Goal: Task Accomplishment & Management: Manage account settings

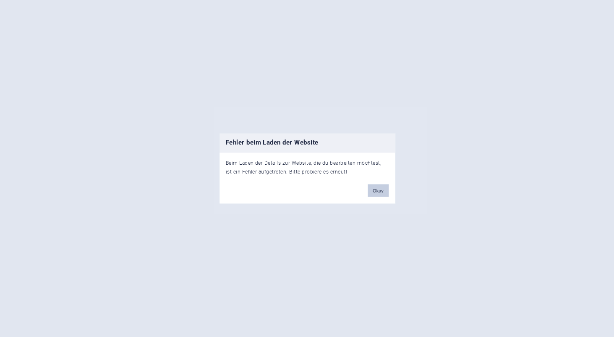
click at [378, 193] on button "Okay" at bounding box center [378, 190] width 21 height 13
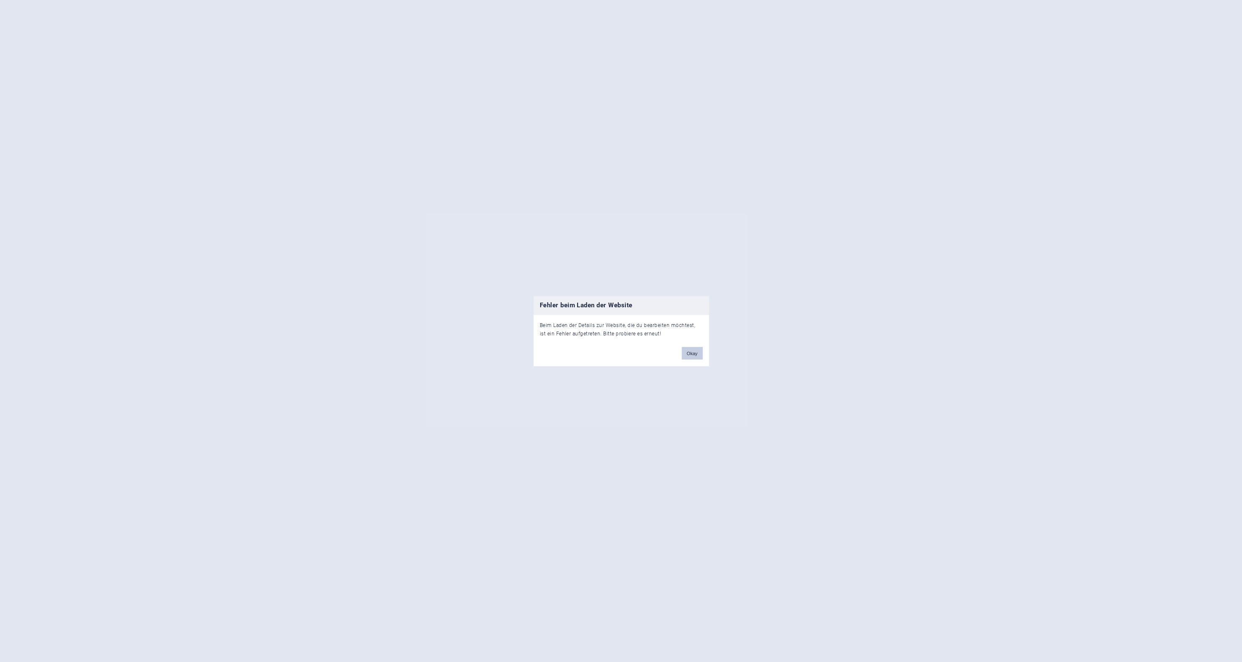
click at [688, 350] on button "Okay" at bounding box center [692, 353] width 21 height 13
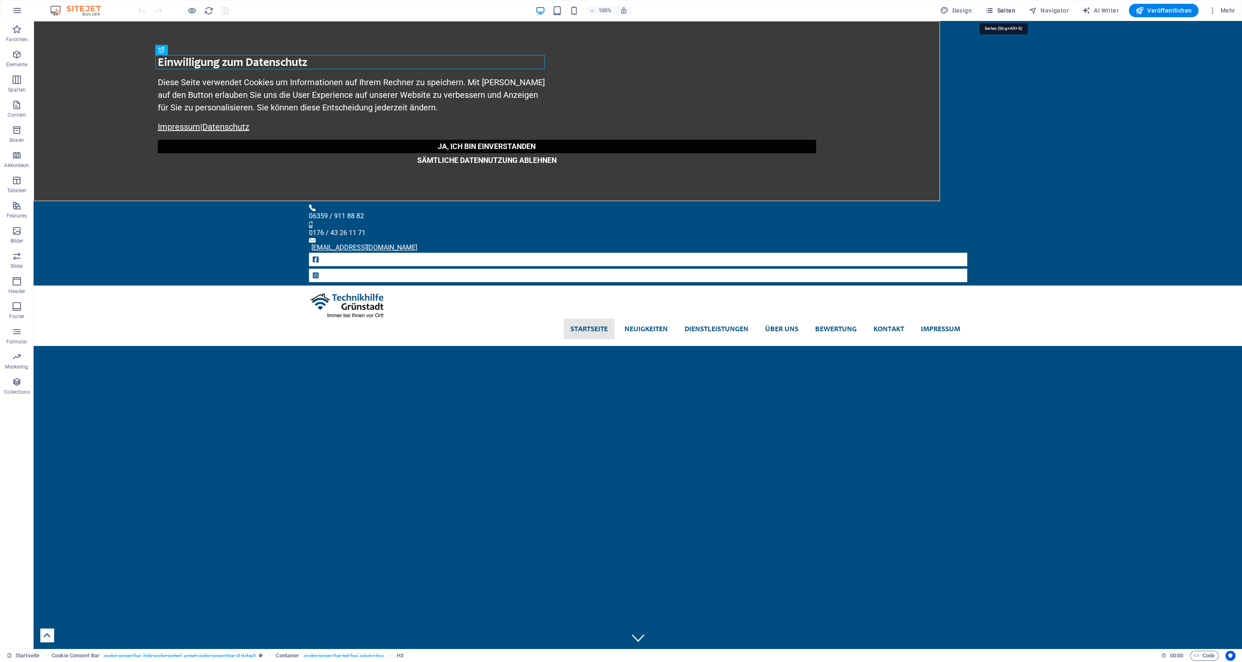
click at [1003, 16] on button "Seiten" at bounding box center [1000, 10] width 37 height 13
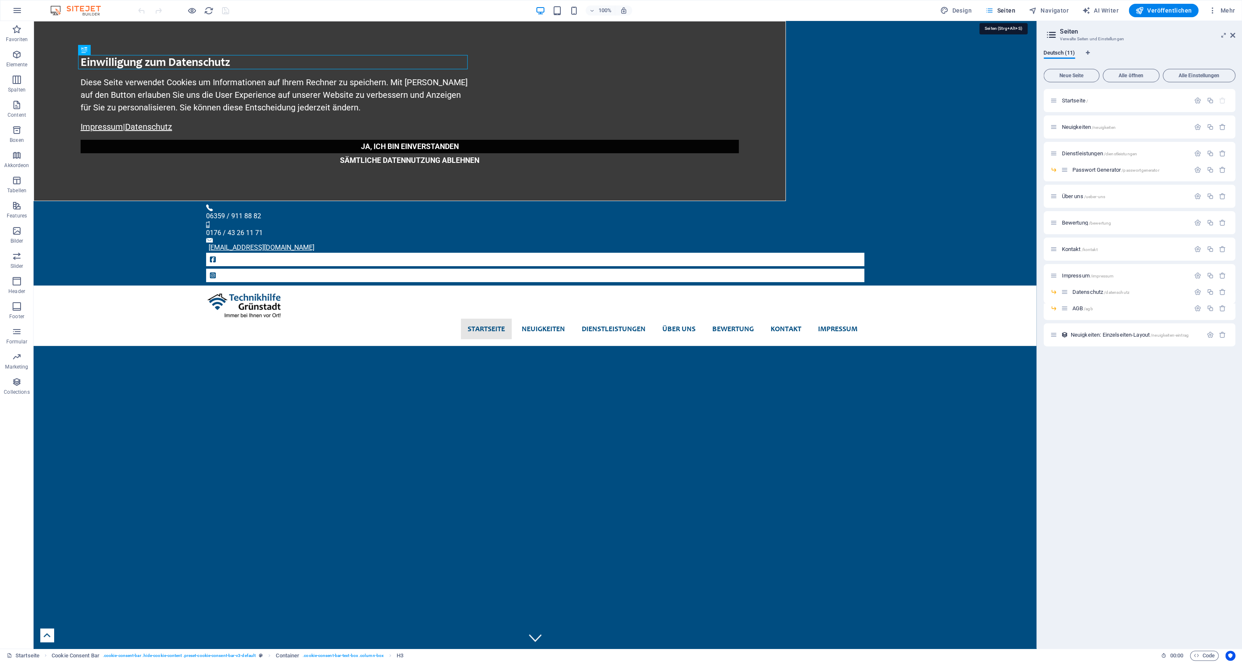
click at [1003, 16] on button "Seiten" at bounding box center [1000, 10] width 37 height 13
click at [1076, 80] on button "Neue Seite" at bounding box center [1071, 75] width 56 height 13
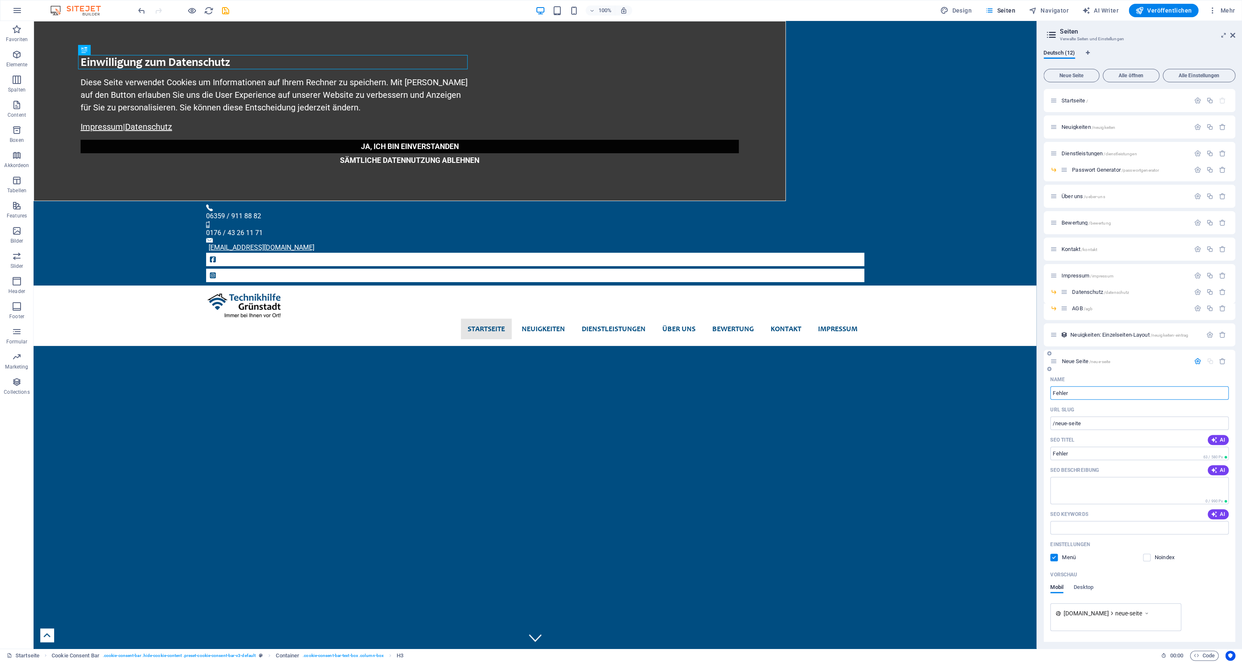
type input "Fehler 4"
type input "/fehler"
type input "Fehler 404"
type input "/fehler-404"
click at [1076, 361] on span "Fehler 404 /fehler-404" at bounding box center [1084, 361] width 47 height 6
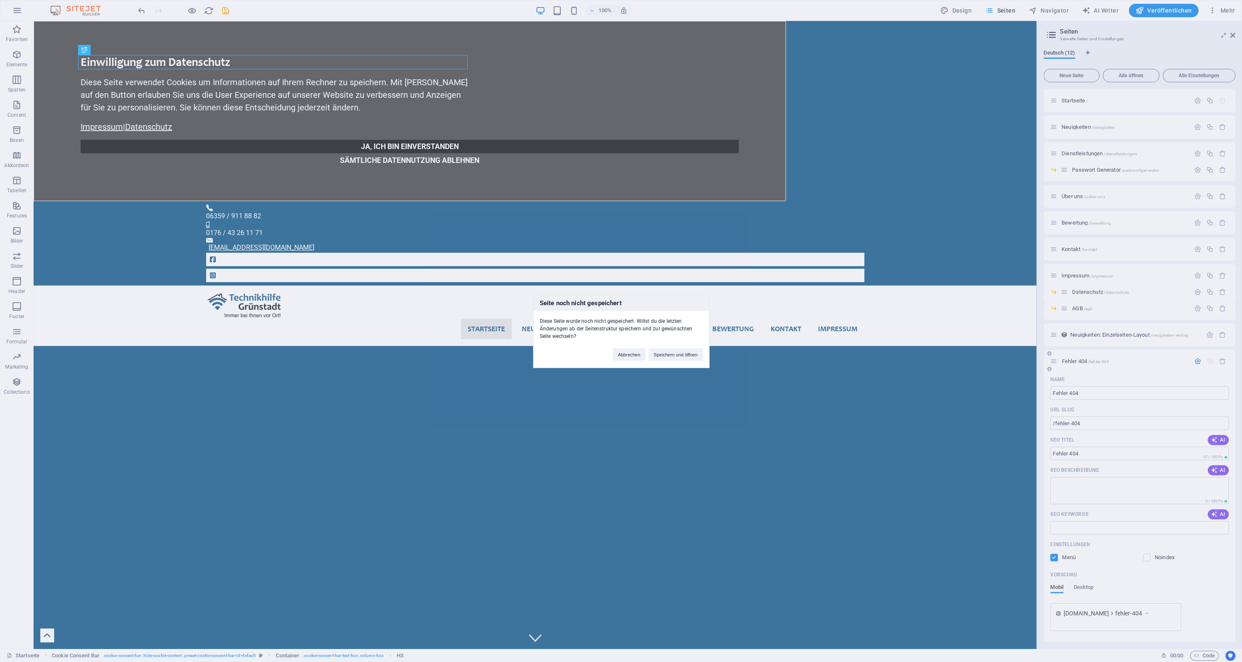
click at [1076, 361] on div "Seite noch nicht gespeichert Diese Seite wurde noch nicht gespeichert. Willst d…" at bounding box center [621, 331] width 1242 height 662
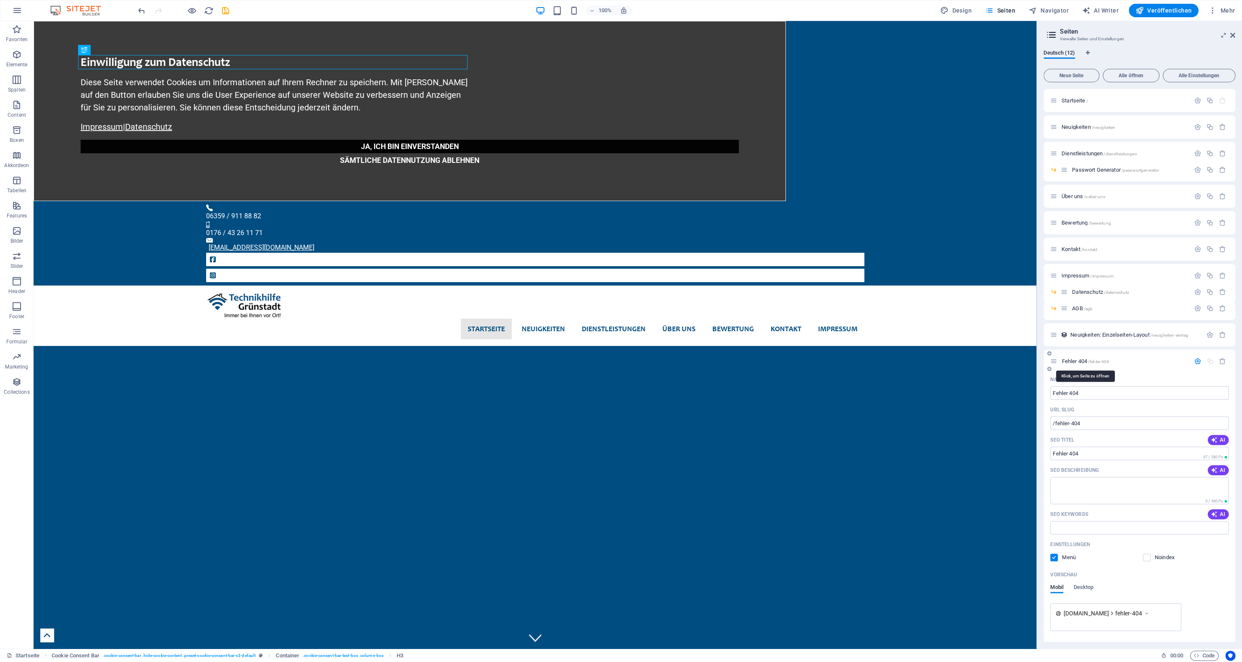
click at [1076, 361] on span "Fehler 404 /fehler-404" at bounding box center [1084, 361] width 47 height 6
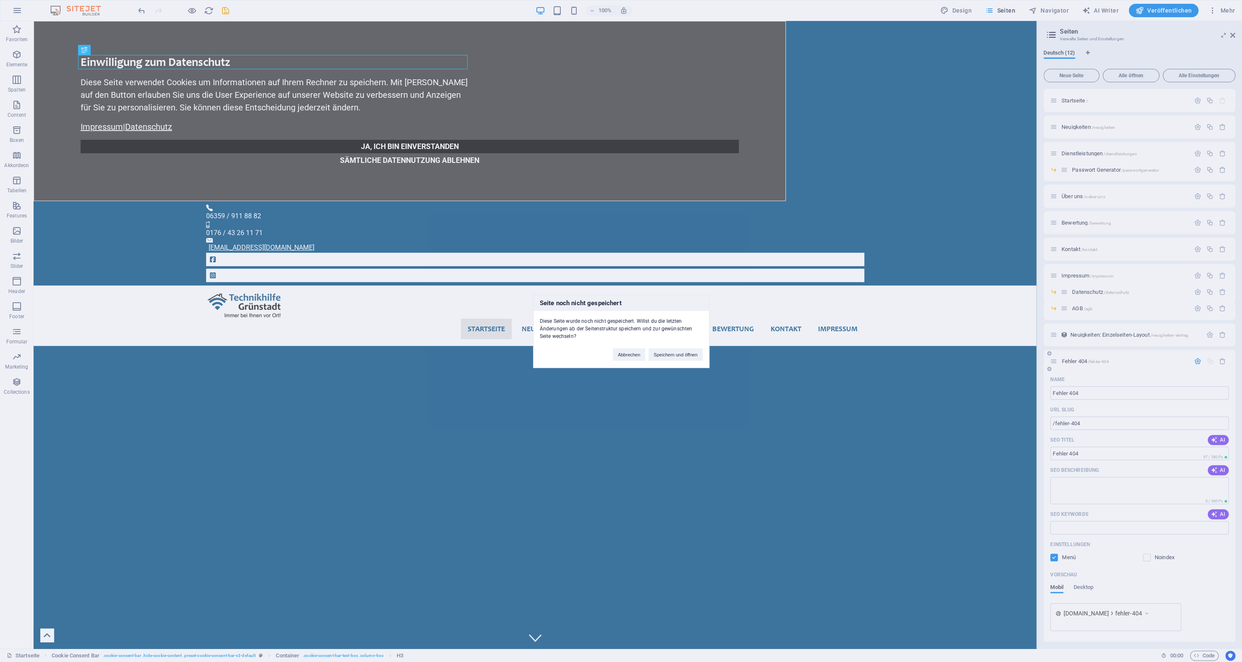
click at [1076, 361] on div "Seite noch nicht gespeichert Diese Seite wurde noch nicht gespeichert. Willst d…" at bounding box center [621, 331] width 1242 height 662
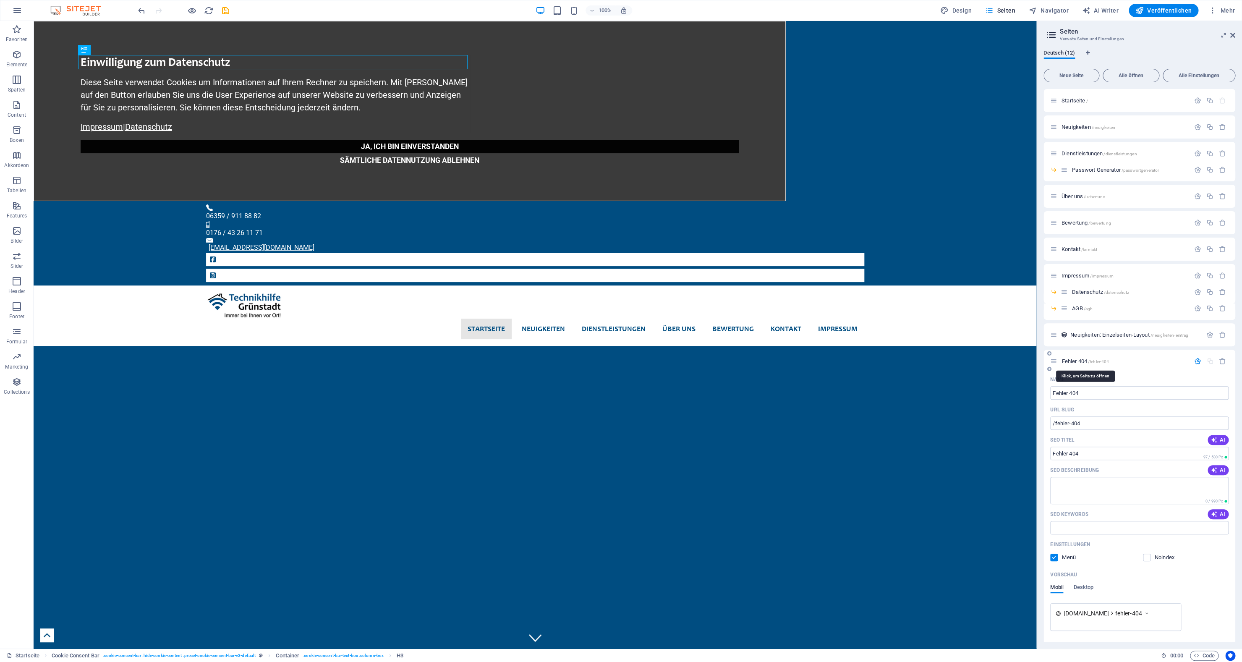
click at [1076, 361] on span "Fehler 404 /fehler-404" at bounding box center [1084, 361] width 47 height 6
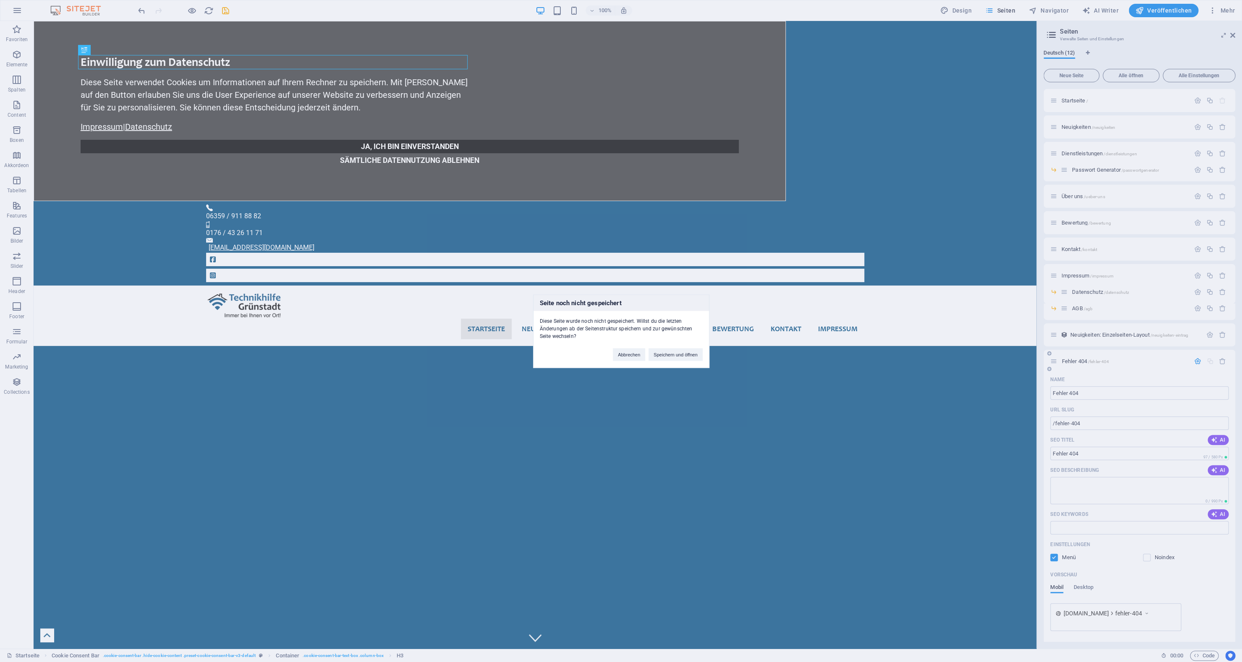
click at [1076, 361] on div "Seite noch nicht gespeichert Diese Seite wurde noch nicht gespeichert. Willst d…" at bounding box center [621, 331] width 1242 height 662
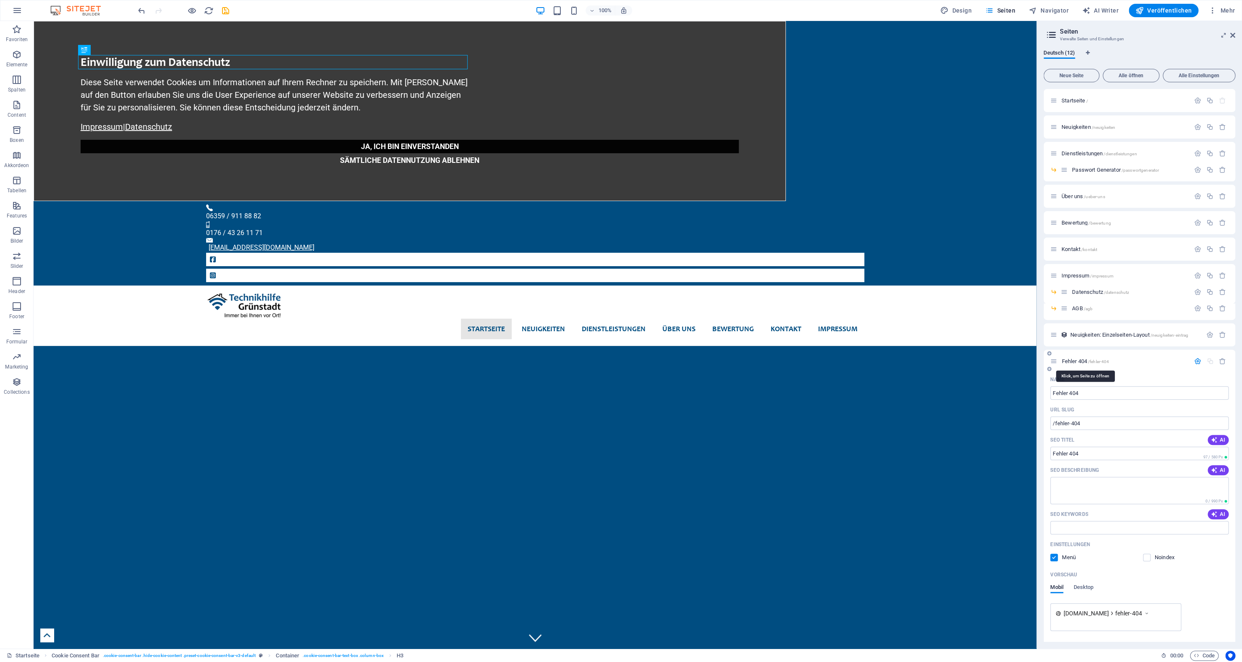
click at [1076, 361] on span "Fehler 404 /fehler-404" at bounding box center [1084, 361] width 47 height 6
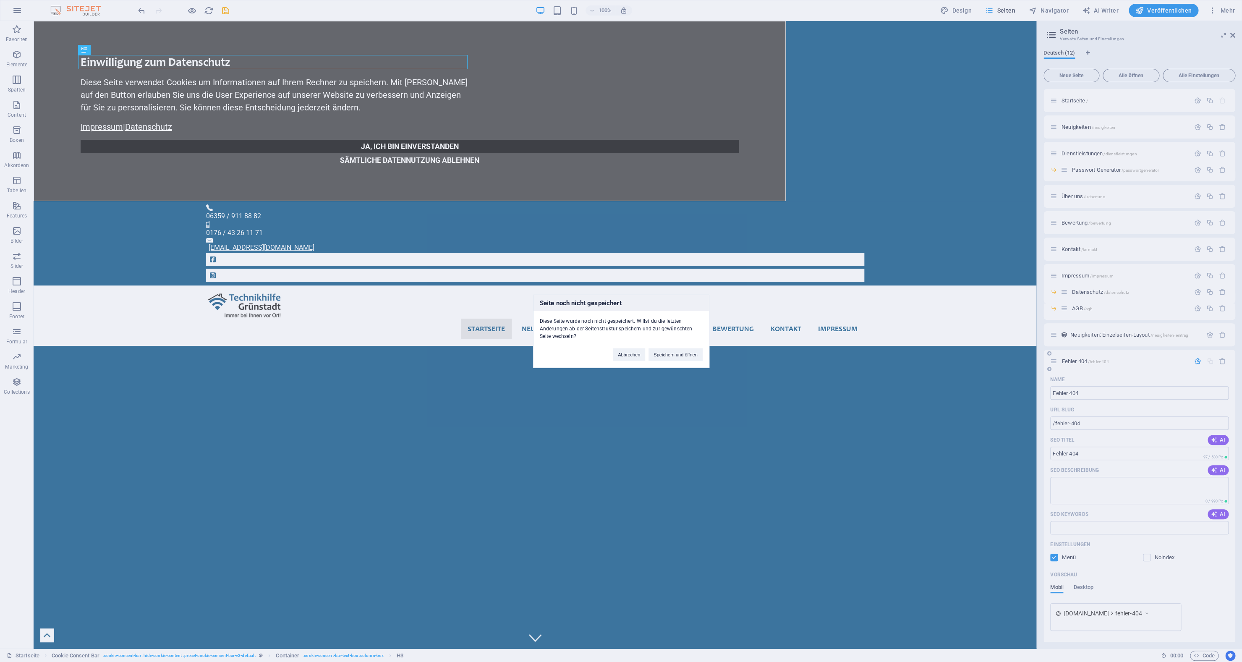
click at [1076, 361] on div "Seite noch nicht gespeichert Diese Seite wurde noch nicht gespeichert. Willst d…" at bounding box center [621, 331] width 1242 height 662
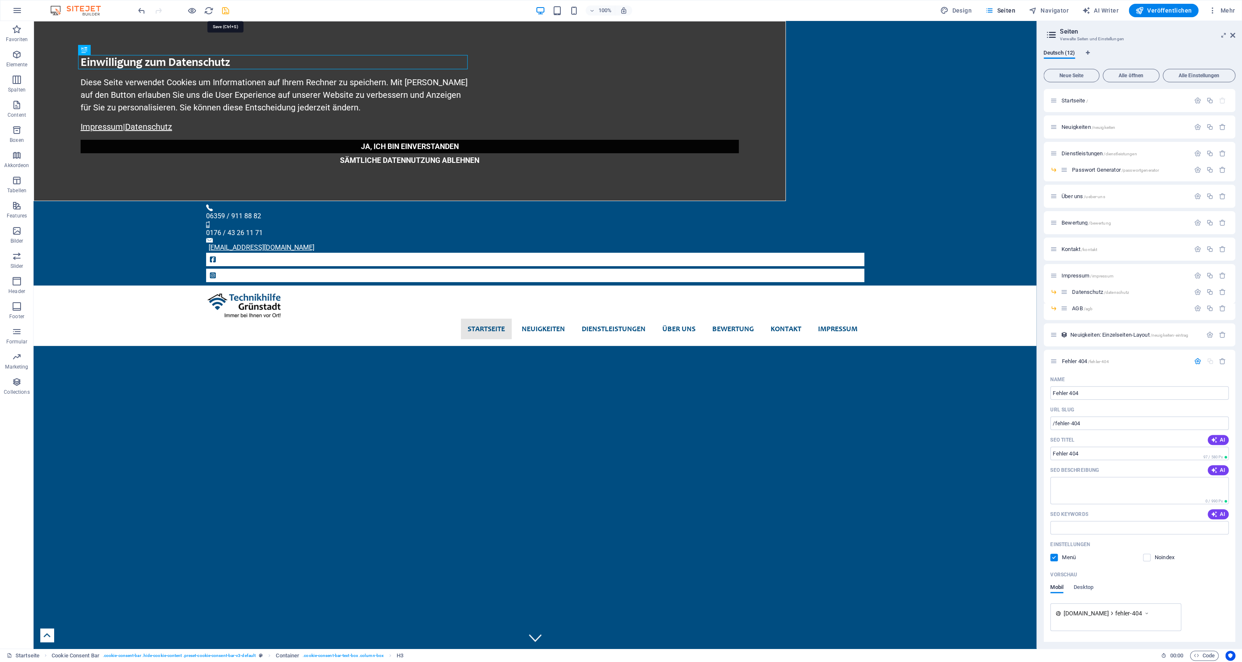
drag, startPoint x: 222, startPoint y: 10, endPoint x: 240, endPoint y: 25, distance: 23.5
click at [222, 10] on icon "save" at bounding box center [226, 11] width 10 height 10
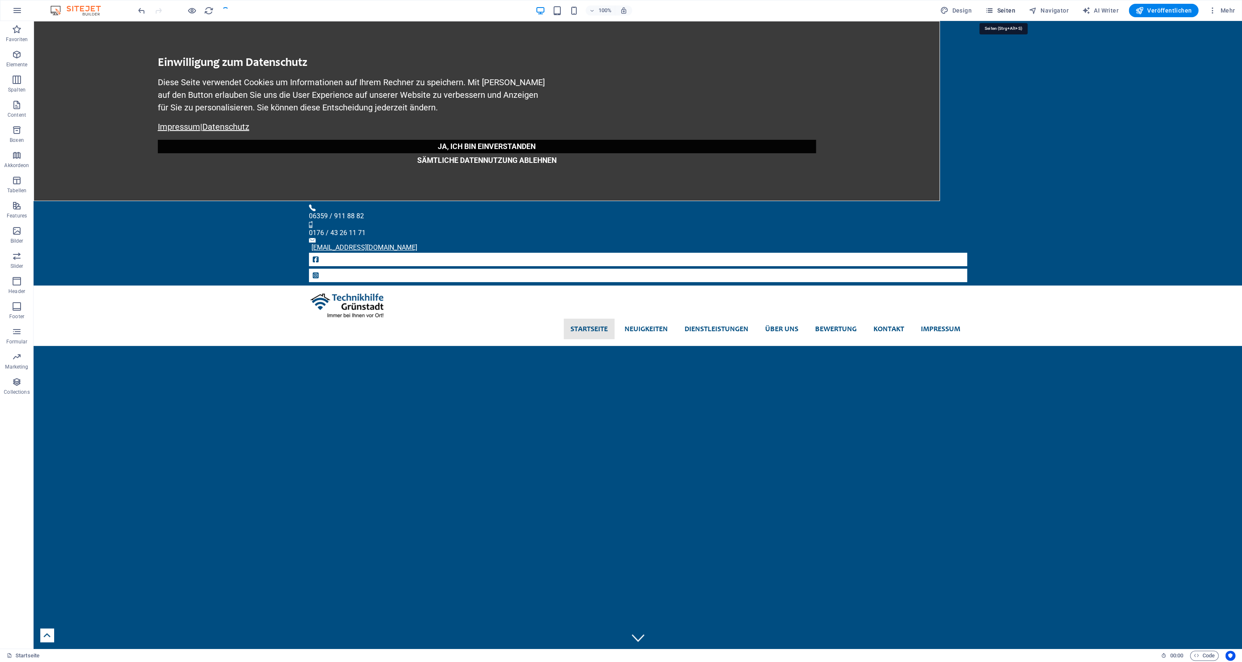
click at [999, 13] on span "Seiten" at bounding box center [1000, 10] width 30 height 8
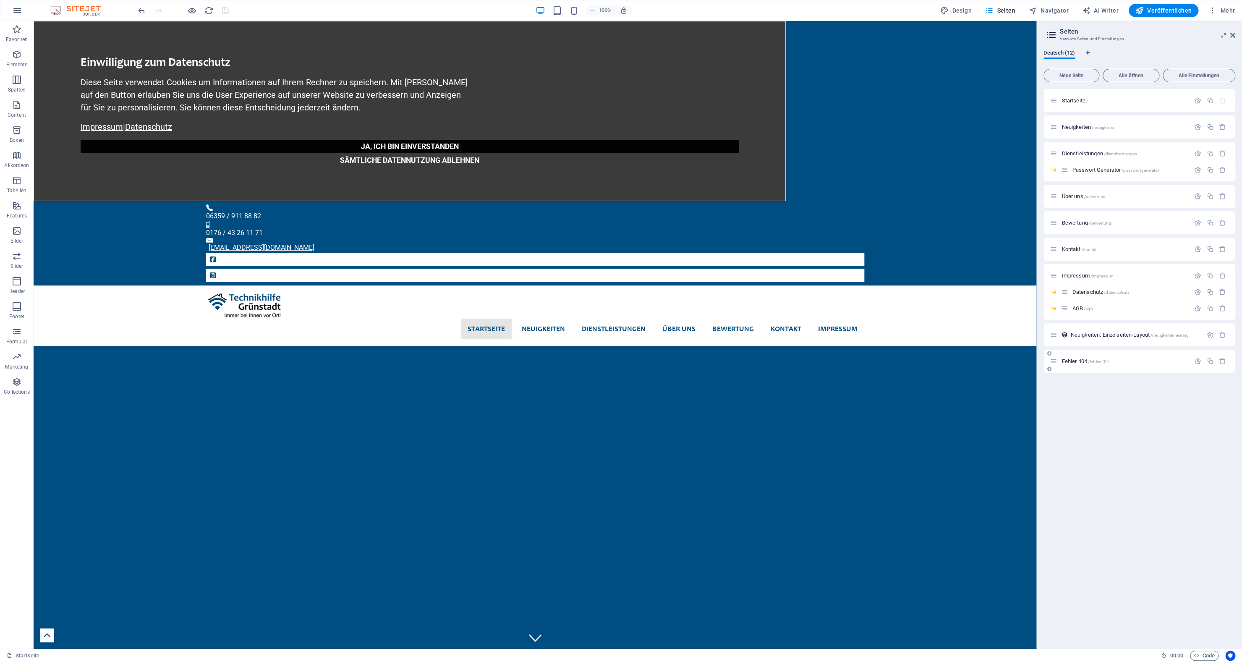
click at [1094, 361] on span "/fehler-404" at bounding box center [1098, 361] width 21 height 5
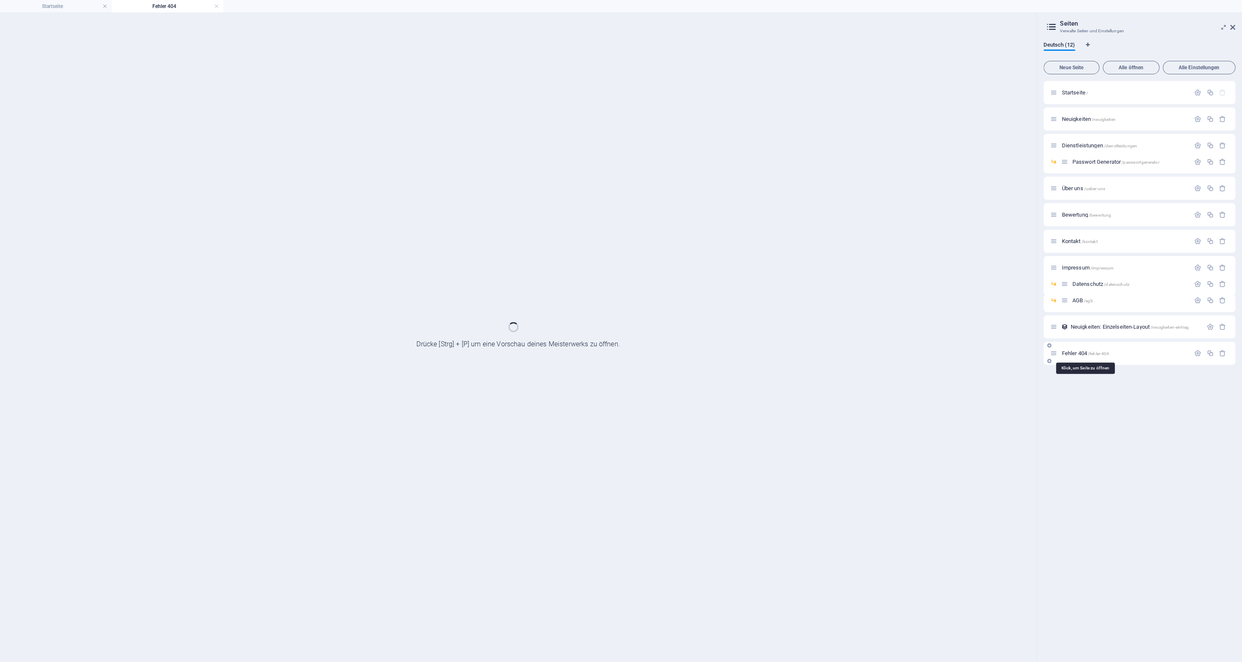
click at [1094, 361] on div "Startseite / Neuigkeiten /neuigkeiten Dienstleistungen /dienstleistungen Passwo…" at bounding box center [1139, 223] width 192 height 284
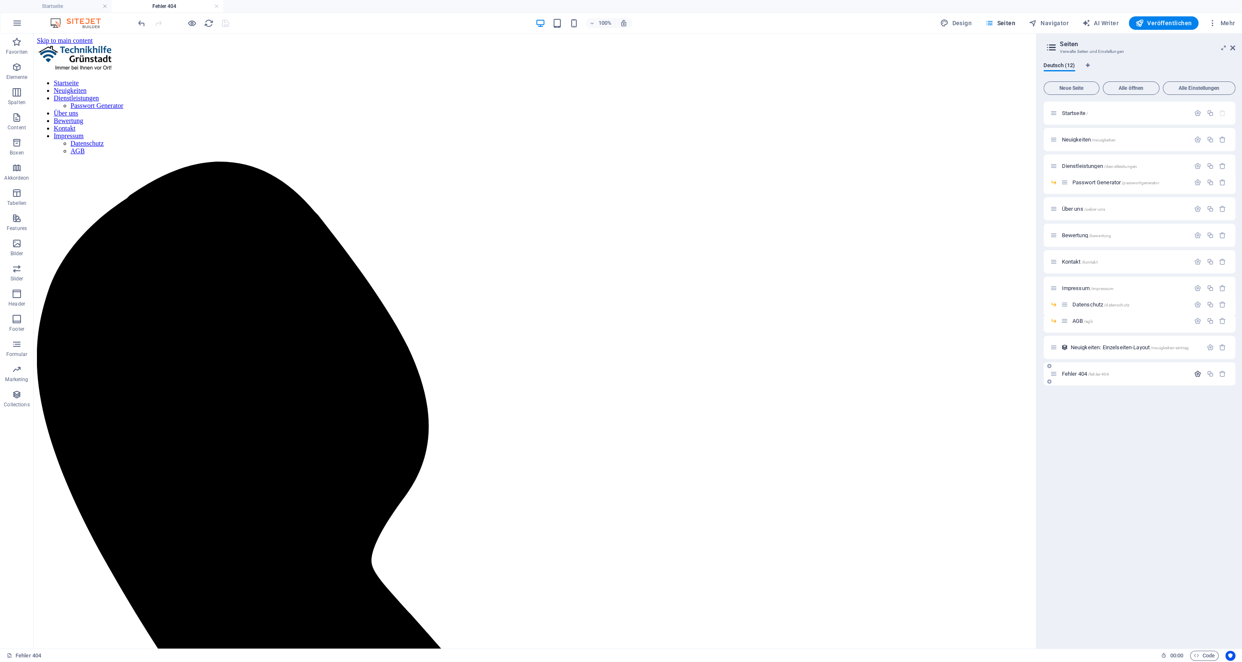
click at [1200, 374] on icon "button" at bounding box center [1197, 373] width 7 height 7
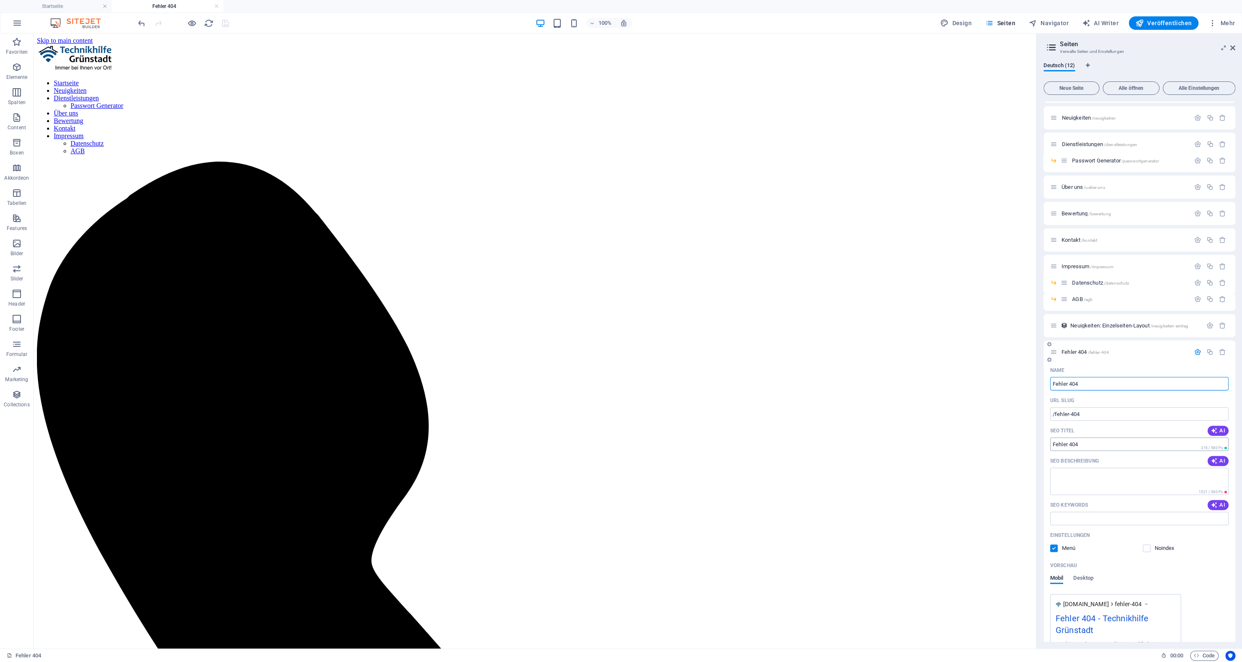
scroll to position [33, 0]
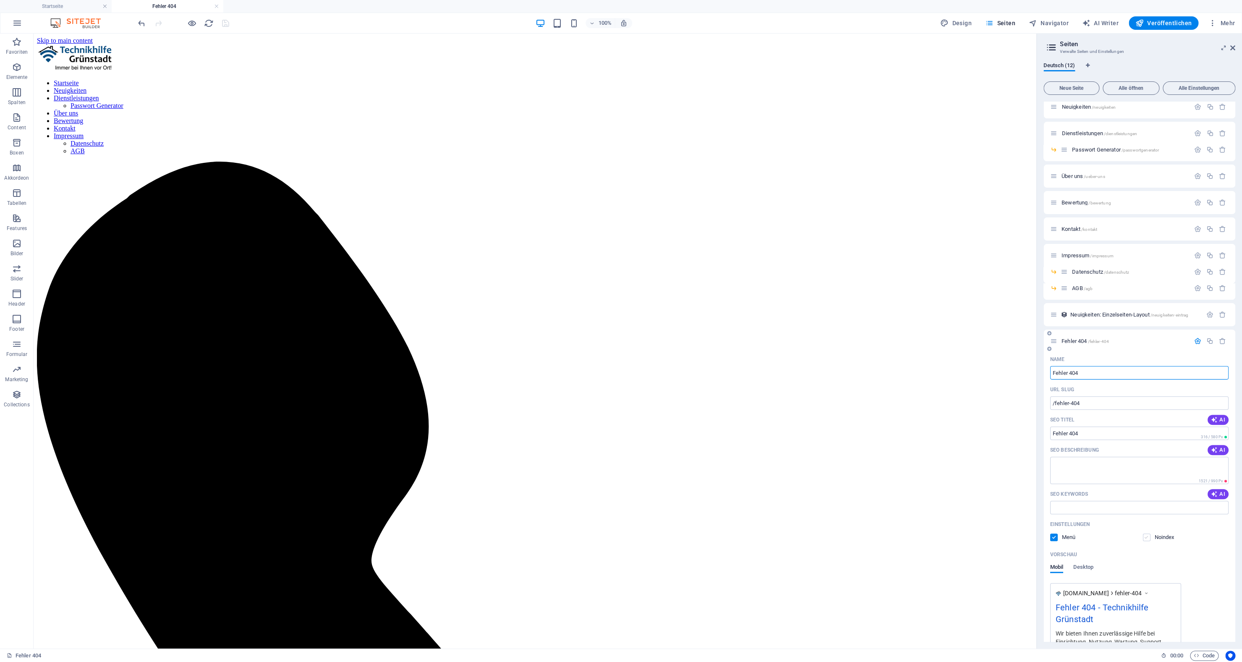
click at [1144, 539] on label at bounding box center [1147, 537] width 8 height 8
click at [0, 0] on input "checkbox" at bounding box center [0, 0] width 0 height 0
click at [1057, 542] on div "Einstellungen Menü Noindex" at bounding box center [1139, 530] width 178 height 27
click at [1062, 538] on p "Menü" at bounding box center [1075, 537] width 27 height 8
click at [0, 0] on input "checkbox" at bounding box center [0, 0] width 0 height 0
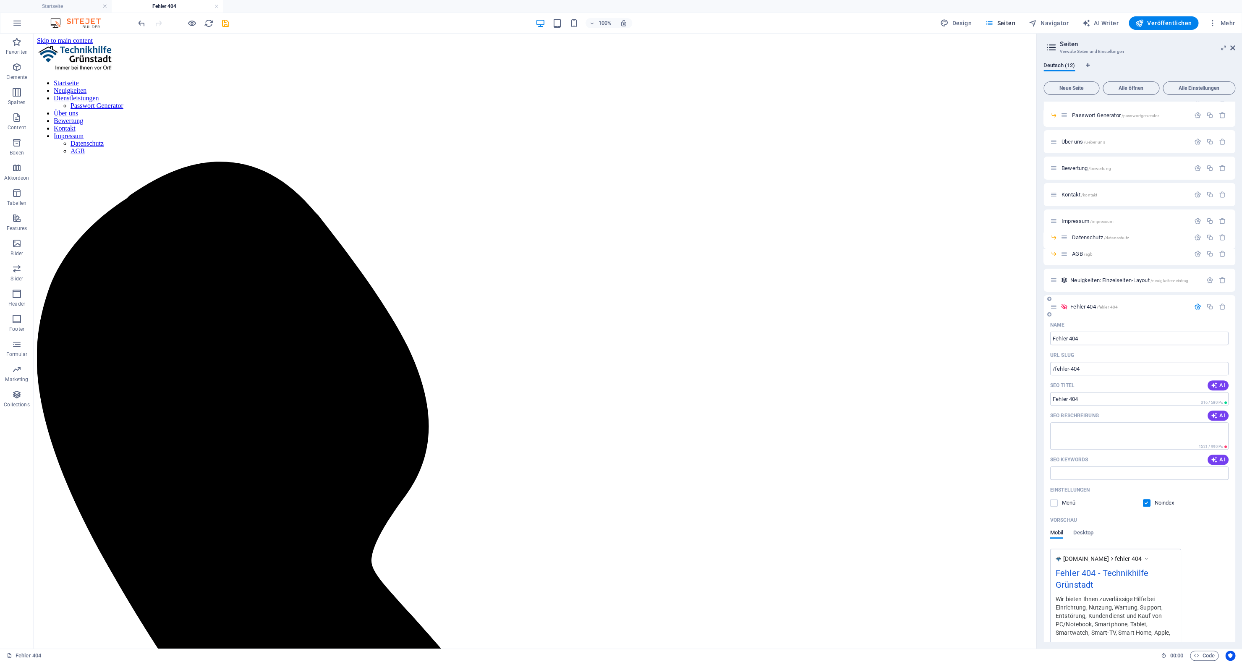
scroll to position [105, 0]
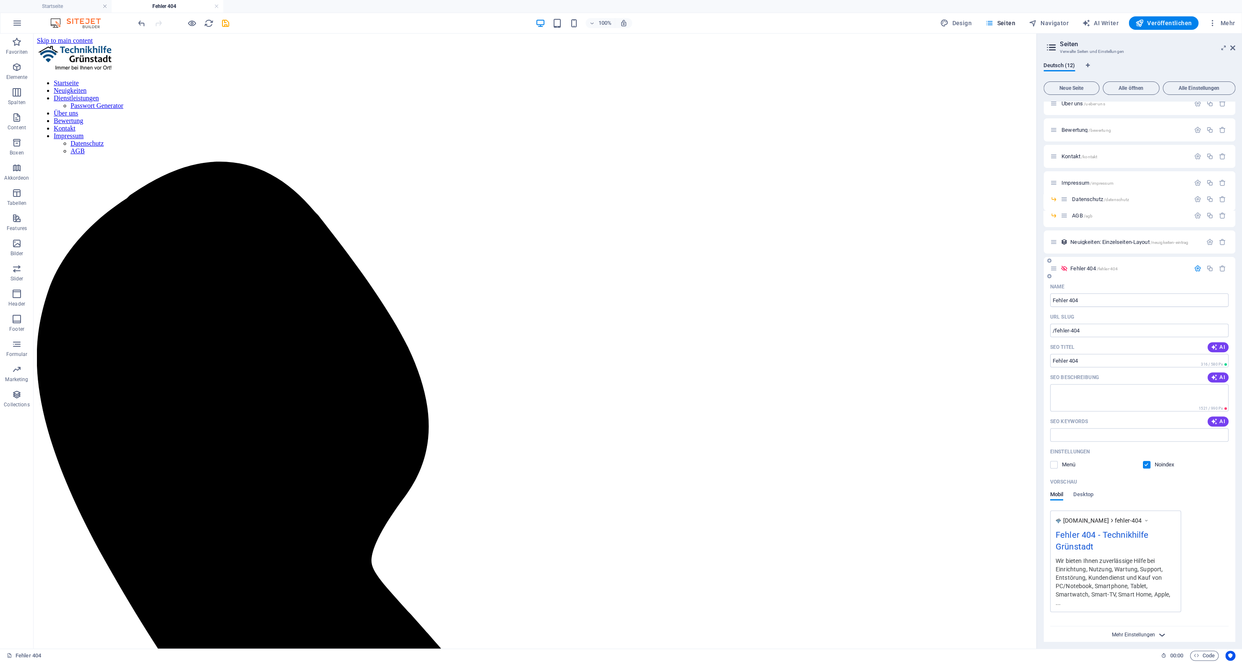
click at [1126, 632] on span "Mehr Einstellungen" at bounding box center [1133, 635] width 43 height 6
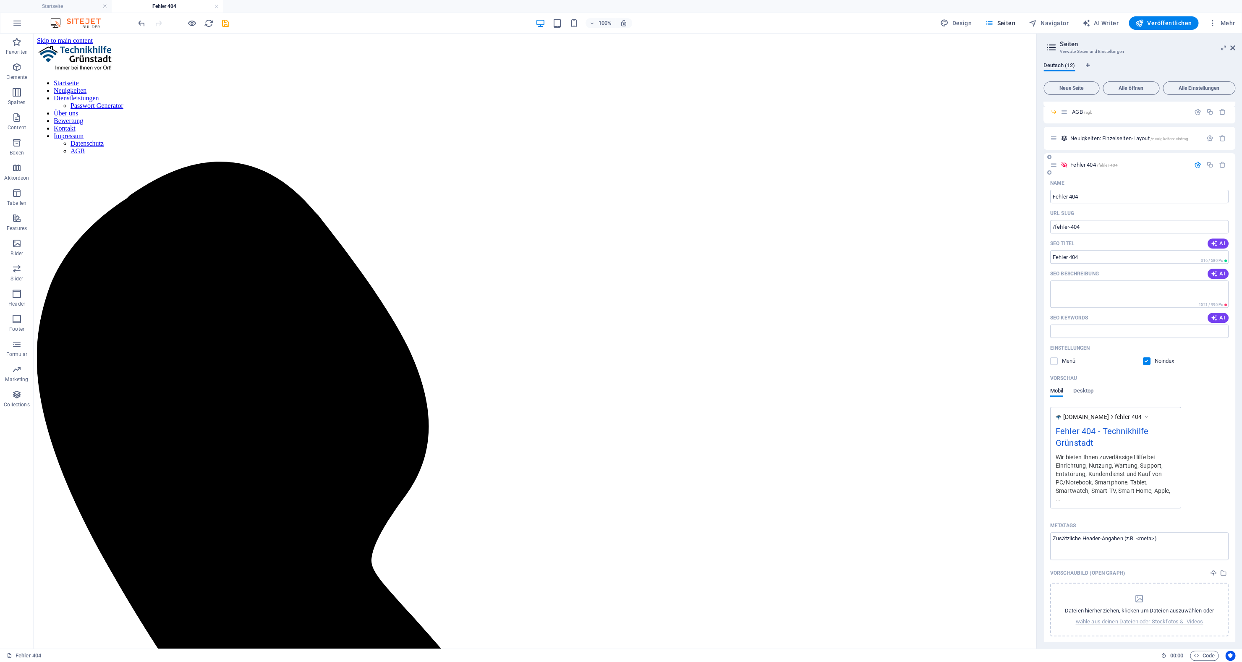
scroll to position [233, 0]
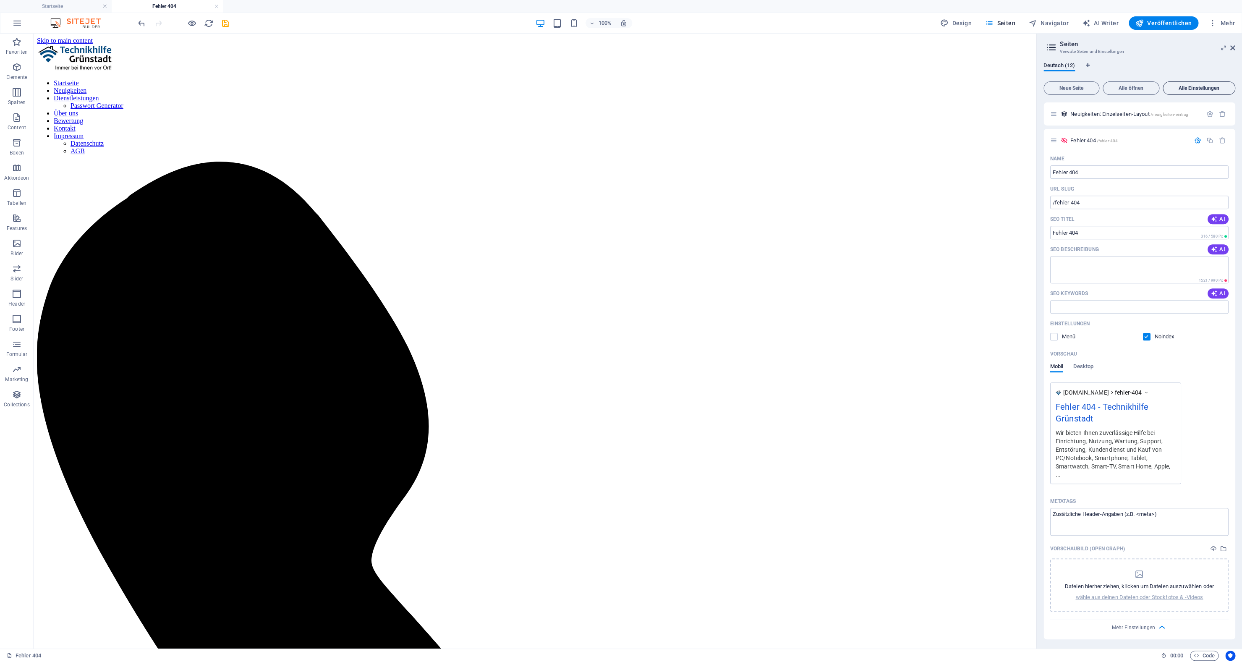
click at [1187, 88] on span "Alle Einstellungen" at bounding box center [1198, 88] width 65 height 5
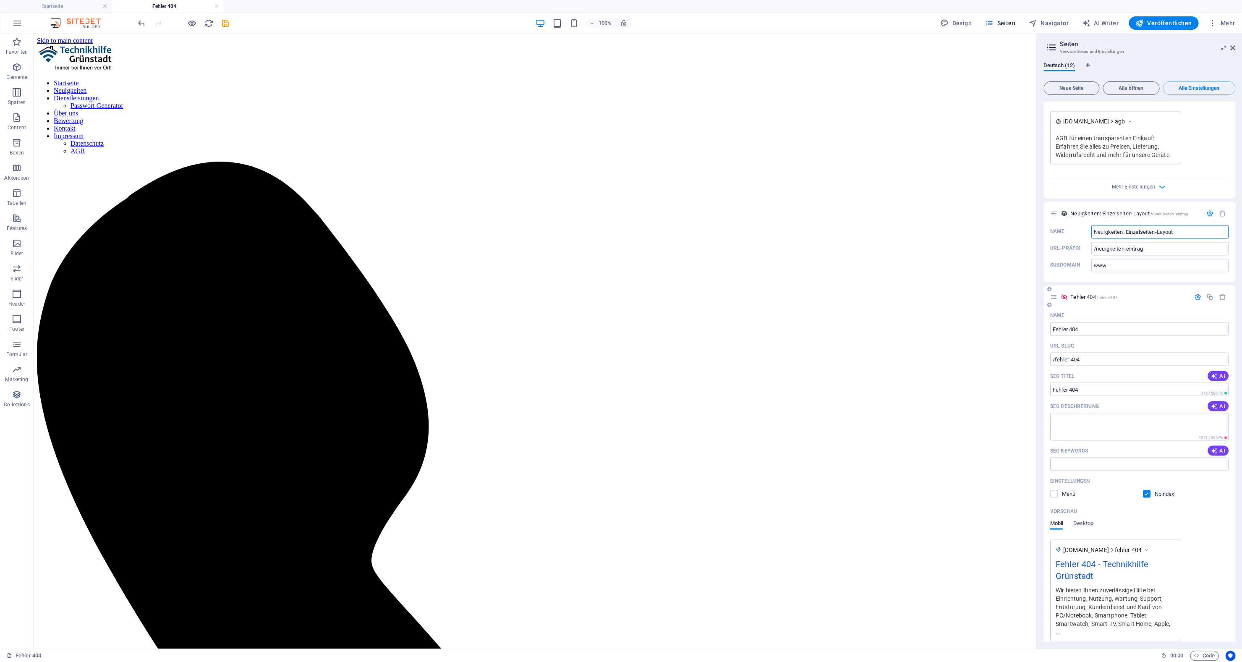
scroll to position [3626, 0]
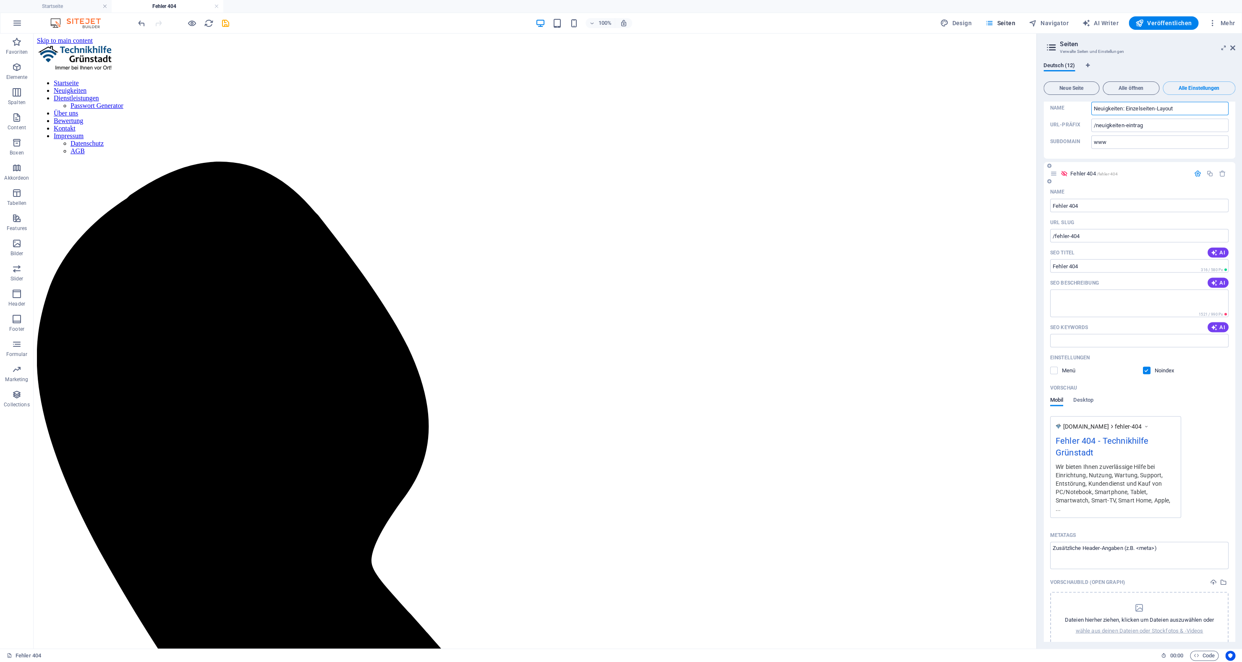
click at [1136, 656] on span "Mehr Einstellungen" at bounding box center [1139, 661] width 10 height 10
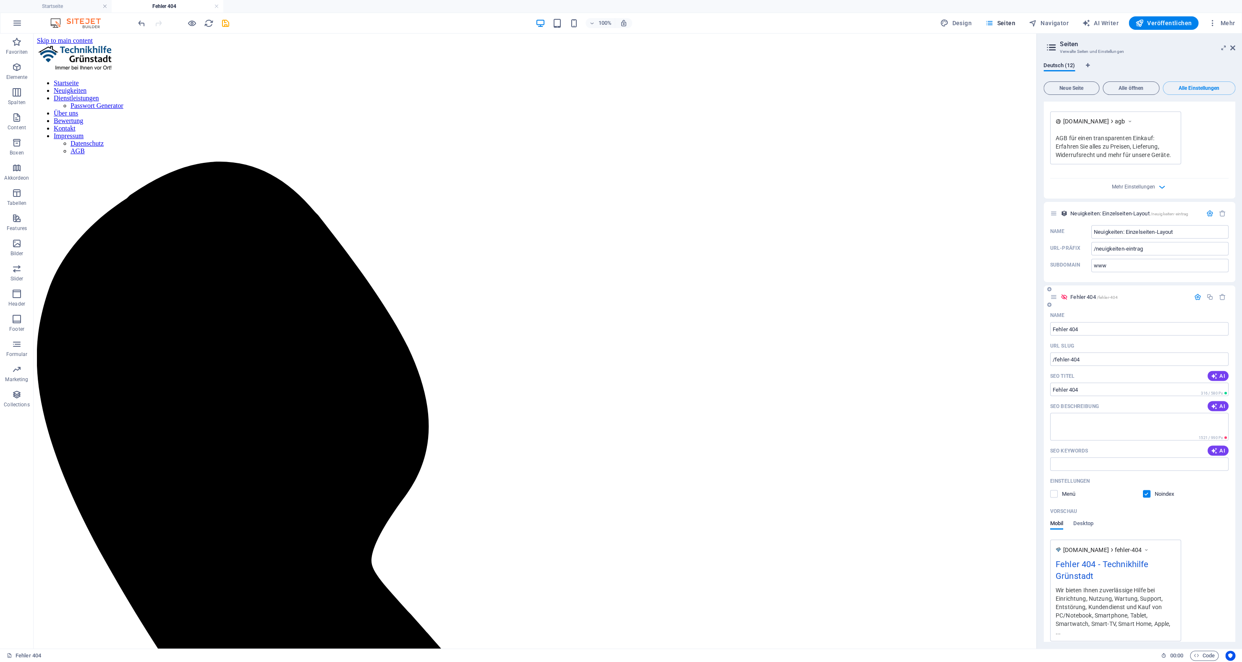
scroll to position [3497, 0]
click at [1141, 661] on span "Mehr Einstellungen" at bounding box center [1133, 669] width 43 height 6
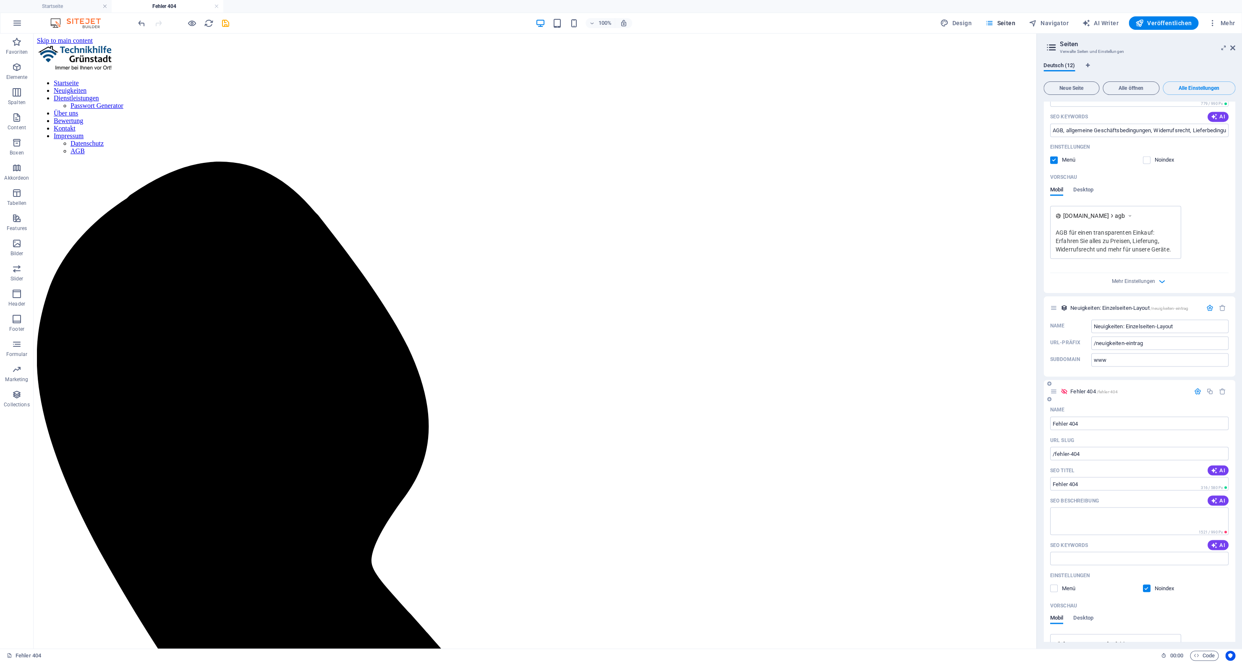
scroll to position [3364, 0]
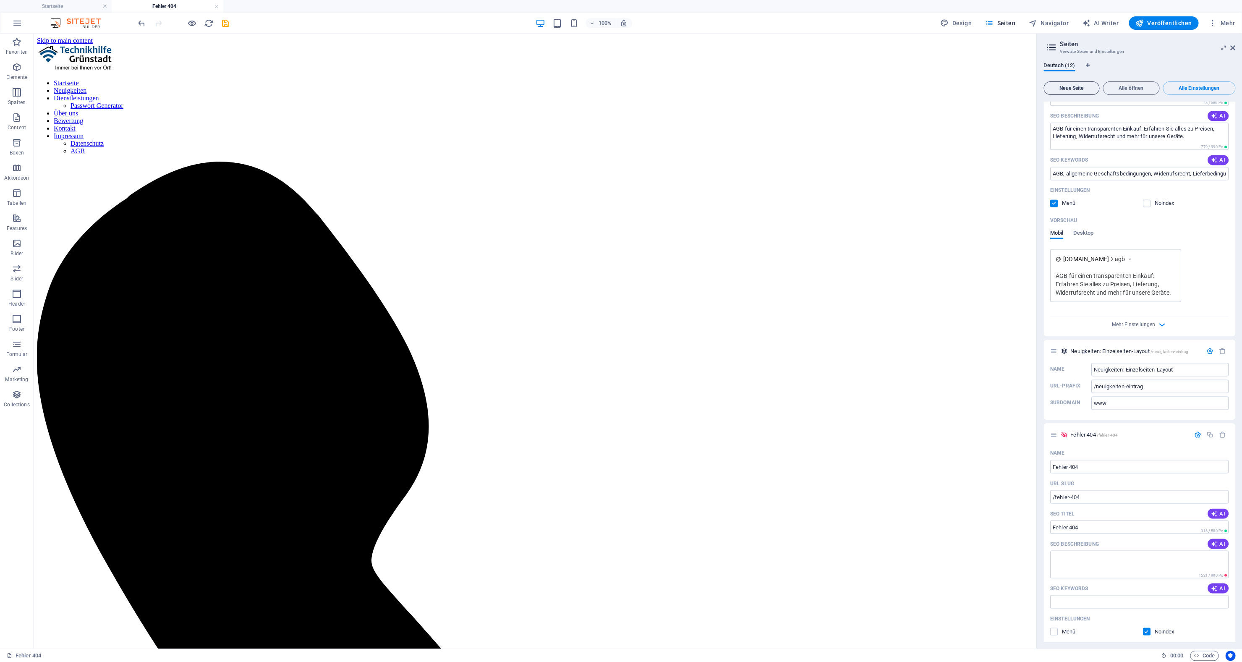
click at [1087, 89] on span "Neue Seite" at bounding box center [1071, 88] width 48 height 5
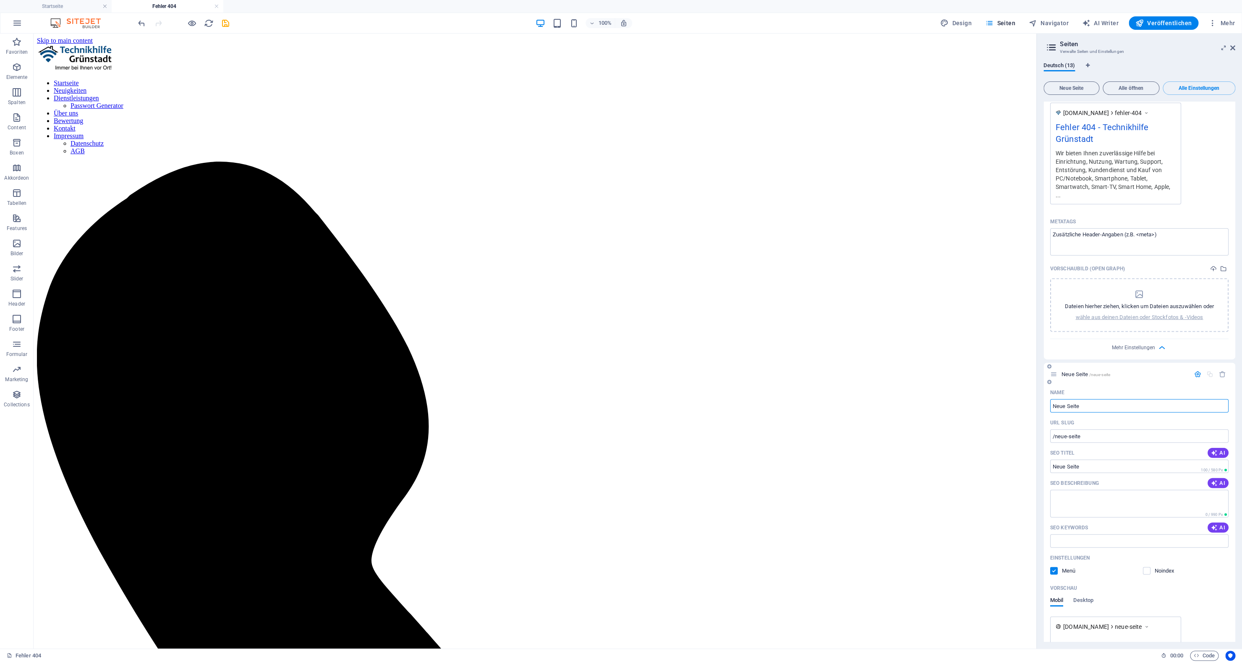
scroll to position [3944, 0]
click at [1148, 658] on span "Mehr Einstellungen" at bounding box center [1133, 661] width 43 height 6
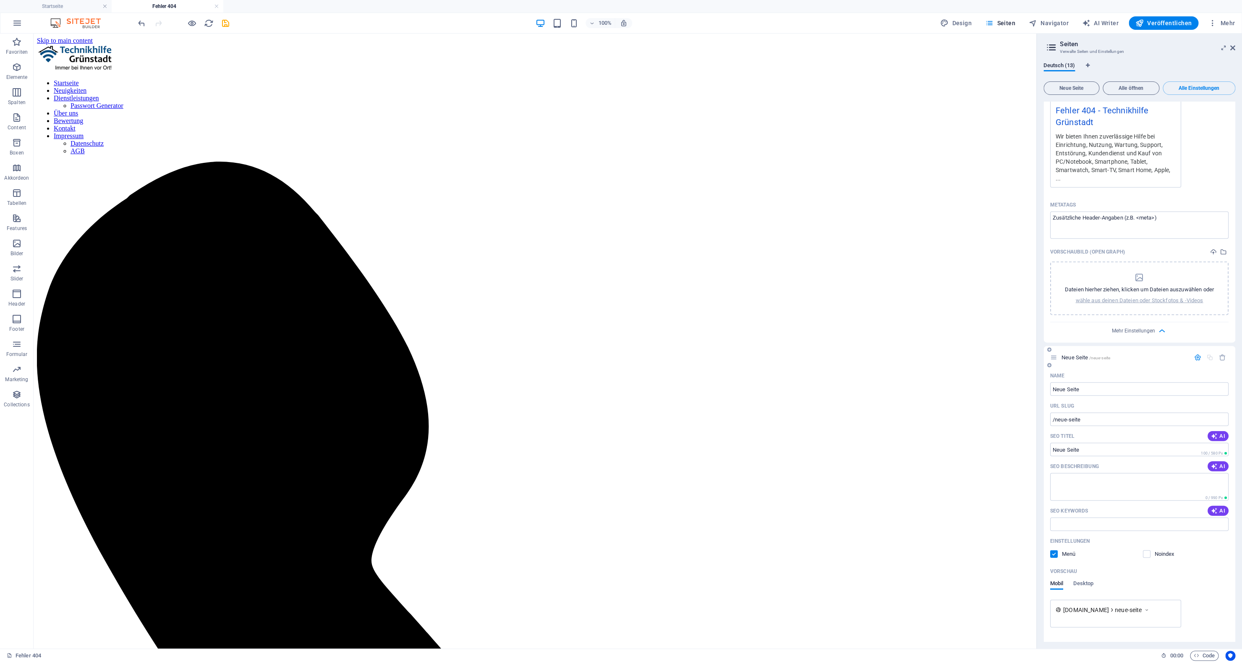
scroll to position [4073, 0]
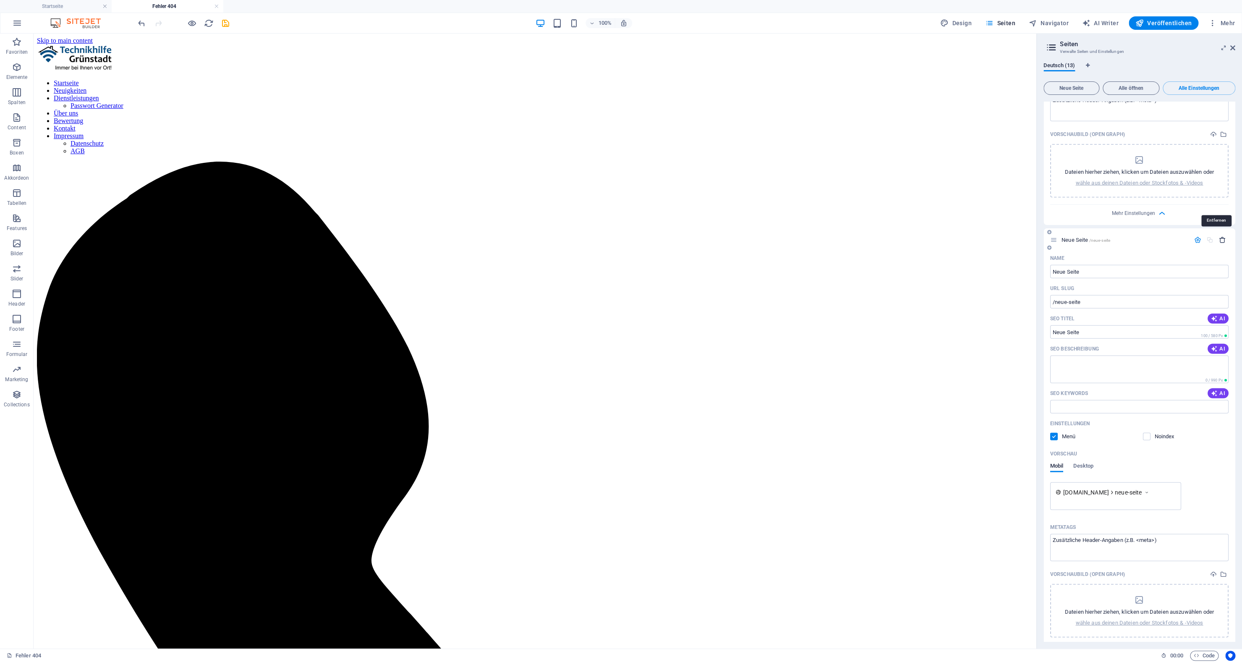
click at [1219, 236] on icon "button" at bounding box center [1222, 239] width 7 height 7
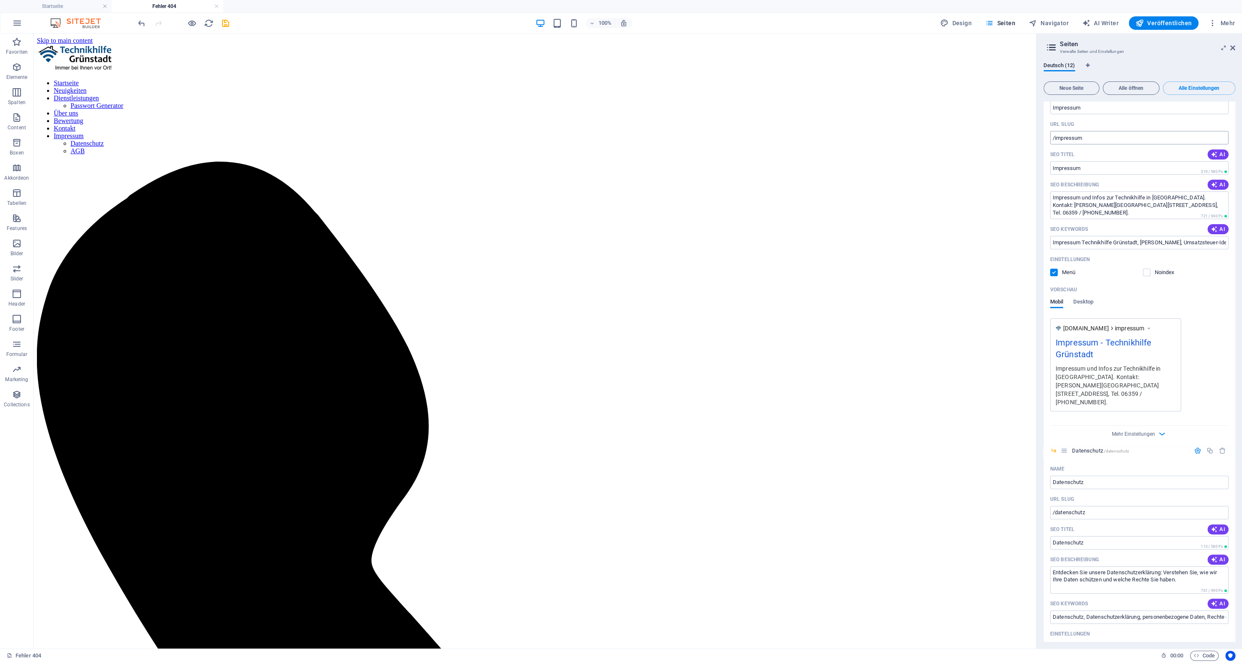
scroll to position [2510, 0]
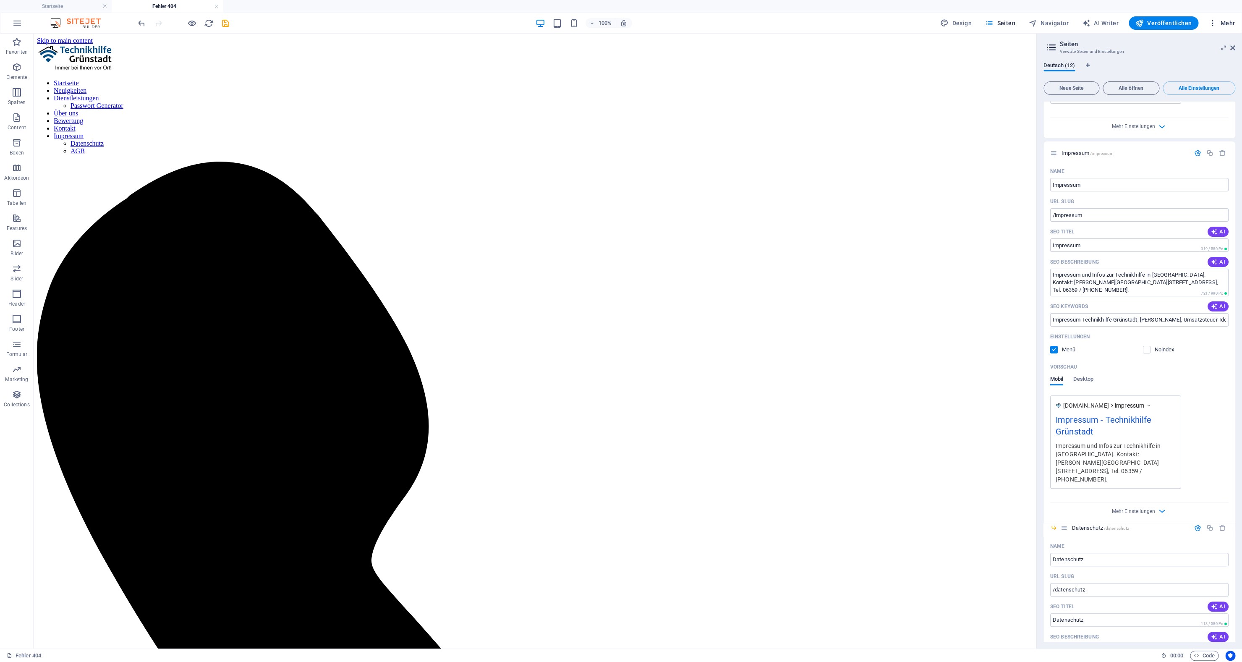
click at [1210, 26] on icon "button" at bounding box center [1212, 23] width 8 height 8
click at [1180, 344] on div at bounding box center [621, 331] width 1242 height 662
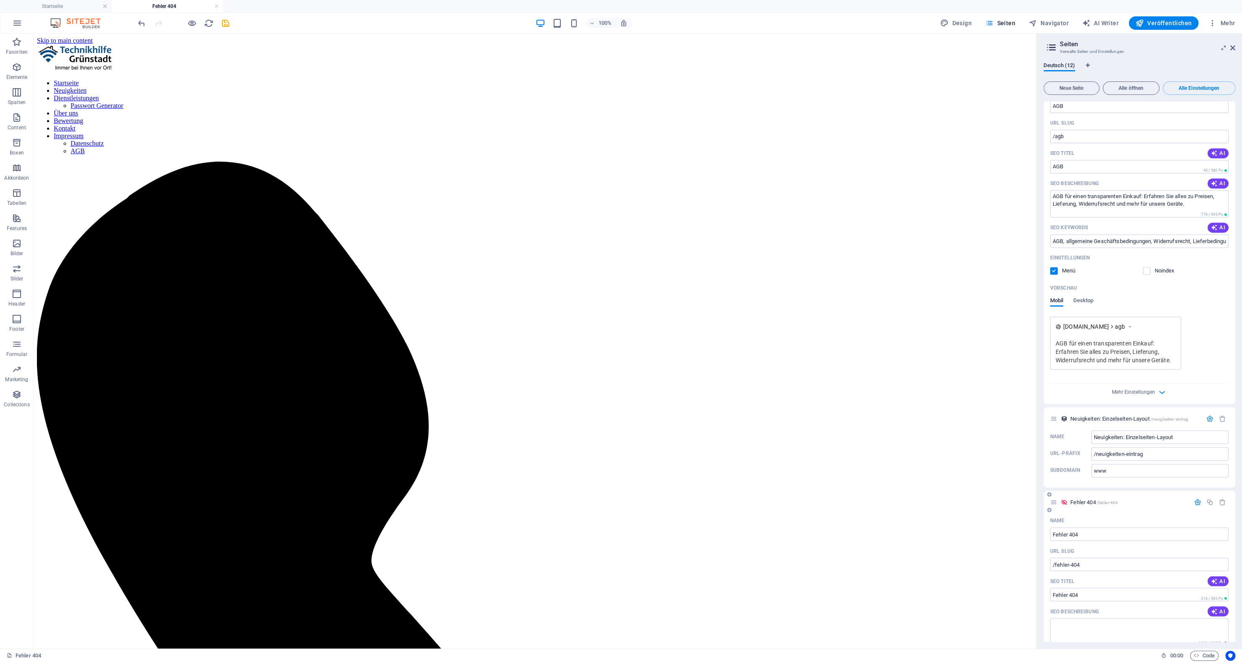
scroll to position [3626, 0]
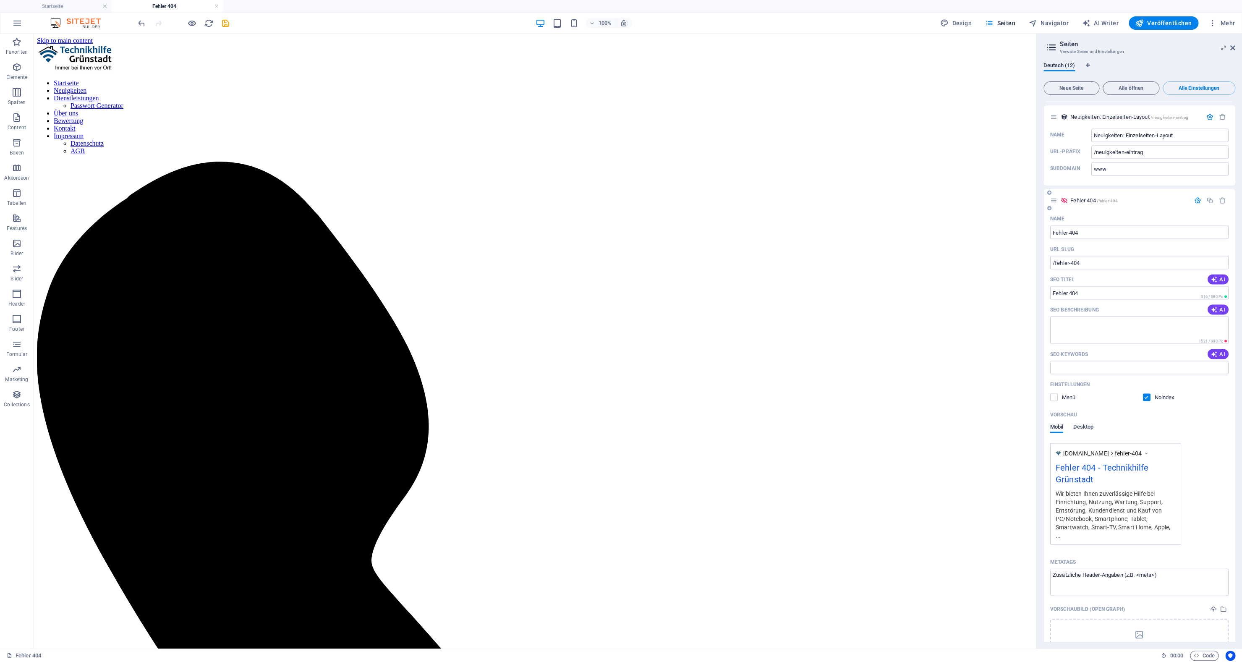
click at [1087, 421] on span "Desktop" at bounding box center [1083, 427] width 20 height 12
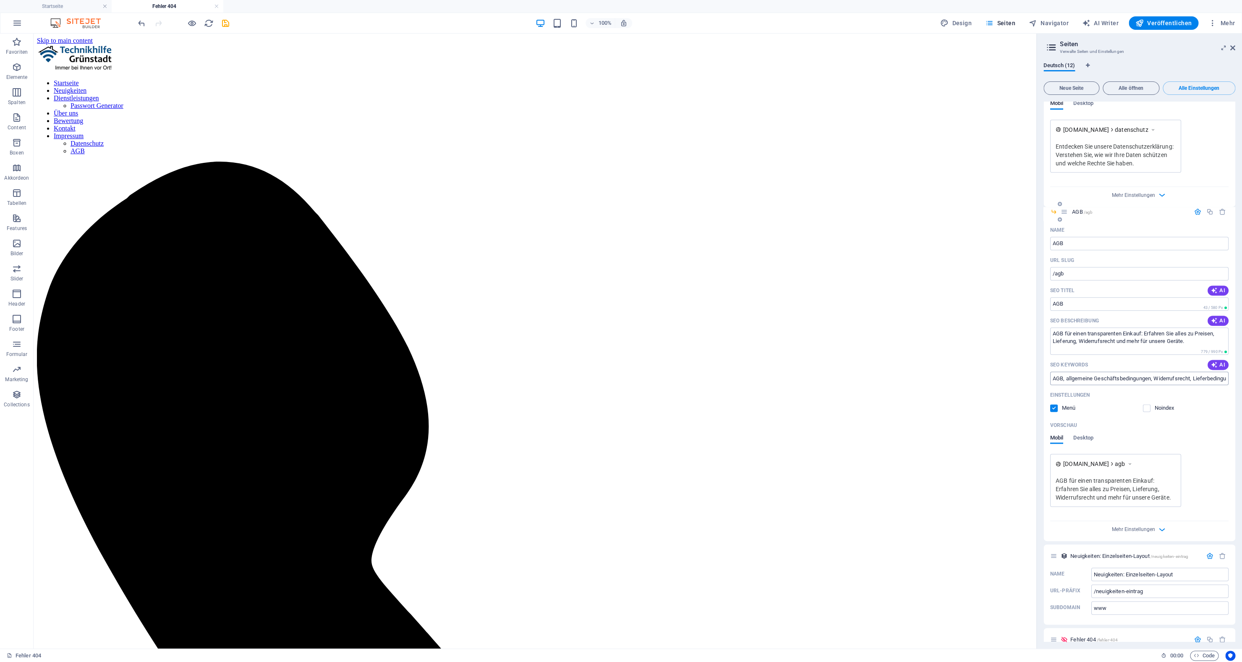
scroll to position [3116, 0]
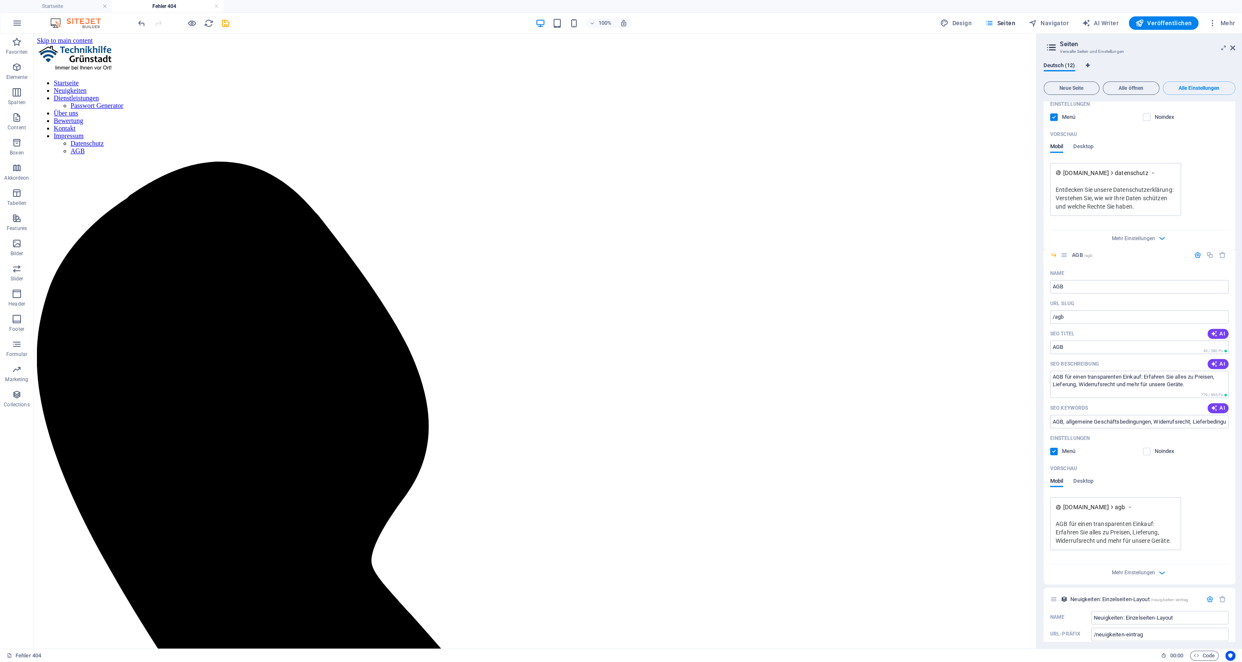
click at [1088, 66] on icon "Sprachen-Tabs" at bounding box center [1088, 65] width 4 height 5
select select "31"
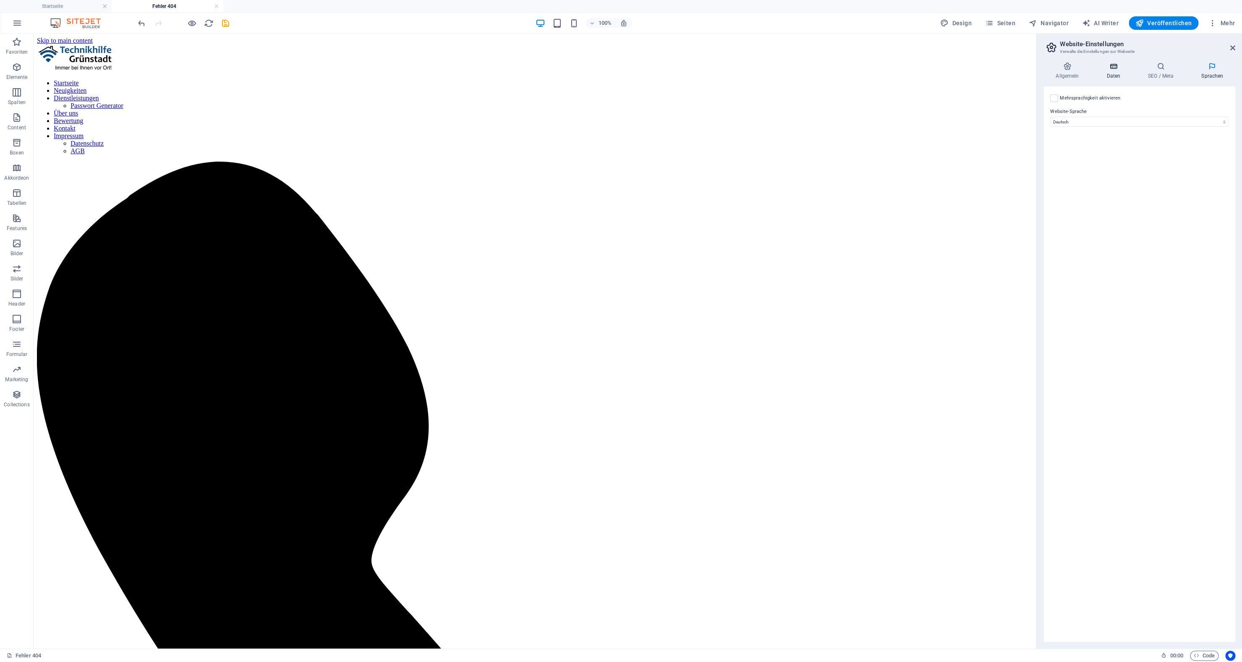
click at [1112, 71] on h4 "Daten" at bounding box center [1115, 71] width 42 height 18
click at [1153, 71] on h4 "SEO / Meta" at bounding box center [1162, 71] width 53 height 18
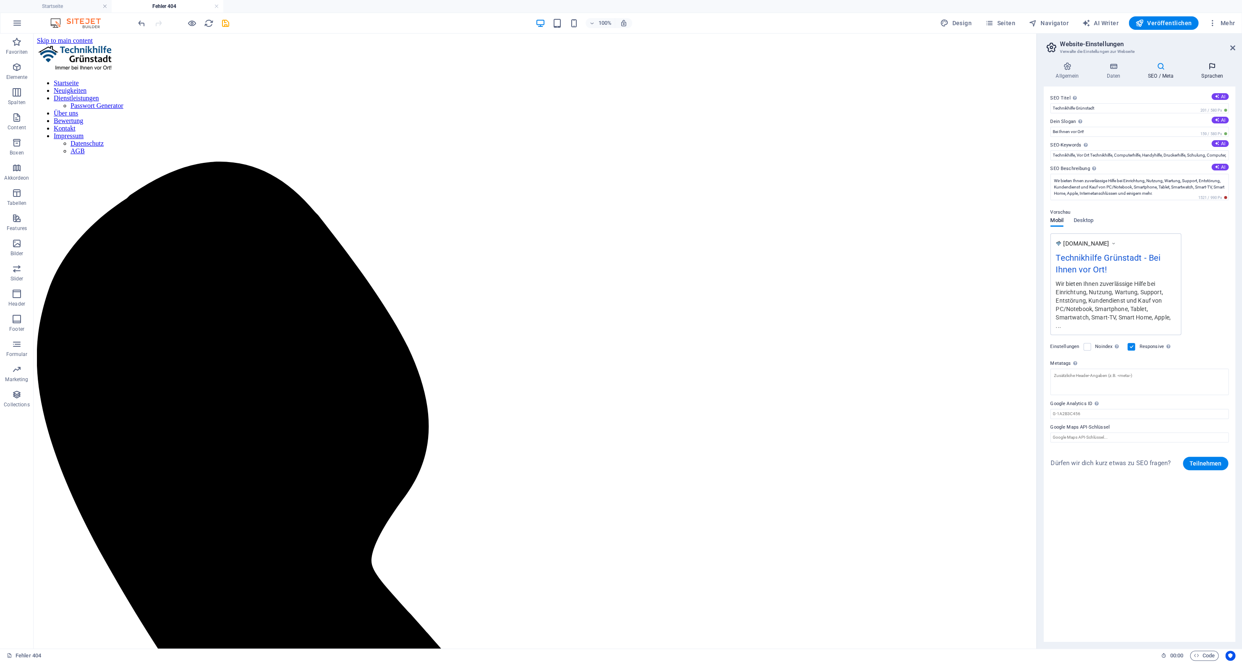
click at [1202, 68] on icon at bounding box center [1212, 66] width 46 height 8
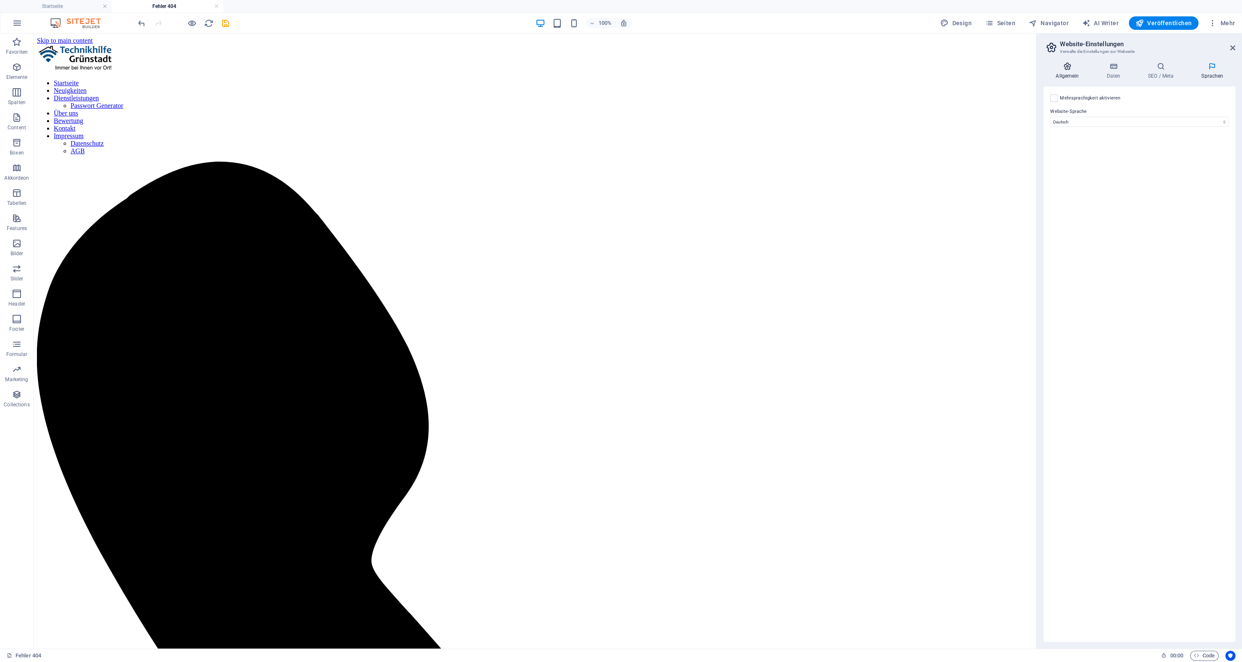
click at [1059, 71] on h4 "Allgemein" at bounding box center [1068, 71] width 51 height 18
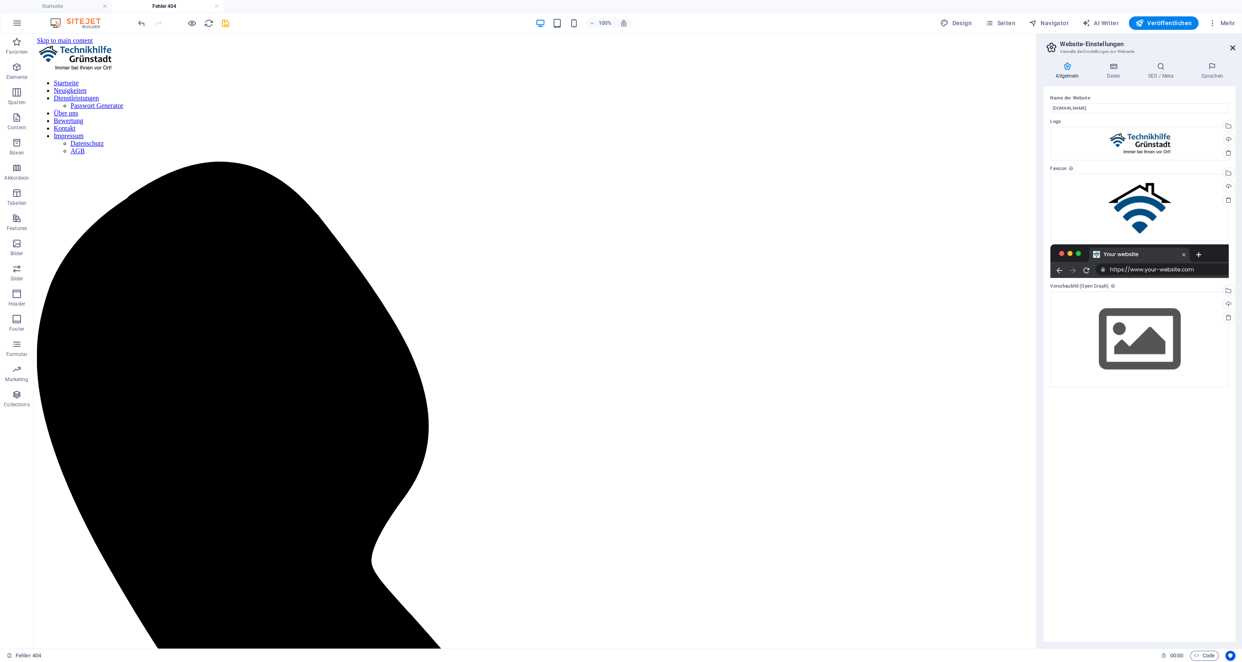
click at [1234, 49] on icon at bounding box center [1232, 47] width 5 height 7
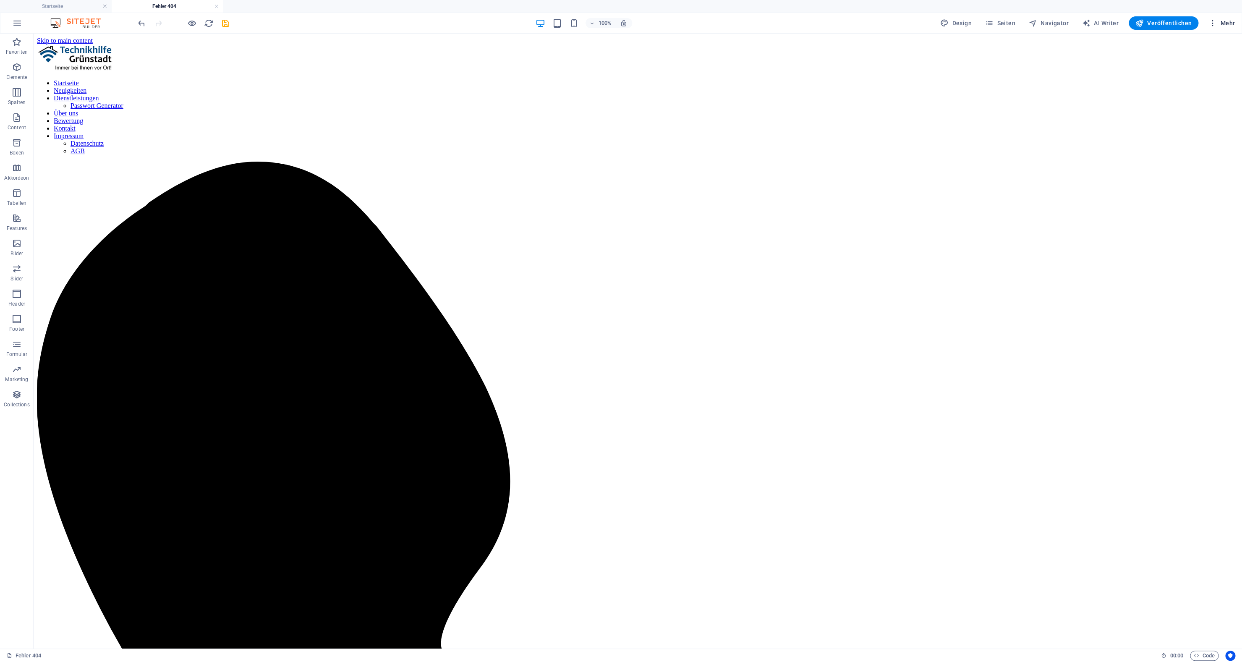
click at [1222, 26] on span "Mehr" at bounding box center [1221, 23] width 26 height 8
click at [13, 24] on div at bounding box center [621, 331] width 1242 height 662
click at [15, 25] on icon "button" at bounding box center [17, 23] width 10 height 10
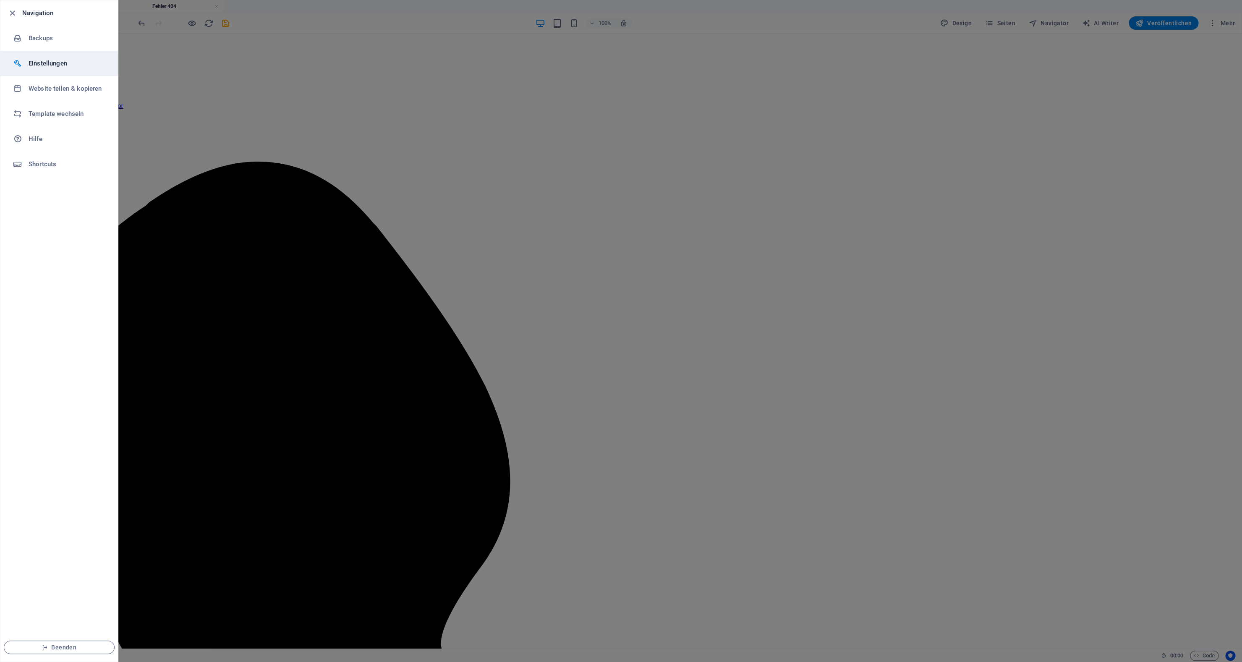
click at [45, 63] on h6 "Einstellungen" at bounding box center [68, 63] width 78 height 10
select select "de"
select select "light"
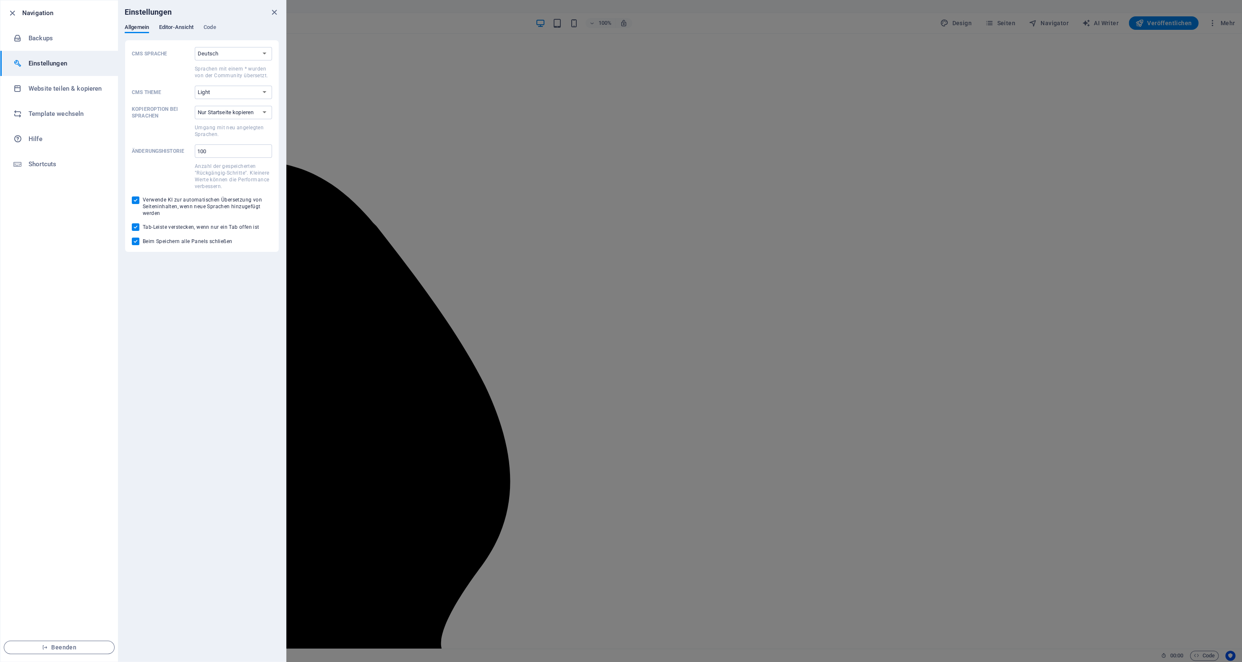
drag, startPoint x: 169, startPoint y: 36, endPoint x: 171, endPoint y: 31, distance: 4.9
click at [169, 36] on div "Allgemein Editor-Ansicht Code" at bounding box center [202, 32] width 154 height 16
click at [171, 31] on span "Editor-Ansicht" at bounding box center [176, 28] width 34 height 12
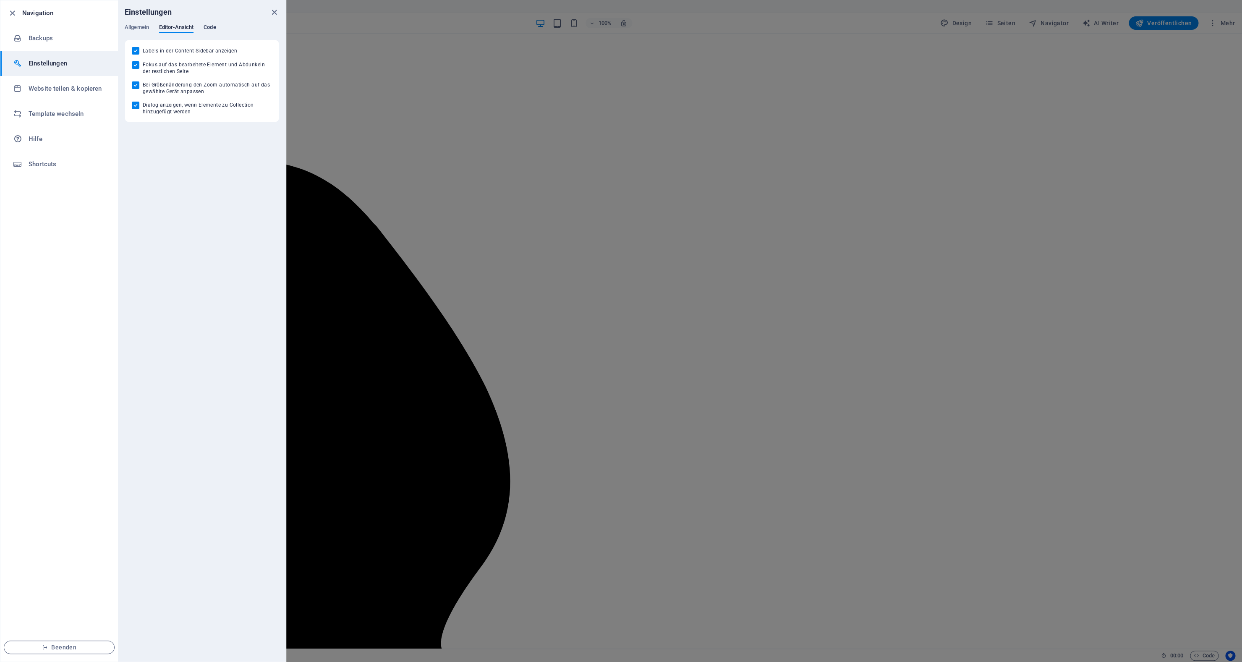
click at [215, 25] on span "Code" at bounding box center [210, 28] width 12 height 12
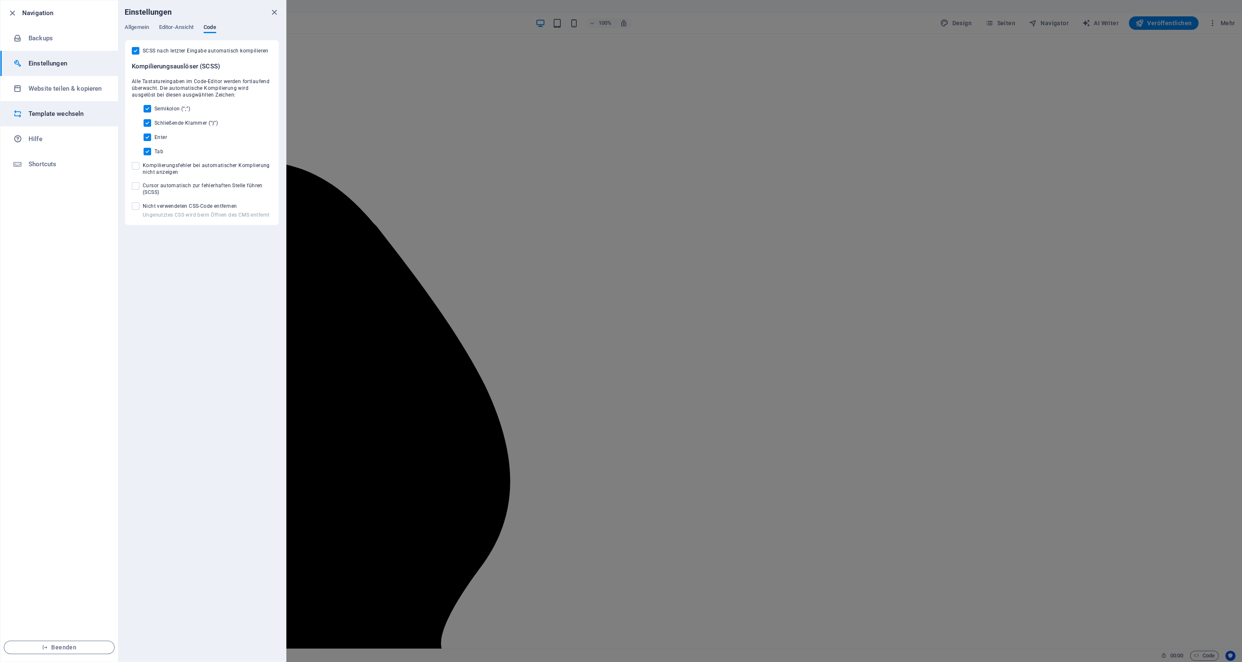
click at [53, 108] on li "Template wechseln" at bounding box center [59, 113] width 118 height 25
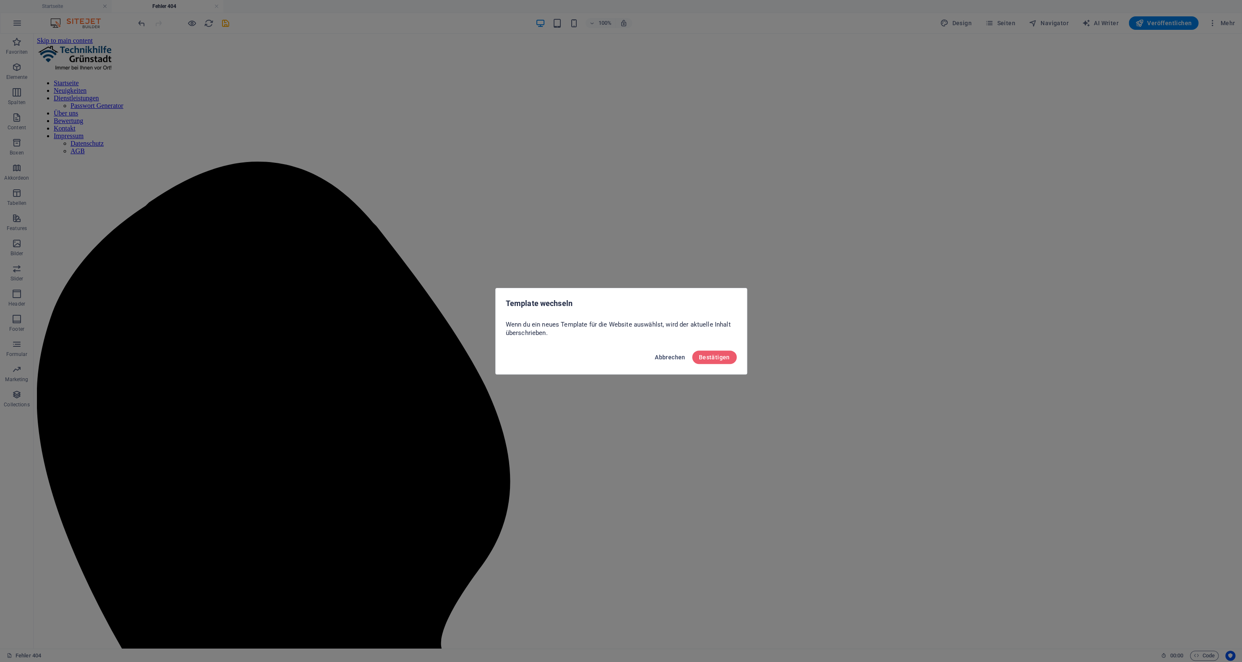
click at [659, 356] on span "Abbrechen" at bounding box center [670, 357] width 31 height 7
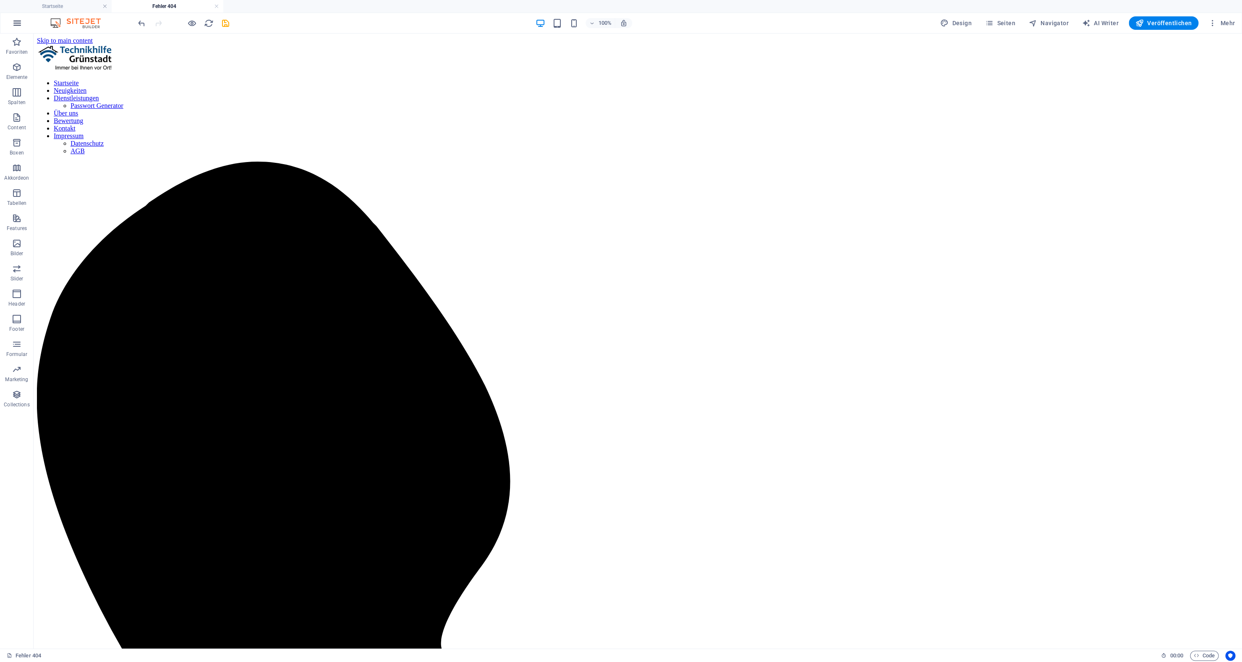
click at [22, 26] on icon "button" at bounding box center [17, 23] width 10 height 10
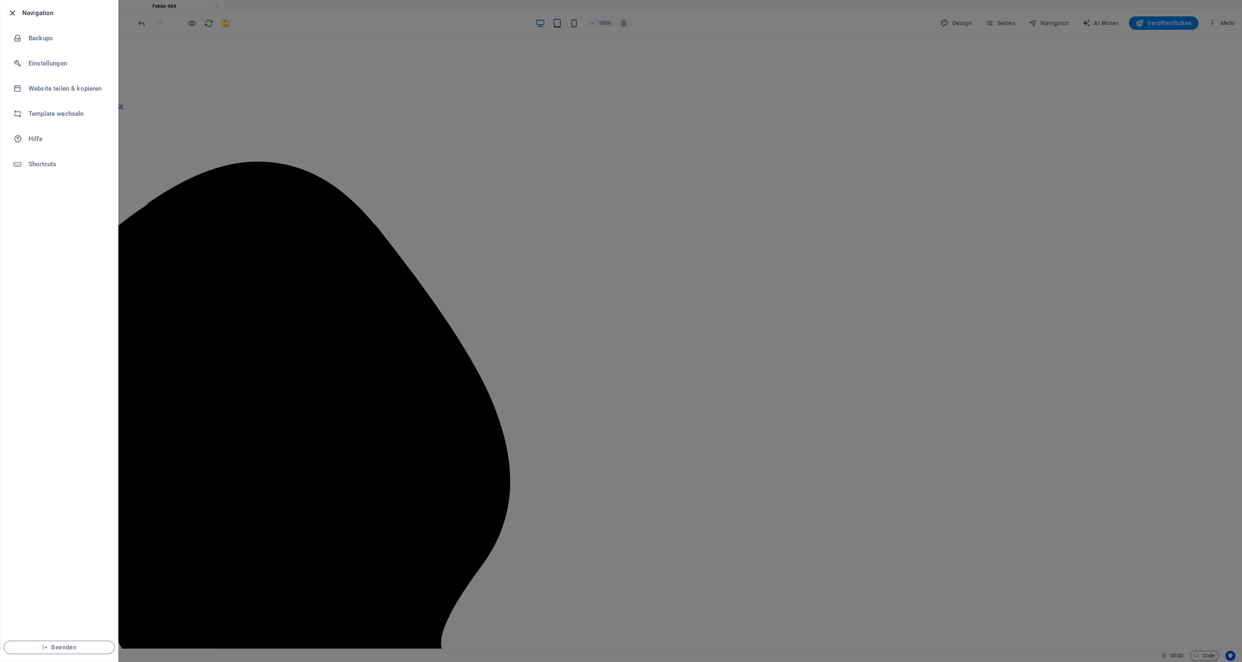
click at [16, 14] on icon "button" at bounding box center [13, 13] width 10 height 10
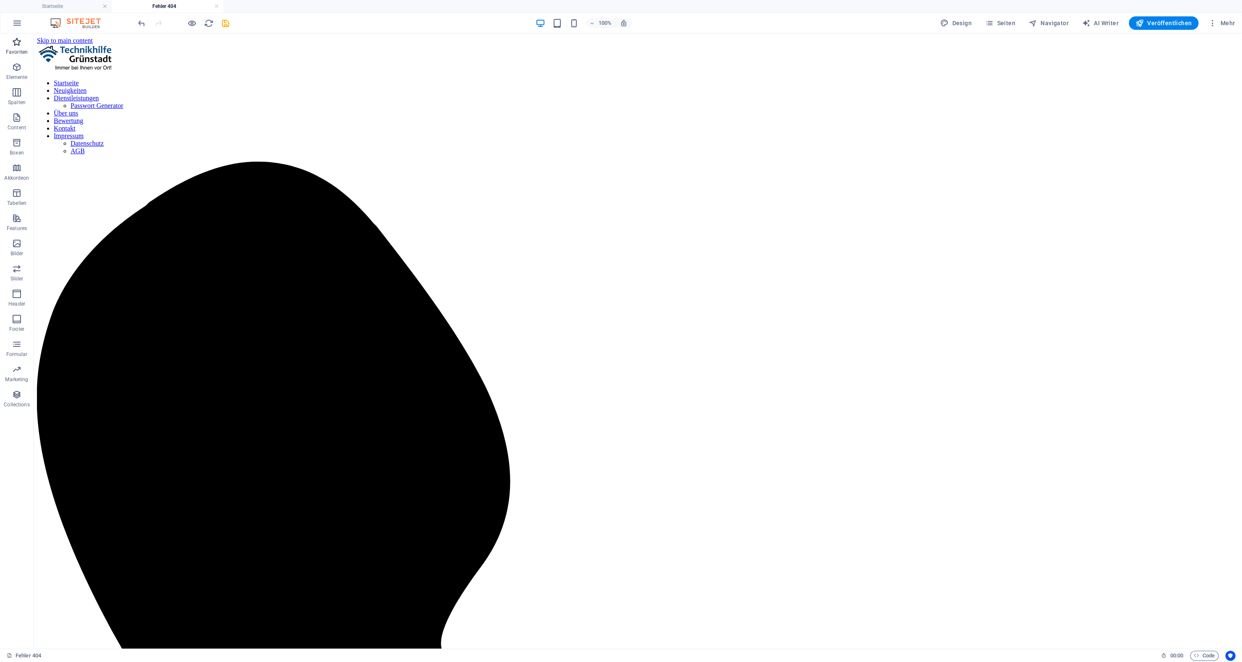
click at [14, 42] on icon "button" at bounding box center [17, 42] width 10 height 10
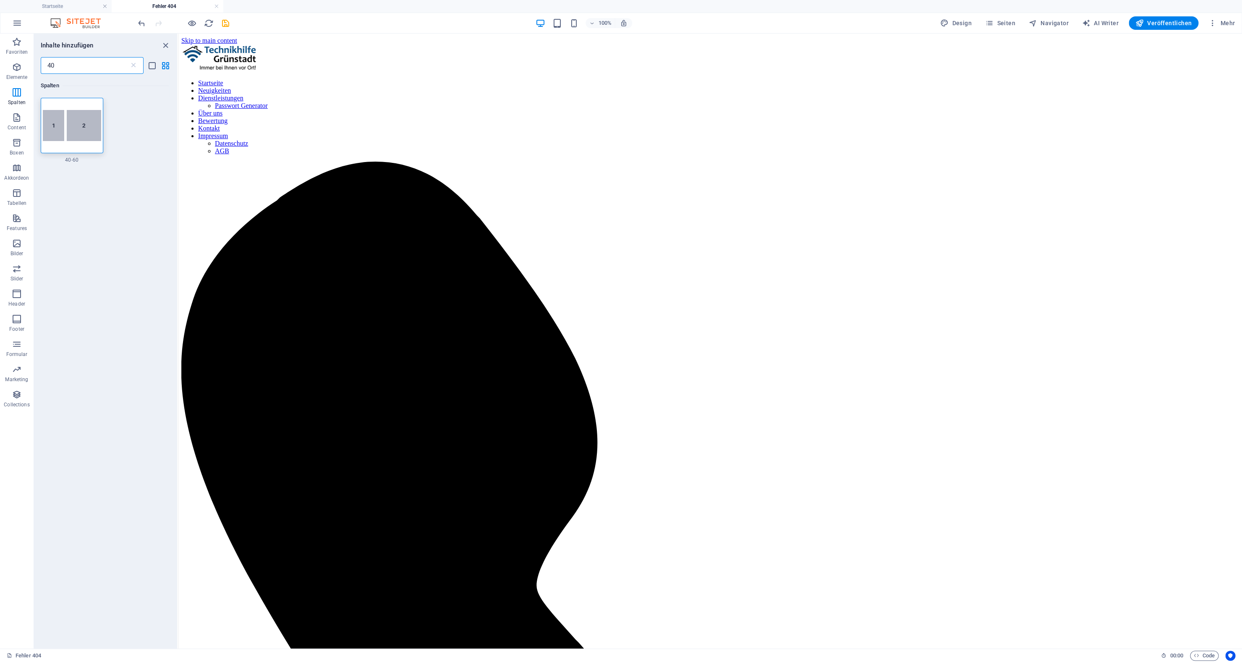
type input "4"
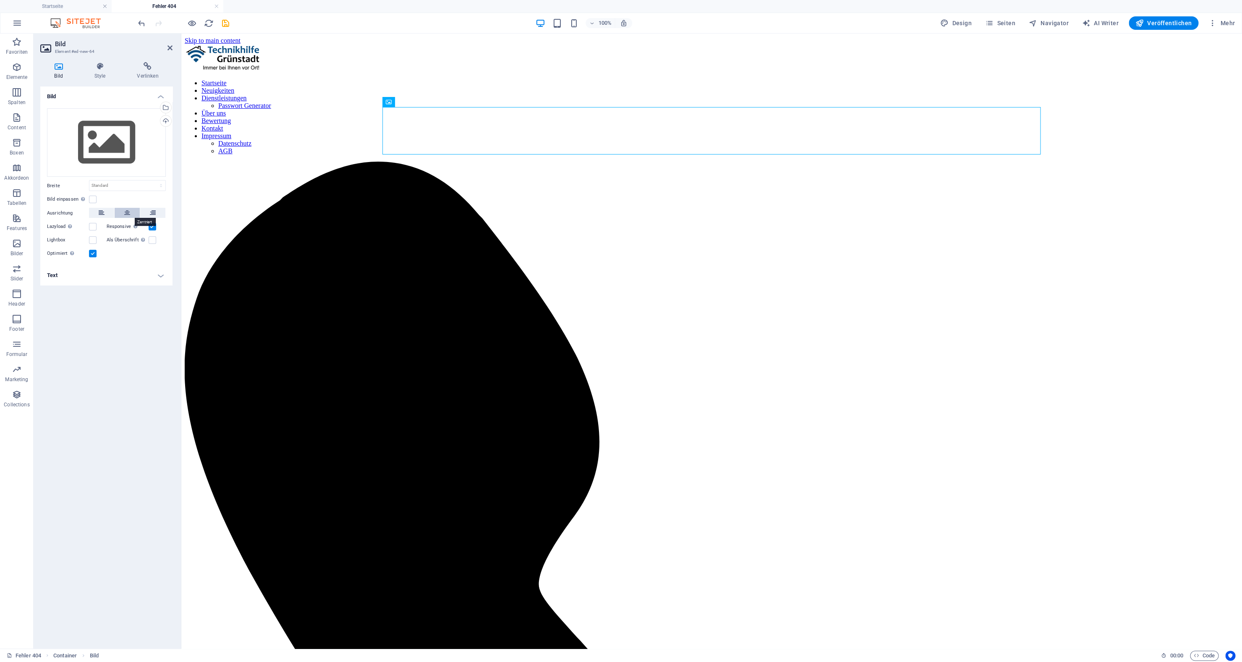
click at [122, 210] on button at bounding box center [127, 213] width 25 height 10
click at [95, 142] on div "Ziehe Dateien zum Hochladen hierher oder klicke hier, um aus Dateien oder koste…" at bounding box center [106, 142] width 119 height 69
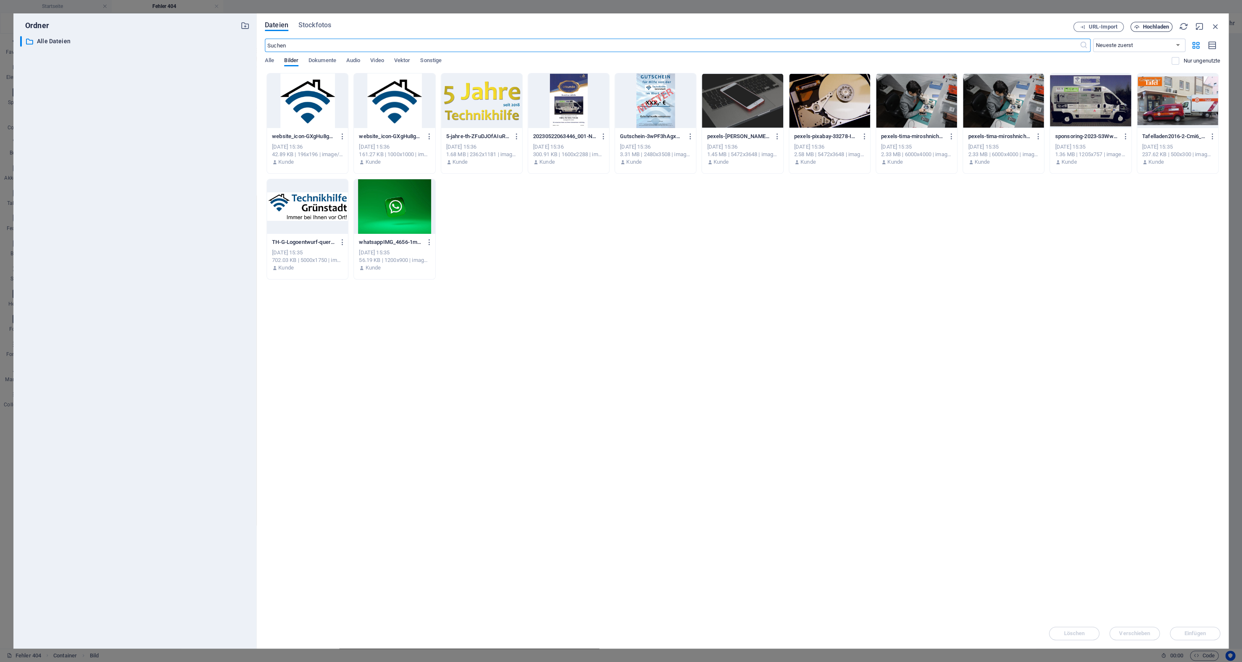
click at [1139, 24] on button "Hochladen" at bounding box center [1151, 27] width 42 height 10
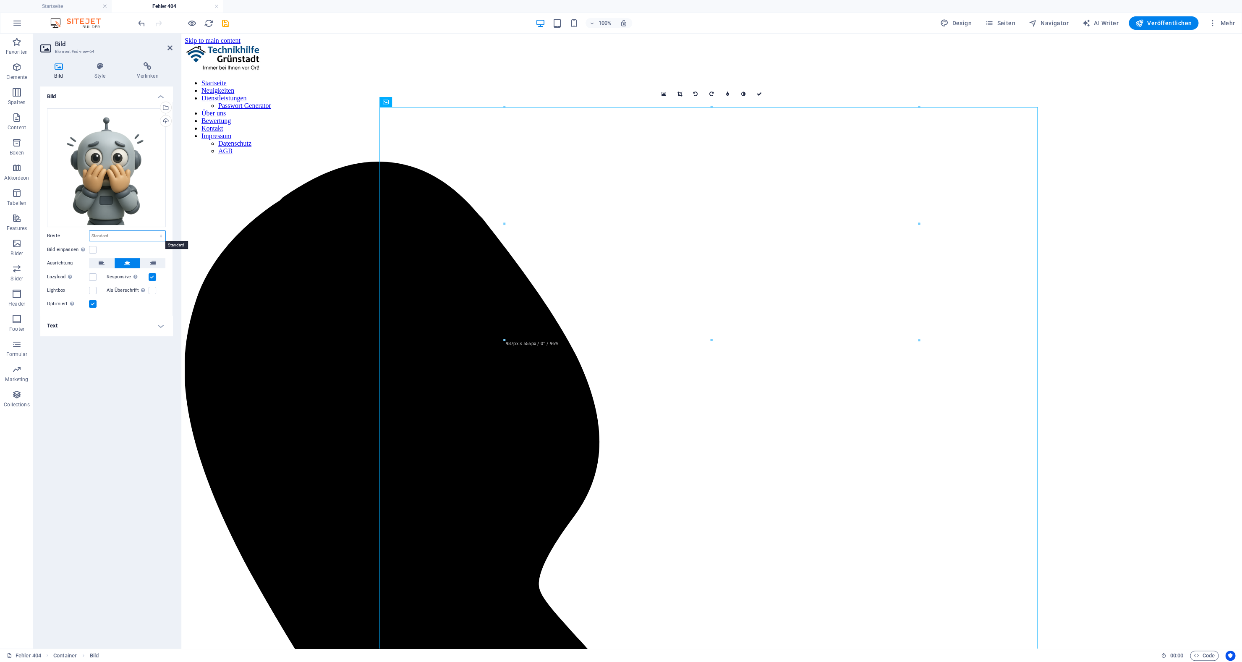
click at [89, 231] on select "Standard auto px rem % em vh vw" at bounding box center [127, 236] width 76 height 10
click option "auto" at bounding box center [0, 0] width 0 height 0
select select "DISABLED_OPTION_VALUE"
click at [89, 231] on select "Standard auto px rem % em vh vw" at bounding box center [127, 236] width 76 height 10
click at [94, 249] on label at bounding box center [93, 250] width 8 height 8
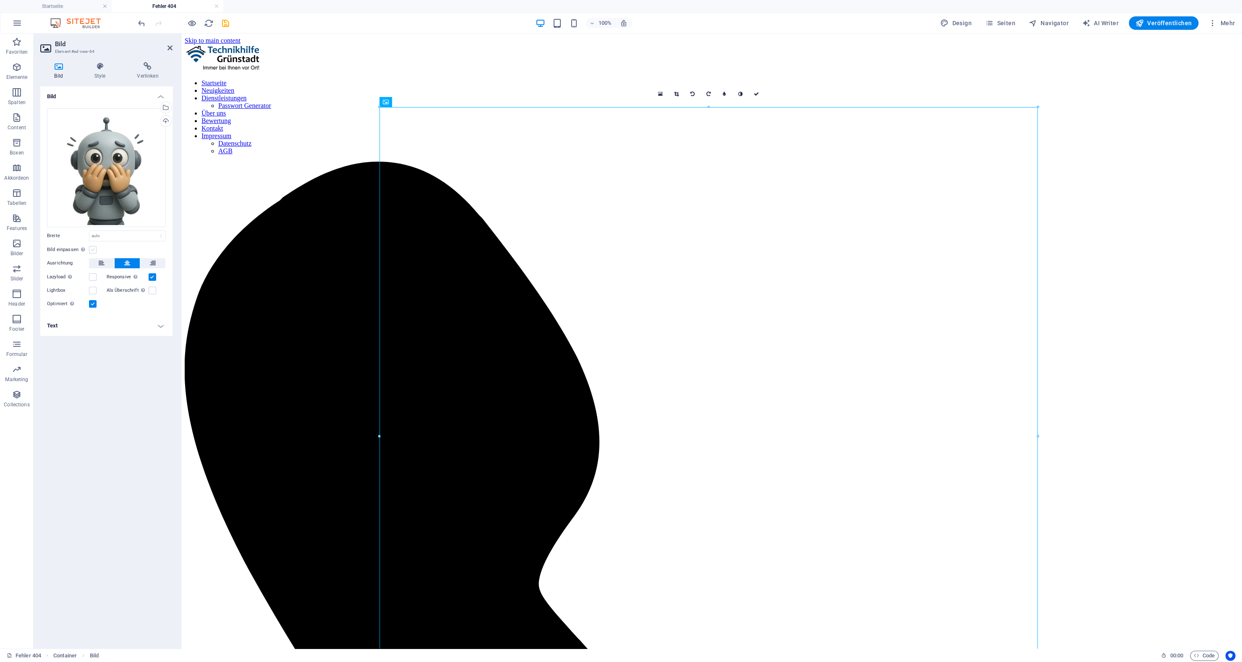
click at [0, 0] on input "Bild einpassen Bild automatisch anhand einer fixen Breite und Höhe einpassen" at bounding box center [0, 0] width 0 height 0
click at [89, 259] on select "Standard auto px" at bounding box center [127, 264] width 76 height 10
click option "Standard" at bounding box center [0, 0] width 0 height 0
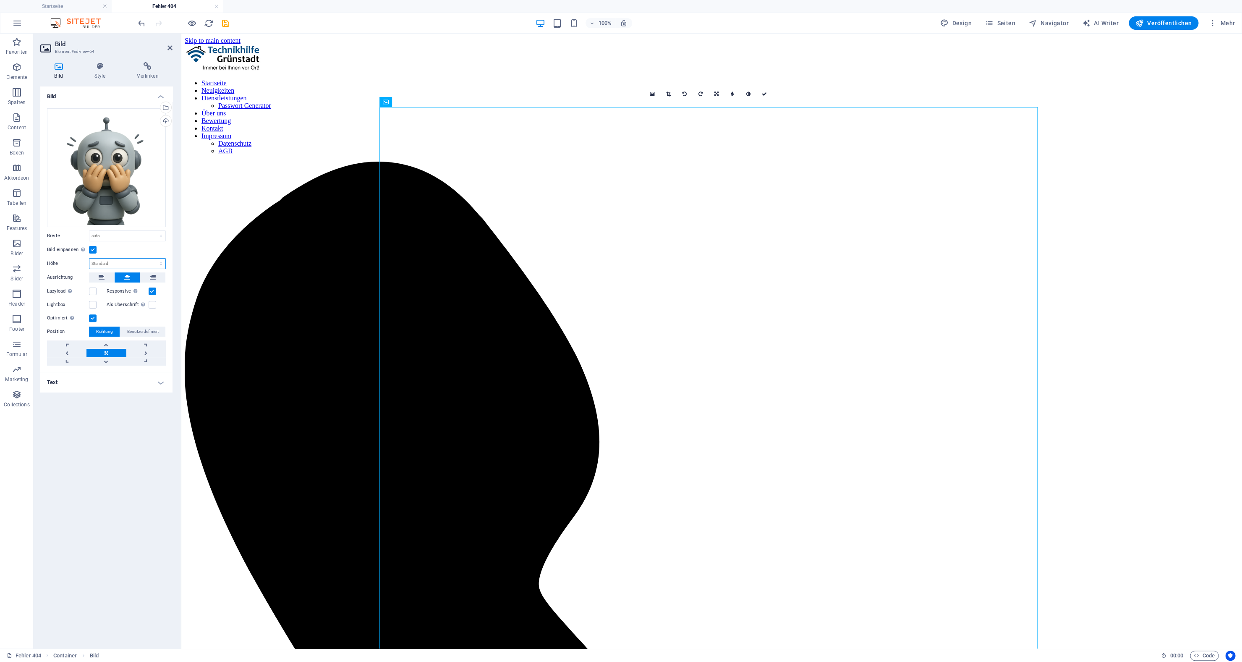
click at [89, 259] on select "Standard auto px" at bounding box center [127, 264] width 76 height 10
select select "px"
click option "px" at bounding box center [0, 0] width 0 height 0
type input "400"
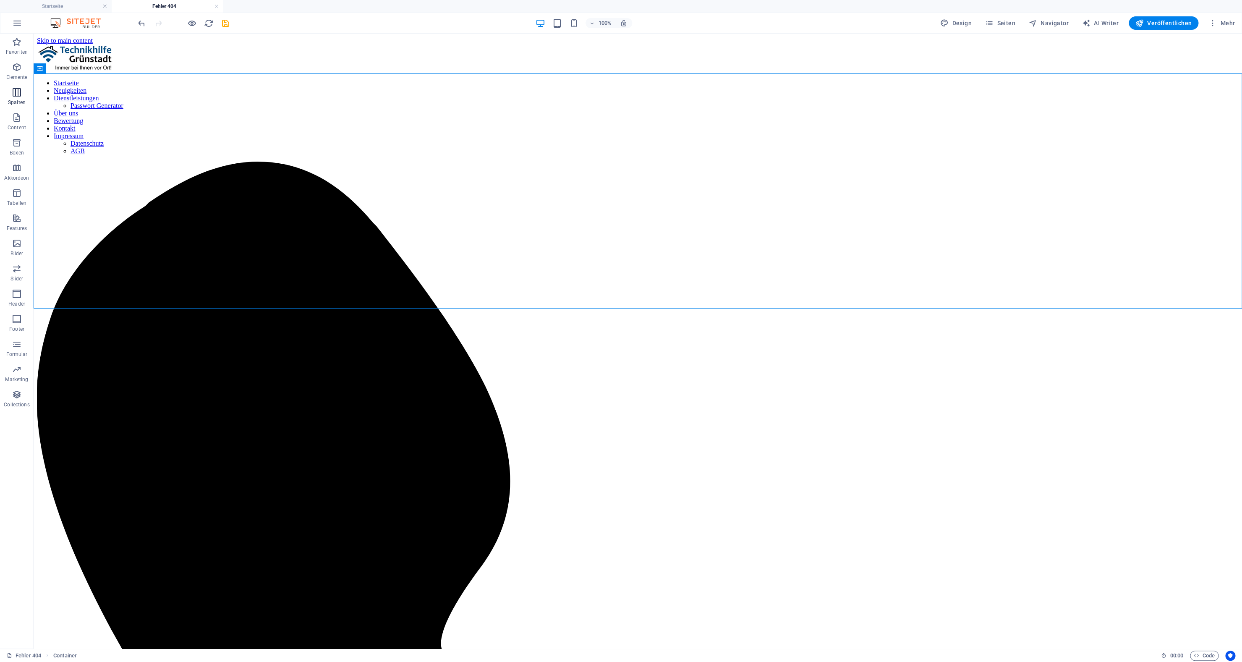
click at [11, 98] on span "Spalten" at bounding box center [17, 97] width 34 height 20
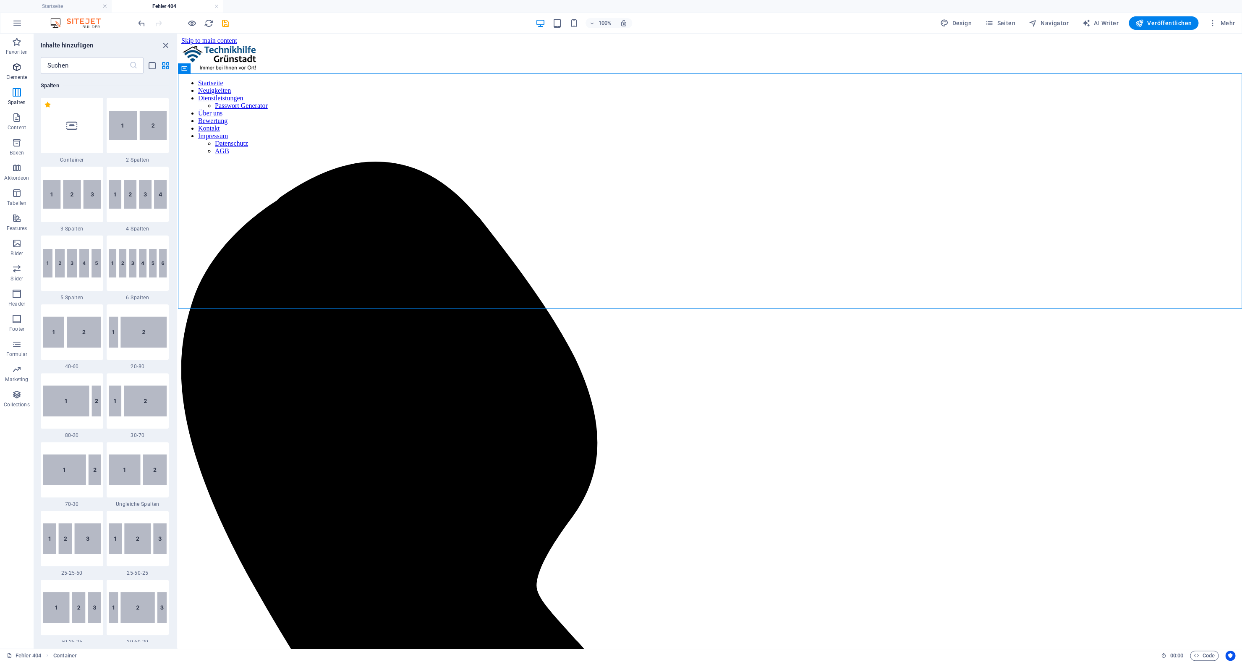
click at [16, 74] on p "Elemente" at bounding box center [16, 77] width 21 height 7
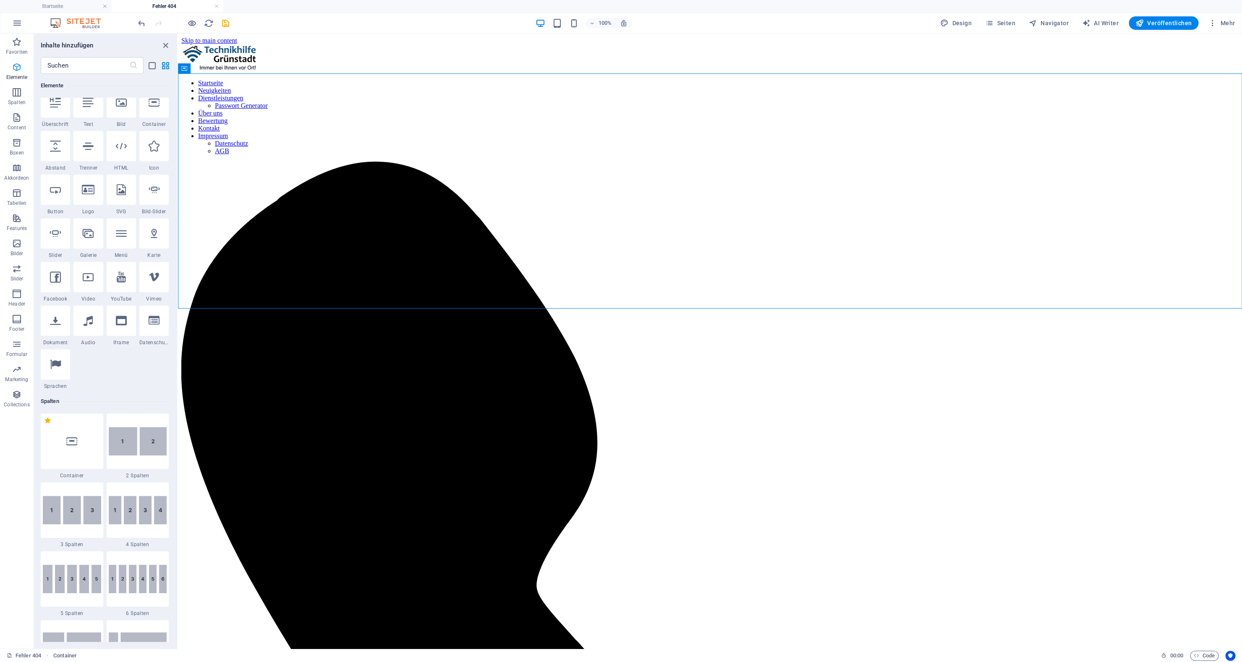
scroll to position [89, 0]
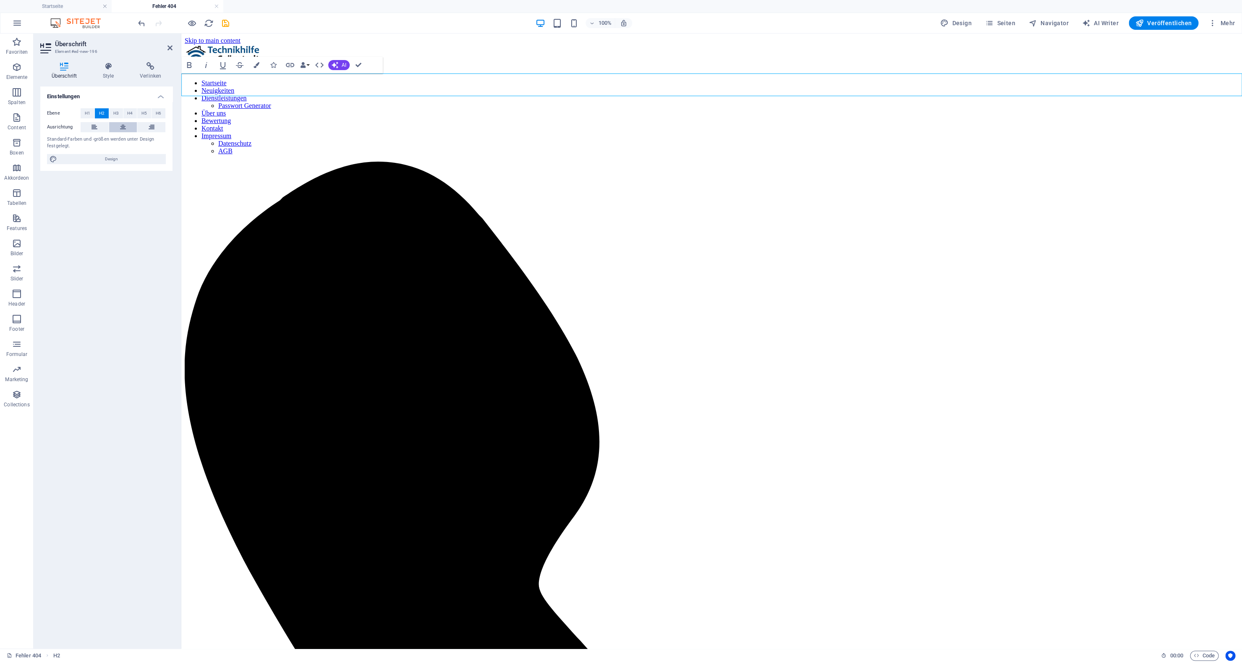
click at [118, 126] on button at bounding box center [123, 127] width 28 height 10
drag, startPoint x: 168, startPoint y: 51, endPoint x: 120, endPoint y: 32, distance: 51.6
click at [168, 51] on link at bounding box center [169, 47] width 5 height 7
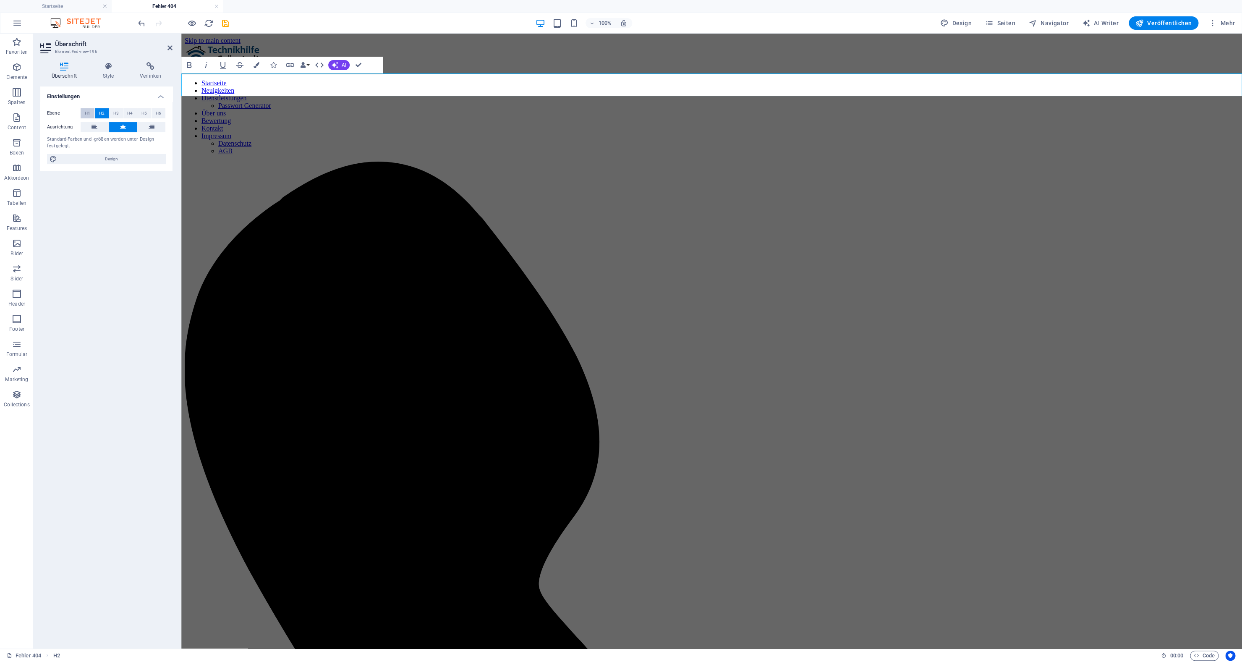
click at [84, 112] on button "H1" at bounding box center [88, 113] width 14 height 10
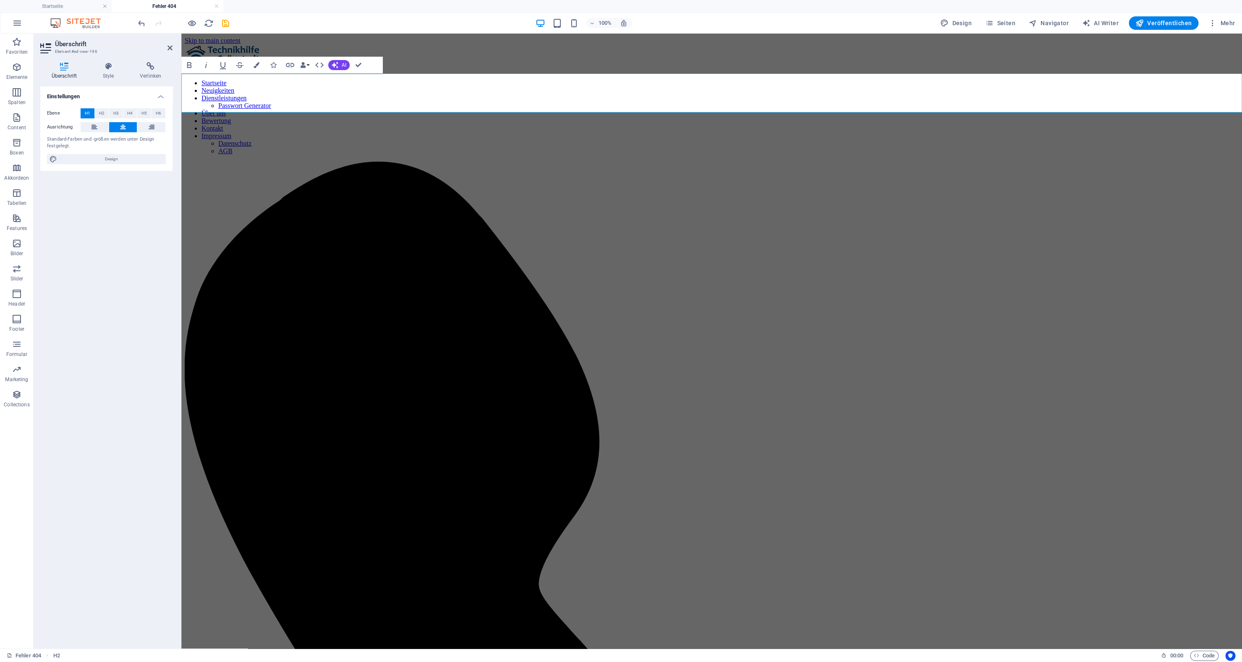
drag, startPoint x: 192, startPoint y: 98, endPoint x: 379, endPoint y: 92, distance: 186.4
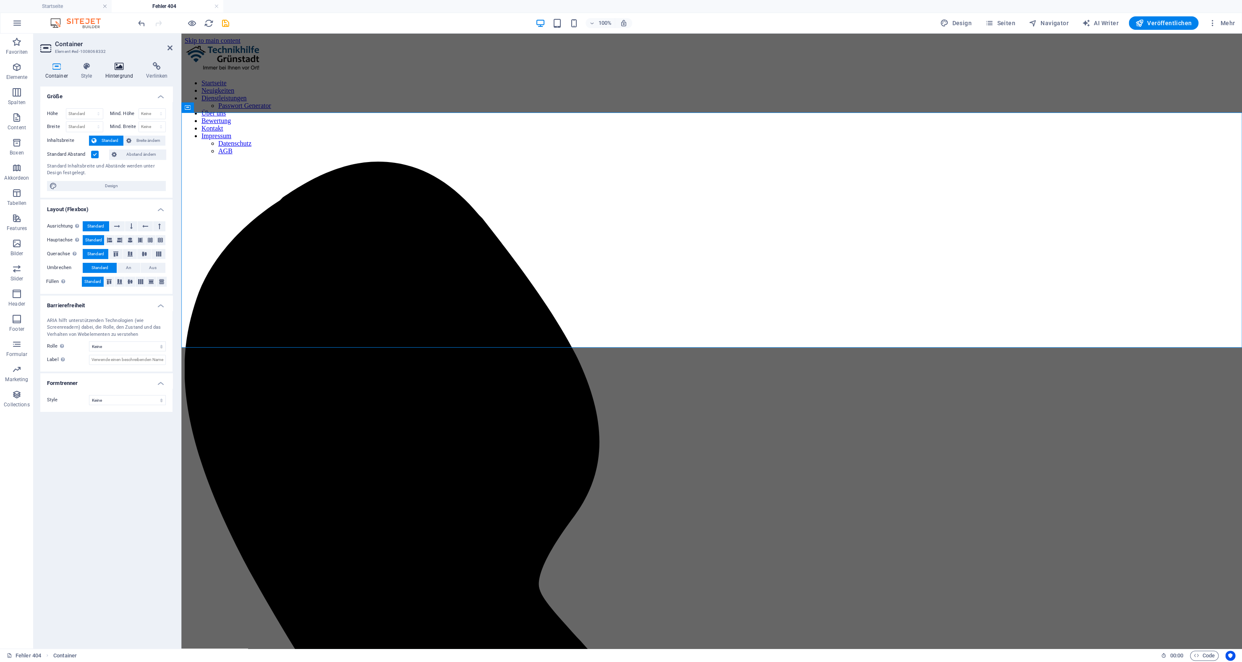
click at [127, 76] on h4 "Hintergrund" at bounding box center [120, 71] width 41 height 18
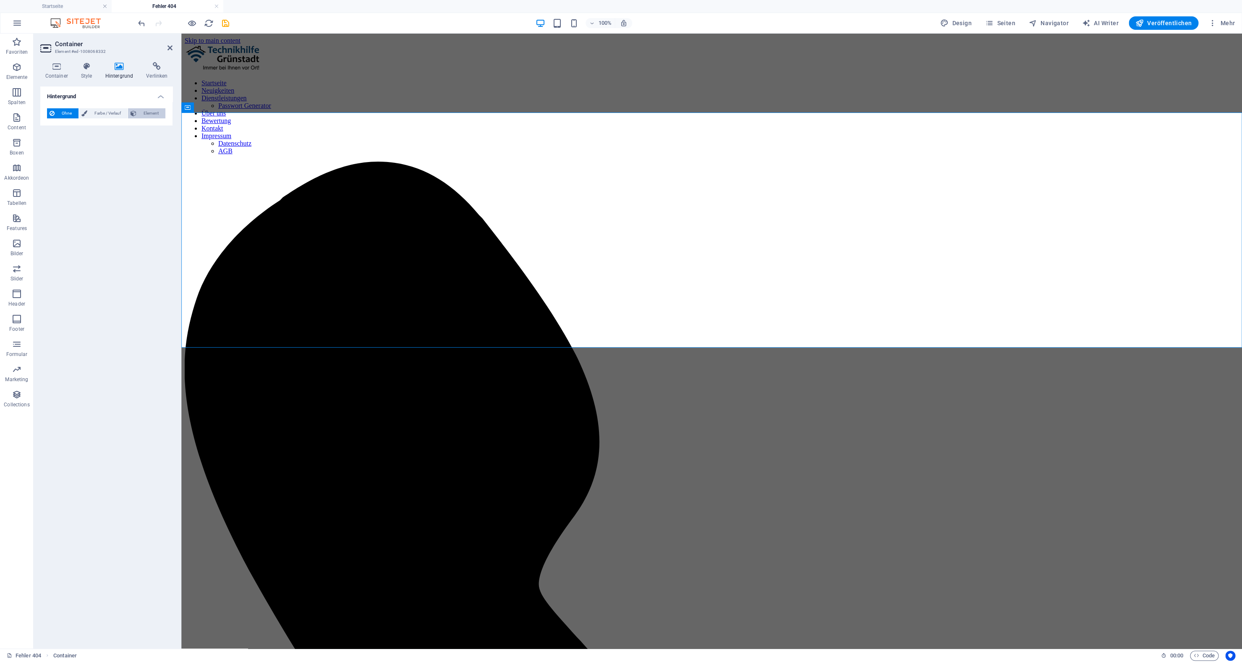
click at [141, 114] on span "Element" at bounding box center [151, 113] width 24 height 10
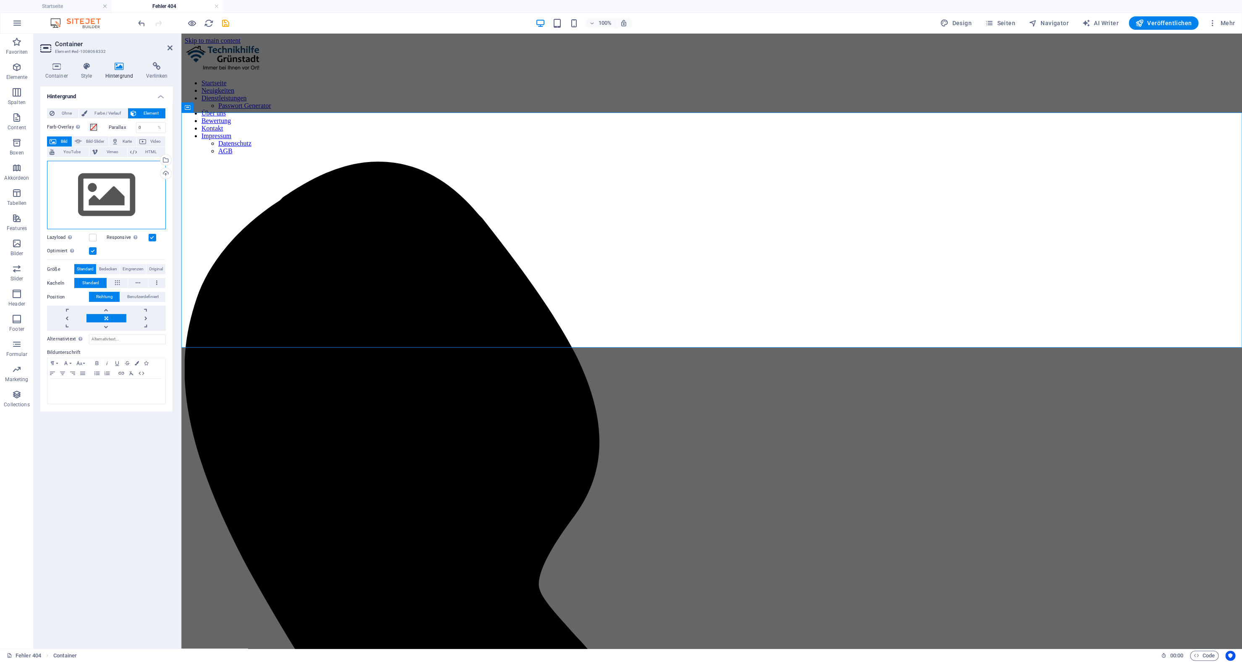
click at [109, 191] on div "Ziehe Dateien zum Hochladen hierher oder klicke hier, um aus Dateien oder koste…" at bounding box center [106, 195] width 119 height 69
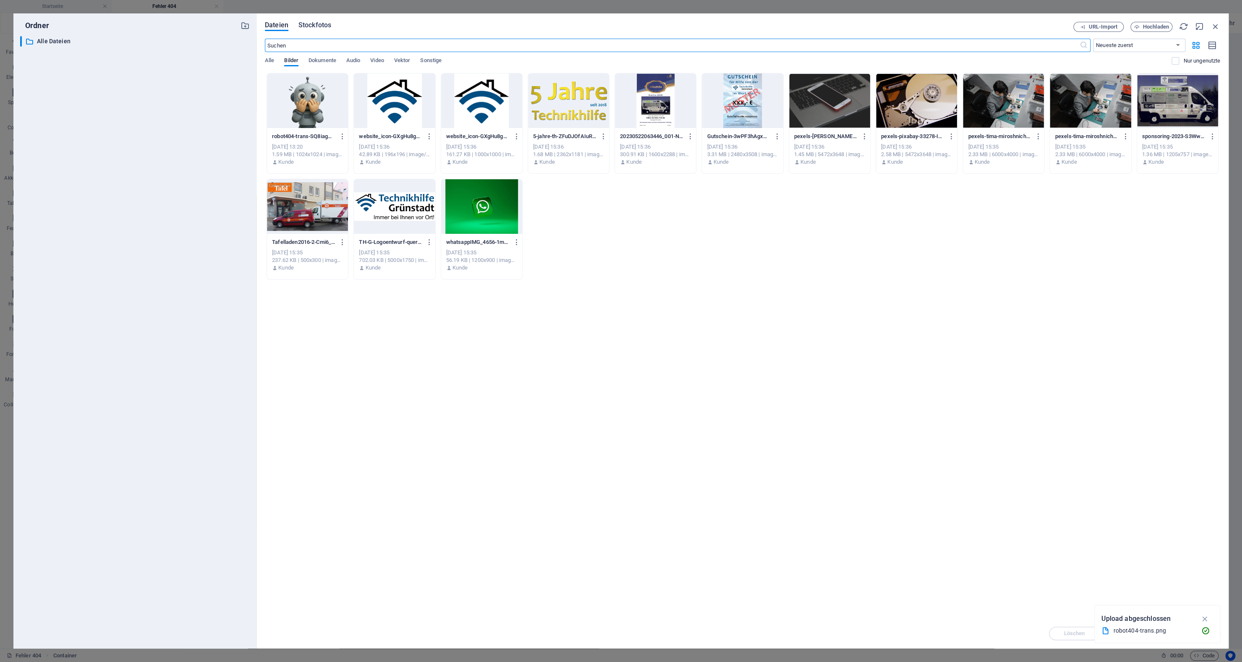
click at [320, 29] on span "Stockfotos" at bounding box center [314, 25] width 33 height 10
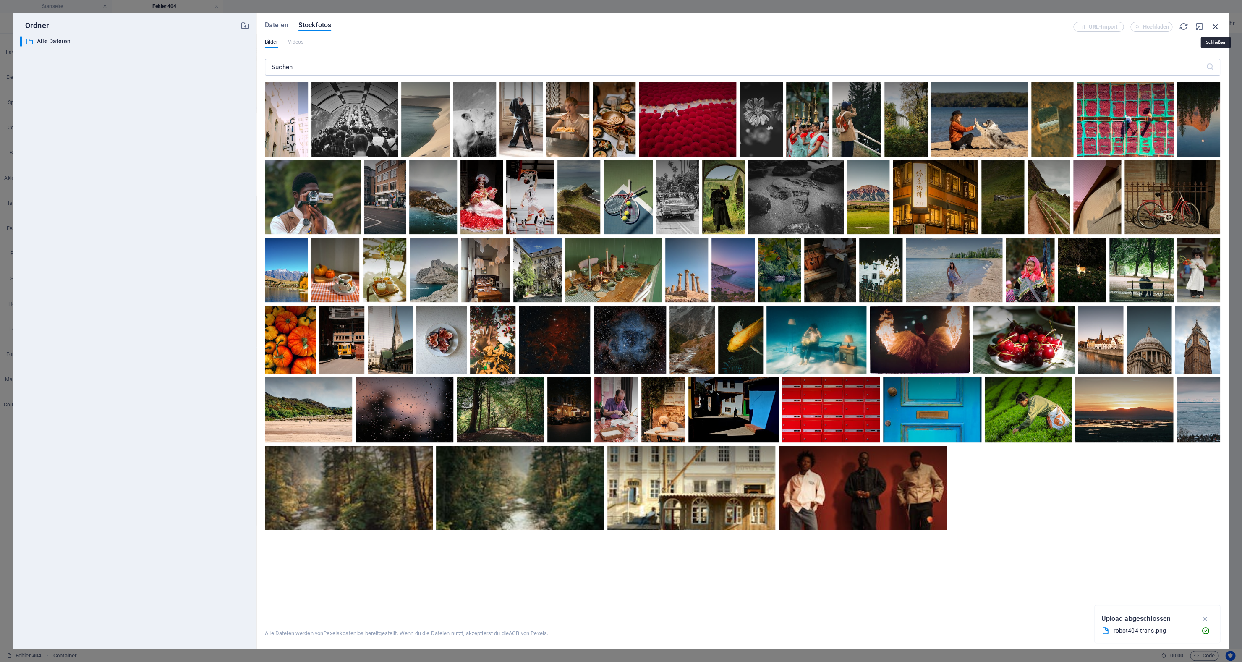
click at [1216, 28] on icon "button" at bounding box center [1215, 26] width 9 height 9
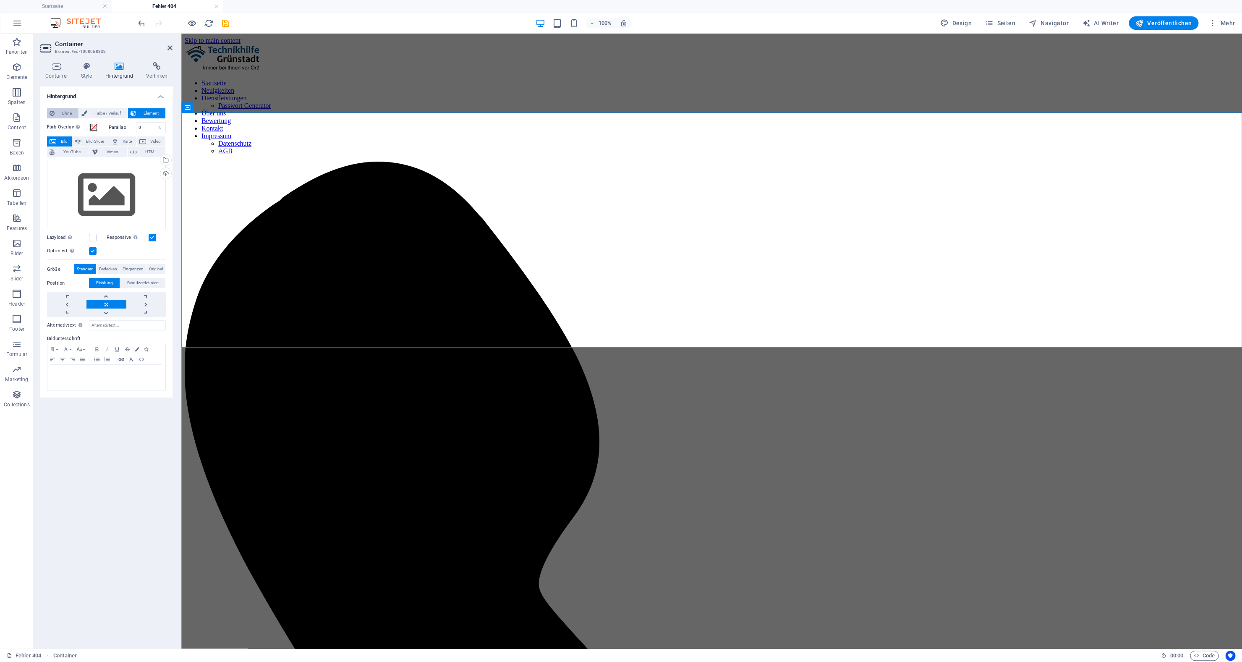
click at [65, 112] on span "Ohne" at bounding box center [66, 113] width 19 height 10
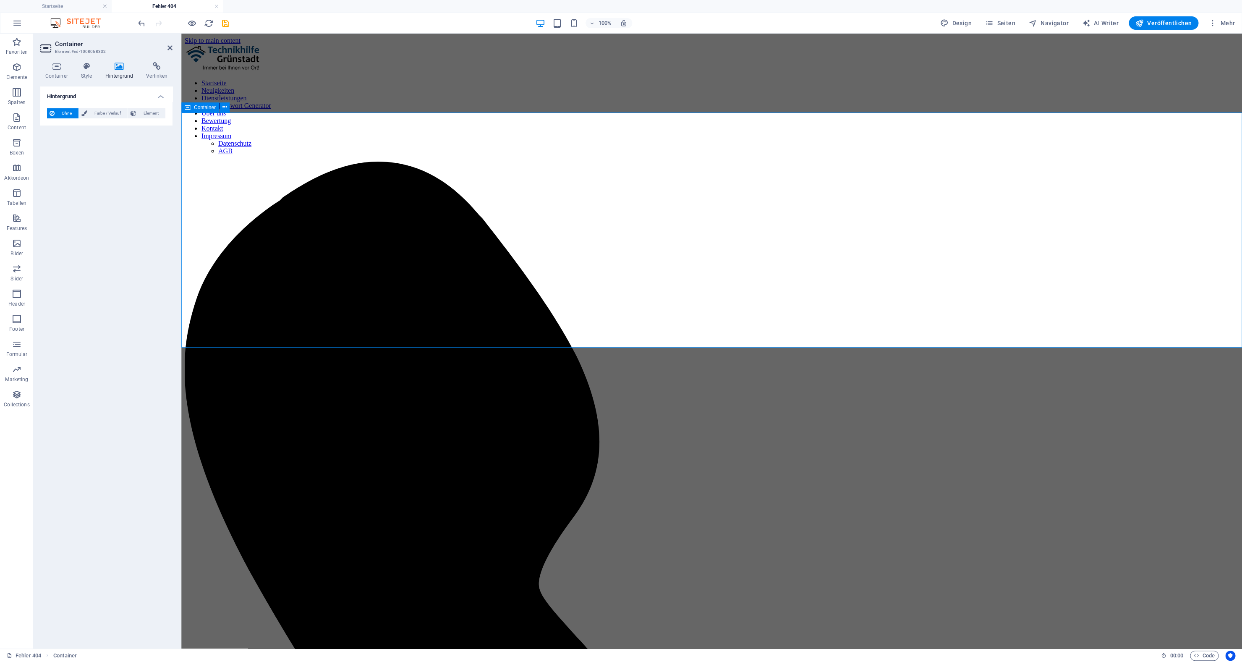
select select "px"
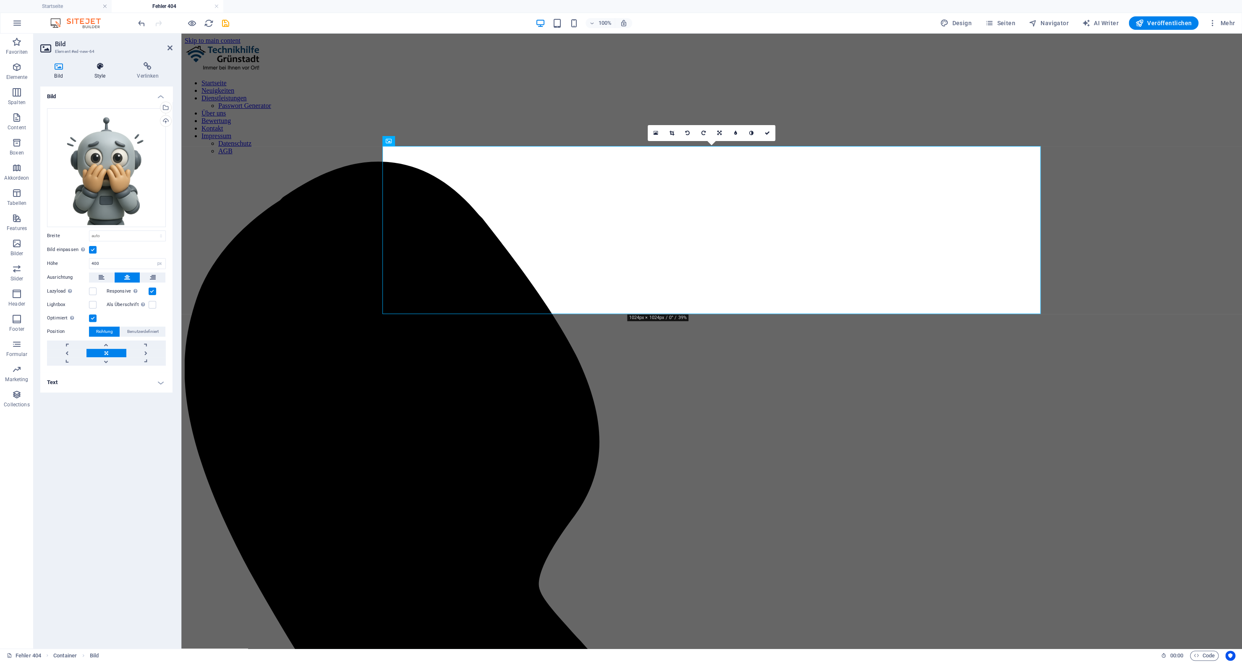
click at [109, 71] on h4 "Style" at bounding box center [101, 71] width 43 height 18
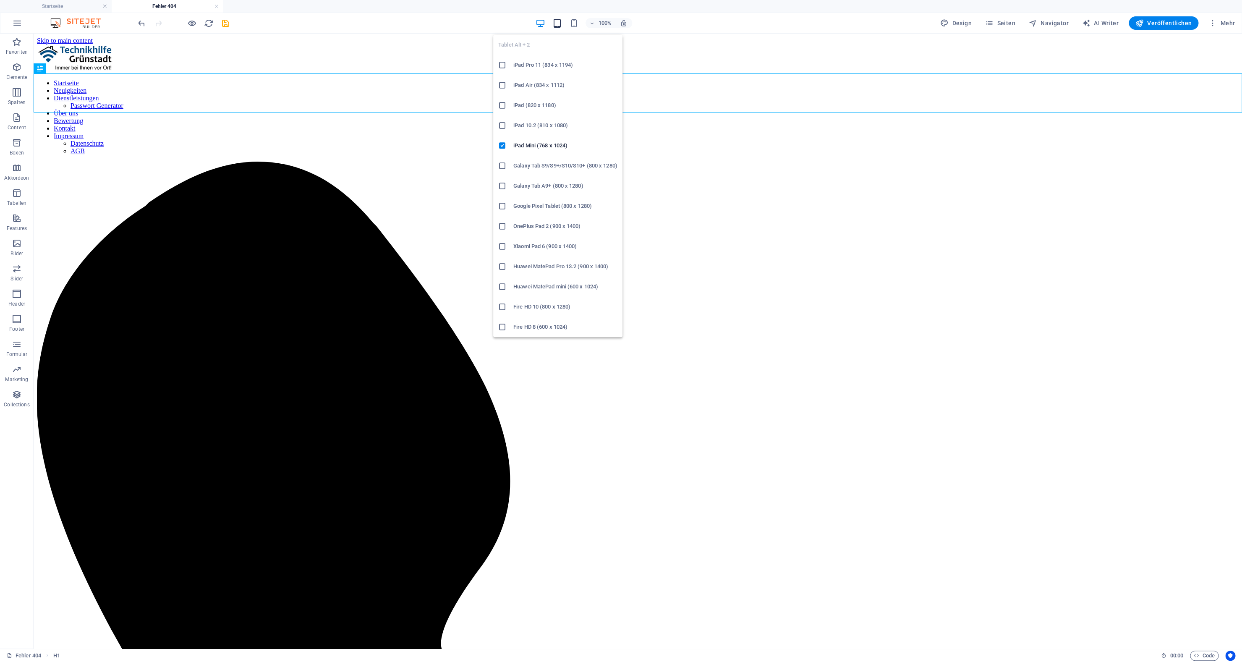
click at [556, 22] on icon "button" at bounding box center [557, 23] width 10 height 10
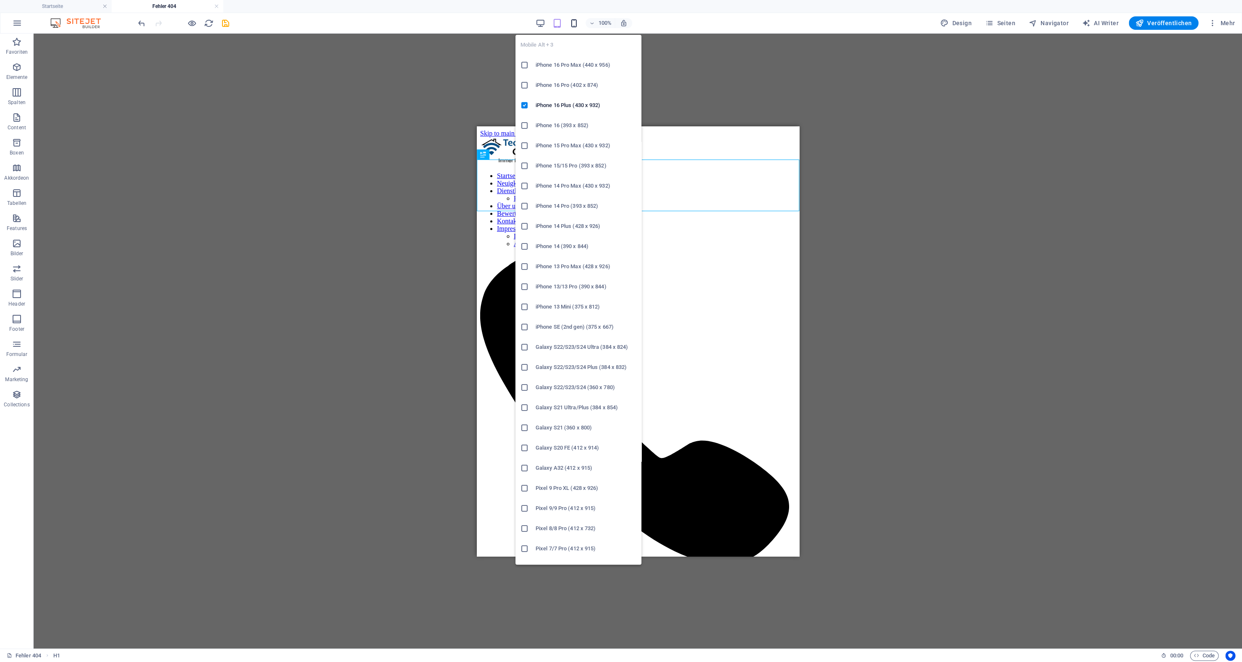
click at [578, 24] on icon "button" at bounding box center [574, 23] width 10 height 10
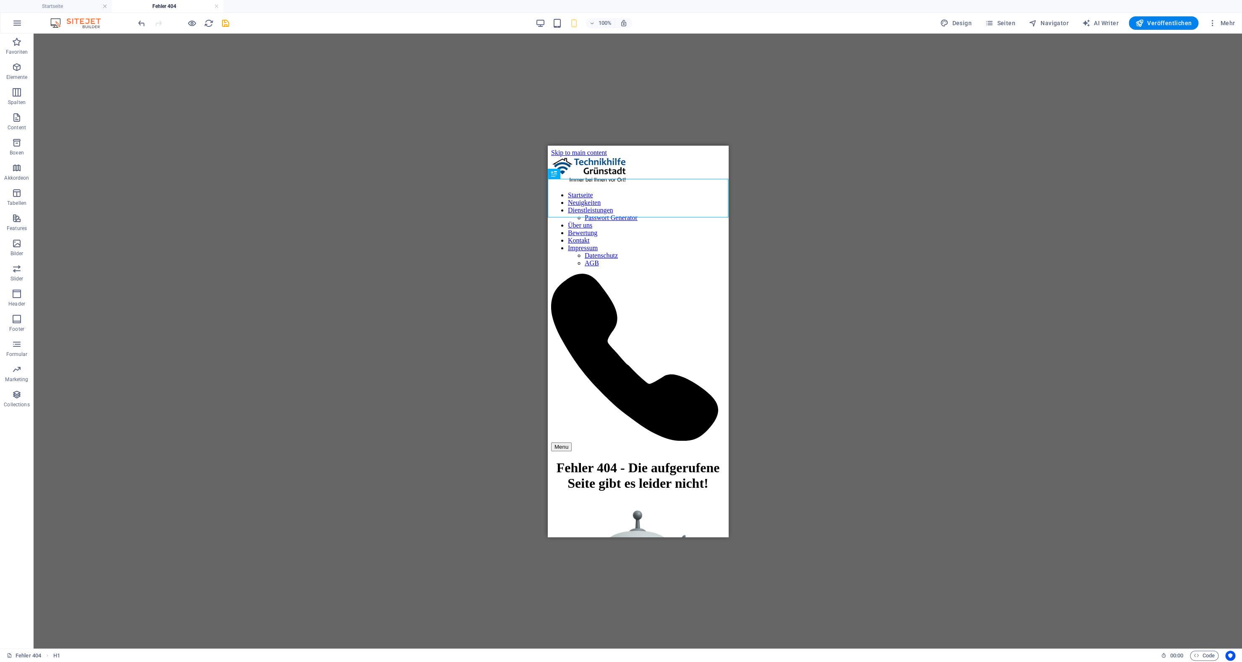
click at [538, 28] on div "100%" at bounding box center [583, 22] width 97 height 13
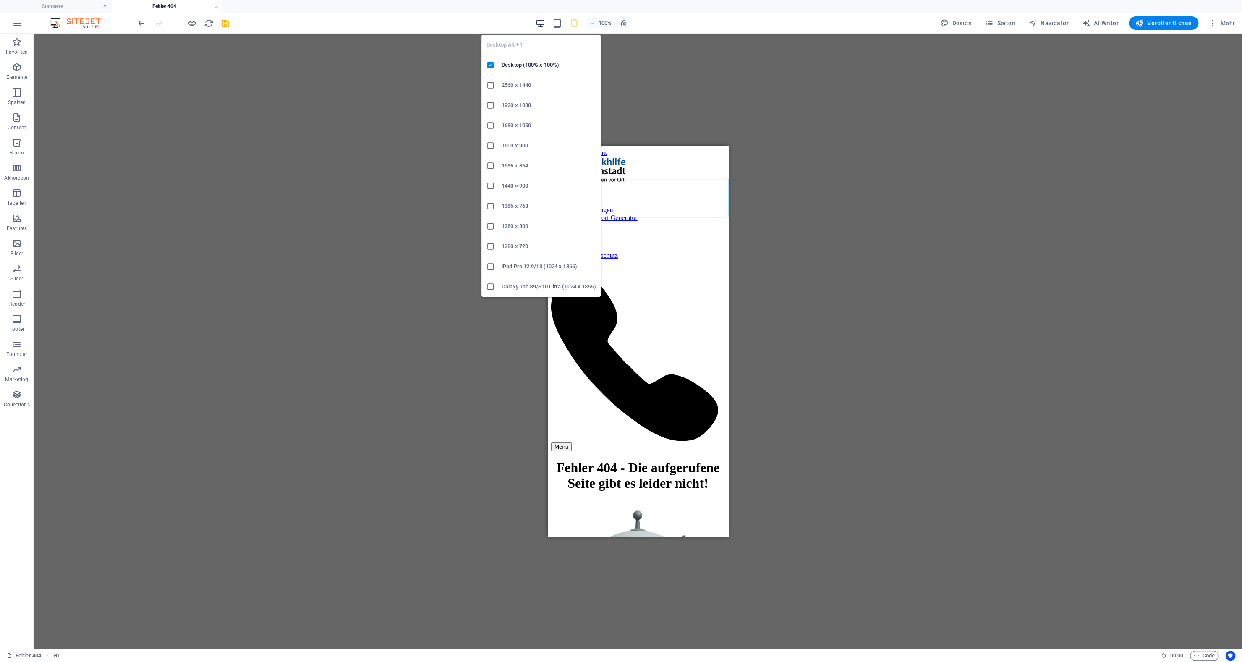
click at [540, 26] on icon "button" at bounding box center [540, 23] width 10 height 10
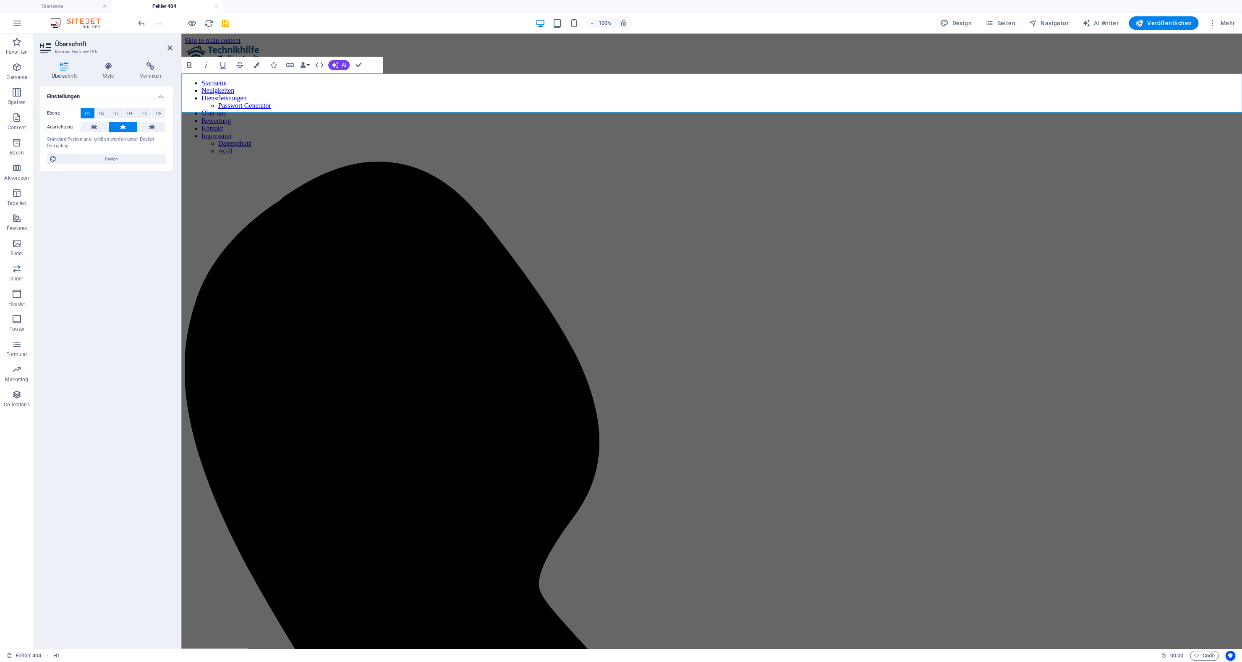
drag, startPoint x: 329, startPoint y: 92, endPoint x: 340, endPoint y: 120, distance: 30.2
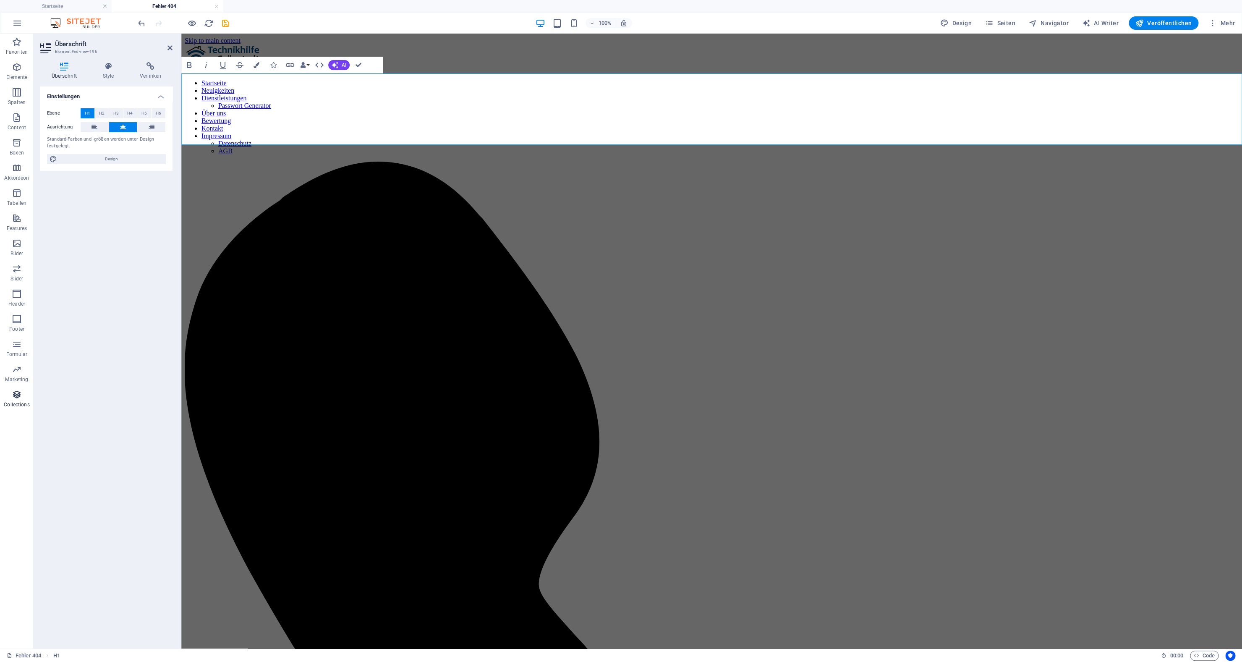
click at [9, 404] on p "Collections" at bounding box center [17, 404] width 26 height 7
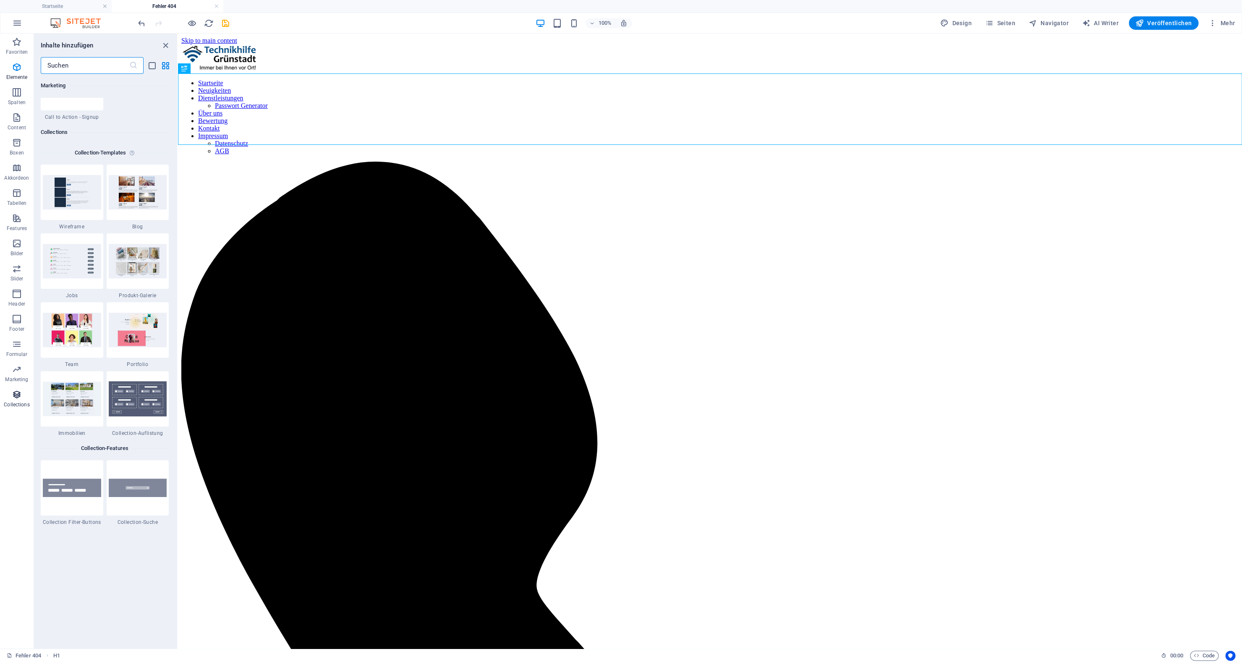
scroll to position [7682, 0]
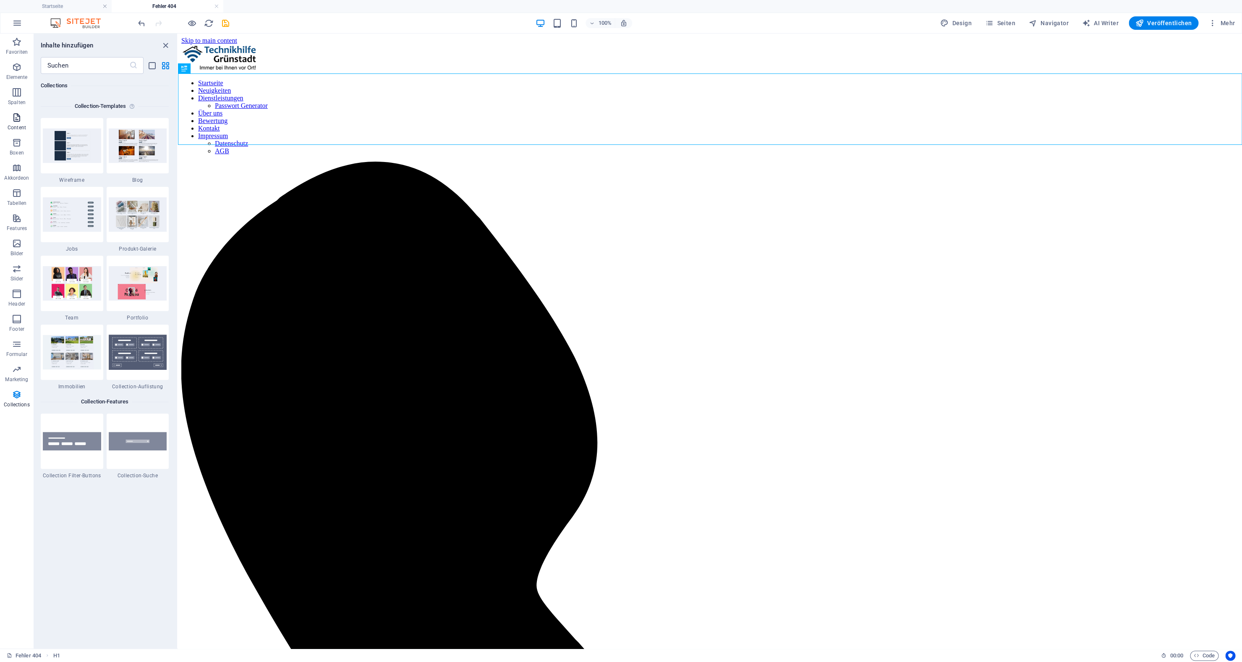
click at [15, 126] on p "Content" at bounding box center [17, 127] width 18 height 7
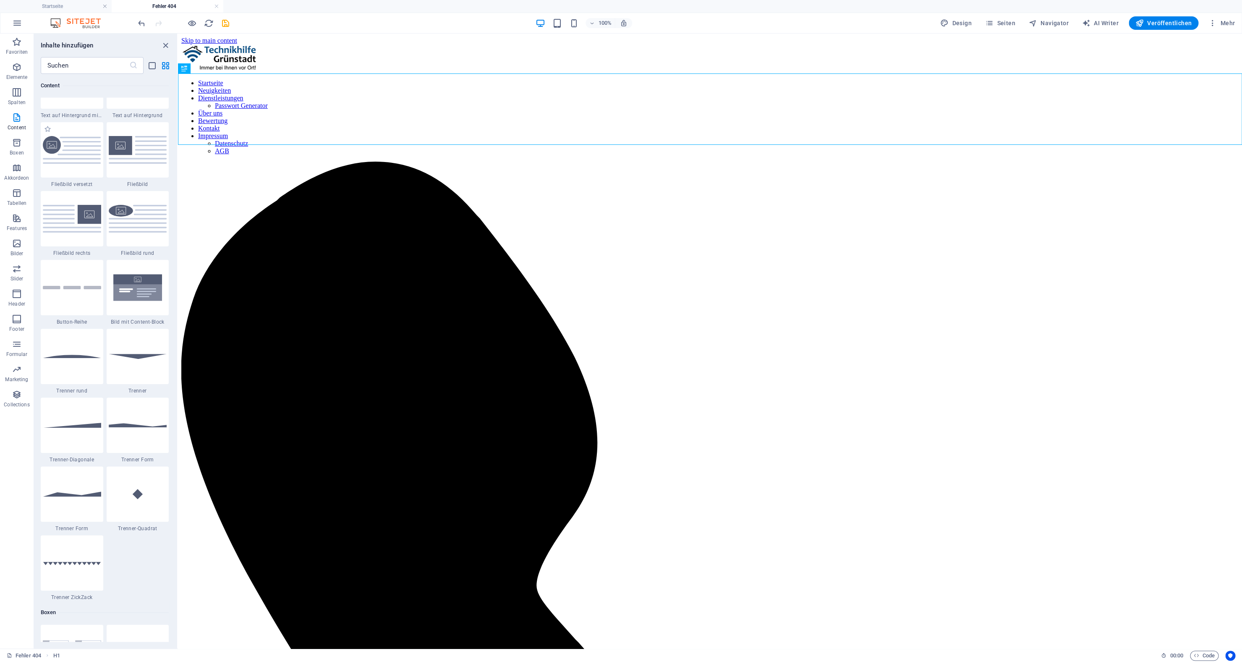
scroll to position [1875, 0]
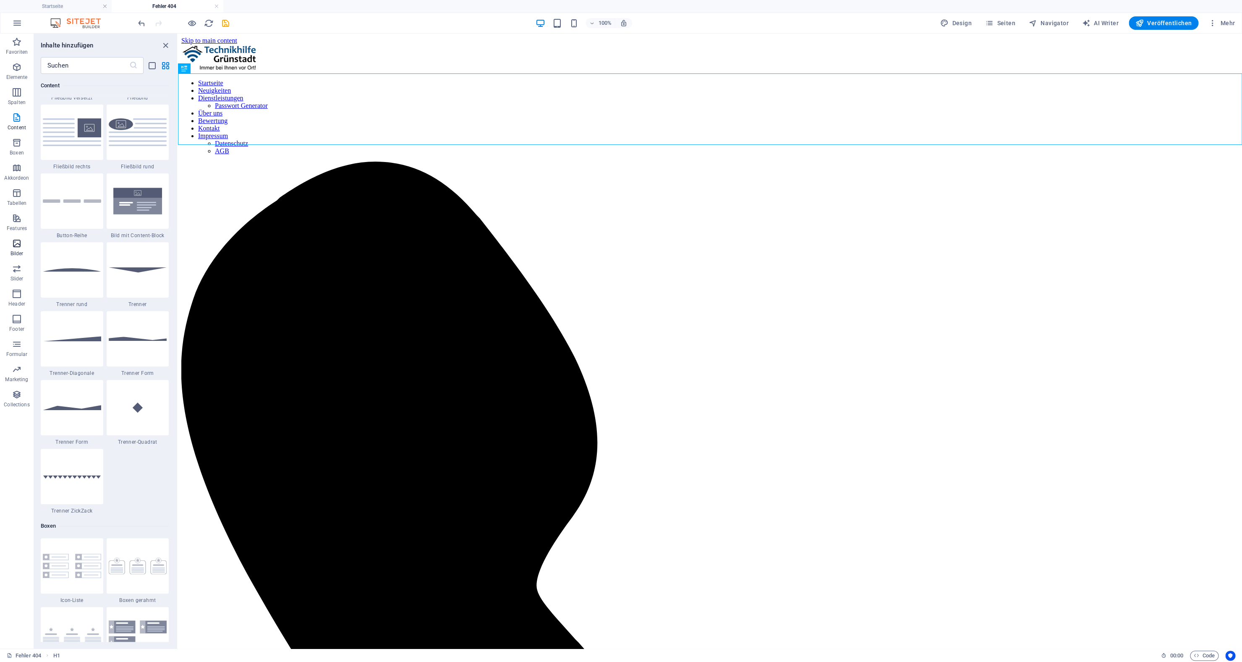
click at [20, 240] on icon "button" at bounding box center [17, 243] width 10 height 10
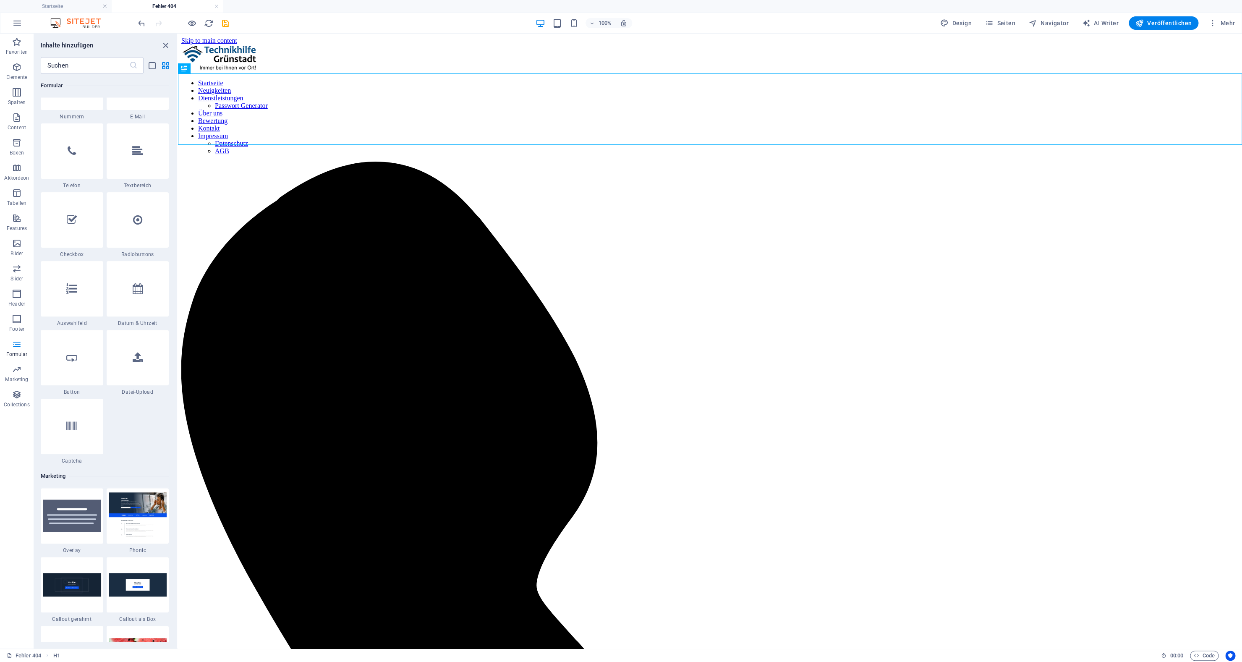
scroll to position [6489, 0]
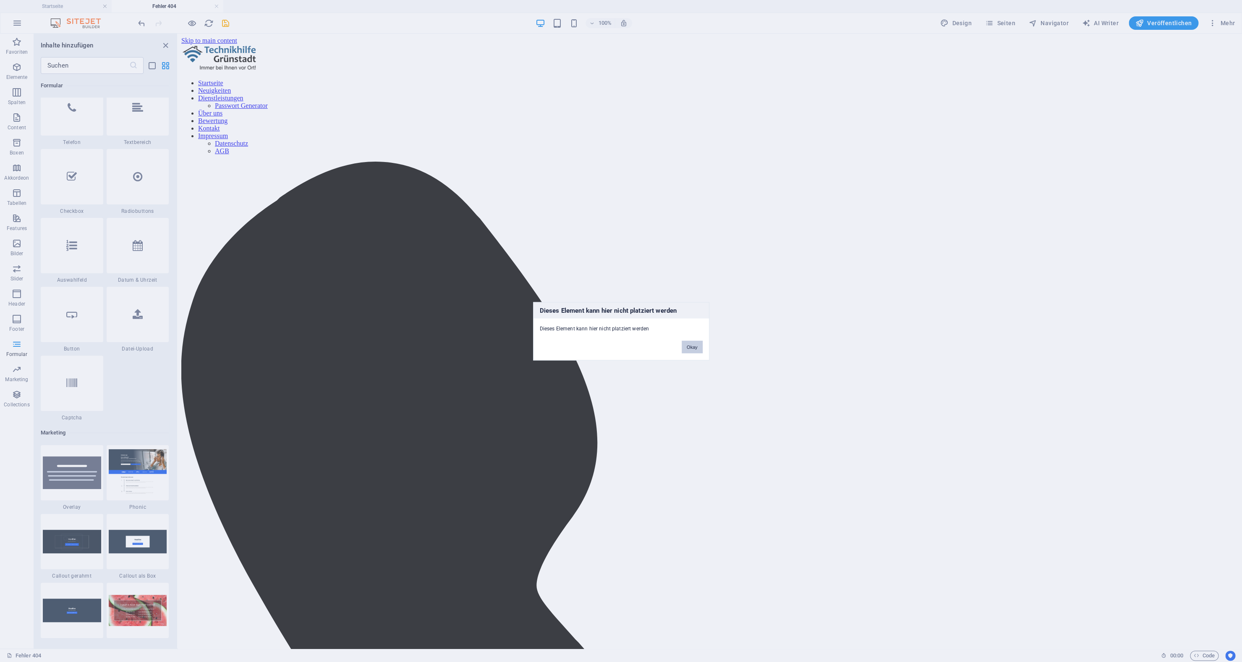
click at [690, 349] on button "Okay" at bounding box center [692, 346] width 21 height 13
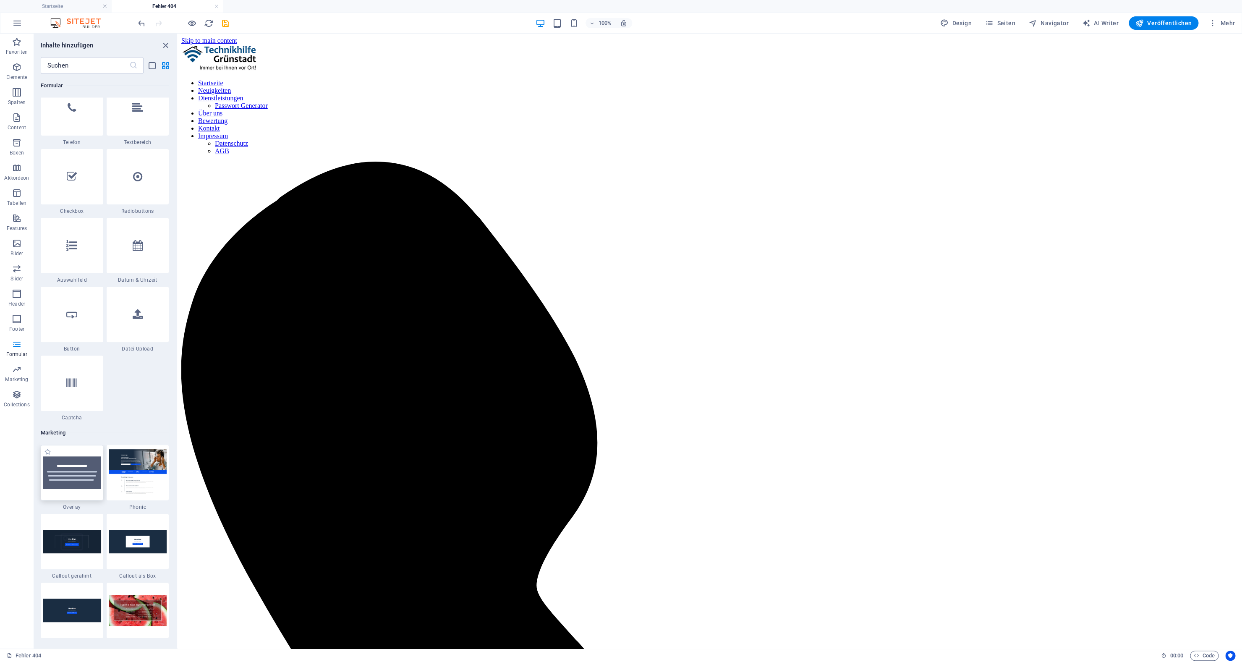
click at [61, 466] on img at bounding box center [72, 472] width 58 height 33
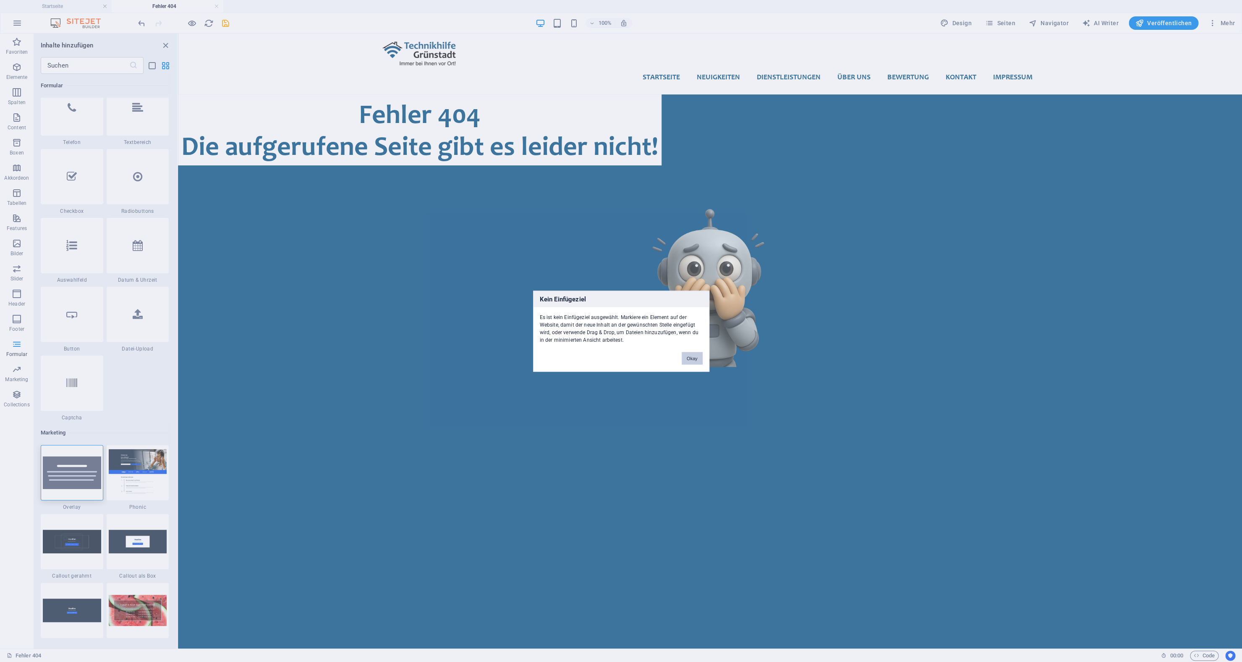
click at [690, 356] on button "Okay" at bounding box center [692, 358] width 21 height 13
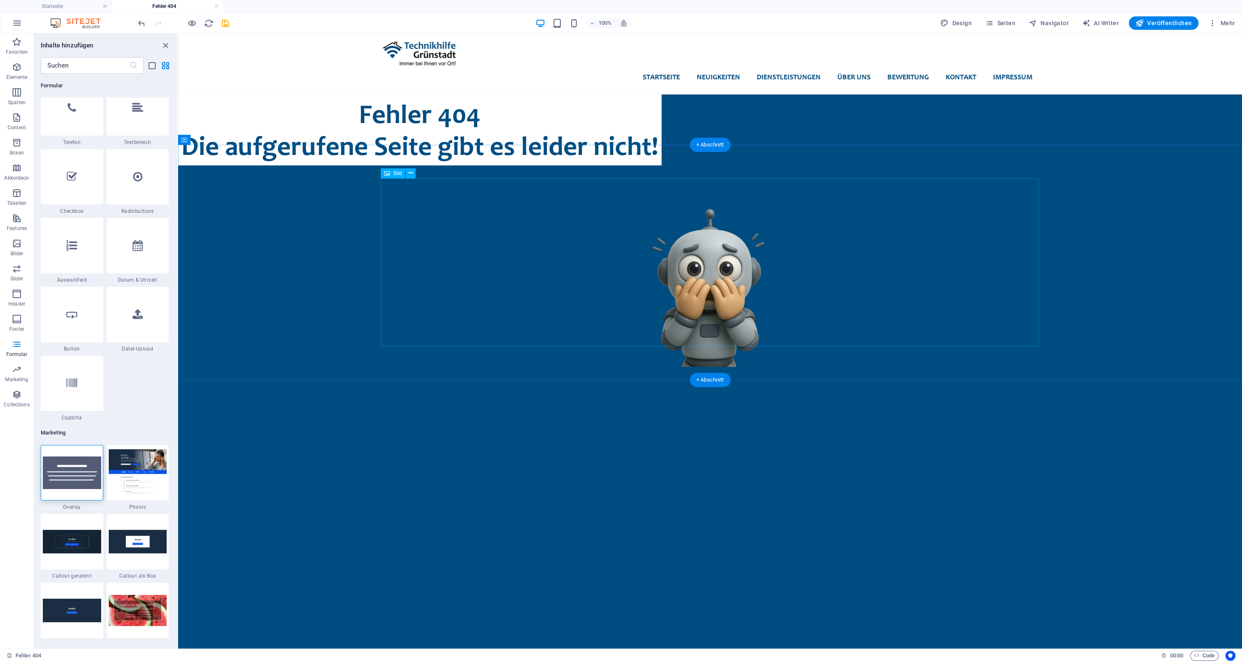
click at [656, 293] on figure at bounding box center [710, 283] width 658 height 168
click at [85, 474] on img at bounding box center [72, 472] width 58 height 33
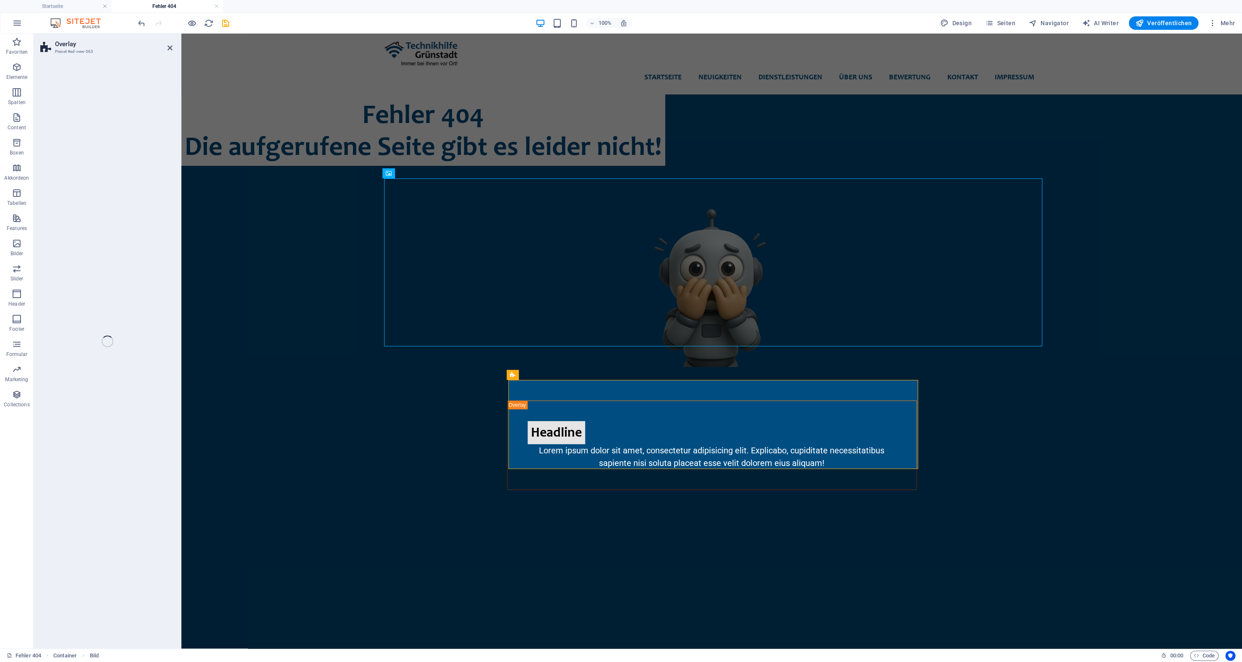
select select "rem"
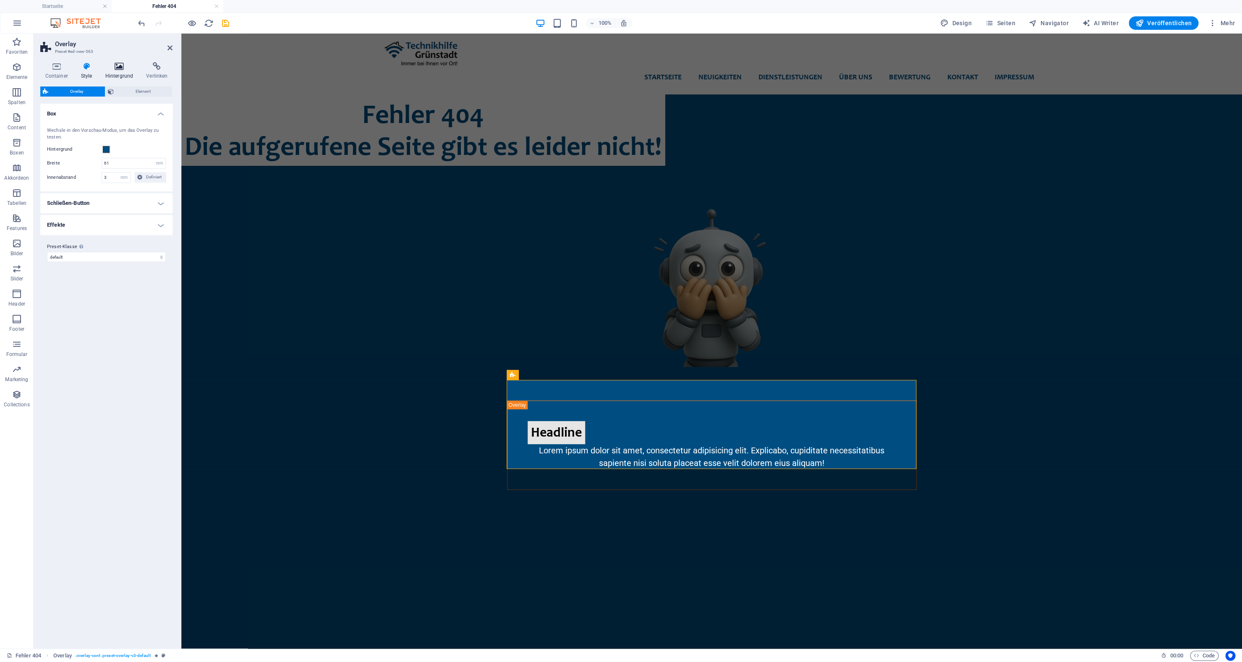
click at [112, 65] on icon at bounding box center [119, 66] width 38 height 8
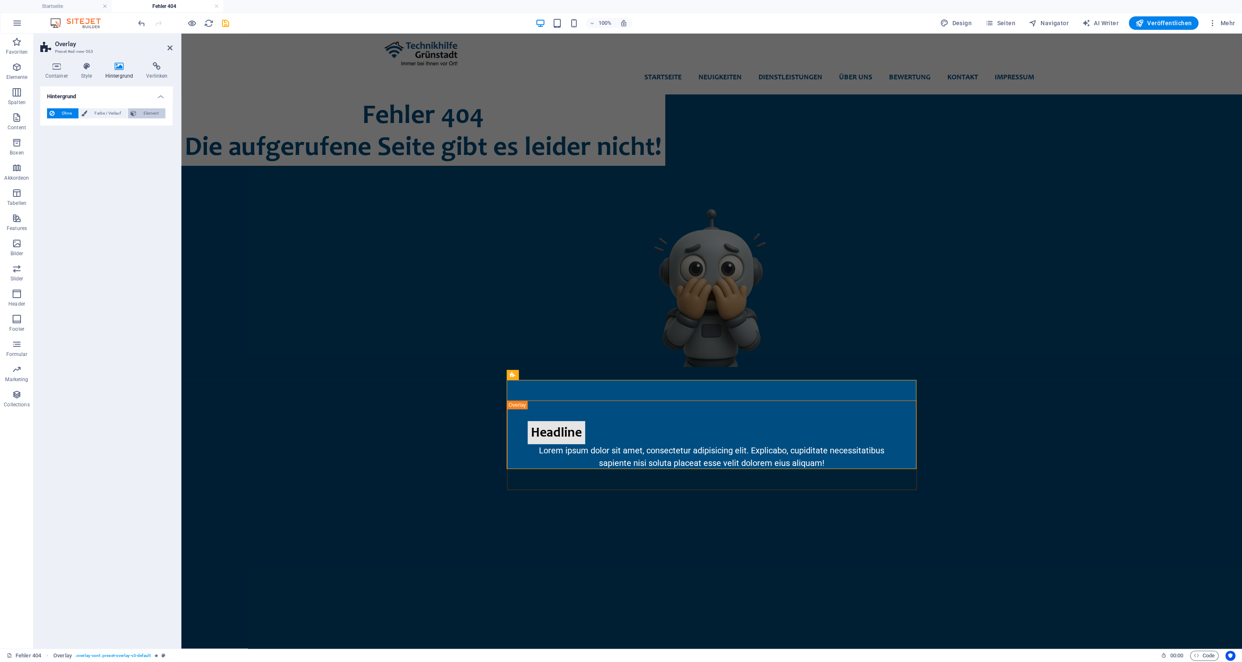
click at [145, 113] on span "Element" at bounding box center [151, 113] width 24 height 10
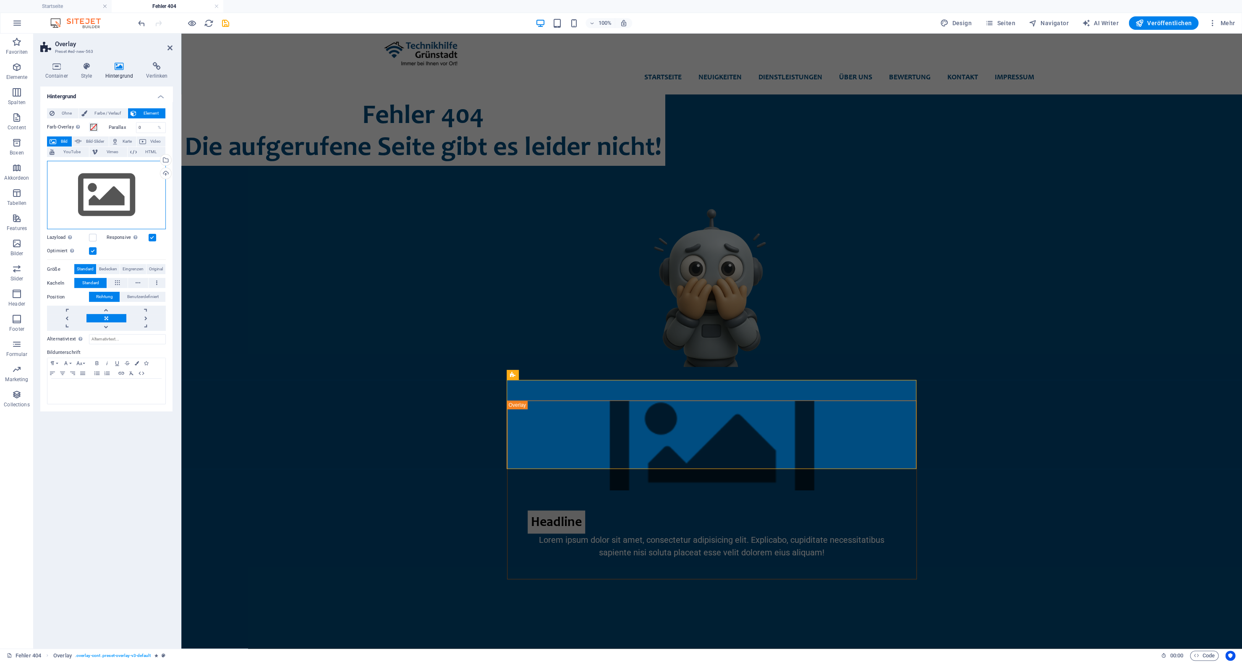
click at [95, 196] on div "Ziehe Dateien zum Hochladen hierher oder klicke hier, um aus Dateien oder koste…" at bounding box center [106, 195] width 119 height 69
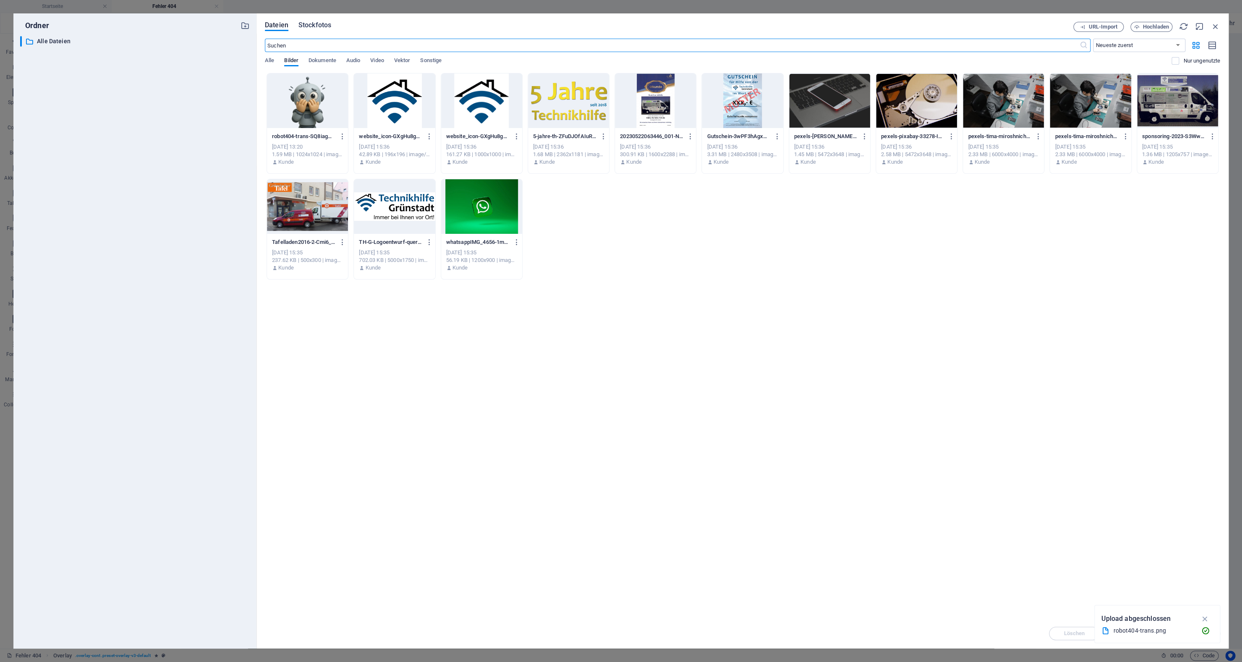
click at [312, 26] on span "Stockfotos" at bounding box center [314, 25] width 33 height 10
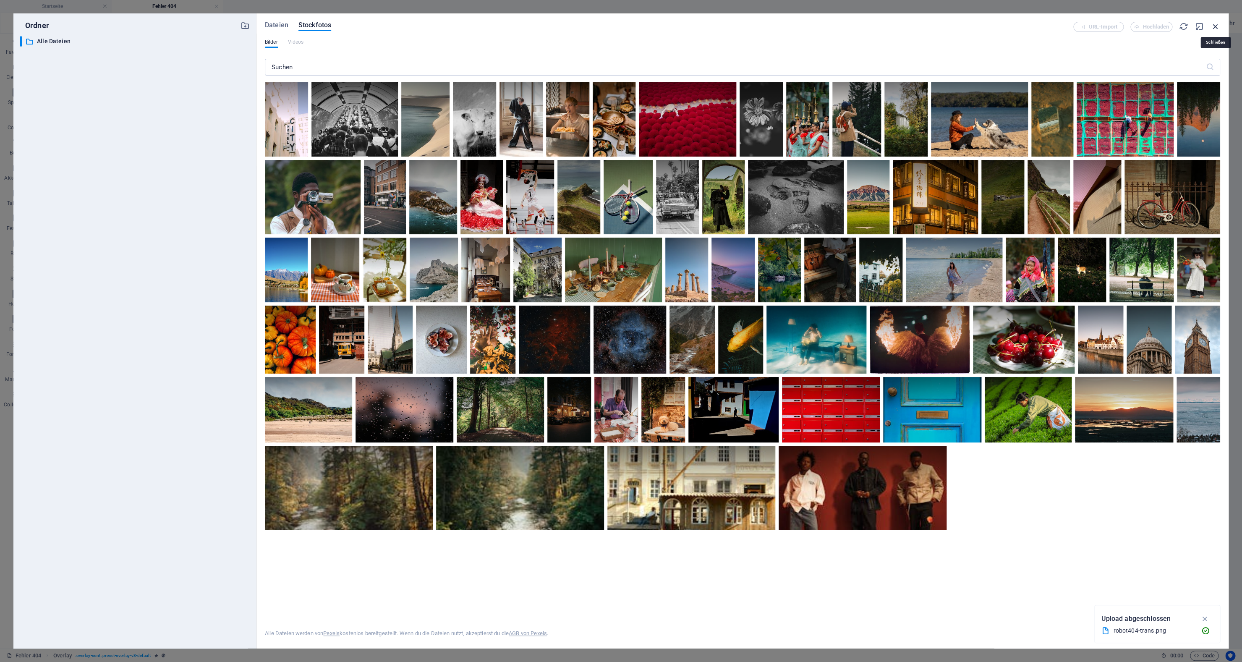
click at [1214, 26] on icon "button" at bounding box center [1215, 26] width 9 height 9
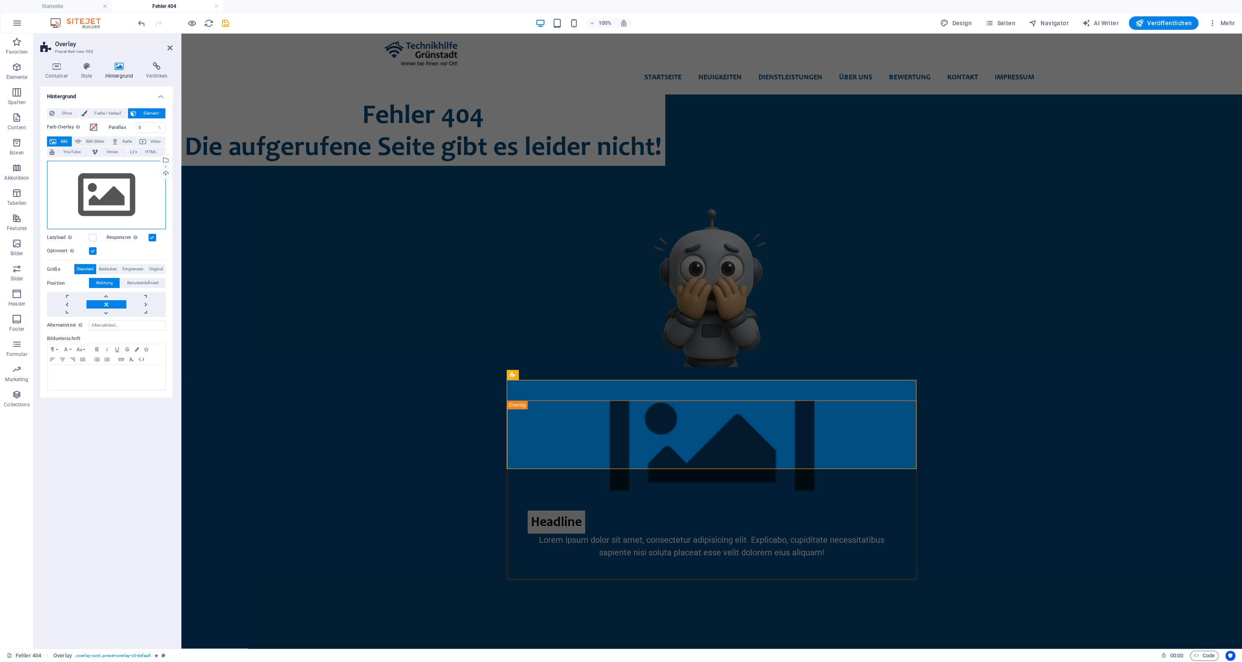
click at [118, 190] on div "Ziehe Dateien zum Hochladen hierher oder klicke hier, um aus Dateien oder koste…" at bounding box center [106, 195] width 119 height 69
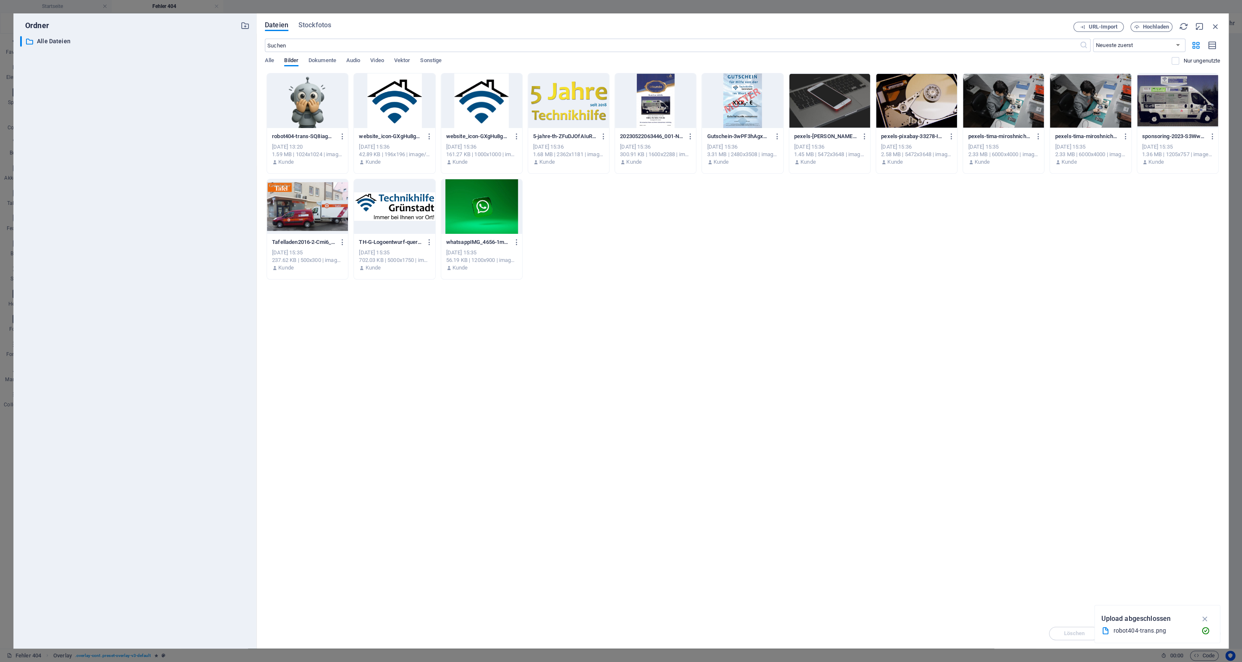
click at [329, 94] on div at bounding box center [307, 100] width 81 height 55
click at [329, 94] on div "1" at bounding box center [307, 100] width 81 height 55
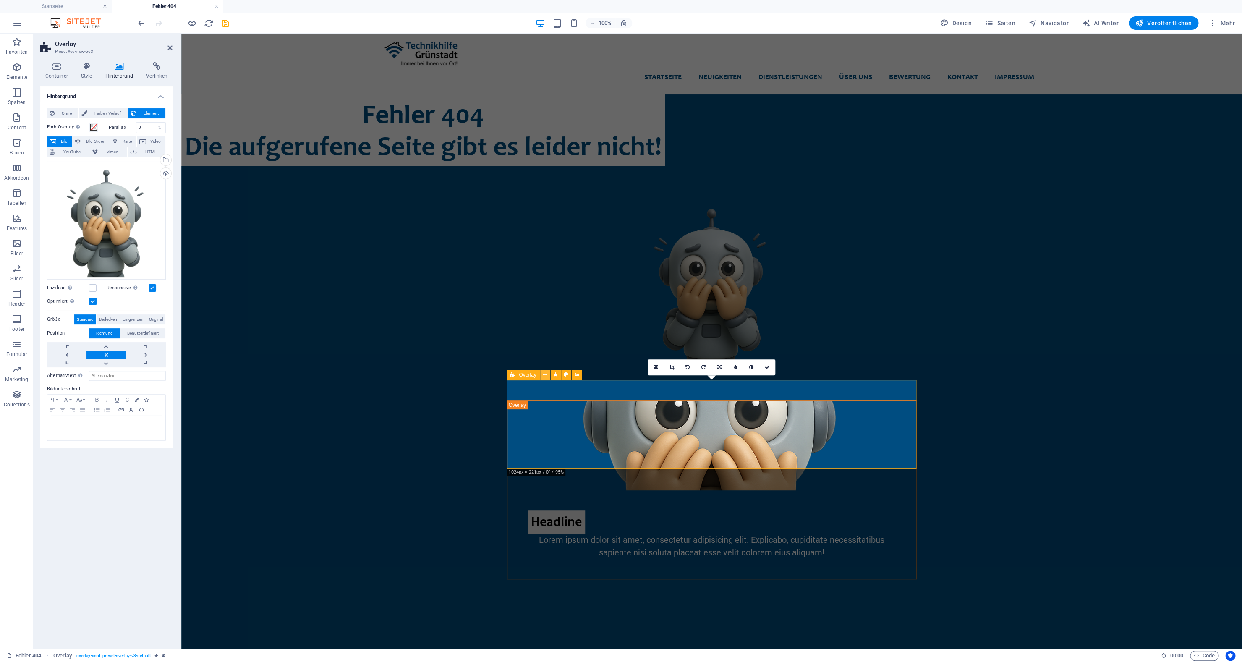
click at [544, 374] on icon at bounding box center [545, 374] width 5 height 9
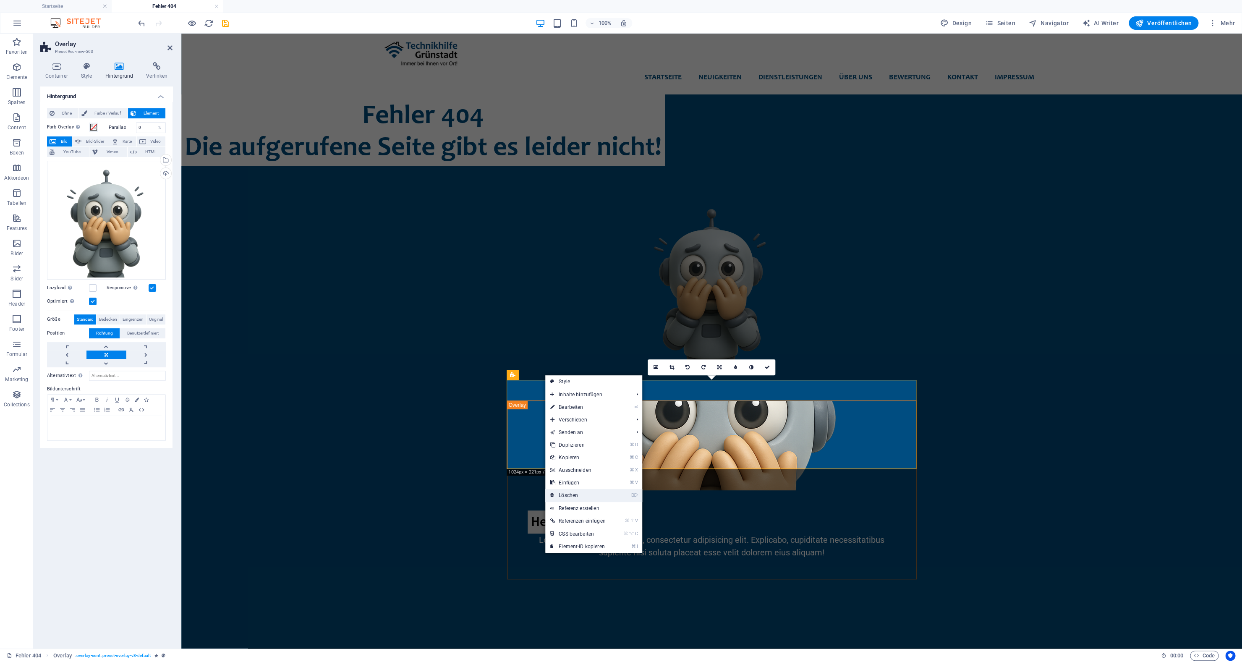
click at [569, 498] on link "⌦ Löschen" at bounding box center [577, 495] width 65 height 13
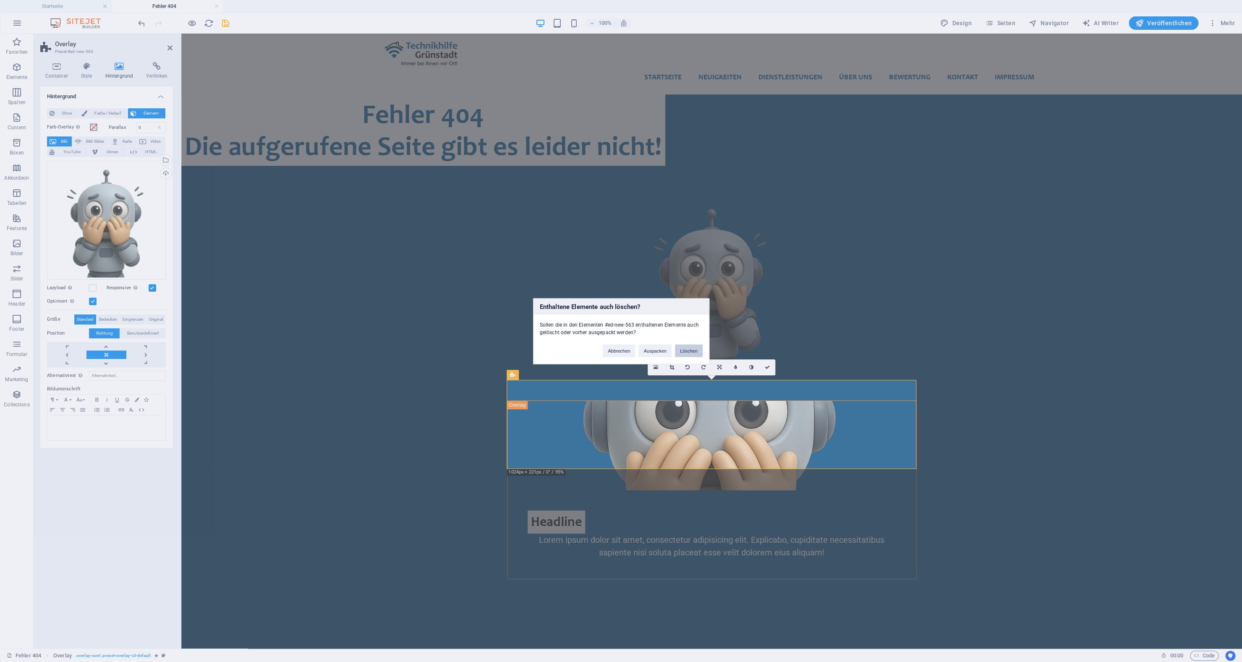
click at [680, 353] on button "Löschen" at bounding box center [689, 350] width 28 height 13
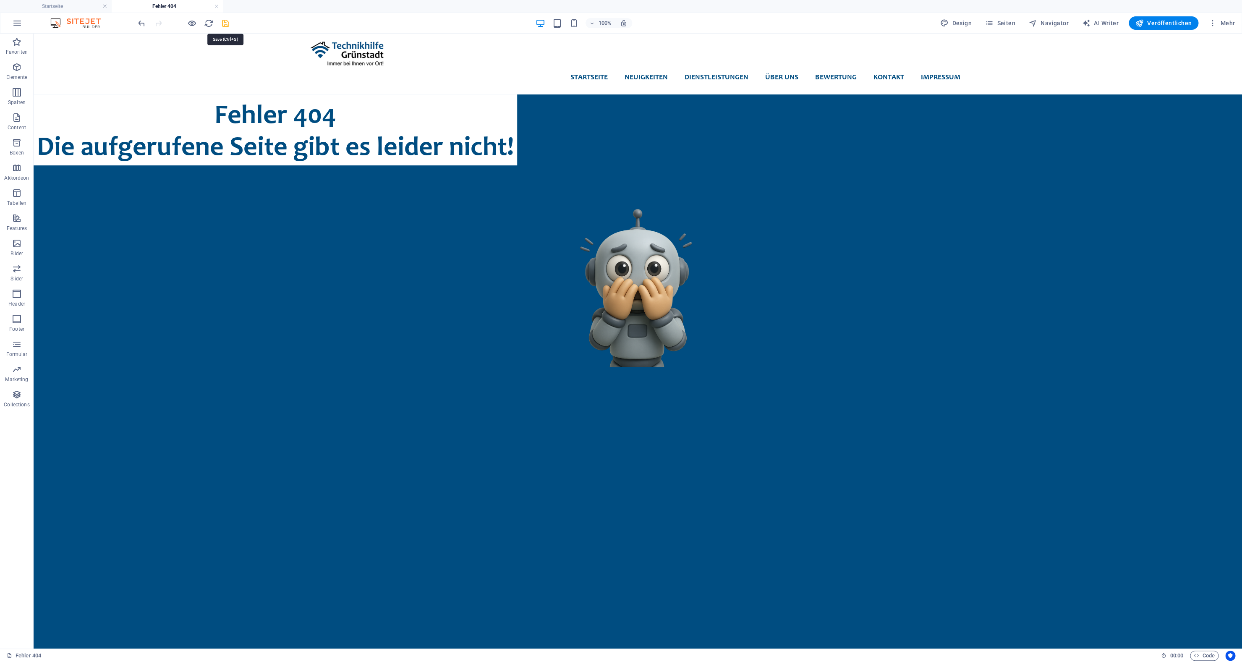
drag, startPoint x: 224, startPoint y: 26, endPoint x: 224, endPoint y: 112, distance: 86.0
click at [224, 26] on icon "save" at bounding box center [226, 23] width 10 height 10
click at [527, 400] on html "Skip to main content Startseite Neuigkeiten Dienstleistungen Passwort Generator…" at bounding box center [638, 217] width 1208 height 367
click at [640, 379] on div "+ Abschnitt" at bounding box center [637, 380] width 41 height 14
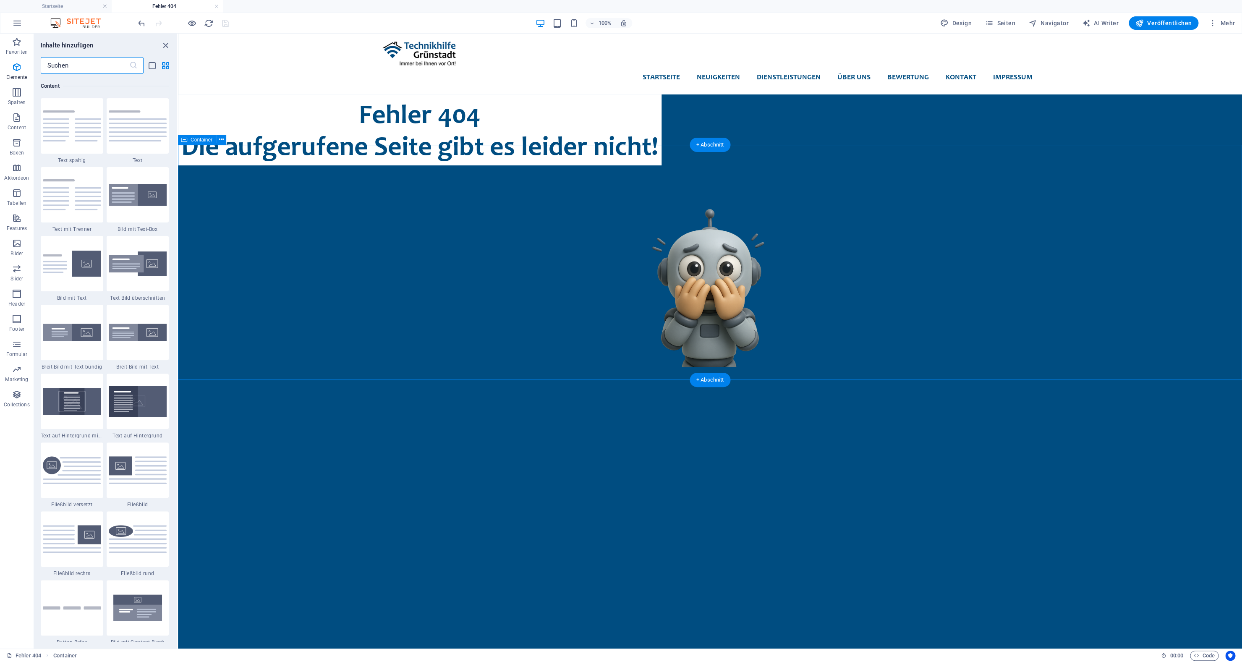
scroll to position [1468, 0]
click at [25, 89] on span "Spalten" at bounding box center [17, 97] width 34 height 20
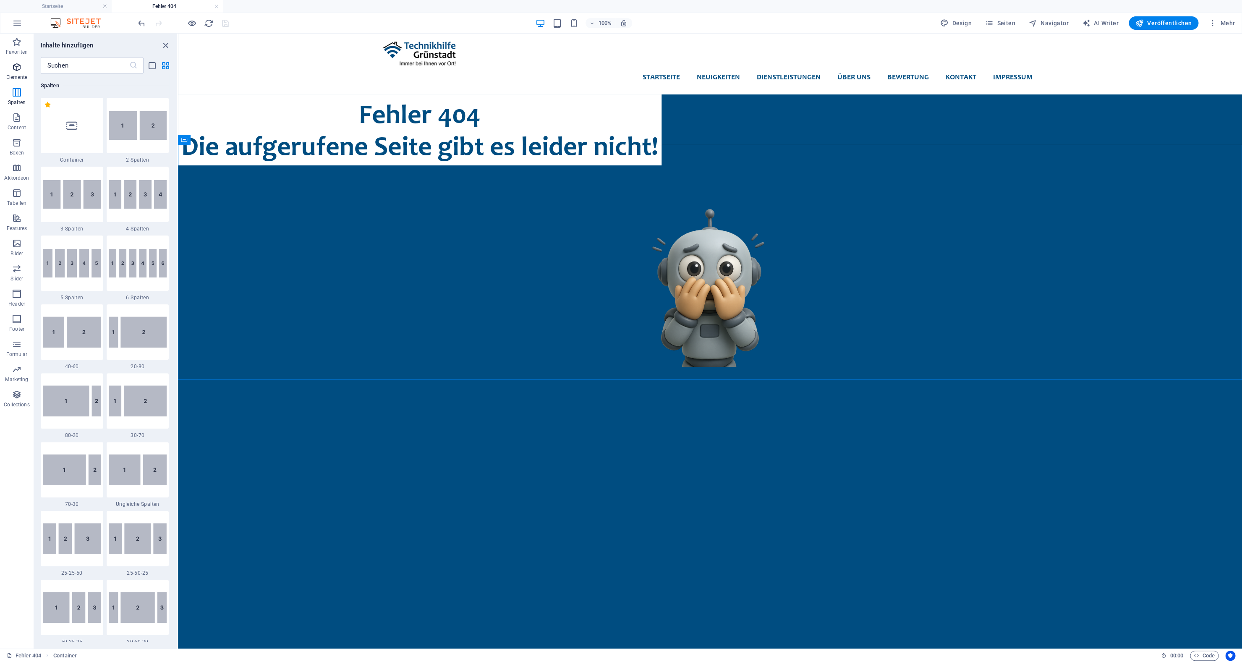
click at [21, 79] on p "Elemente" at bounding box center [16, 77] width 21 height 7
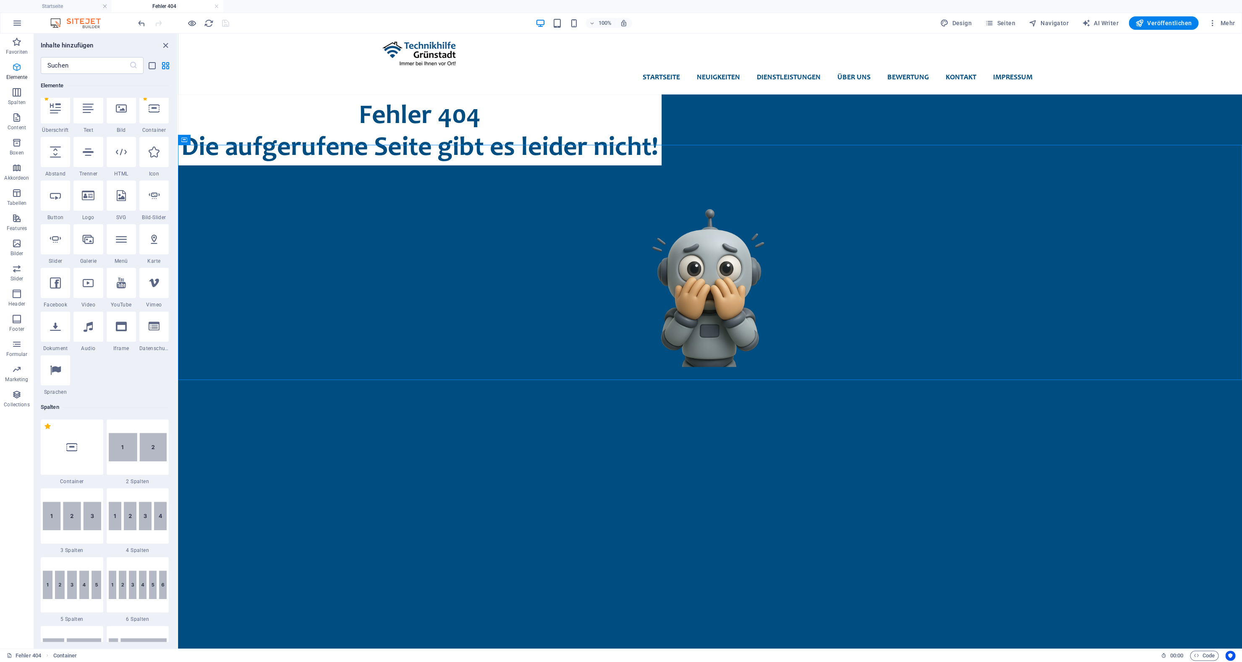
scroll to position [89, 0]
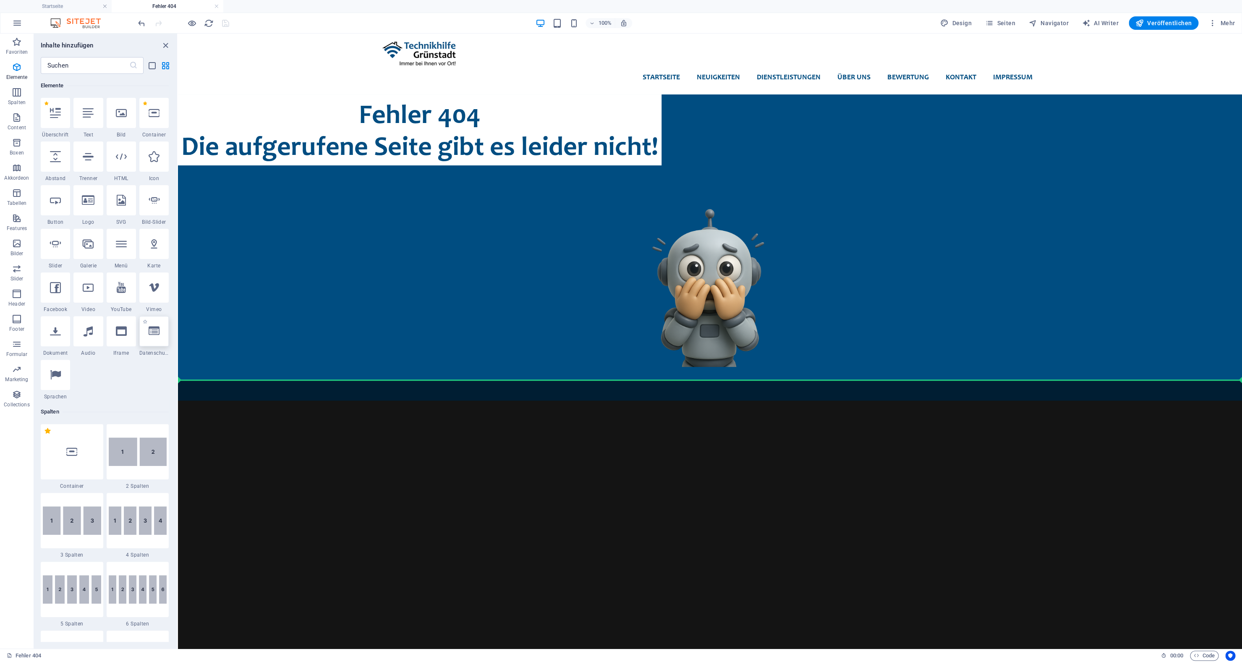
select select "%"
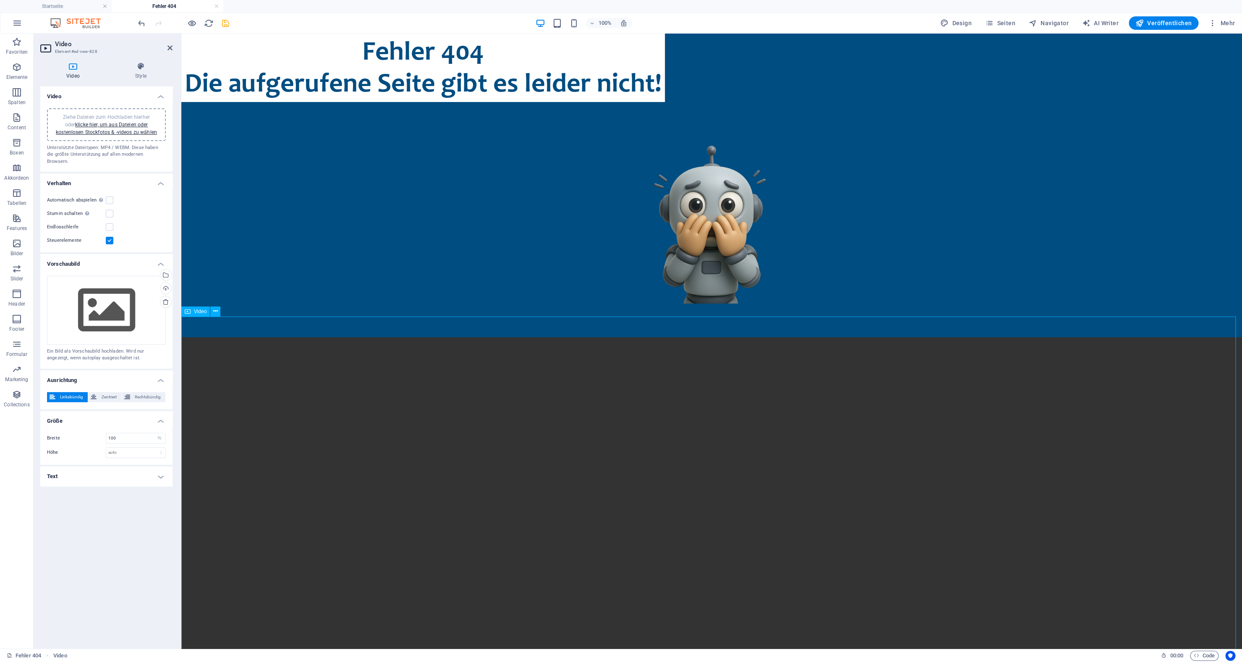
scroll to position [104, 0]
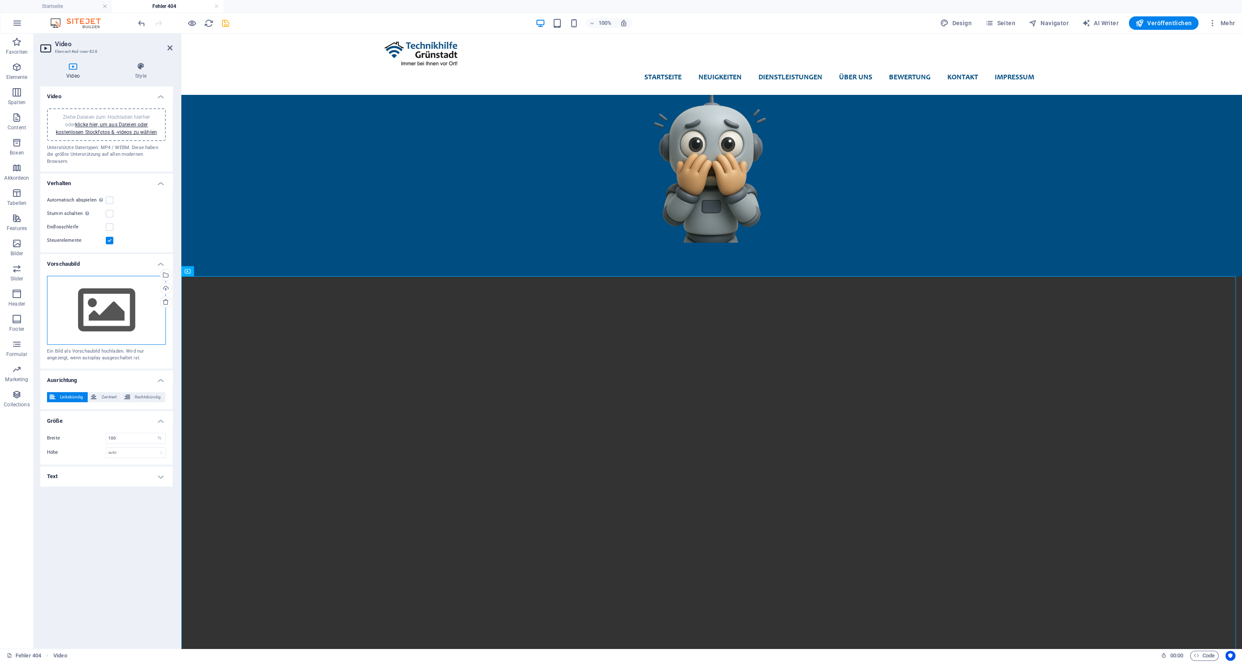
click at [118, 325] on div "Ziehe Dateien zum Hochladen hierher oder klicke hier, um aus Dateien oder koste…" at bounding box center [106, 310] width 119 height 69
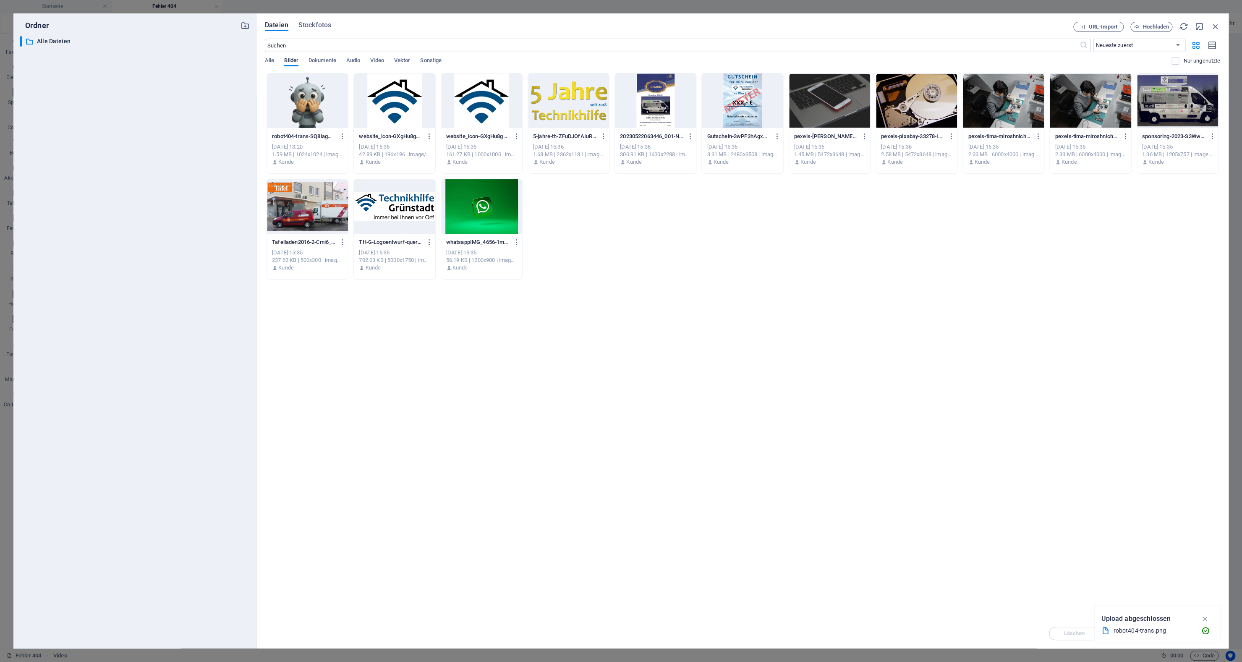
click at [327, 20] on div "Dateien Stockfotos URL-Import Hochladen ​ Neueste zuerst Älteste zuerst Name (A…" at bounding box center [742, 330] width 972 height 635
click at [325, 23] on span "Stockfotos" at bounding box center [314, 25] width 33 height 10
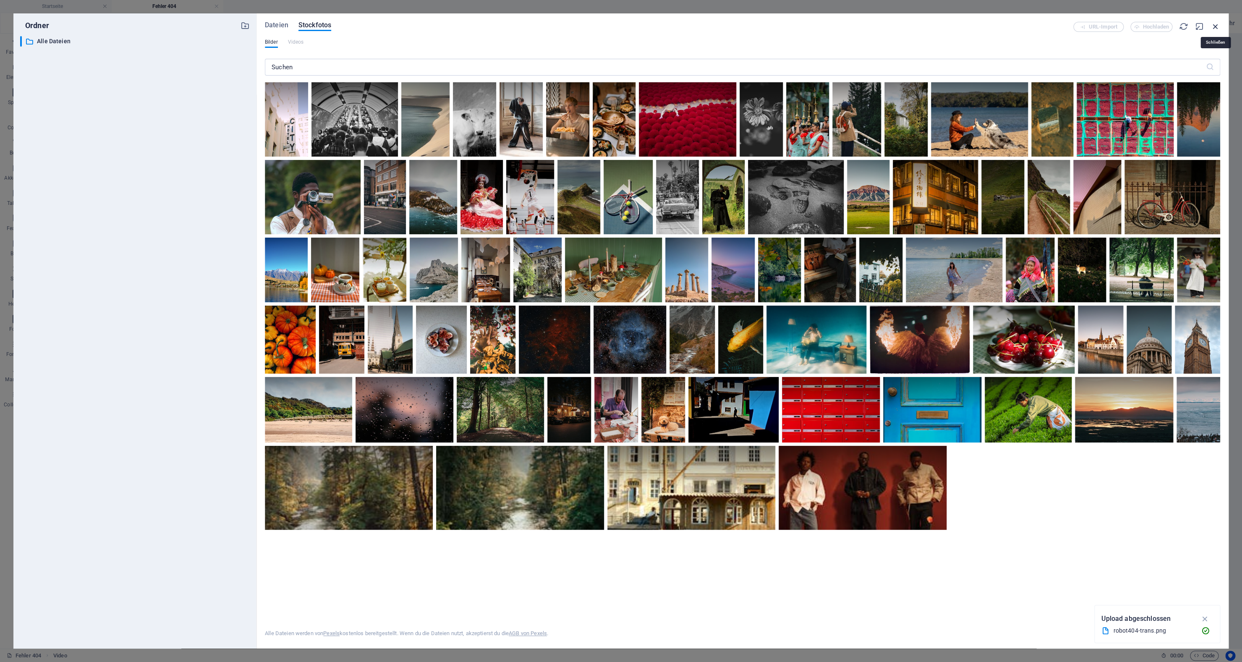
click at [1217, 25] on icon "button" at bounding box center [1215, 26] width 9 height 9
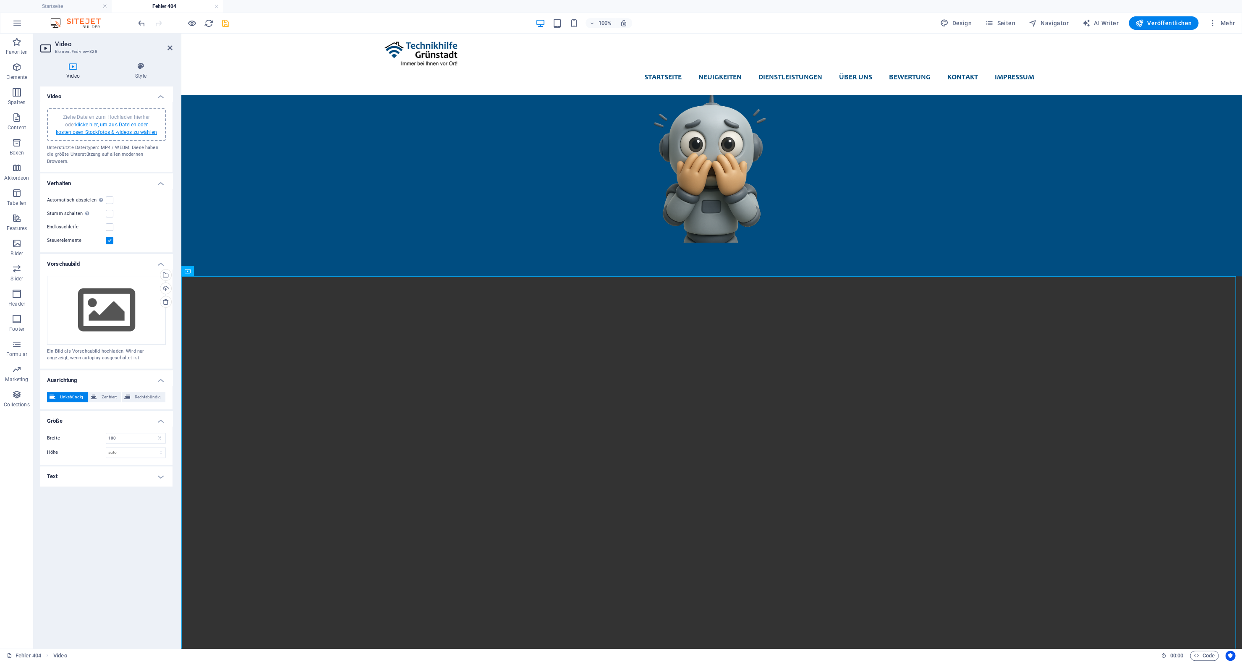
click at [111, 130] on link "klicke hier, um aus Dateien oder kostenlosen Stockfotos & -videos zu wählen" at bounding box center [106, 128] width 101 height 13
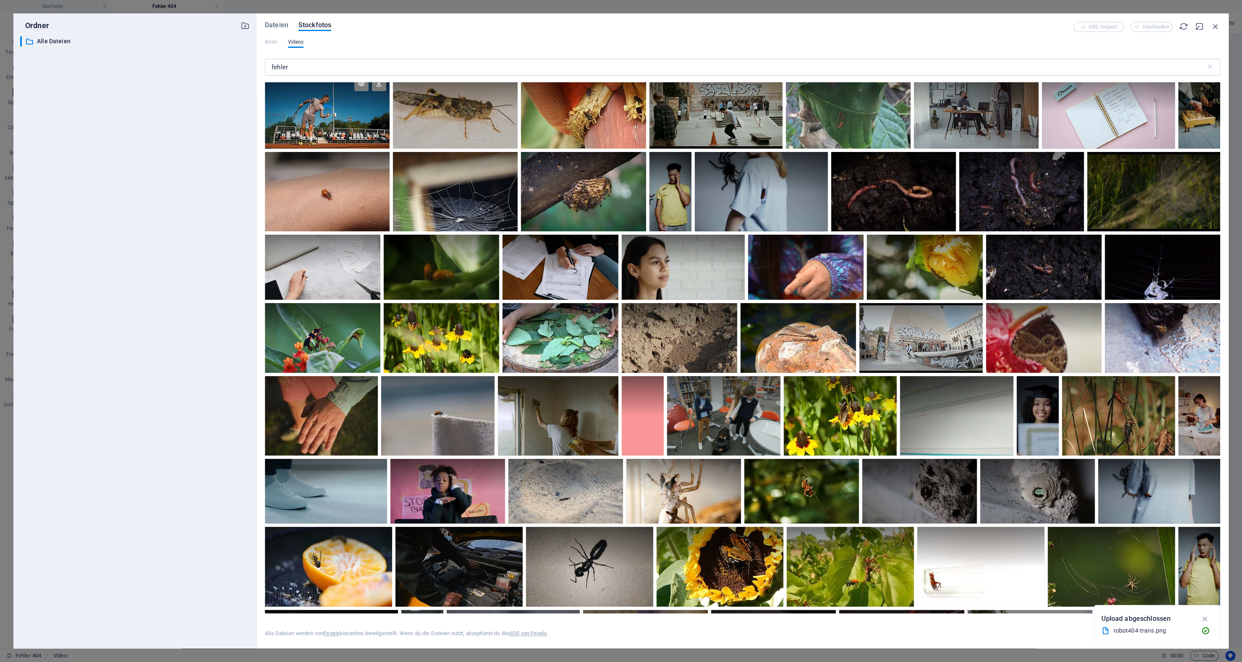
scroll to position [1185, 0]
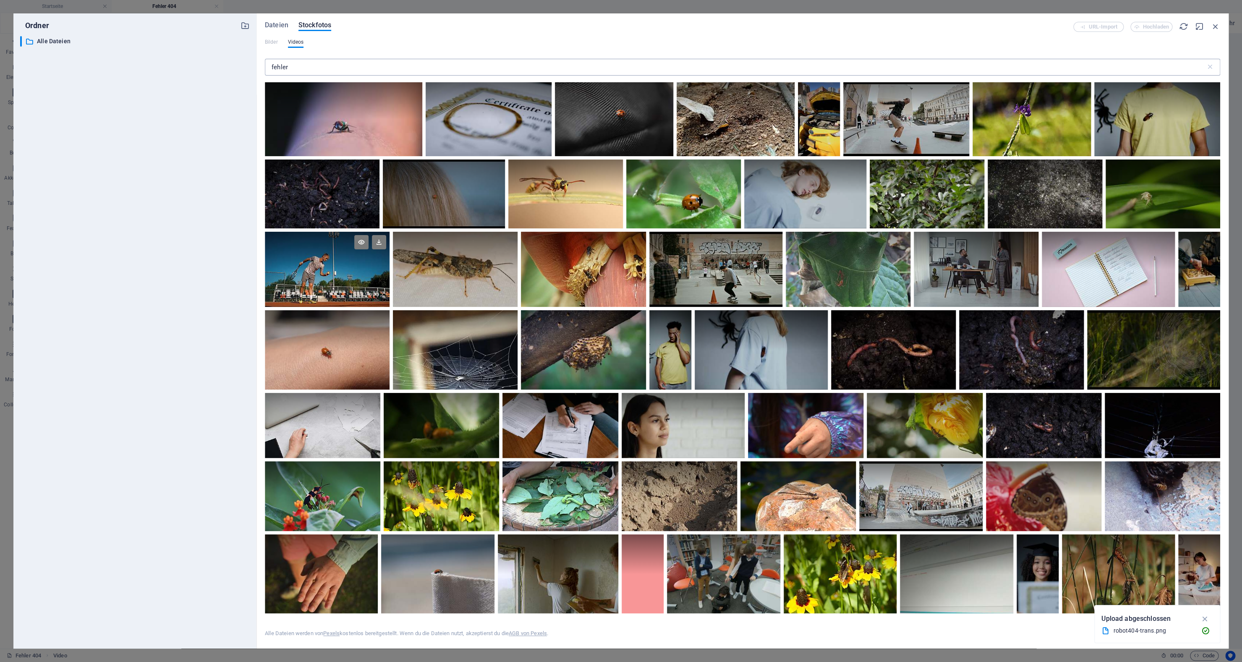
click at [302, 69] on input "fehler" at bounding box center [735, 67] width 941 height 17
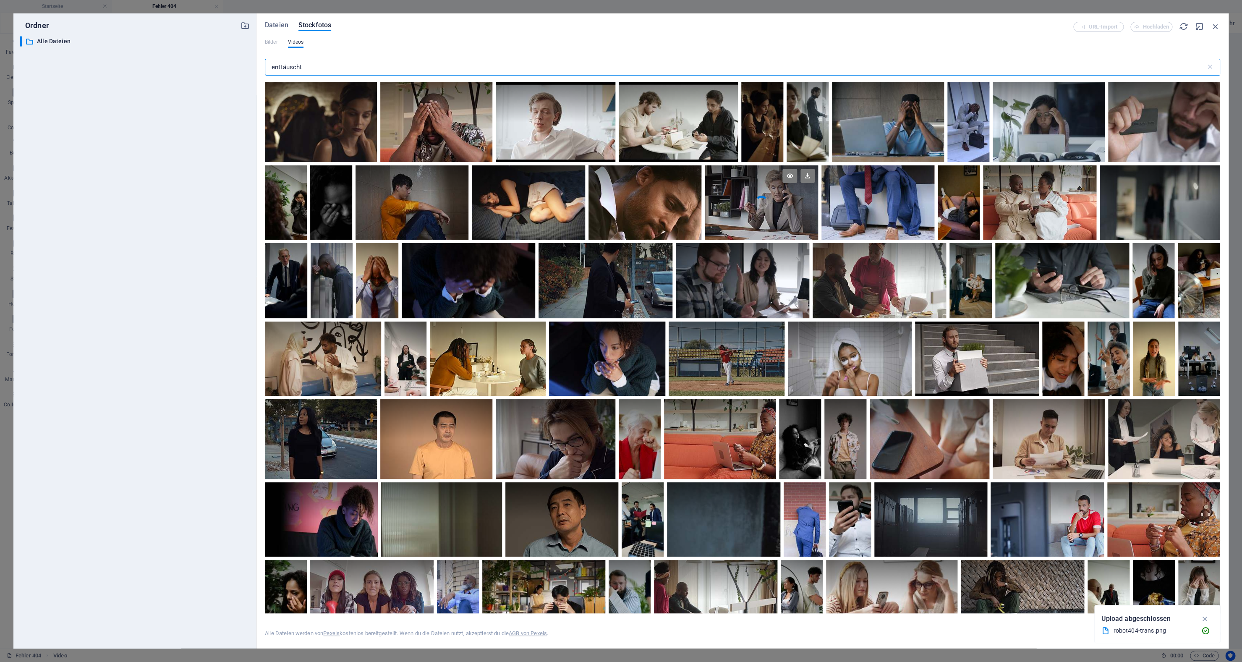
scroll to position [133, 0]
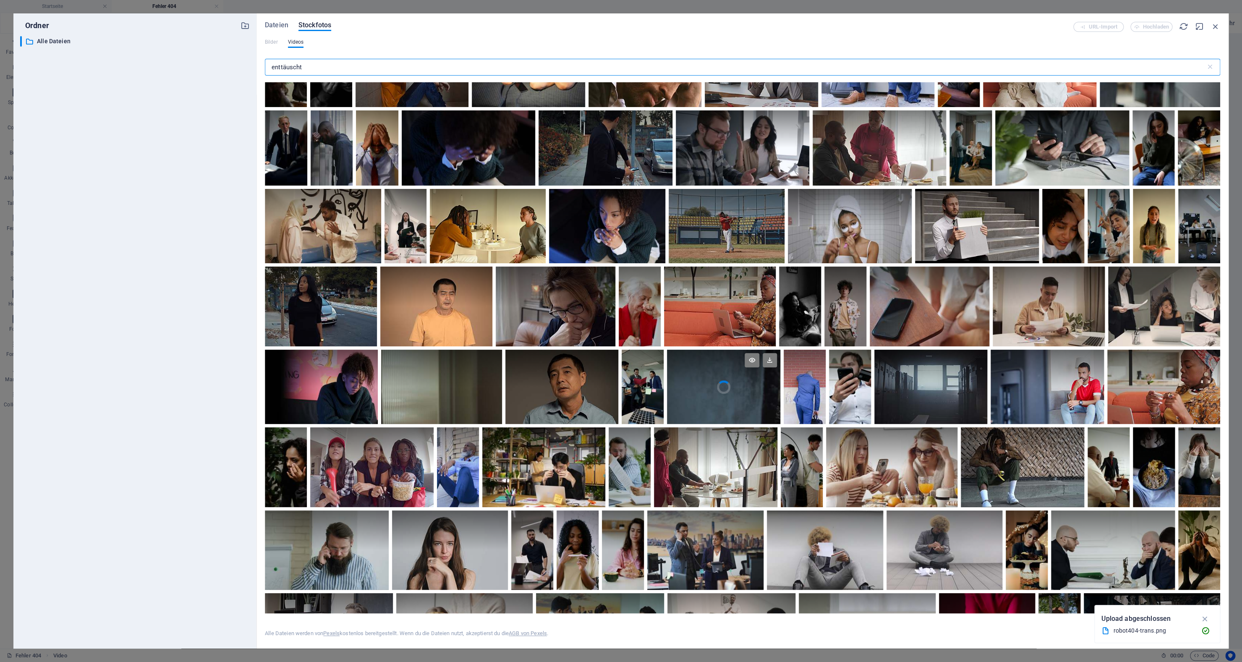
type input "enttäuscht"
click at [780, 393] on video "Your browser does not support the video tag." at bounding box center [723, 387] width 113 height 74
click at [780, 393] on div at bounding box center [723, 405] width 113 height 37
click at [780, 393] on video "Your browser does not support the video tag." at bounding box center [723, 387] width 113 height 74
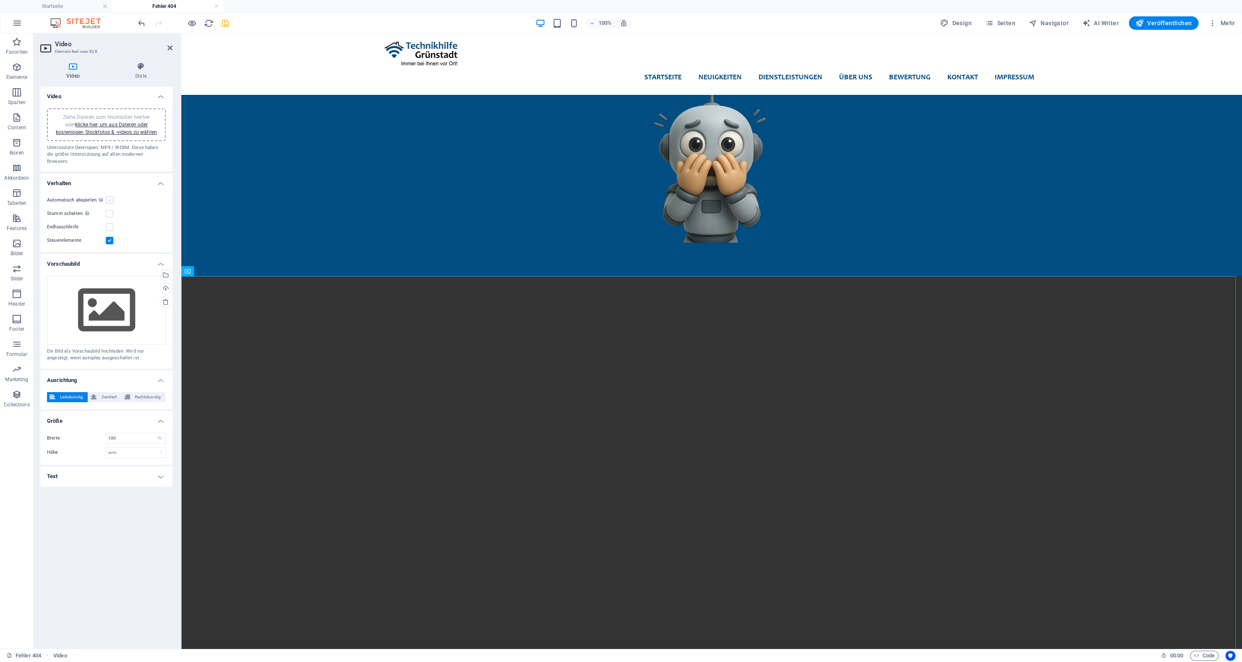
click at [109, 196] on label at bounding box center [110, 200] width 8 height 8
click at [0, 0] on input "Automatisch abspielen Automatisch abspielen ist nur verfügbar, wenn Stumm gesch…" at bounding box center [0, 0] width 0 height 0
click at [108, 210] on label at bounding box center [110, 214] width 8 height 8
click at [0, 0] on input "Stumm schalten Automatisch abspielen wird verfügbar, wenn Stumm geschaltet" at bounding box center [0, 0] width 0 height 0
click at [106, 196] on label at bounding box center [110, 200] width 8 height 8
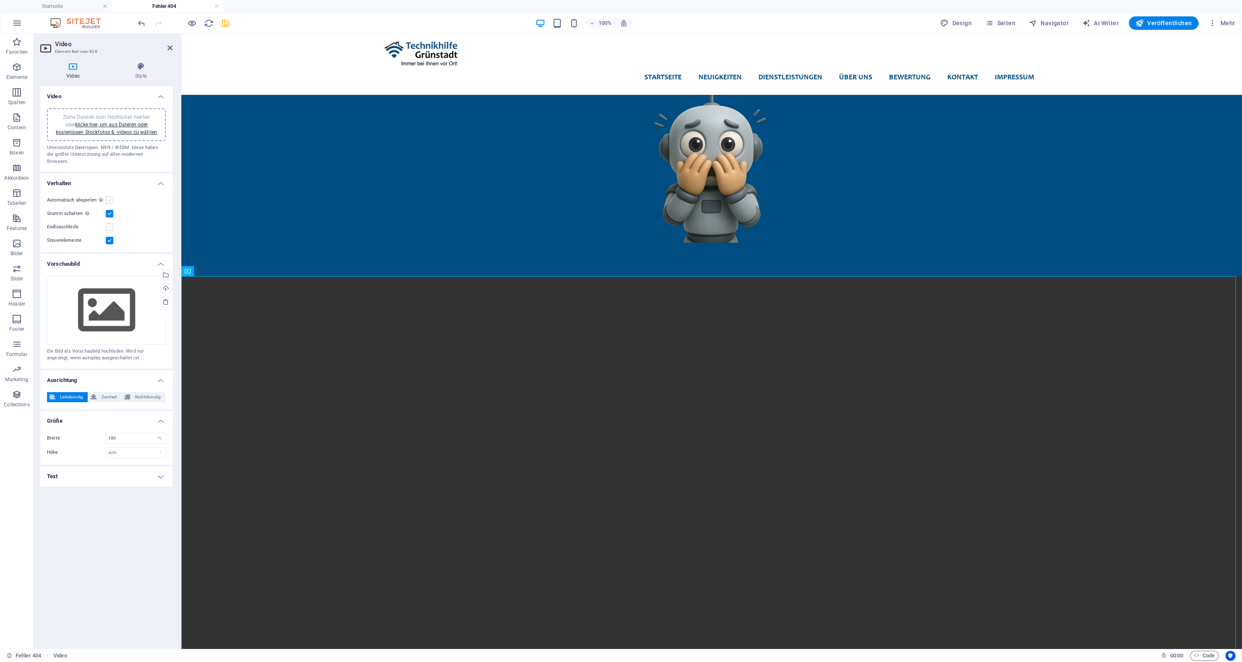
click at [0, 0] on input "Automatisch abspielen Automatisch abspielen ist nur verfügbar, wenn Stumm gesch…" at bounding box center [0, 0] width 0 height 0
click at [112, 223] on label at bounding box center [110, 227] width 8 height 8
click at [0, 0] on input "Endlosschleife" at bounding box center [0, 0] width 0 height 0
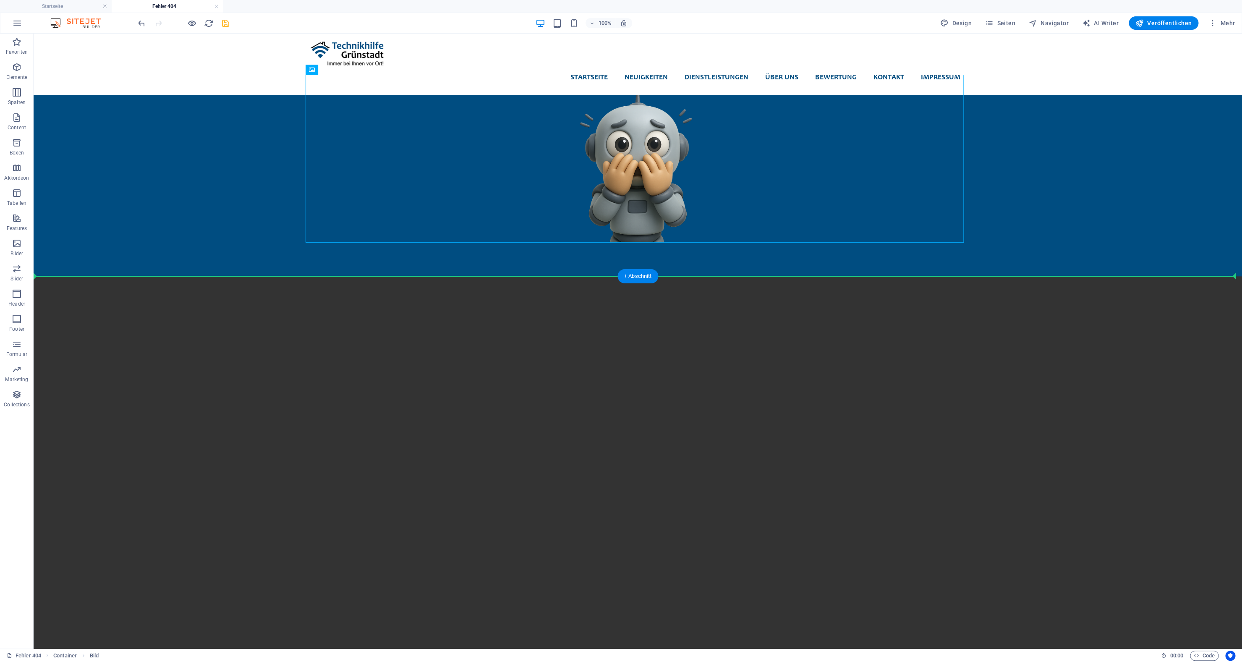
drag, startPoint x: 540, startPoint y: 172, endPoint x: 710, endPoint y: 415, distance: 296.6
click at [711, 417] on div "Startseite Neuigkeiten Dienstleistungen Passwort Generator Über uns Bewertung K…" at bounding box center [638, 405] width 1208 height 950
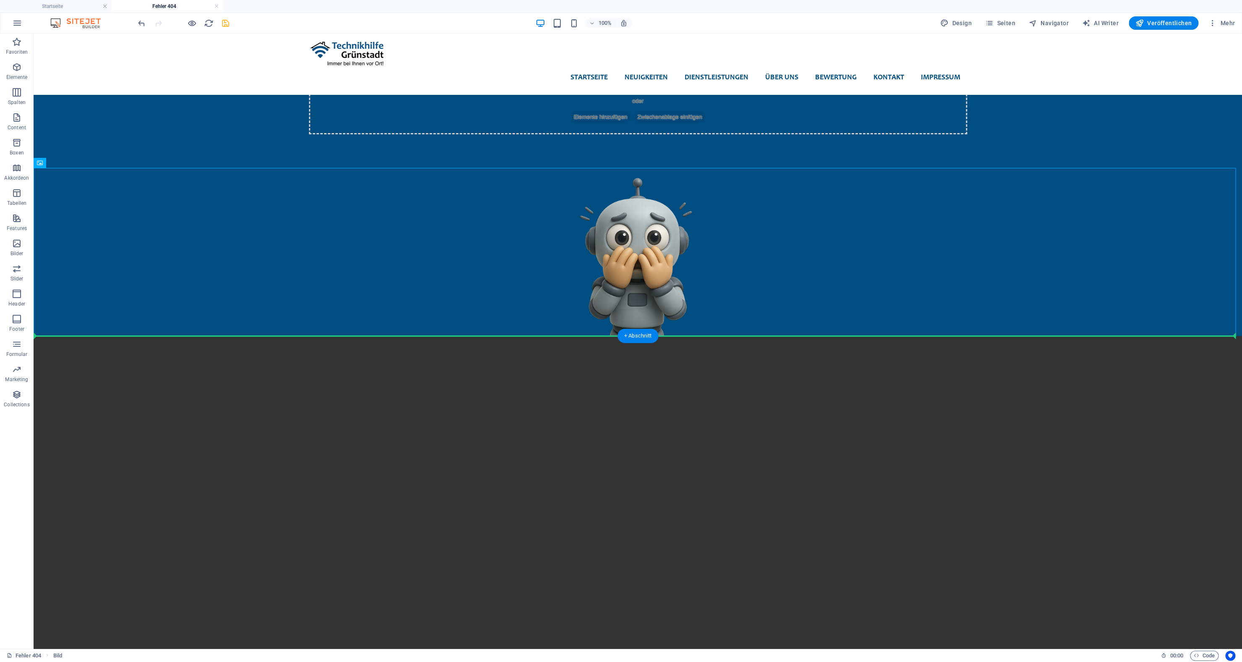
drag, startPoint x: 641, startPoint y: 279, endPoint x: 659, endPoint y: 431, distance: 153.8
click at [659, 431] on div "Startseite Neuigkeiten Dienstleistungen Passwort Generator Über uns Bewertung K…" at bounding box center [638, 435] width 1208 height 1010
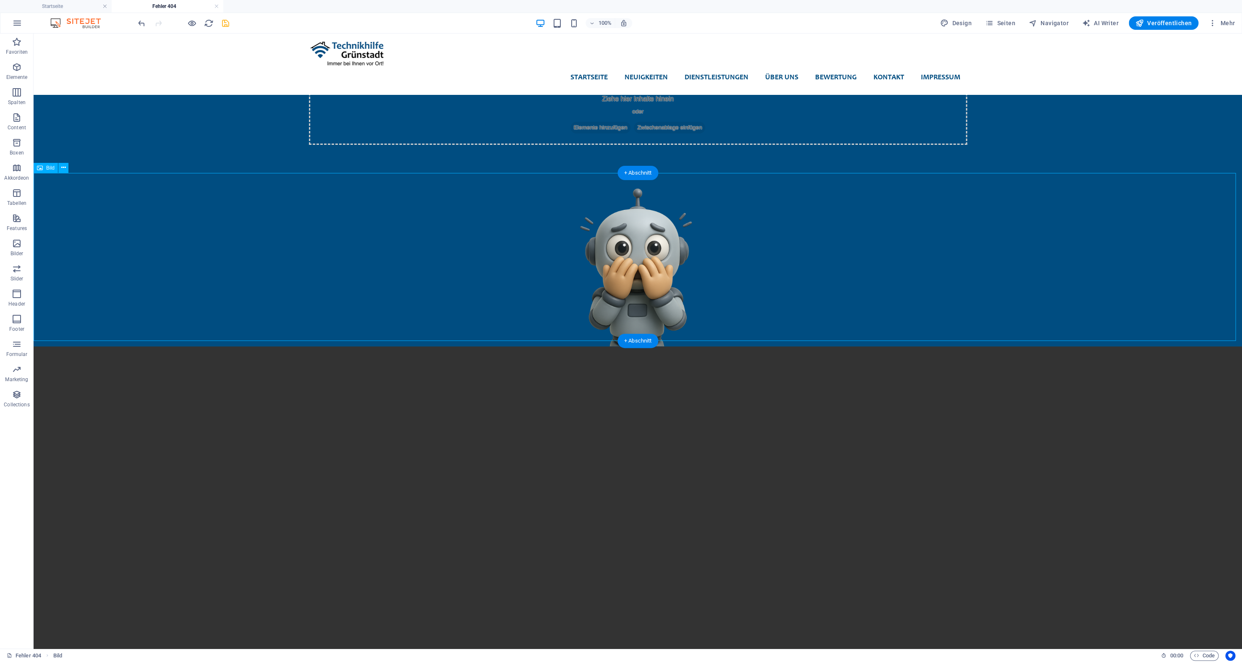
scroll to position [0, 0]
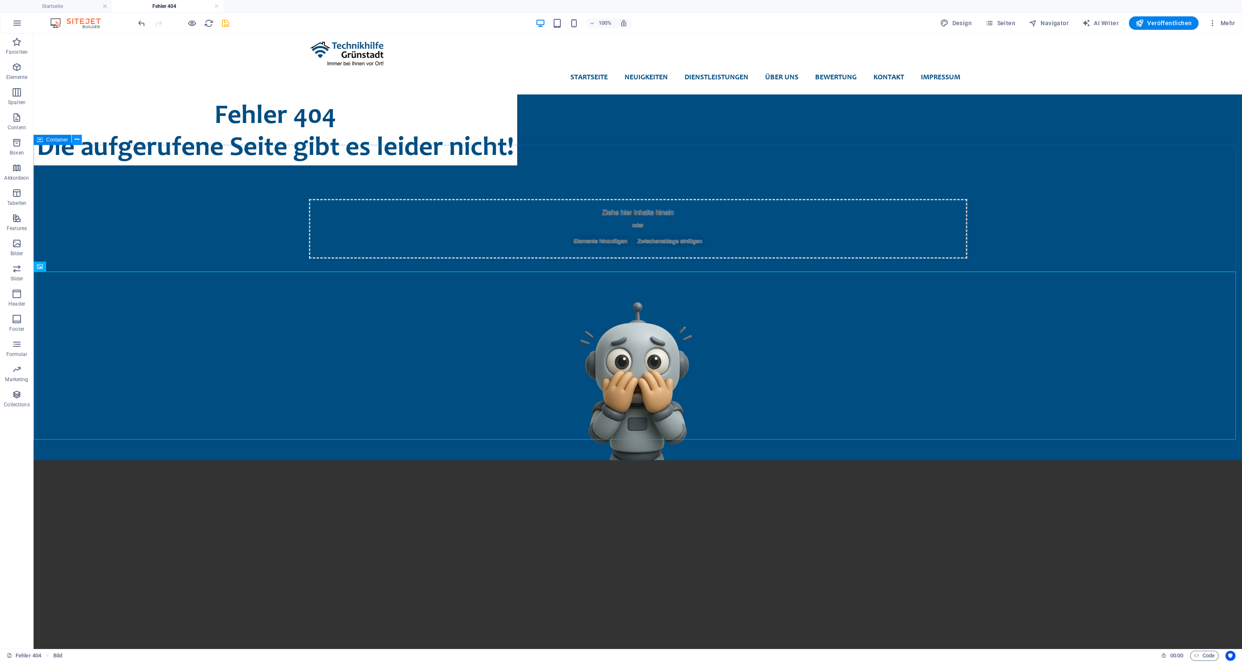
click at [73, 143] on button at bounding box center [77, 140] width 10 height 10
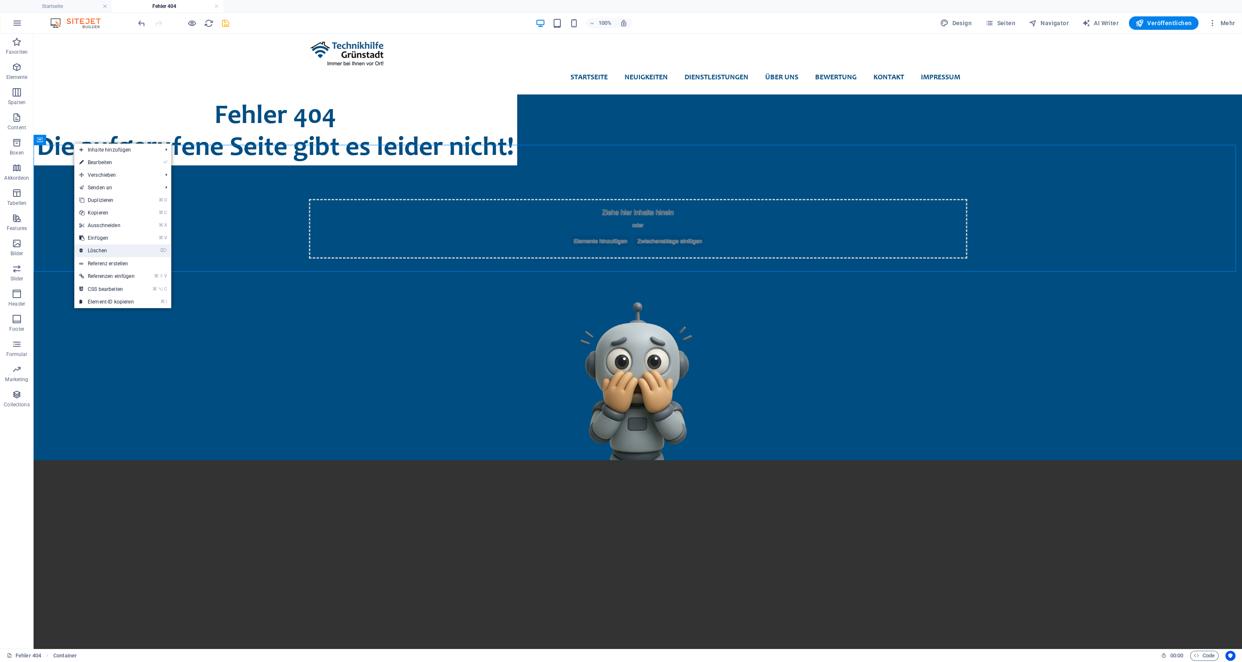
click at [96, 250] on link "⌦ Löschen" at bounding box center [106, 250] width 65 height 13
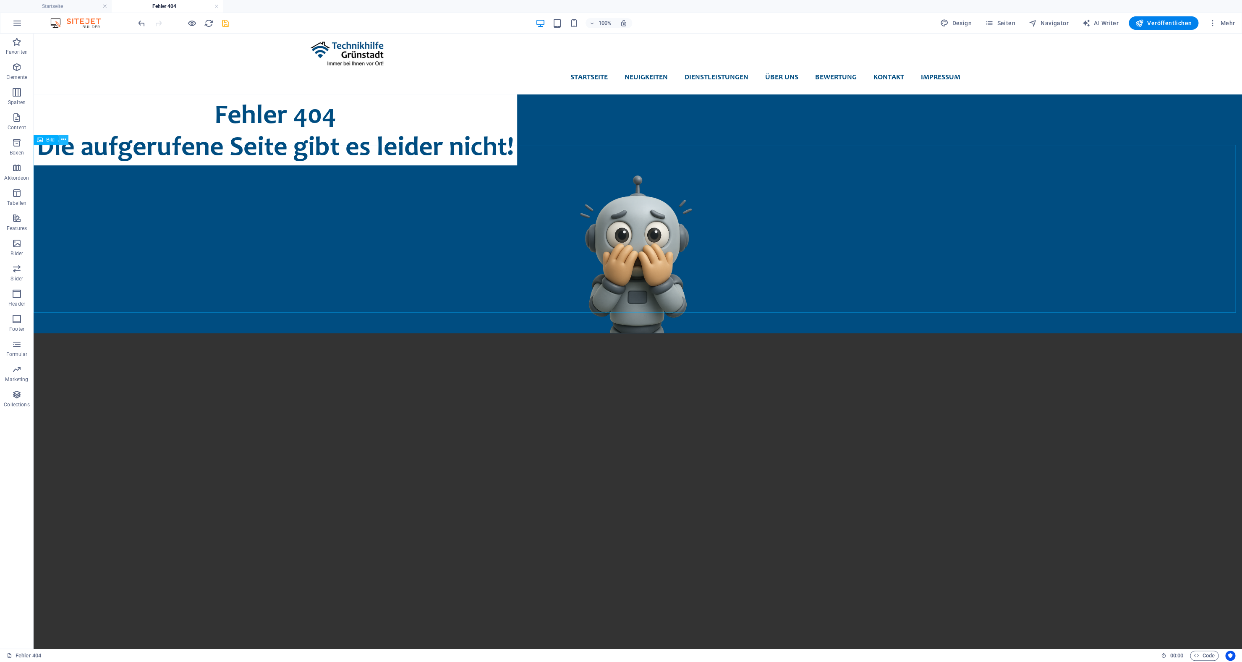
click at [65, 140] on icon at bounding box center [63, 139] width 5 height 9
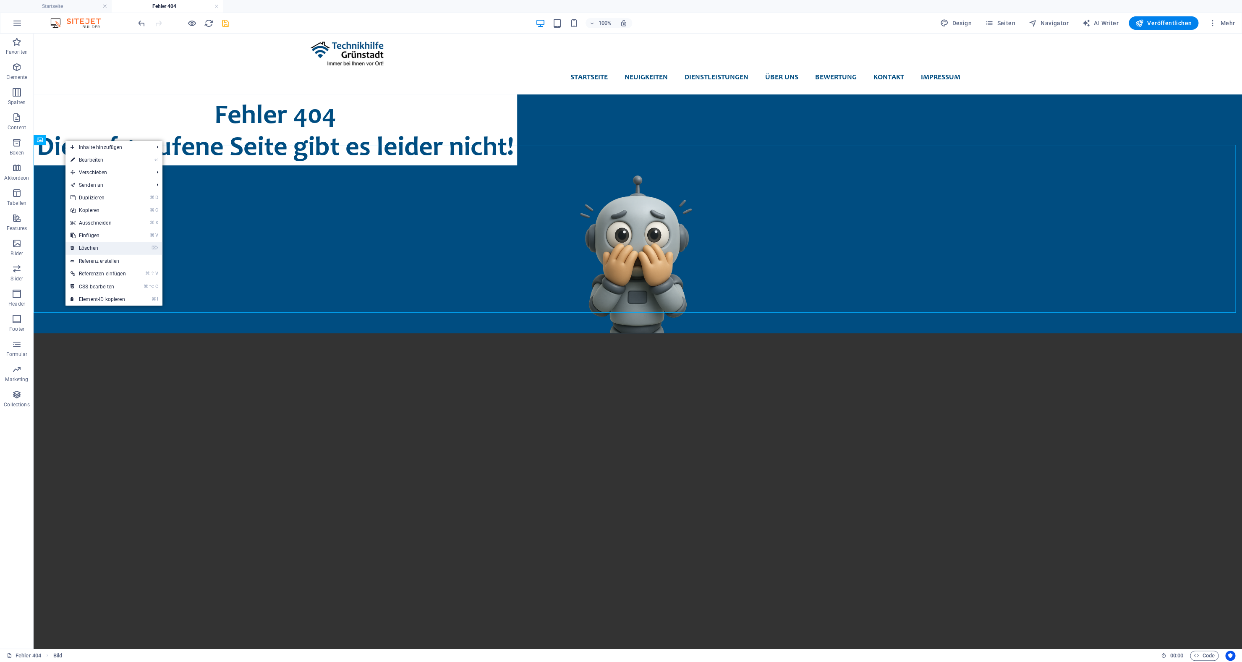
click at [94, 245] on link "⌦ Löschen" at bounding box center [97, 248] width 65 height 13
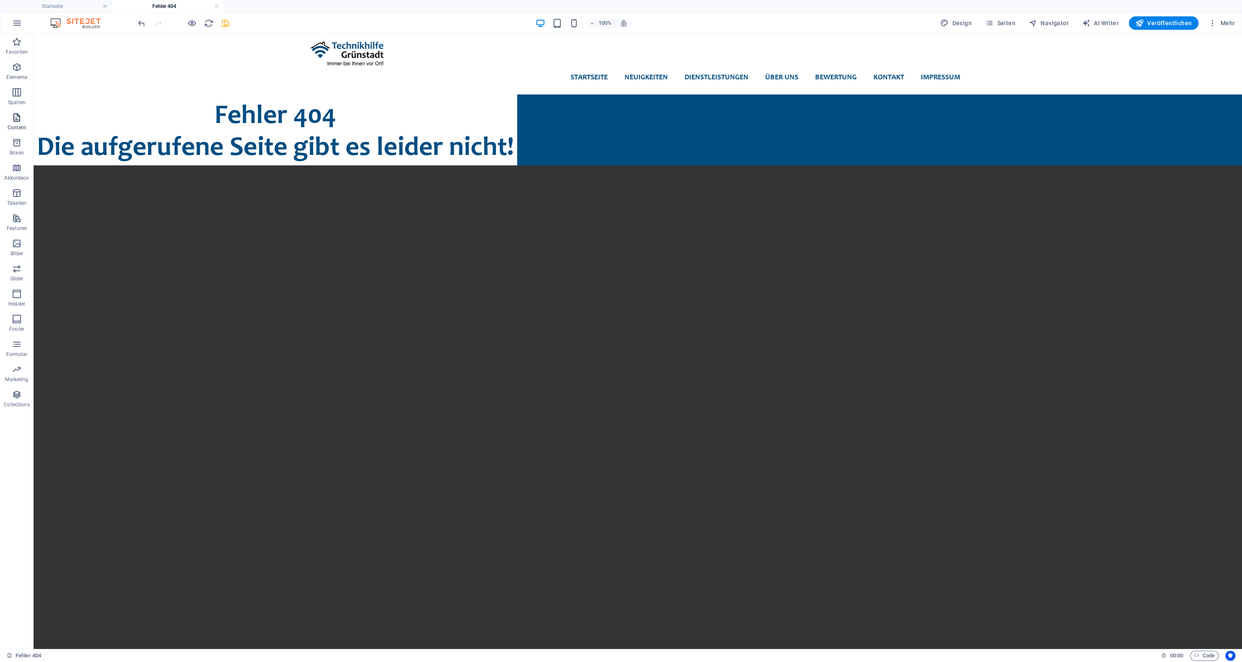
click at [18, 117] on icon "button" at bounding box center [17, 117] width 10 height 10
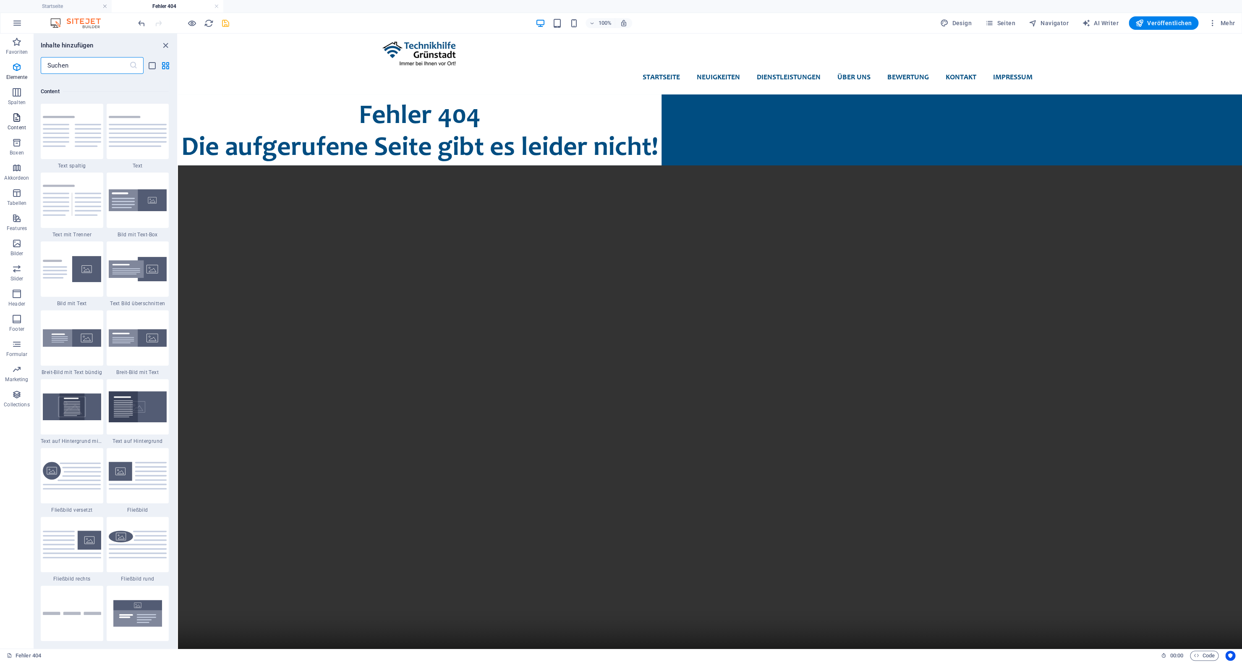
scroll to position [1468, 0]
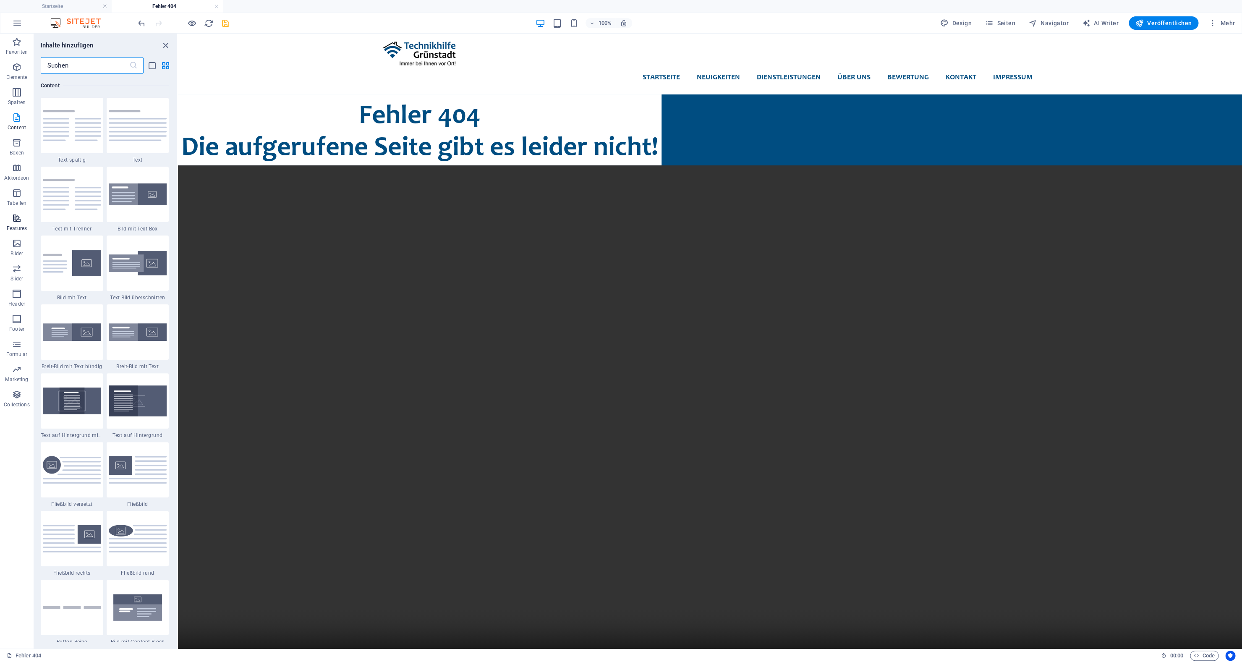
click at [18, 216] on icon "button" at bounding box center [17, 218] width 10 height 10
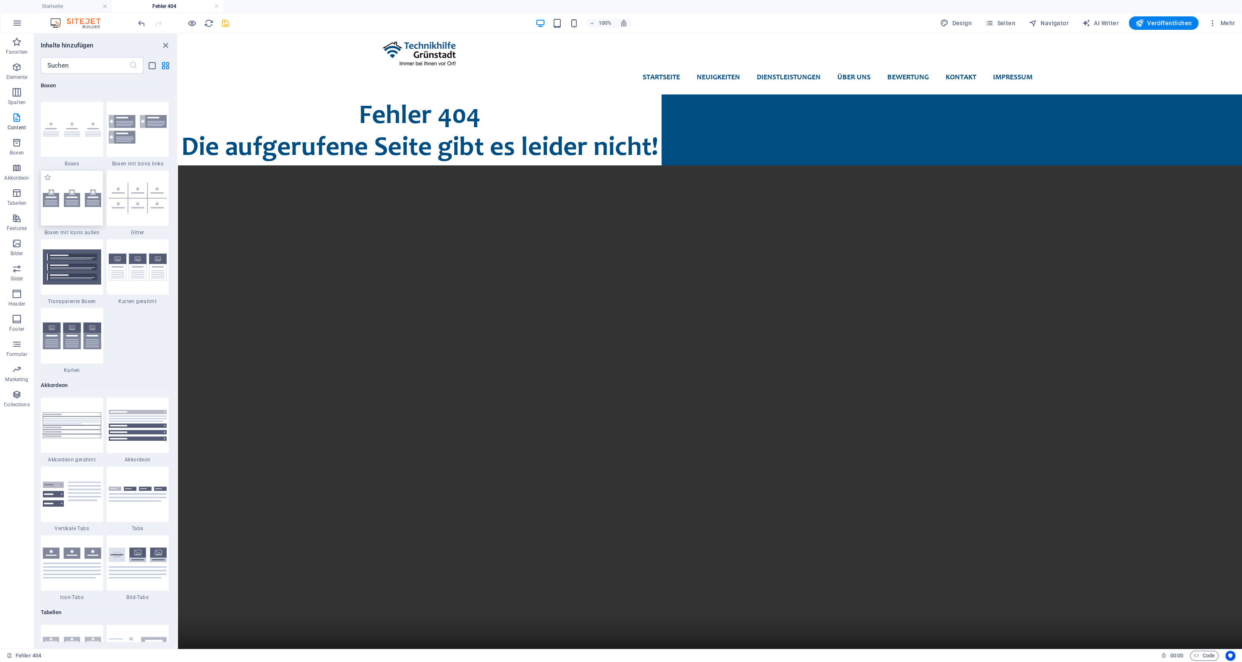
scroll to position [2116, 0]
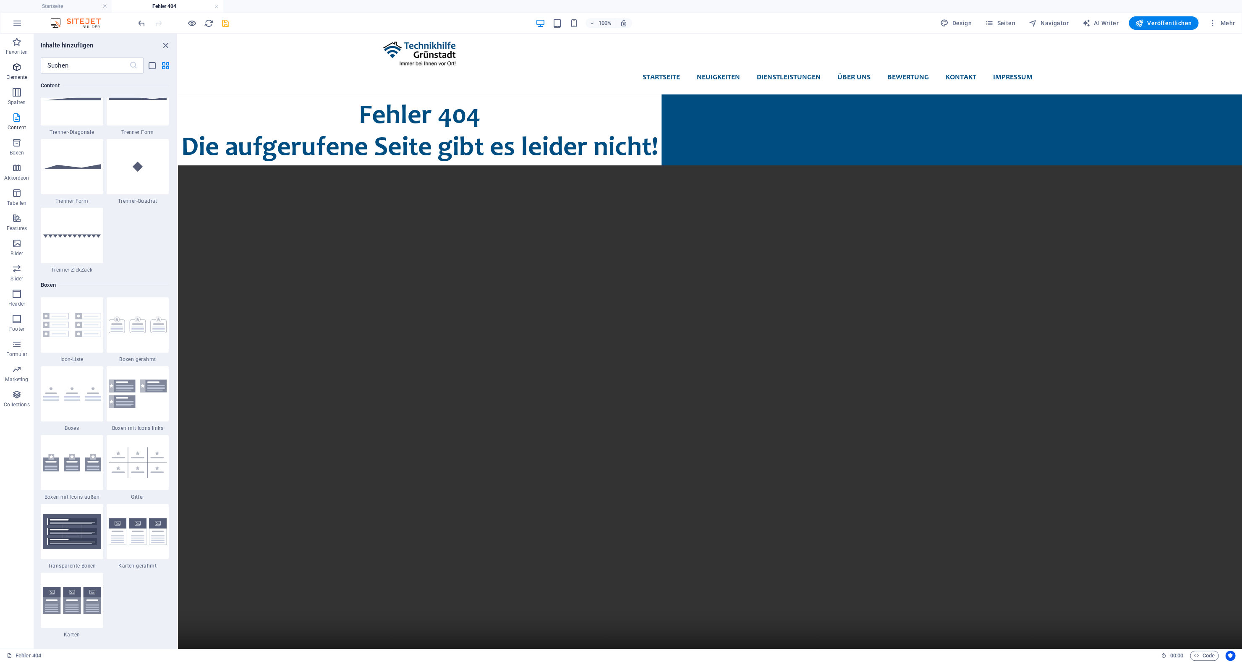
click at [13, 81] on span "Elemente" at bounding box center [17, 72] width 34 height 20
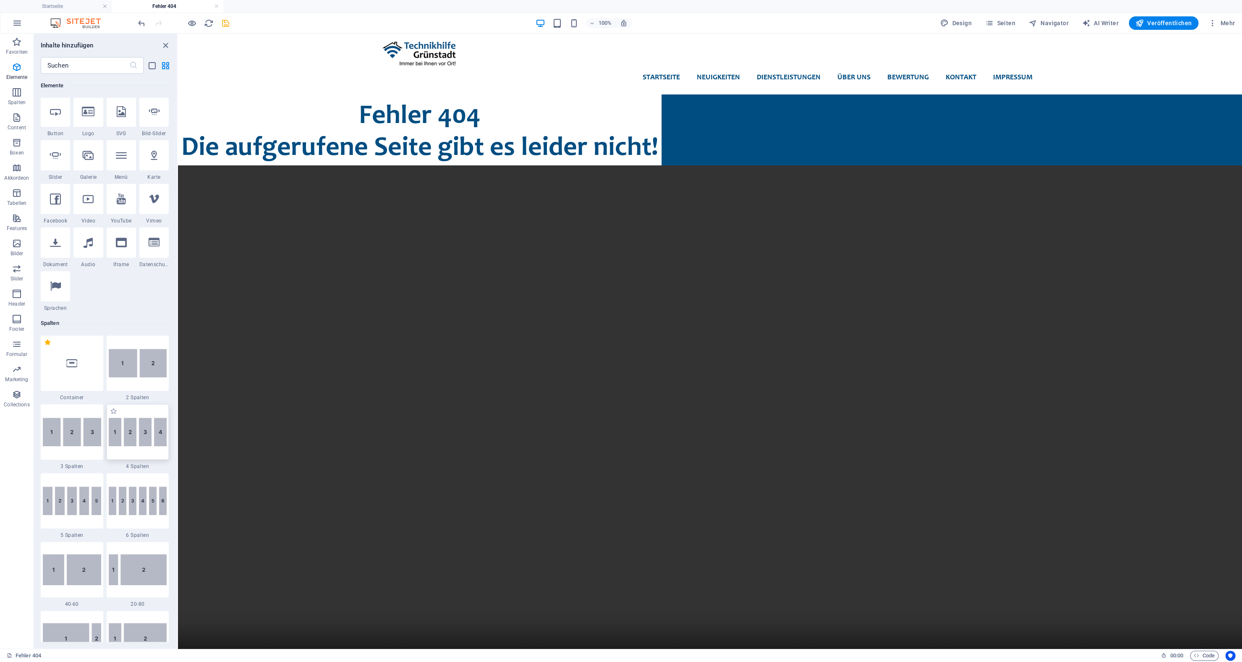
scroll to position [249, 0]
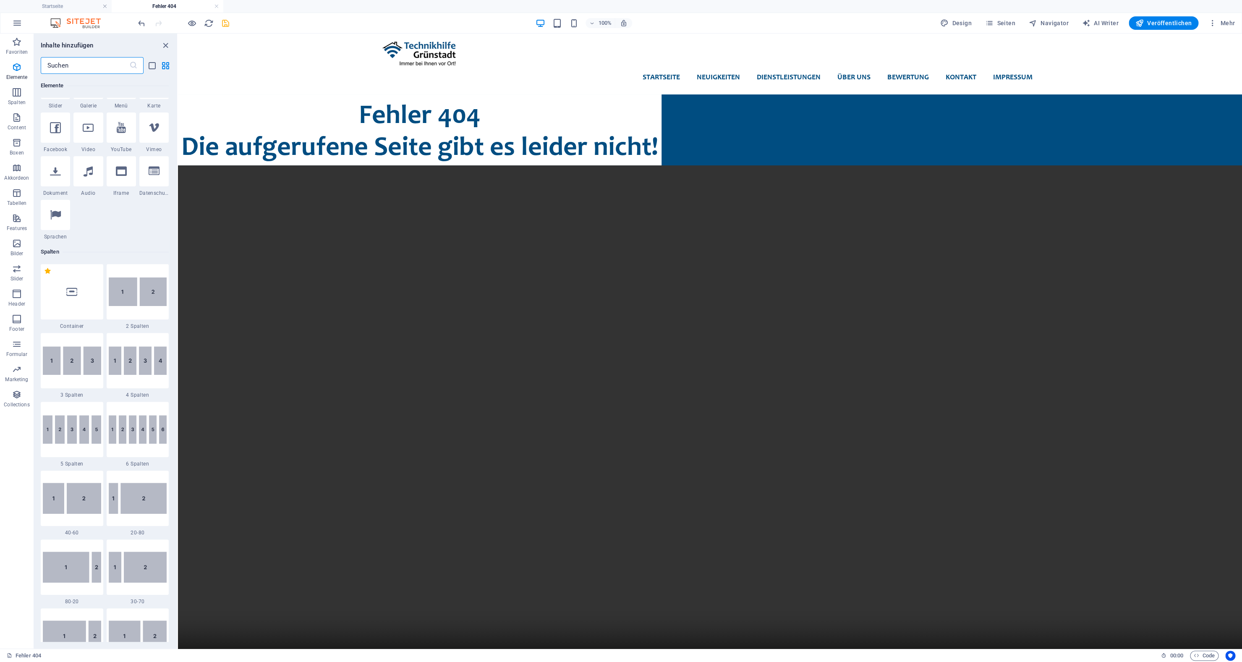
click at [84, 63] on input "text" at bounding box center [85, 65] width 89 height 17
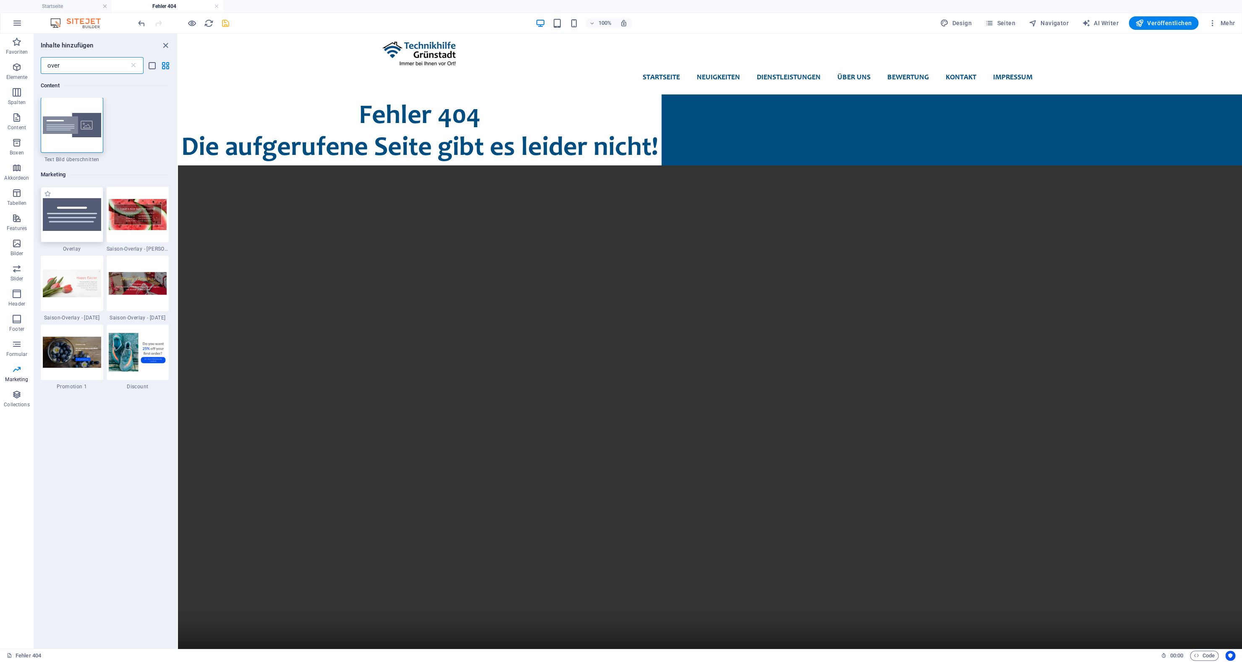
scroll to position [0, 0]
type input "over"
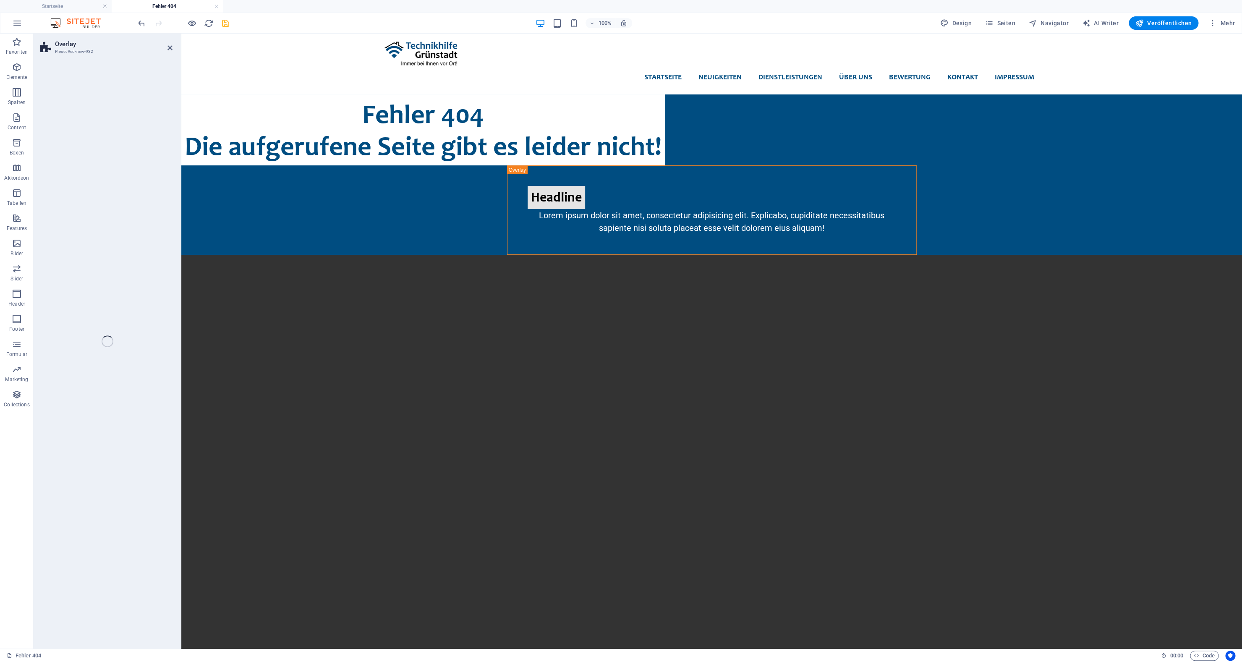
select select "rem"
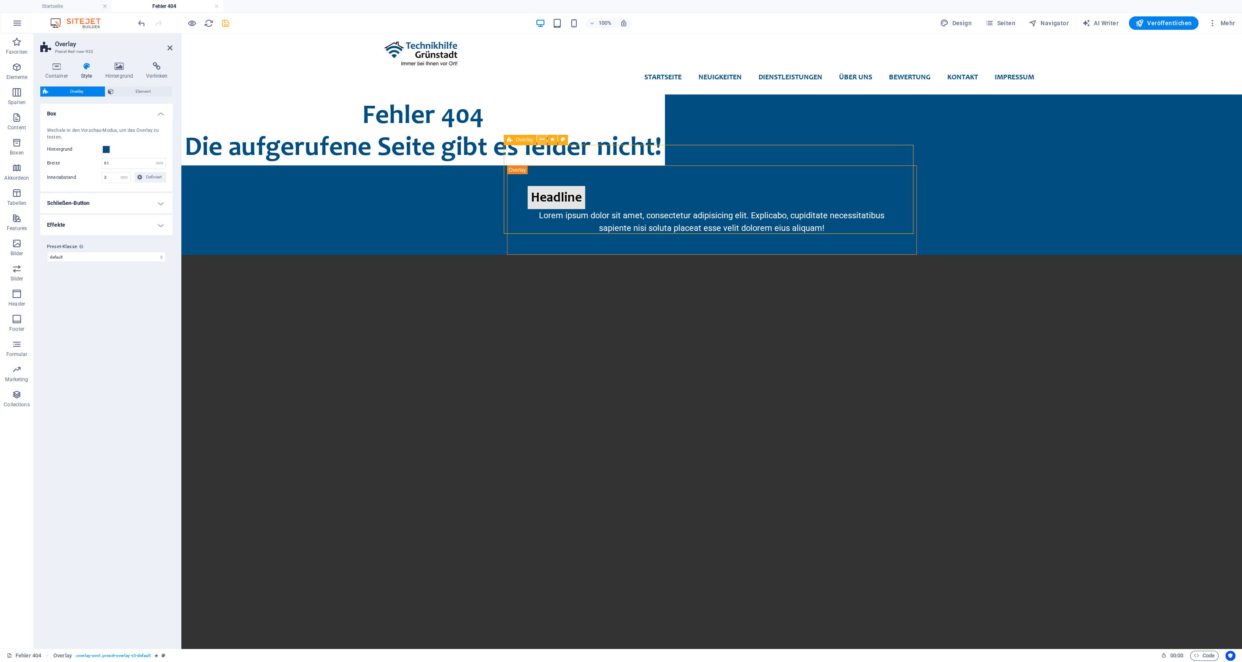
click at [540, 139] on button at bounding box center [542, 140] width 10 height 10
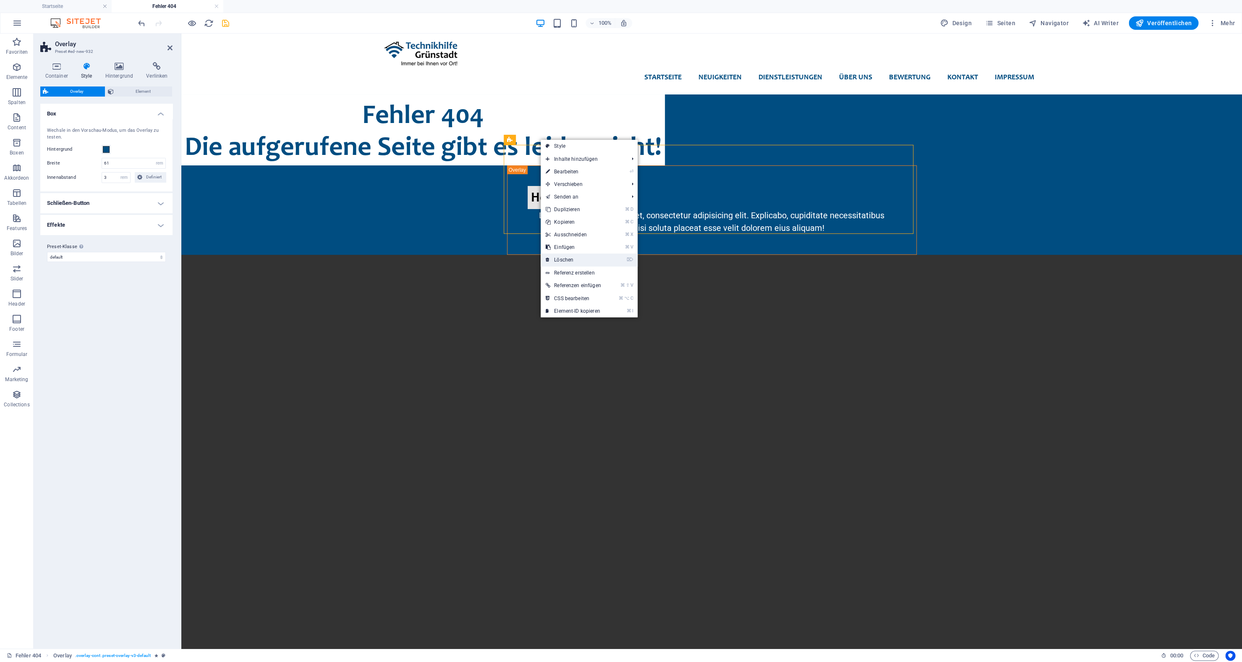
click at [552, 261] on link "⌦ Löschen" at bounding box center [573, 259] width 65 height 13
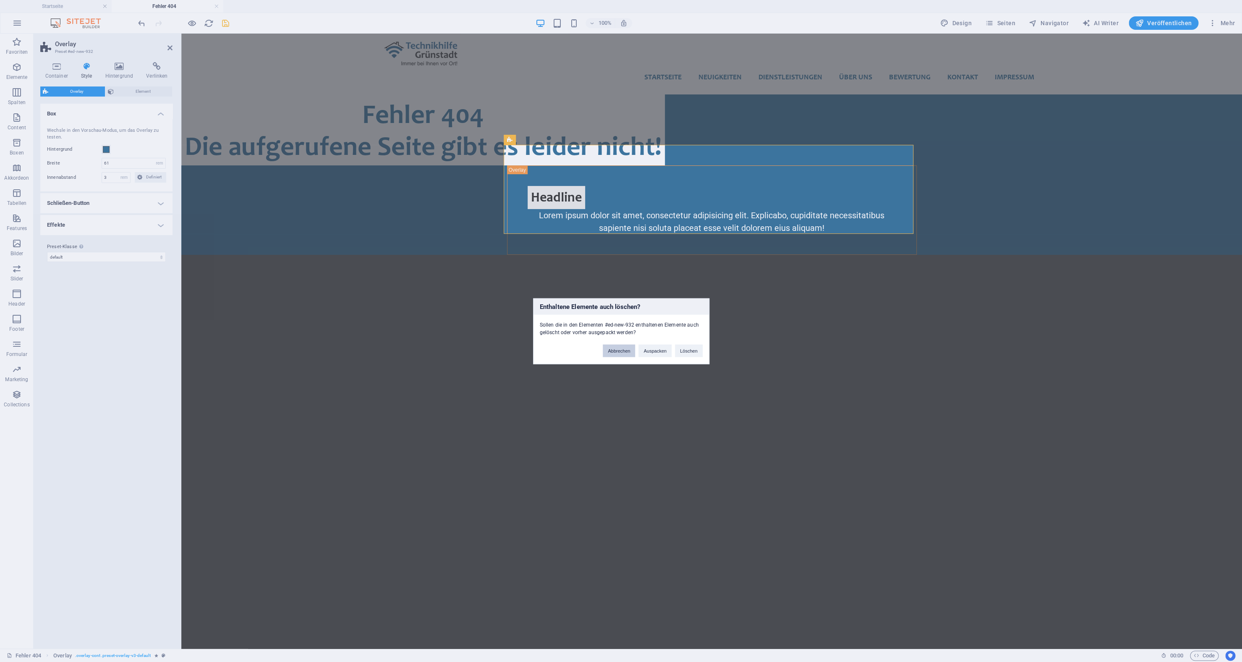
drag, startPoint x: 626, startPoint y: 351, endPoint x: 341, endPoint y: 264, distance: 298.0
click at [626, 351] on button "Abbrechen" at bounding box center [619, 350] width 32 height 13
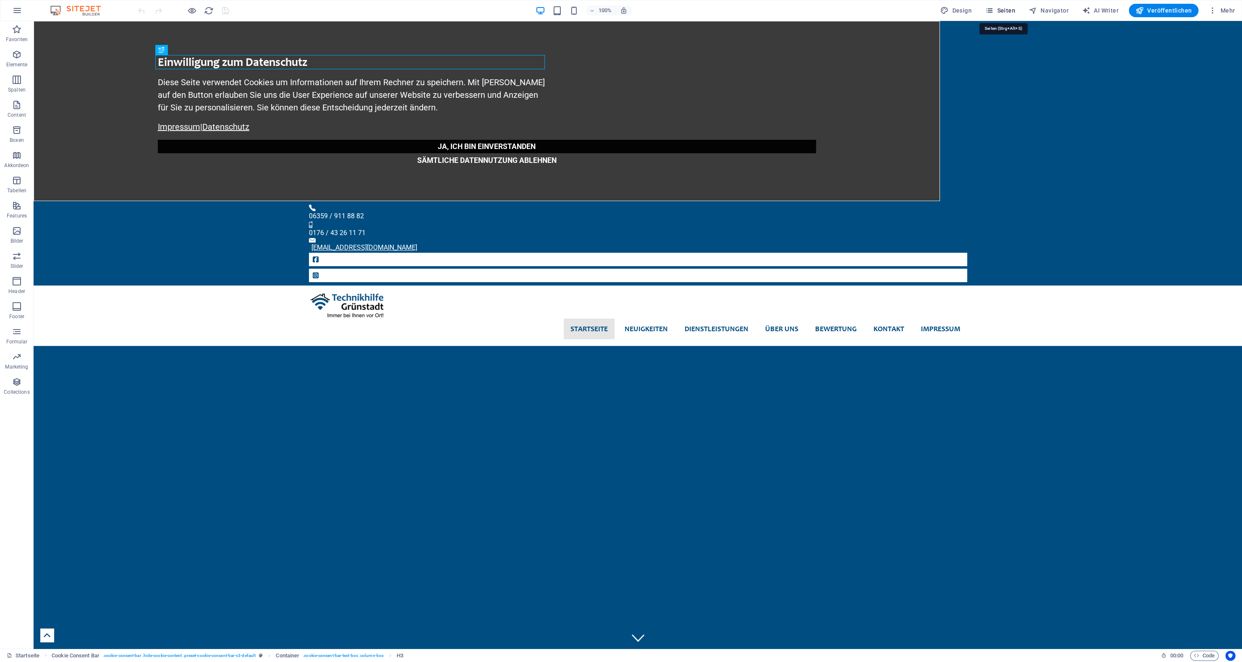
click at [998, 10] on span "Seiten" at bounding box center [1000, 10] width 30 height 8
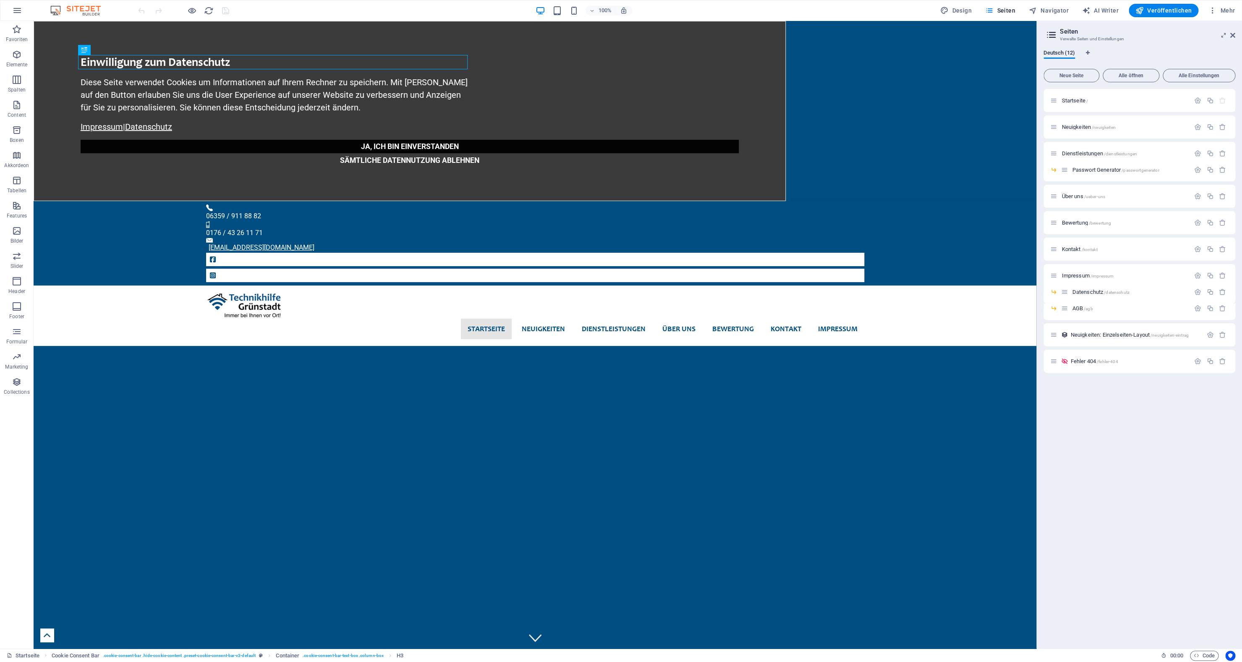
click at [1096, 39] on h3 "Verwalte Seiten und Einstellungen" at bounding box center [1139, 39] width 159 height 8
click at [1056, 36] on icon at bounding box center [1051, 35] width 13 height 12
click at [1052, 36] on icon at bounding box center [1051, 35] width 13 height 12
click at [1194, 360] on icon "button" at bounding box center [1197, 361] width 7 height 7
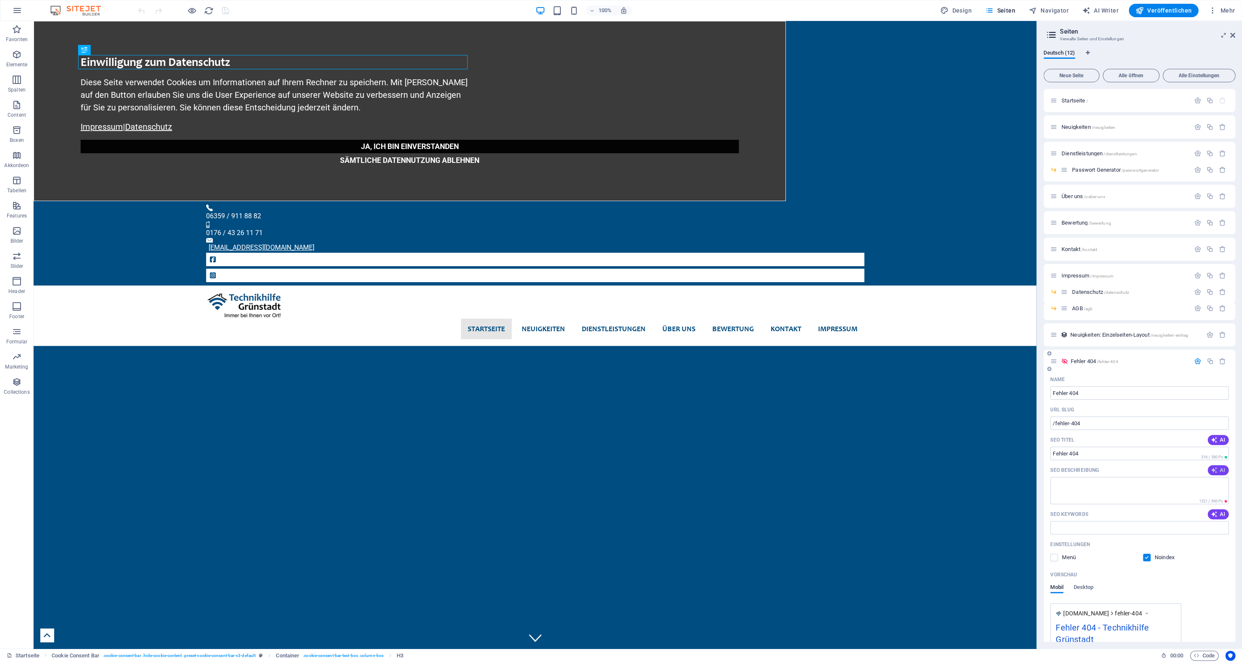
click at [1211, 468] on icon "button" at bounding box center [1214, 470] width 7 height 7
type textarea "Entschuldigung, die gewünschte Seite existiert nicht! Besuchen Sie unsere Homep…"
click at [1215, 513] on span "AI" at bounding box center [1218, 514] width 14 height 7
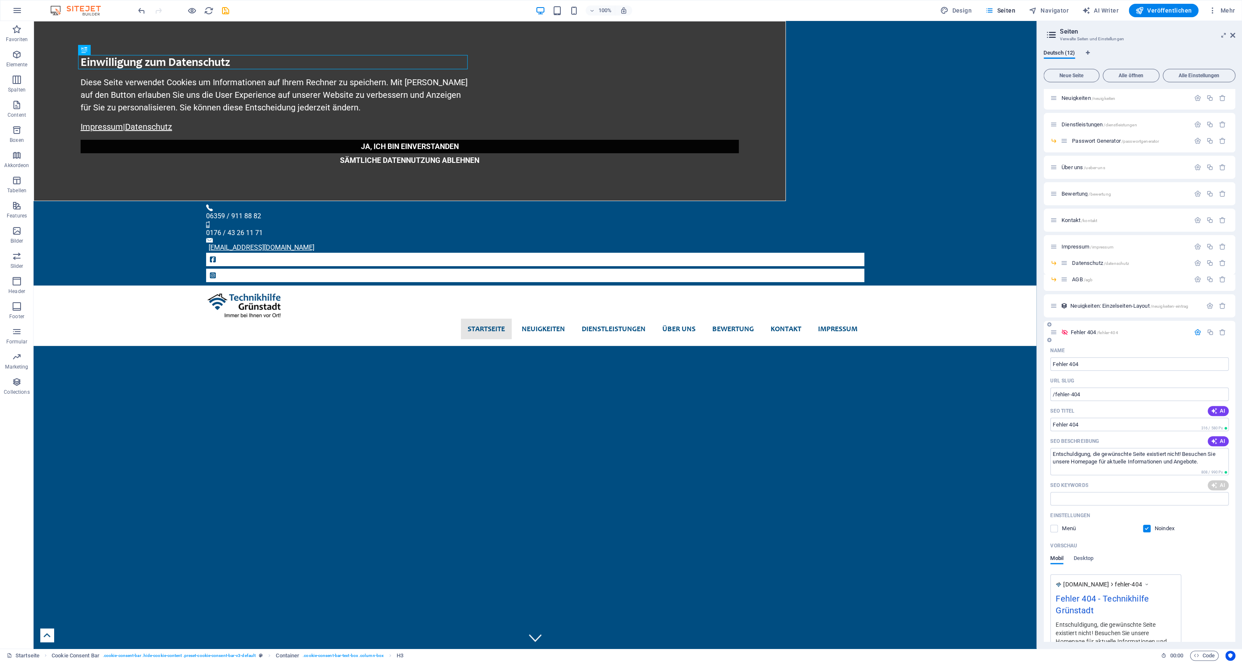
scroll to position [84, 0]
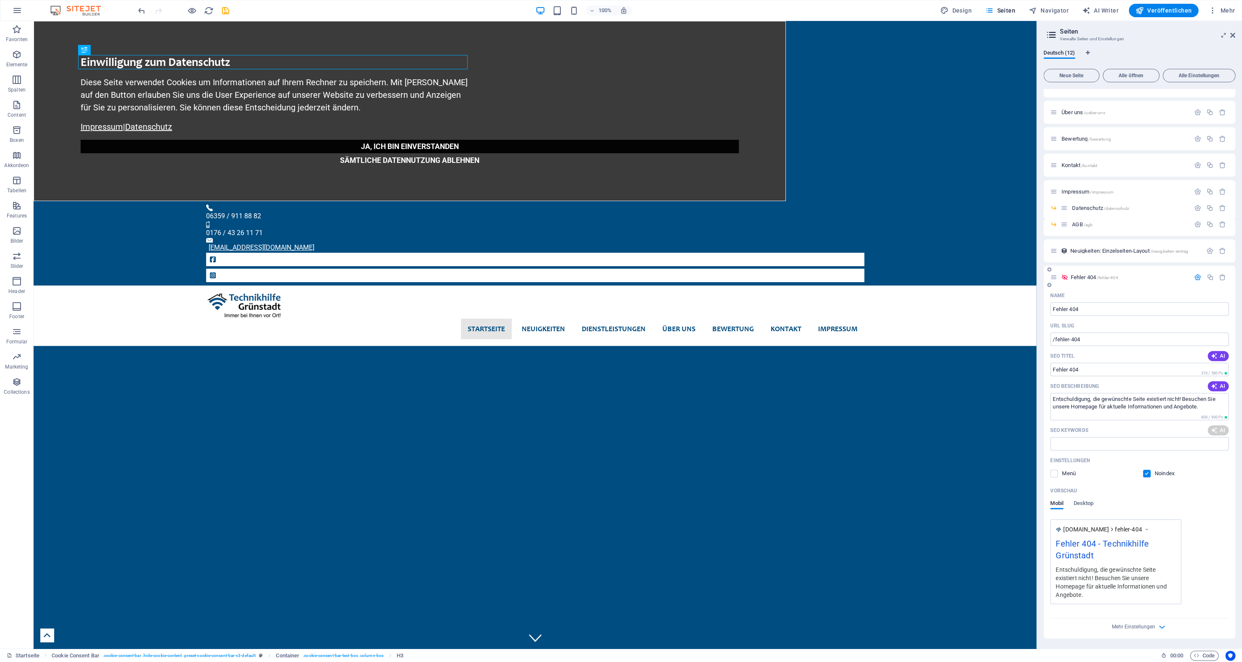
type input "Fehler 404, Seite nicht gefunden, Webseite existiert nicht, Seitenfehler, Onlin…"
click at [1147, 626] on span "Mehr Einstellungen" at bounding box center [1133, 627] width 43 height 6
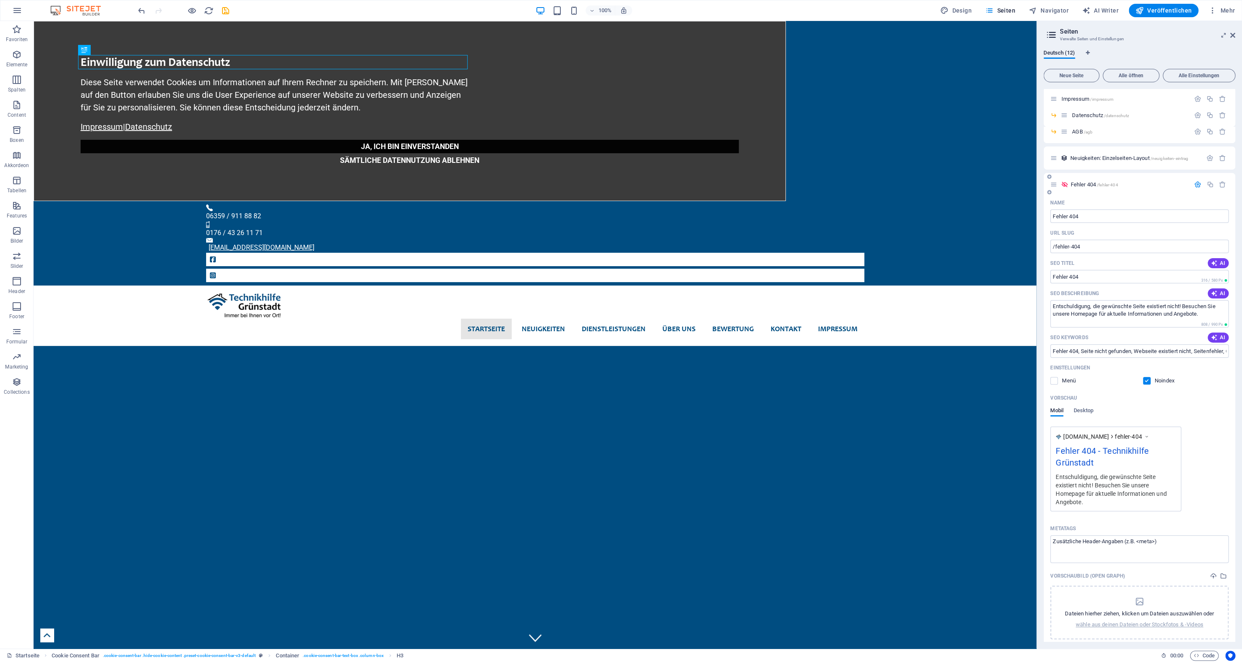
scroll to position [212, 0]
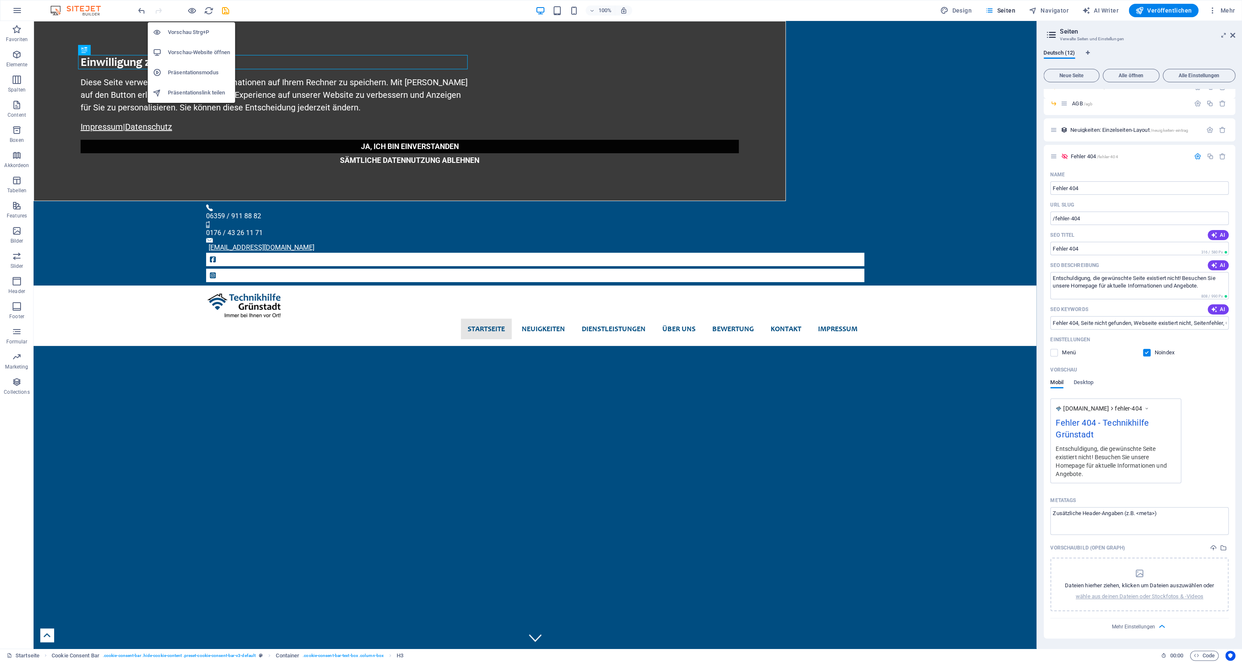
click at [182, 55] on h6 "Vorschau-Website öffnen" at bounding box center [199, 52] width 62 height 10
click at [21, 8] on icon "button" at bounding box center [17, 10] width 10 height 10
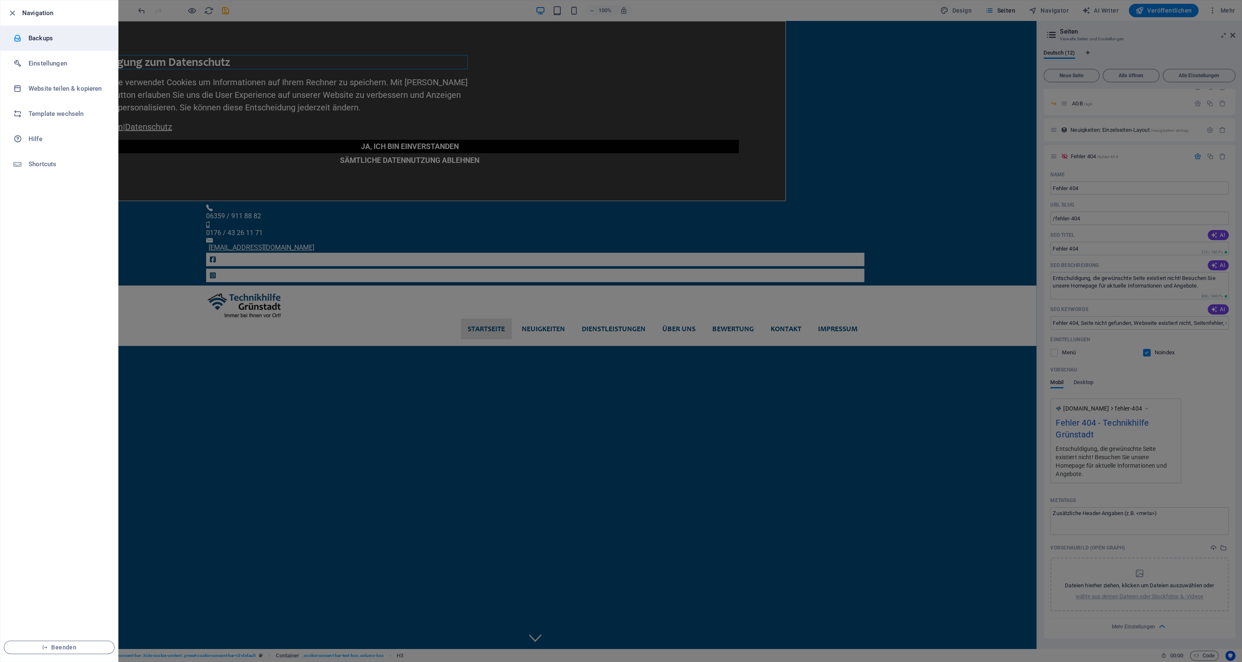
click at [33, 44] on li "Backups" at bounding box center [59, 38] width 118 height 25
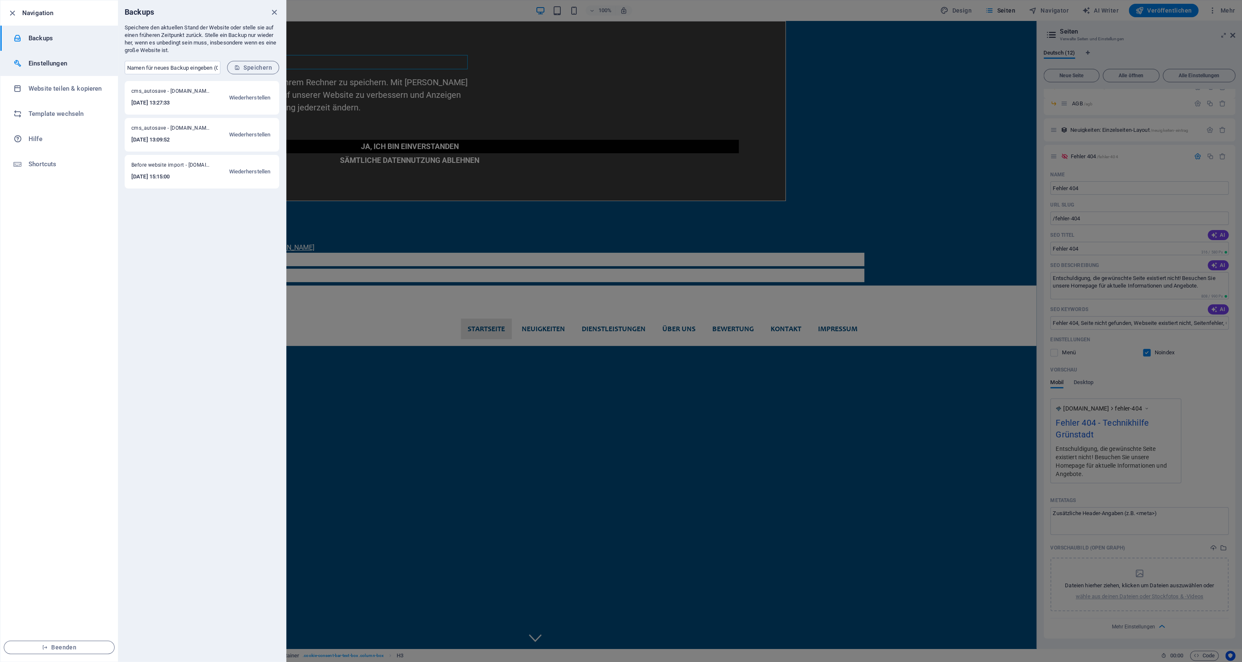
click at [43, 69] on li "Einstellungen" at bounding box center [59, 63] width 118 height 25
select select "de"
select select "light"
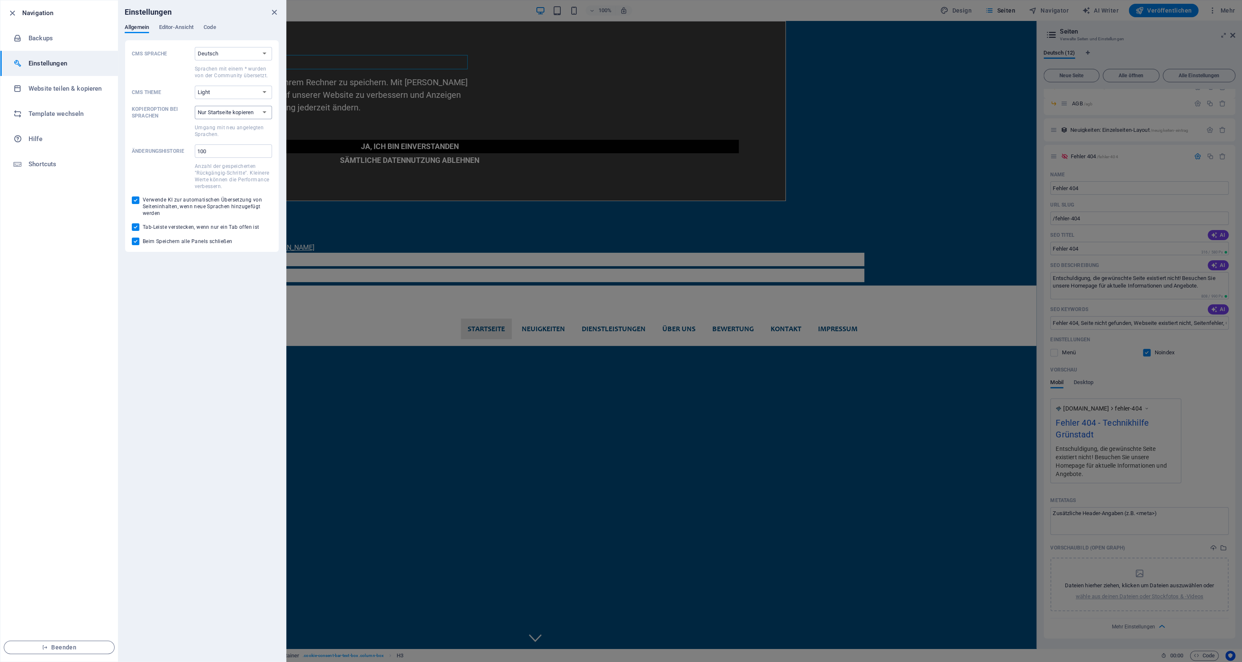
select select "all"
click option "Alle Unterseiten kopieren" at bounding box center [0, 0] width 0 height 0
click at [172, 29] on span "Editor-Ansicht" at bounding box center [176, 28] width 34 height 12
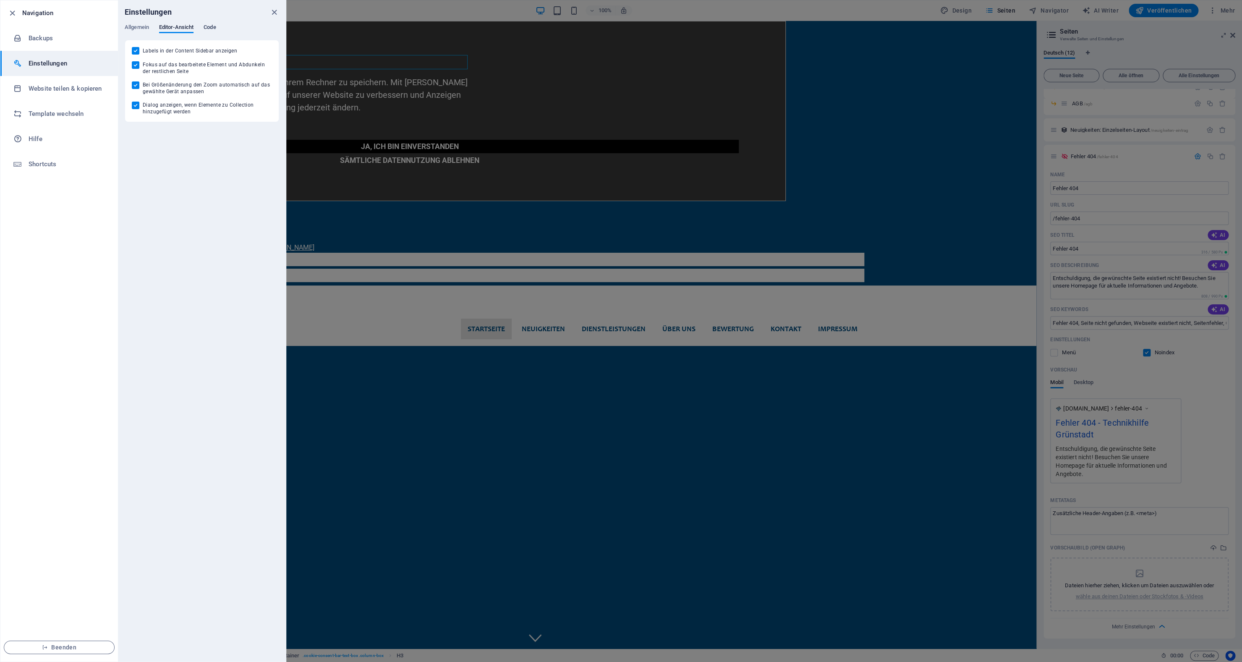
click at [206, 26] on span "Code" at bounding box center [210, 28] width 12 height 12
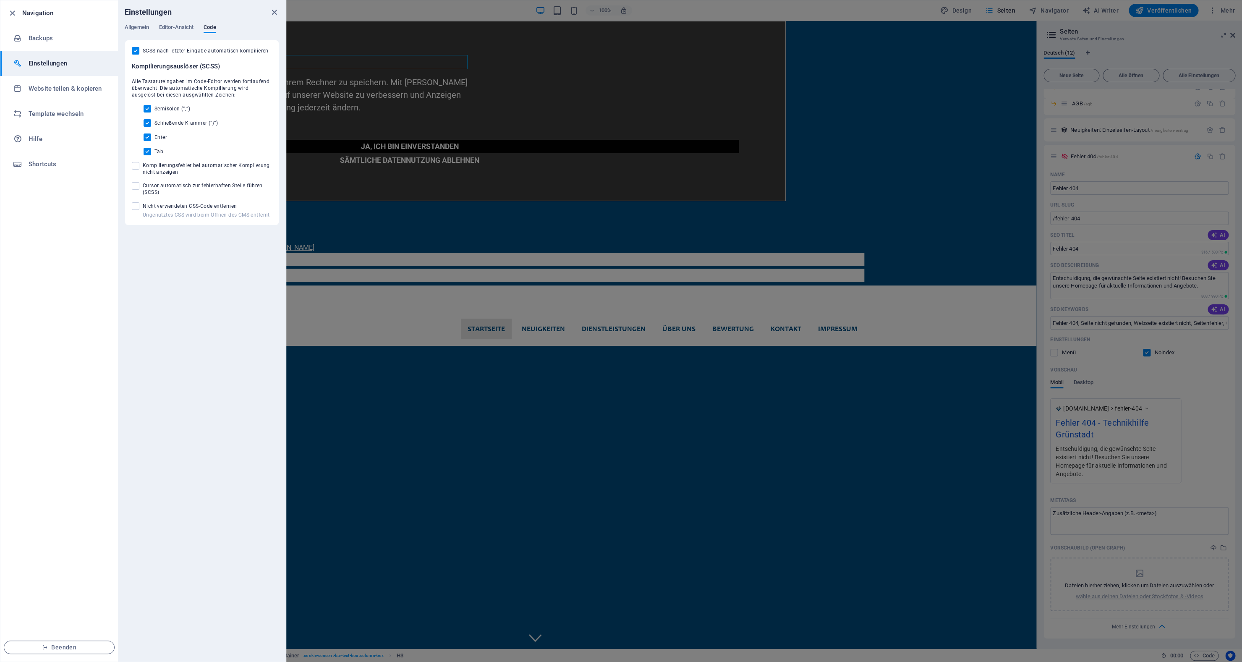
click at [1067, 110] on div at bounding box center [621, 331] width 1242 height 662
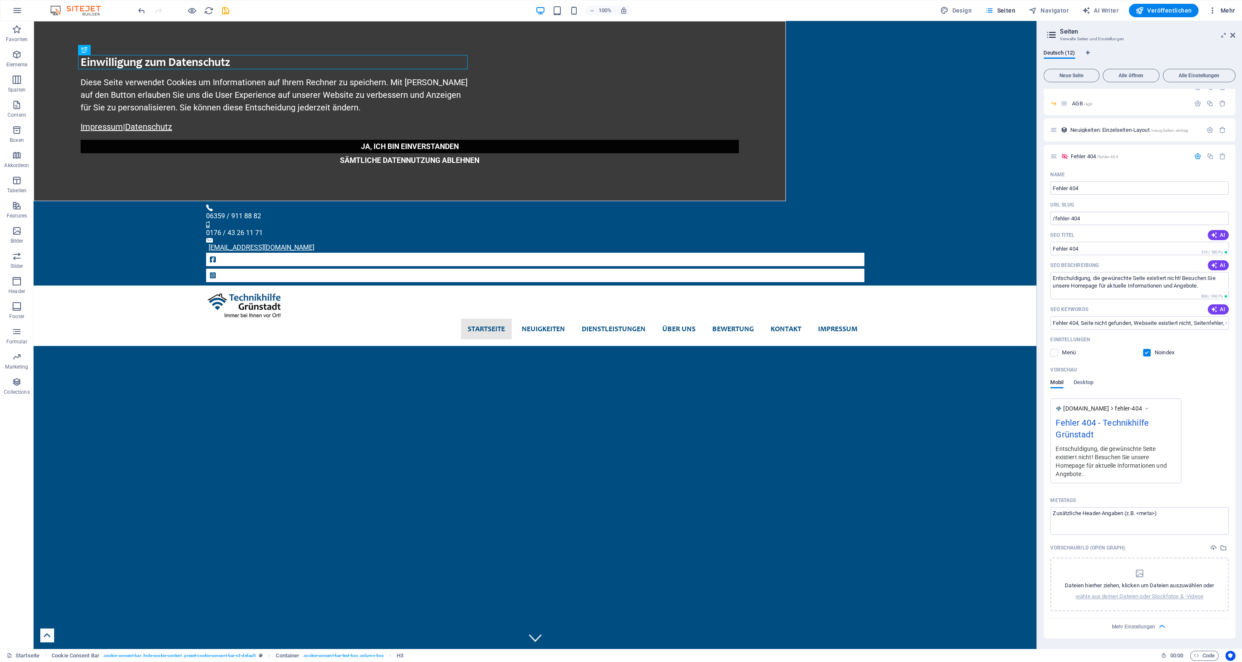
click at [1213, 8] on icon "button" at bounding box center [1212, 10] width 8 height 8
click at [1179, 230] on h6 "Daten" at bounding box center [1202, 234] width 54 height 10
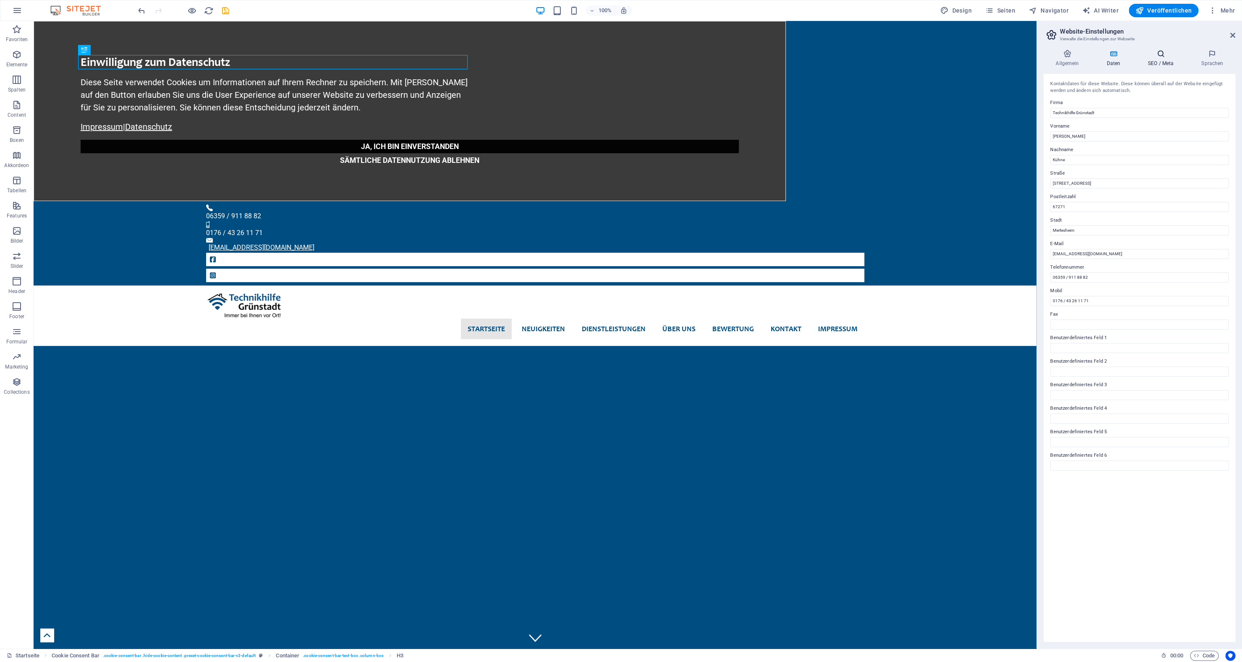
click at [1162, 60] on h4 "SEO / Meta" at bounding box center [1162, 59] width 53 height 18
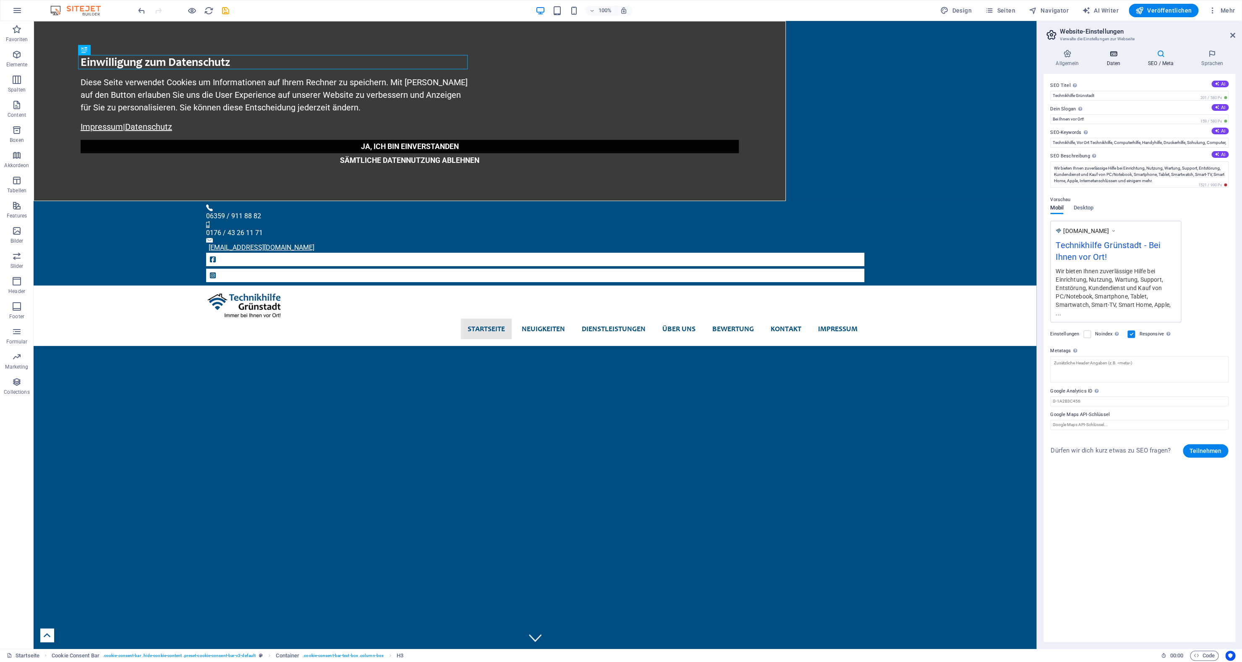
click at [1110, 63] on h4 "Daten" at bounding box center [1115, 59] width 42 height 18
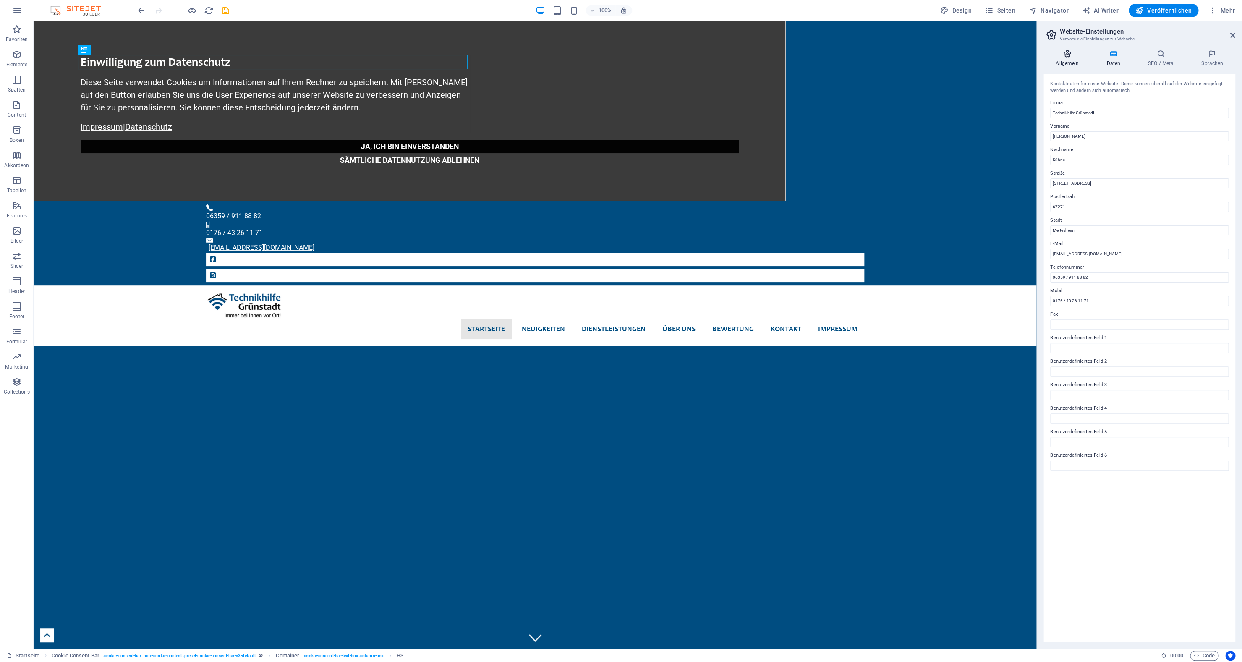
click at [1055, 57] on icon at bounding box center [1066, 54] width 47 height 8
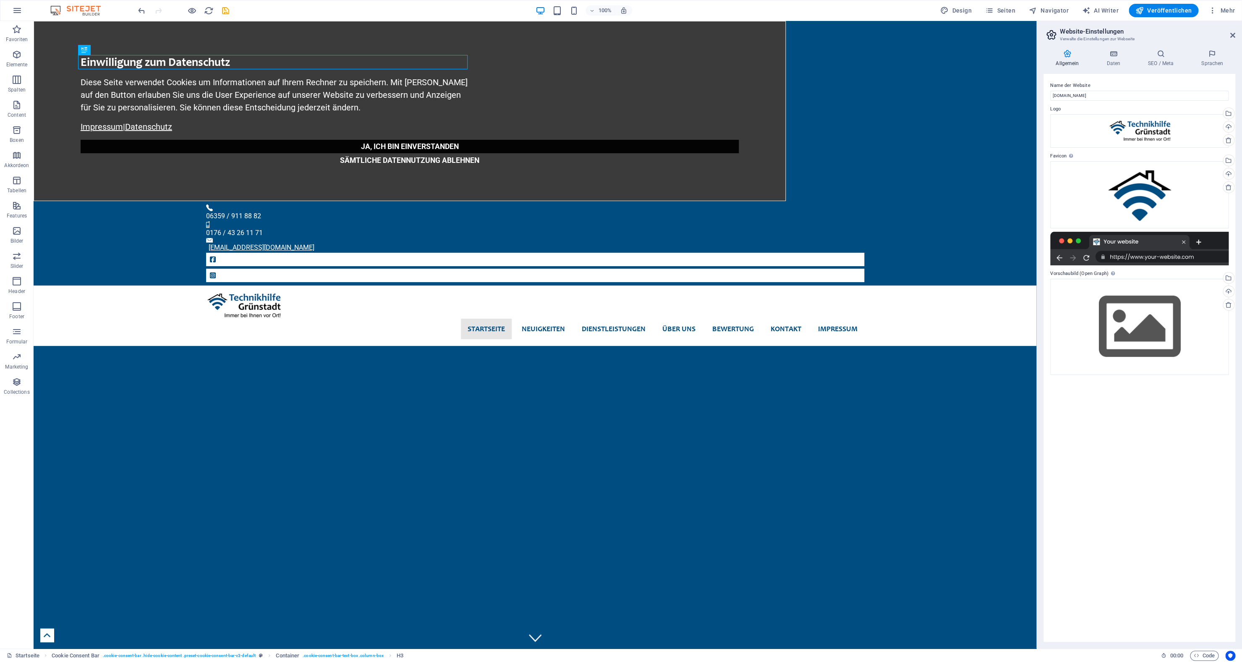
click at [1234, 31] on h2 "Website-Einstellungen" at bounding box center [1147, 32] width 175 height 8
drag, startPoint x: 1233, startPoint y: 33, endPoint x: 1198, endPoint y: 3, distance: 46.4
click at [1233, 33] on icon at bounding box center [1232, 35] width 5 height 7
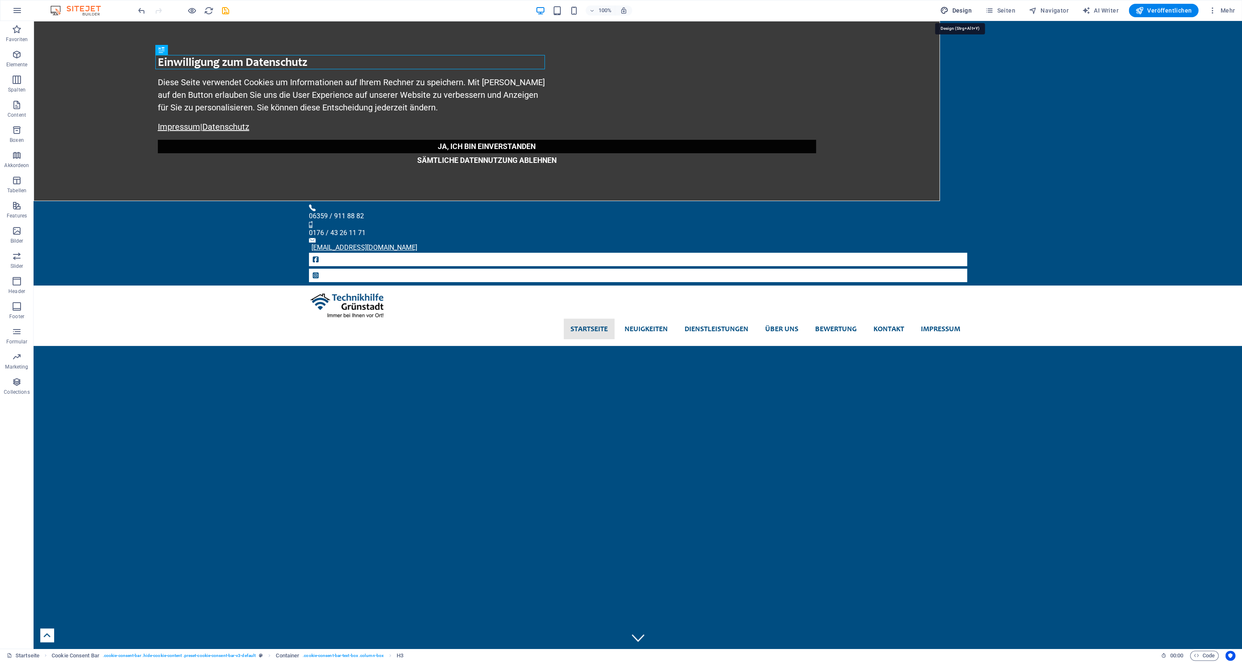
click at [975, 14] on button "Design" at bounding box center [956, 10] width 38 height 13
select select "ease-in-out"
select select "rem"
select select "ease-in-out"
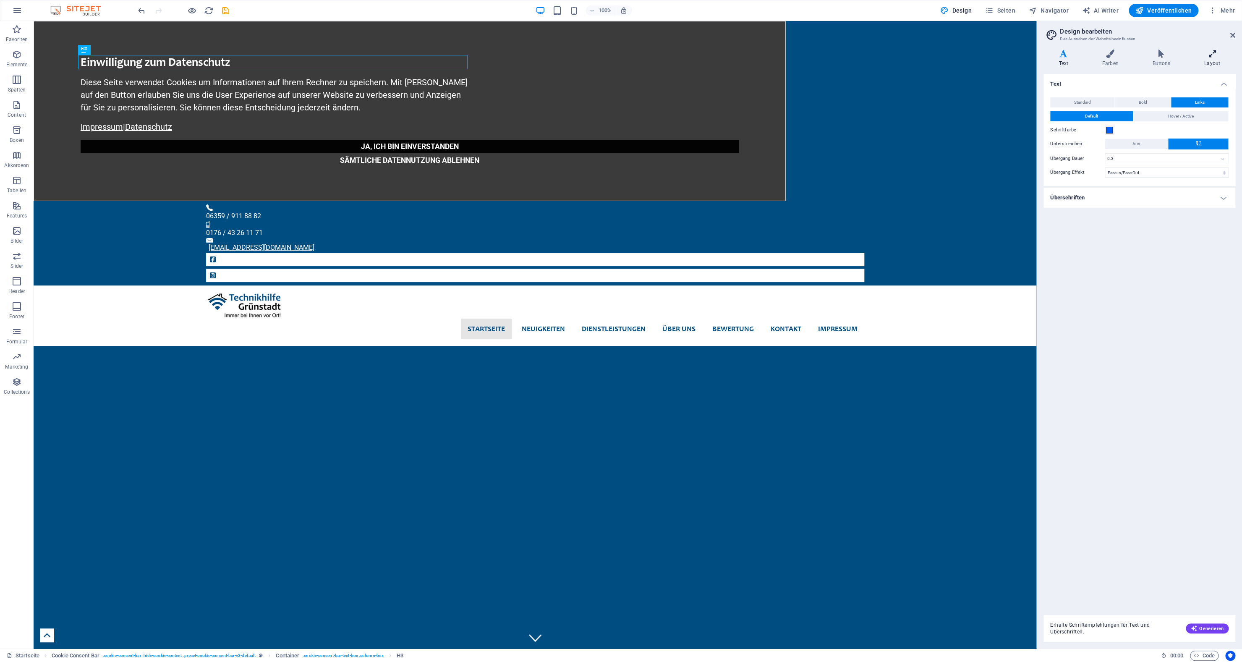
click at [1211, 56] on icon at bounding box center [1211, 54] width 47 height 8
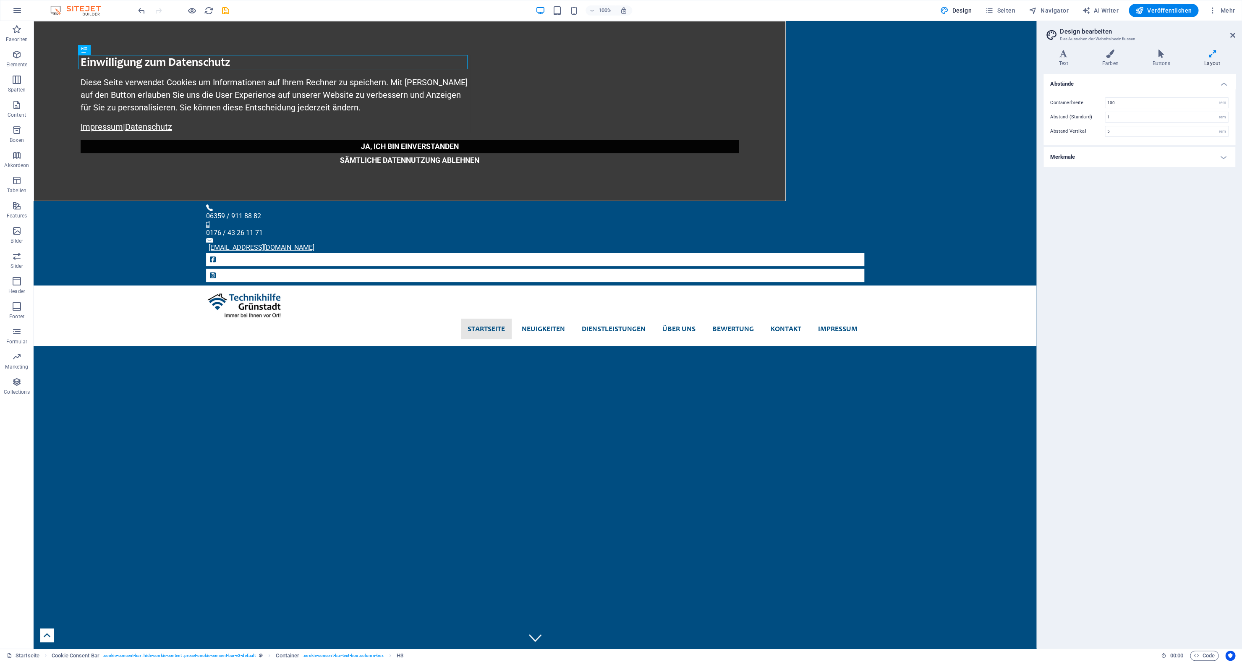
click at [1169, 160] on h4 "Merkmale" at bounding box center [1139, 157] width 192 height 20
click at [1008, 9] on span "Seiten" at bounding box center [1000, 10] width 30 height 8
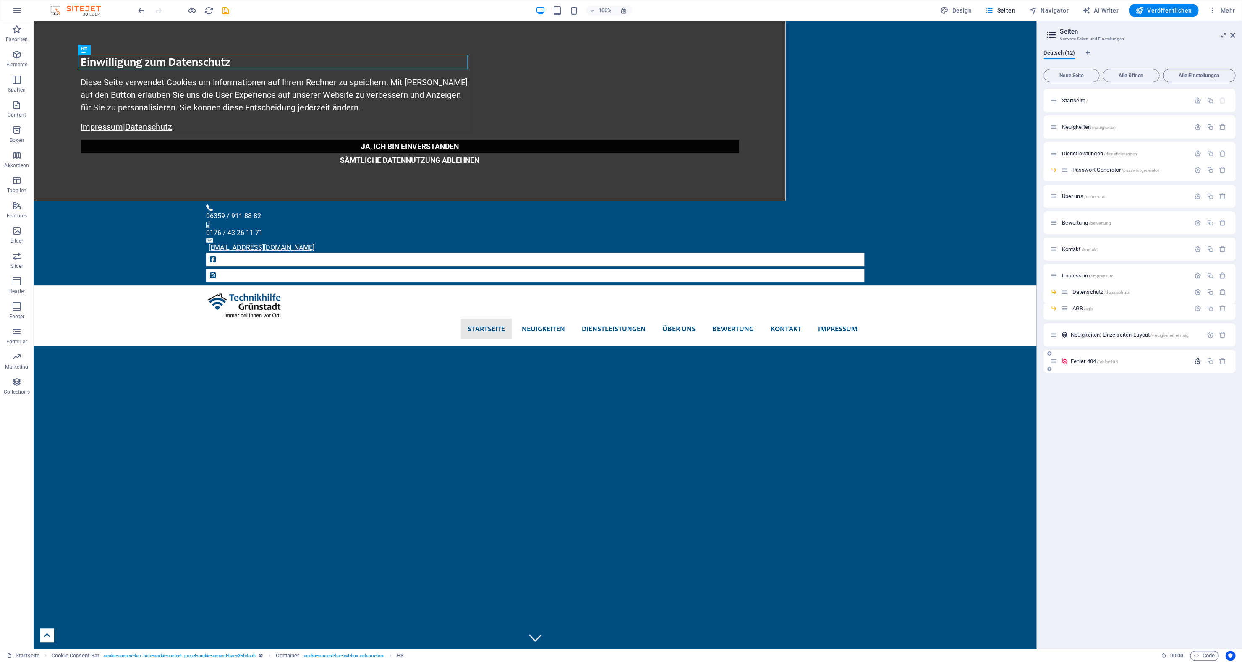
click at [1199, 362] on icon "button" at bounding box center [1197, 361] width 7 height 7
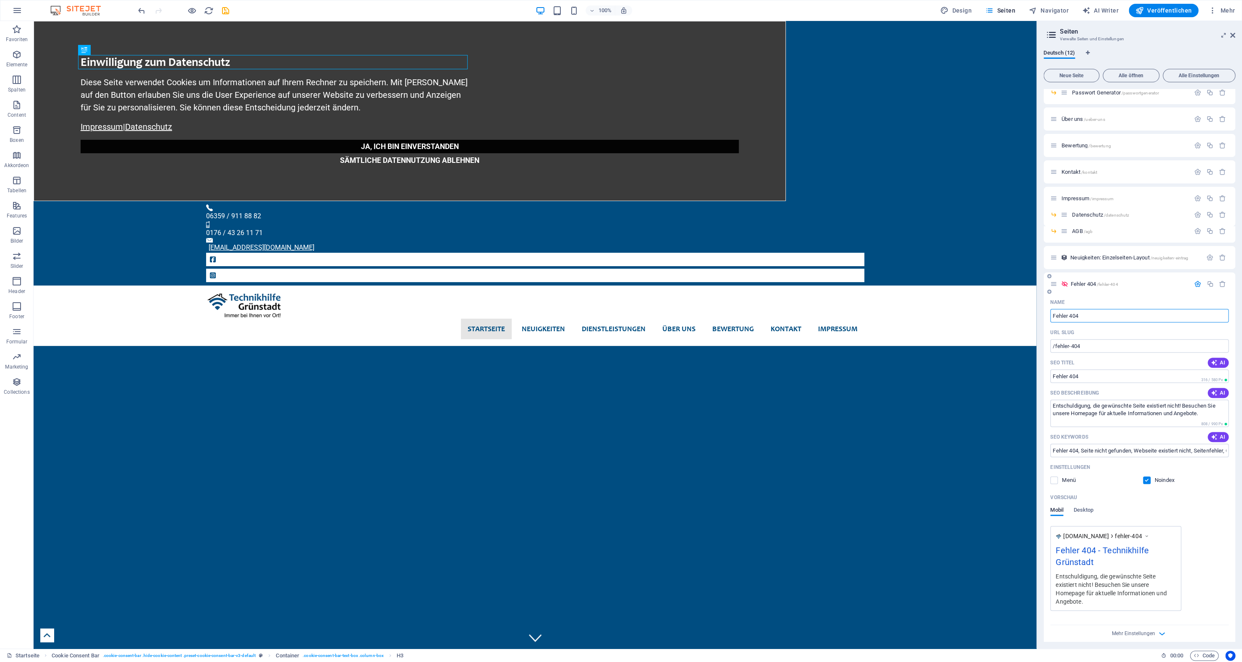
scroll to position [84, 0]
click at [604, 12] on h6 "100%" at bounding box center [604, 10] width 13 height 10
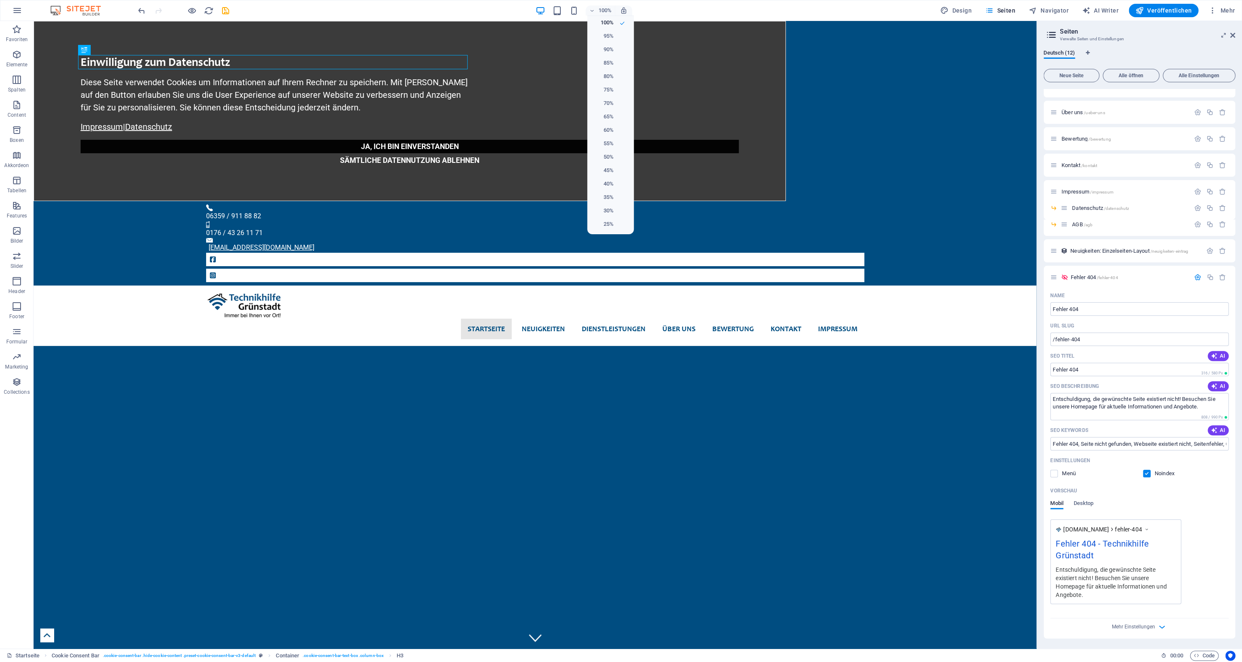
click at [623, 11] on div at bounding box center [621, 331] width 1242 height 662
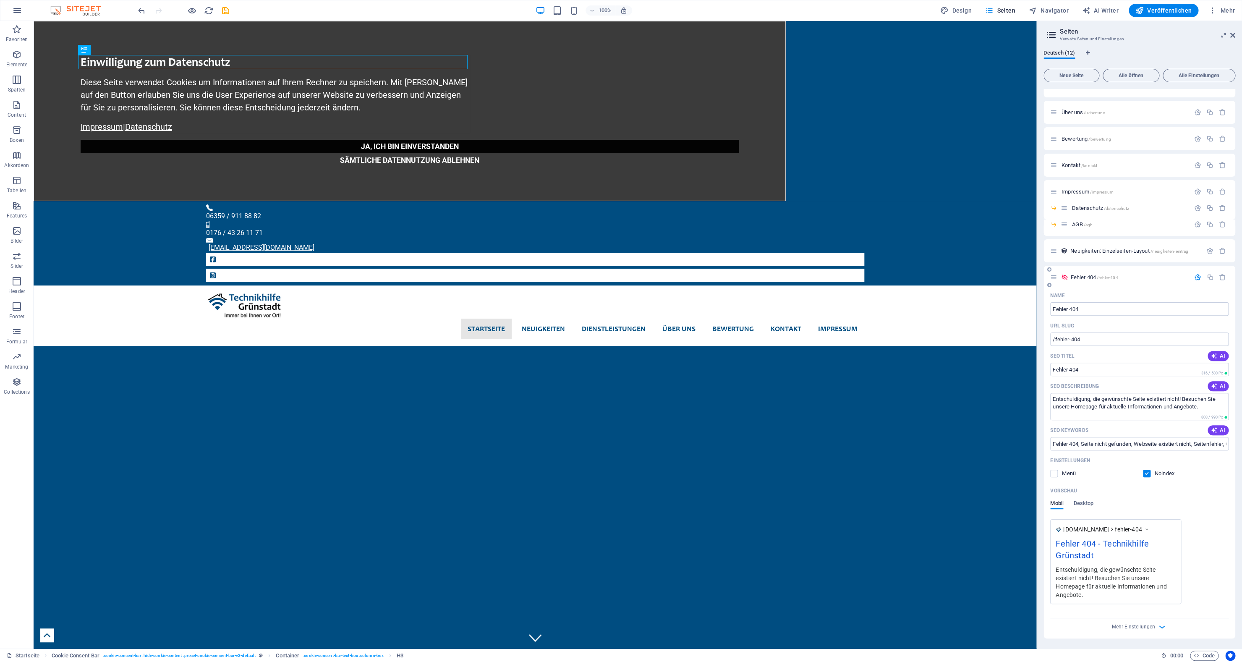
click at [1085, 278] on span "Fehler 404 /fehler-404" at bounding box center [1093, 277] width 47 height 6
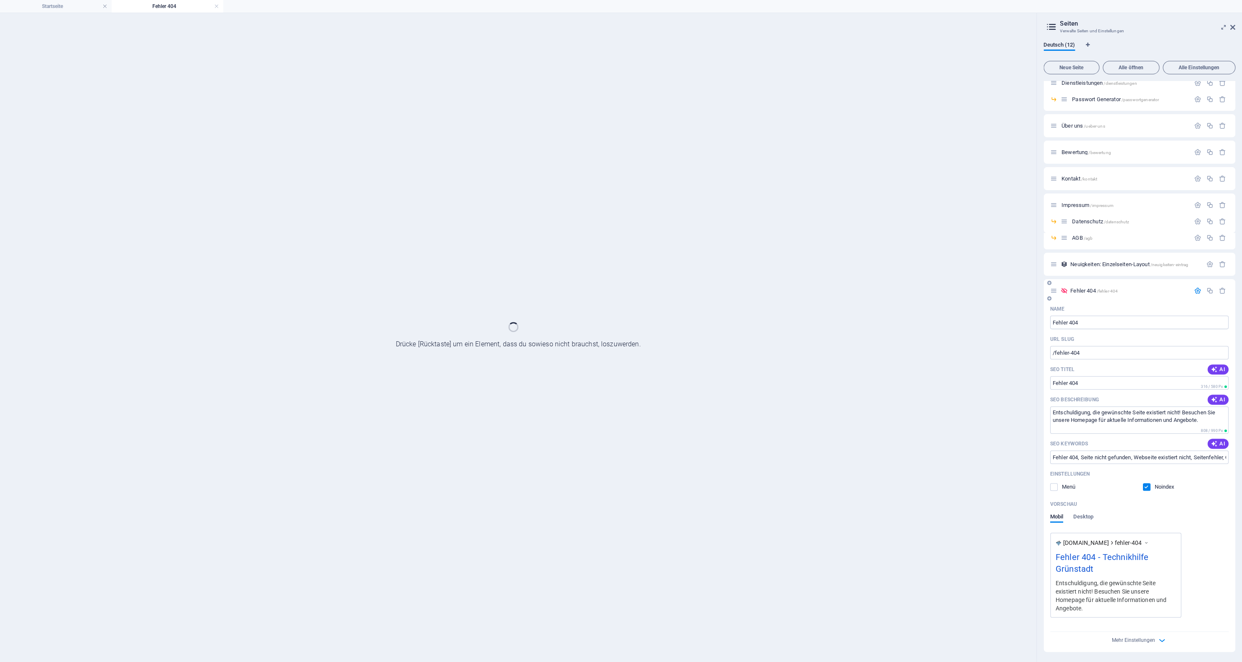
scroll to position [63, 0]
click at [1085, 278] on div "Startseite / Neuigkeiten /neuigkeiten Dienstleistungen /dienstleistungen Passwo…" at bounding box center [1139, 334] width 192 height 633
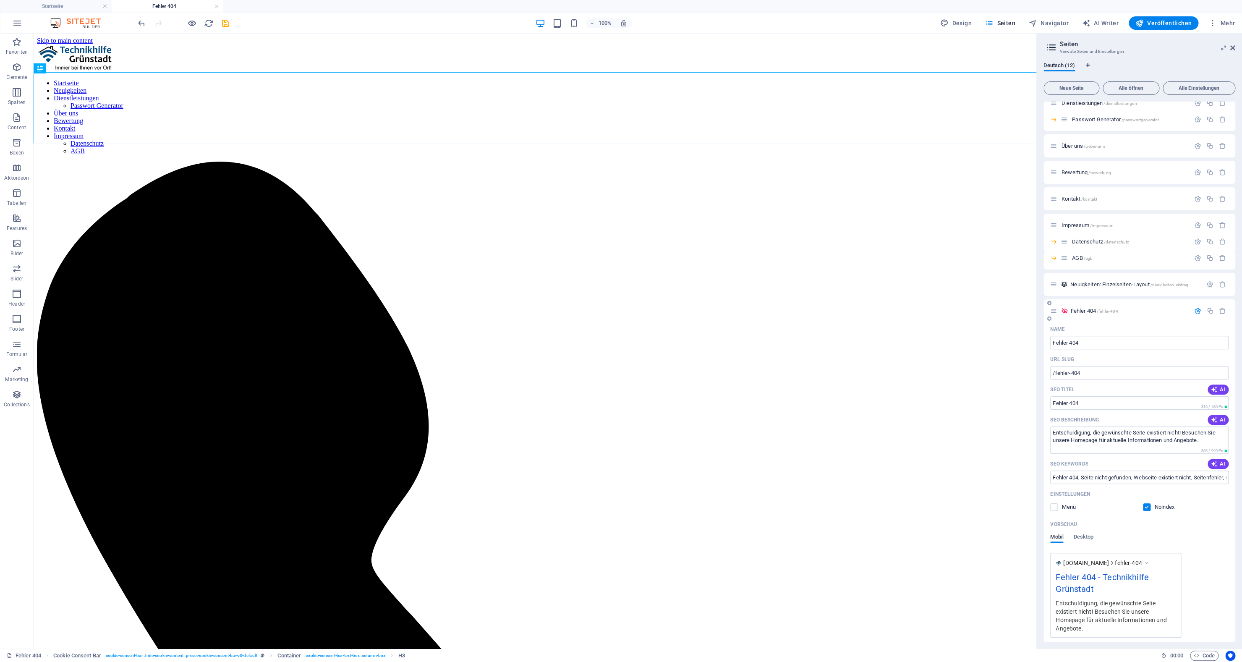
scroll to position [0, 0]
click at [1063, 67] on span "Deutsch (12)" at bounding box center [1058, 66] width 31 height 12
click at [1182, 95] on div "Neue Seite Alle öffnen Alle Einstellungen Startseite / Neuigkeiten /neuigkeiten…" at bounding box center [1139, 360] width 192 height 564
click at [1182, 92] on button "Alle Einstellungen" at bounding box center [1198, 87] width 73 height 13
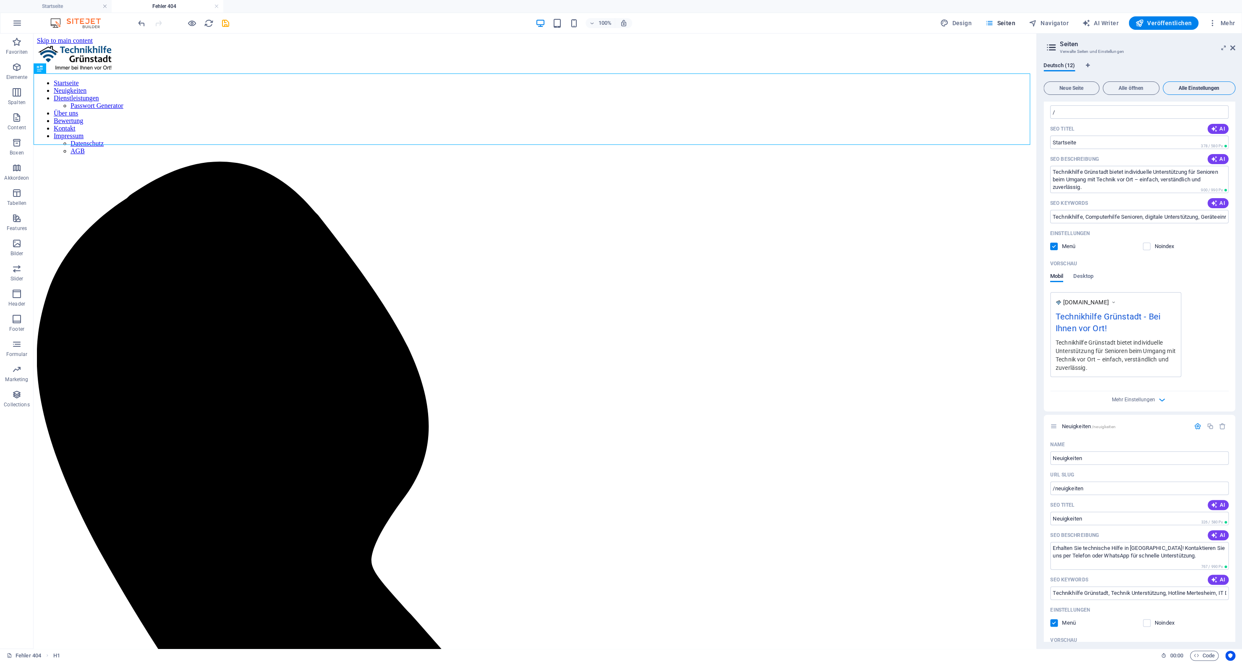
scroll to position [3329, 0]
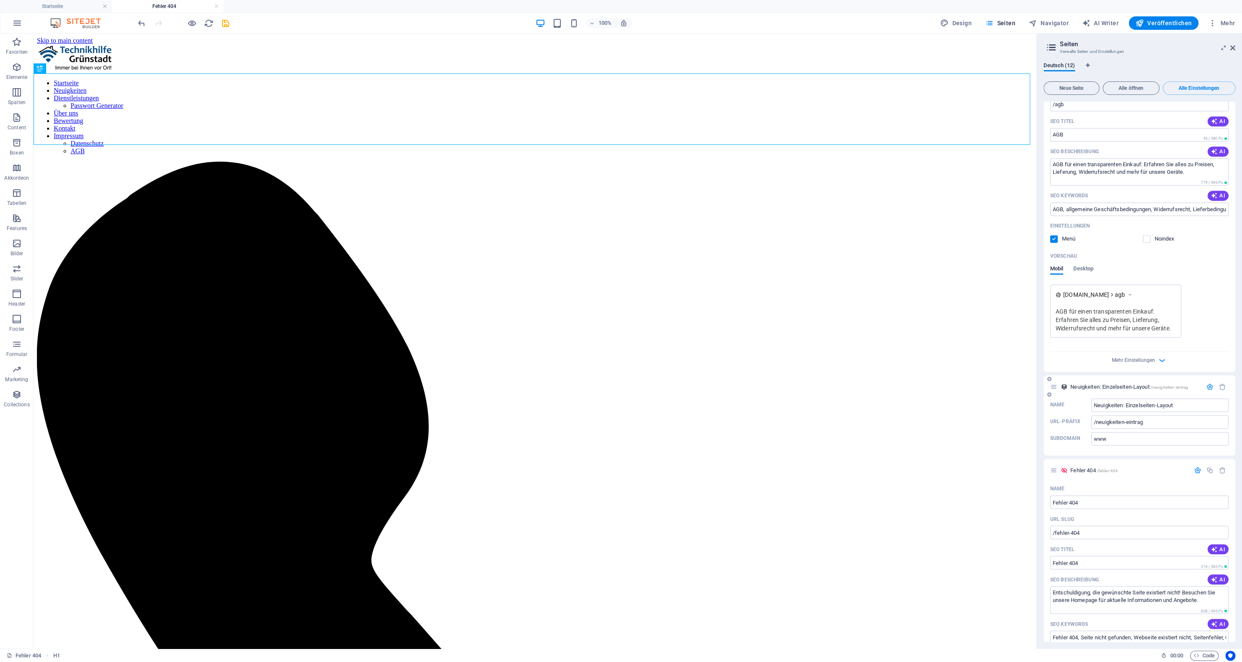
click at [1206, 383] on icon "button" at bounding box center [1209, 386] width 7 height 7
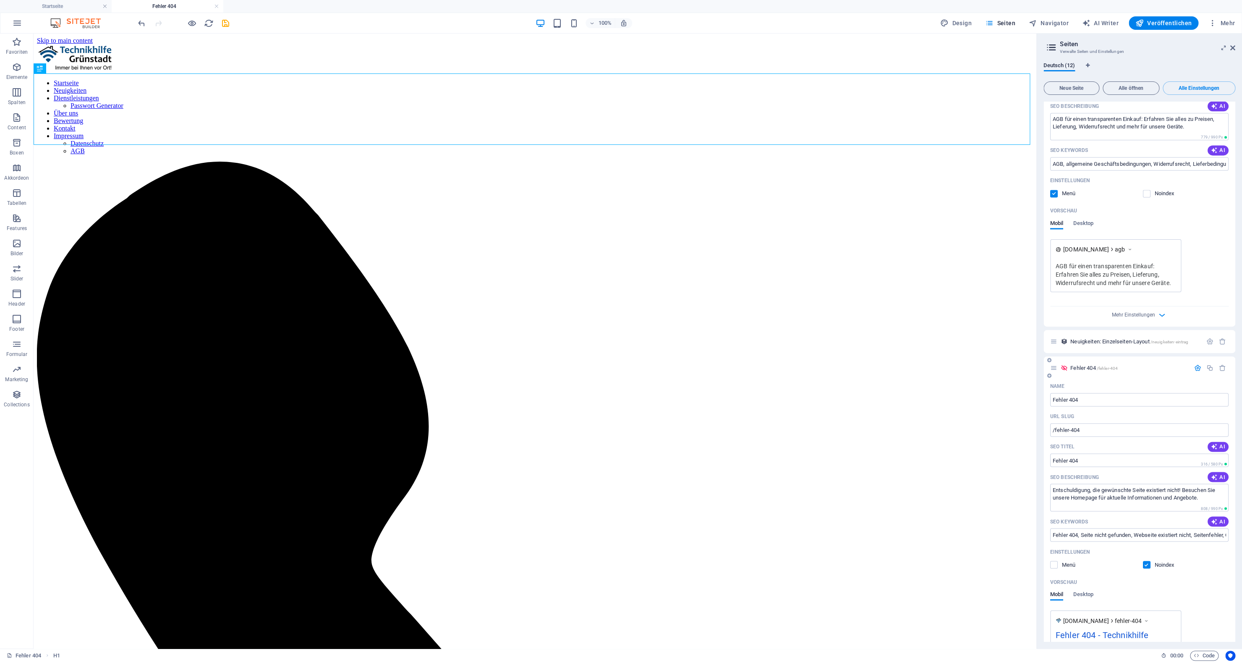
scroll to position [3432, 0]
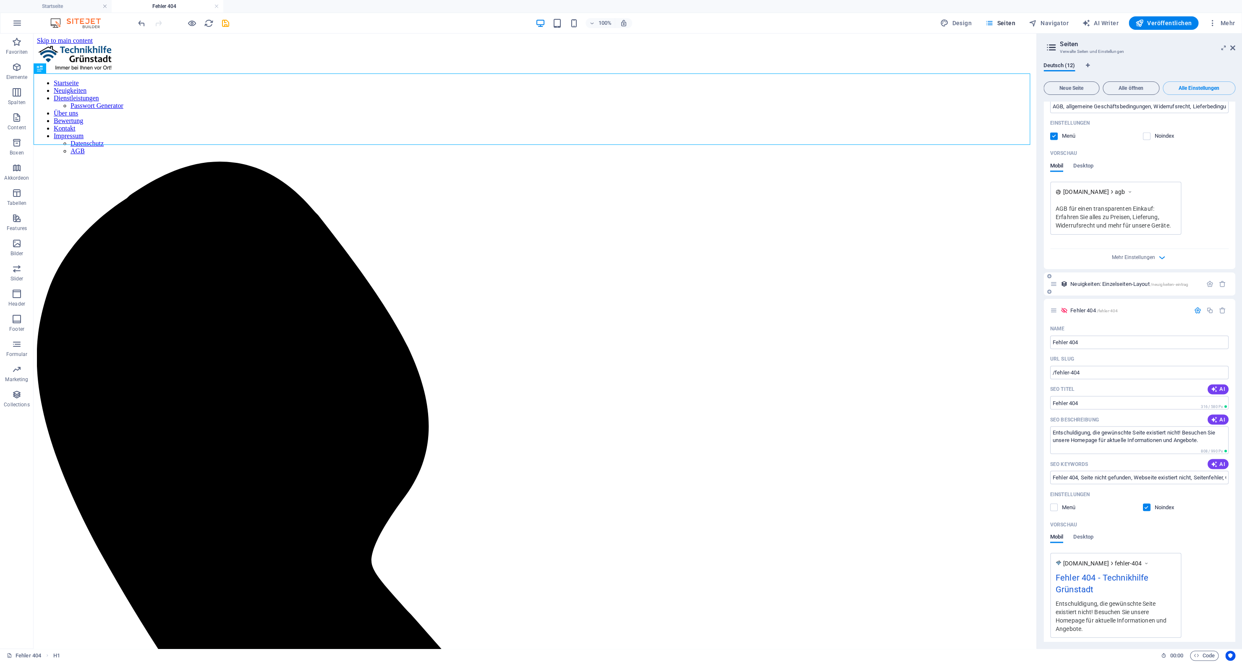
click at [1089, 279] on div "Neuigkeiten: Einzelseiten-Layout /neuigkeiten-eintrag" at bounding box center [1126, 284] width 152 height 10
click at [1082, 281] on span "Neuigkeiten: Einzelseiten-Layout /neuigkeiten-eintrag" at bounding box center [1129, 284] width 118 height 6
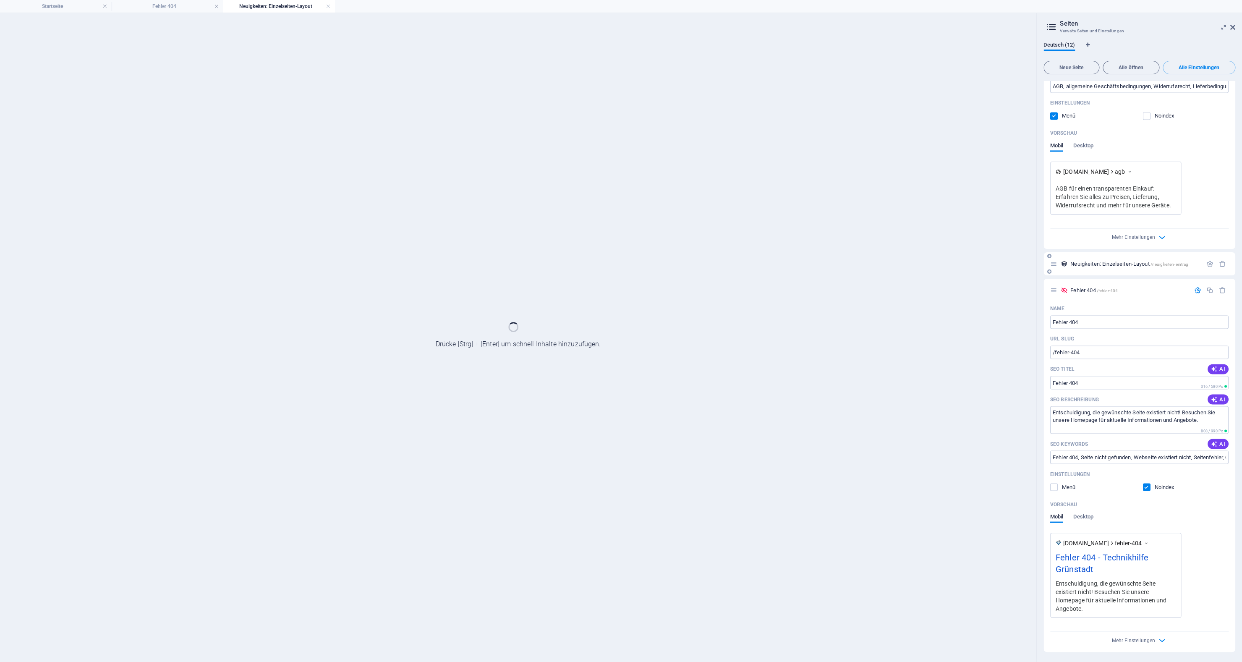
scroll to position [3398, 0]
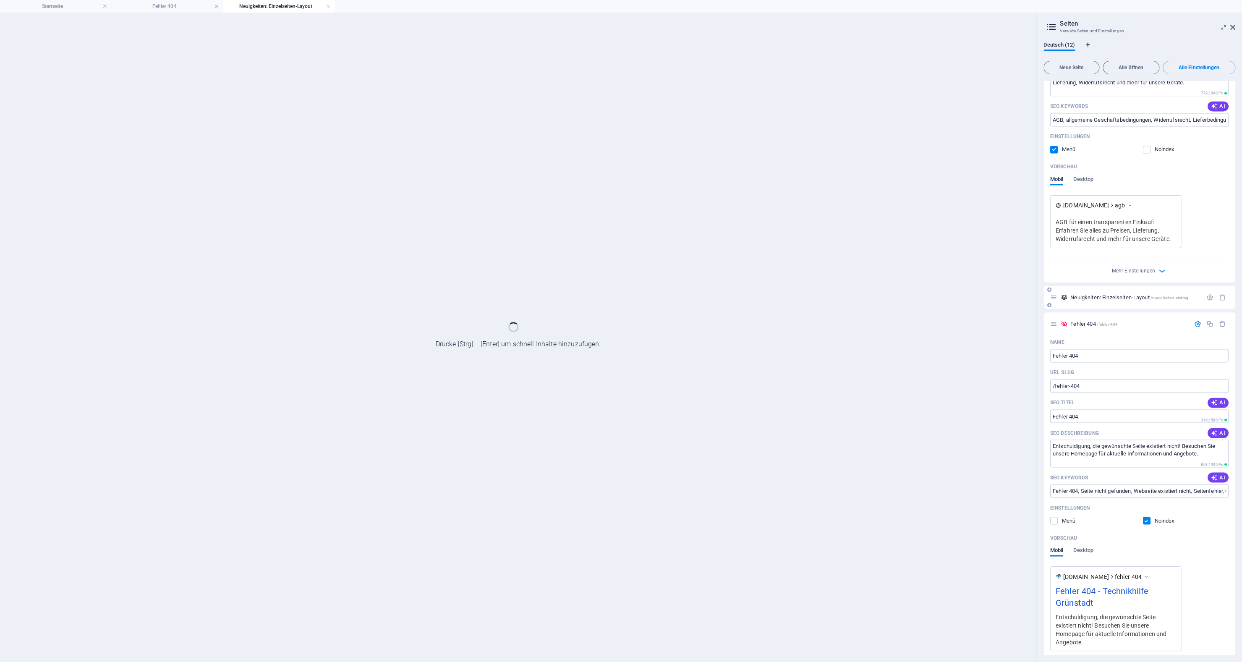
click at [1082, 262] on div "Mehr Einstellungen" at bounding box center [1139, 268] width 178 height 13
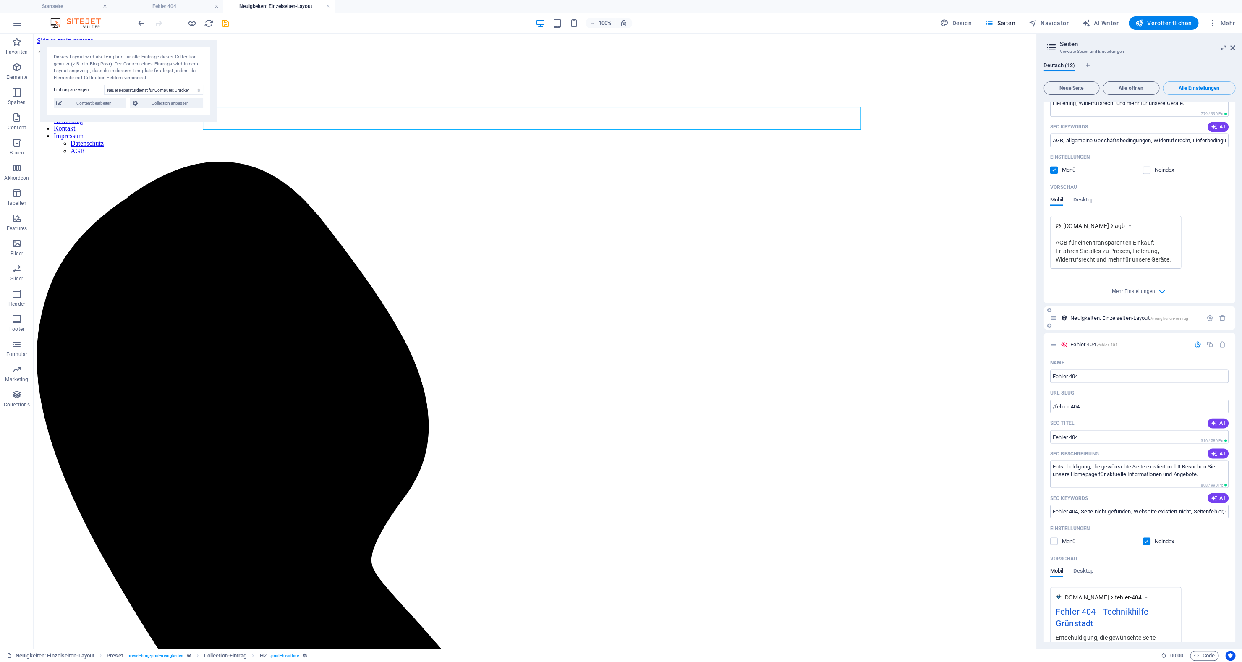
scroll to position [0, 0]
click at [329, 7] on link at bounding box center [328, 7] width 5 height 8
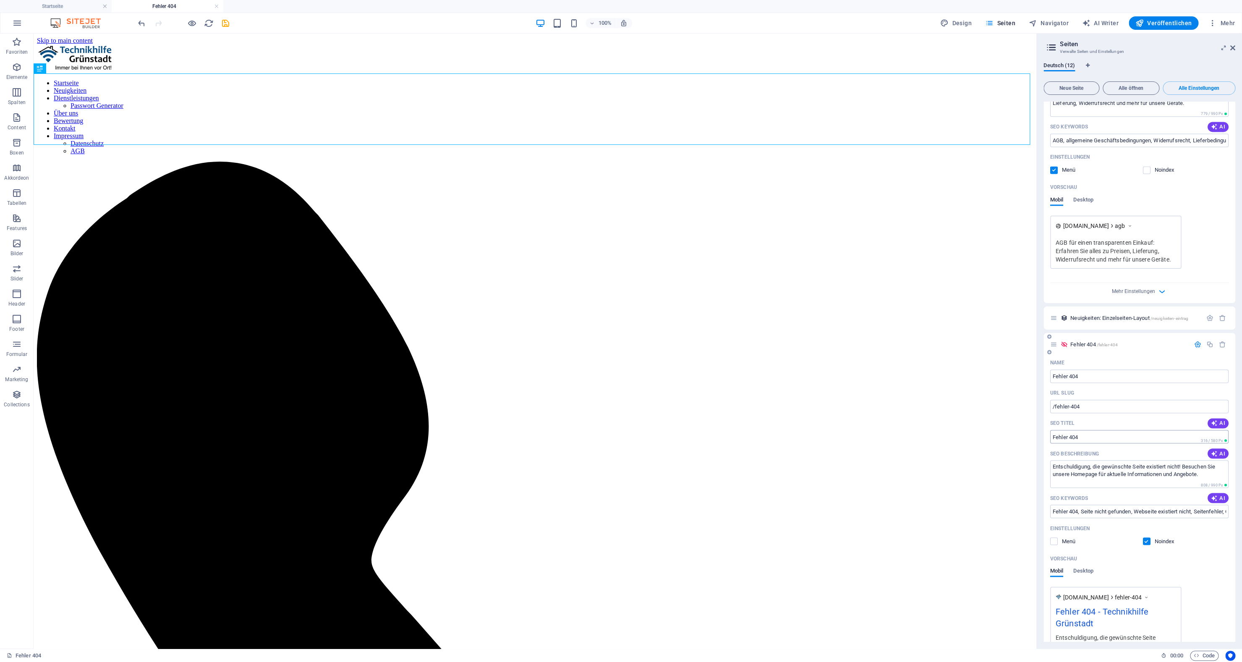
scroll to position [3432, 0]
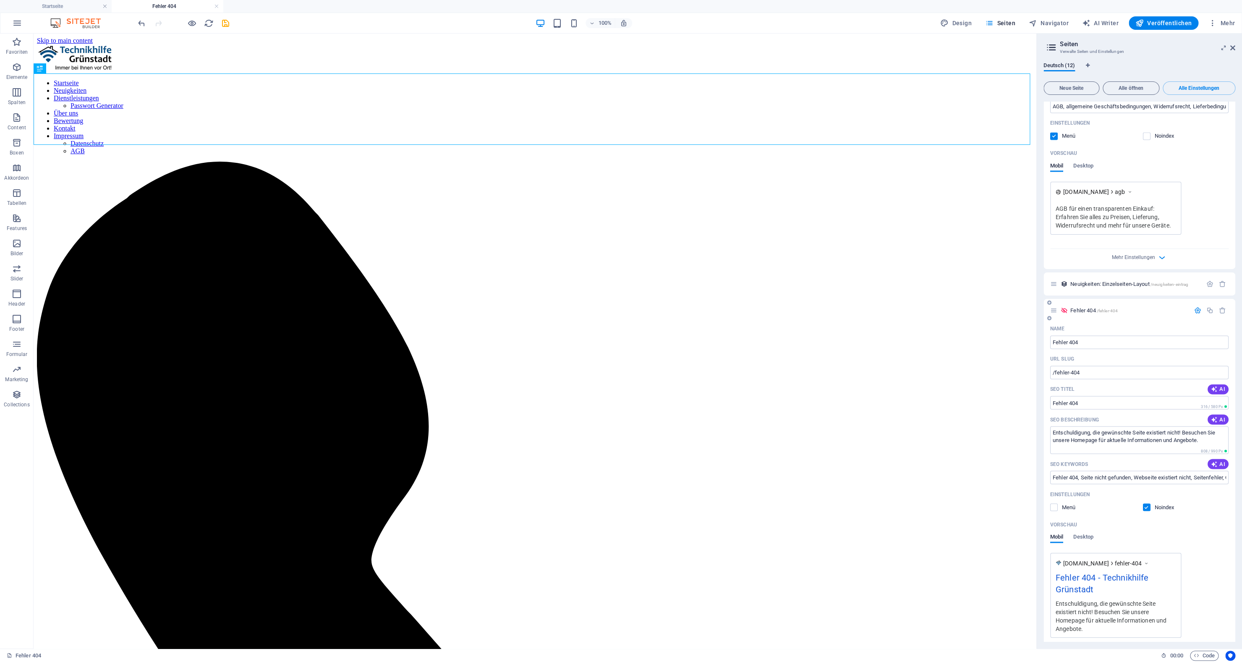
click at [1132, 657] on span "Mehr Einstellungen" at bounding box center [1133, 660] width 43 height 6
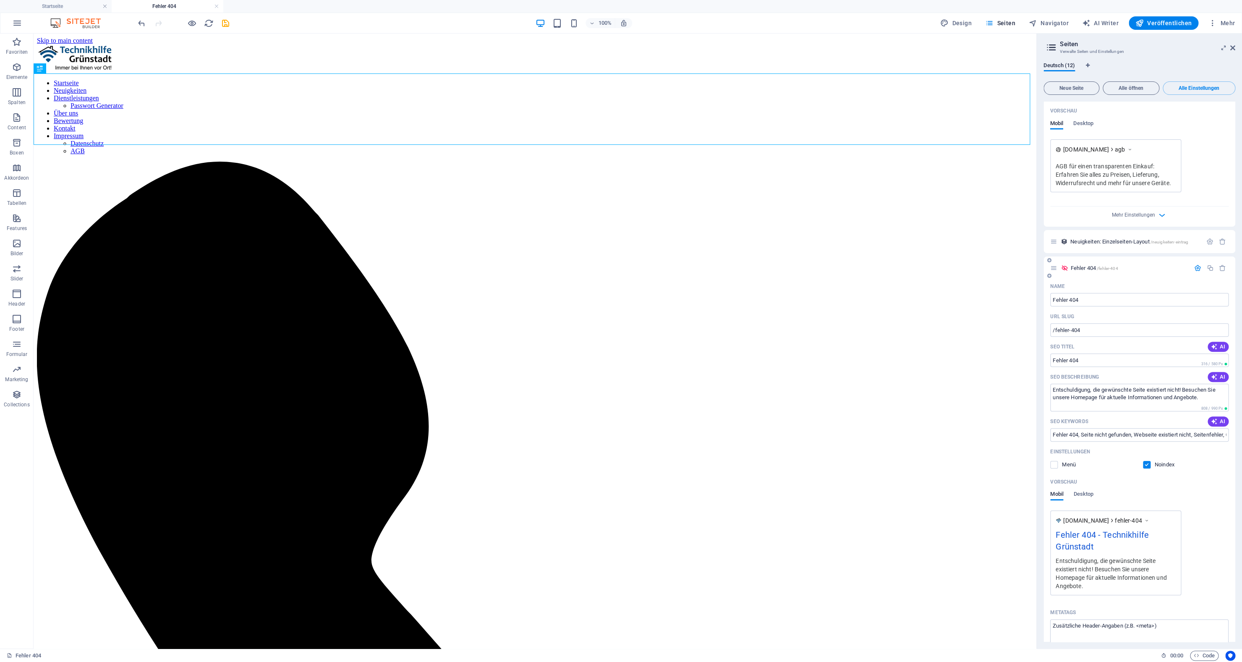
scroll to position [3344, 0]
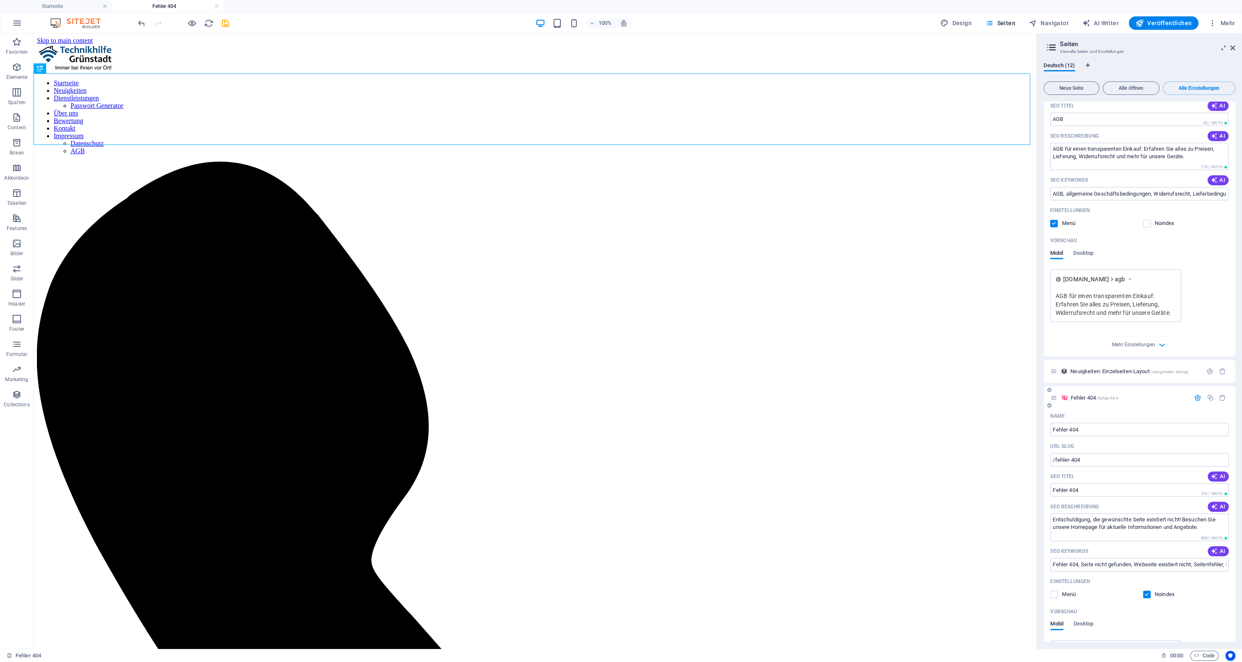
click at [1066, 394] on icon at bounding box center [1063, 397] width 7 height 7
click at [1074, 394] on span "Fehler 404 /fehler-404" at bounding box center [1093, 397] width 47 height 6
click at [1110, 396] on span "/fehler-404" at bounding box center [1107, 398] width 21 height 5
click at [1089, 86] on span "Neue Seite" at bounding box center [1071, 88] width 48 height 5
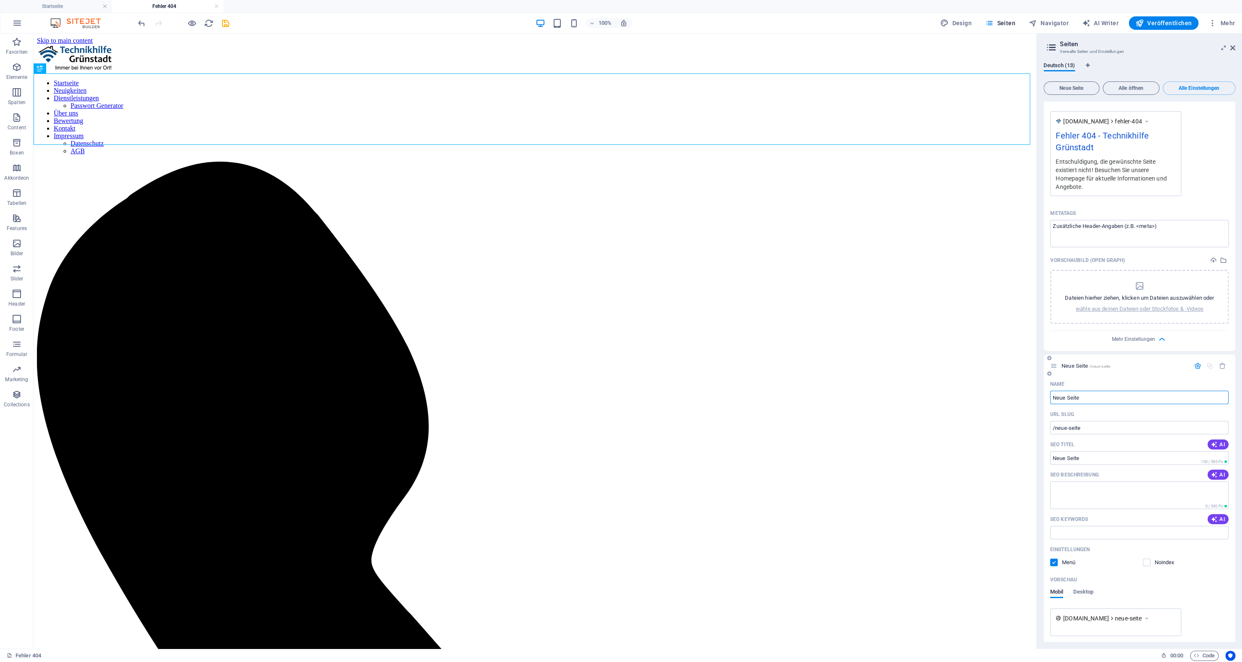
scroll to position [3879, 0]
click at [1077, 553] on p "Menü" at bounding box center [1075, 557] width 27 height 8
click at [0, 0] on input "checkbox" at bounding box center [0, 0] width 0 height 0
click at [1161, 553] on p "Noindex" at bounding box center [1168, 557] width 27 height 8
click at [0, 0] on input "checkbox" at bounding box center [0, 0] width 0 height 0
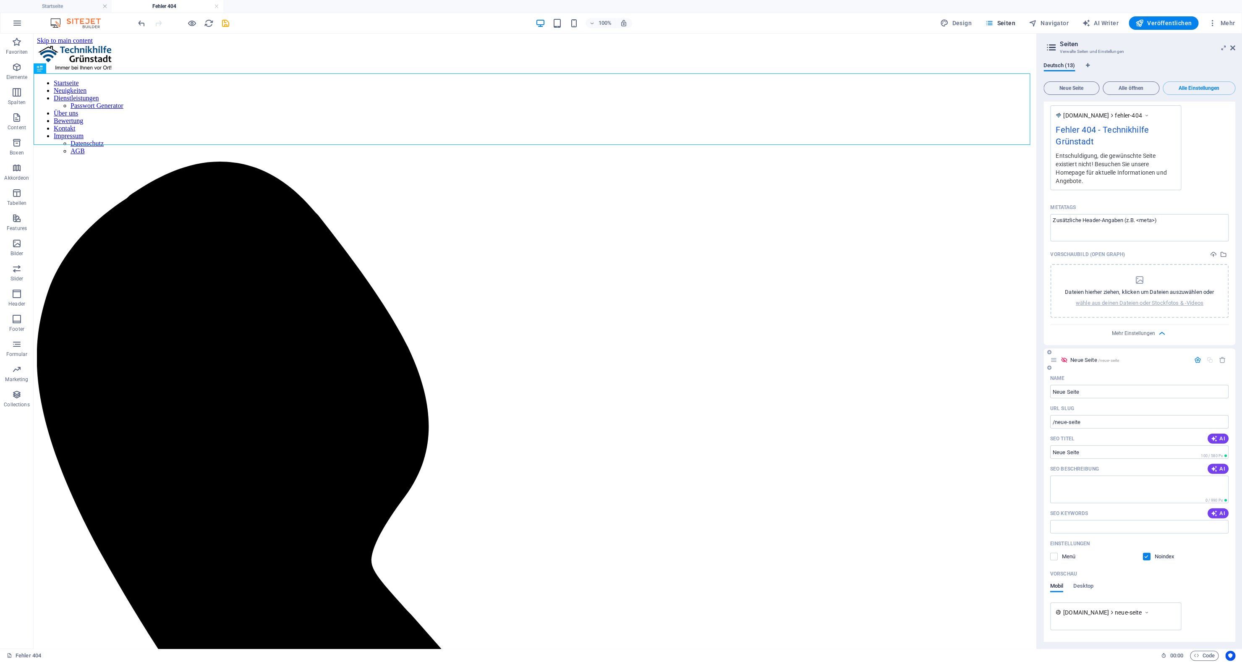
click at [1146, 644] on div "Mehr Einstellungen" at bounding box center [1139, 650] width 178 height 13
click at [1150, 650] on span "Mehr Einstellungen" at bounding box center [1133, 653] width 43 height 6
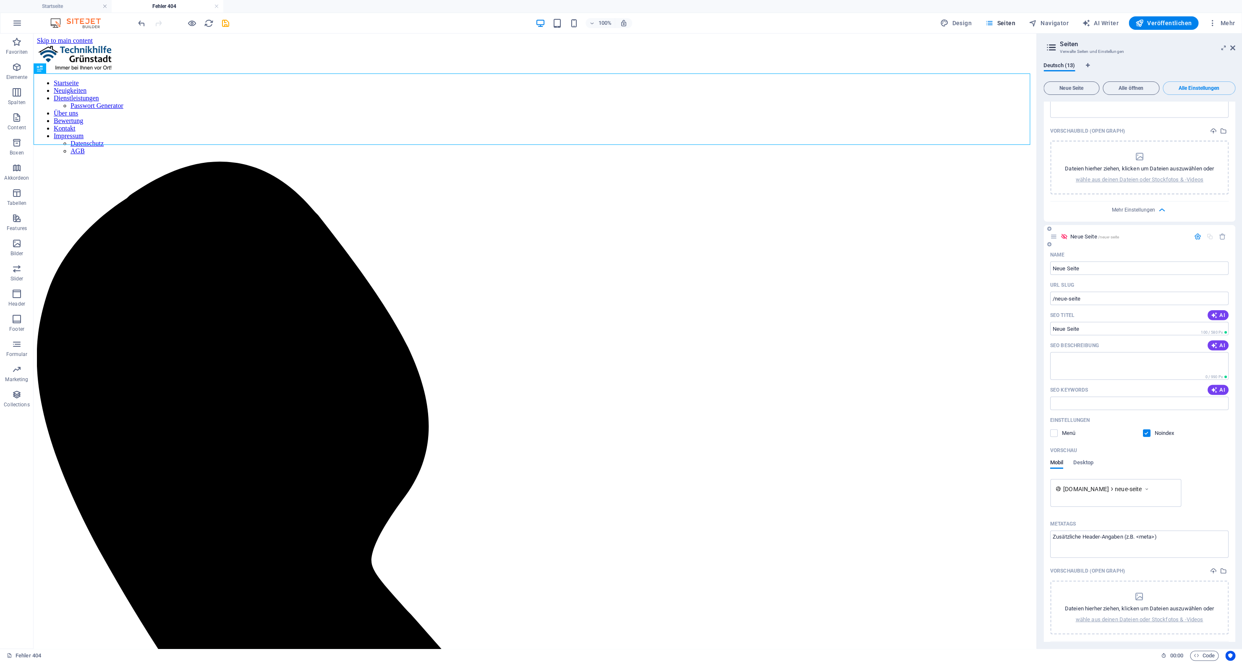
scroll to position [4007, 0]
click at [1155, 424] on p "Noindex" at bounding box center [1168, 428] width 27 height 8
click at [0, 0] on input "checkbox" at bounding box center [0, 0] width 0 height 0
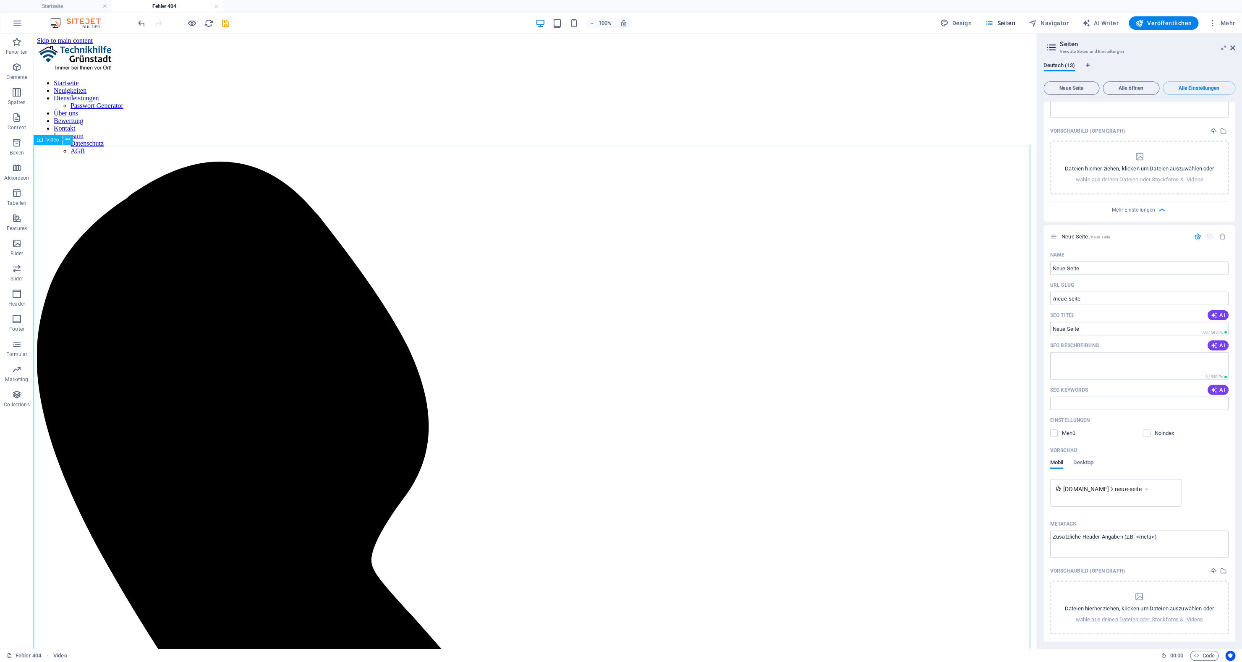
click at [66, 141] on icon at bounding box center [67, 139] width 5 height 9
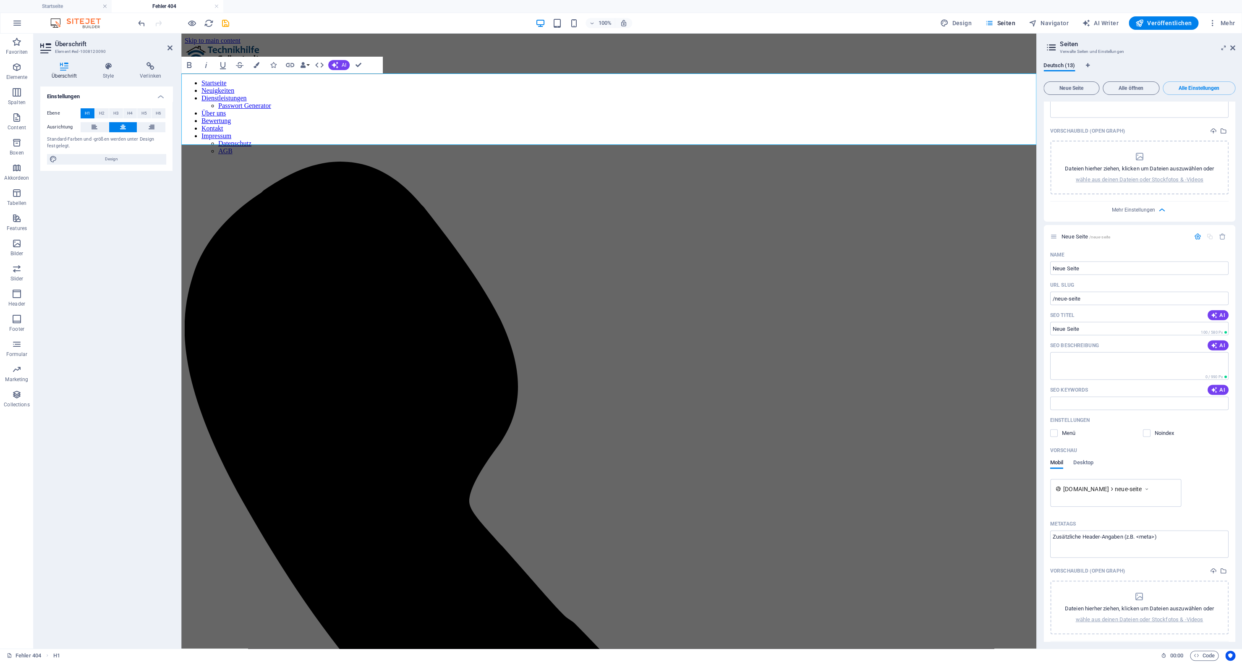
click at [124, 80] on div "Überschrift Style Verlinken Einstellungen Ebene H1 H2 H3 H4 H5 H6 Ausrichtung S…" at bounding box center [106, 352] width 132 height 580
click at [120, 77] on h4 "Style" at bounding box center [109, 71] width 37 height 18
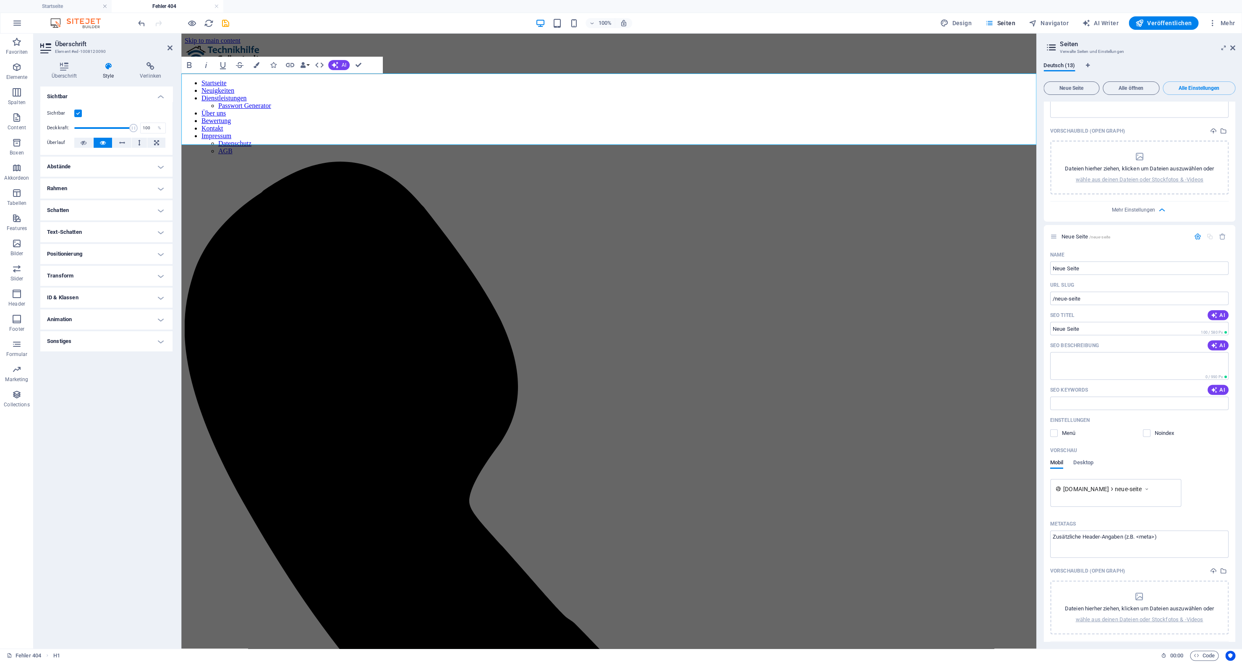
click at [106, 161] on h4 "Abstände" at bounding box center [106, 167] width 132 height 20
click at [94, 221] on h4 "Rahmen" at bounding box center [106, 222] width 132 height 20
click at [101, 322] on h4 "Positionierung" at bounding box center [106, 321] width 132 height 20
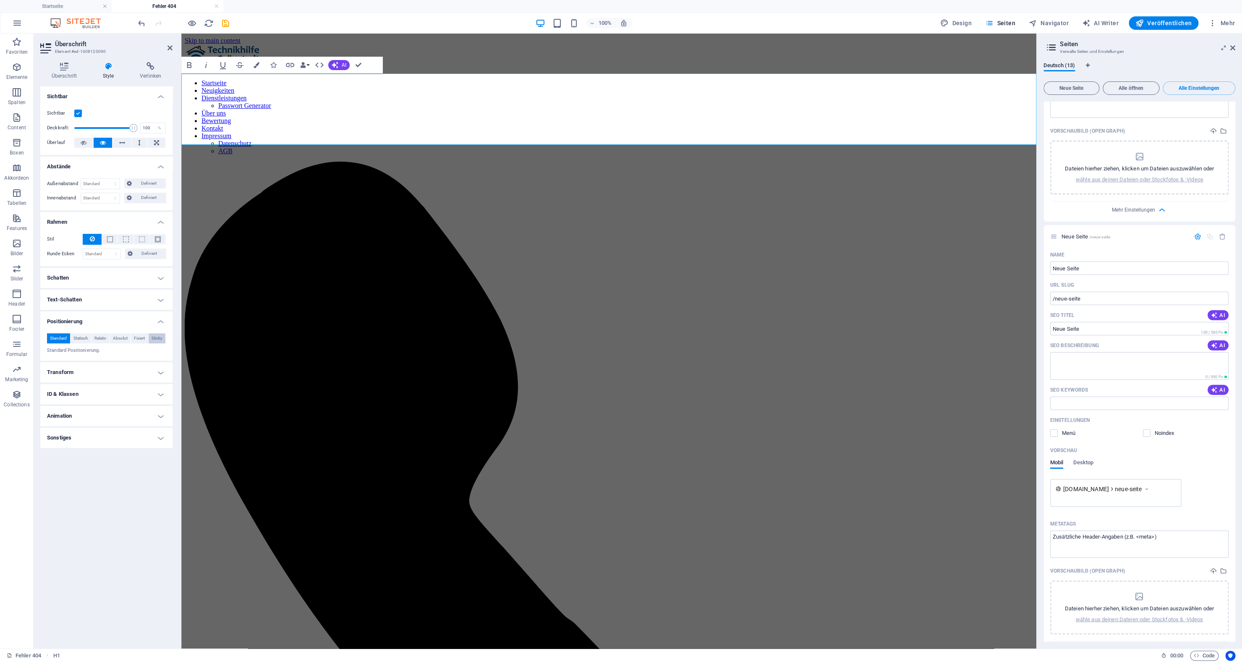
click at [154, 339] on span "Sticky" at bounding box center [156, 338] width 11 height 10
click at [86, 339] on span "Statisch" at bounding box center [80, 338] width 15 height 10
click at [89, 348] on p "Statische Positionierung." at bounding box center [106, 350] width 119 height 7
click at [106, 340] on span "Relativ" at bounding box center [100, 338] width 12 height 10
click at [88, 374] on select "auto px rem % em" at bounding box center [106, 379] width 37 height 10
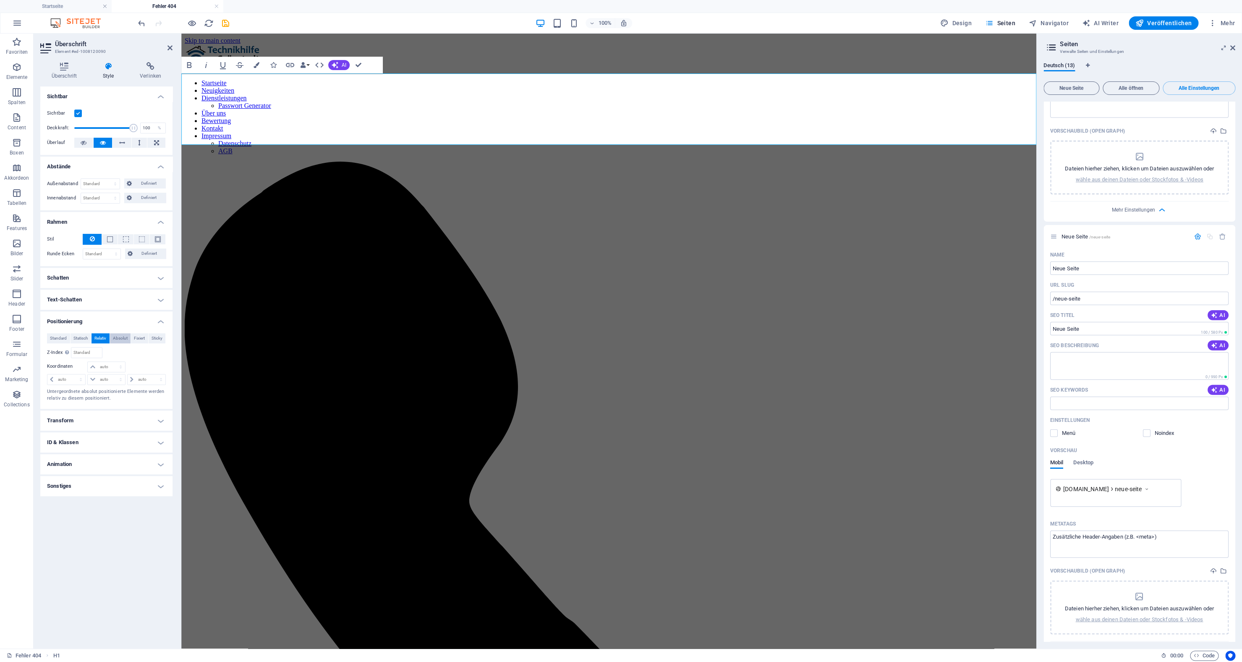
click at [120, 335] on span "Absolut" at bounding box center [120, 338] width 15 height 10
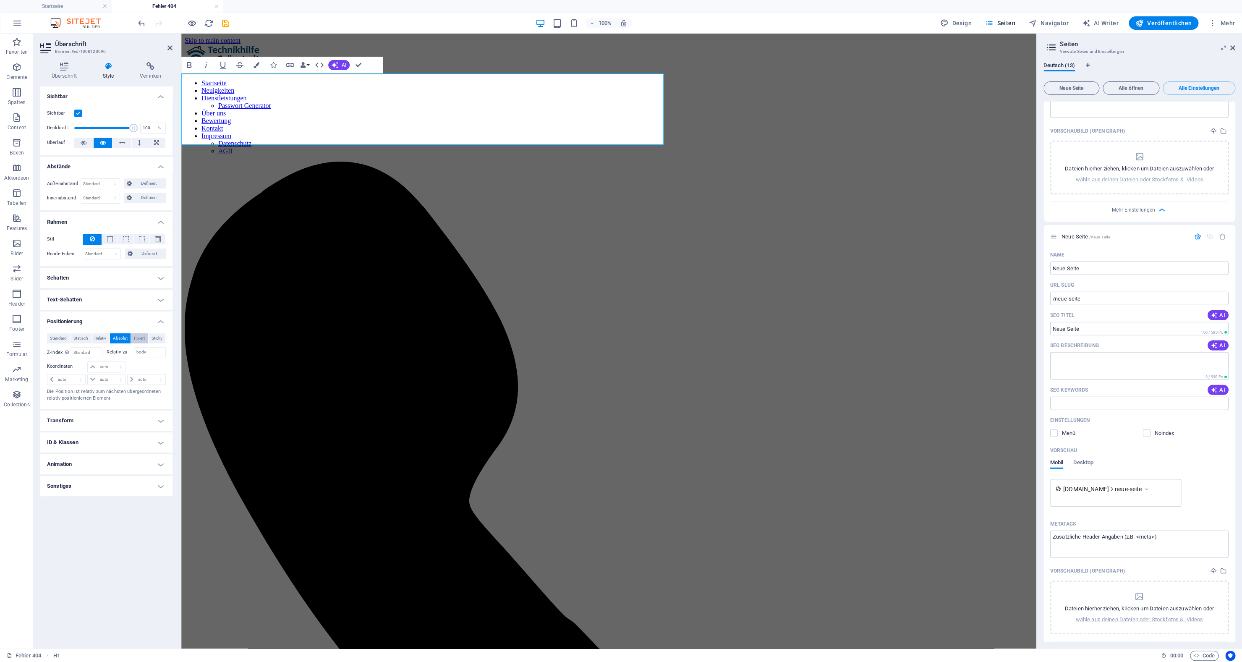
click at [136, 338] on span "Fixiert" at bounding box center [139, 338] width 11 height 10
click at [152, 339] on span "Sticky" at bounding box center [156, 338] width 11 height 10
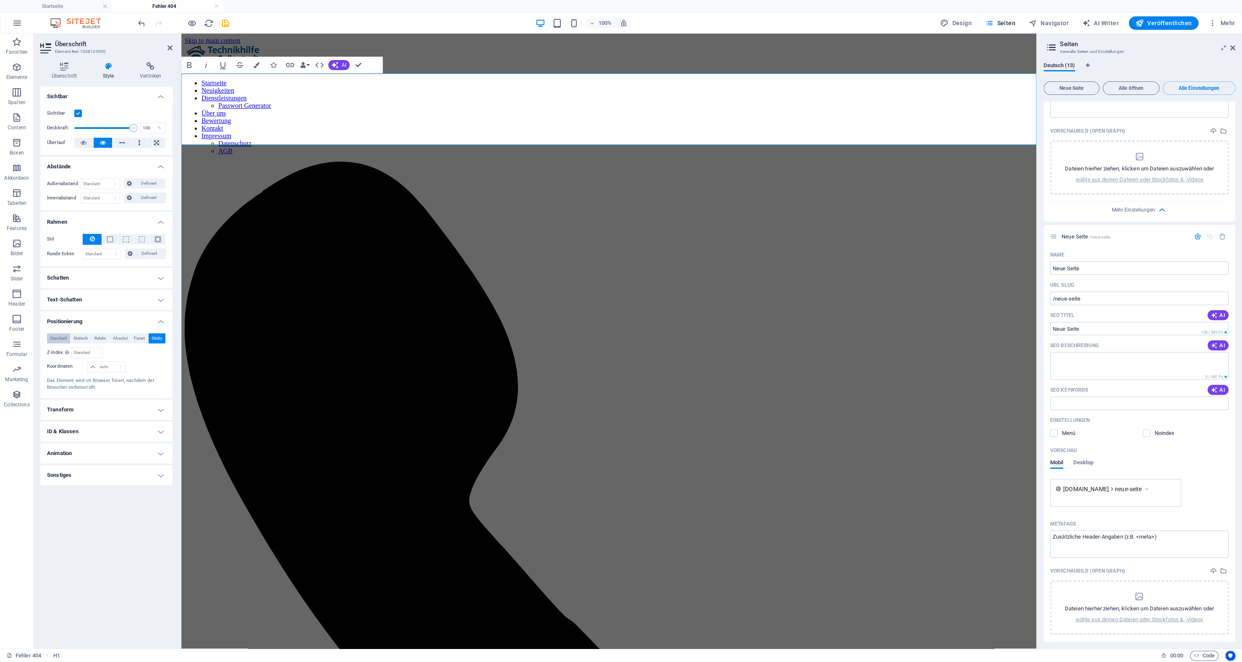
click at [60, 342] on span "Standard" at bounding box center [58, 338] width 17 height 10
click at [17, 69] on icon "button" at bounding box center [17, 67] width 10 height 10
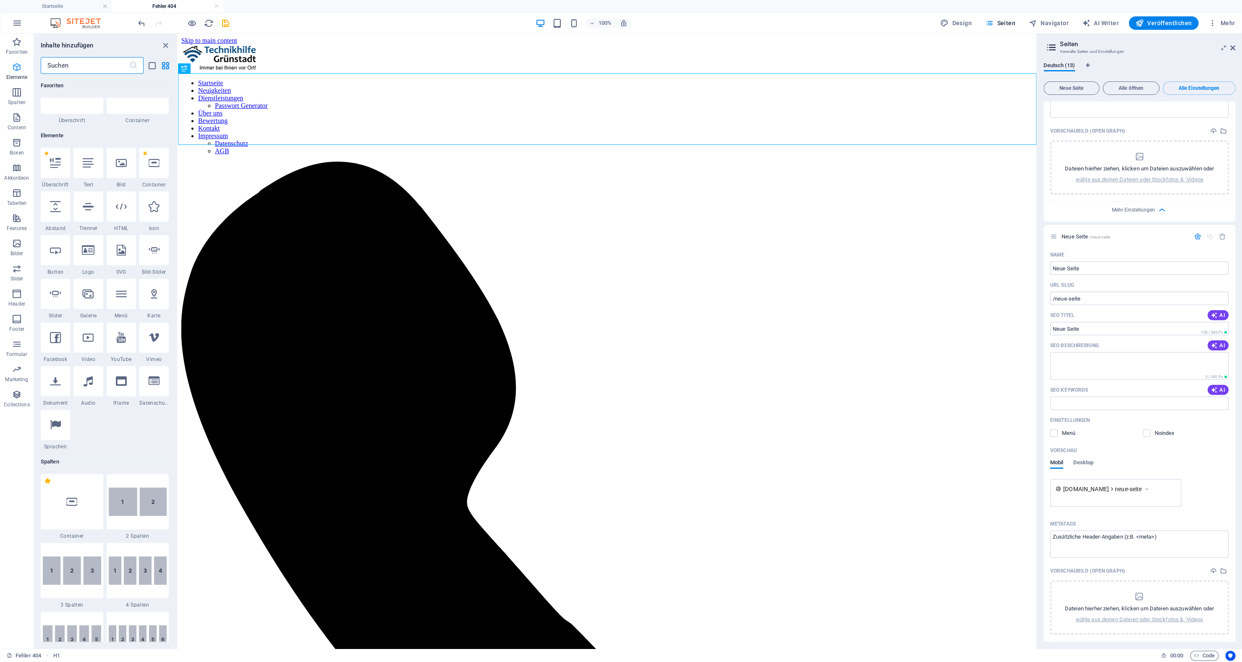
scroll to position [89, 0]
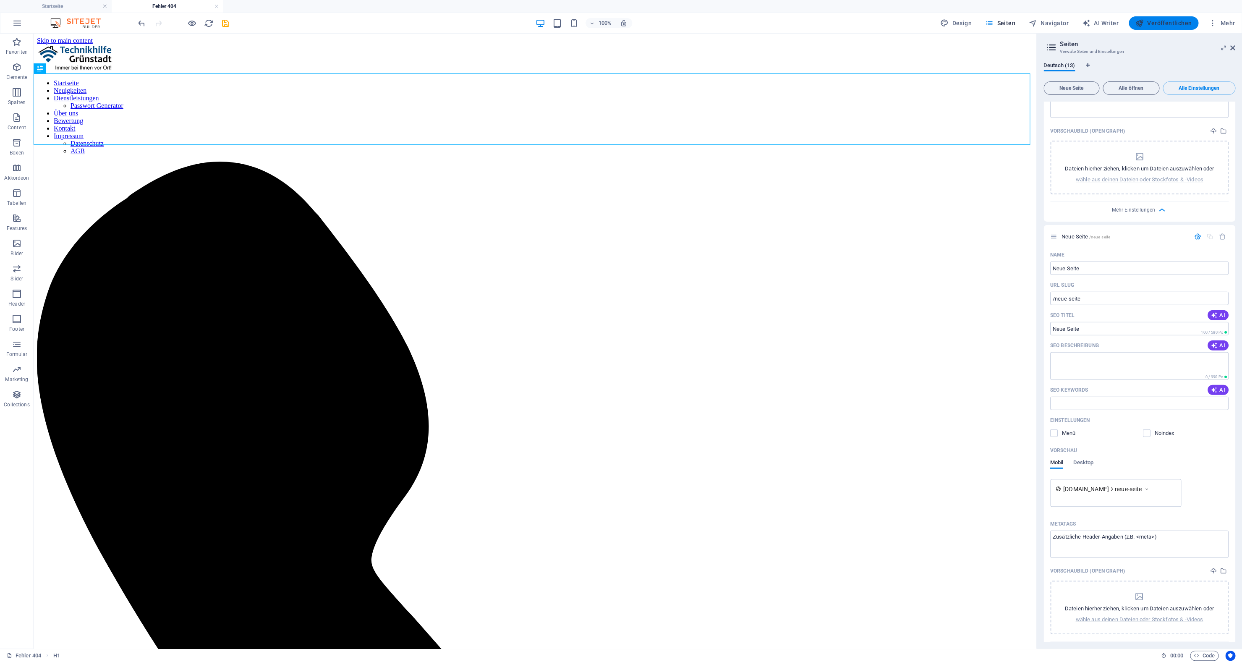
click at [1152, 20] on span "Veröffentlichen" at bounding box center [1163, 23] width 56 height 8
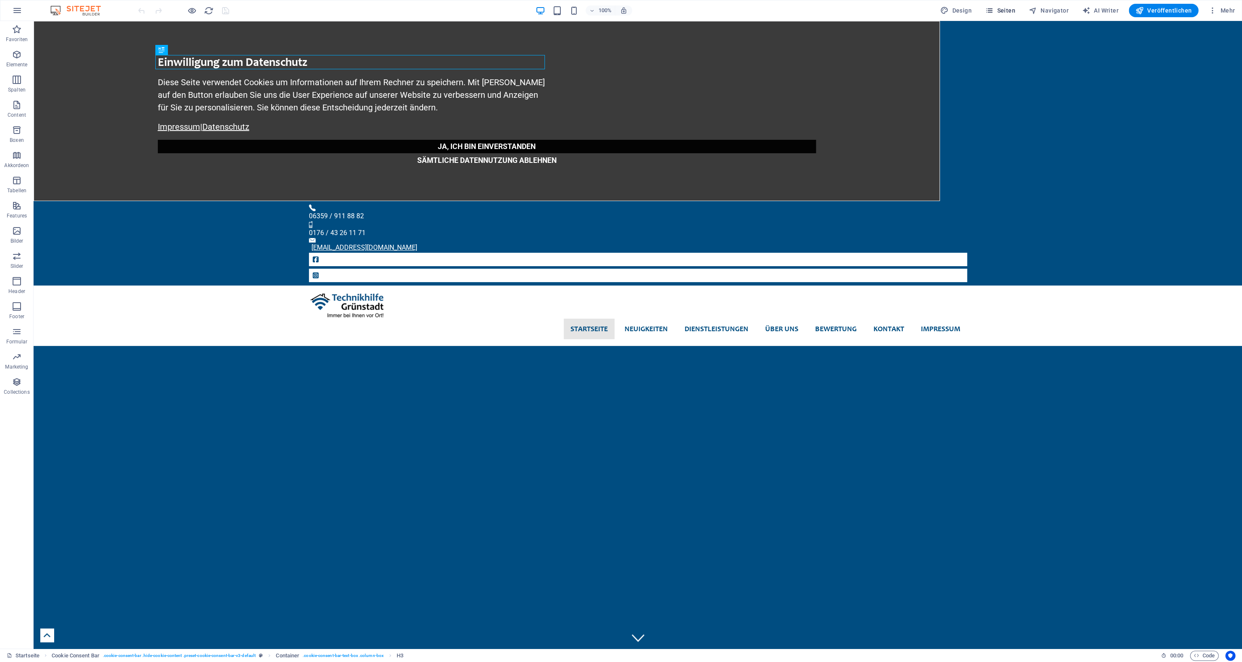
click at [1002, 17] on button "Seiten" at bounding box center [1000, 10] width 37 height 13
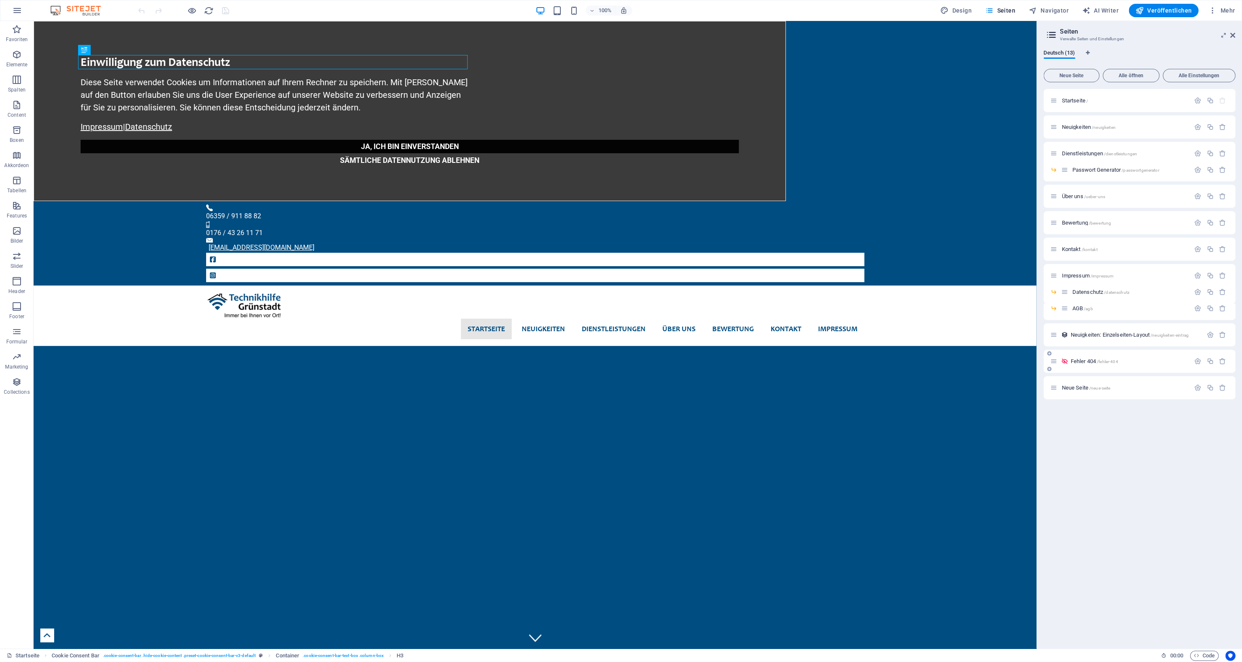
click at [1096, 368] on div "Fehler 404 /fehler-404" at bounding box center [1139, 361] width 192 height 23
click at [1097, 358] on div "Fehler 404 /fehler-404" at bounding box center [1120, 361] width 140 height 10
click at [1088, 360] on span "Fehler 404 /fehler-404" at bounding box center [1093, 361] width 47 height 6
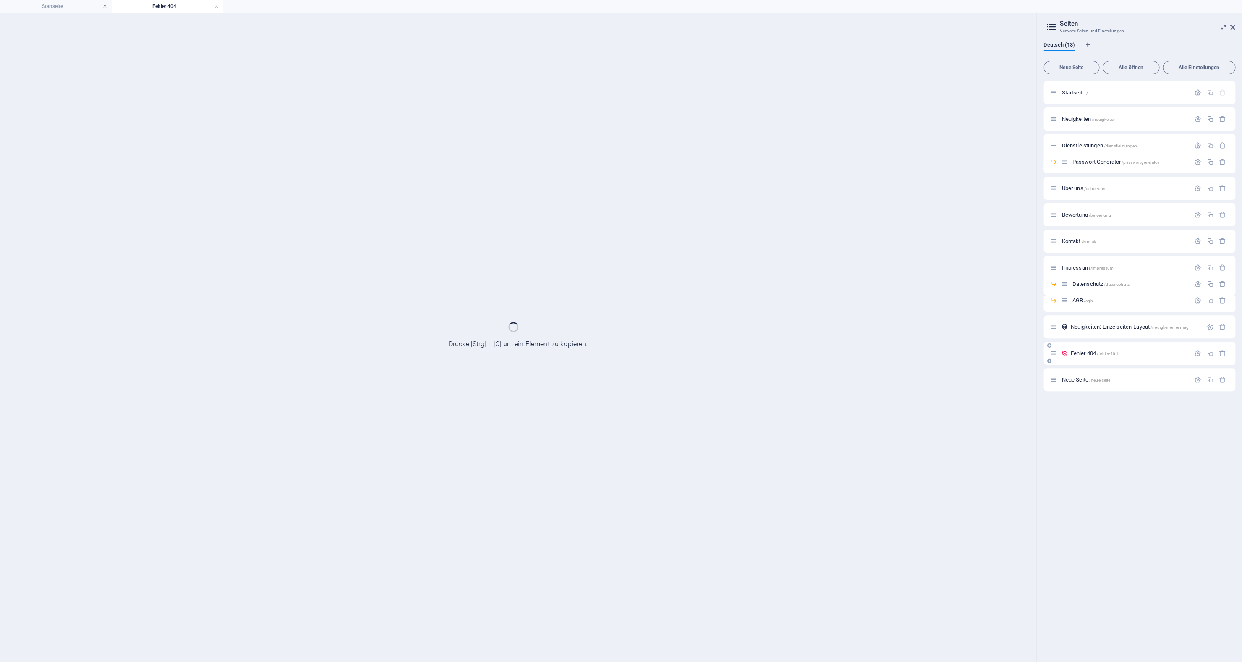
click at [1088, 360] on div "Startseite / Neuigkeiten /neuigkeiten Dienstleistungen /dienstleistungen Passwo…" at bounding box center [1139, 236] width 192 height 310
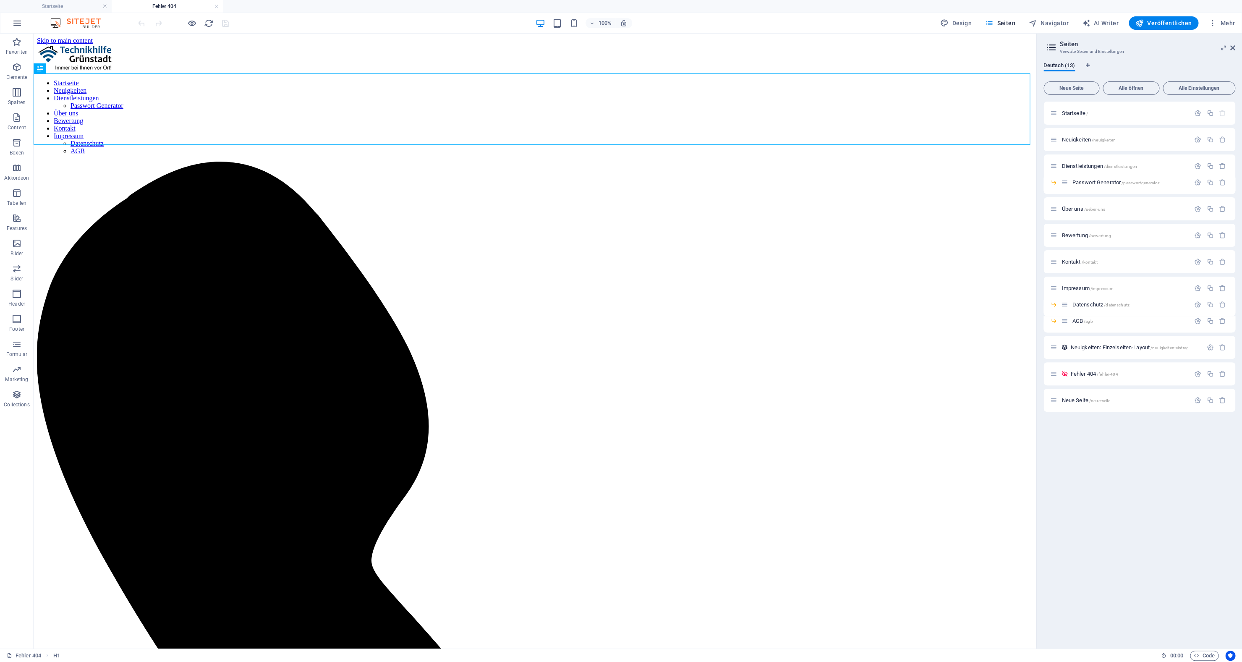
click at [19, 24] on icon "button" at bounding box center [17, 23] width 10 height 10
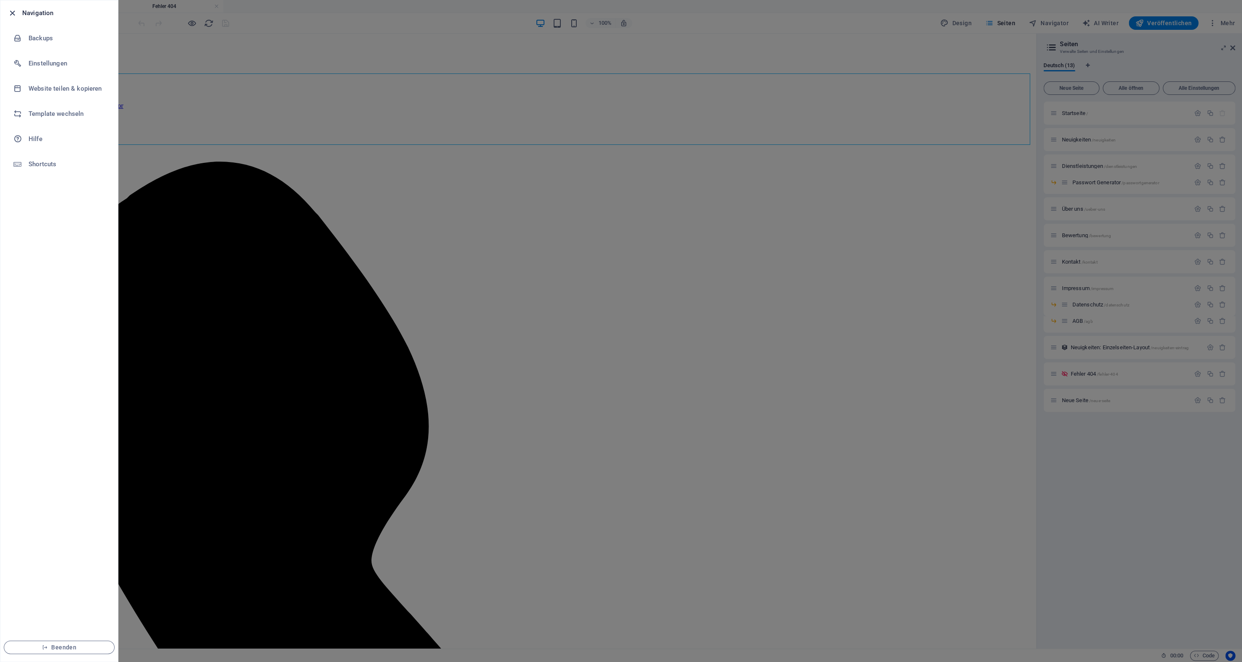
click at [12, 14] on icon "button" at bounding box center [13, 13] width 10 height 10
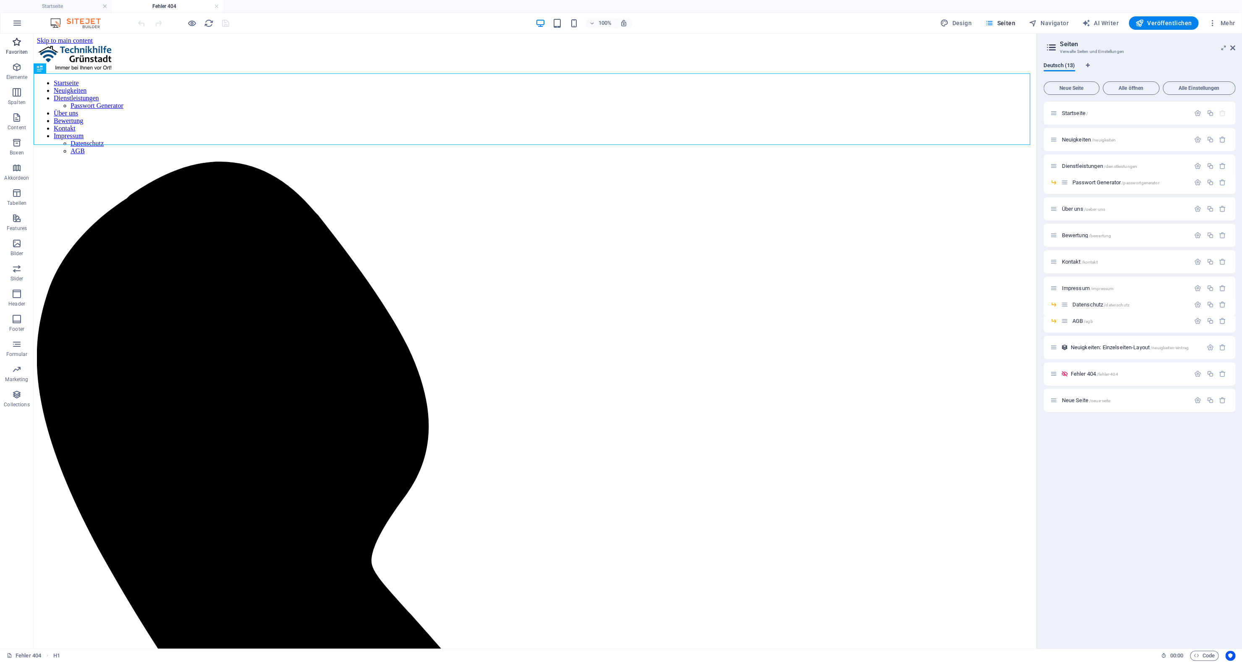
click at [15, 42] on icon "button" at bounding box center [17, 42] width 10 height 10
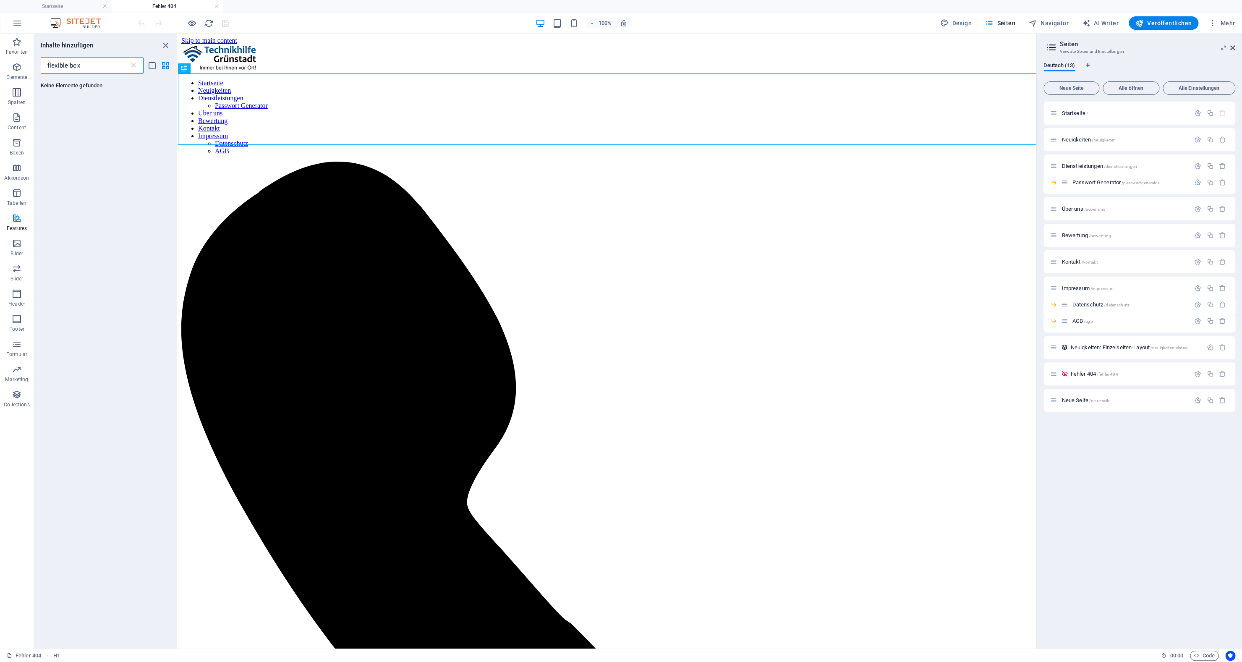
type input "flexible box"
click at [1113, 113] on p "Startseite /" at bounding box center [1124, 112] width 126 height 5
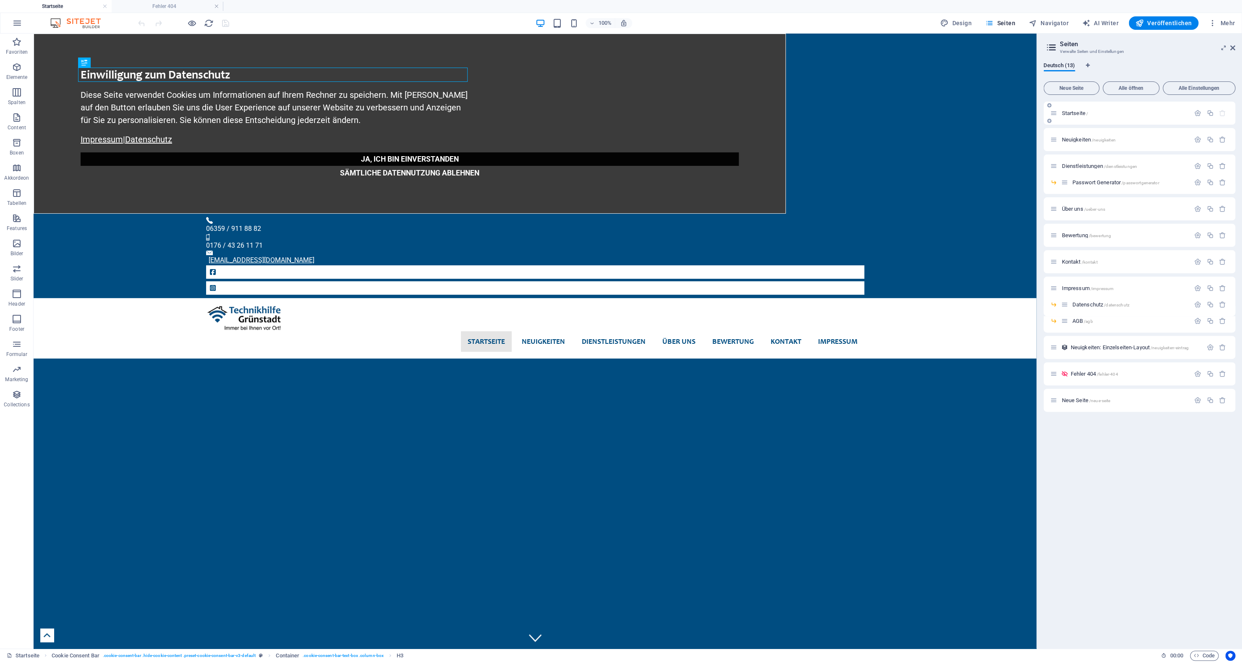
click at [1113, 113] on p "Startseite /" at bounding box center [1124, 112] width 126 height 5
click at [346, 269] on icon at bounding box center [347, 268] width 5 height 9
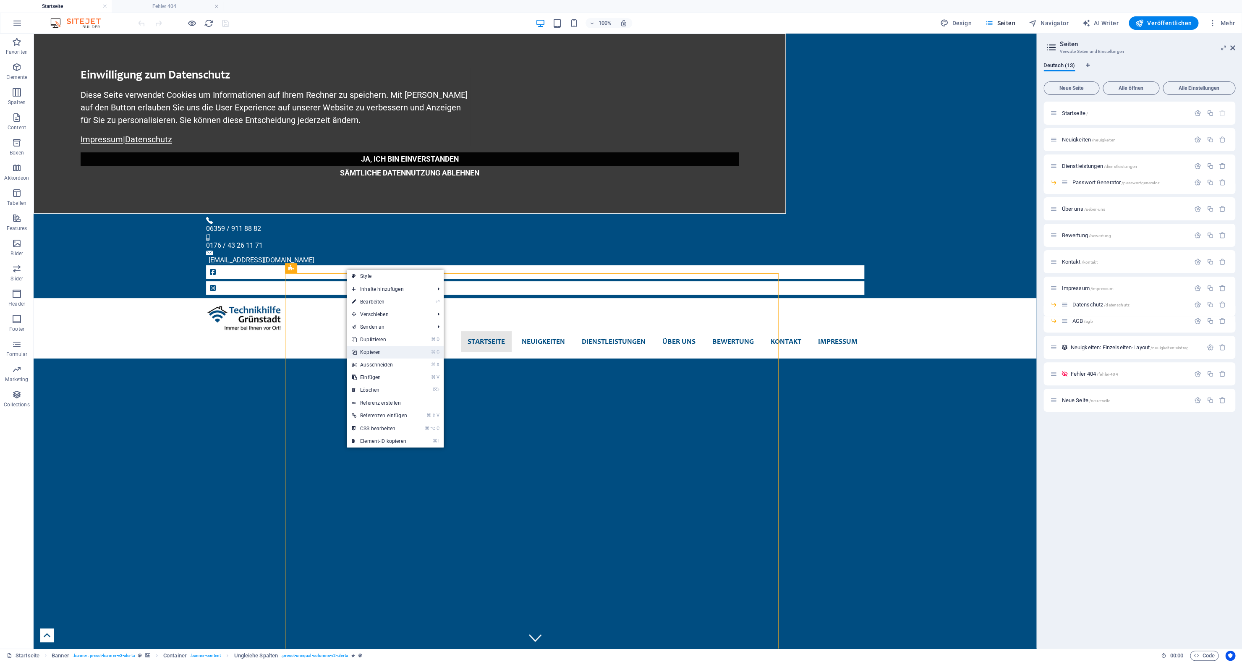
click at [374, 350] on link "⌘ C Kopieren" at bounding box center [379, 352] width 65 height 13
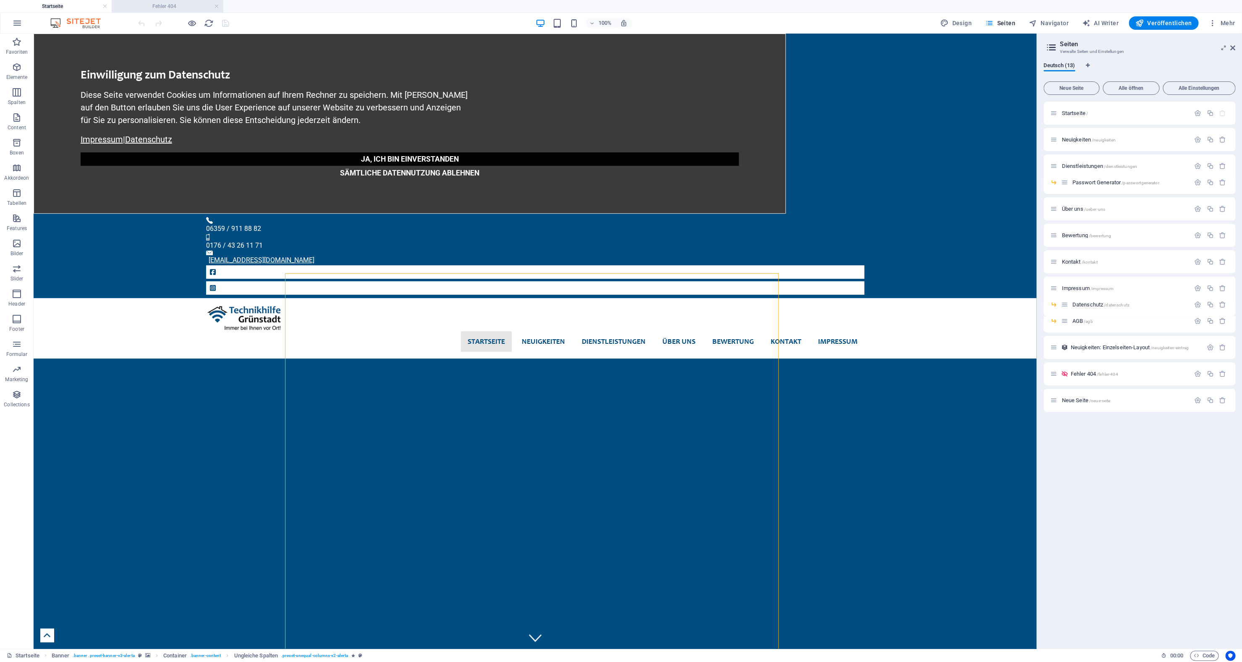
click at [161, 9] on h4 "Fehler 404" at bounding box center [168, 6] width 112 height 9
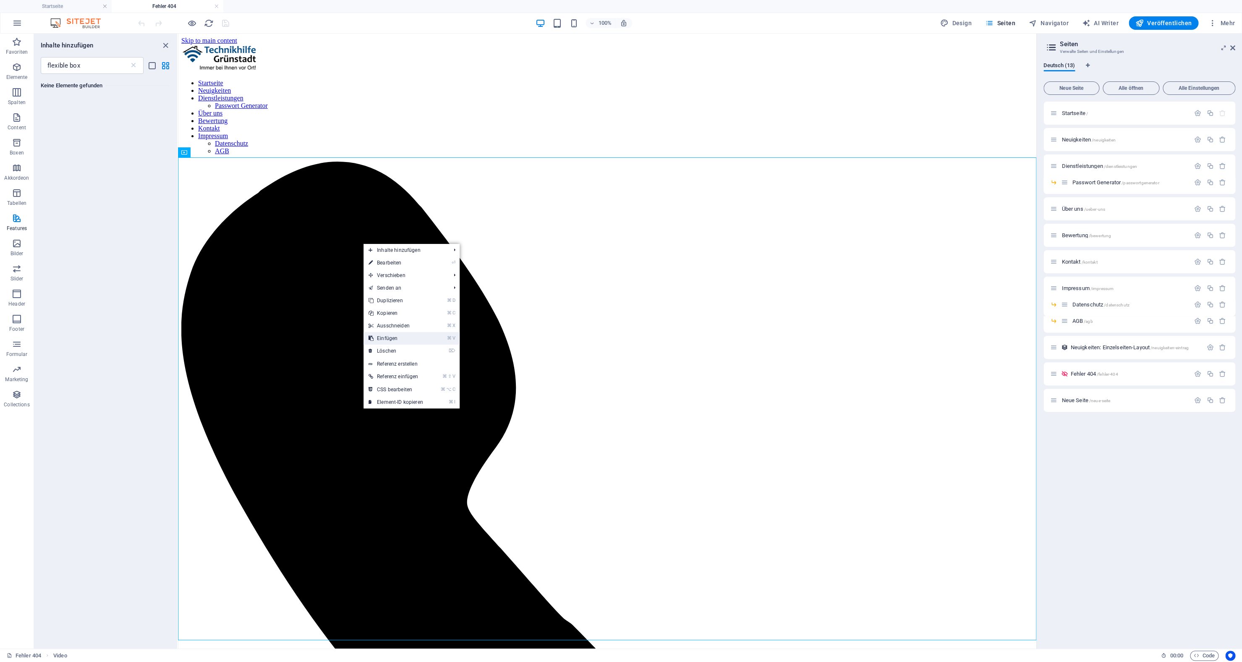
click at [393, 334] on link "⌘ V Einfügen" at bounding box center [395, 338] width 65 height 13
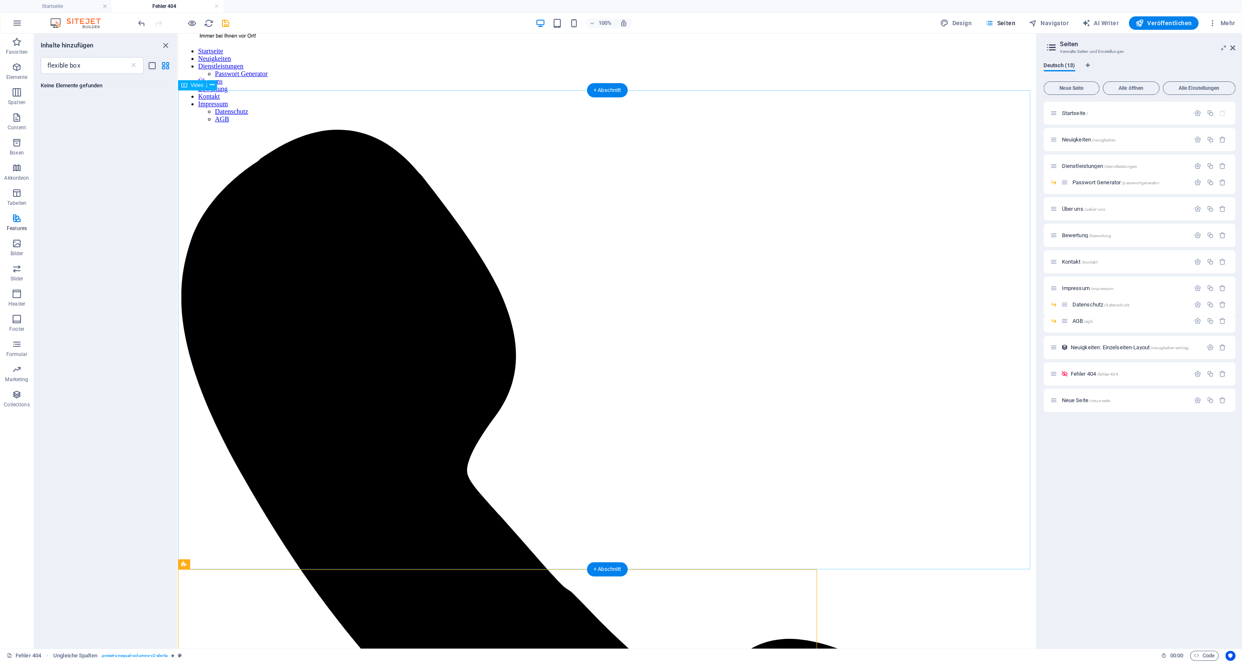
scroll to position [196, 0]
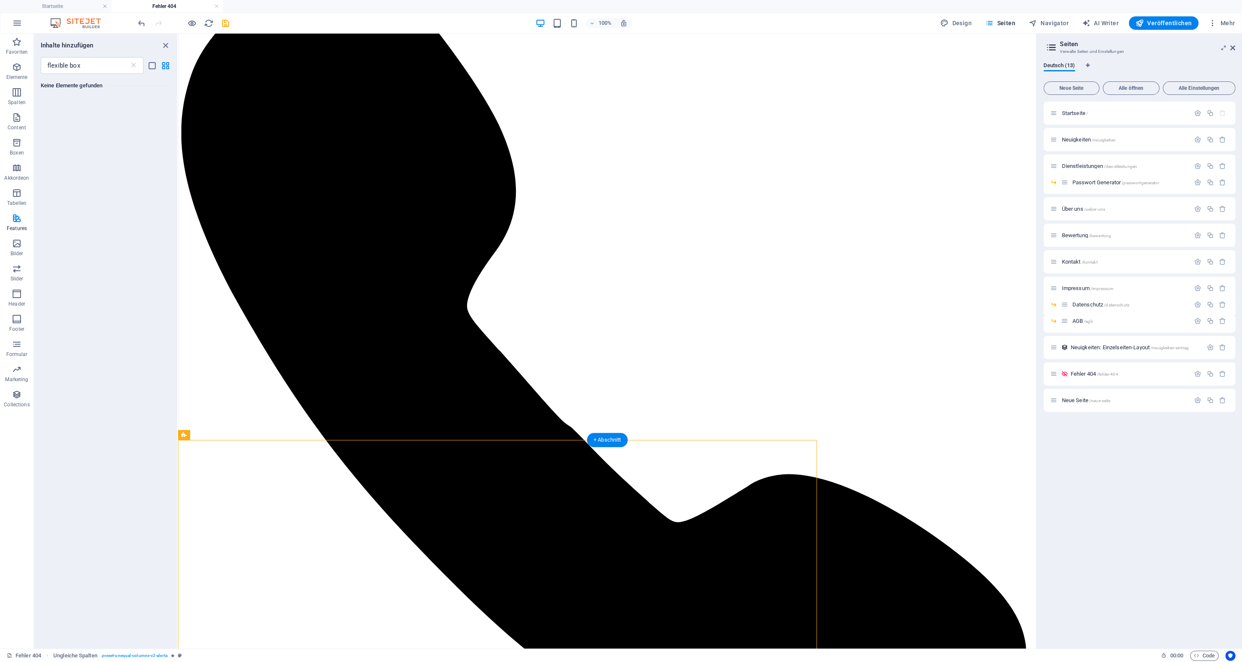
drag, startPoint x: 371, startPoint y: 472, endPoint x: 373, endPoint y: 162, distance: 309.7
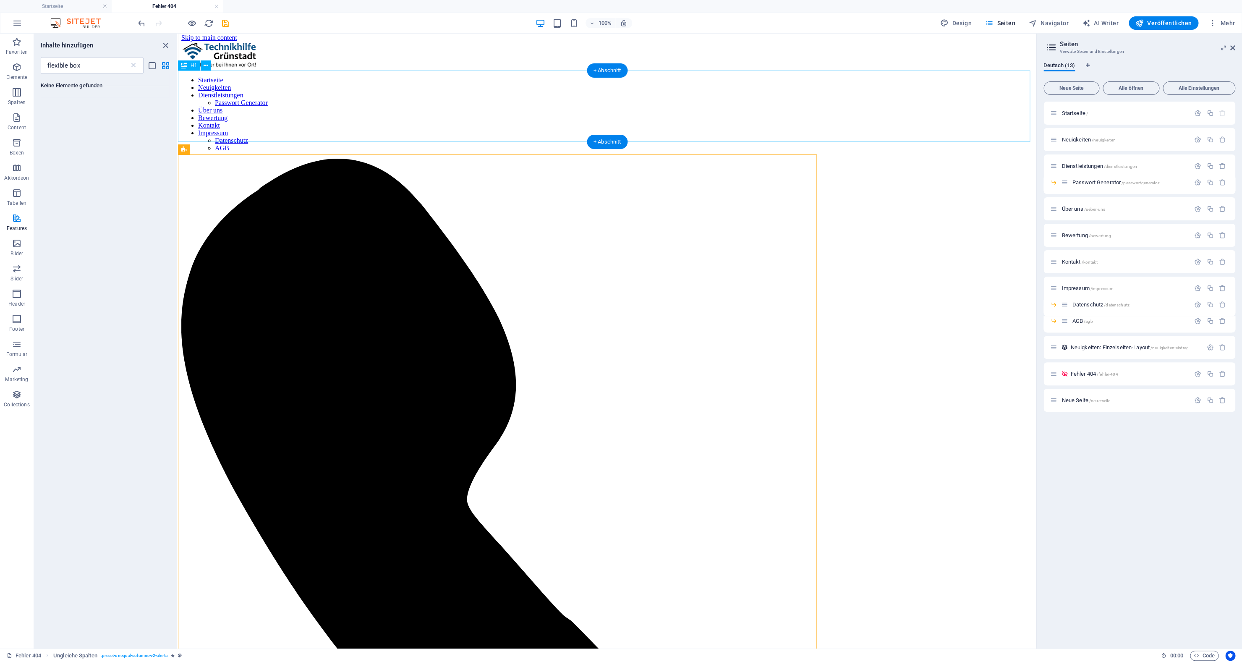
scroll to position [0, 0]
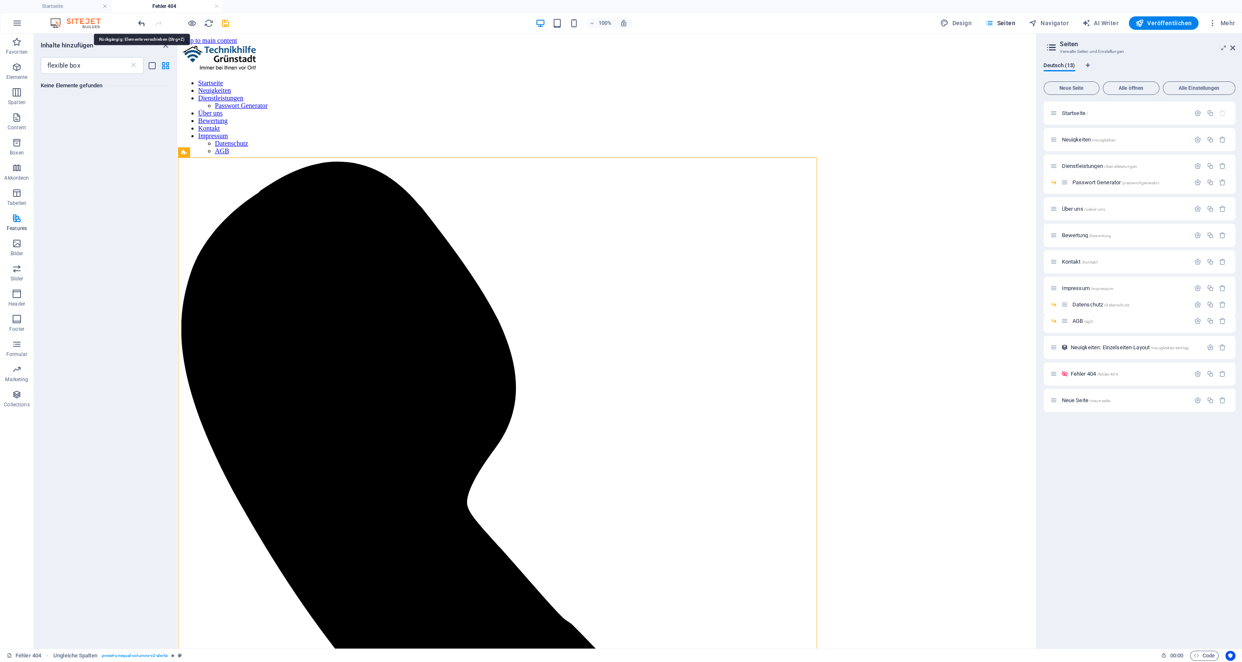
click at [143, 22] on icon "undo" at bounding box center [142, 23] width 10 height 10
click at [80, 5] on h4 "Startseite" at bounding box center [56, 6] width 112 height 9
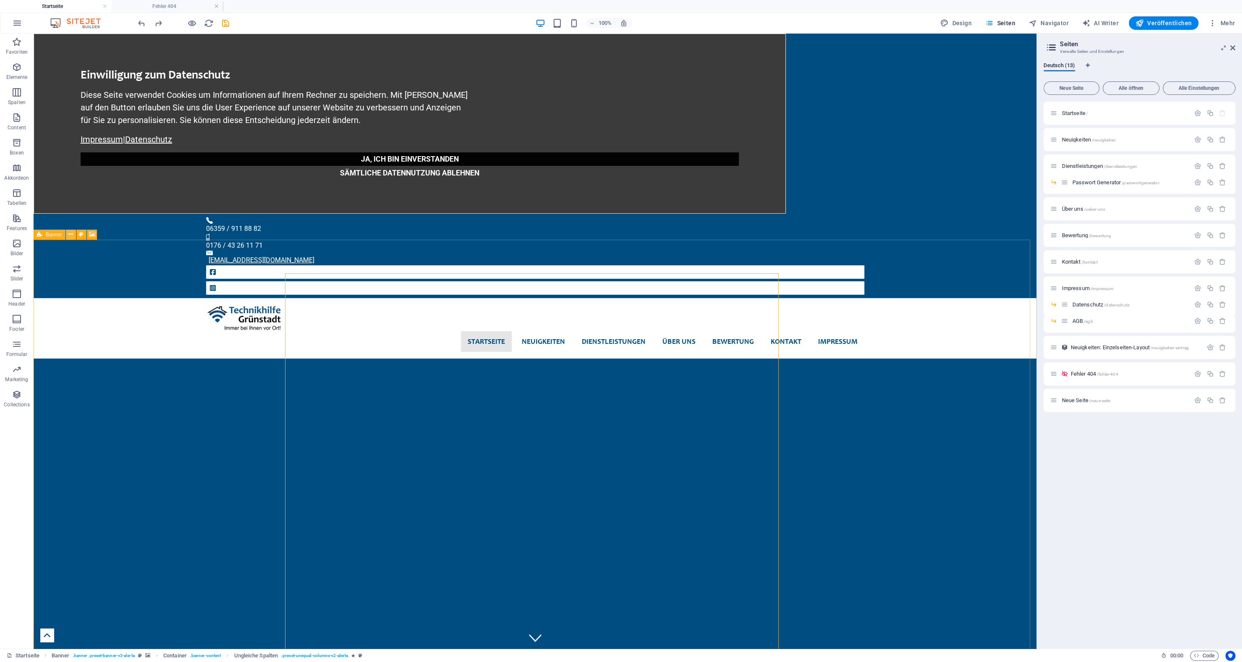
click at [71, 232] on icon at bounding box center [70, 234] width 5 height 9
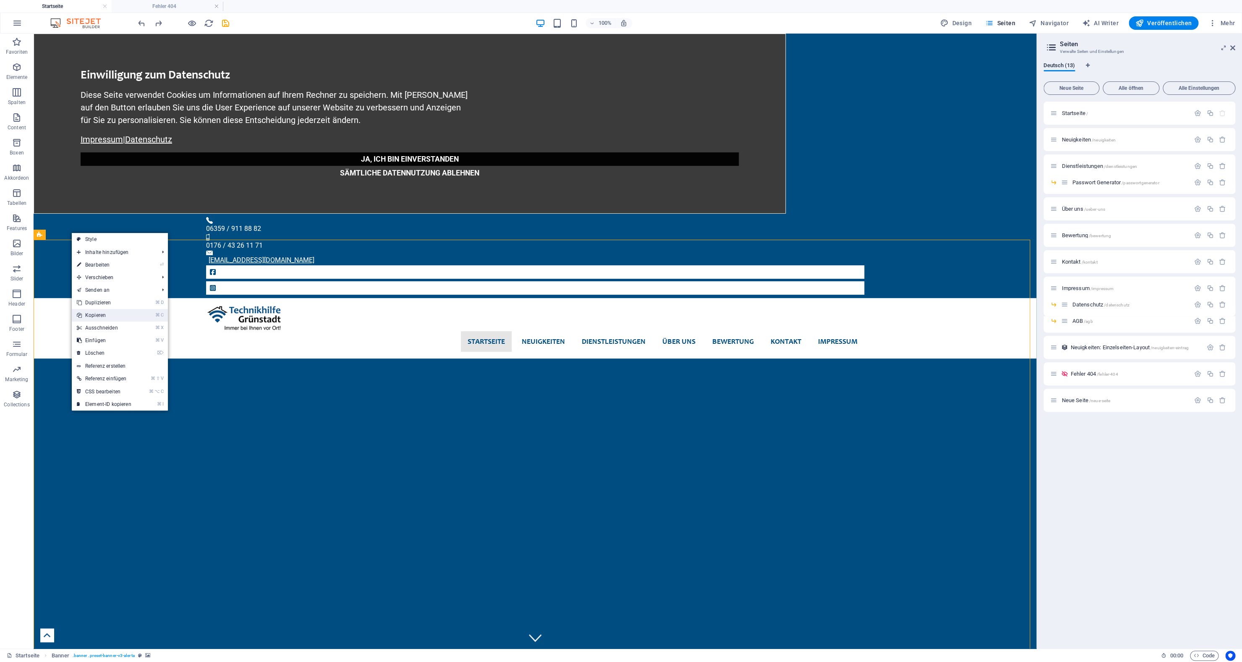
click at [94, 311] on link "⌘ C Kopieren" at bounding box center [104, 315] width 65 height 13
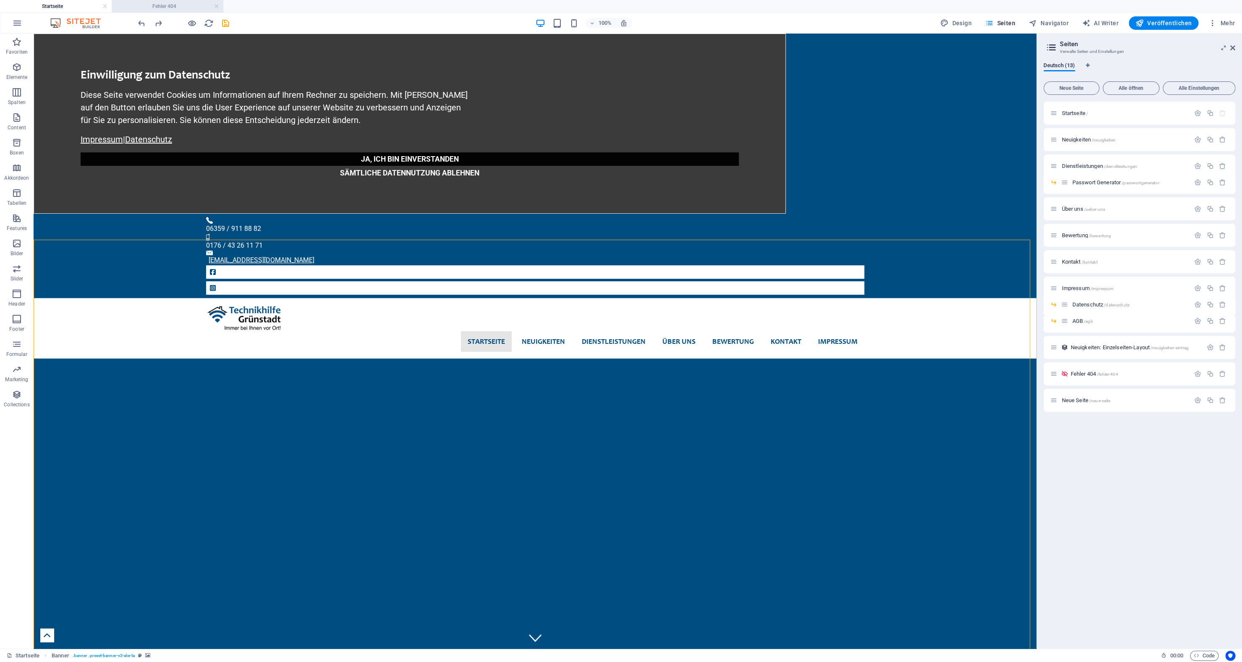
click at [175, 5] on h4 "Fehler 404" at bounding box center [168, 6] width 112 height 9
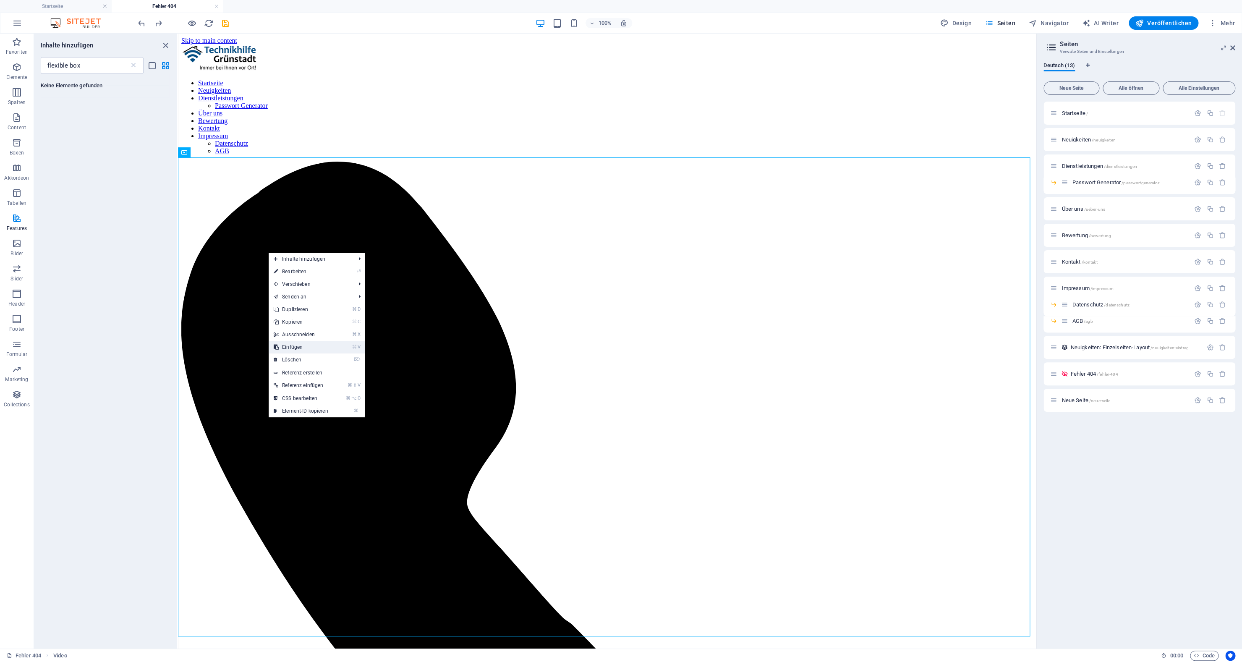
drag, startPoint x: 306, startPoint y: 350, endPoint x: 128, endPoint y: 316, distance: 181.2
click at [306, 350] on link "⌘ V Einfügen" at bounding box center [301, 347] width 65 height 13
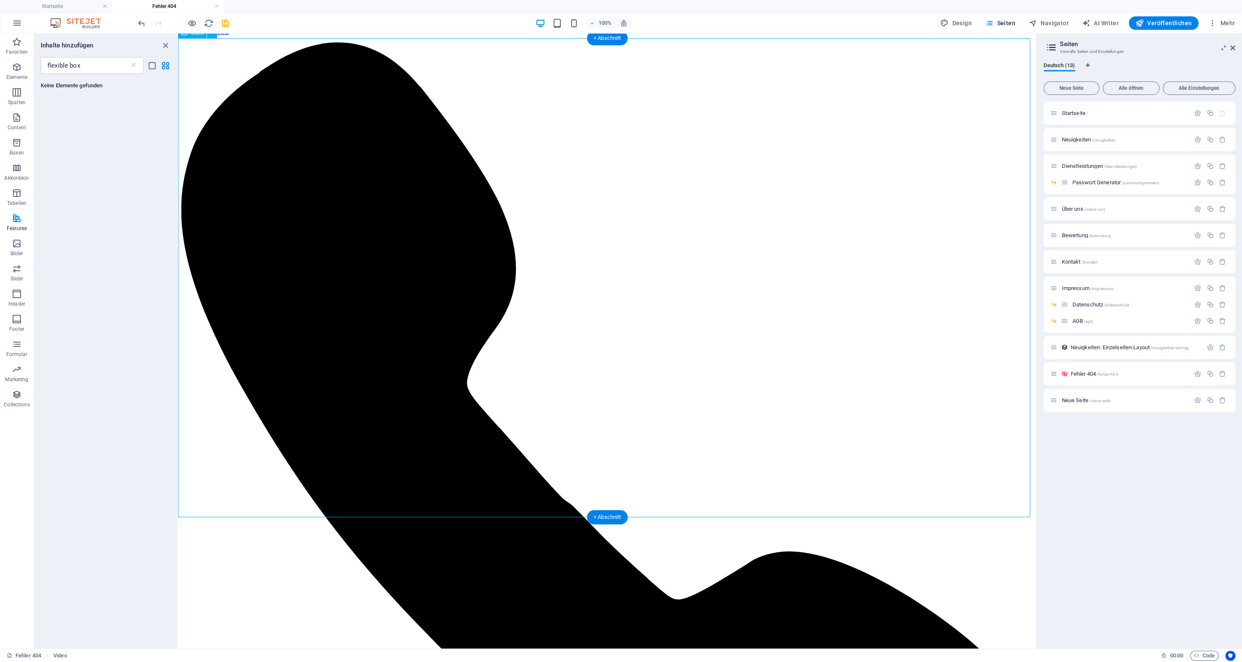
scroll to position [248, 0]
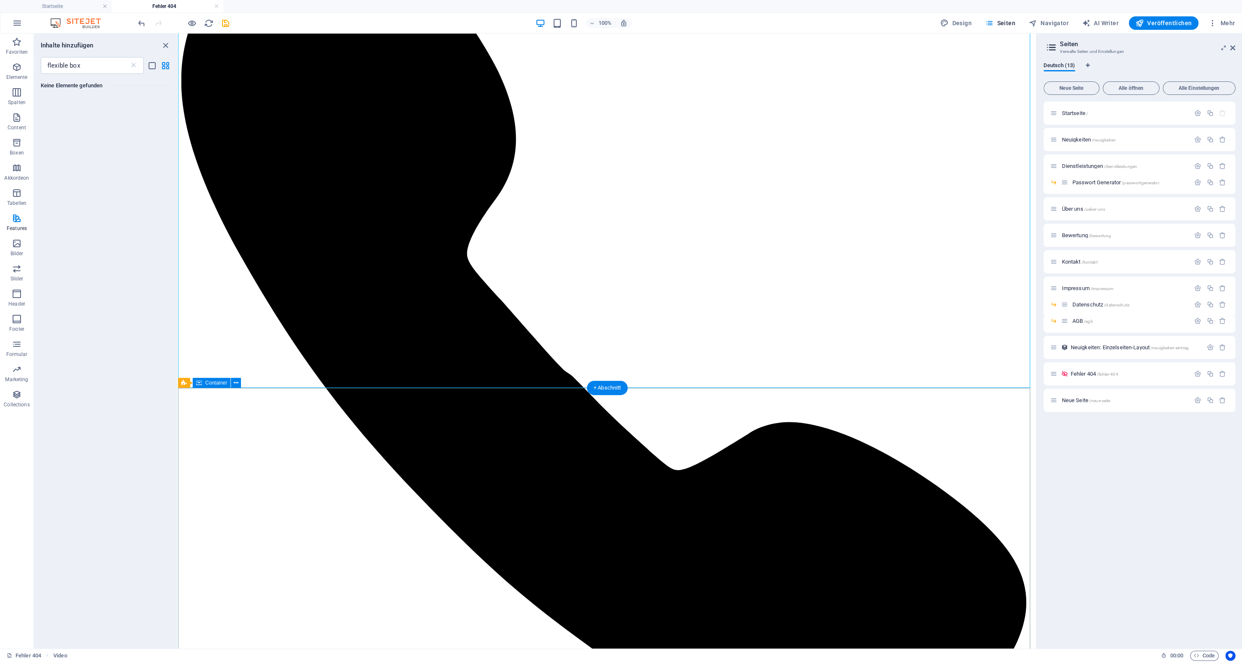
click at [236, 383] on icon at bounding box center [236, 383] width 6 height 9
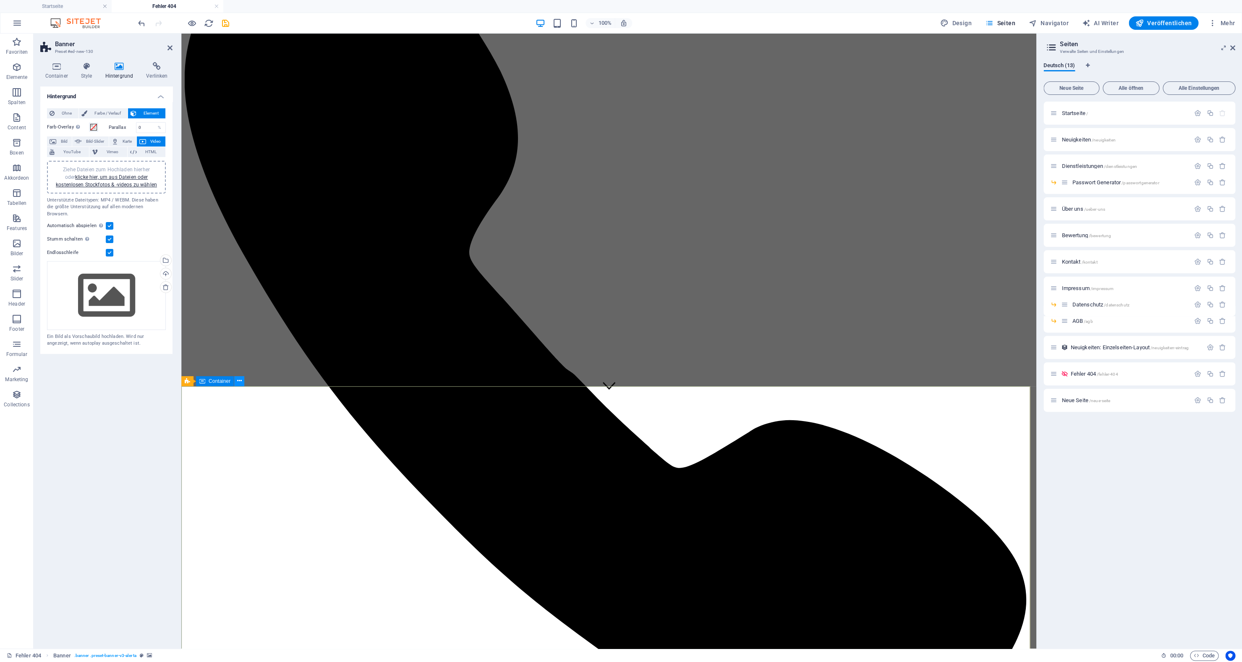
click at [238, 381] on icon at bounding box center [239, 380] width 5 height 9
click at [218, 384] on icon at bounding box center [218, 380] width 5 height 9
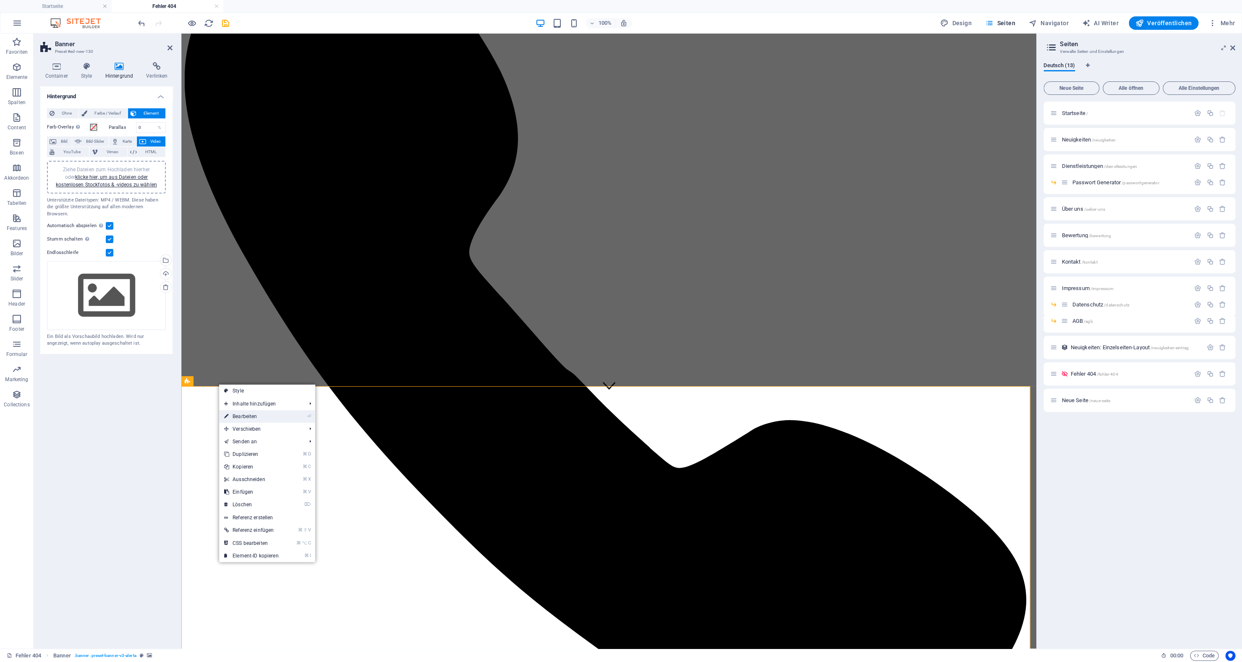
click at [234, 414] on link "⏎ Bearbeiten" at bounding box center [251, 416] width 65 height 13
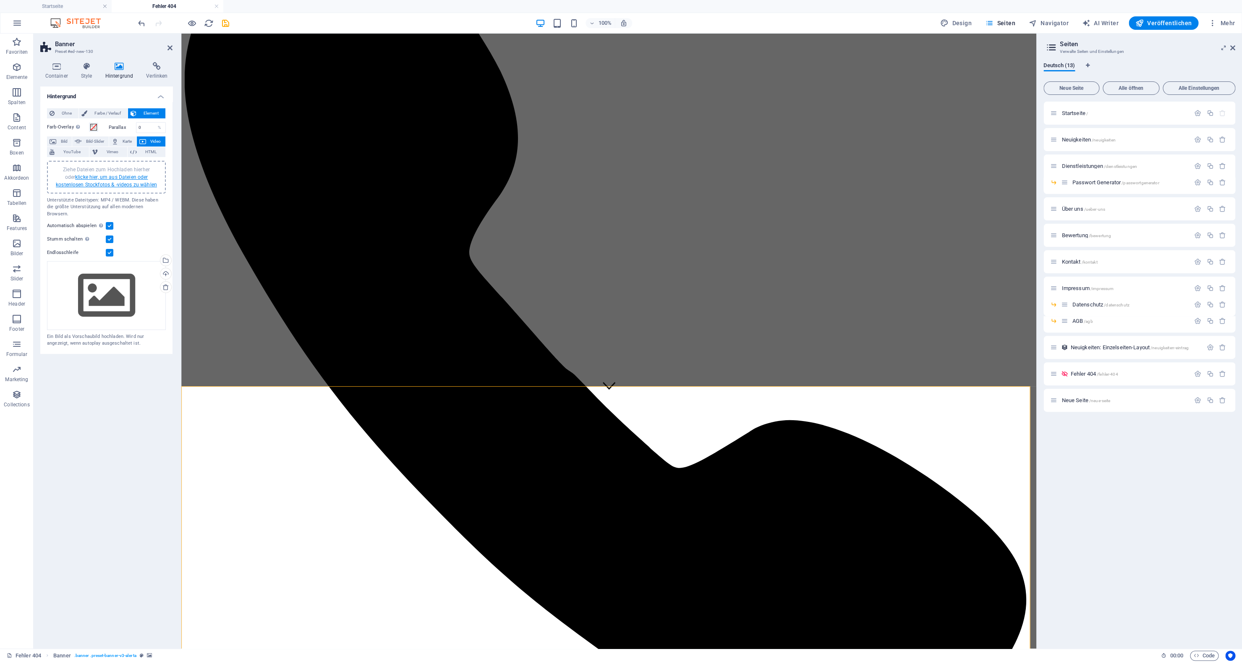
click at [117, 175] on link "klicke hier, um aus Dateien oder kostenlosen Stockfotos & -videos zu wählen" at bounding box center [106, 180] width 101 height 13
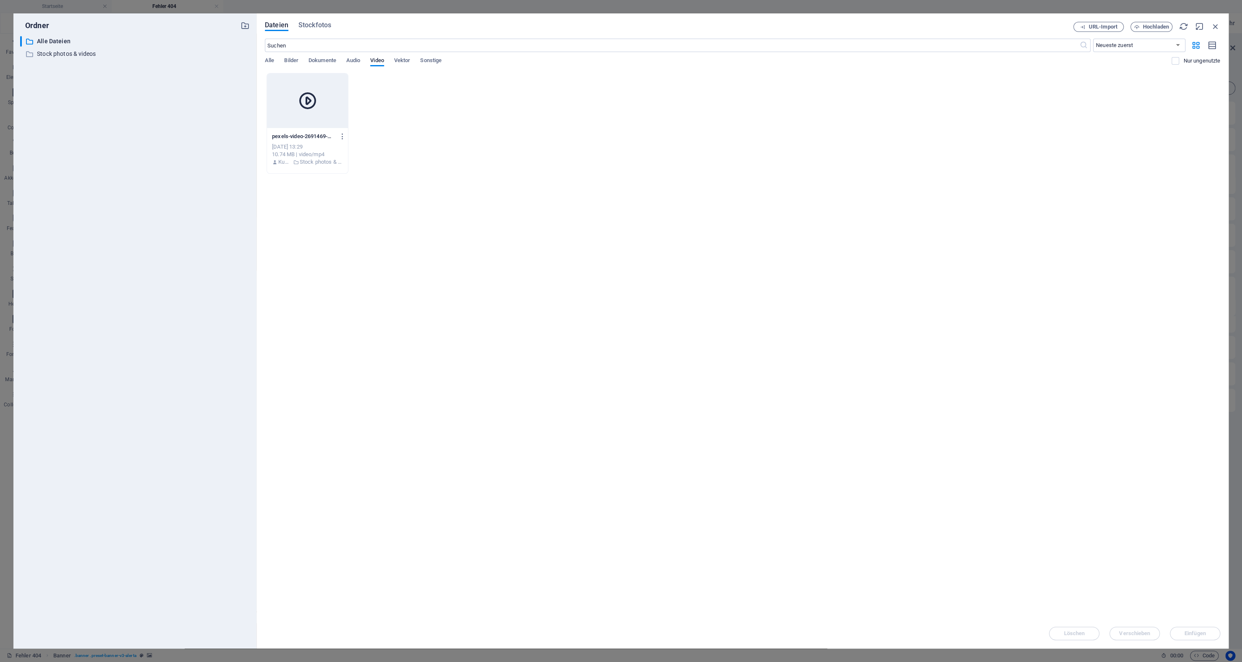
click at [329, 115] on div at bounding box center [307, 100] width 81 height 55
click at [327, 29] on span "Stockfotos" at bounding box center [314, 25] width 33 height 10
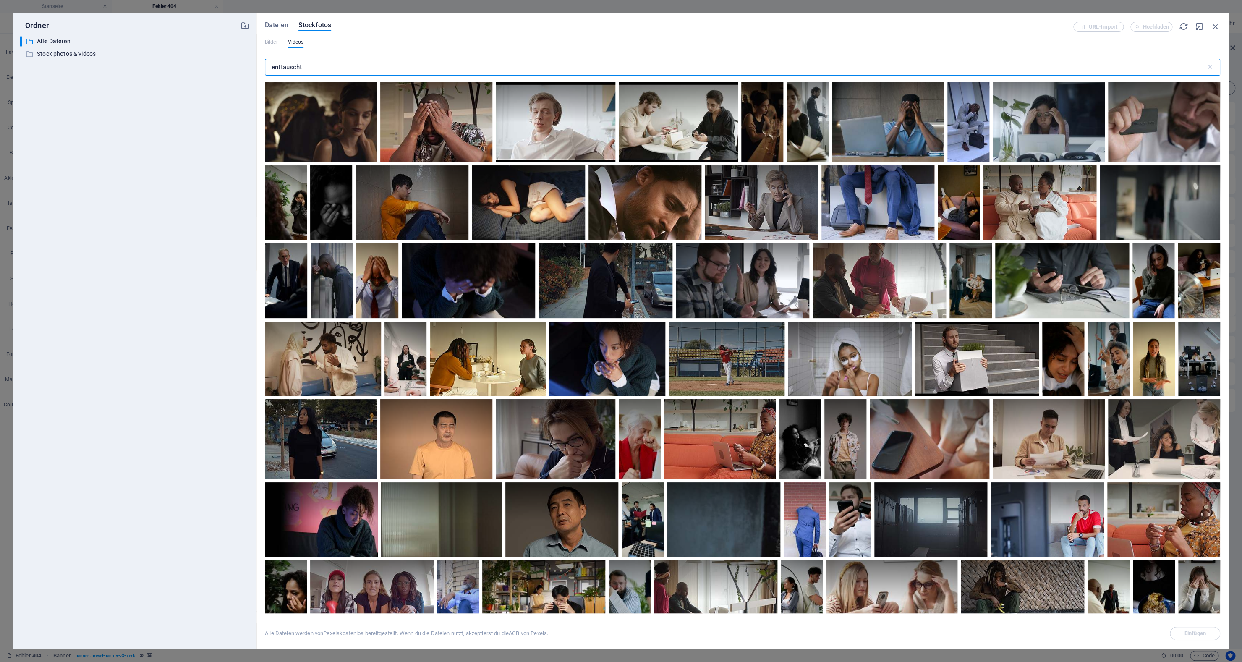
type input "enttäuscht"
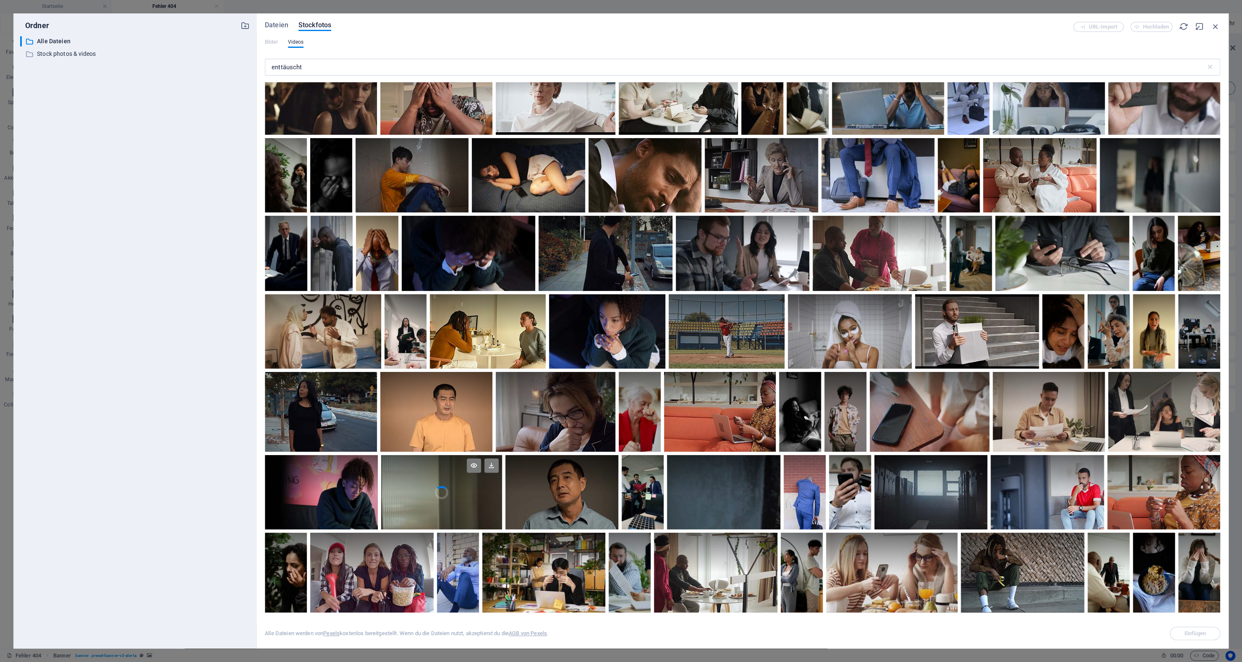
scroll to position [64, 0]
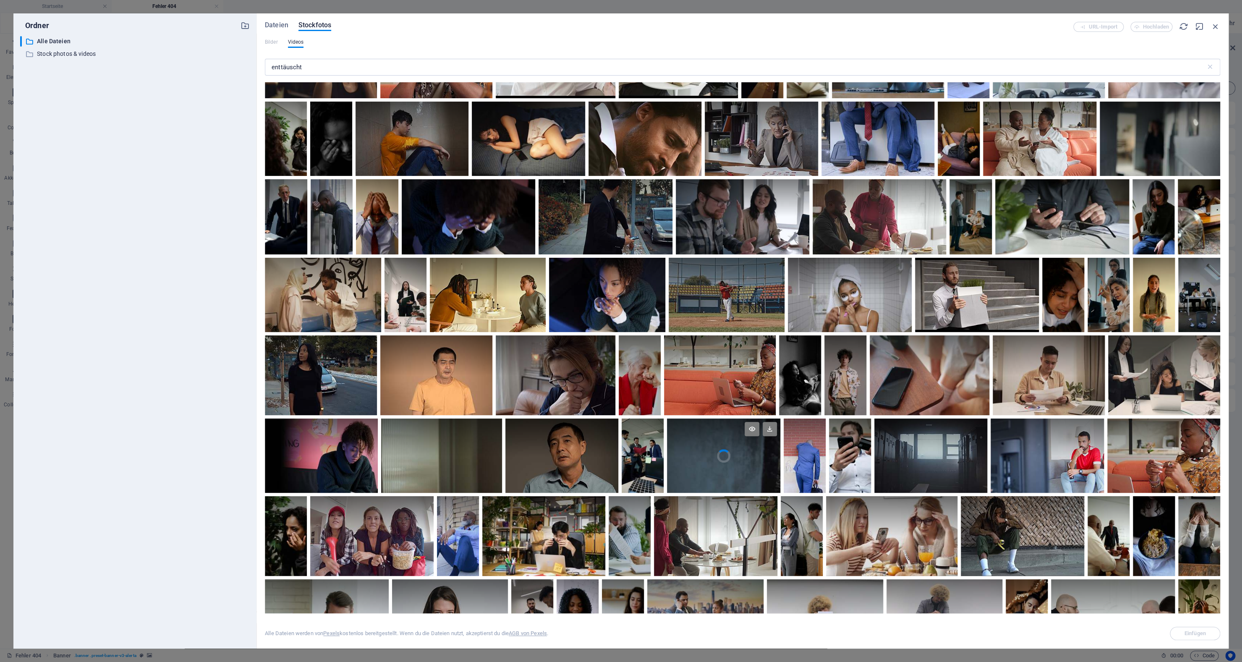
click at [780, 472] on video "Your browser does not support the video tag." at bounding box center [723, 455] width 113 height 74
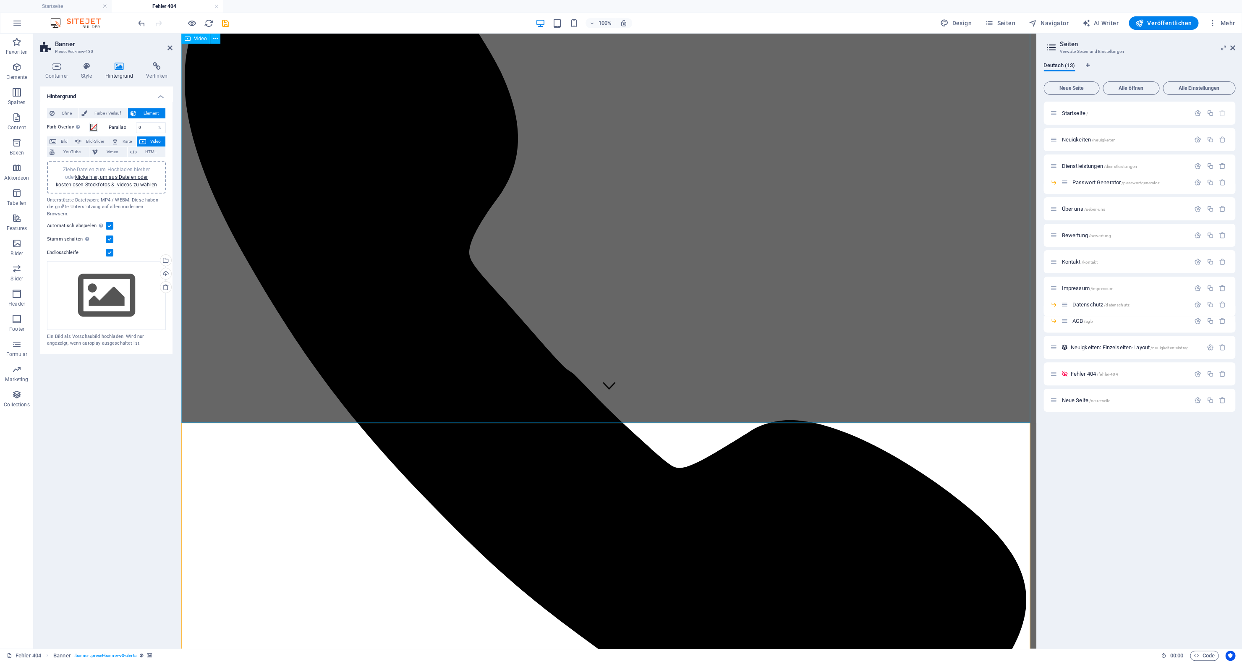
scroll to position [0, 0]
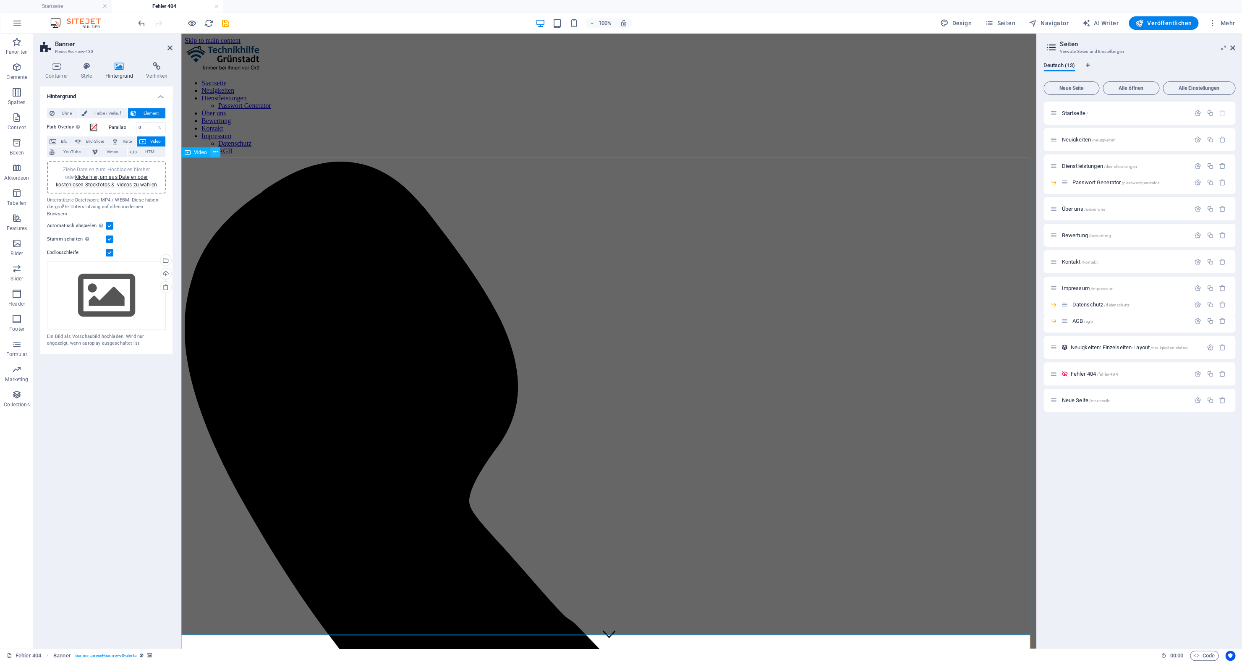
click at [216, 152] on icon at bounding box center [215, 152] width 5 height 9
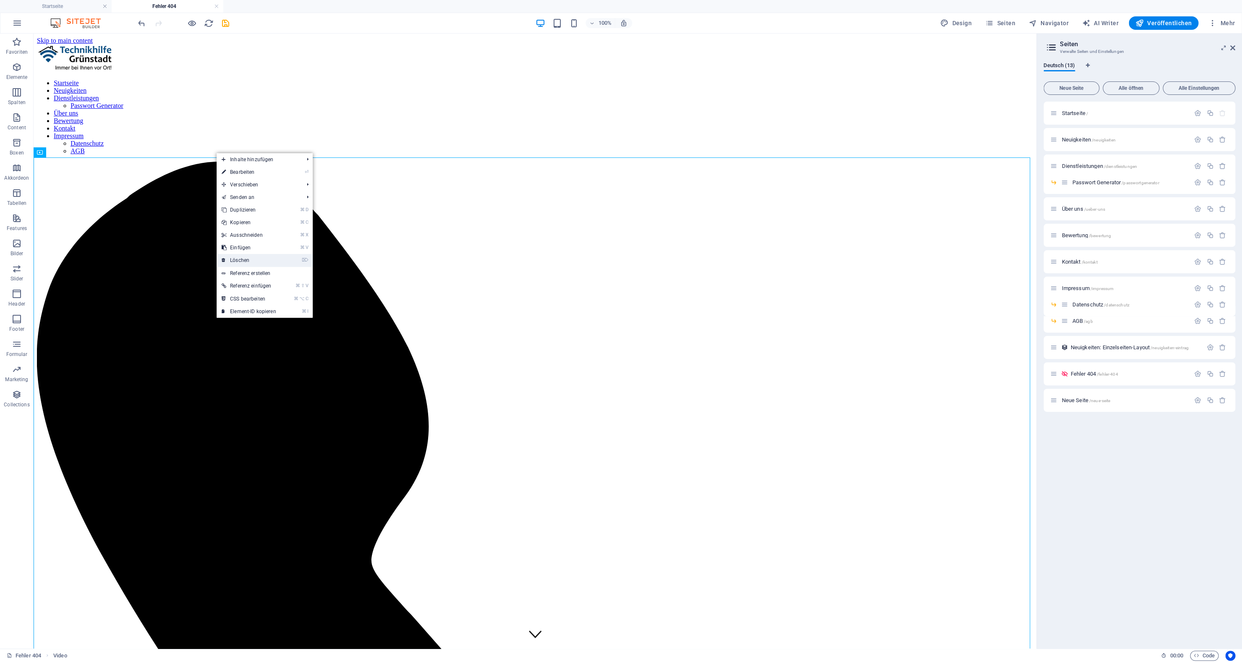
click at [237, 260] on link "⌦ Löschen" at bounding box center [249, 260] width 65 height 13
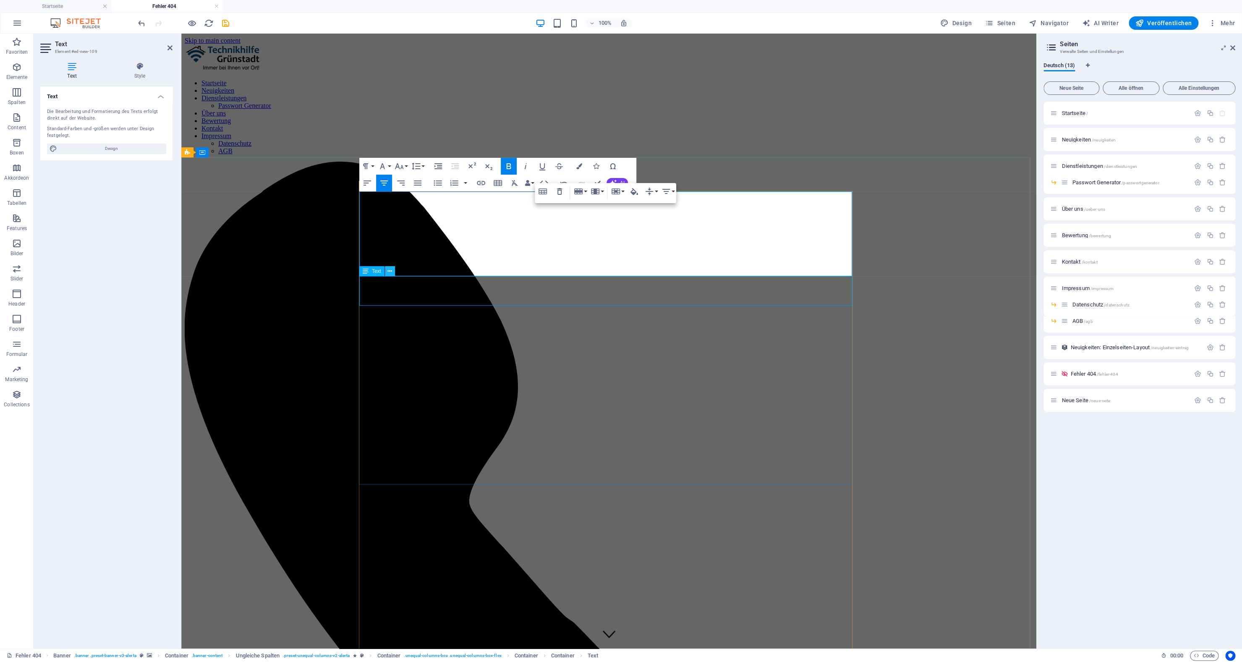
click at [388, 275] on icon at bounding box center [389, 271] width 5 height 9
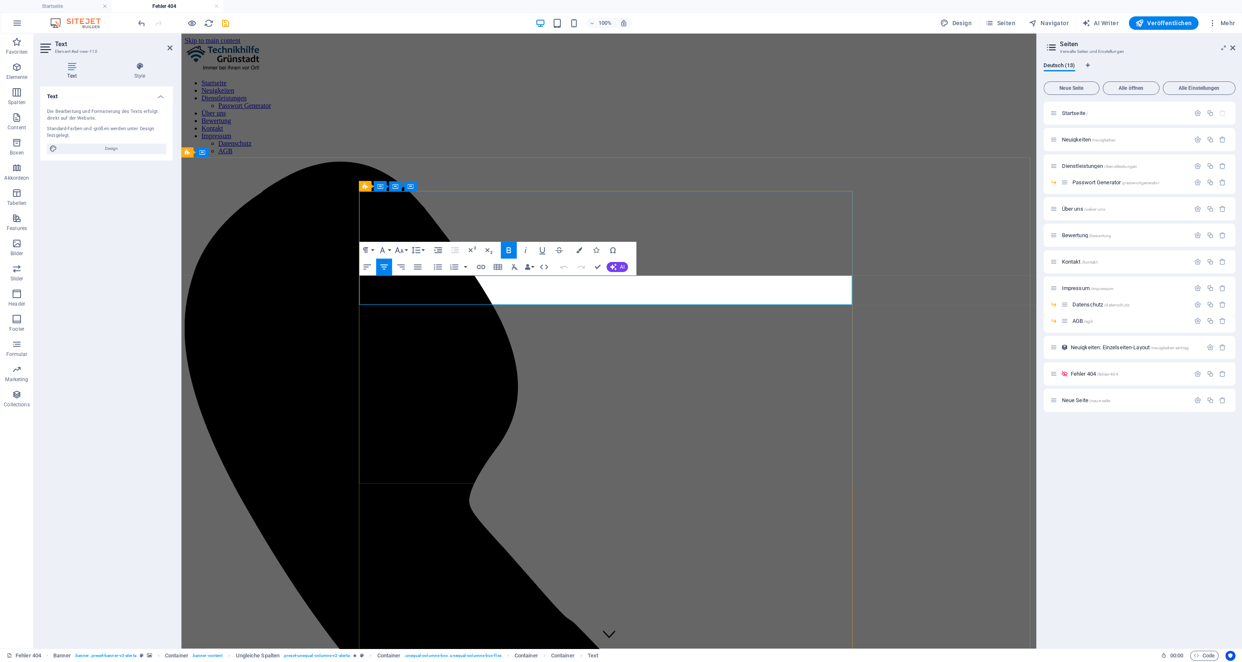
drag, startPoint x: 518, startPoint y: 289, endPoint x: 739, endPoint y: 282, distance: 221.7
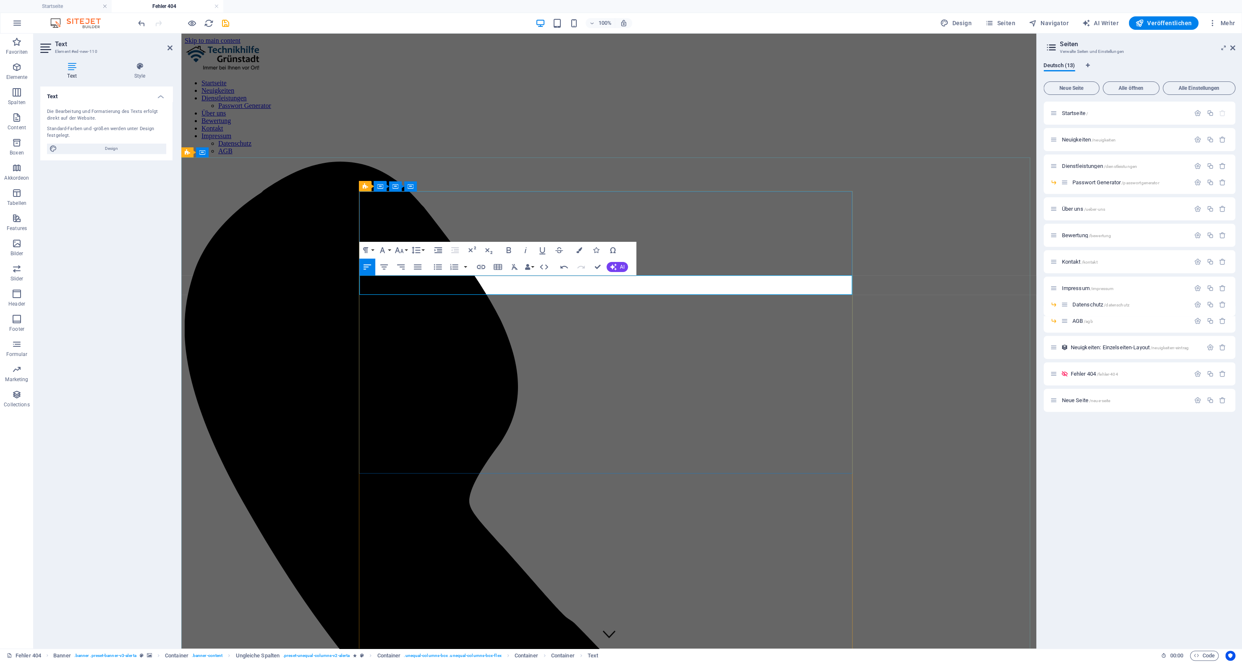
click at [578, 253] on icon "button" at bounding box center [579, 250] width 6 height 6
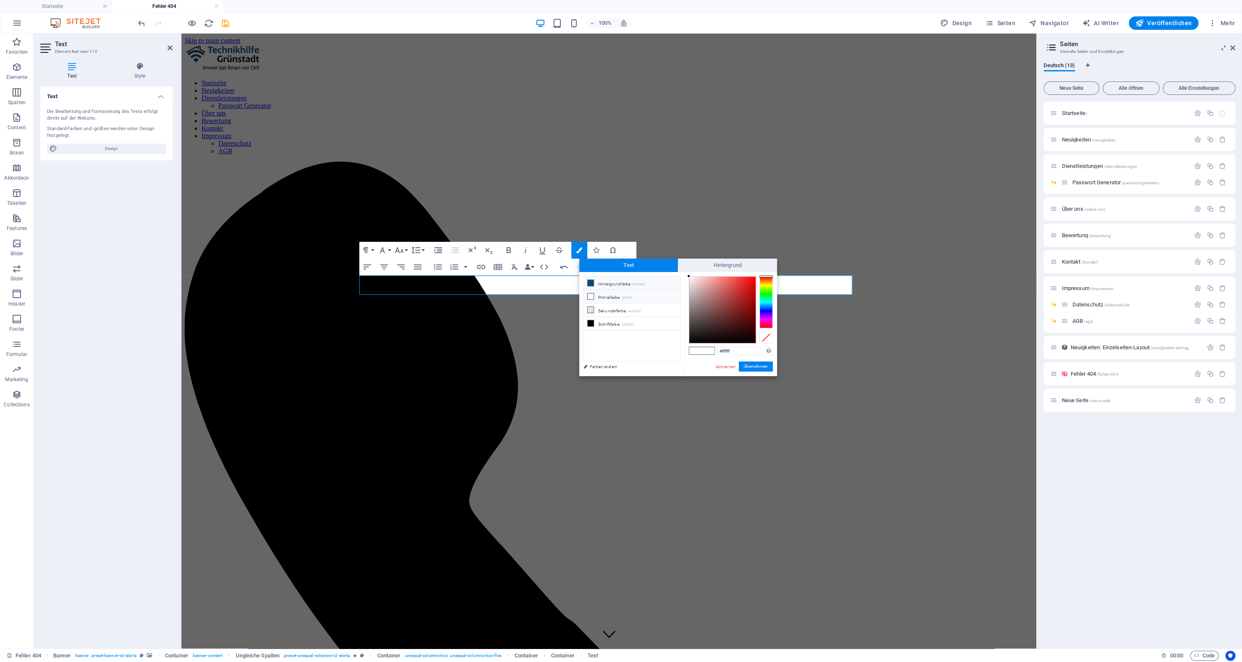
click at [613, 281] on li "Hintergrundfarbe #004d81" at bounding box center [632, 283] width 97 height 13
type input "#004d81"
click at [614, 284] on li "Hintergrundfarbe #004d81" at bounding box center [632, 283] width 97 height 13
drag, startPoint x: 757, startPoint y: 365, endPoint x: 514, endPoint y: 316, distance: 248.0
click at [757, 365] on button "Übernehmen" at bounding box center [756, 366] width 34 height 10
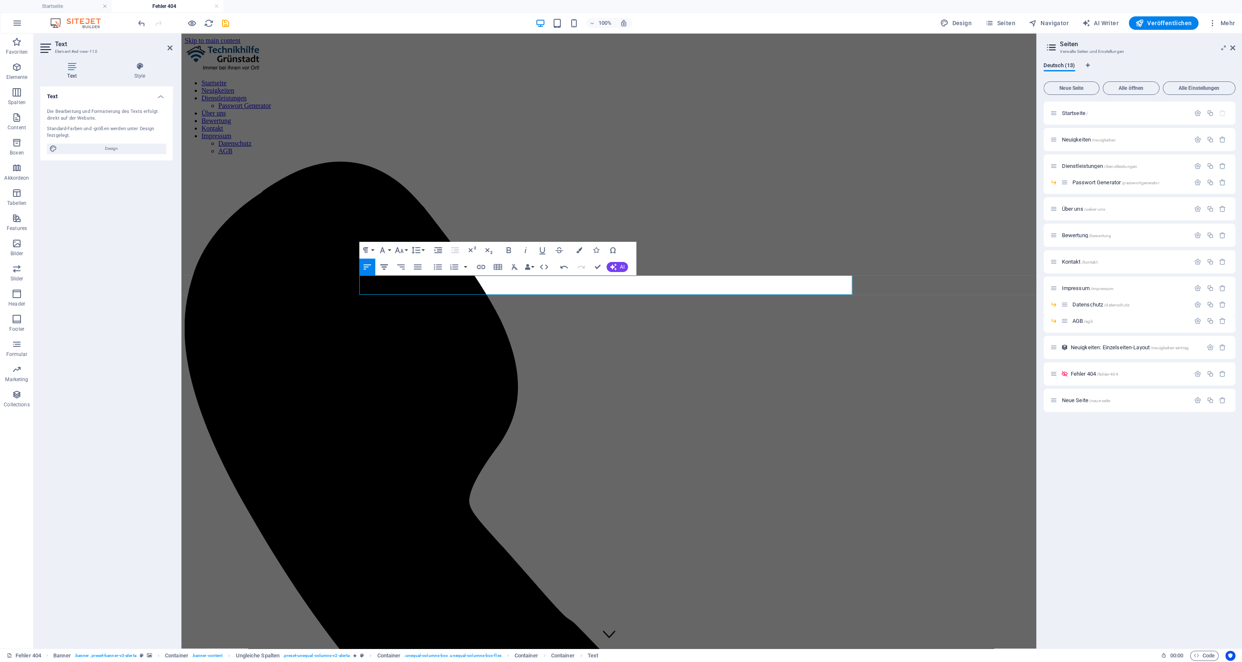
click at [385, 266] on icon "button" at bounding box center [384, 267] width 10 height 10
click at [397, 255] on icon "button" at bounding box center [399, 250] width 10 height 10
click at [402, 337] on link "18" at bounding box center [408, 342] width 30 height 13
click at [408, 253] on button "Schriftgröße" at bounding box center [401, 250] width 16 height 17
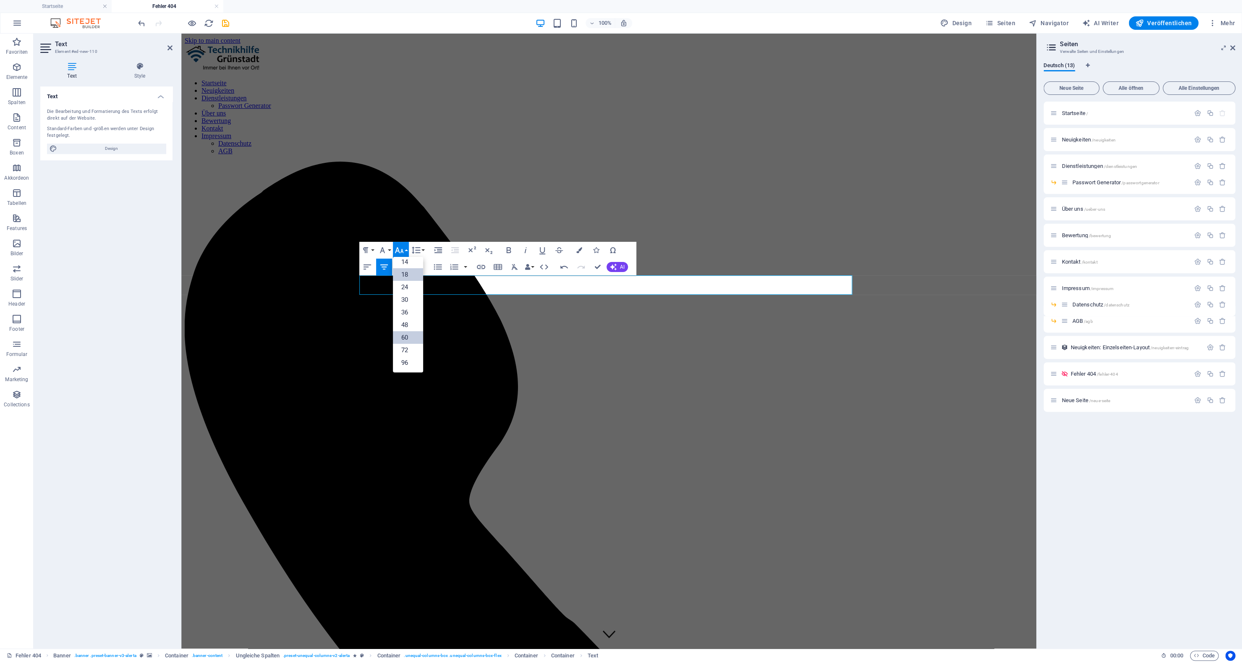
click at [404, 342] on link "60" at bounding box center [408, 337] width 30 height 13
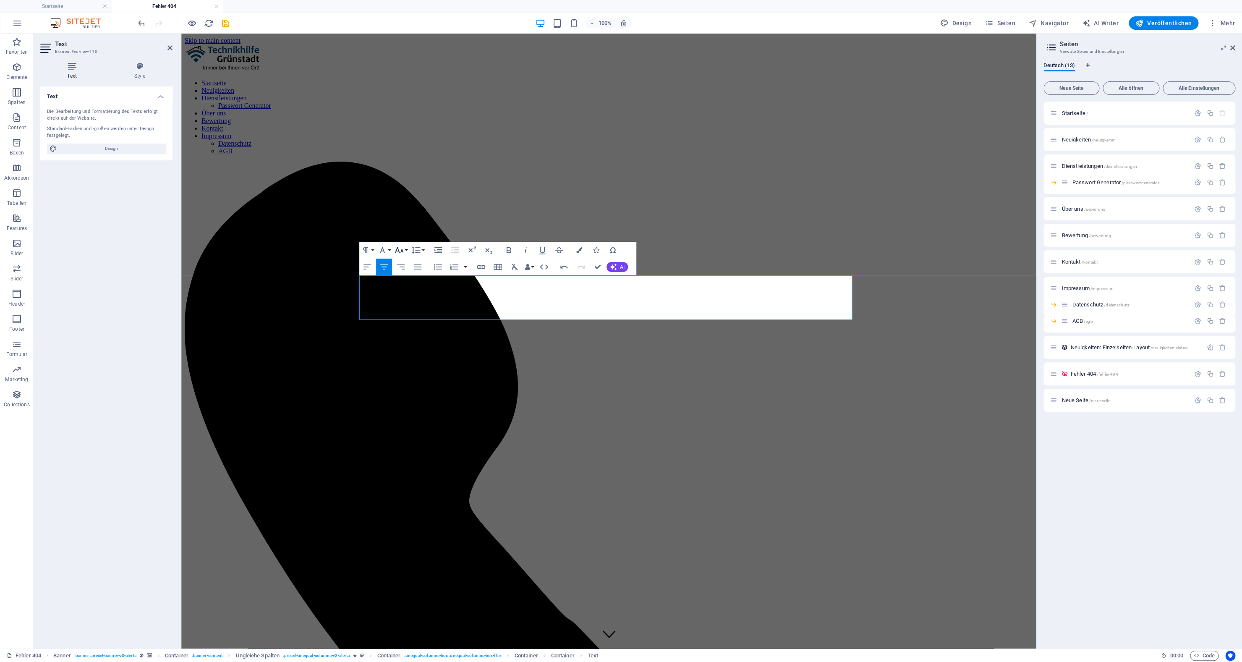
click at [399, 251] on icon "button" at bounding box center [399, 250] width 9 height 6
click at [401, 316] on link "36" at bounding box center [408, 312] width 30 height 13
click at [387, 255] on icon "button" at bounding box center [382, 250] width 10 height 10
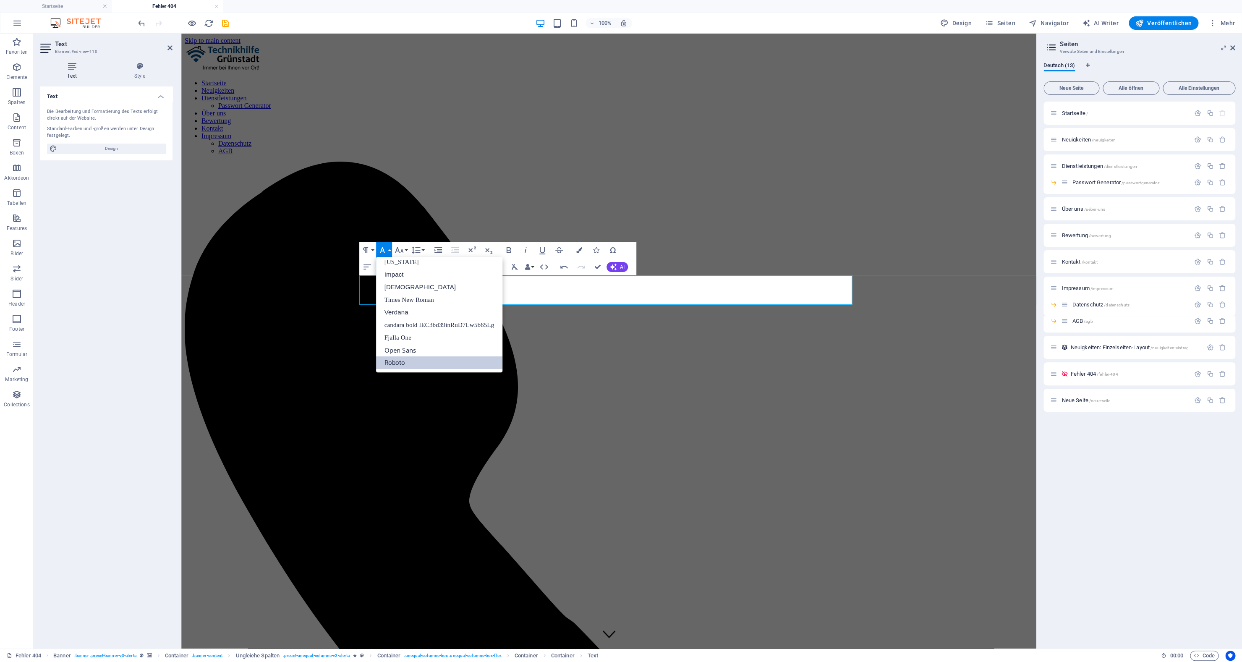
scroll to position [17, 0]
click at [398, 326] on link "candara bold IEC3bd39inRuD7Lw5b65Lg" at bounding box center [439, 325] width 127 height 13
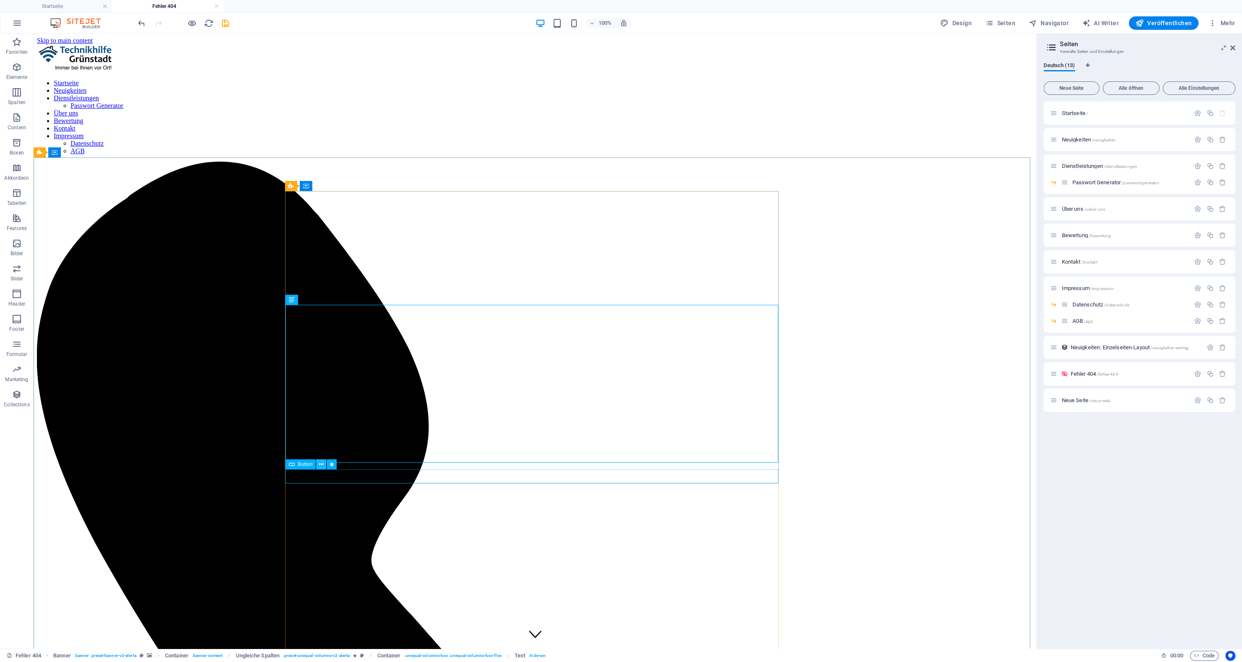
click at [321, 465] on icon at bounding box center [321, 464] width 5 height 9
click at [329, 486] on icon at bounding box center [328, 485] width 5 height 9
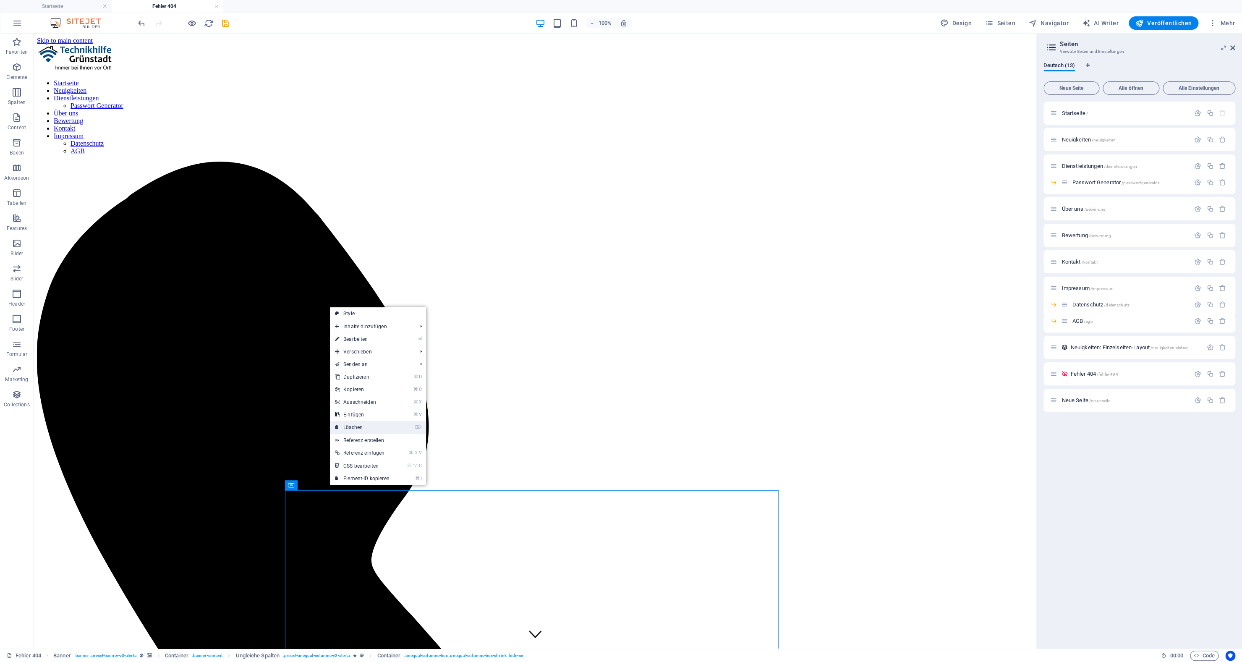
click at [344, 430] on link "⌦ Löschen" at bounding box center [362, 427] width 65 height 13
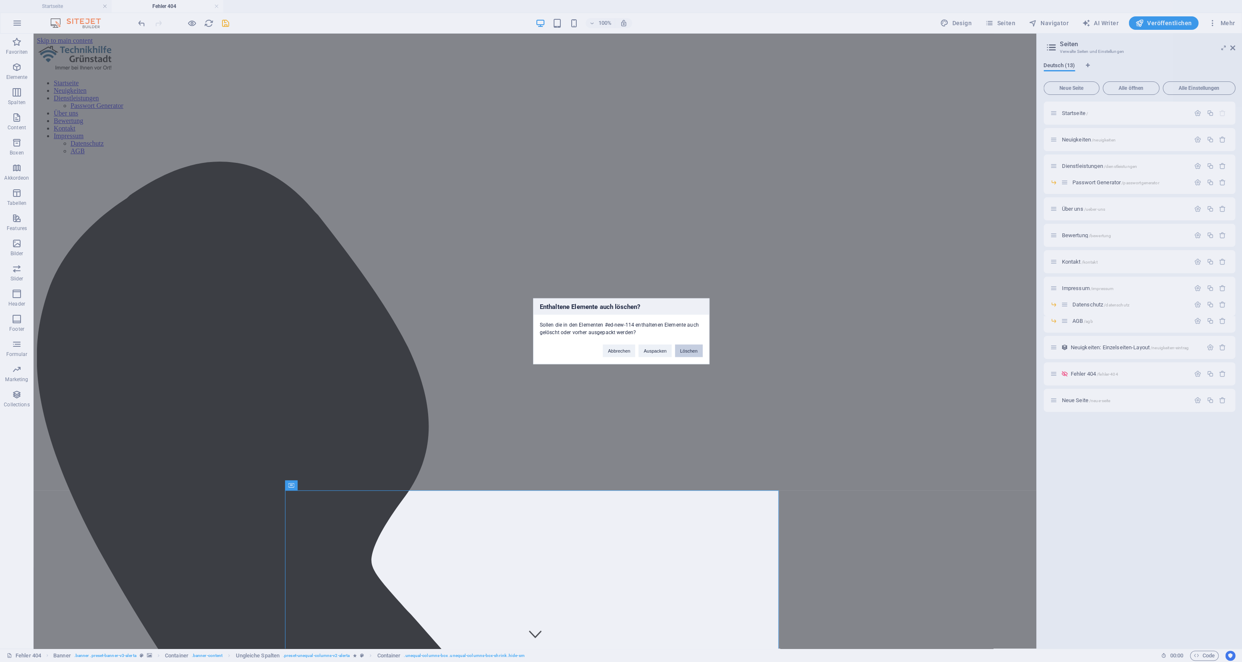
click at [689, 353] on button "Löschen" at bounding box center [689, 350] width 28 height 13
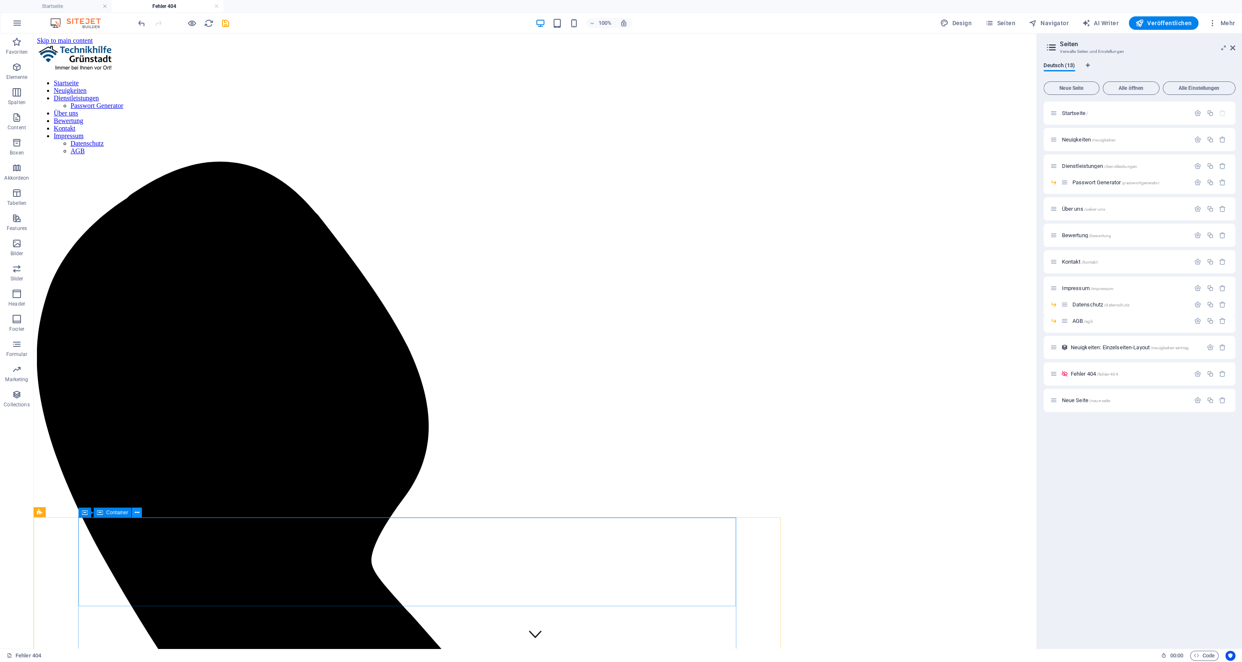
click at [136, 515] on icon at bounding box center [137, 512] width 5 height 9
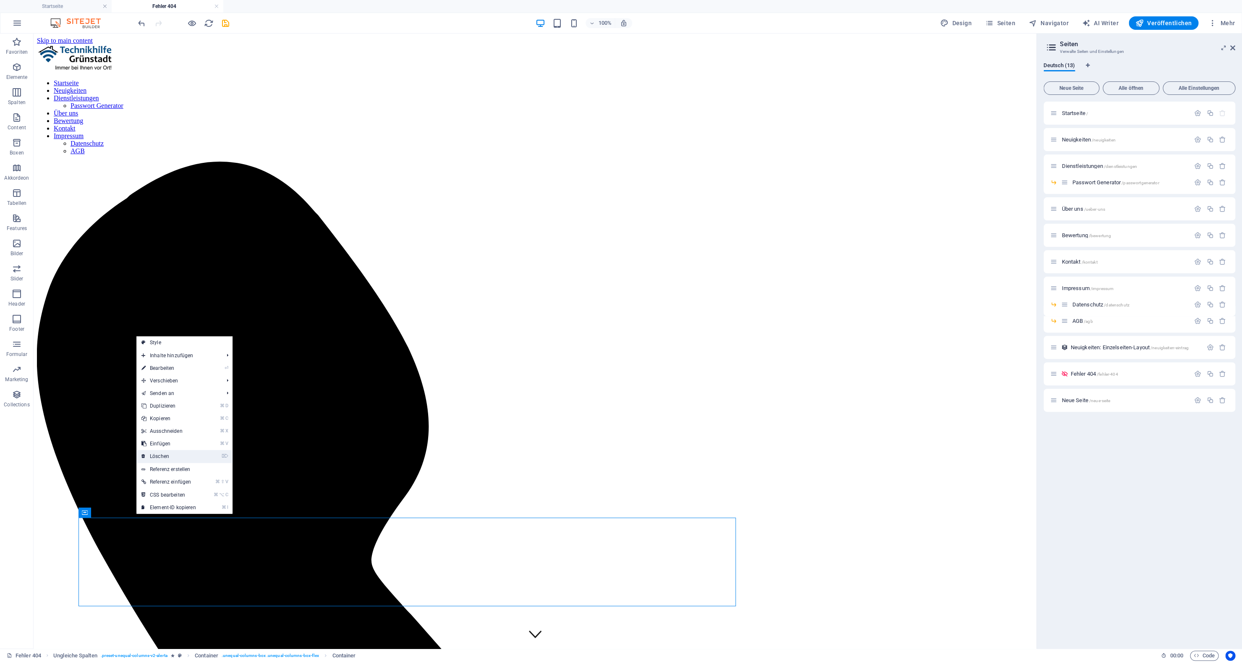
click at [152, 456] on link "⌦ Löschen" at bounding box center [168, 456] width 65 height 13
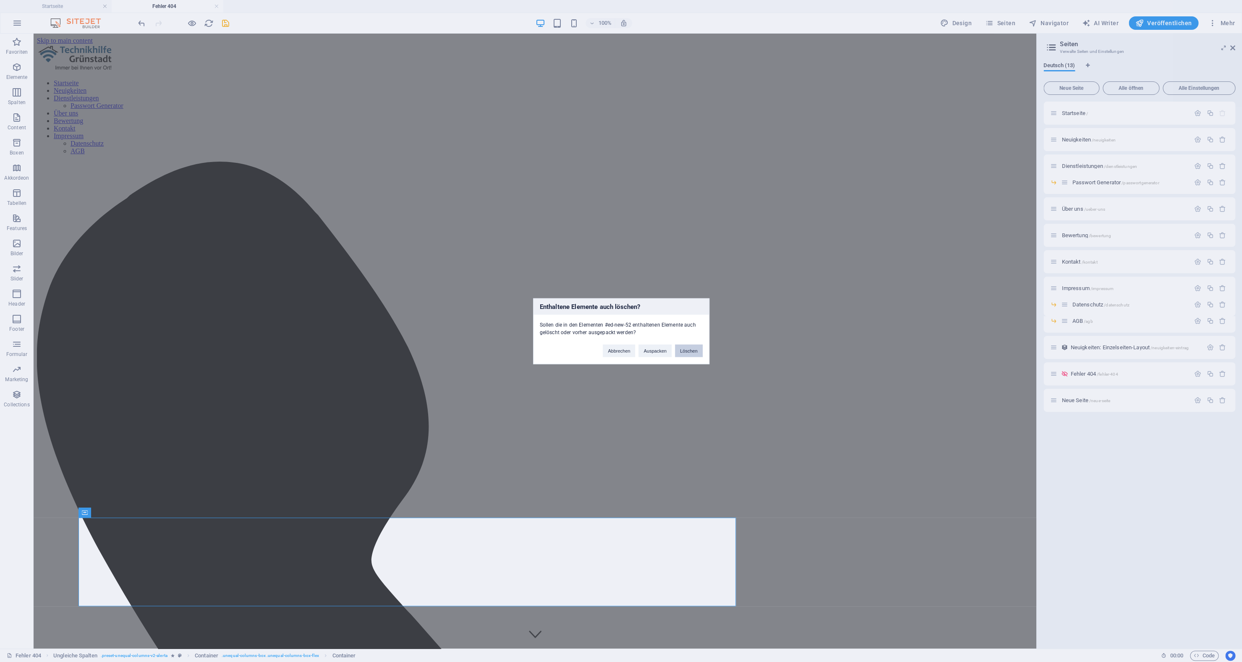
click at [684, 351] on button "Löschen" at bounding box center [689, 350] width 28 height 13
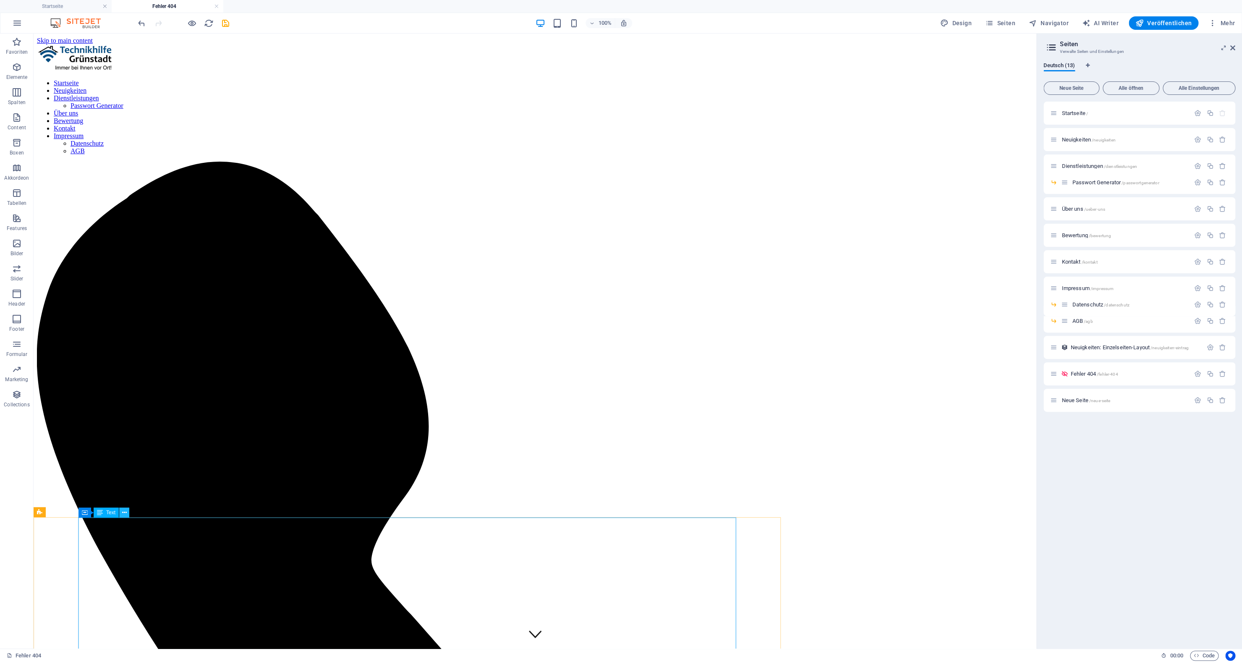
click at [124, 515] on icon at bounding box center [124, 512] width 5 height 9
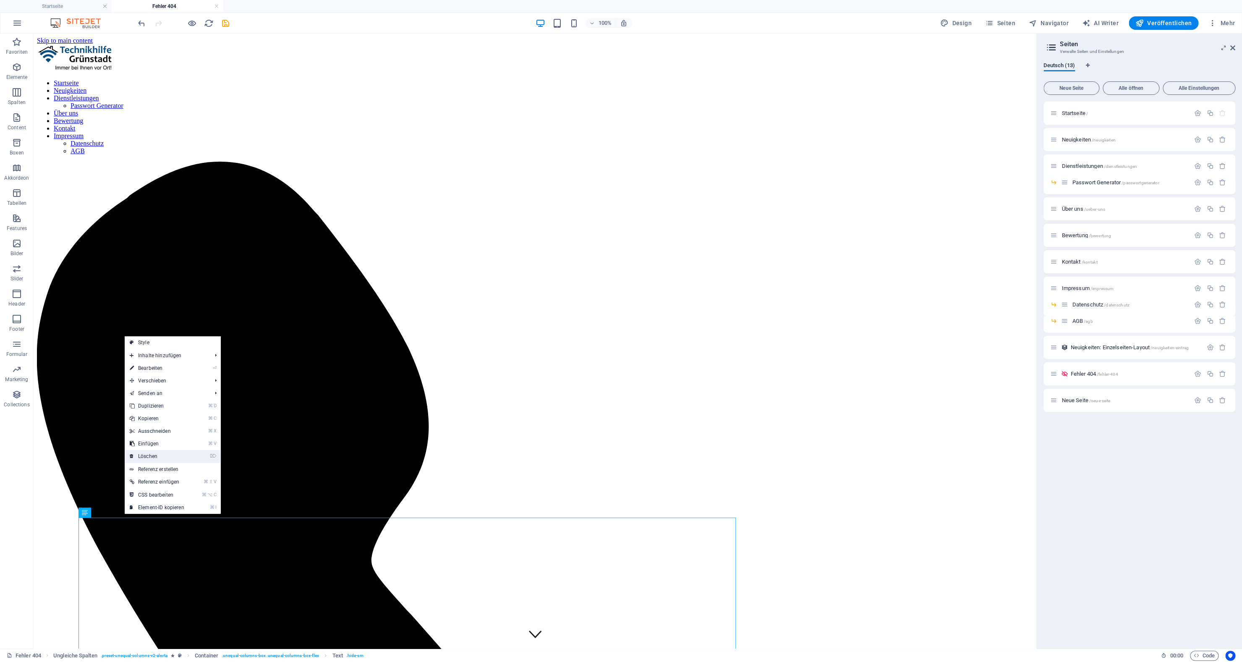
click at [146, 460] on link "⌦ Löschen" at bounding box center [157, 456] width 65 height 13
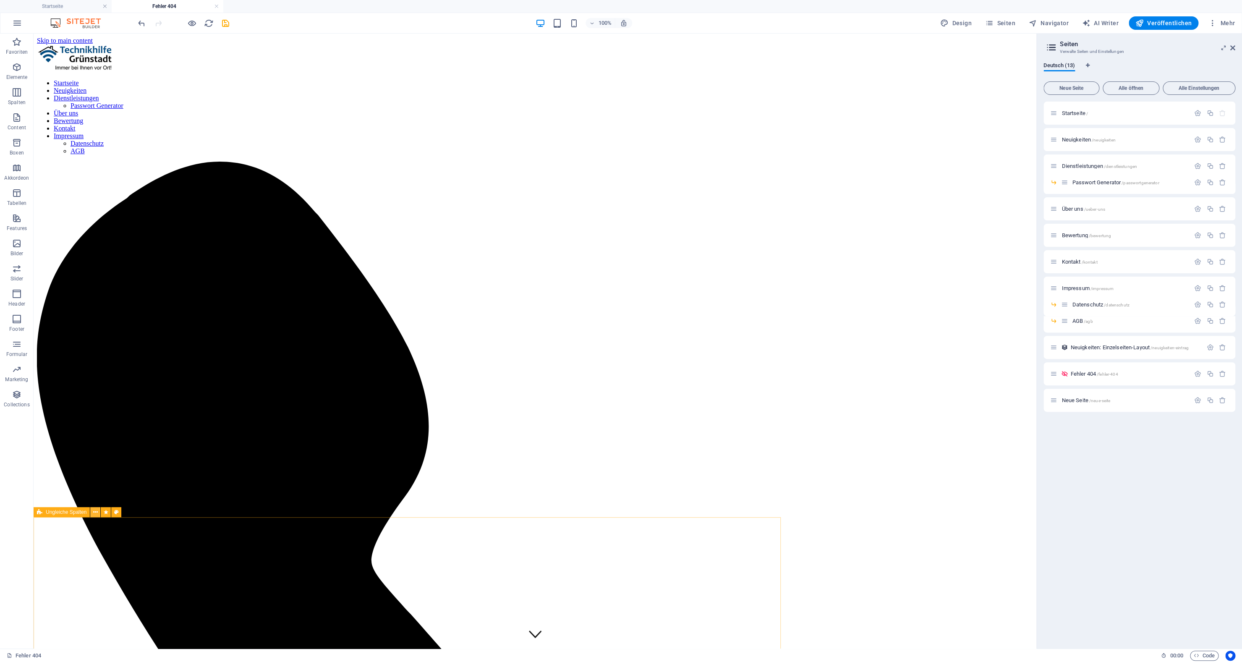
click at [94, 513] on icon at bounding box center [95, 512] width 5 height 9
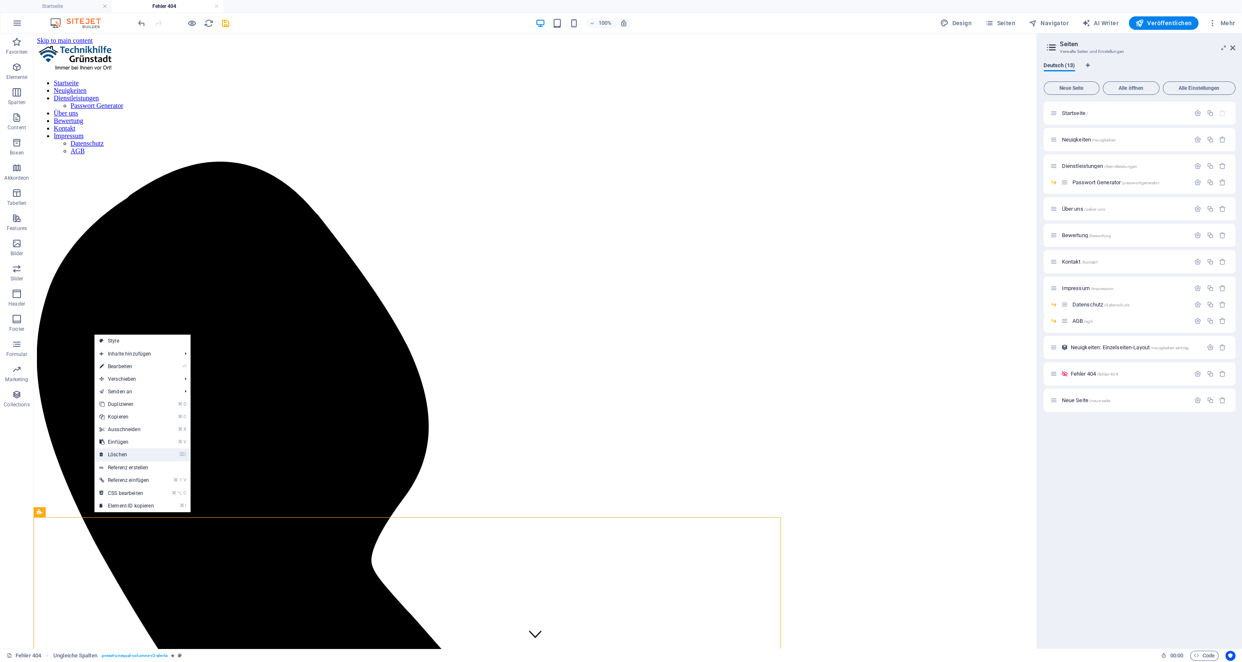
click at [113, 460] on link "⌦ Löschen" at bounding box center [126, 454] width 65 height 13
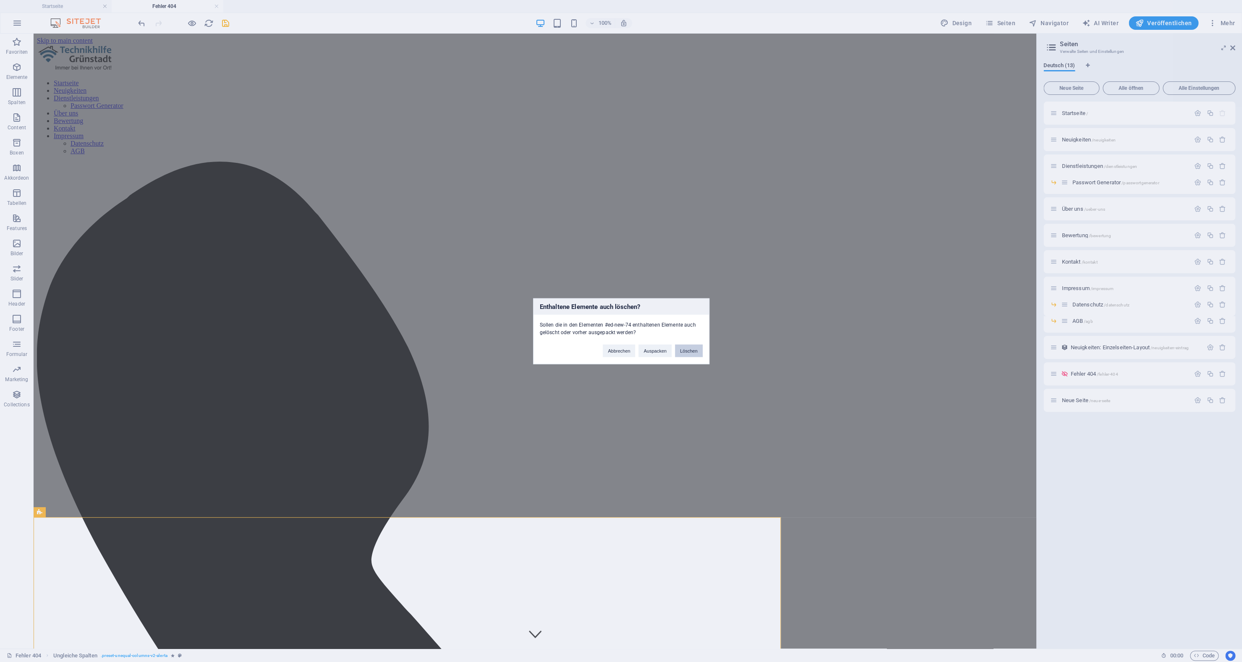
click at [681, 349] on button "Löschen" at bounding box center [689, 350] width 28 height 13
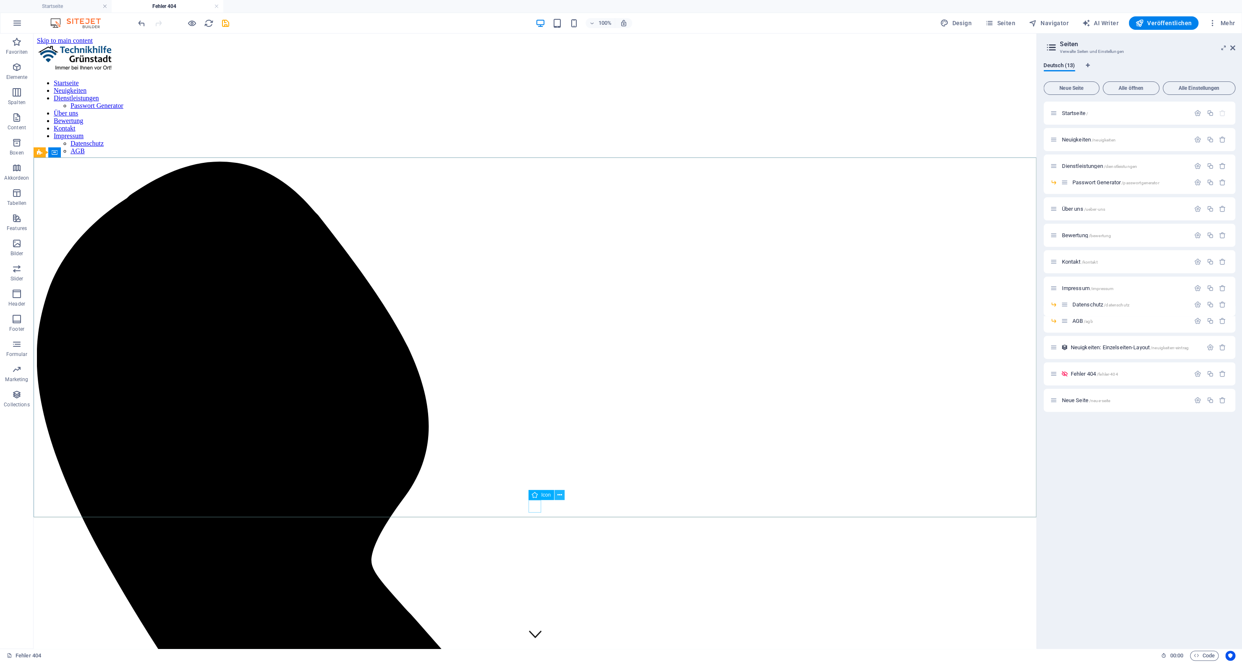
click at [559, 496] on icon at bounding box center [559, 495] width 5 height 9
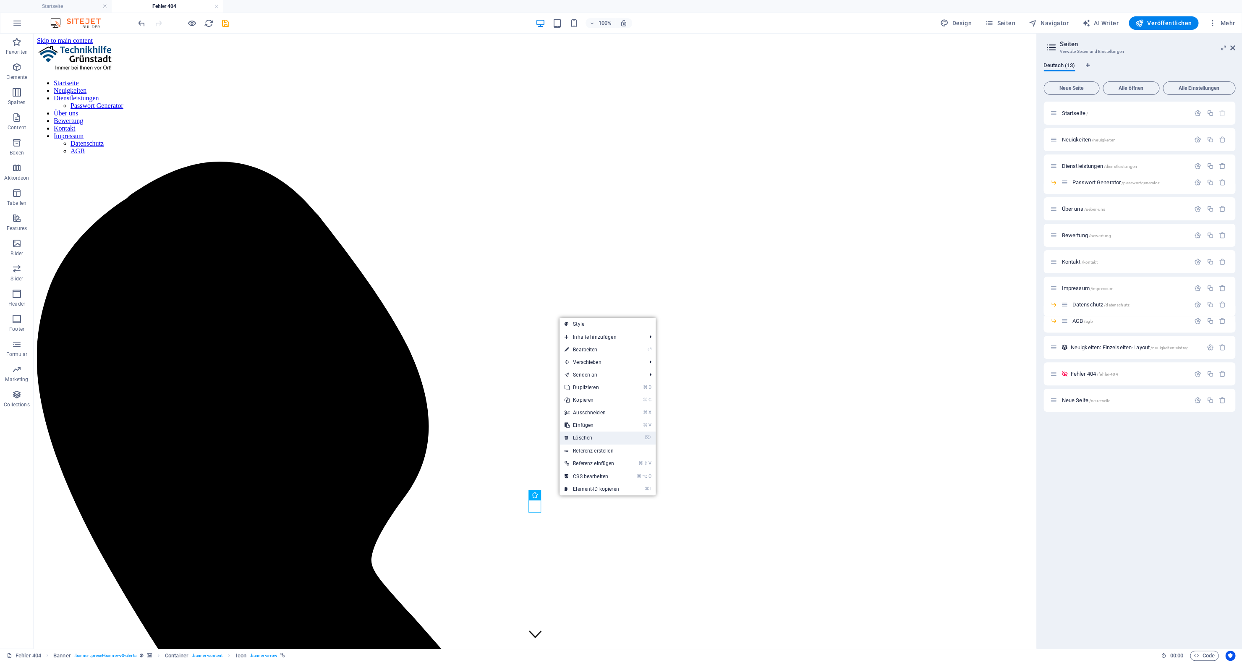
click at [585, 443] on link "⌦ Löschen" at bounding box center [591, 437] width 65 height 13
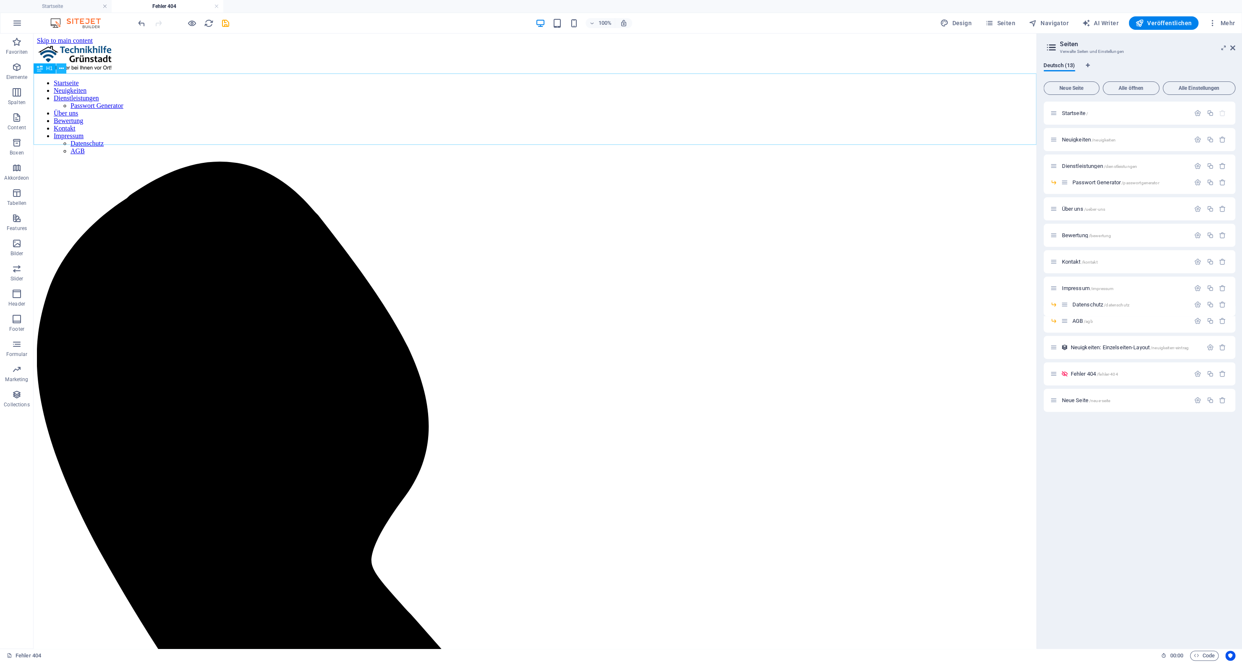
click at [62, 69] on icon at bounding box center [61, 68] width 5 height 9
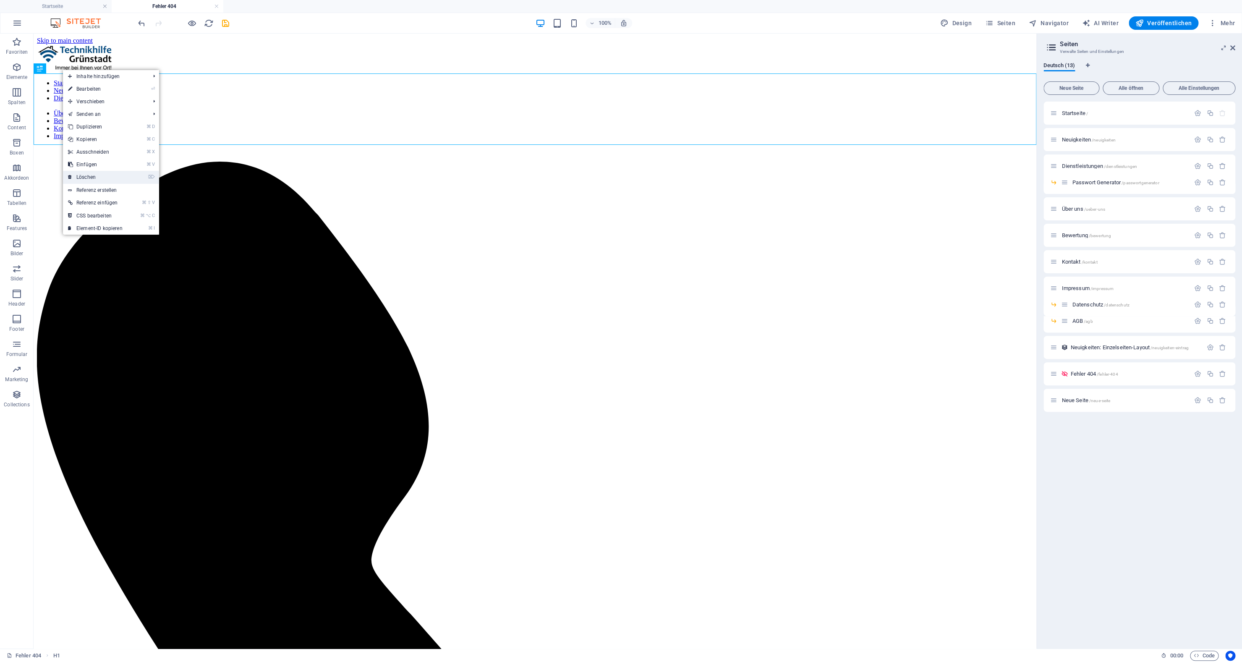
click at [87, 176] on link "⌦ Löschen" at bounding box center [95, 177] width 65 height 13
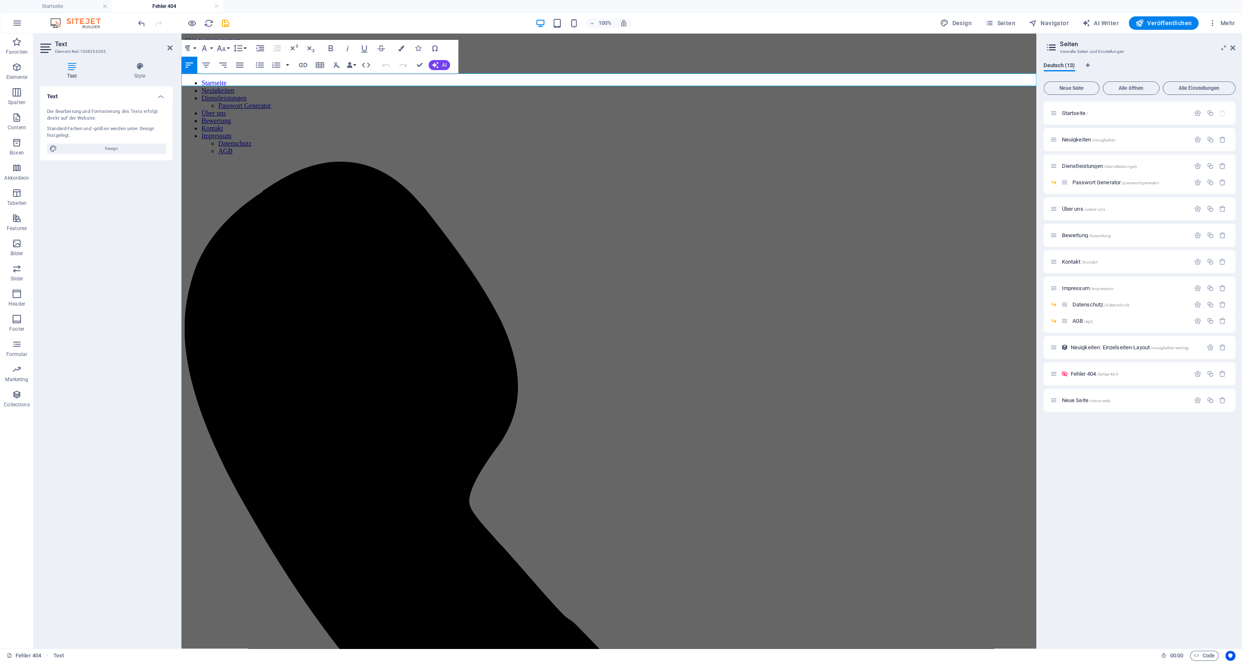
drag, startPoint x: 464, startPoint y: 80, endPoint x: 362, endPoint y: 118, distance: 108.7
copy p "Sie können aber oben die Navigation nutzen, um zu finden was Sie suchen!"
click at [219, 81] on icon at bounding box center [218, 81] width 5 height 9
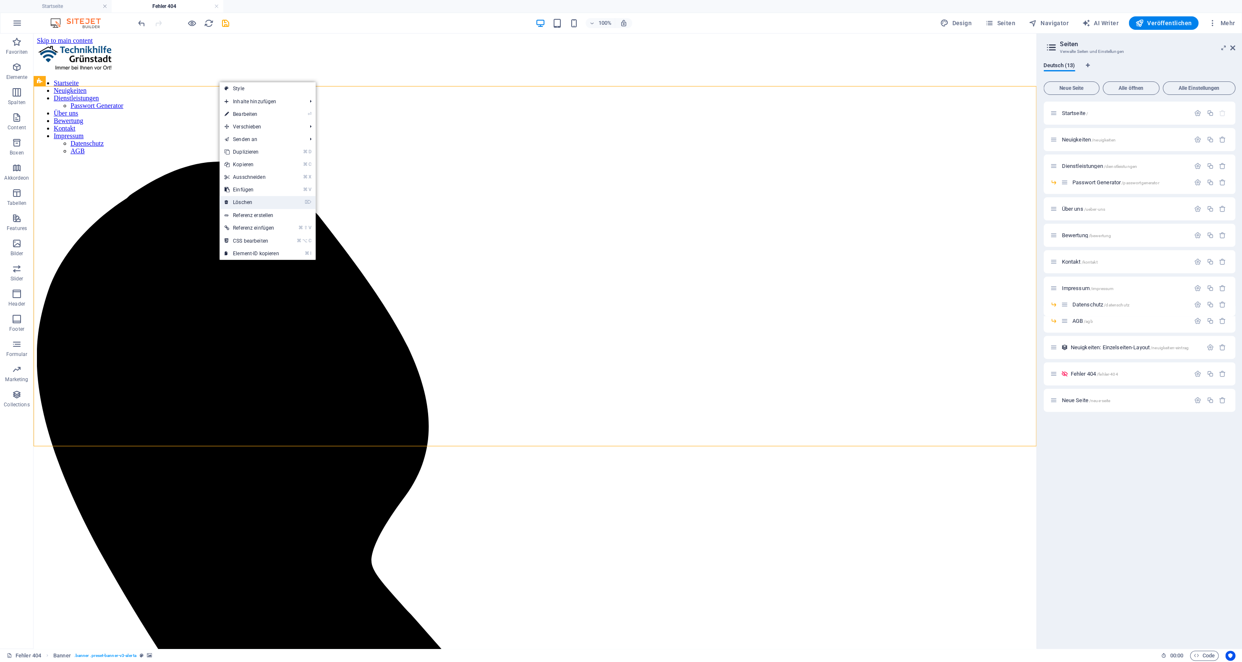
click at [246, 198] on link "⌦ Löschen" at bounding box center [251, 202] width 65 height 13
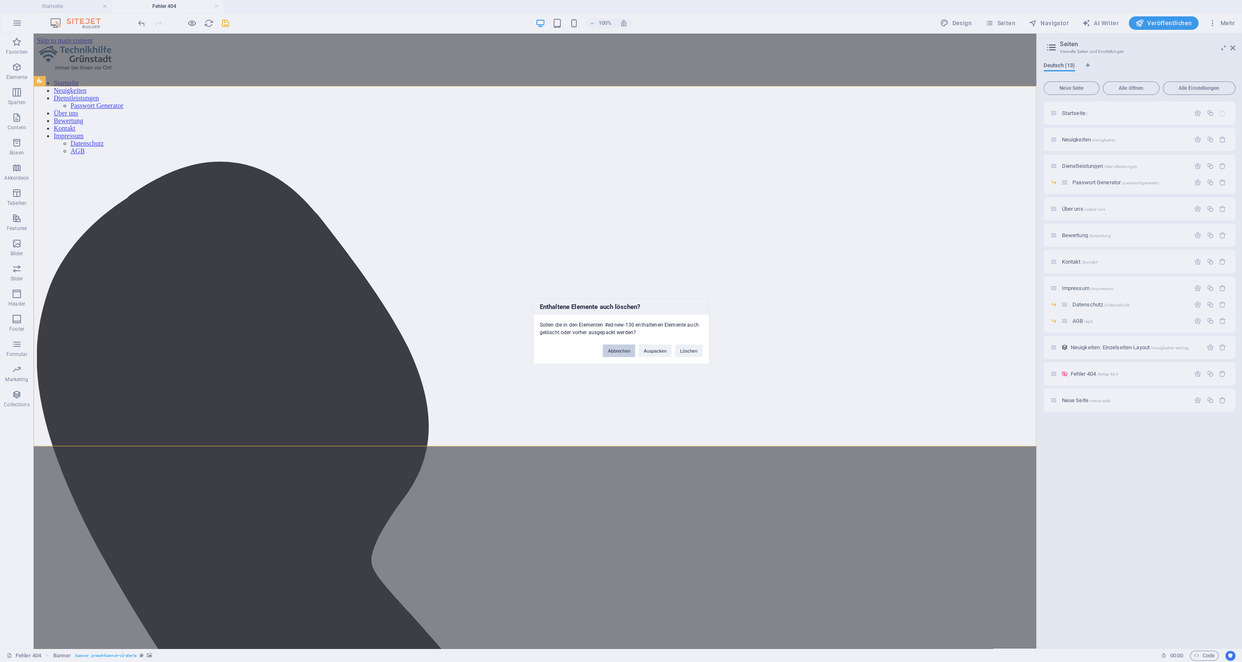
click at [622, 348] on button "Abbrechen" at bounding box center [619, 350] width 32 height 13
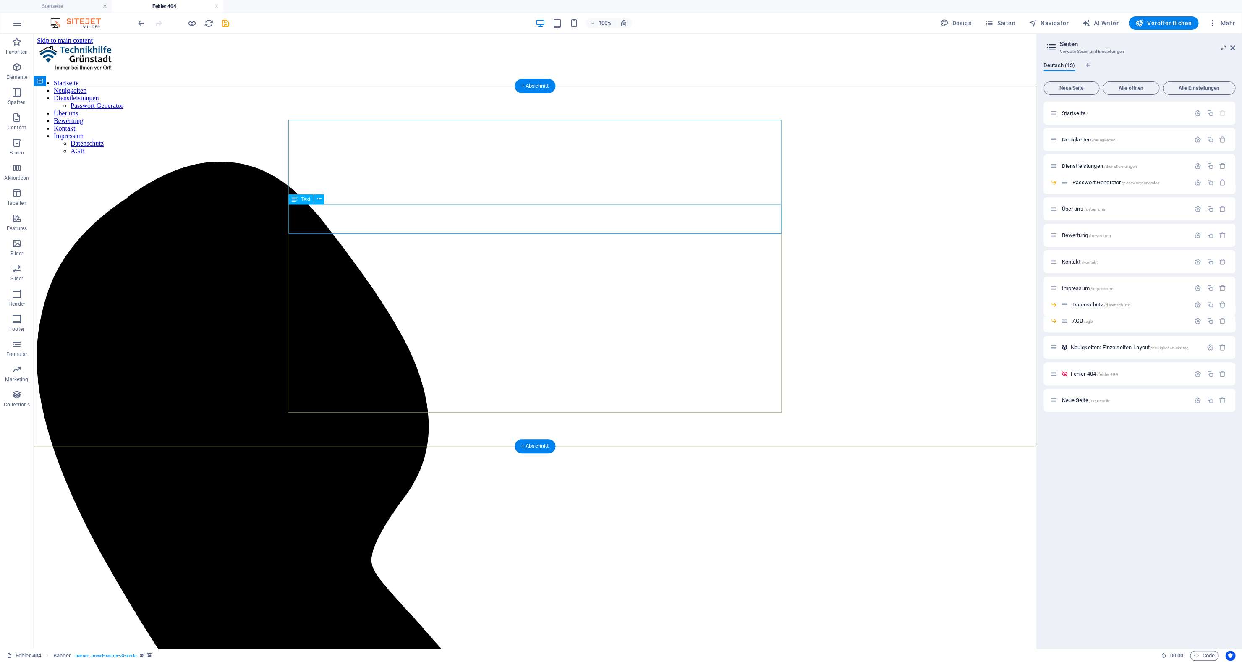
drag, startPoint x: 624, startPoint y: 218, endPoint x: 637, endPoint y: 217, distance: 12.6
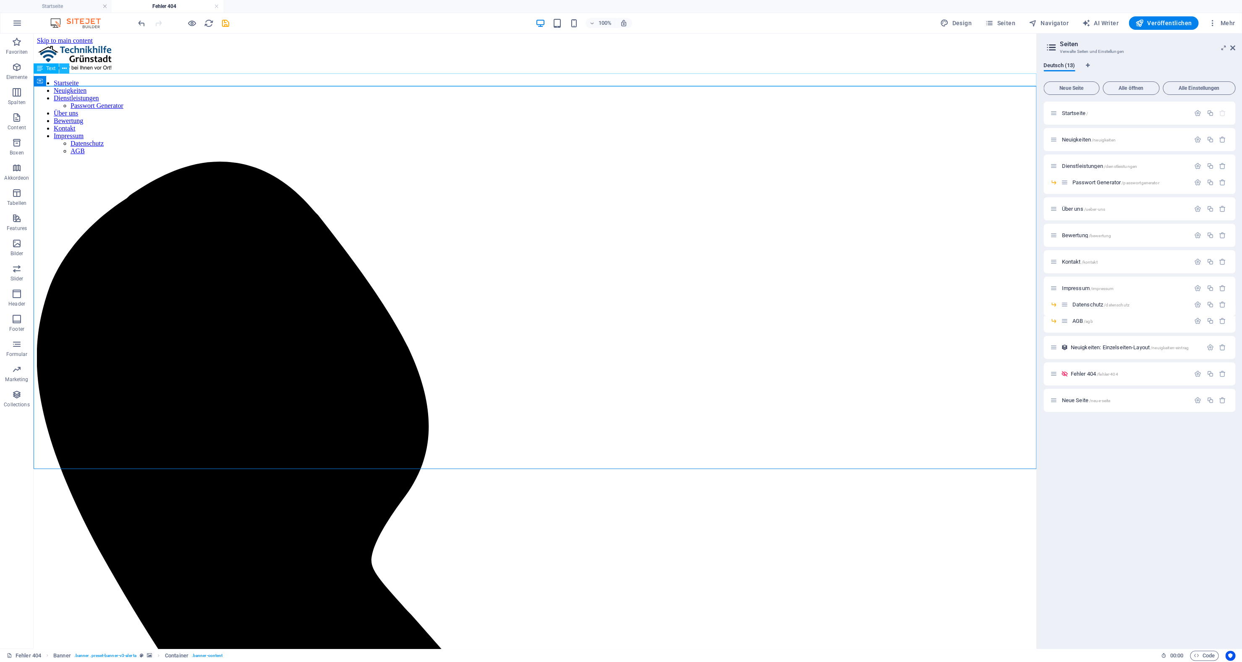
click at [63, 71] on icon at bounding box center [64, 68] width 5 height 9
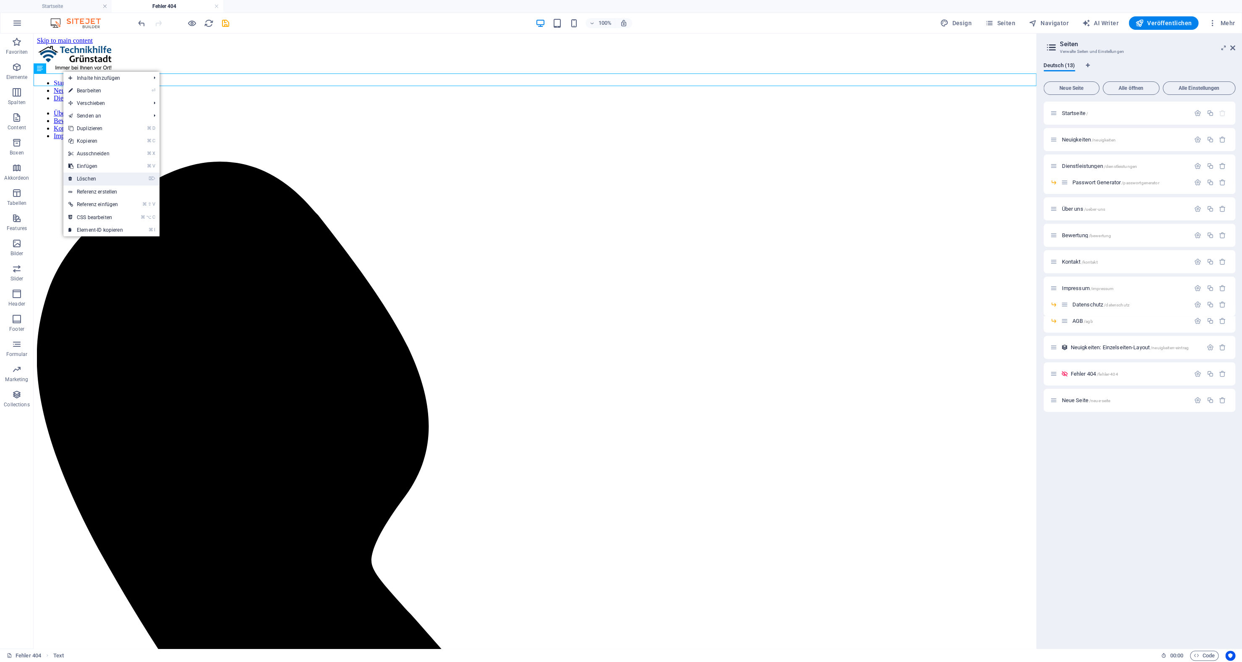
drag, startPoint x: 81, startPoint y: 175, endPoint x: 46, endPoint y: 141, distance: 48.4
click at [81, 175] on link "⌦ Löschen" at bounding box center [95, 178] width 65 height 13
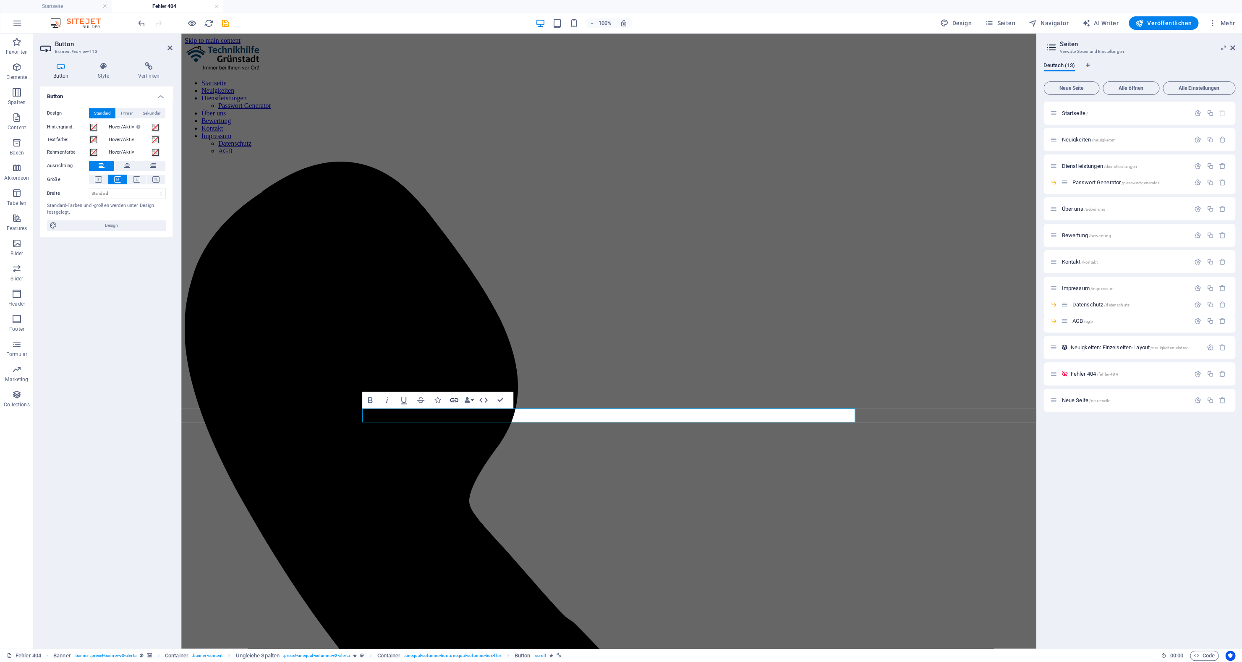
click at [455, 398] on icon "button" at bounding box center [454, 400] width 8 height 4
select select "0"
click option "Startseite" at bounding box center [0, 0] width 0 height 0
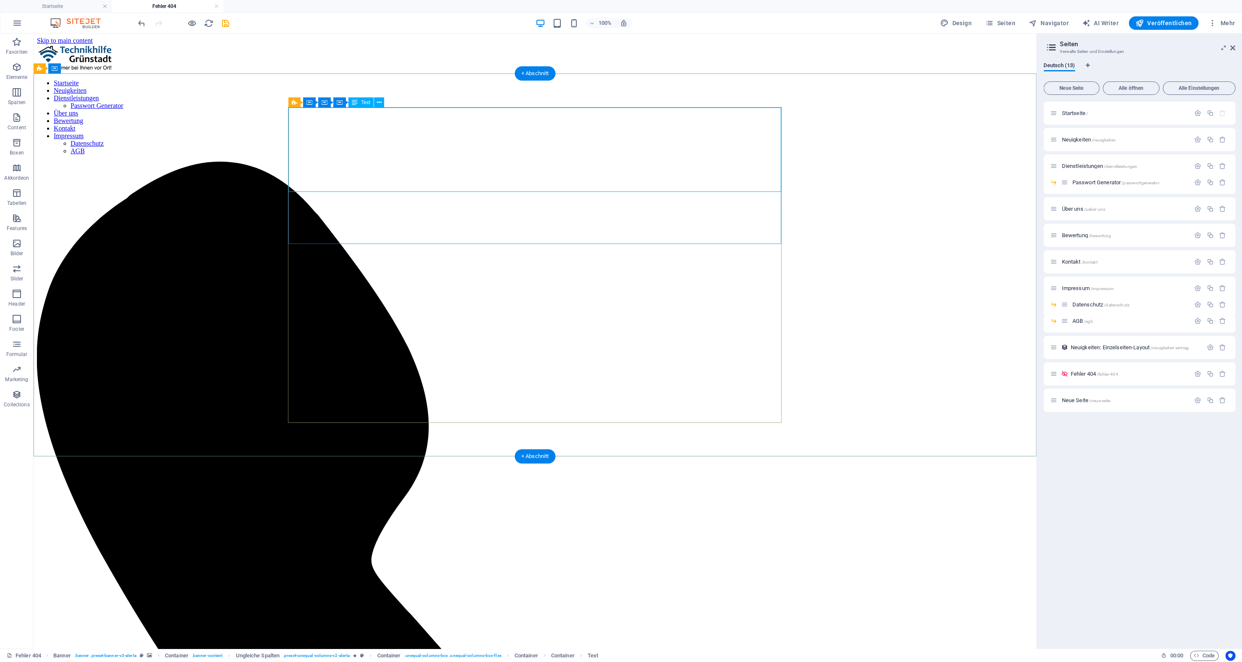
click at [17, 74] on p "Elemente" at bounding box center [16, 77] width 21 height 7
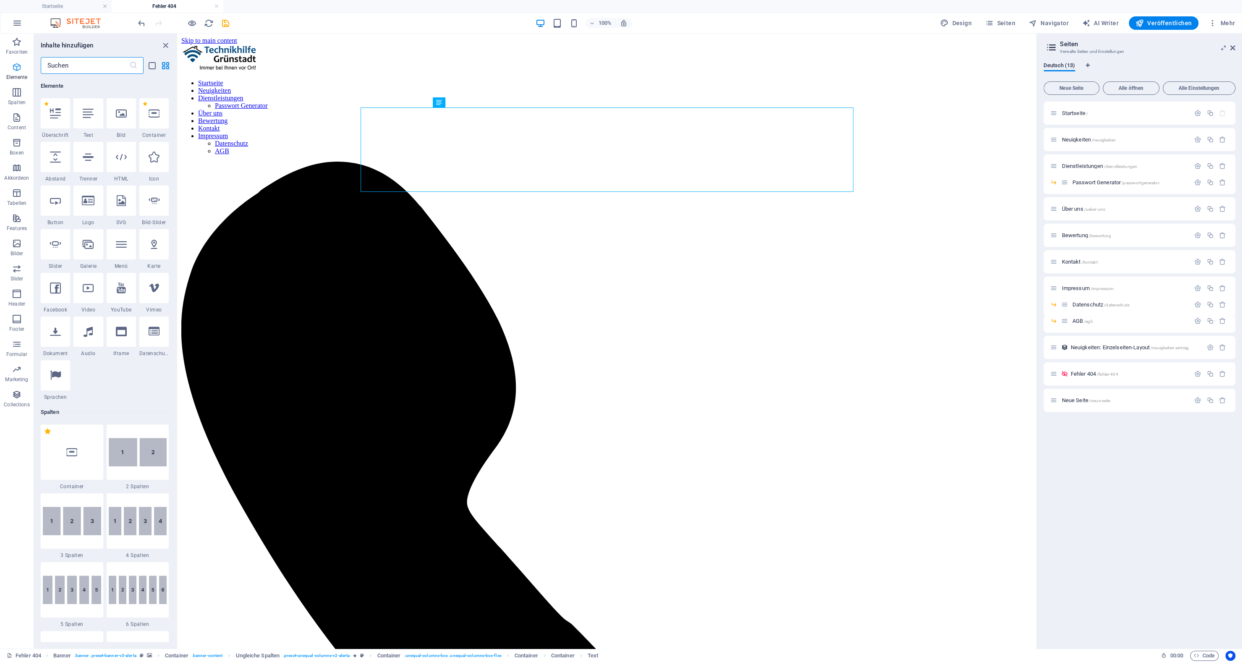
scroll to position [89, 0]
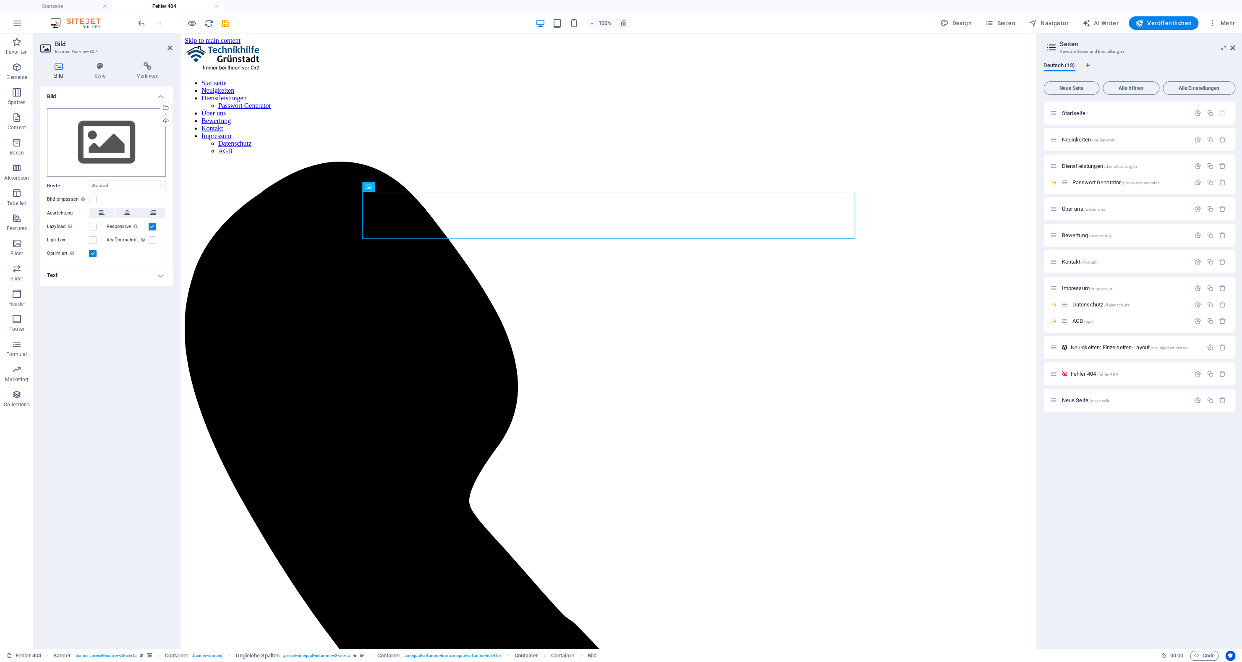
click at [85, 149] on div "Ziehe Dateien zum Hochladen hierher oder klicke hier, um aus Dateien oder koste…" at bounding box center [106, 142] width 119 height 69
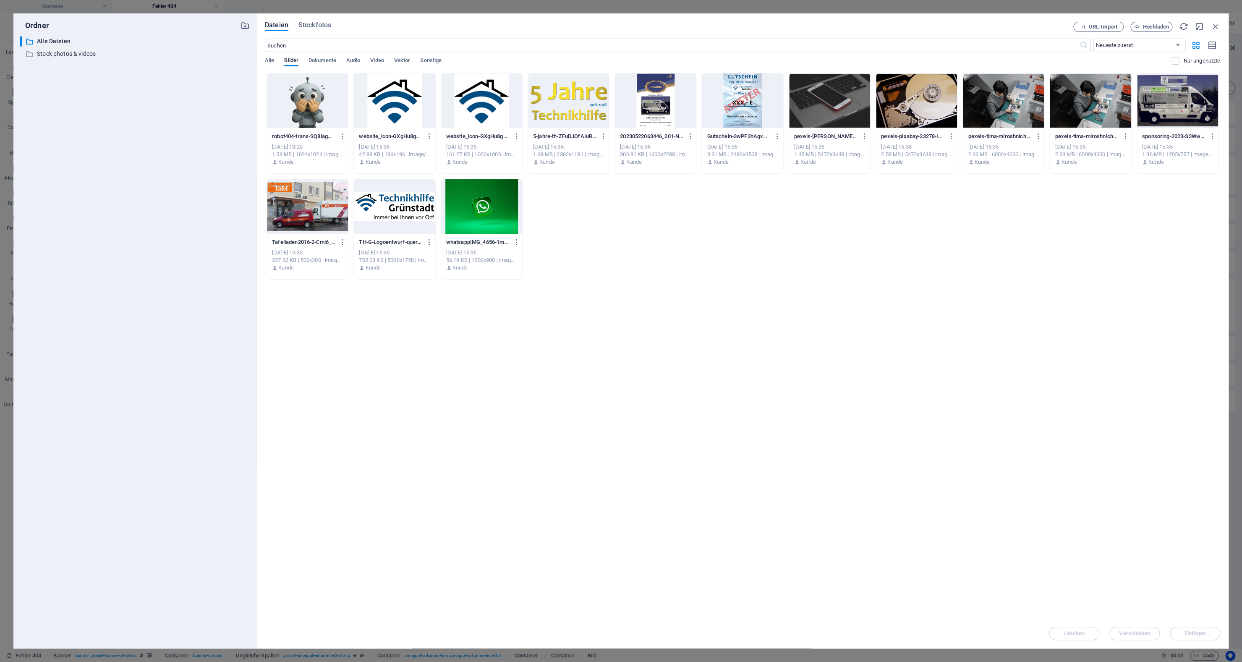
click at [322, 100] on div at bounding box center [307, 100] width 81 height 55
click at [322, 100] on div "1" at bounding box center [307, 100] width 81 height 55
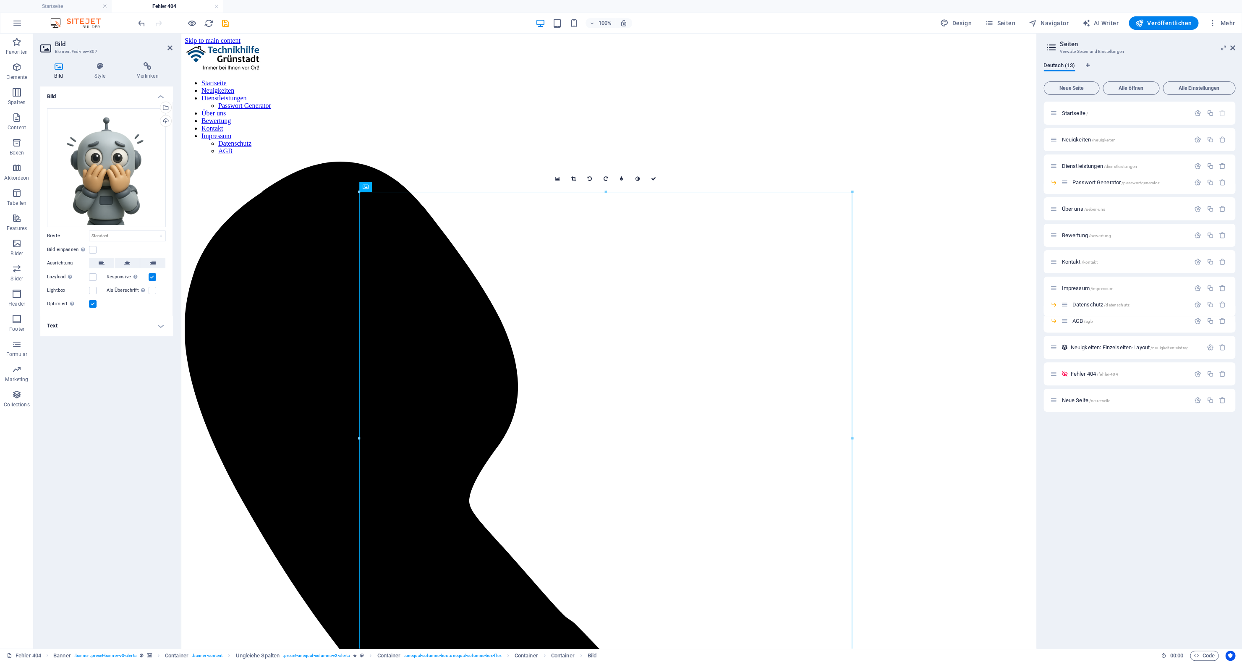
click at [136, 326] on h4 "Text" at bounding box center [106, 326] width 132 height 20
click at [89, 231] on select "Standard auto px rem % em vh vw" at bounding box center [127, 236] width 76 height 10
click at [94, 250] on label at bounding box center [93, 250] width 8 height 8
click at [0, 0] on input "Bild einpassen Bild automatisch anhand einer fixen Breite und Höhe einpassen" at bounding box center [0, 0] width 0 height 0
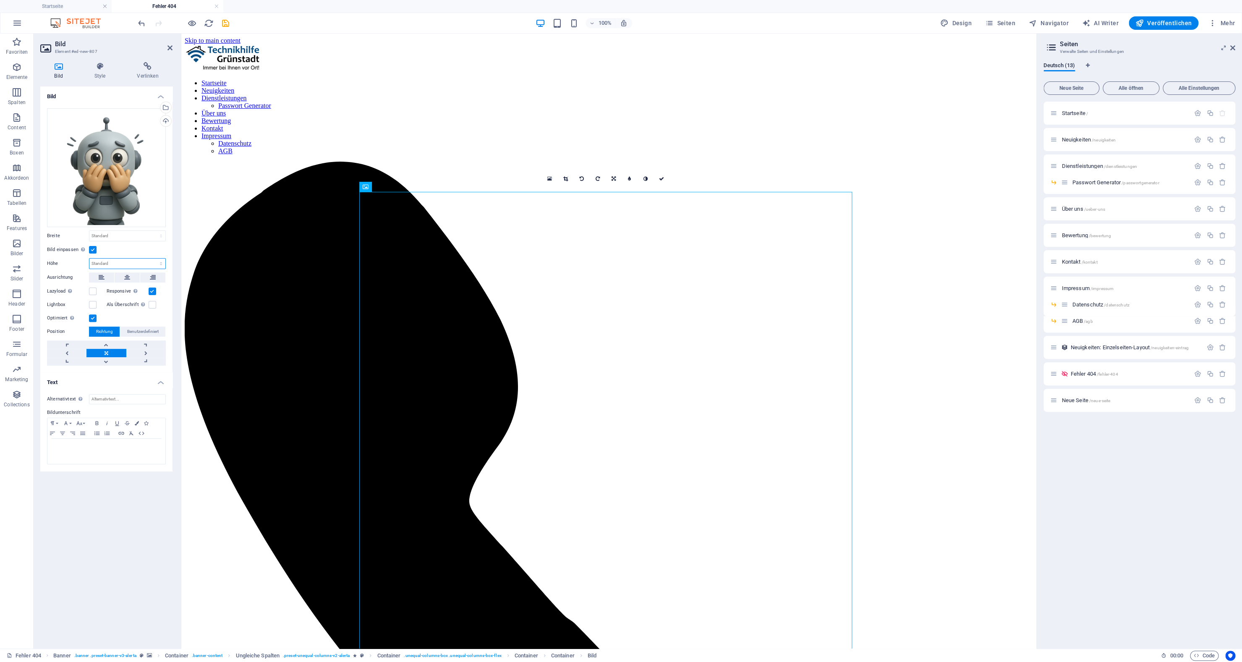
click at [89, 259] on select "Standard auto px" at bounding box center [127, 264] width 76 height 10
select select "px"
click option "px" at bounding box center [0, 0] width 0 height 0
type input "4"
type input "200"
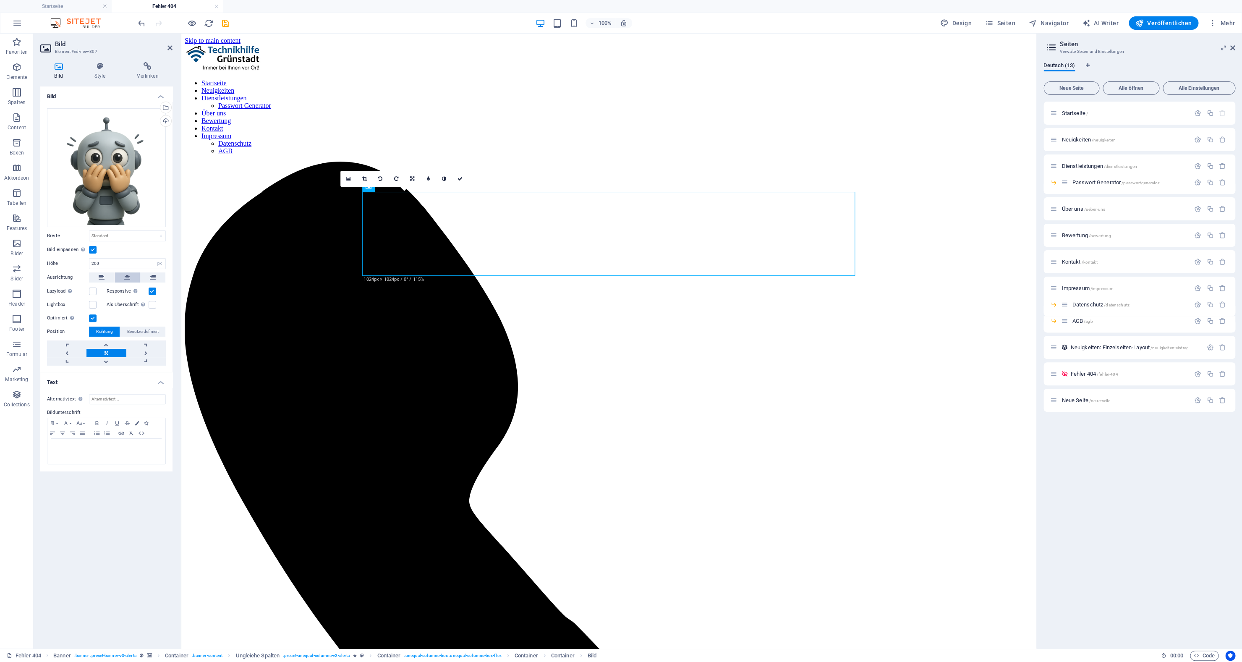
click at [126, 278] on icon at bounding box center [127, 277] width 6 height 10
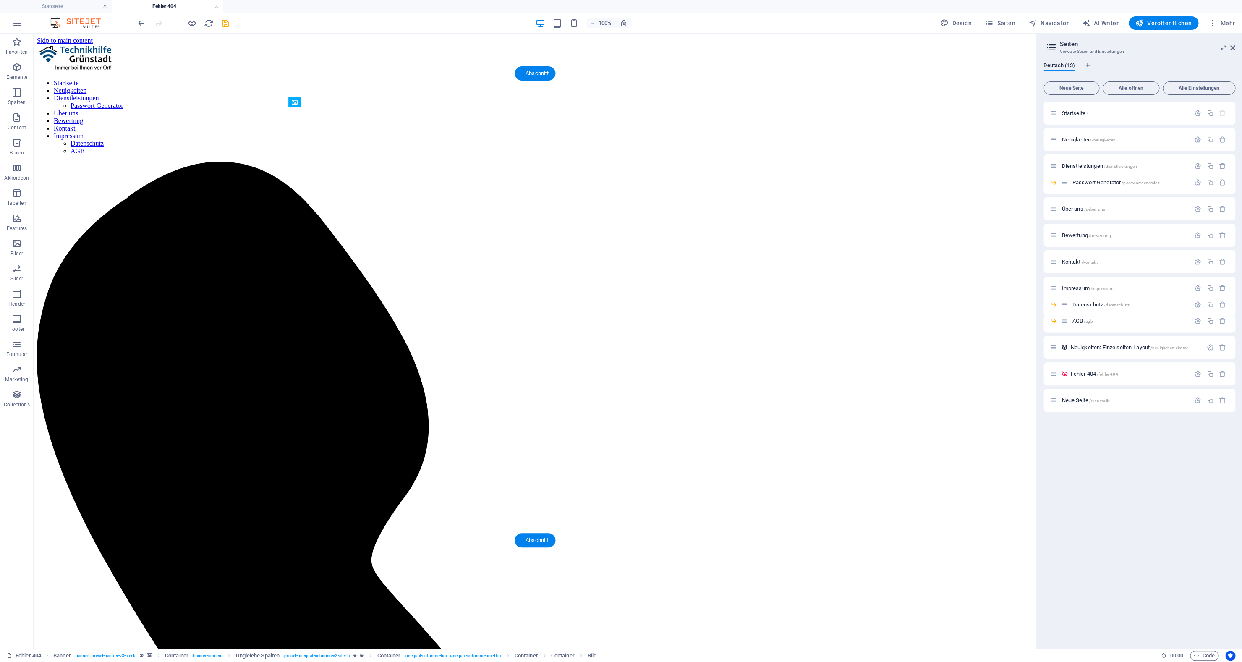
drag, startPoint x: 529, startPoint y: 226, endPoint x: 461, endPoint y: 153, distance: 99.8
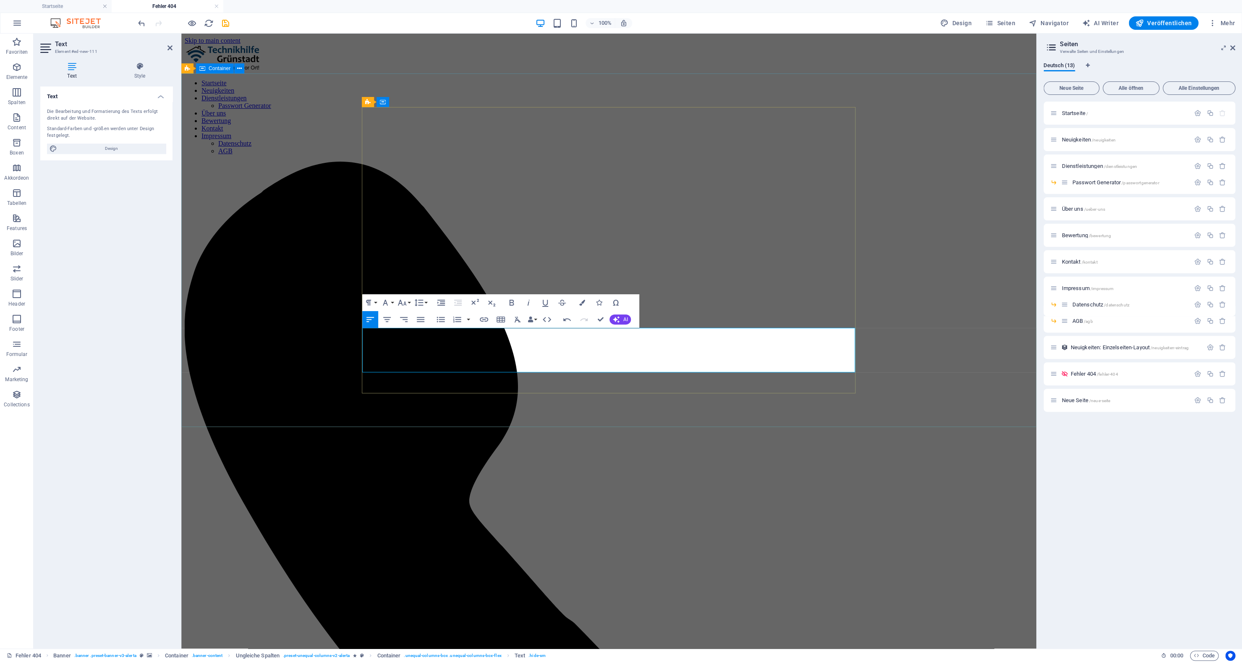
scroll to position [2040, 5]
click at [546, 321] on icon "button" at bounding box center [547, 319] width 10 height 10
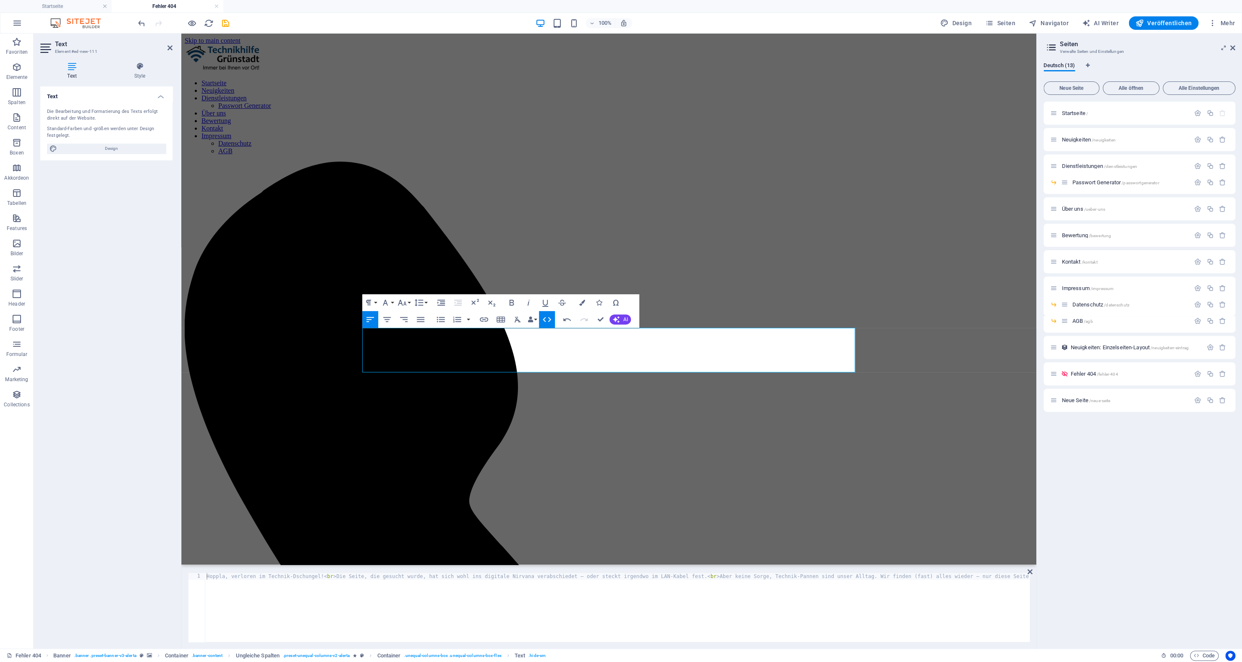
click at [512, 605] on div "Hoppla, verloren im Technik-Dschungel! < br > Die Seite, die gesucht wurde, hat…" at bounding box center [637, 611] width 865 height 76
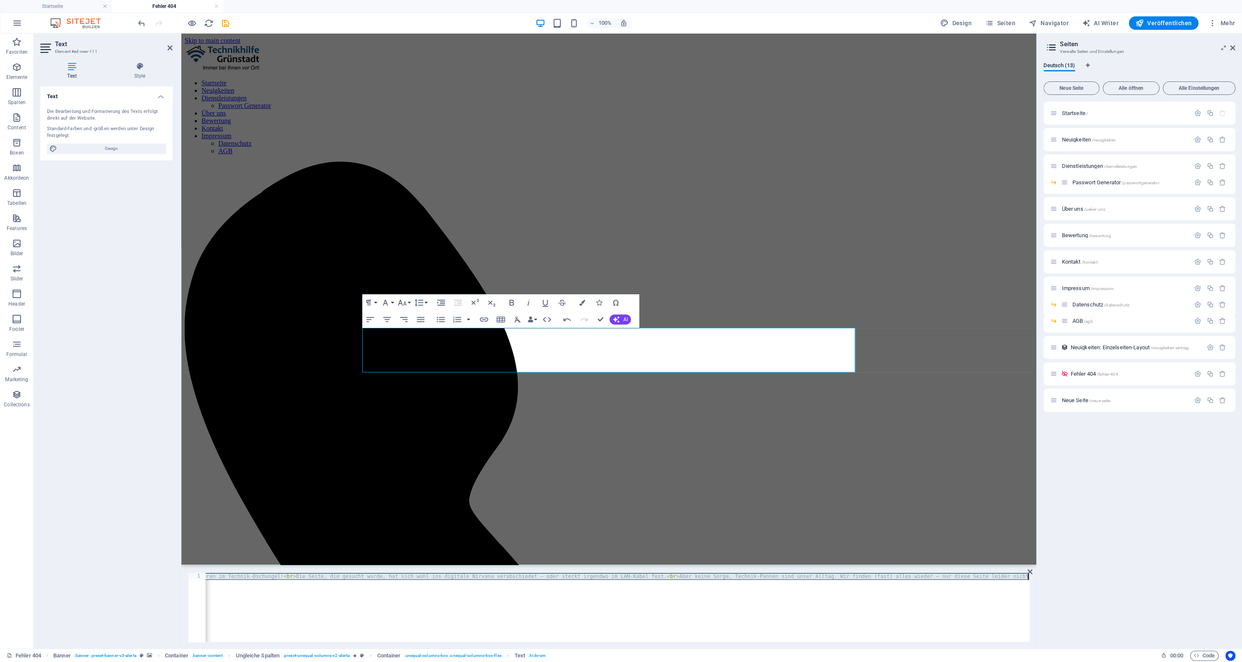
type textarea "Aber keine Sorge, Technik-Pannen sind unser Alltag. Wir finden (fast) alles wie…"
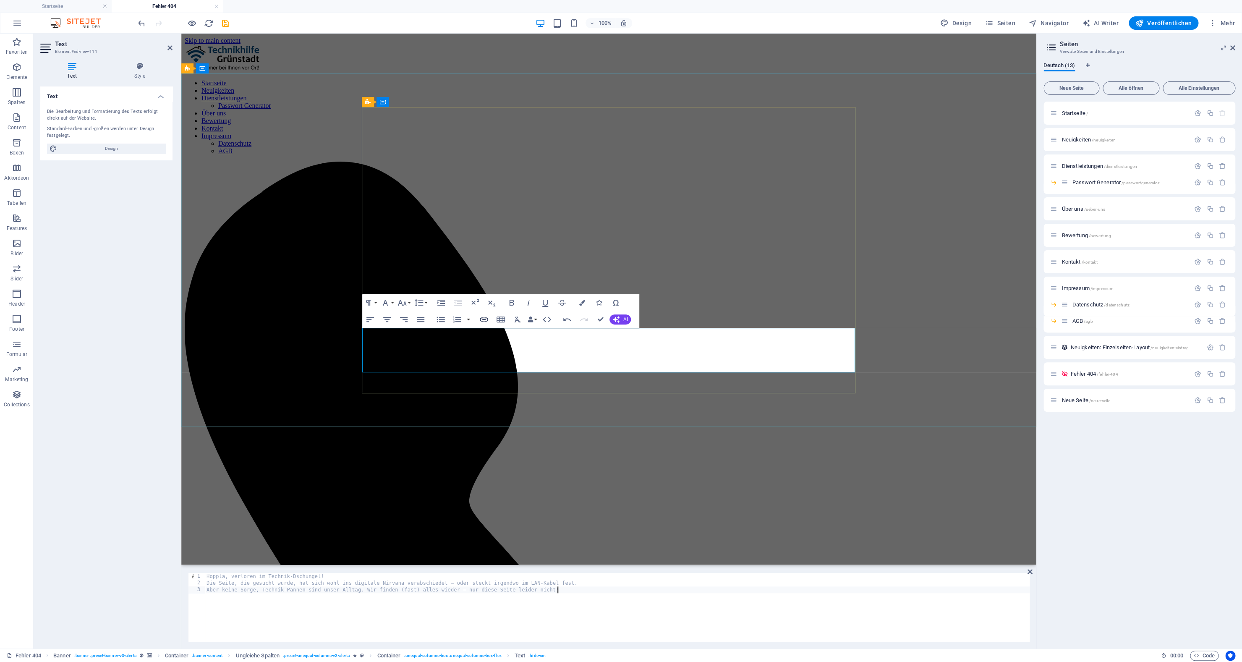
scroll to position [2040, 5]
click at [487, 327] on button "Link einfügen" at bounding box center [484, 319] width 16 height 17
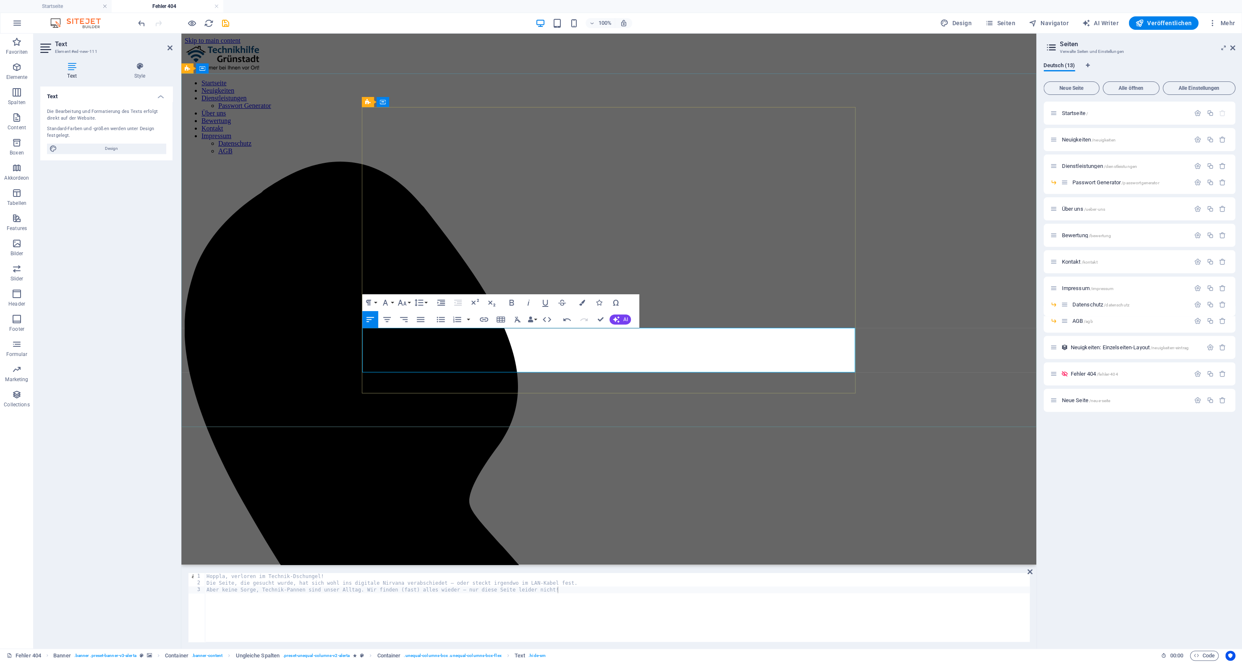
click at [580, 301] on button "Farben" at bounding box center [582, 302] width 16 height 17
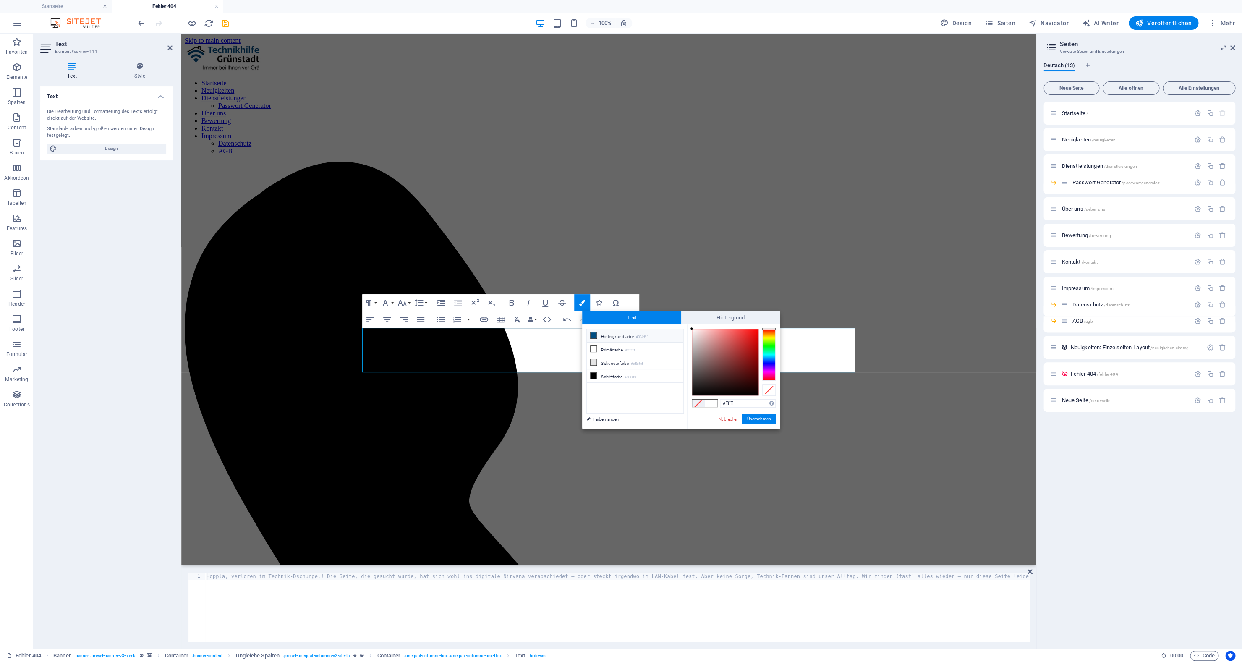
click at [613, 335] on li "Hintergrundfarbe #004d81" at bounding box center [635, 335] width 97 height 13
click at [629, 377] on small "#000000" at bounding box center [630, 377] width 13 height 6
type input "#000000"
click at [762, 420] on button "Übernehmen" at bounding box center [759, 419] width 34 height 10
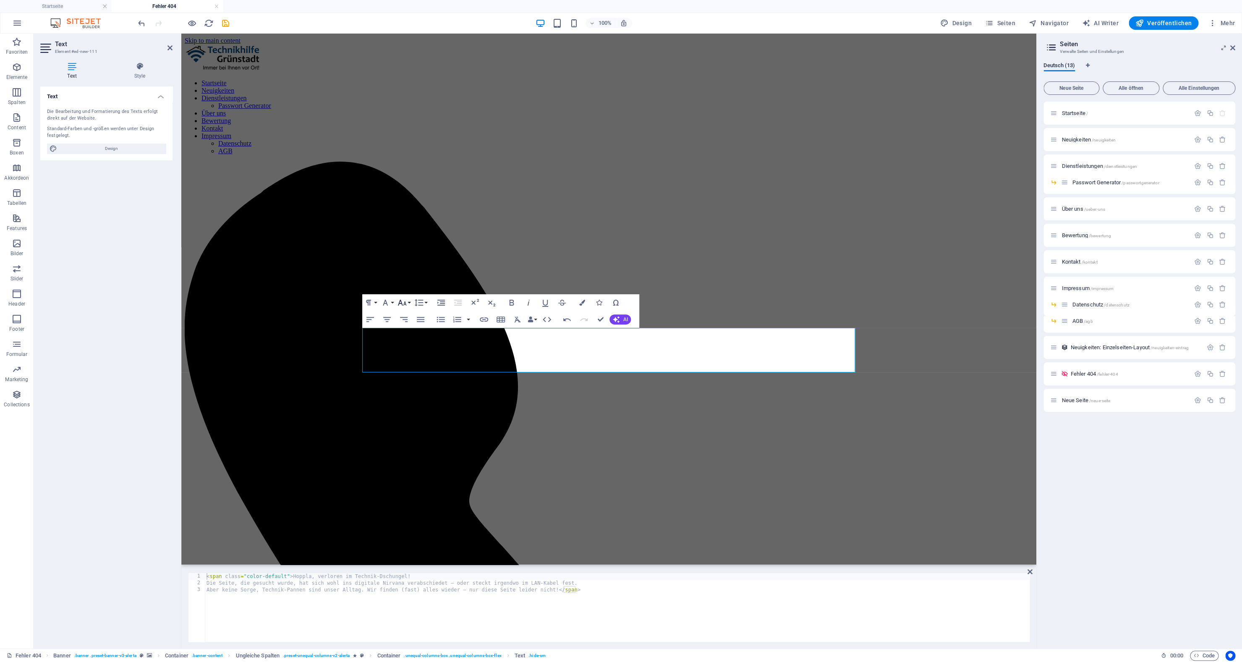
click at [407, 302] on icon "button" at bounding box center [402, 303] width 10 height 10
click at [409, 414] on link "30" at bounding box center [411, 419] width 30 height 13
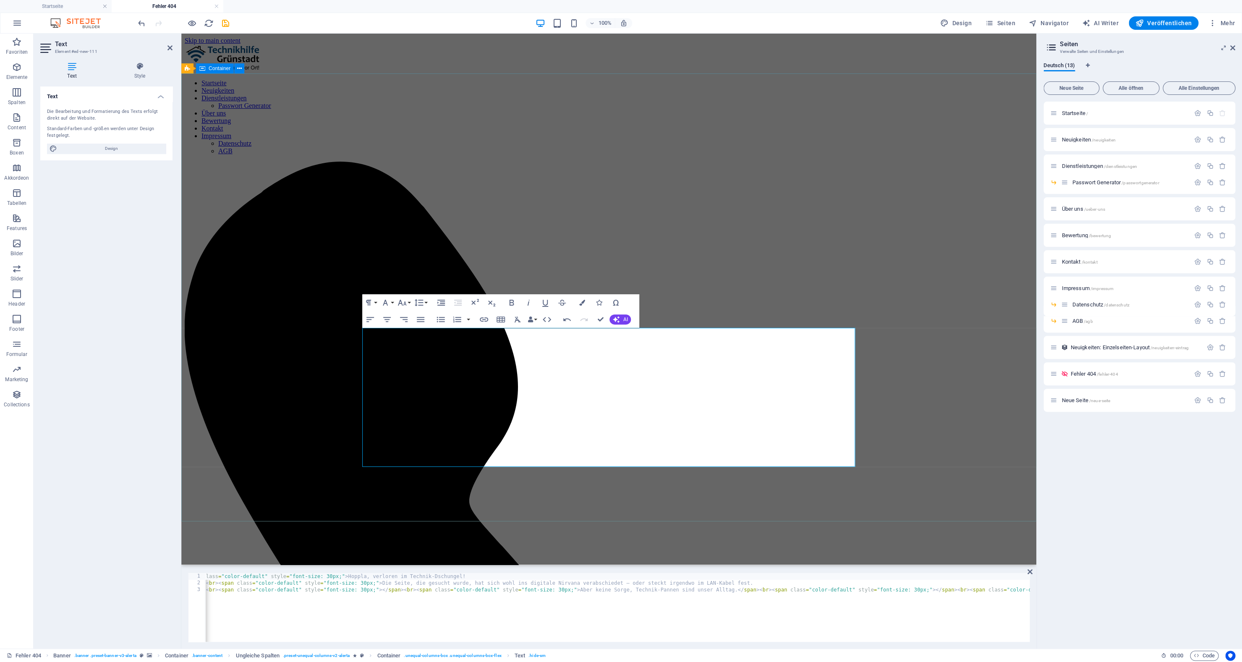
scroll to position [2040, 5]
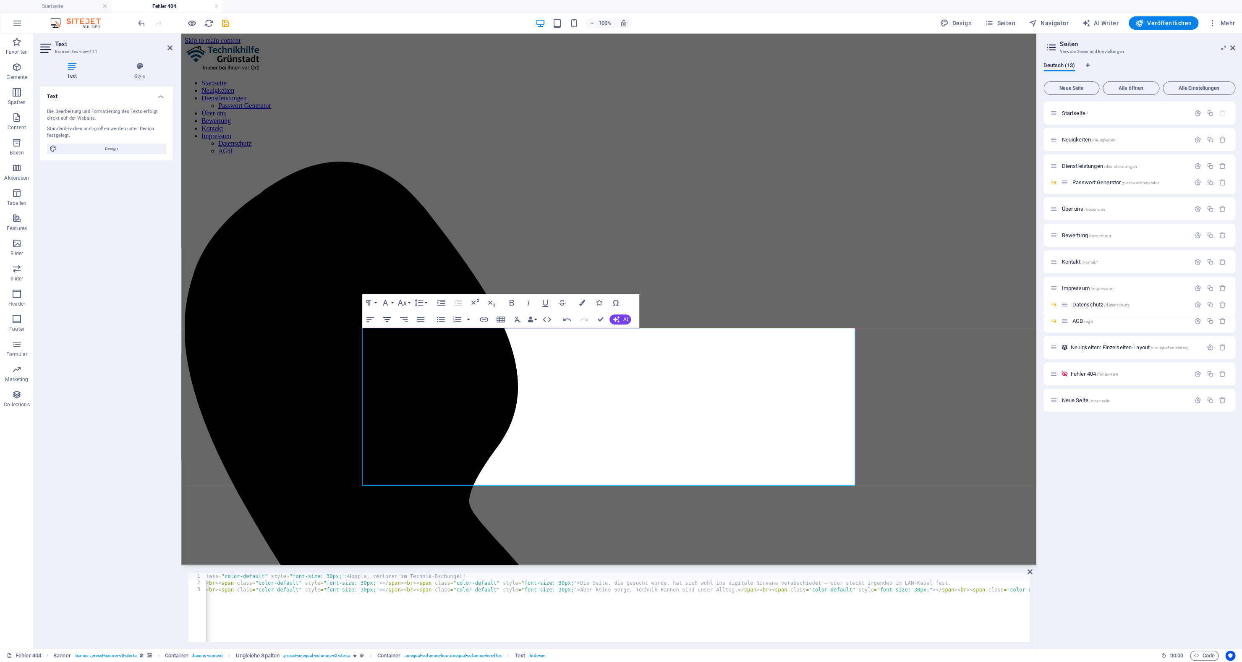
click at [389, 319] on icon "button" at bounding box center [387, 319] width 8 height 5
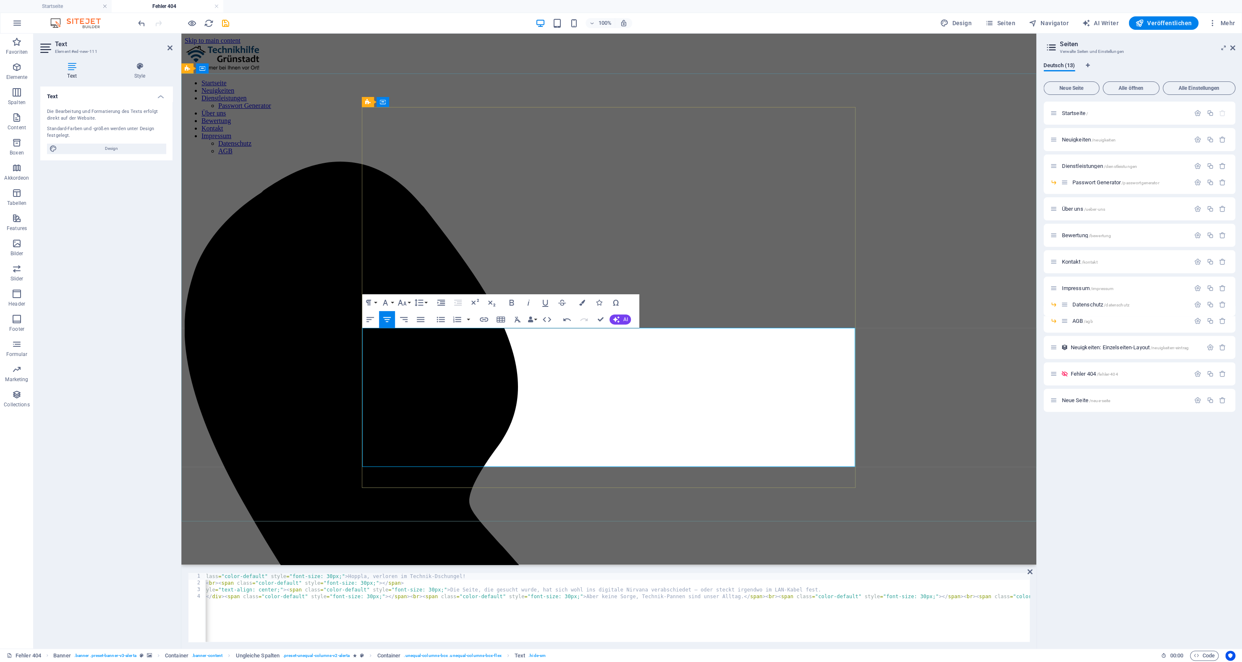
click at [390, 317] on icon "button" at bounding box center [387, 319] width 10 height 10
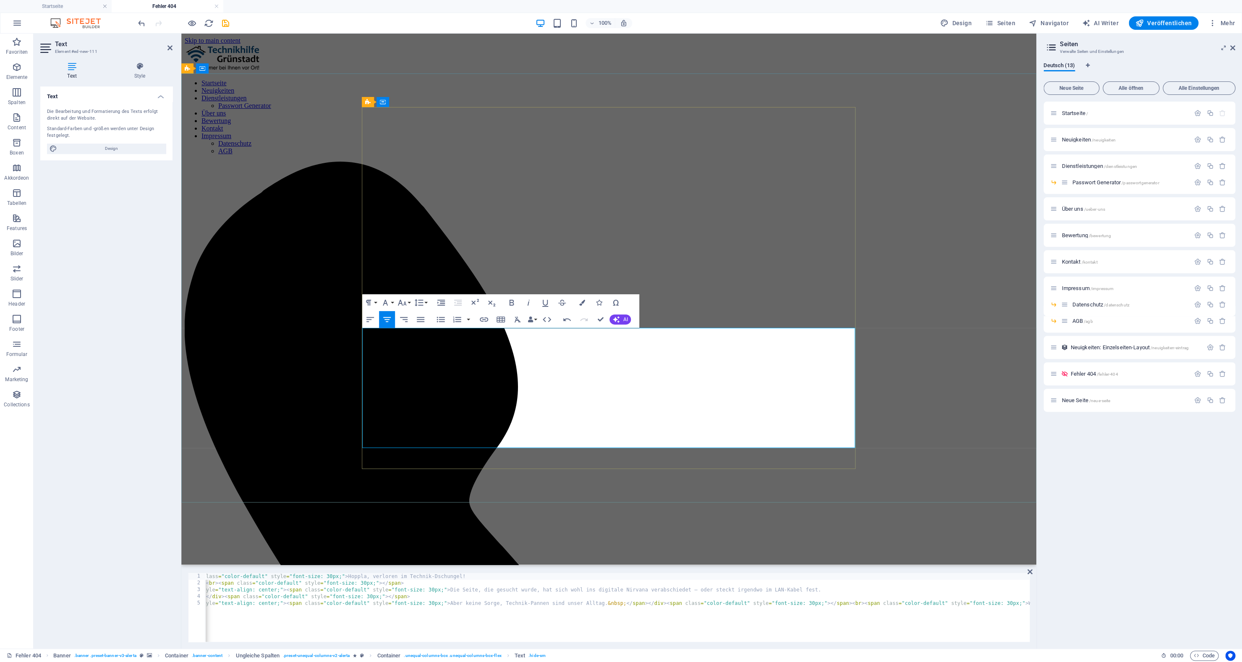
click at [384, 327] on button "Zentriert ausrichten" at bounding box center [387, 319] width 16 height 17
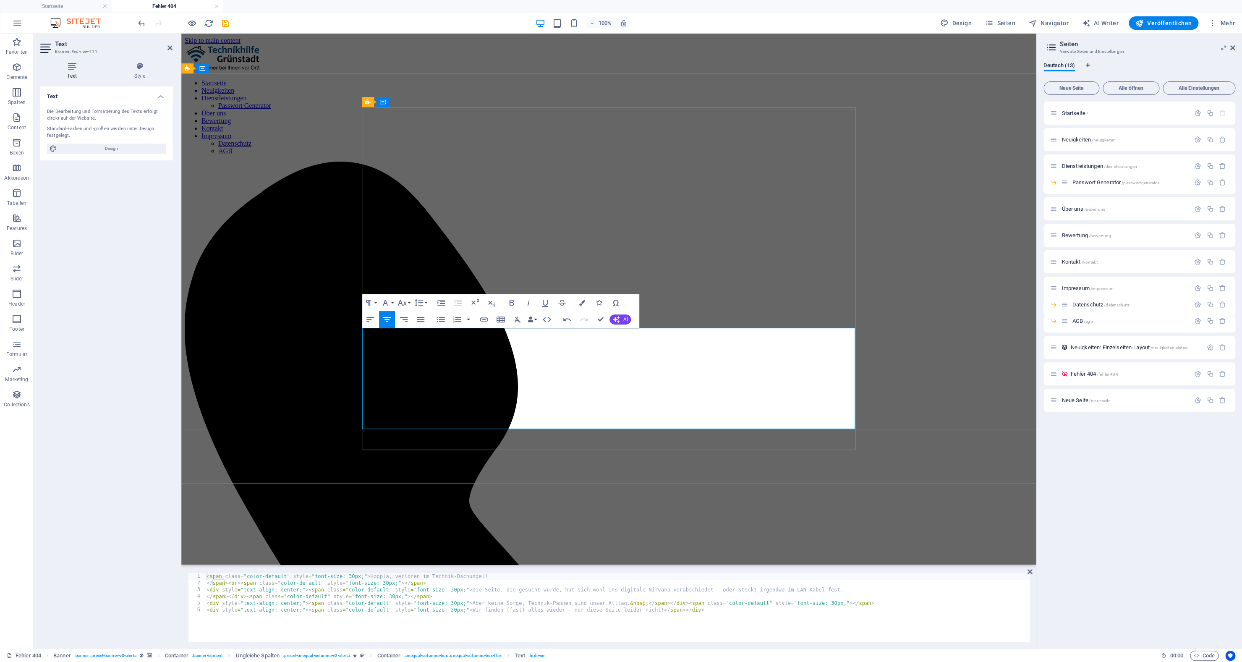
click at [384, 322] on icon "button" at bounding box center [387, 319] width 10 height 10
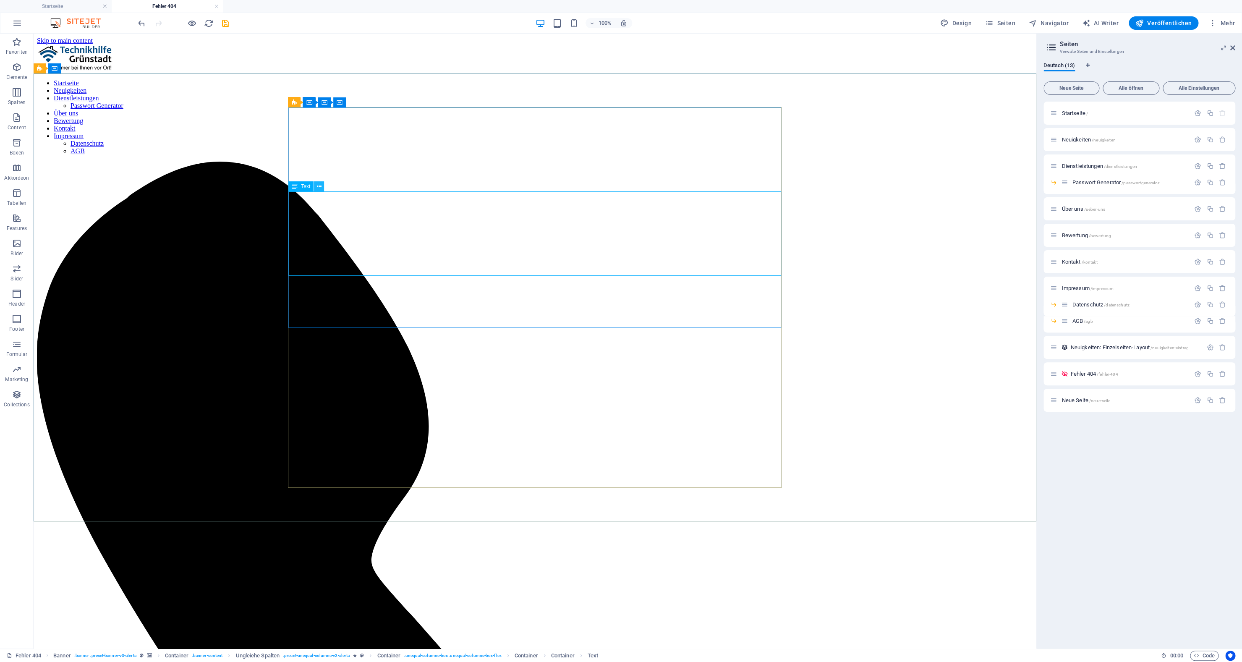
click at [319, 190] on icon at bounding box center [319, 186] width 5 height 9
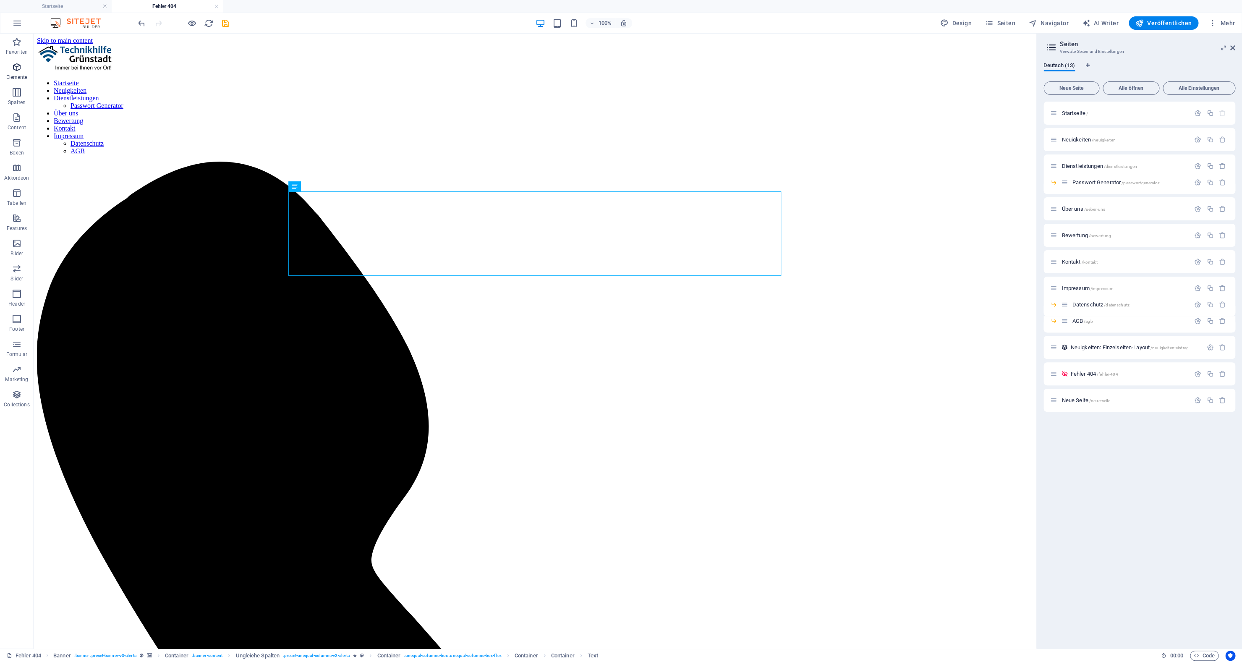
click at [16, 73] on span "Elemente" at bounding box center [17, 72] width 34 height 20
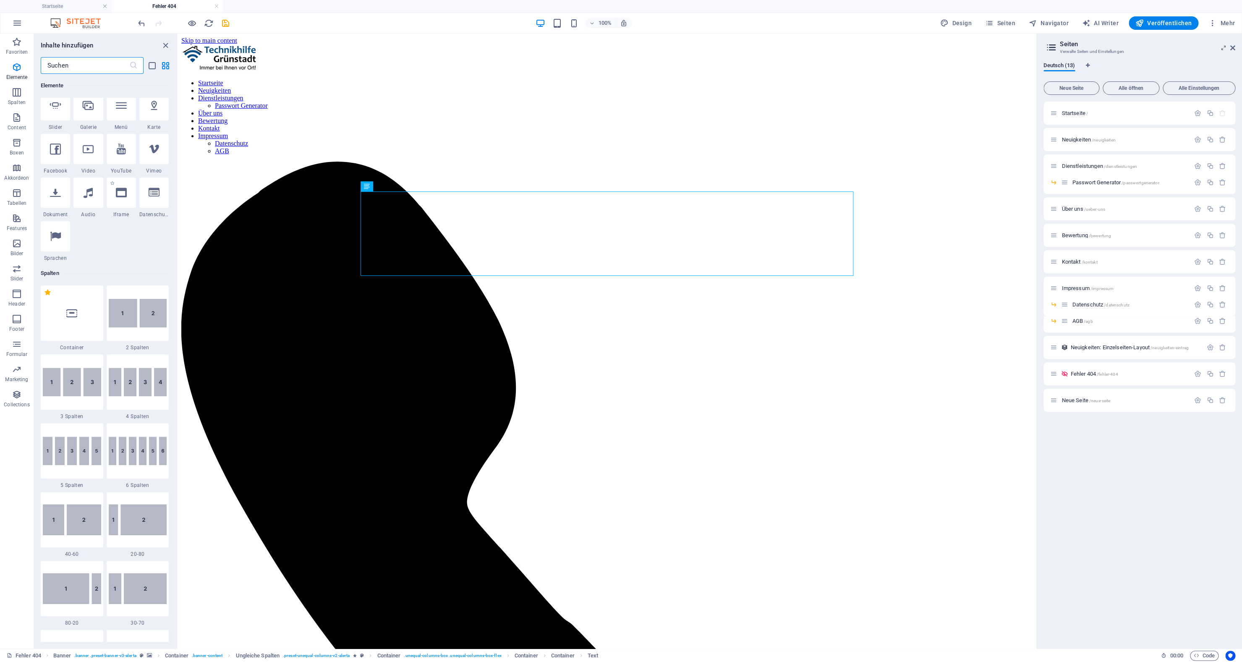
scroll to position [55, 0]
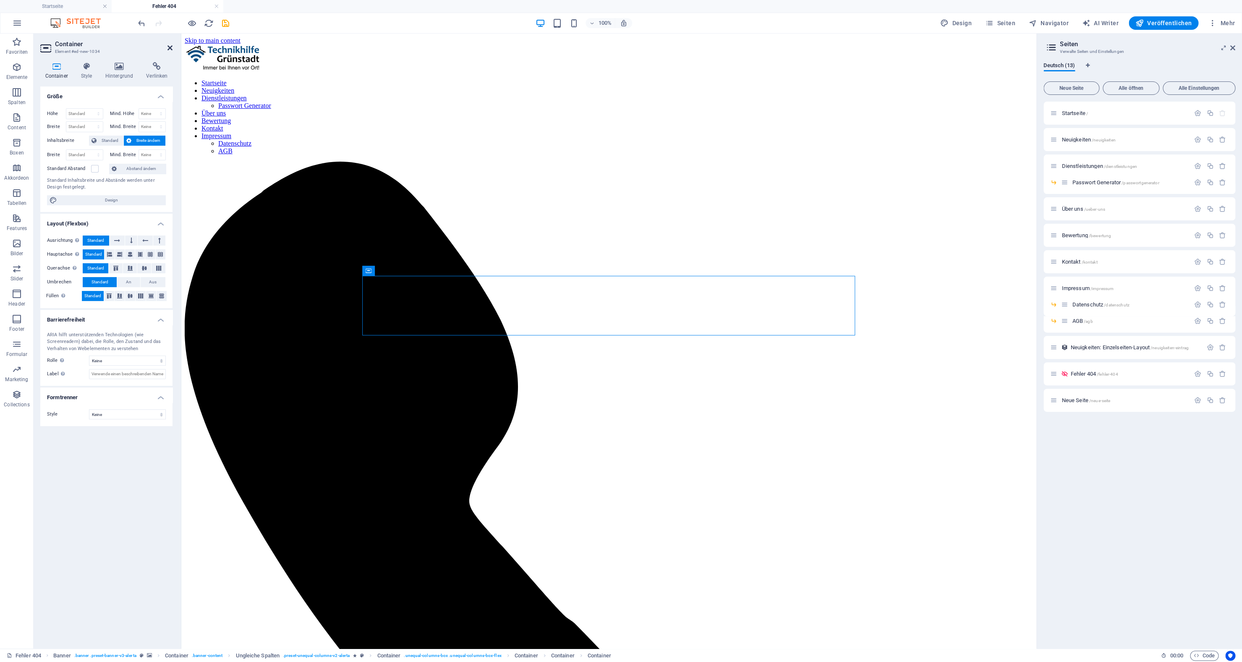
drag, startPoint x: 168, startPoint y: 50, endPoint x: 133, endPoint y: 17, distance: 47.8
click at [168, 50] on icon at bounding box center [169, 47] width 5 height 7
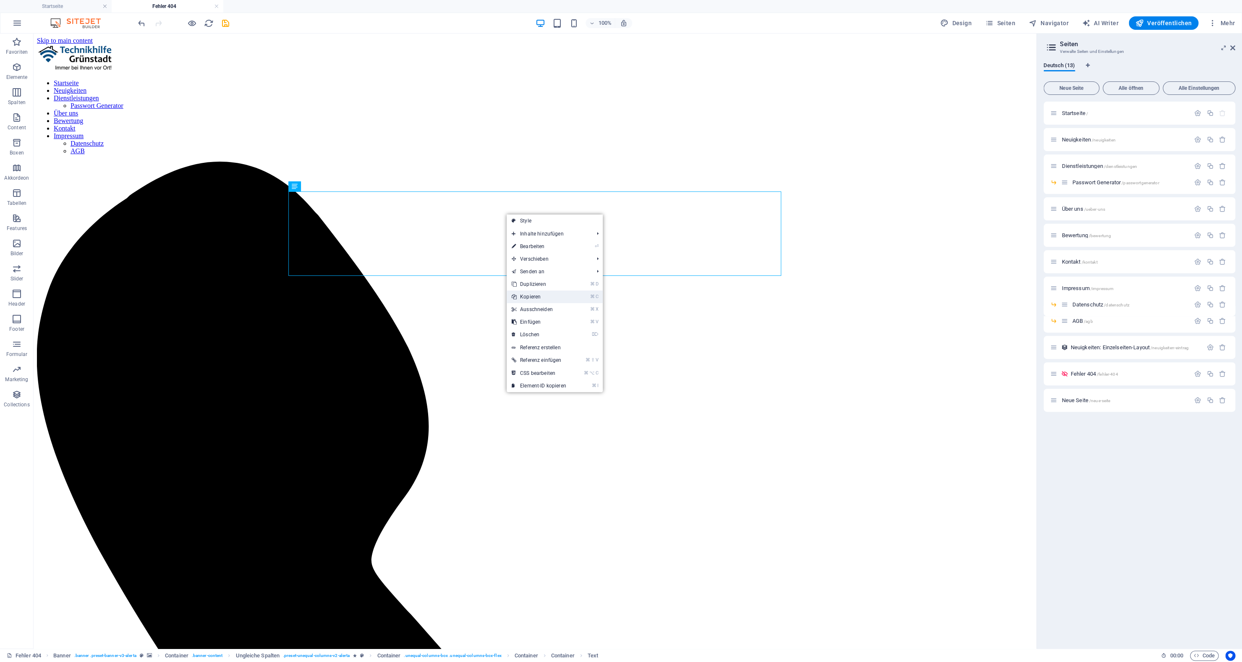
click at [528, 294] on link "⌘ C Kopieren" at bounding box center [539, 296] width 65 height 13
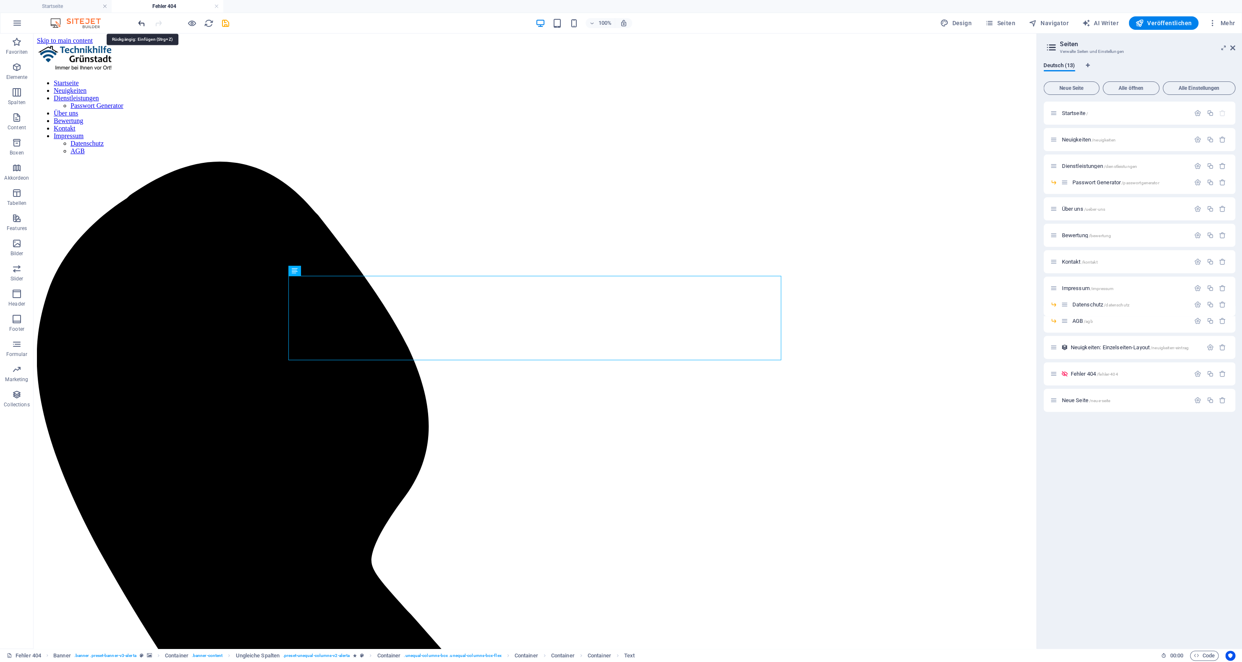
click at [140, 23] on icon "undo" at bounding box center [142, 23] width 10 height 10
click at [141, 25] on icon "undo" at bounding box center [142, 23] width 10 height 10
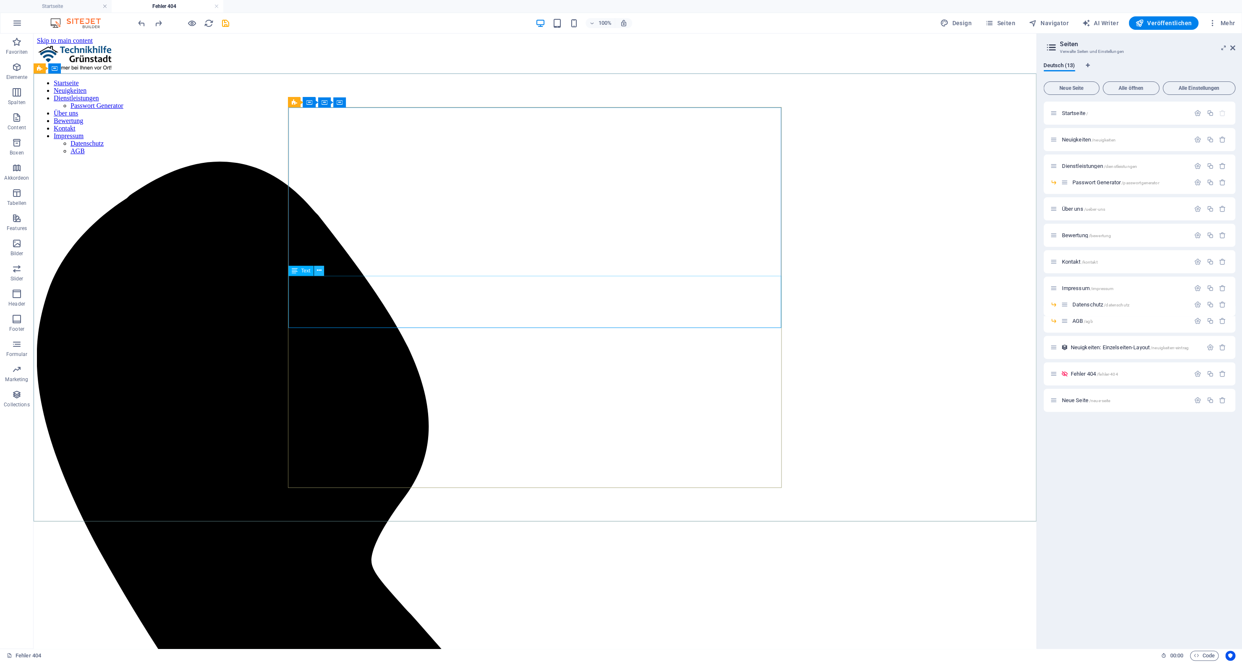
click at [315, 271] on button at bounding box center [319, 271] width 10 height 10
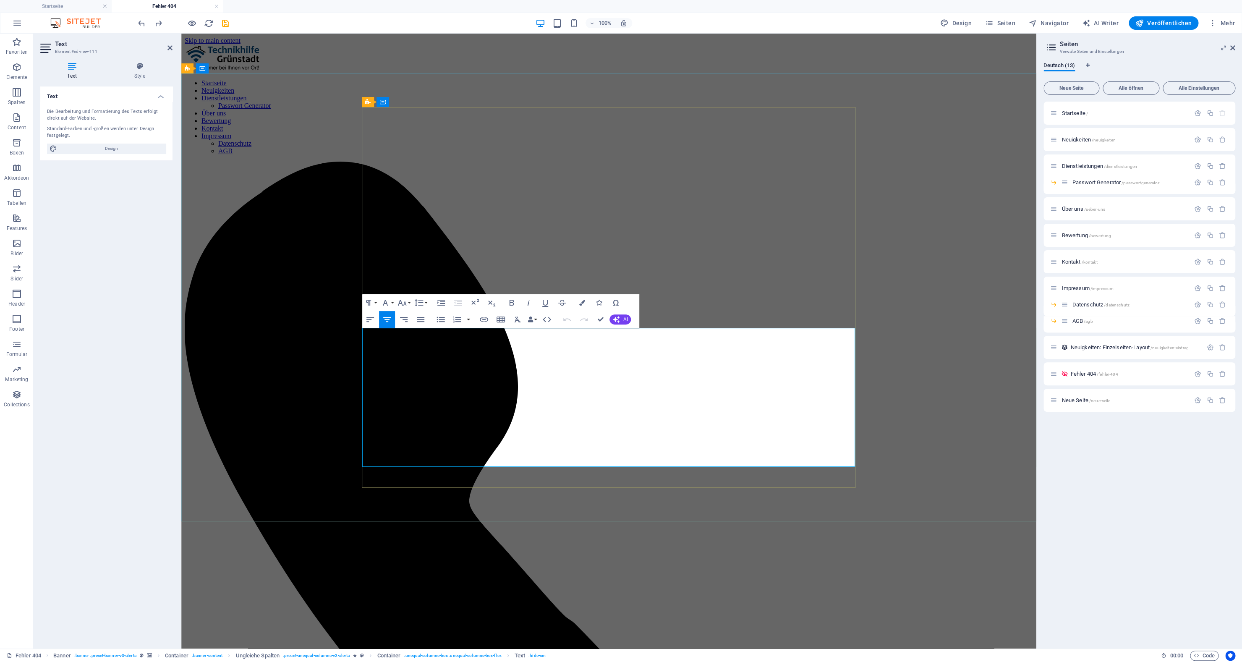
drag, startPoint x: 495, startPoint y: 340, endPoint x: 778, endPoint y: 450, distance: 304.2
copy div "Hoppla, verloren im Technik-Dschungel! Die Seite, die gesucht wurde, hat sich w…"
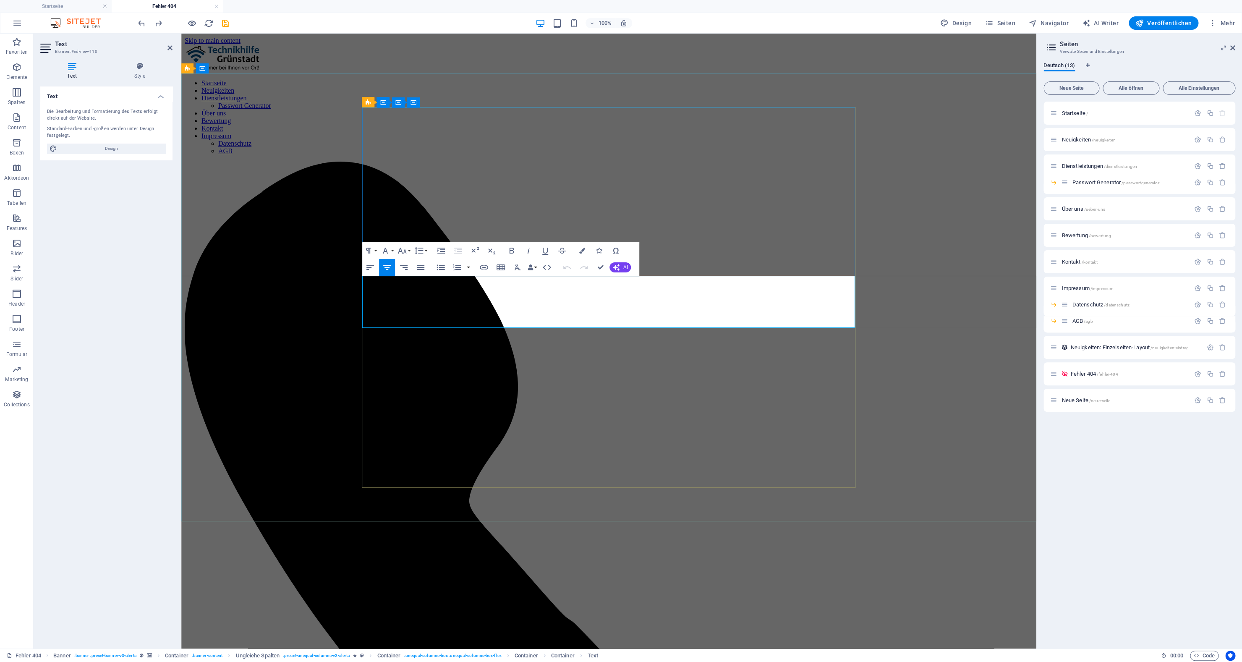
drag, startPoint x: 487, startPoint y: 287, endPoint x: 847, endPoint y: 318, distance: 361.4
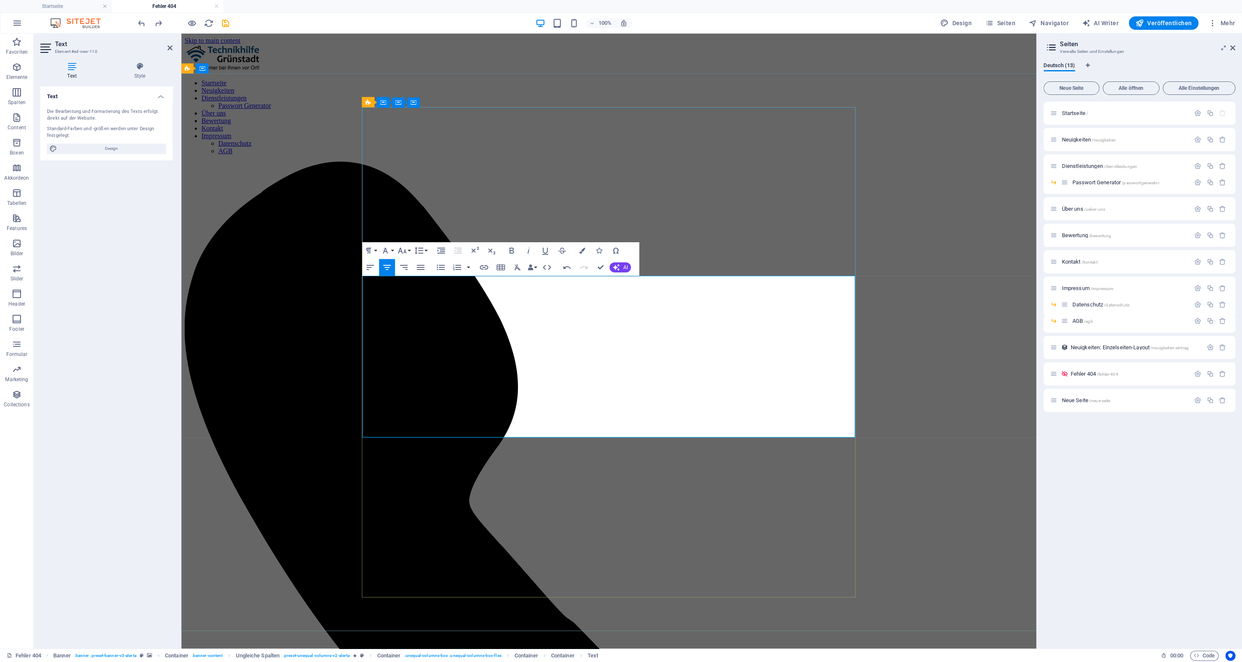
drag, startPoint x: 623, startPoint y: 289, endPoint x: 579, endPoint y: 290, distance: 44.5
drag, startPoint x: 491, startPoint y: 295, endPoint x: 769, endPoint y: 401, distance: 296.7
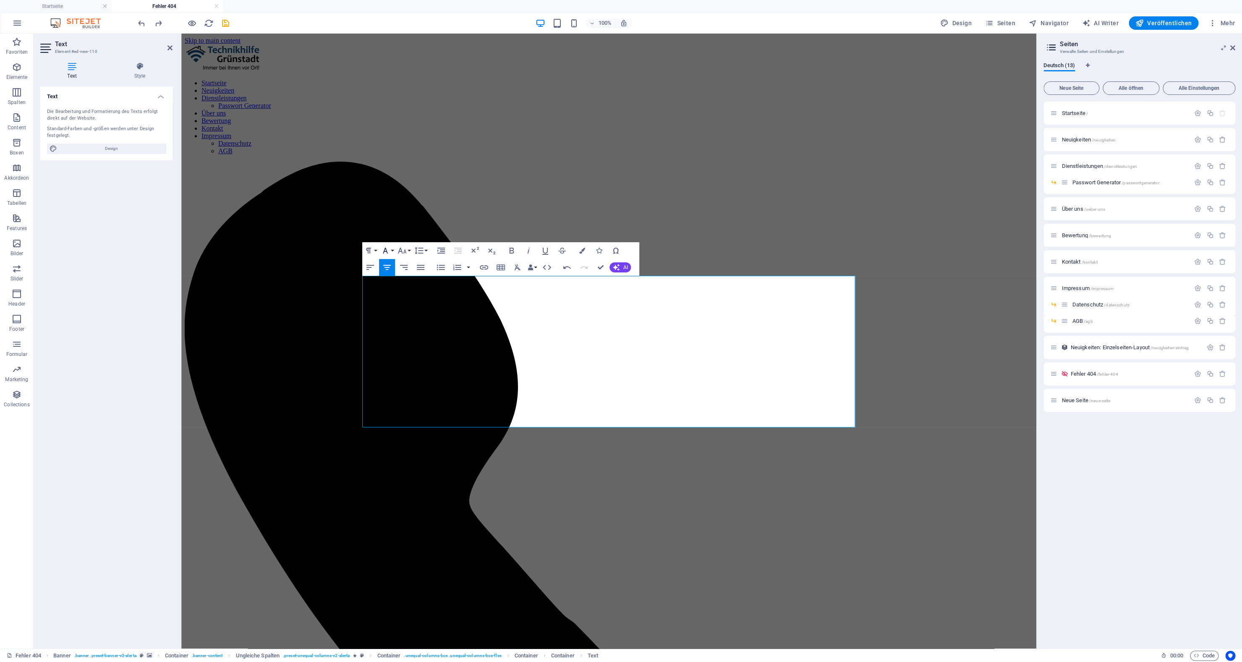
click at [393, 249] on button "Schriftart" at bounding box center [387, 250] width 16 height 17
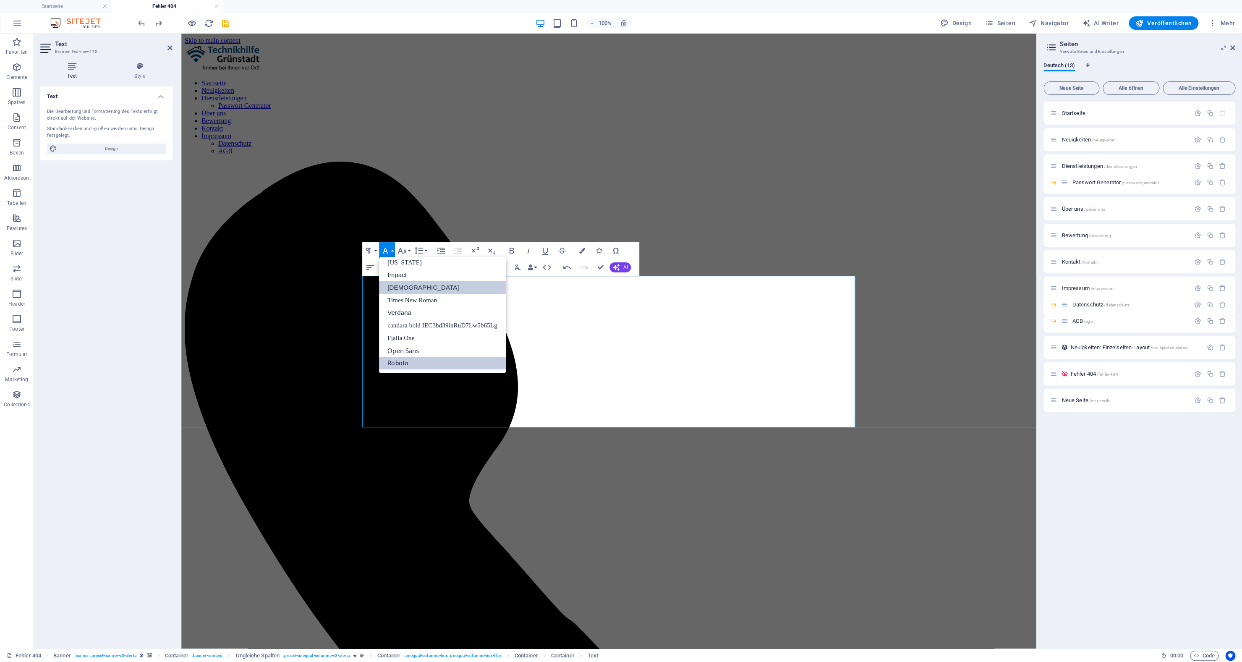
scroll to position [17, 0]
click at [409, 320] on link "candara bold IEC3bd39inRuD7Lw5b65Lg" at bounding box center [442, 325] width 127 height 13
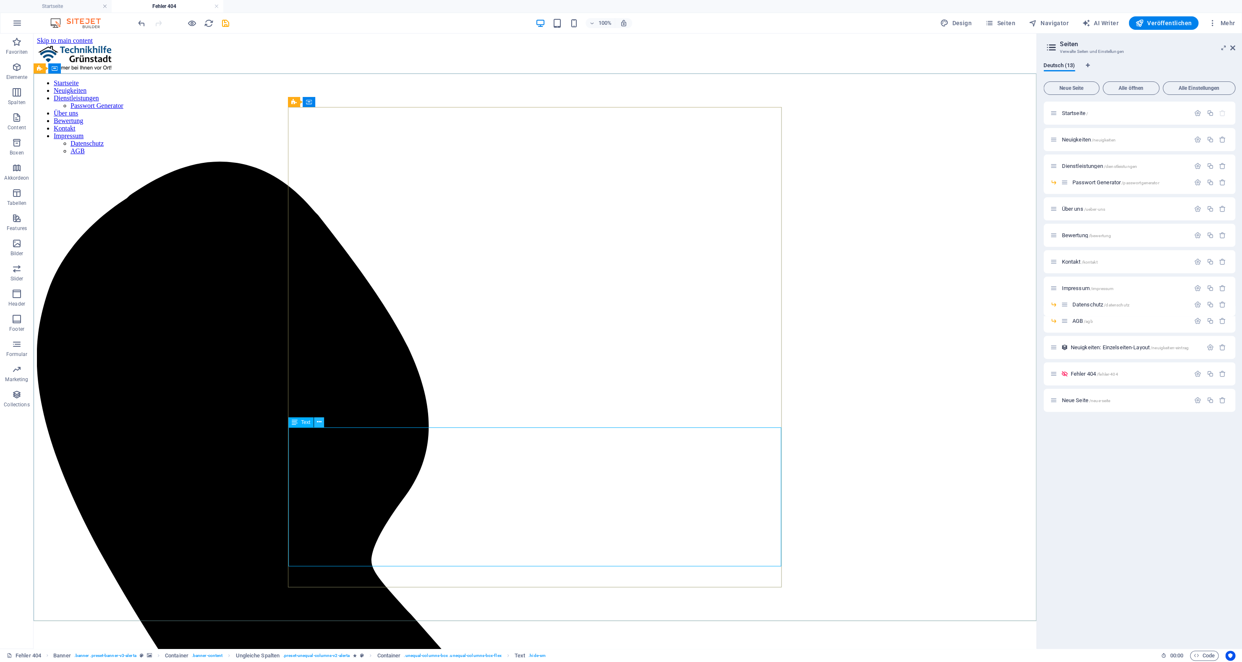
click at [317, 424] on icon at bounding box center [319, 422] width 5 height 9
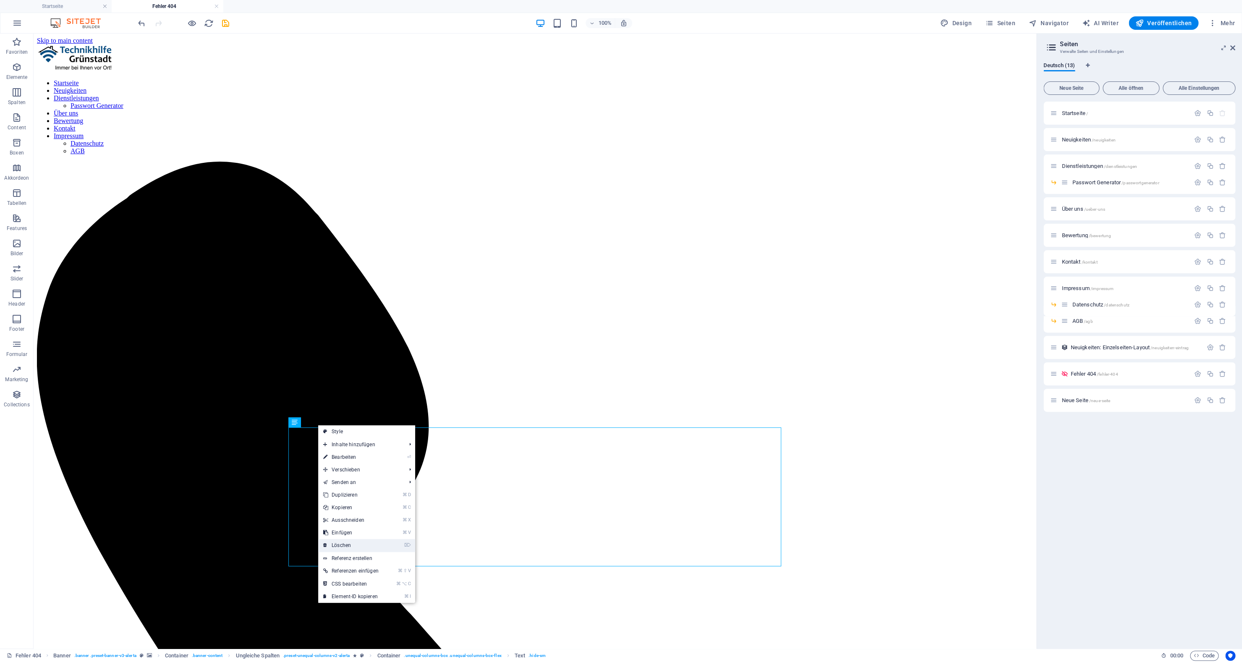
drag, startPoint x: 351, startPoint y: 545, endPoint x: 318, endPoint y: 511, distance: 47.5
click at [351, 545] on link "⌦ Löschen" at bounding box center [350, 545] width 65 height 13
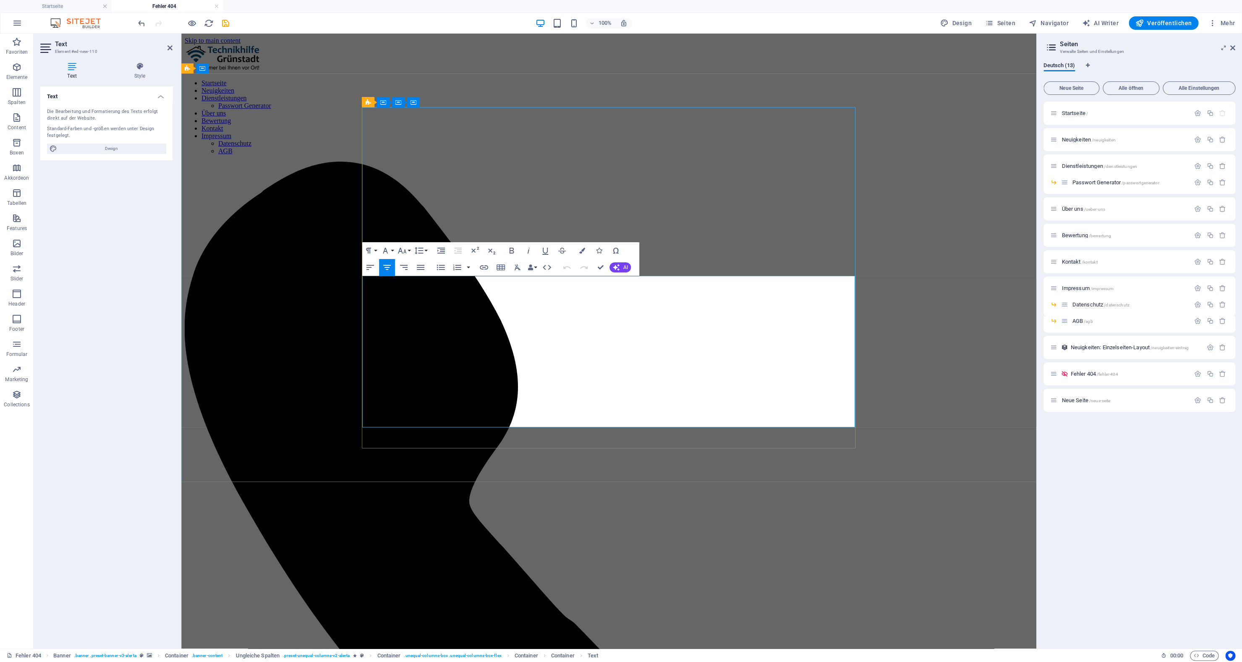
click at [224, 25] on icon "save" at bounding box center [226, 23] width 10 height 10
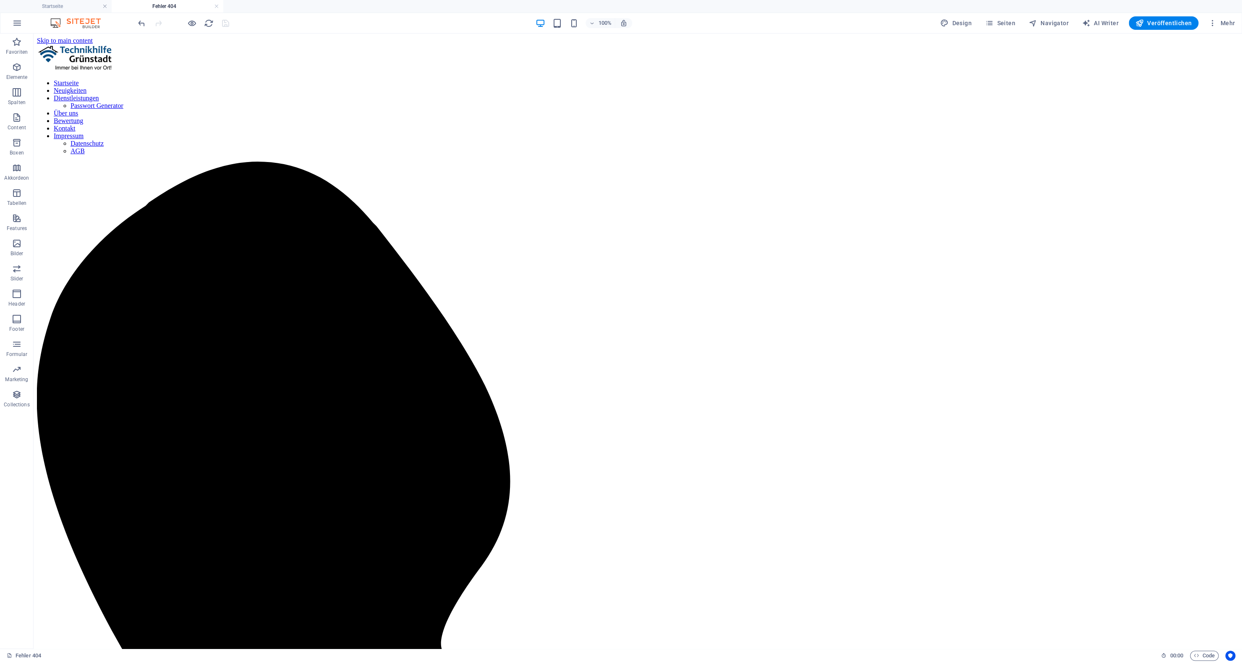
click at [1166, 14] on div "100% Design Seiten Navigator AI Writer Veröffentlichen Mehr" at bounding box center [620, 23] width 1241 height 20
click at [1168, 21] on span "Veröffentlichen" at bounding box center [1163, 23] width 56 height 8
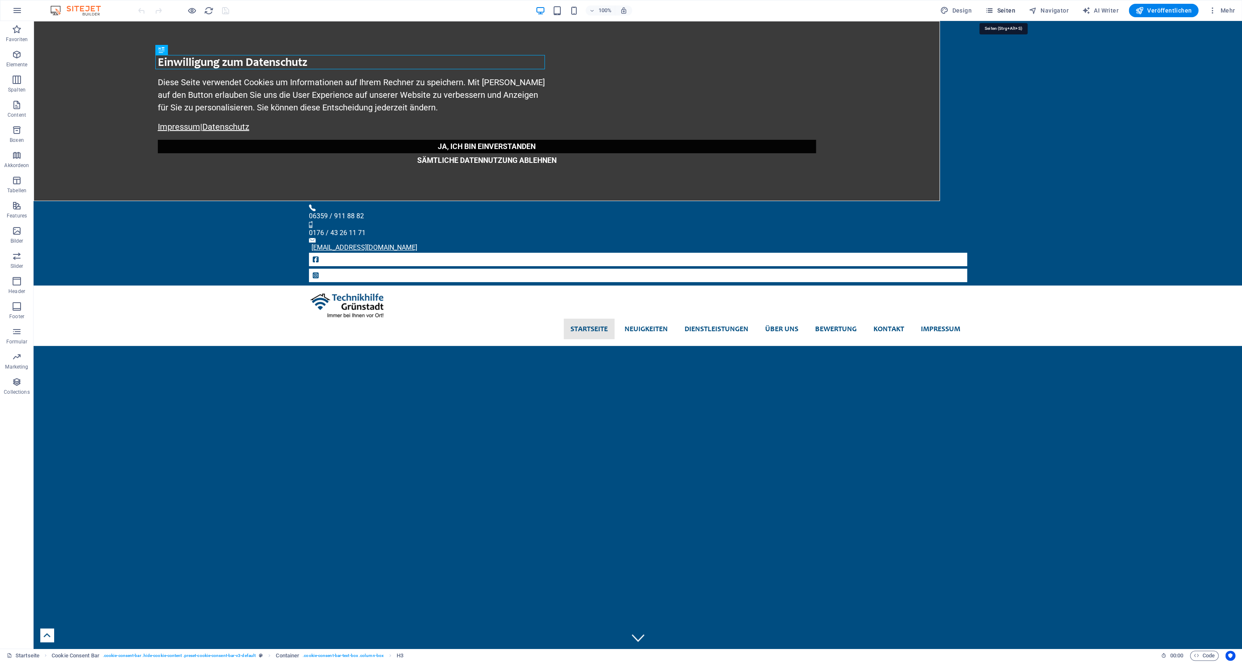
click at [992, 11] on icon "button" at bounding box center [989, 10] width 8 height 8
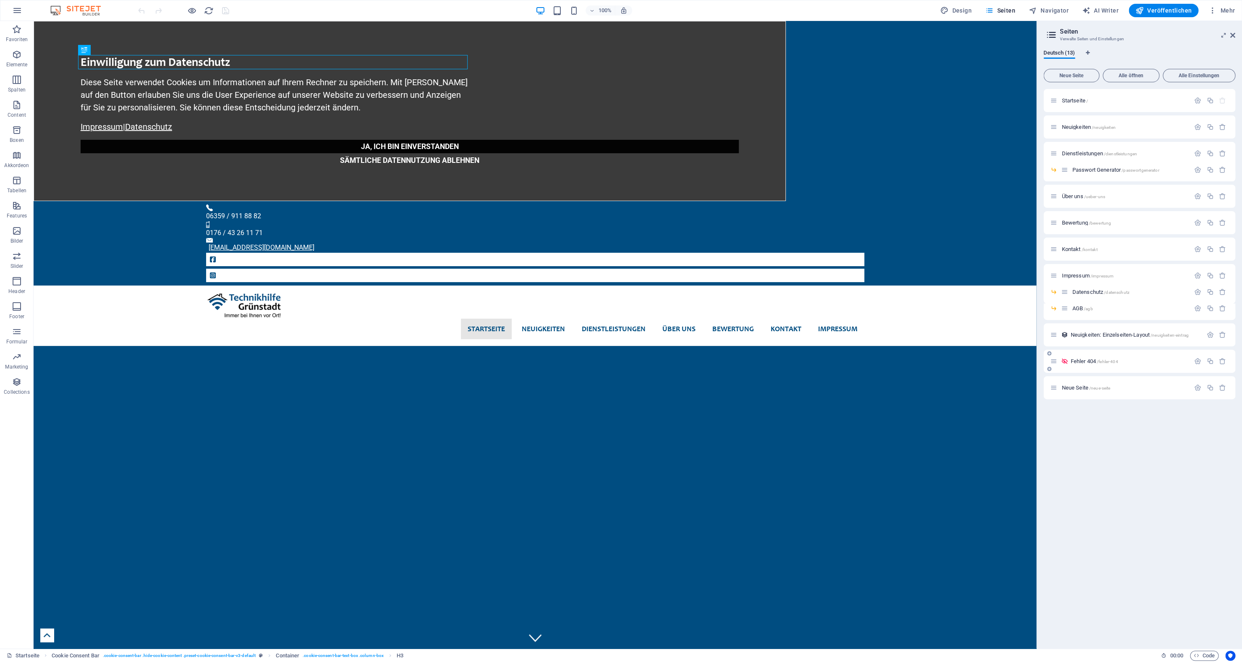
click at [1168, 367] on div "Fehler 404 /fehler-404" at bounding box center [1139, 361] width 192 height 23
click at [1197, 363] on icon "button" at bounding box center [1197, 361] width 7 height 7
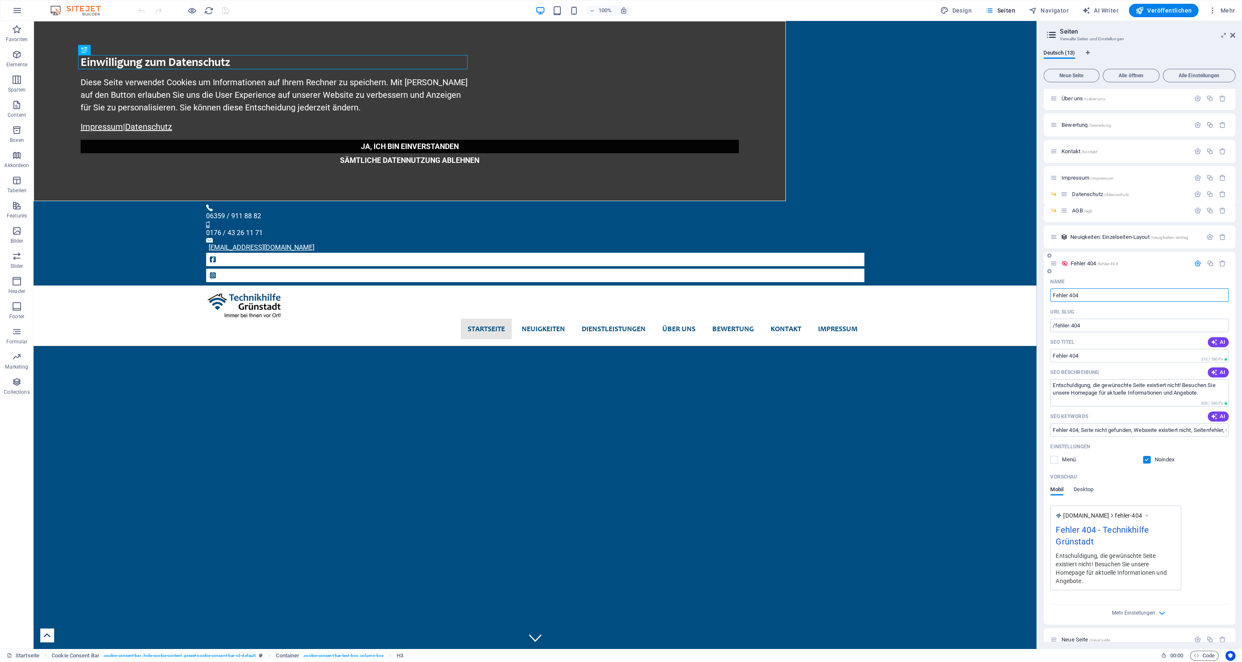
scroll to position [111, 0]
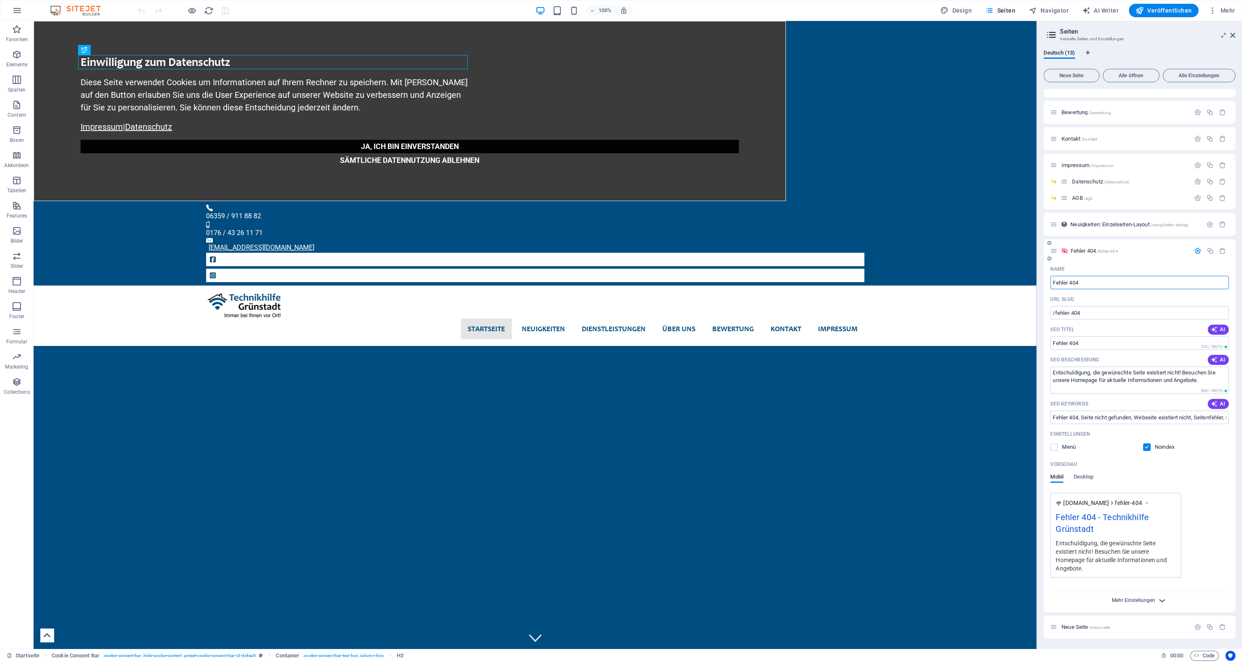
click at [1145, 598] on span "Mehr Einstellungen" at bounding box center [1133, 600] width 43 height 6
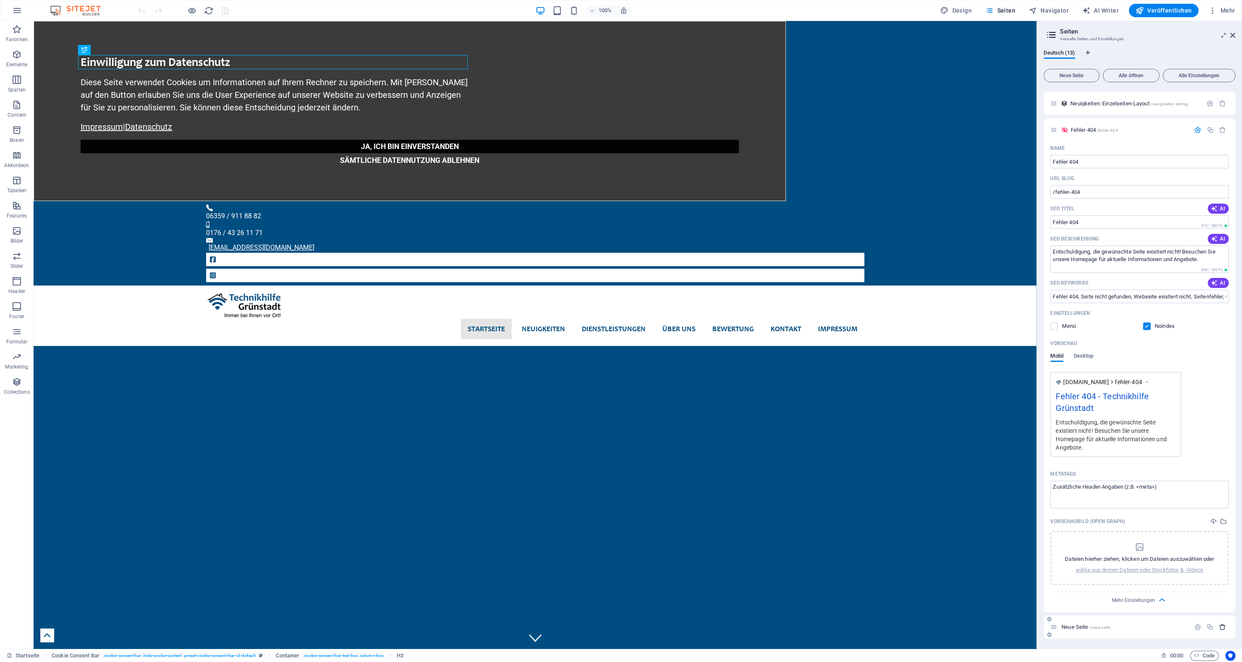
click at [1220, 626] on button "button" at bounding box center [1222, 626] width 12 height 7
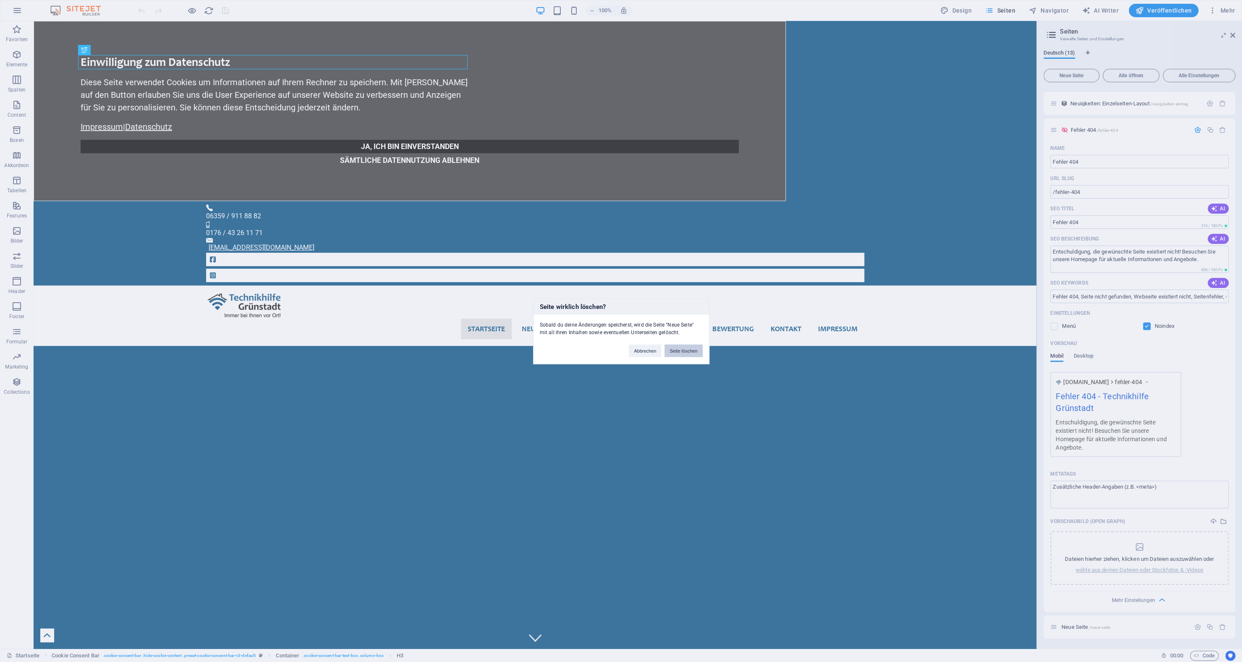
click at [695, 352] on button "Seite löschen" at bounding box center [683, 350] width 38 height 13
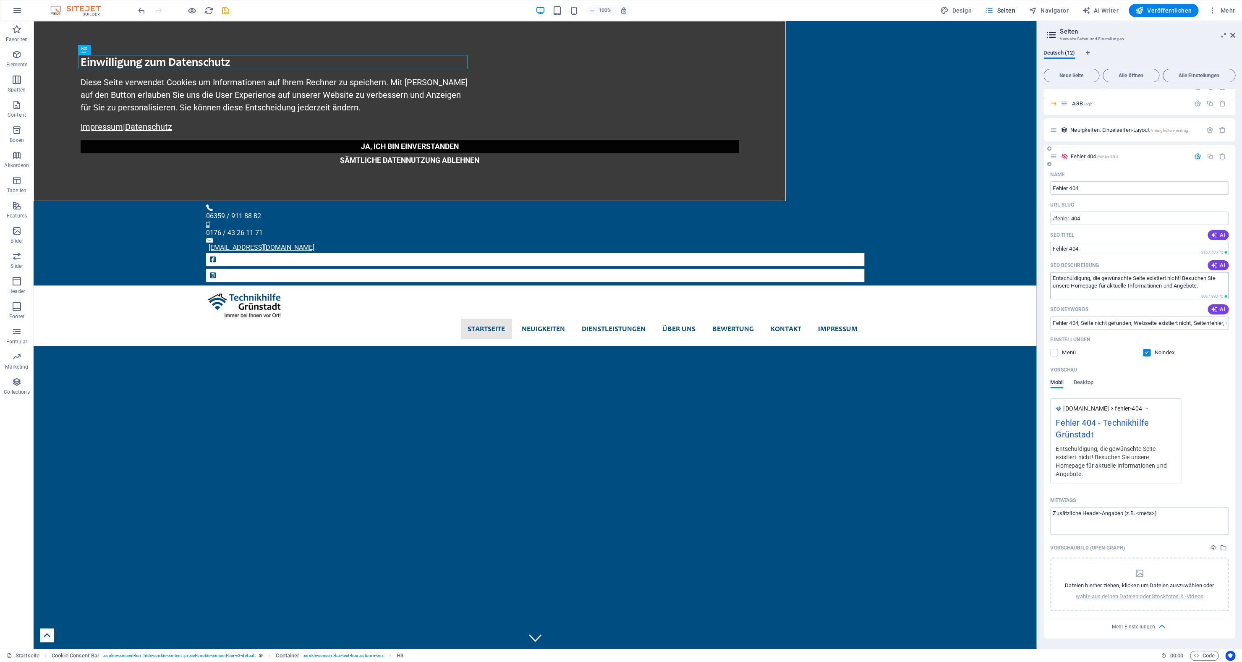
scroll to position [80, 0]
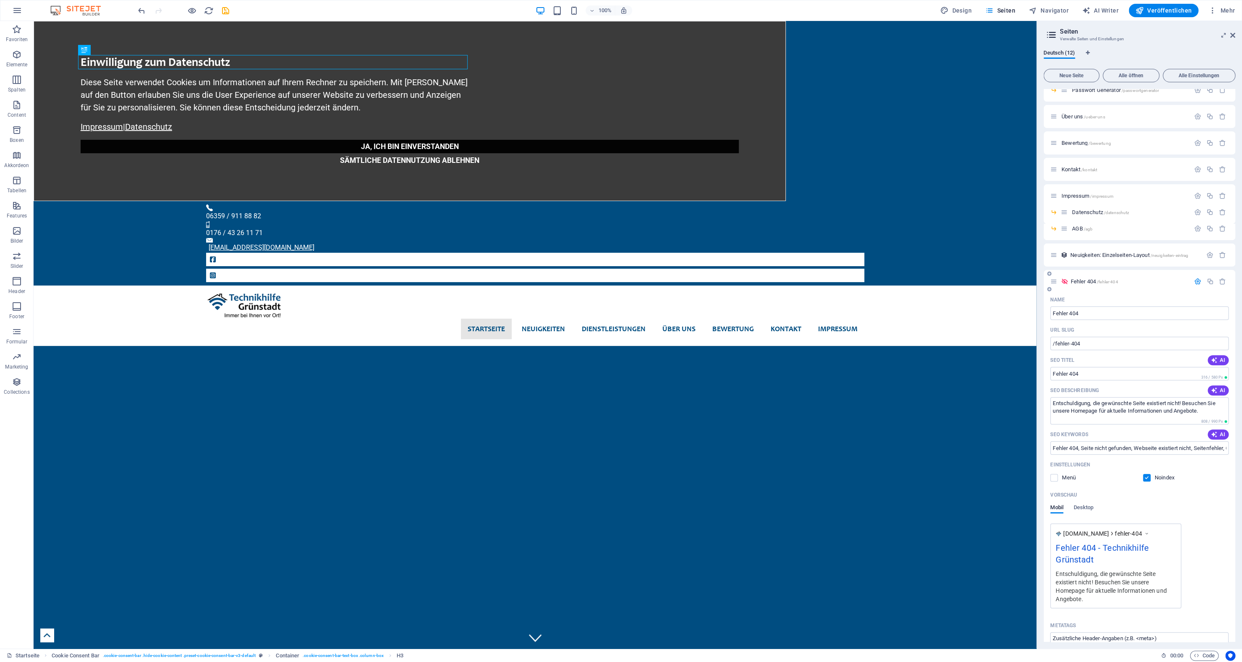
click at [1052, 282] on icon at bounding box center [1053, 281] width 7 height 7
click at [1050, 275] on icon at bounding box center [1049, 273] width 4 height 5
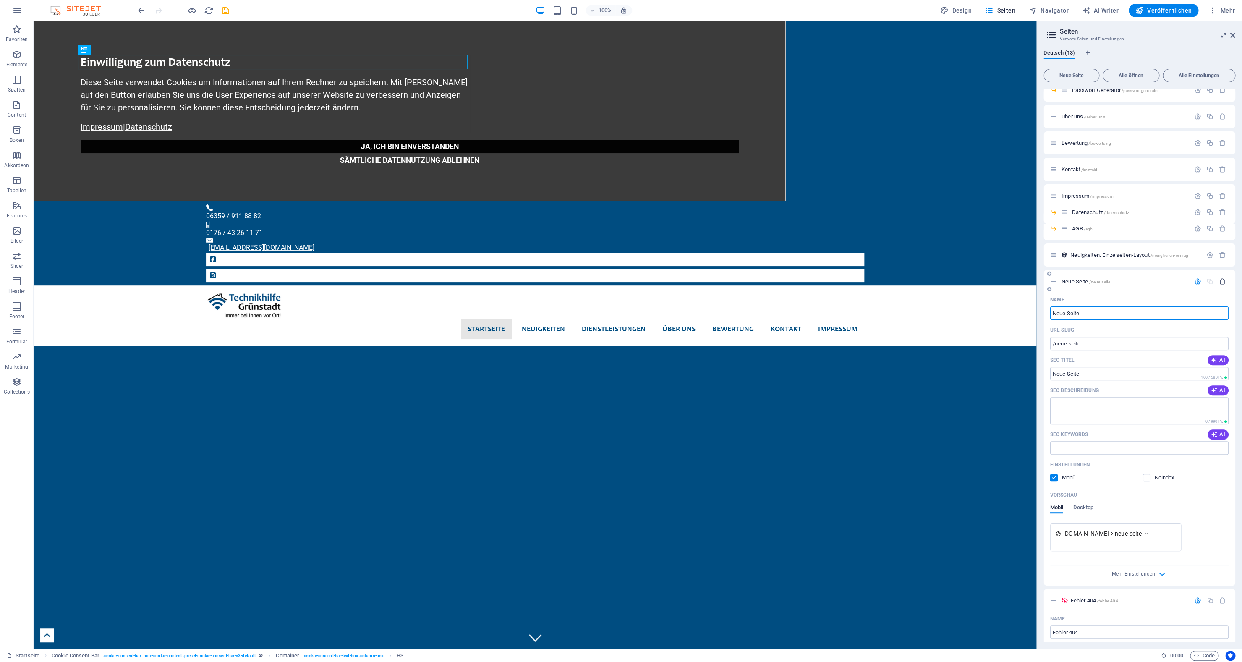
click at [1219, 279] on icon "button" at bounding box center [1222, 281] width 7 height 7
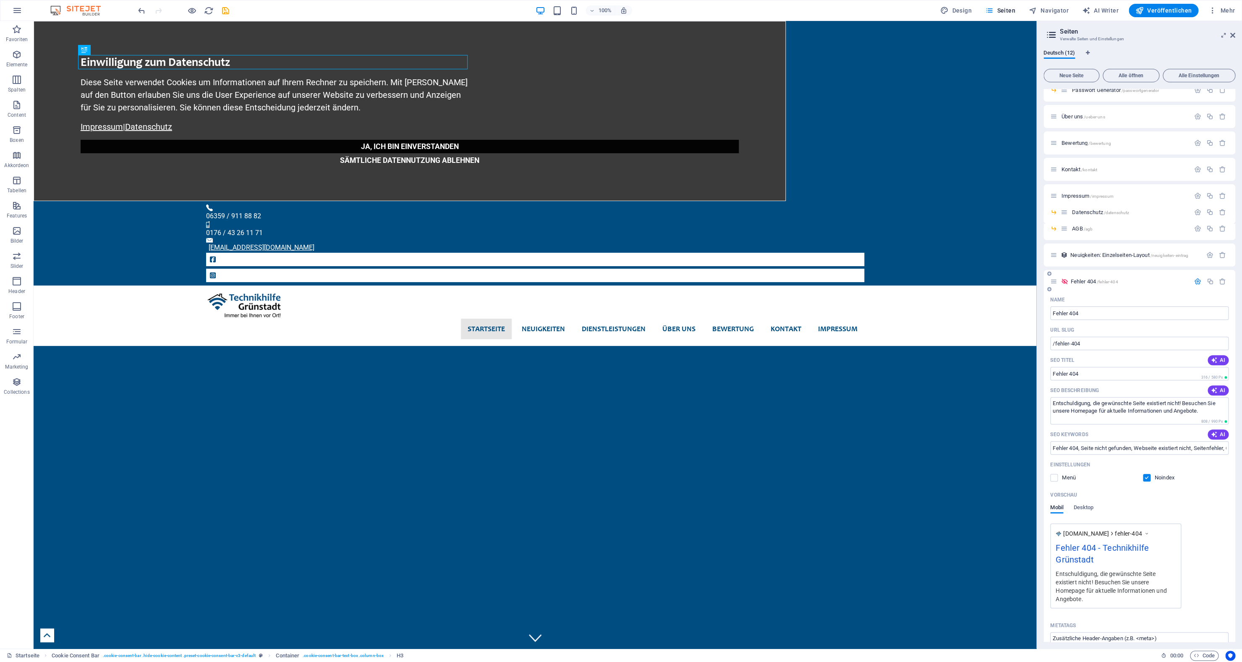
click at [1194, 493] on div "Vorschau" at bounding box center [1139, 494] width 178 height 13
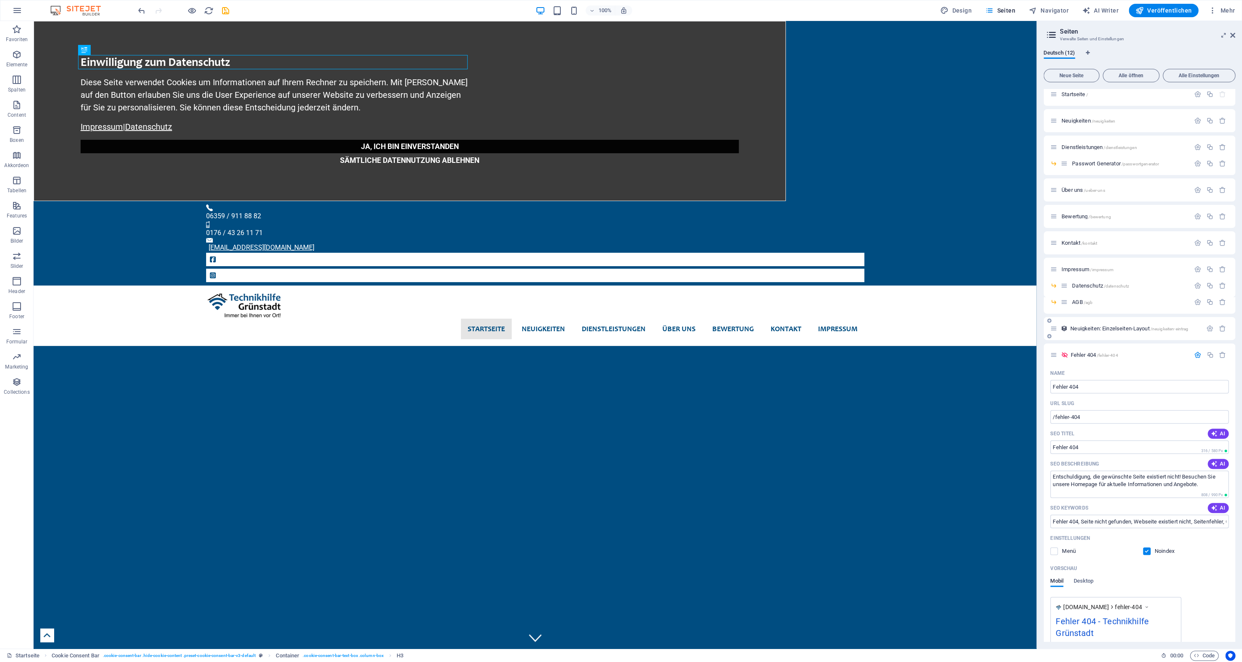
scroll to position [0, 0]
click at [1206, 335] on icon "button" at bounding box center [1209, 334] width 7 height 7
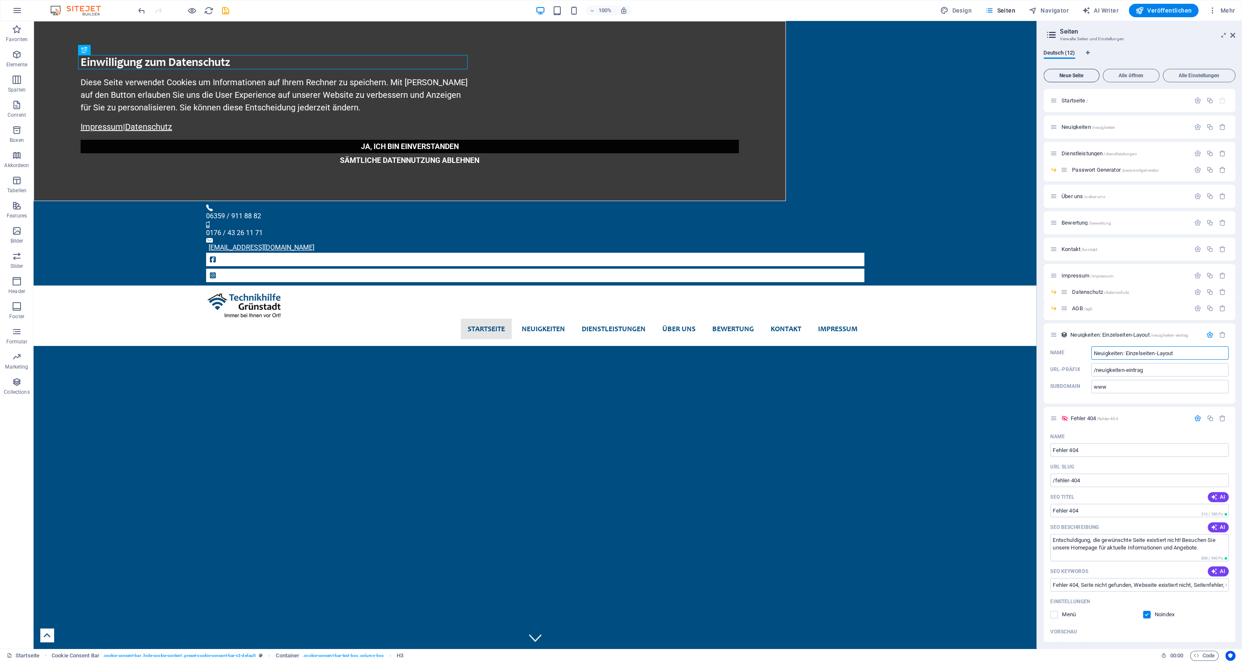
click at [1087, 73] on button "Neue Seite" at bounding box center [1071, 75] width 56 height 13
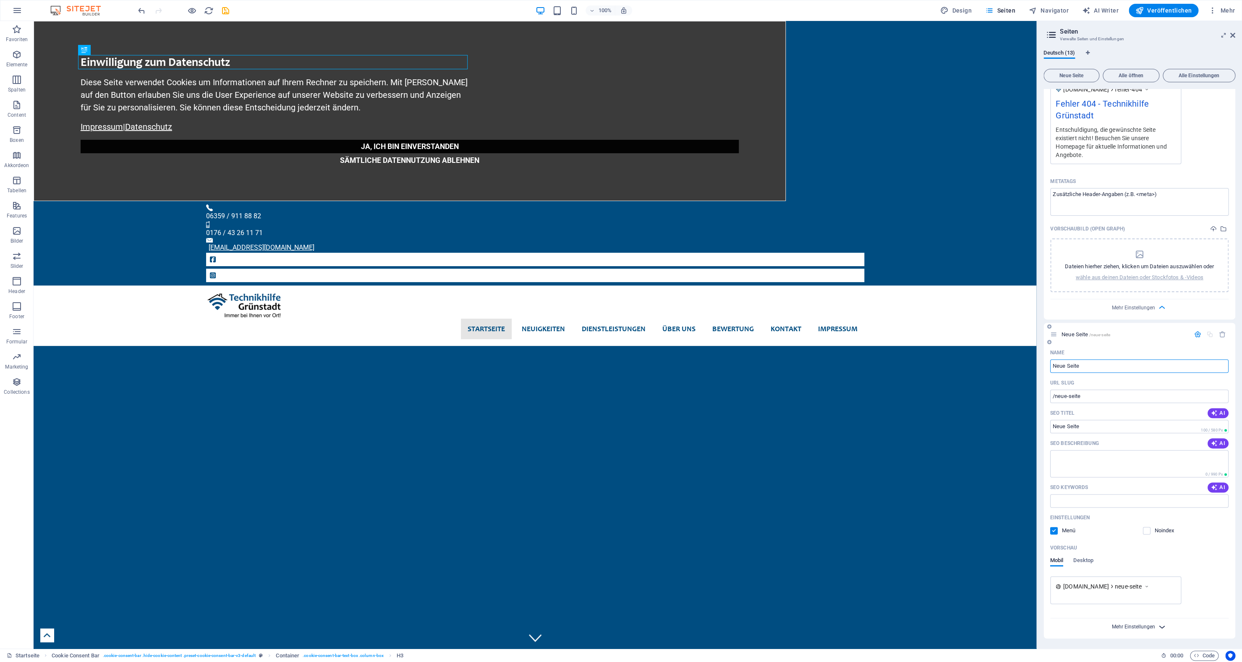
click at [1128, 629] on span "Mehr Einstellungen" at bounding box center [1133, 627] width 43 height 6
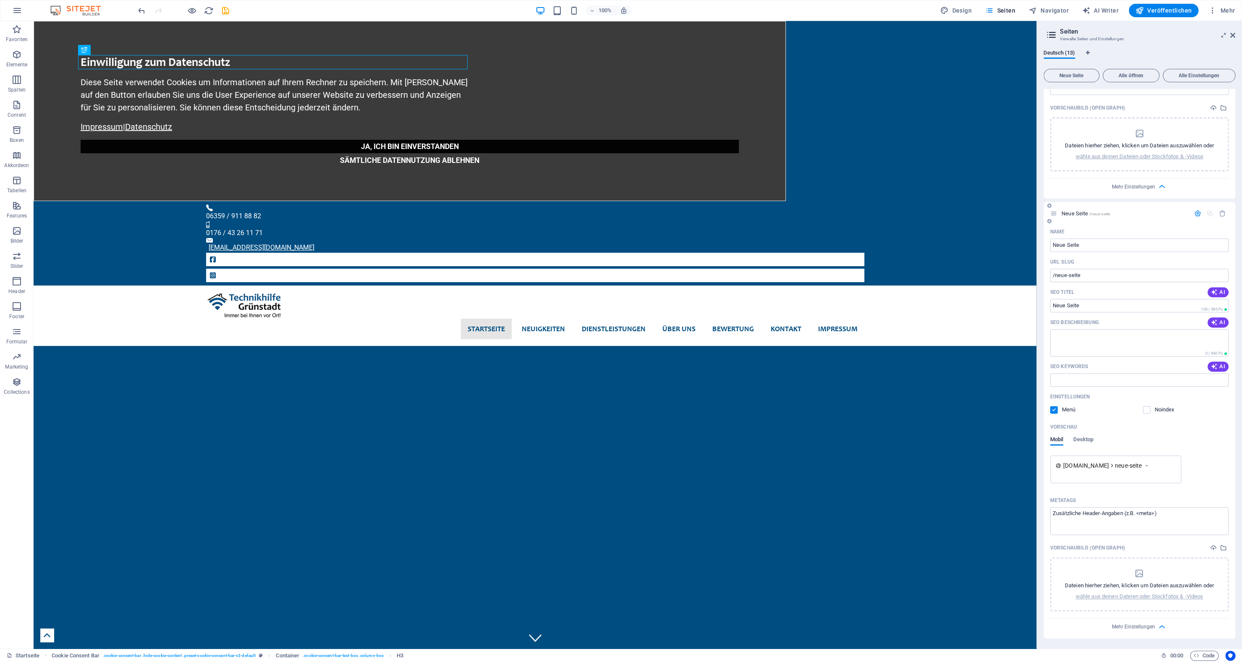
scroll to position [717, 0]
click at [1149, 461] on icon at bounding box center [1147, 465] width 6 height 8
click at [1219, 210] on icon "button" at bounding box center [1222, 213] width 7 height 7
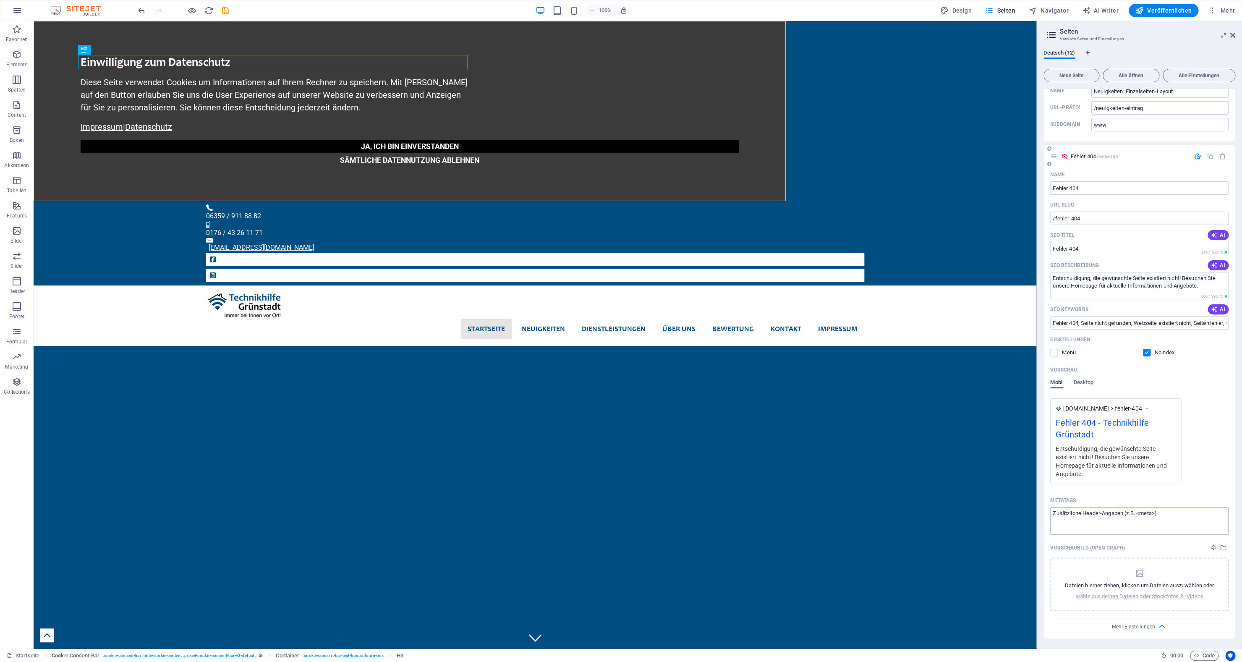
scroll to position [0, 0]
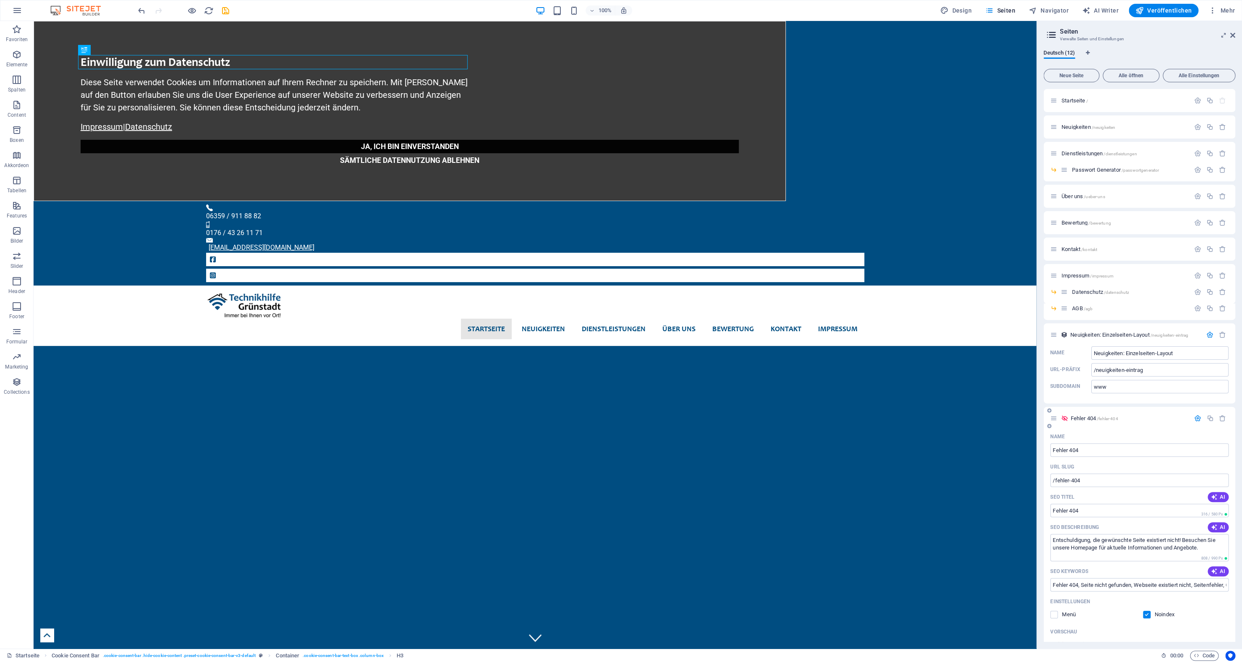
click at [1194, 416] on icon "button" at bounding box center [1197, 418] width 7 height 7
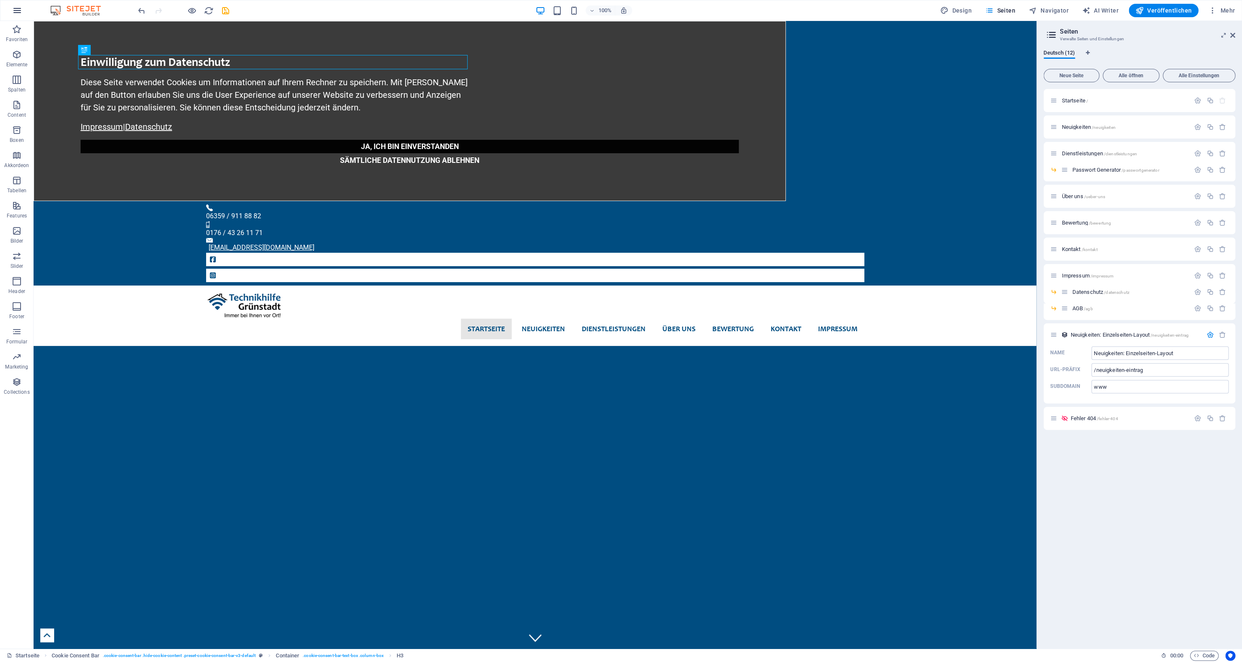
click at [16, 11] on icon "button" at bounding box center [17, 10] width 10 height 10
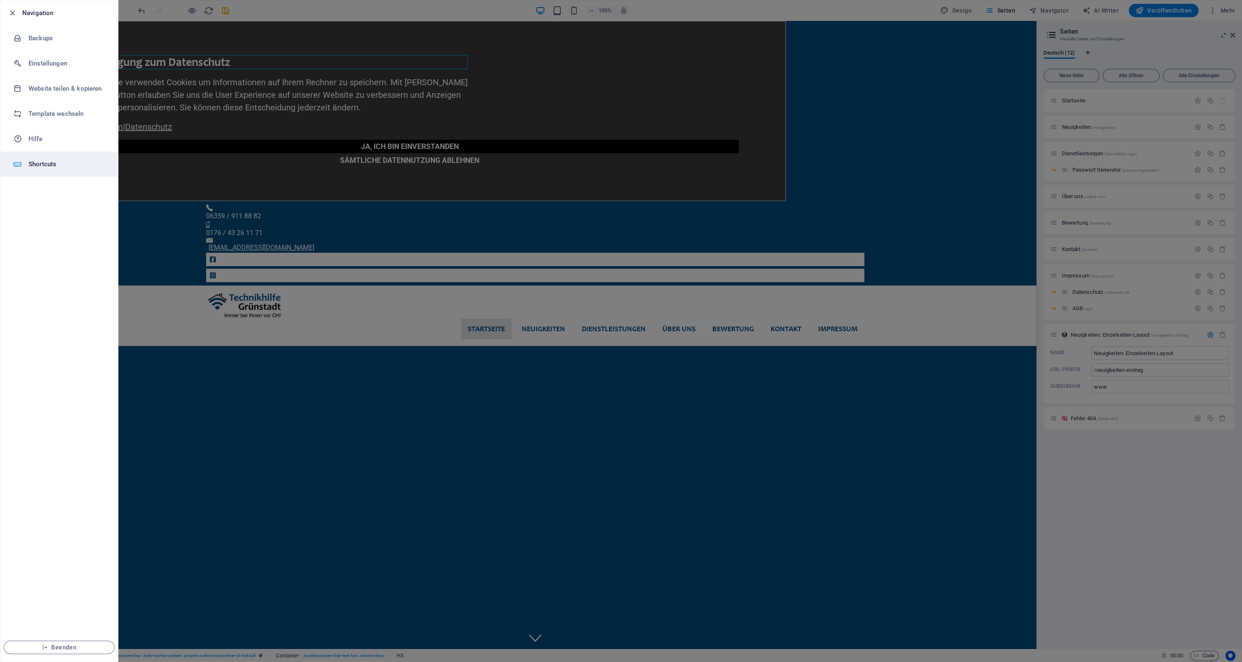
click at [38, 155] on li "Shortcuts" at bounding box center [59, 163] width 118 height 25
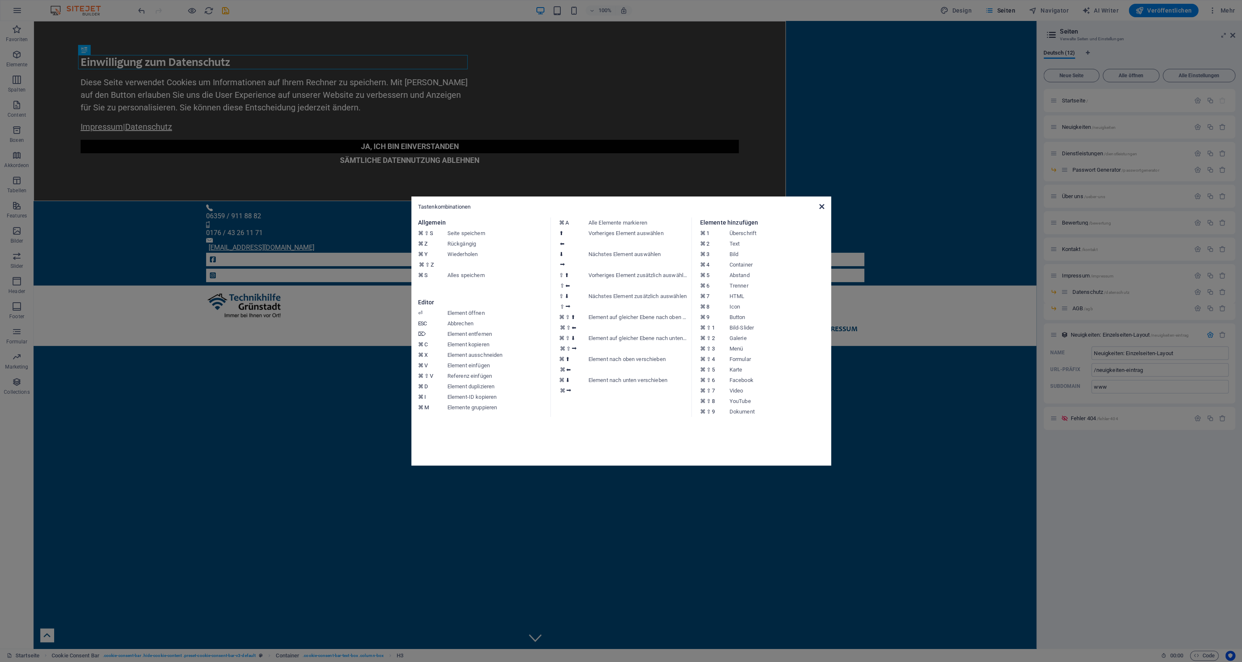
click at [821, 206] on icon at bounding box center [821, 206] width 5 height 7
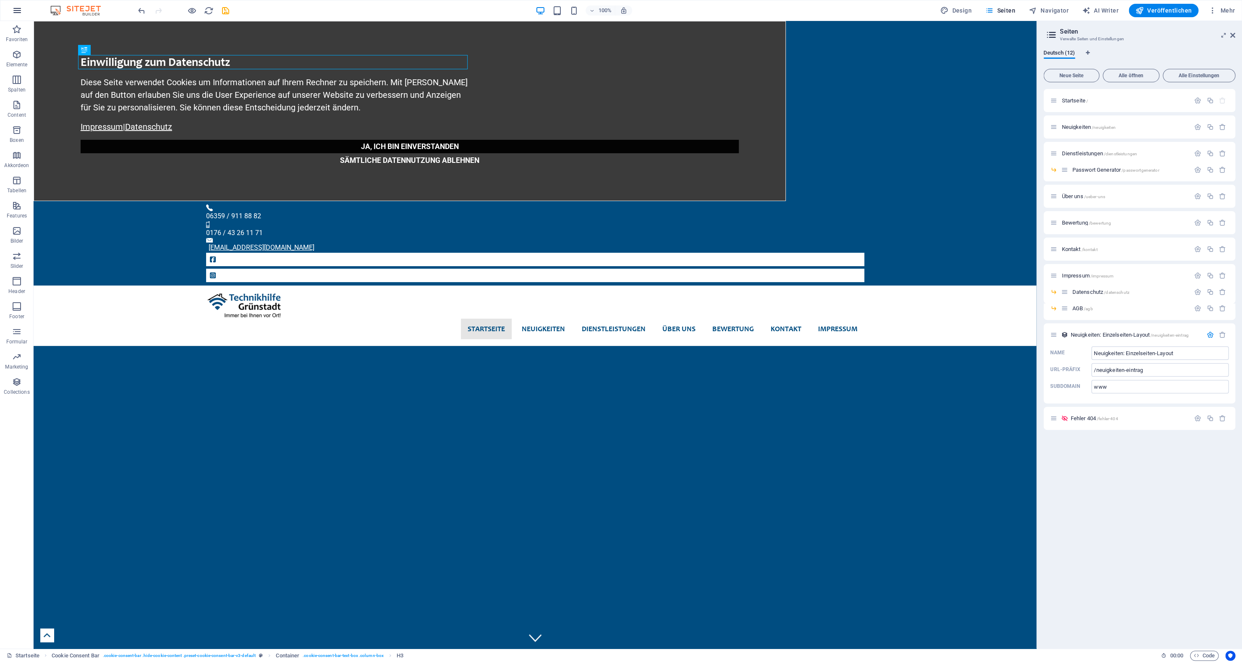
click at [14, 9] on icon "button" at bounding box center [17, 10] width 10 height 10
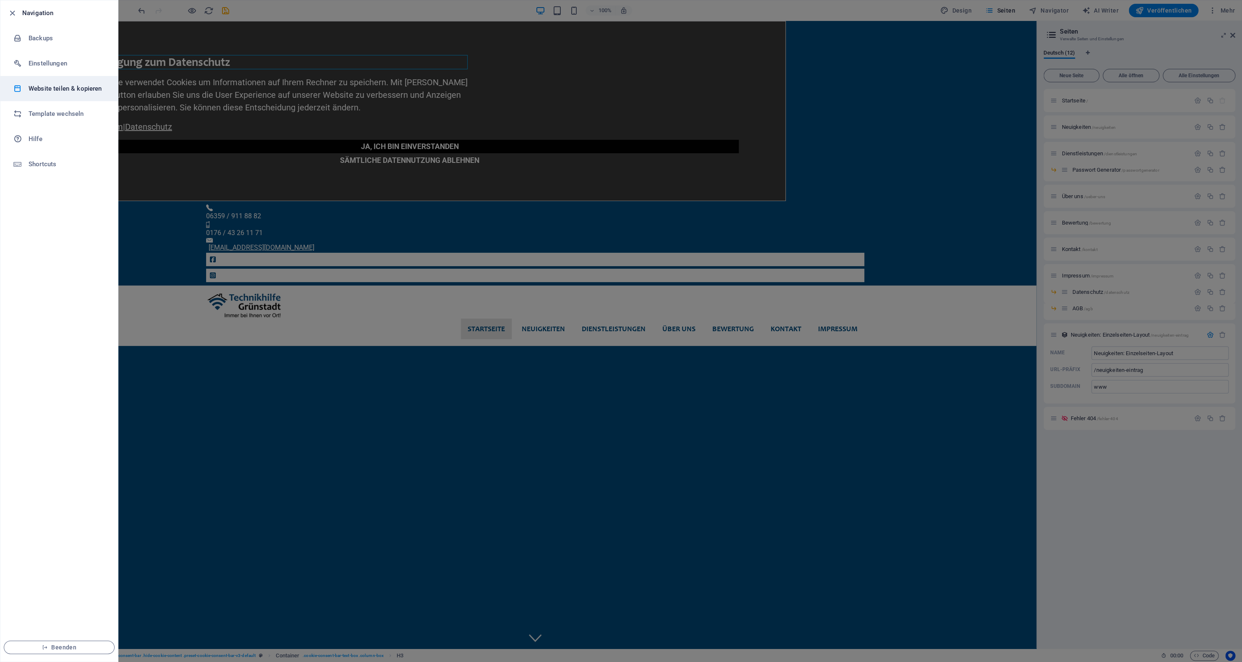
click at [42, 90] on h6 "Website teilen & kopieren" at bounding box center [68, 89] width 78 height 10
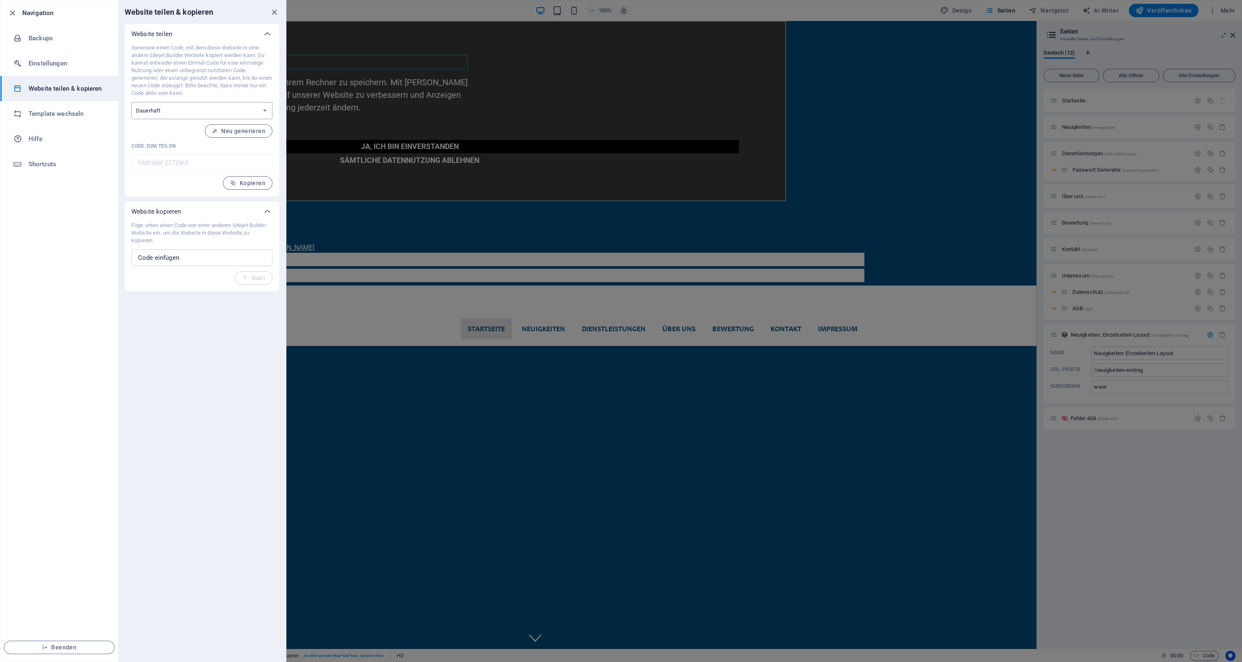
click at [131, 102] on select "Einmalig Dauerhaft" at bounding box center [201, 110] width 141 height 17
select select "onetime"
click option "Einmalig" at bounding box center [0, 0] width 0 height 0
click at [370, 256] on div at bounding box center [621, 331] width 1242 height 662
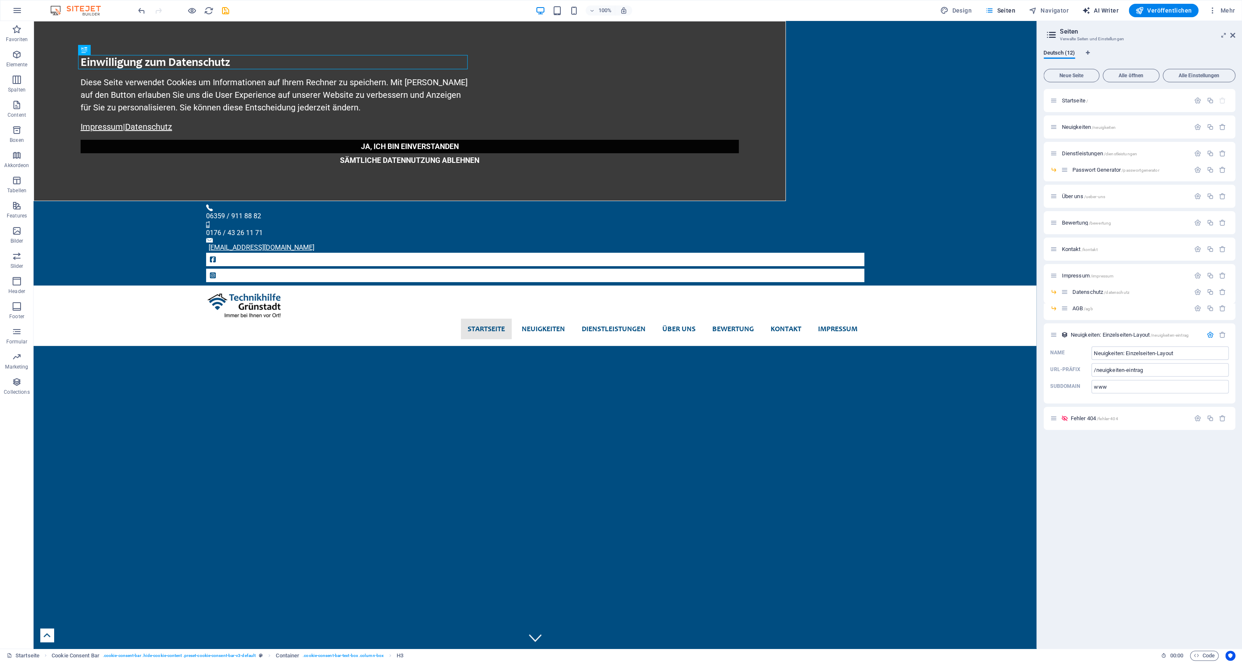
click at [1115, 14] on span "AI Writer" at bounding box center [1100, 10] width 37 height 8
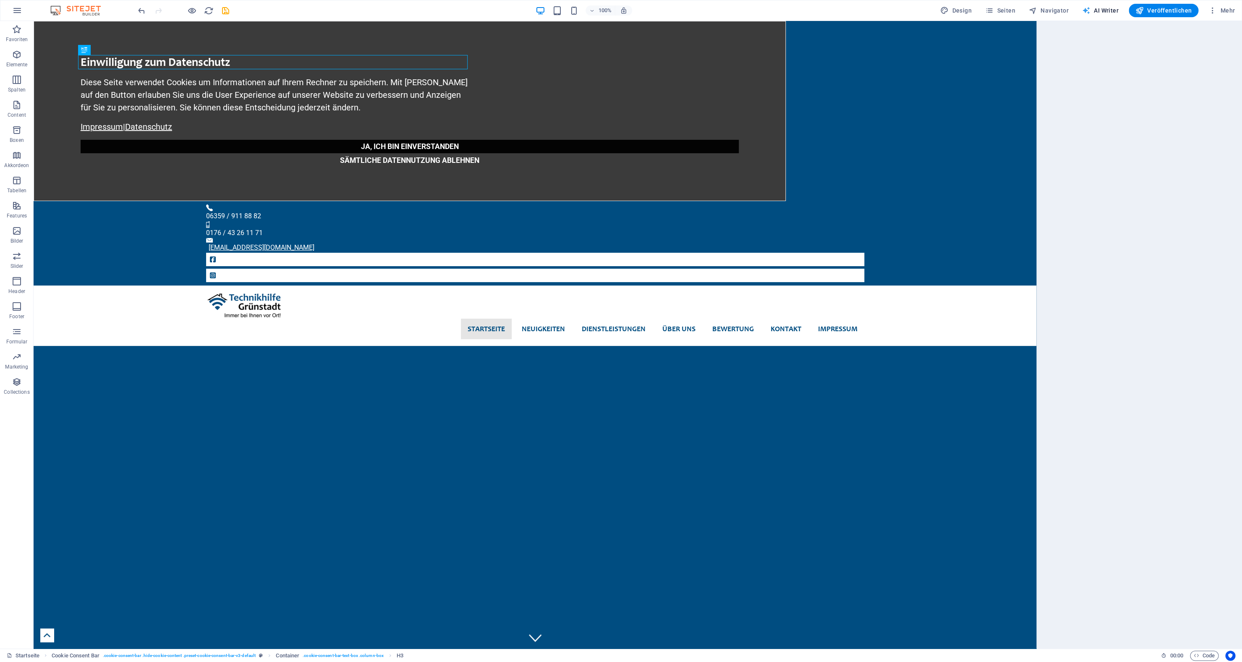
select select "English"
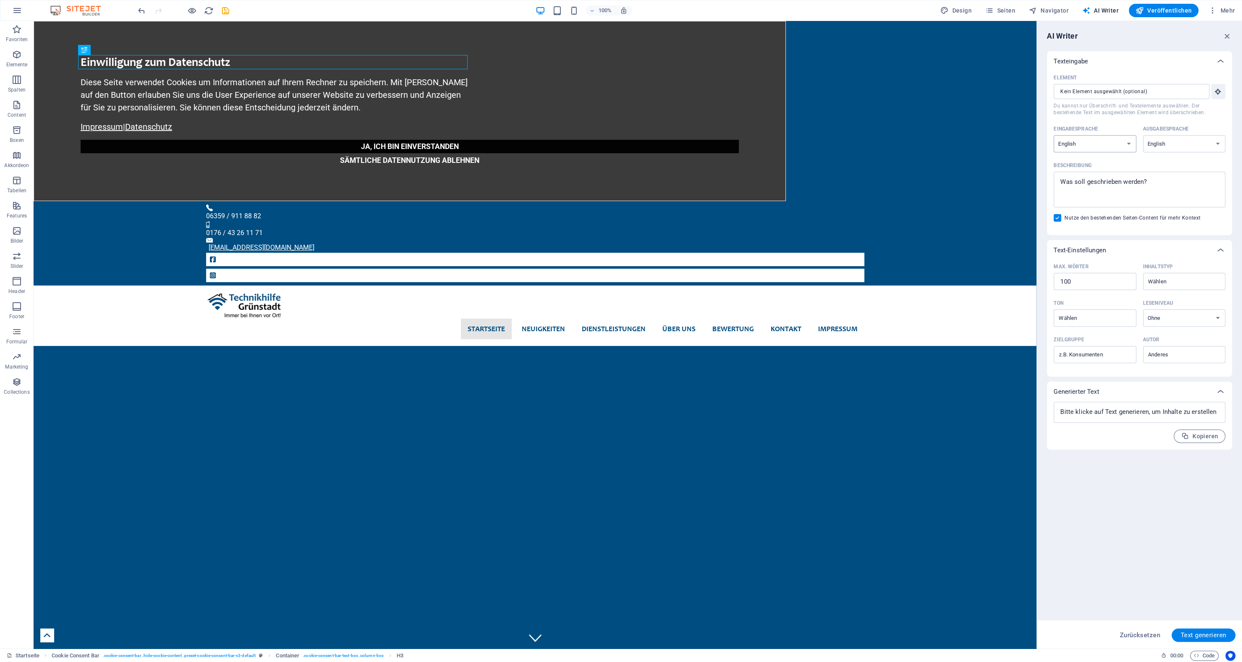
click at [1053, 135] on select "Albanian Arabic Armenian Awadhi Azerbaijani Bashkir Basque Belarusian Bengali B…" at bounding box center [1094, 143] width 83 height 17
select select "German"
click option "German" at bounding box center [0, 0] width 0 height 0
click at [1143, 135] on select "Albanian Arabic Armenian Awadhi Azerbaijani Bashkir Basque Belarusian Bengali B…" at bounding box center [1184, 143] width 83 height 17
select select "German"
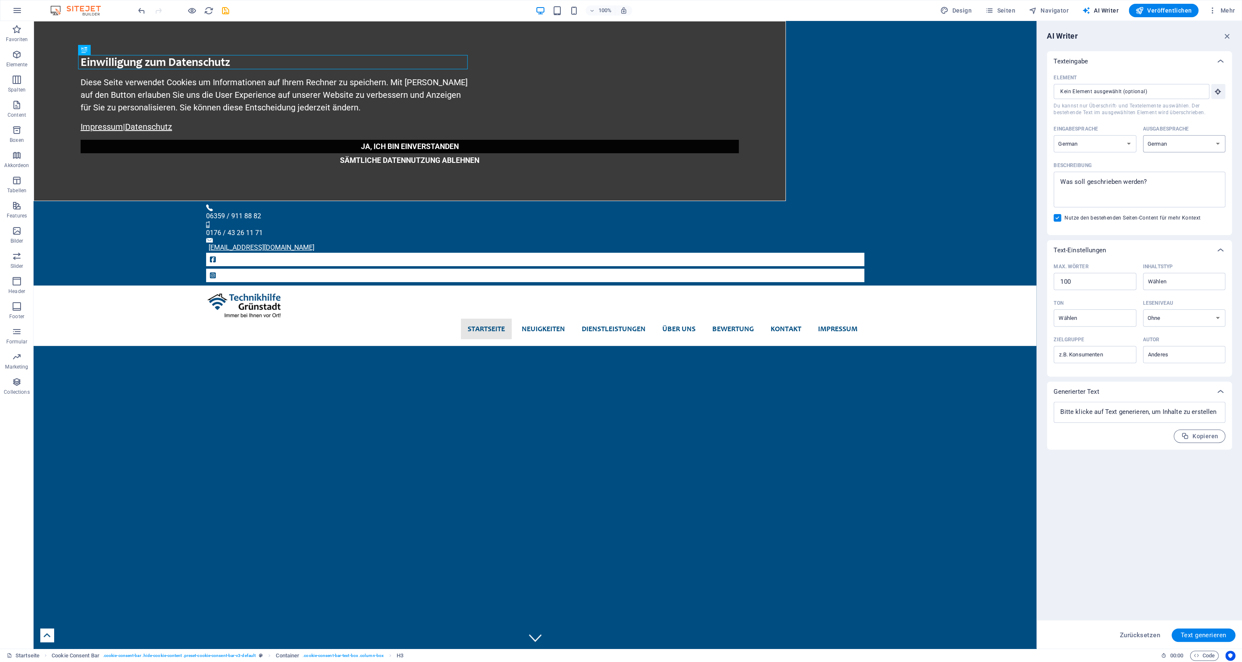
click option "German" at bounding box center [0, 0] width 0 height 0
click at [1087, 10] on icon "button" at bounding box center [1086, 10] width 8 height 8
click at [1229, 36] on icon "button" at bounding box center [1226, 35] width 9 height 9
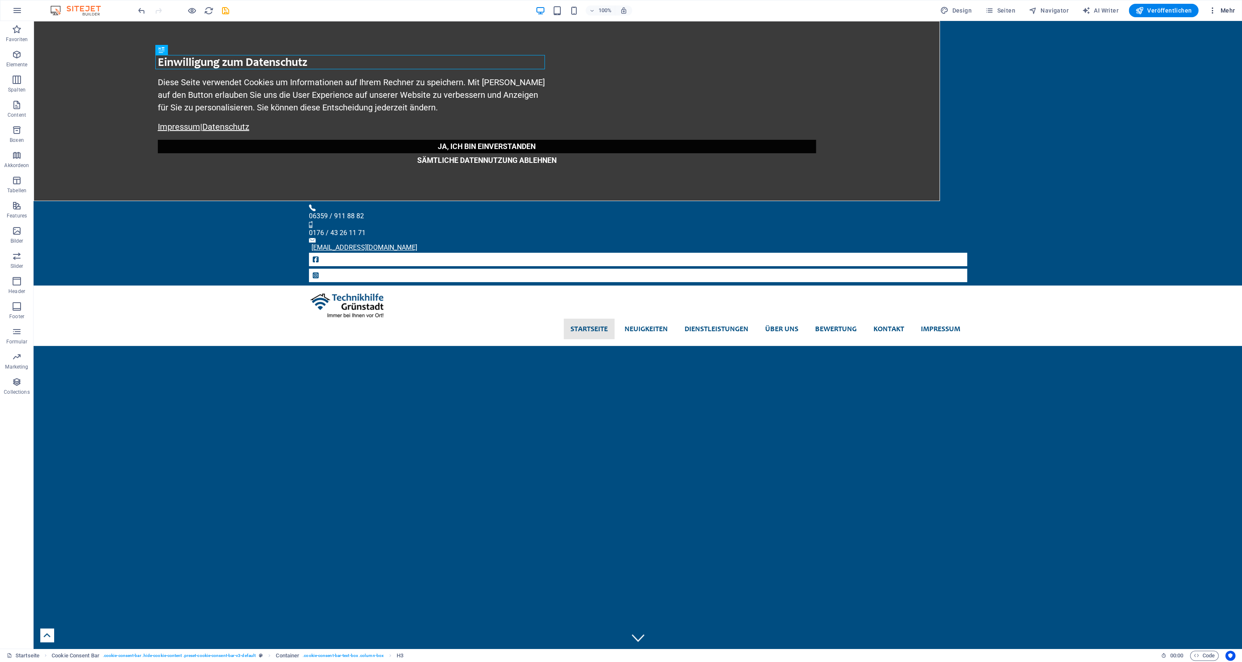
click at [1220, 14] on span "Mehr" at bounding box center [1221, 10] width 26 height 8
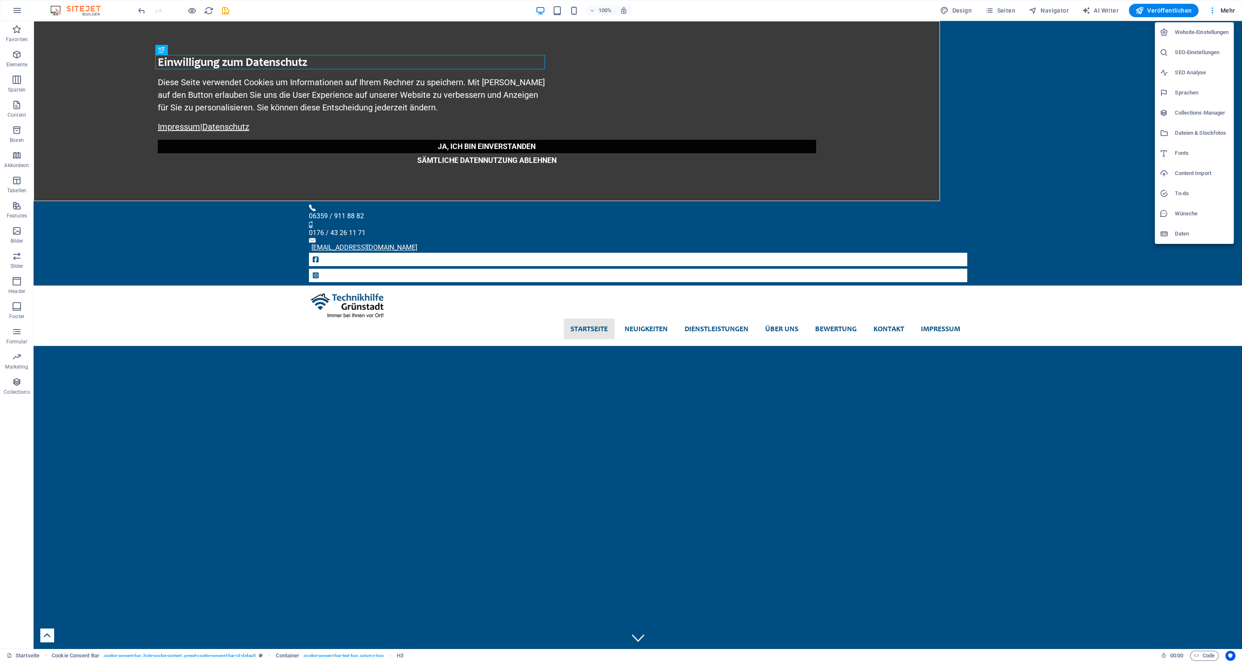
click at [1194, 74] on h6 "SEO Analyse" at bounding box center [1202, 73] width 54 height 10
select select "google.com"
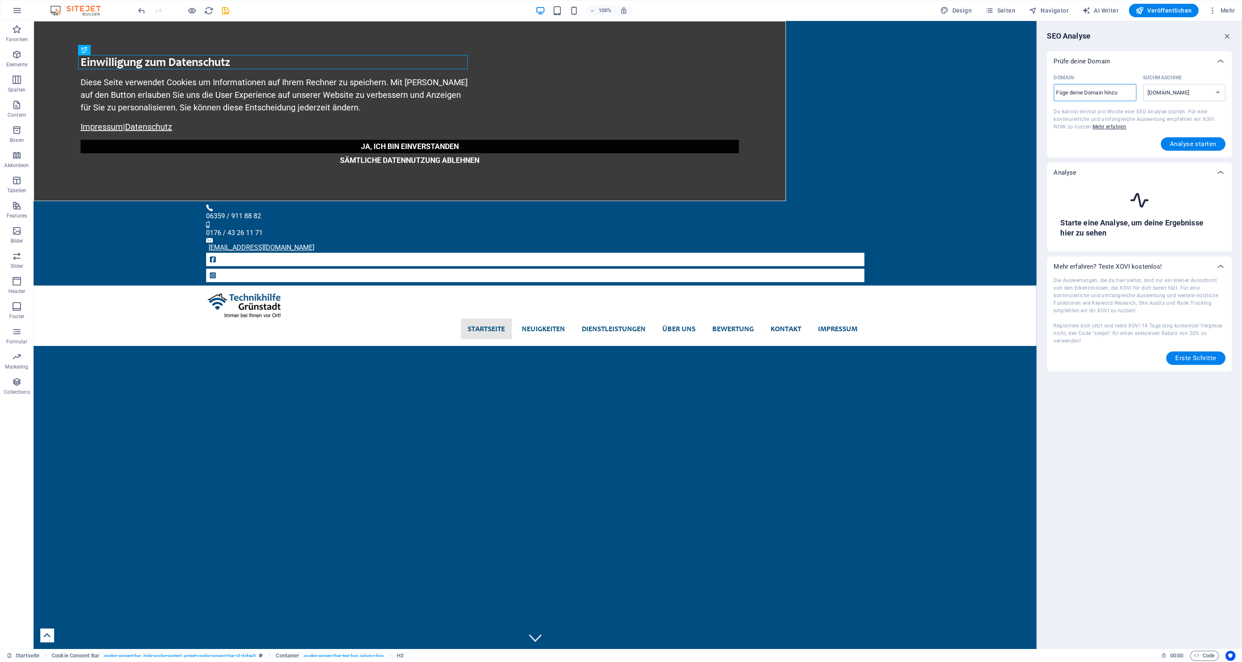
click at [1091, 99] on input "Domain ​" at bounding box center [1094, 92] width 83 height 13
type input "technikhilfe-gruenstadt.de"
select select "google.de"
type input "technikhilfe-gruenstadt.de"
click at [1175, 143] on span "Analyse starten" at bounding box center [1193, 144] width 46 height 7
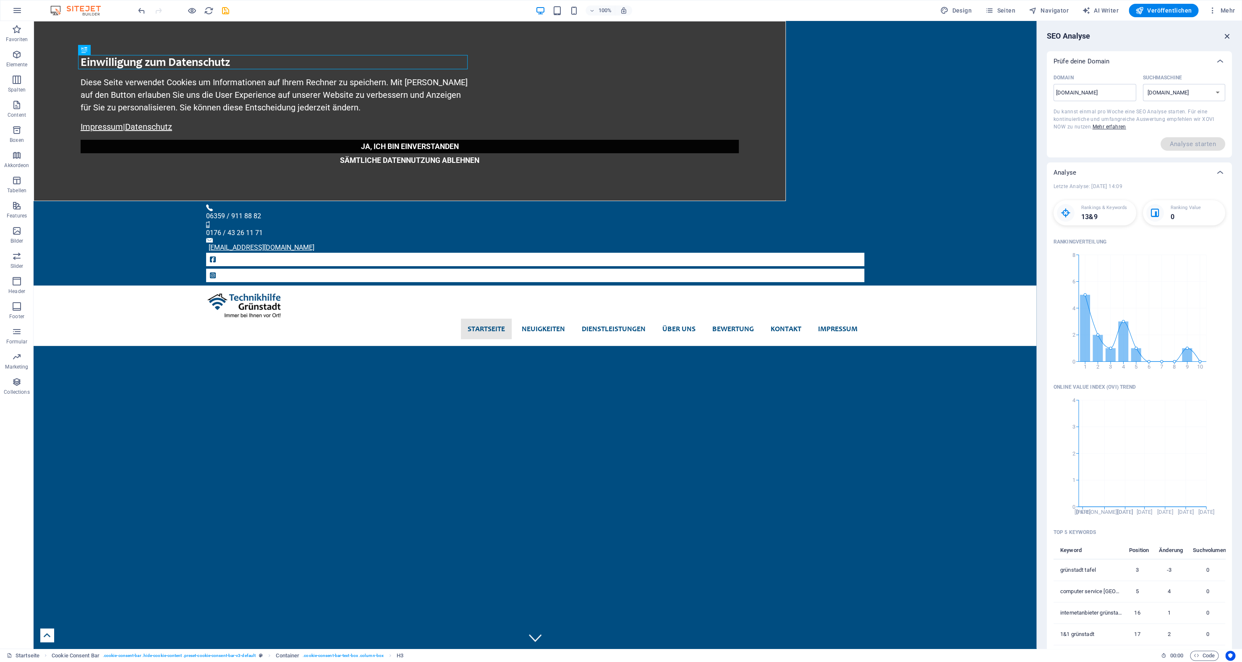
click at [1222, 37] on icon "button" at bounding box center [1226, 35] width 9 height 9
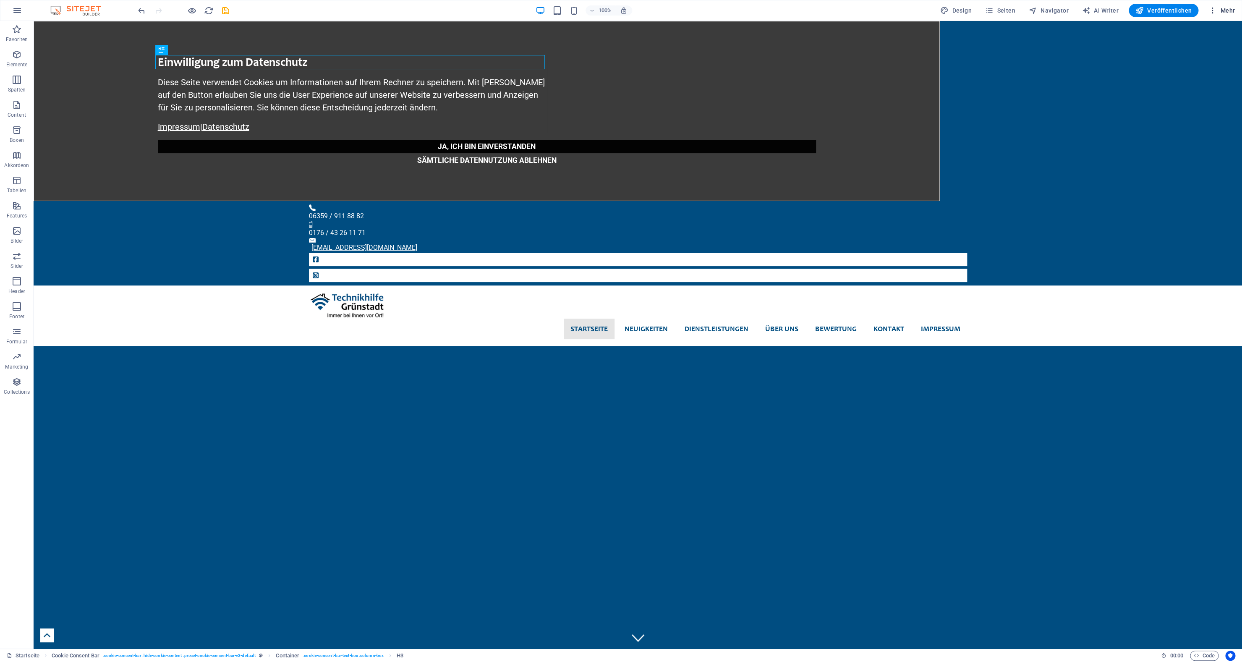
click at [1223, 15] on button "Mehr" at bounding box center [1221, 10] width 33 height 13
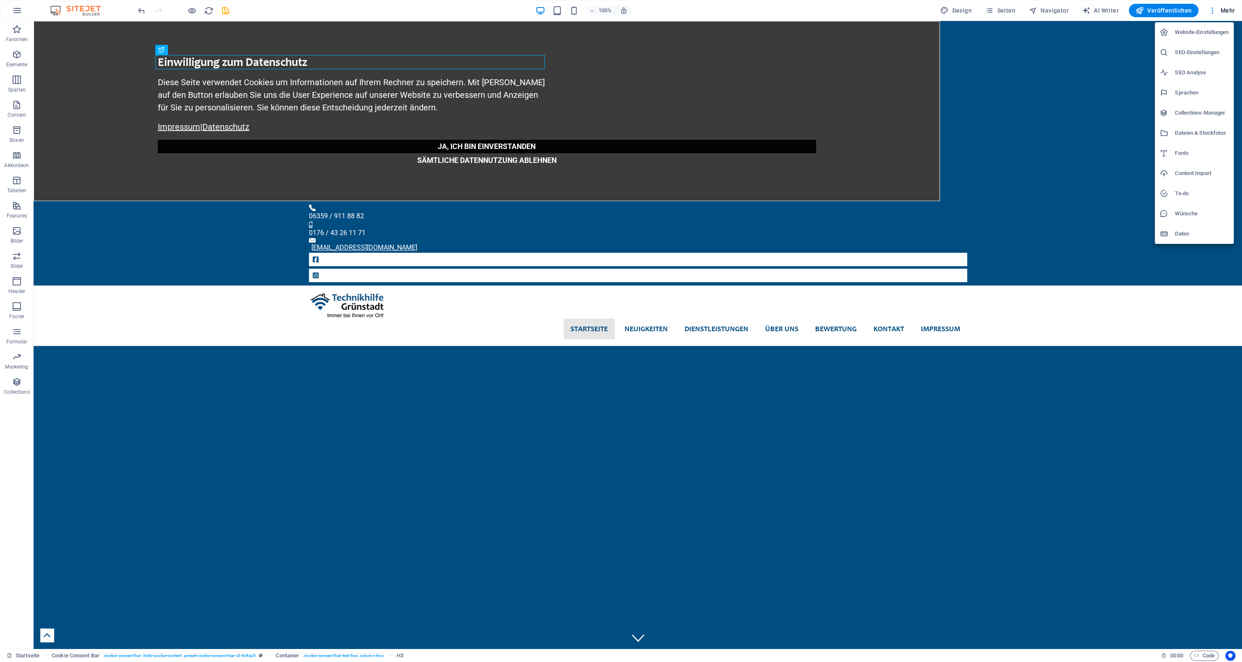
click at [1178, 58] on li "SEO-Einstellungen" at bounding box center [1194, 52] width 79 height 20
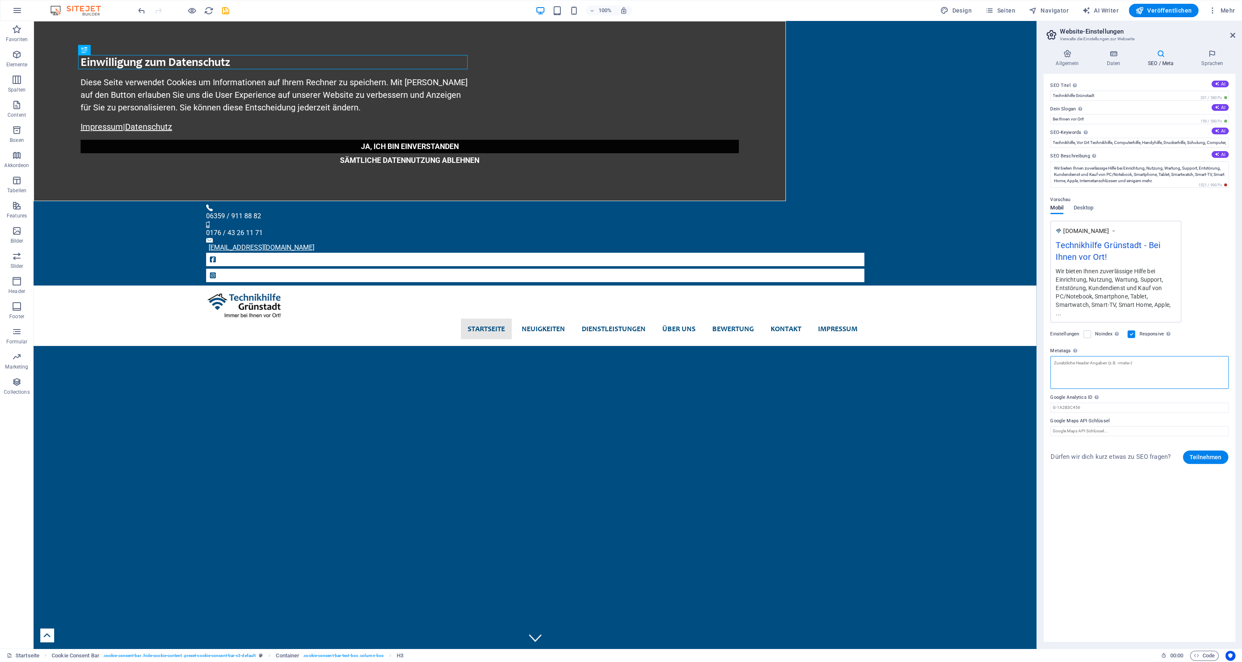
click at [1076, 357] on textarea "Metatags Hier kannst du individuellen HTML-Code innerhalb des Tags einfügen. Be…" at bounding box center [1139, 372] width 178 height 33
click at [1140, 10] on icon "button" at bounding box center [1139, 10] width 8 height 8
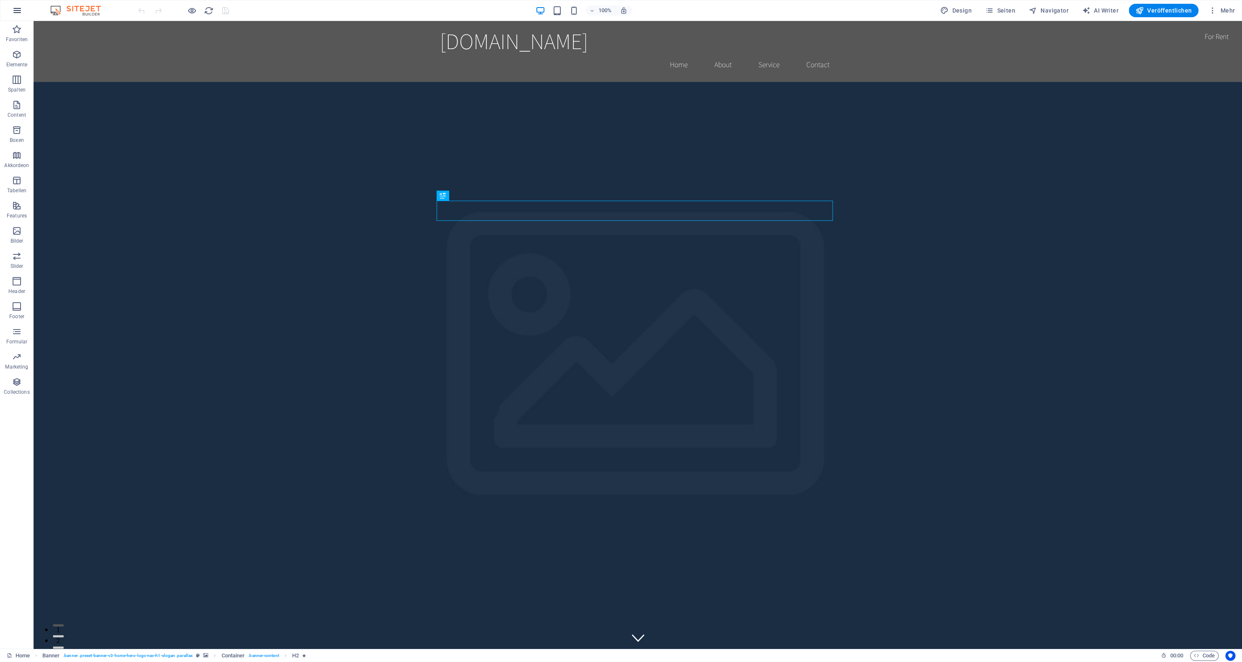
click at [21, 13] on icon "button" at bounding box center [17, 10] width 10 height 10
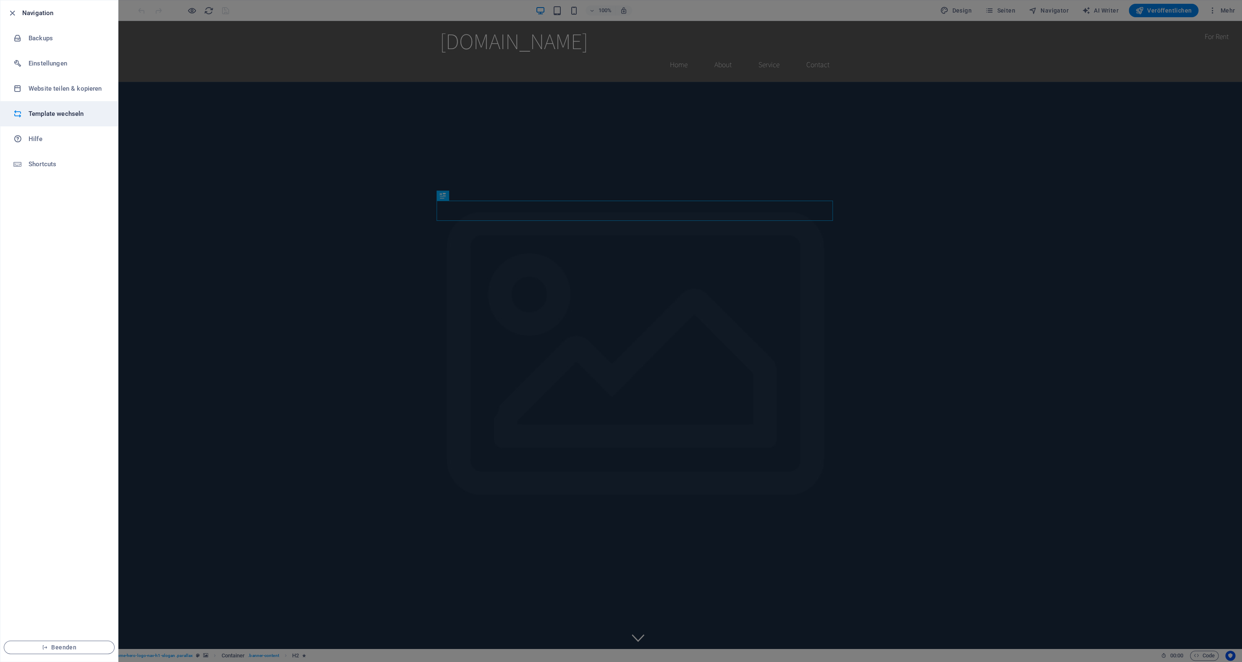
click at [37, 114] on h6 "Template wechseln" at bounding box center [68, 114] width 78 height 10
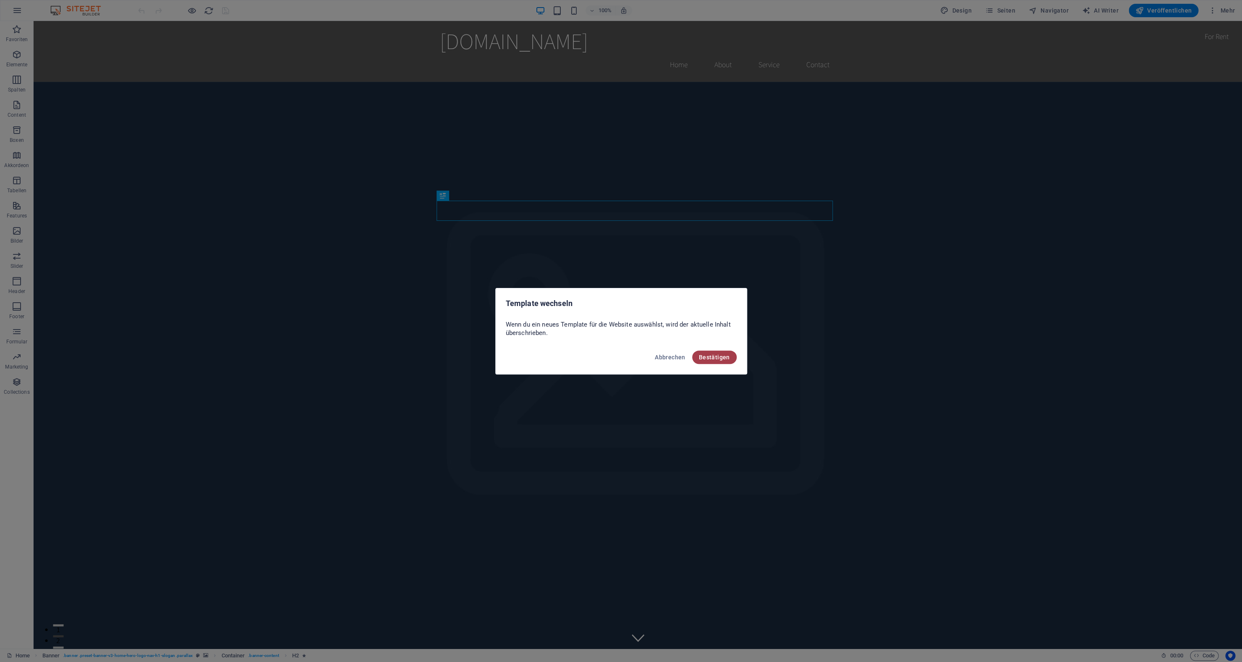
click at [710, 355] on span "Bestätigen" at bounding box center [714, 357] width 31 height 7
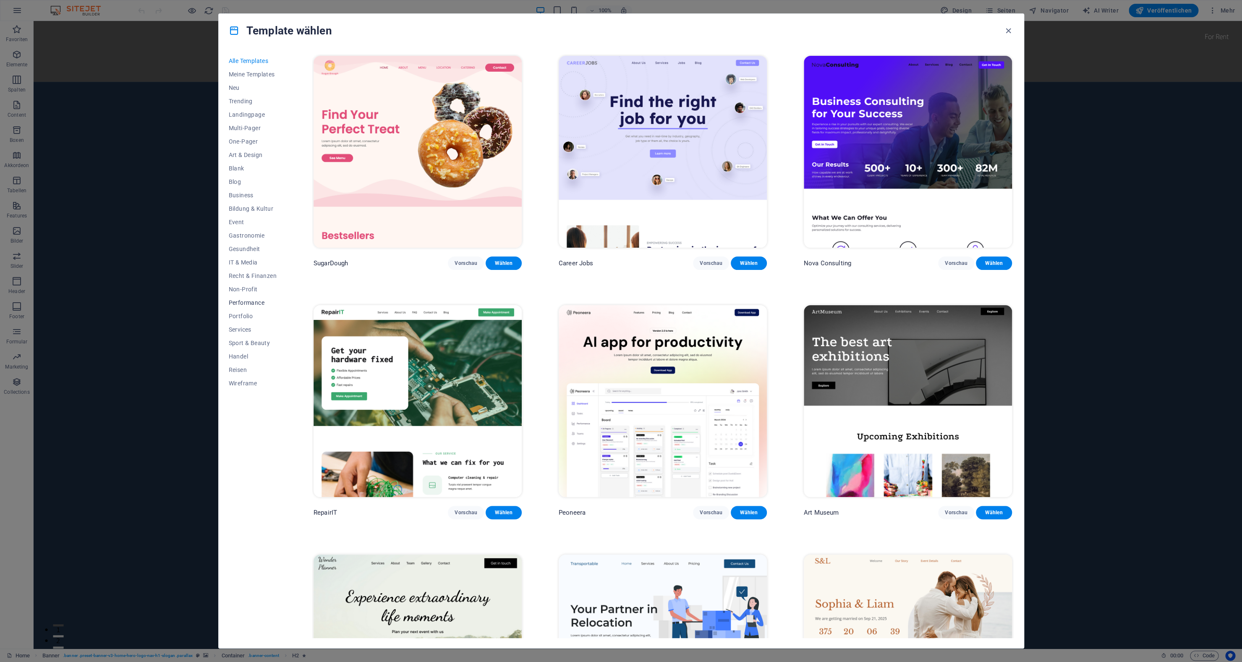
click at [256, 302] on span "Performance" at bounding box center [253, 302] width 48 height 7
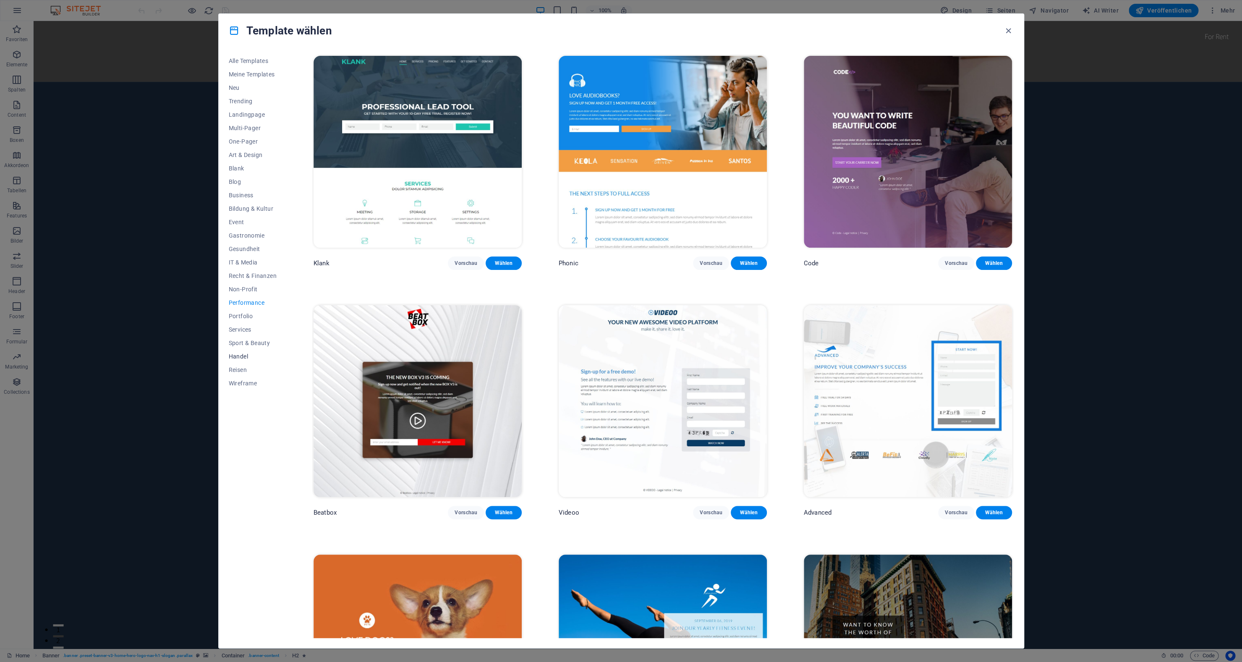
click at [242, 351] on button "Handel" at bounding box center [253, 356] width 48 height 13
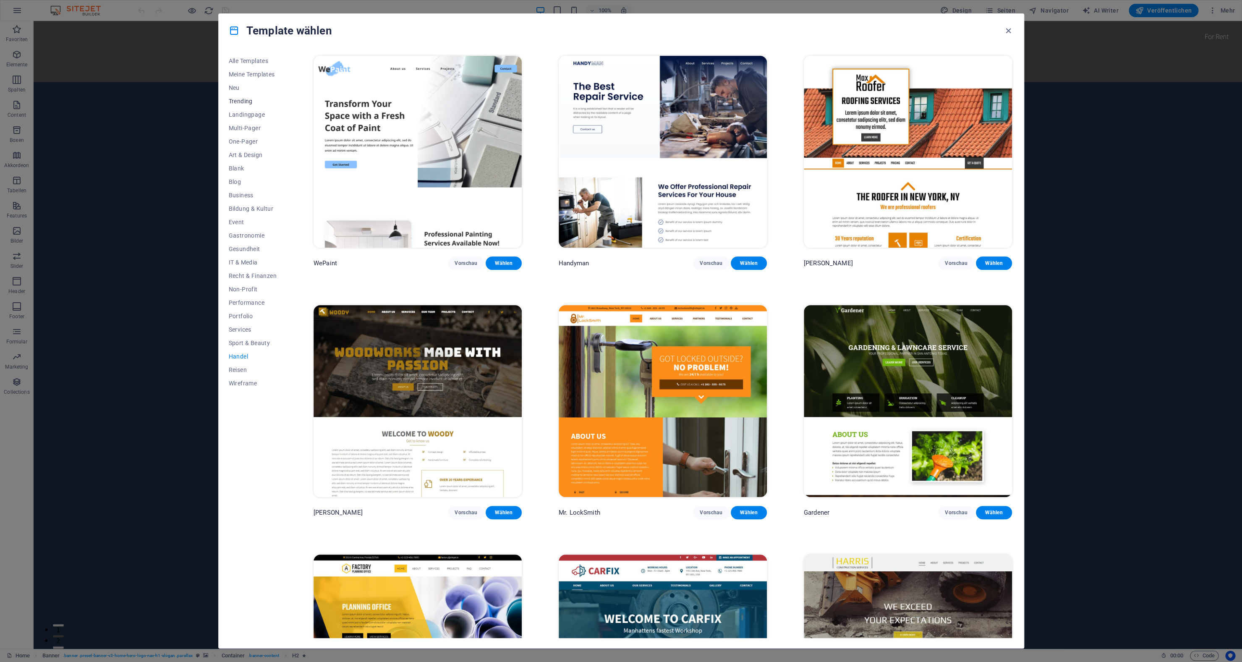
click at [234, 106] on button "Trending" at bounding box center [253, 100] width 48 height 13
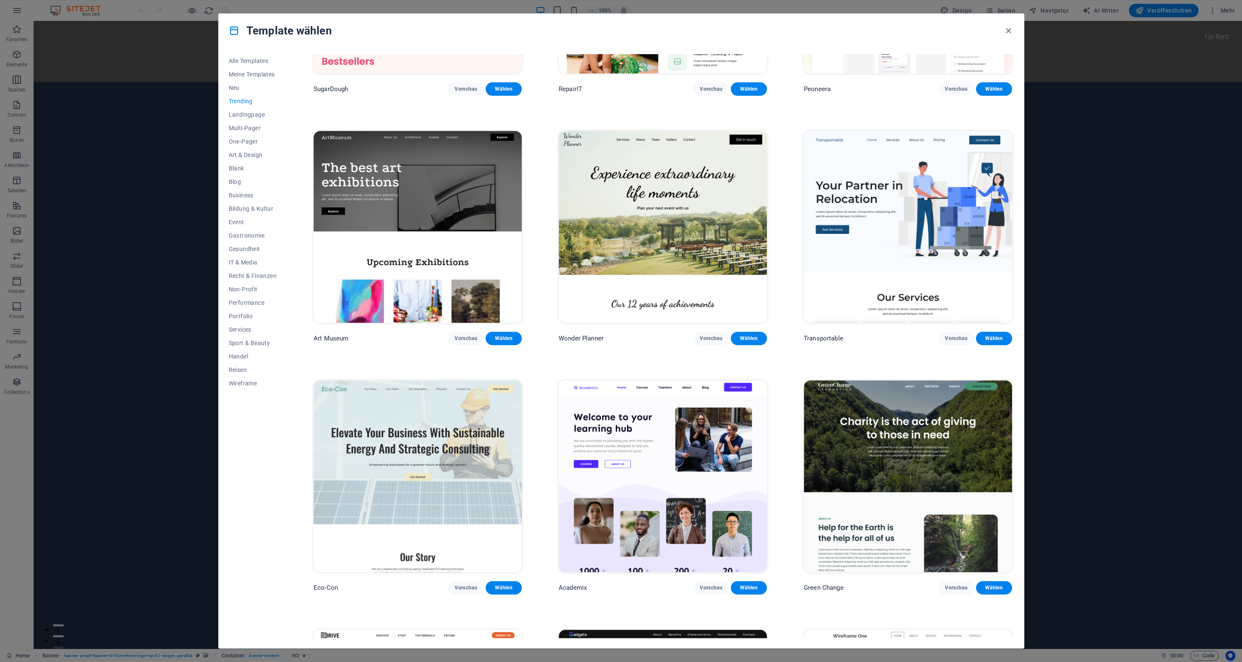
scroll to position [194, 0]
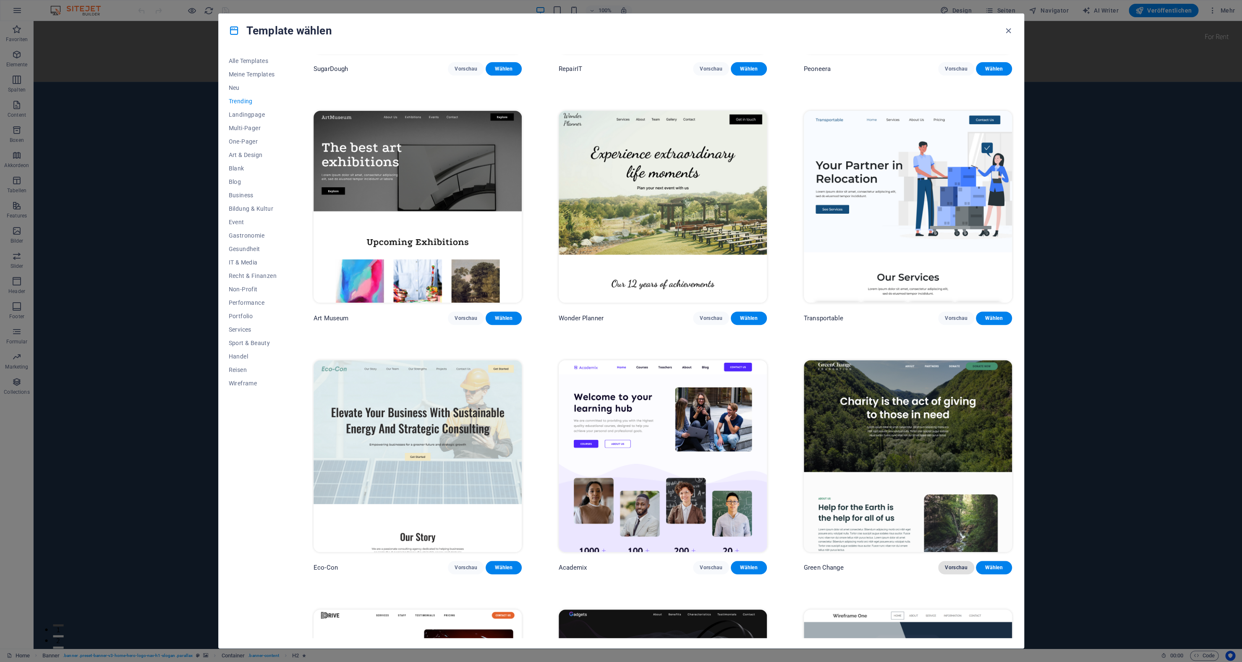
click at [960, 564] on span "Vorschau" at bounding box center [956, 567] width 23 height 7
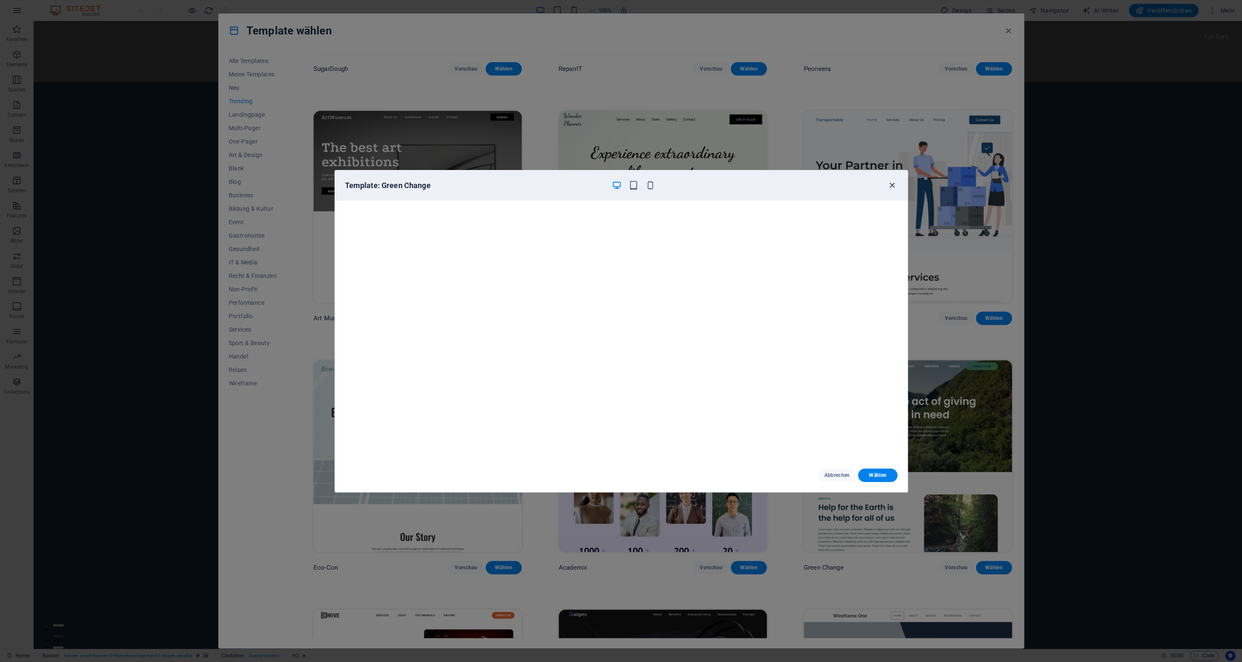
click at [889, 185] on icon "button" at bounding box center [892, 185] width 10 height 10
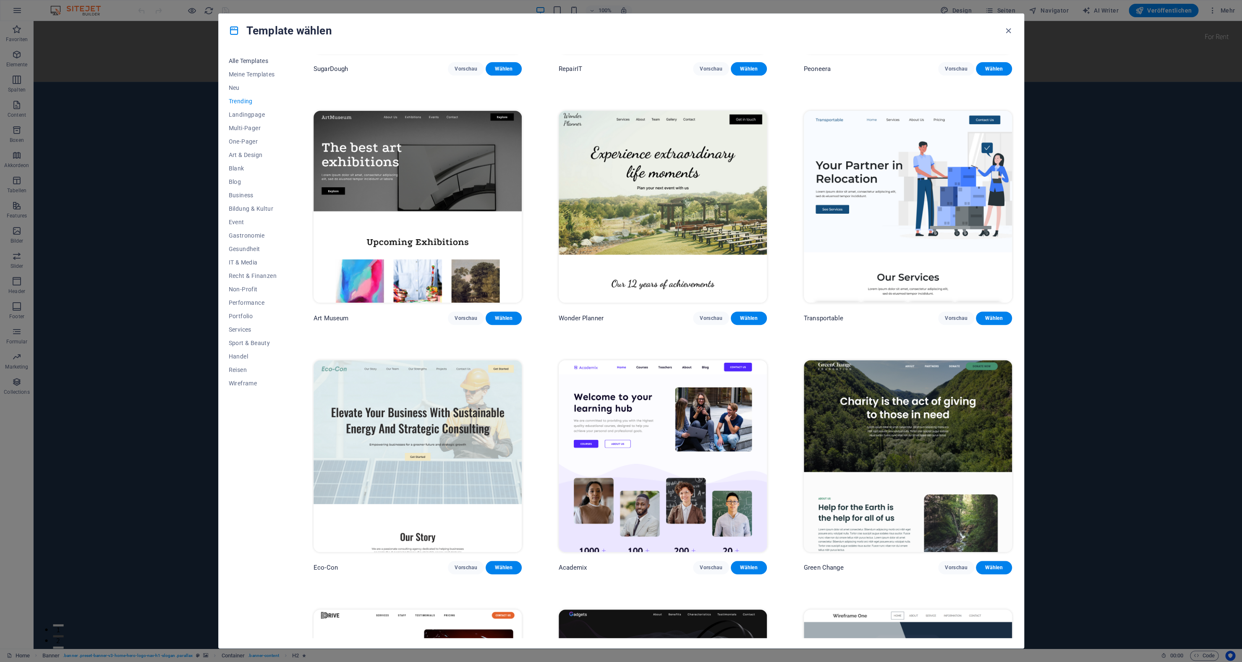
click at [260, 62] on span "Alle Templates" at bounding box center [253, 60] width 48 height 7
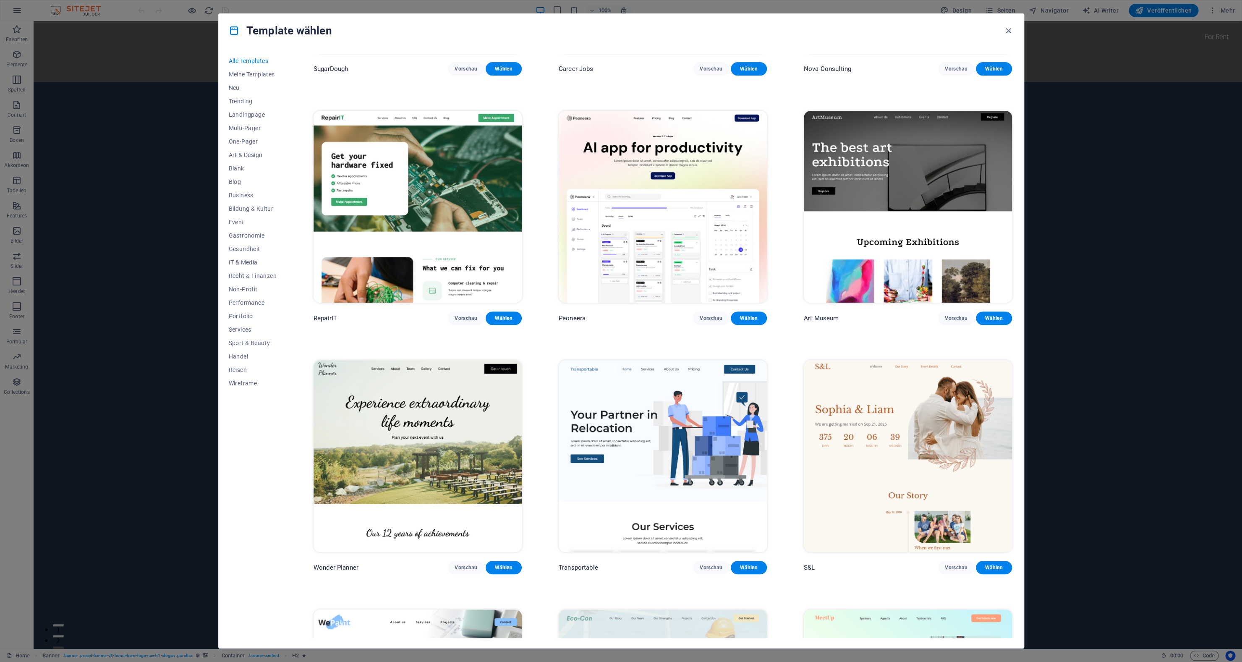
scroll to position [211, 0]
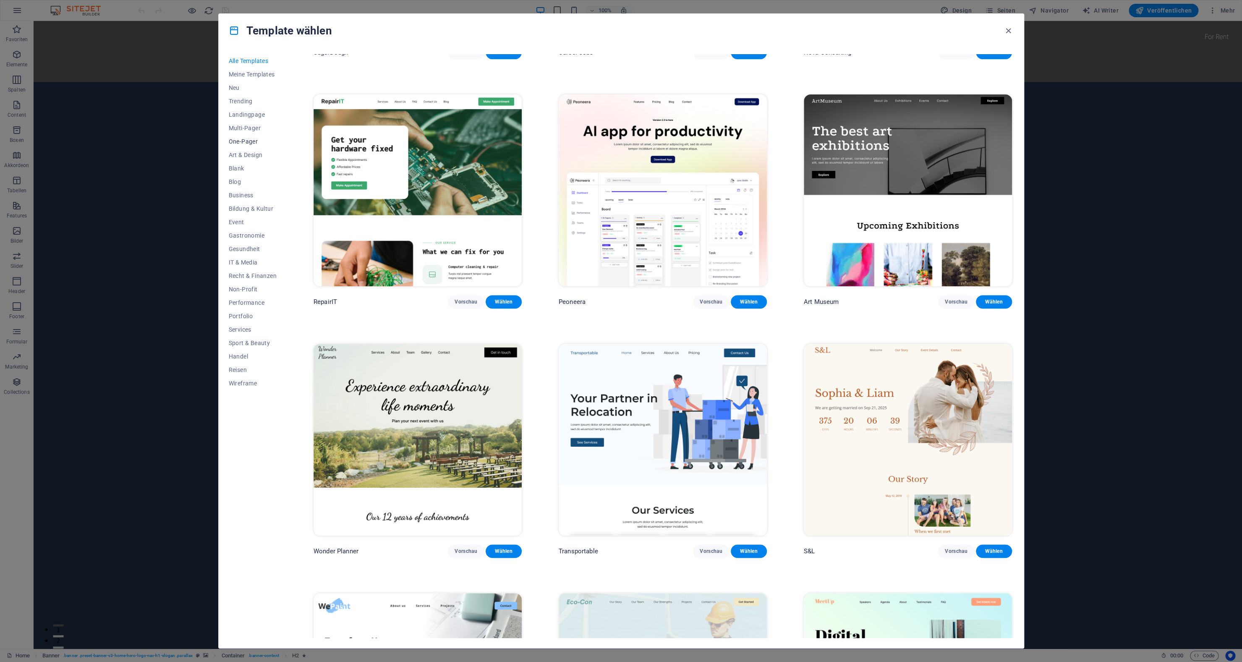
click at [242, 144] on span "One-Pager" at bounding box center [253, 141] width 48 height 7
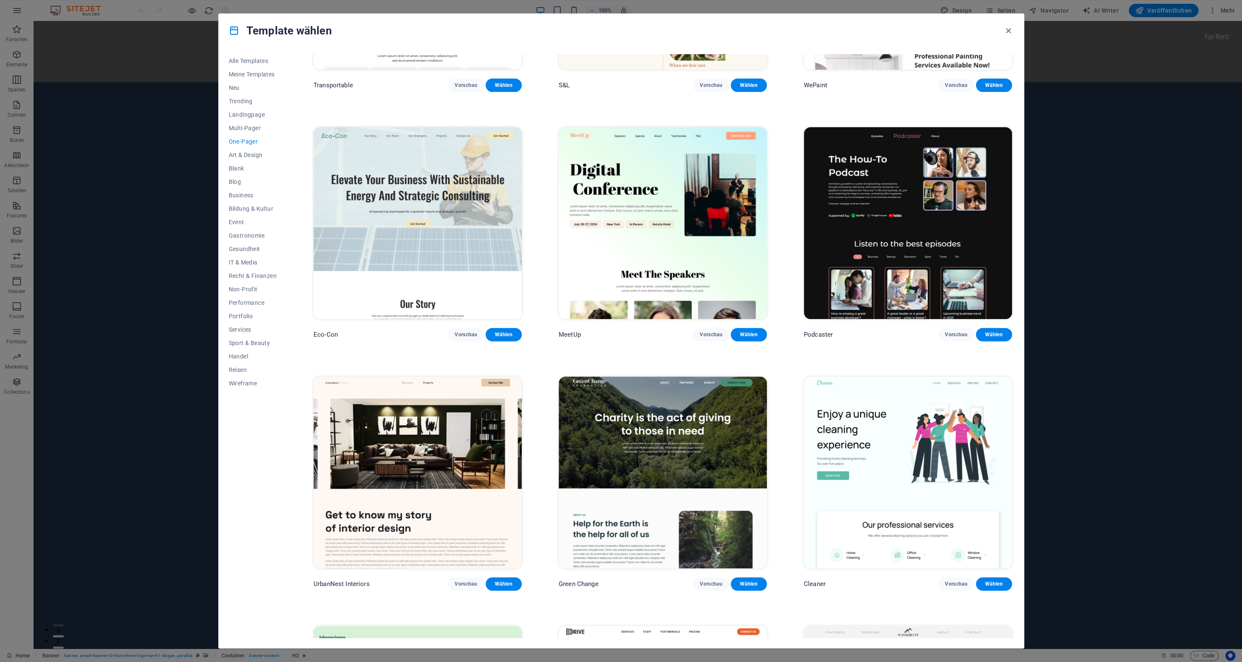
scroll to position [183, 0]
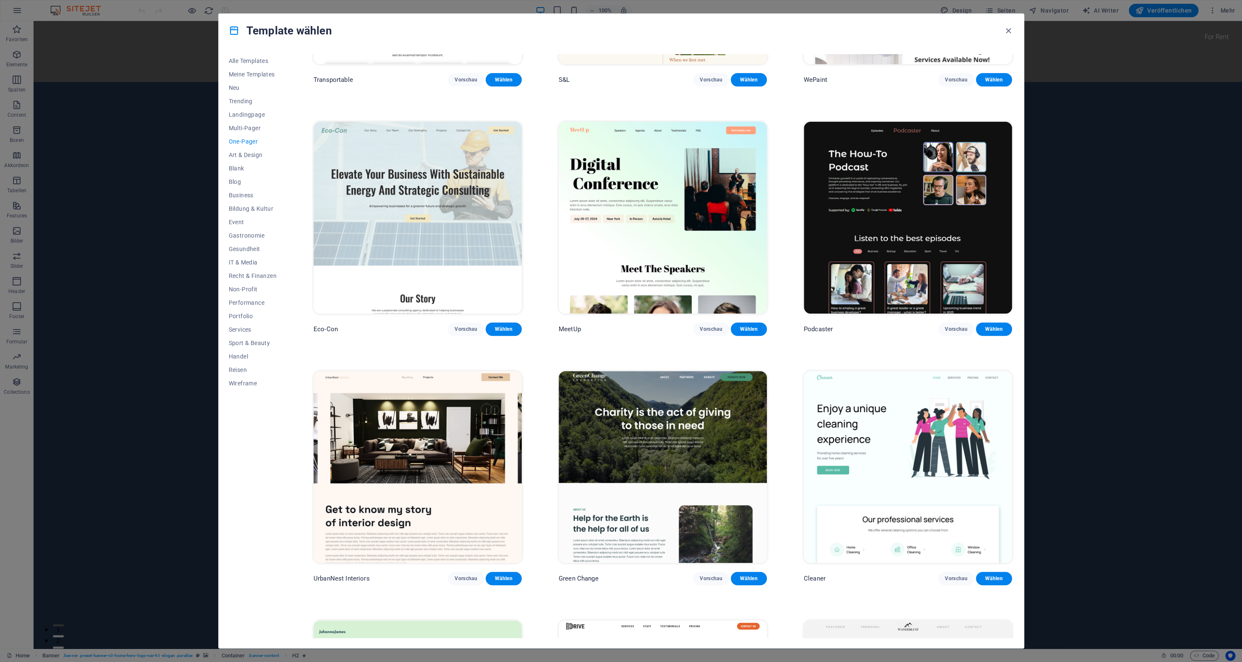
click at [644, 407] on img at bounding box center [663, 467] width 208 height 192
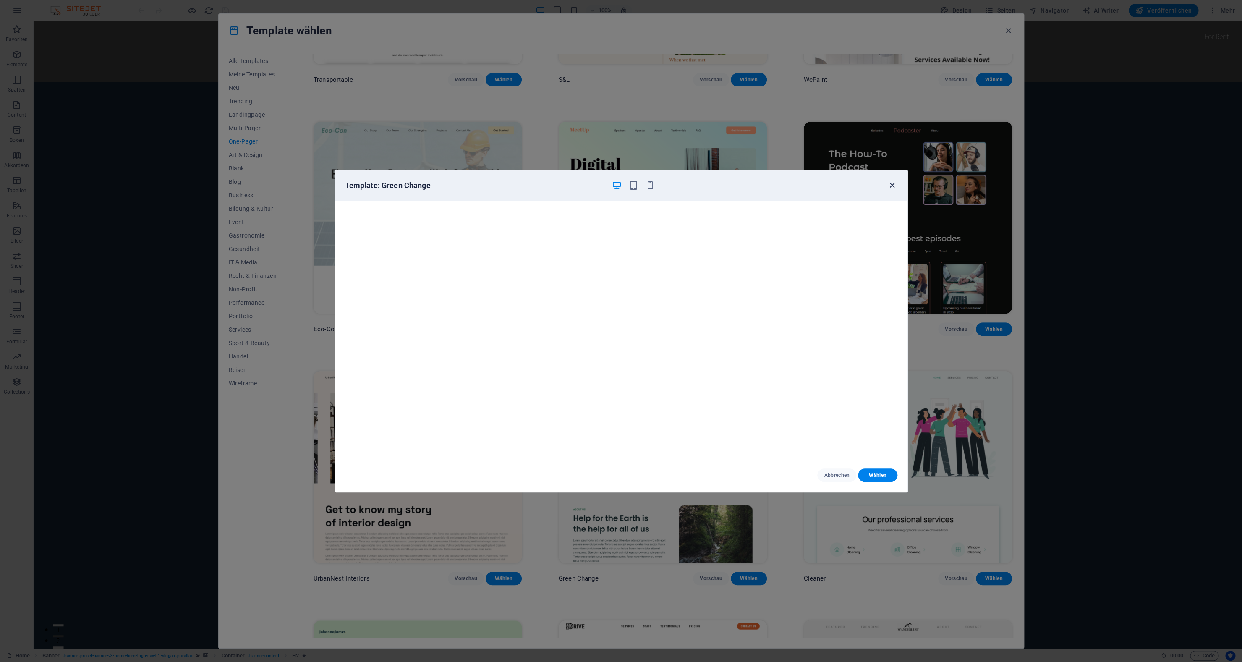
click at [896, 189] on icon "button" at bounding box center [892, 185] width 10 height 10
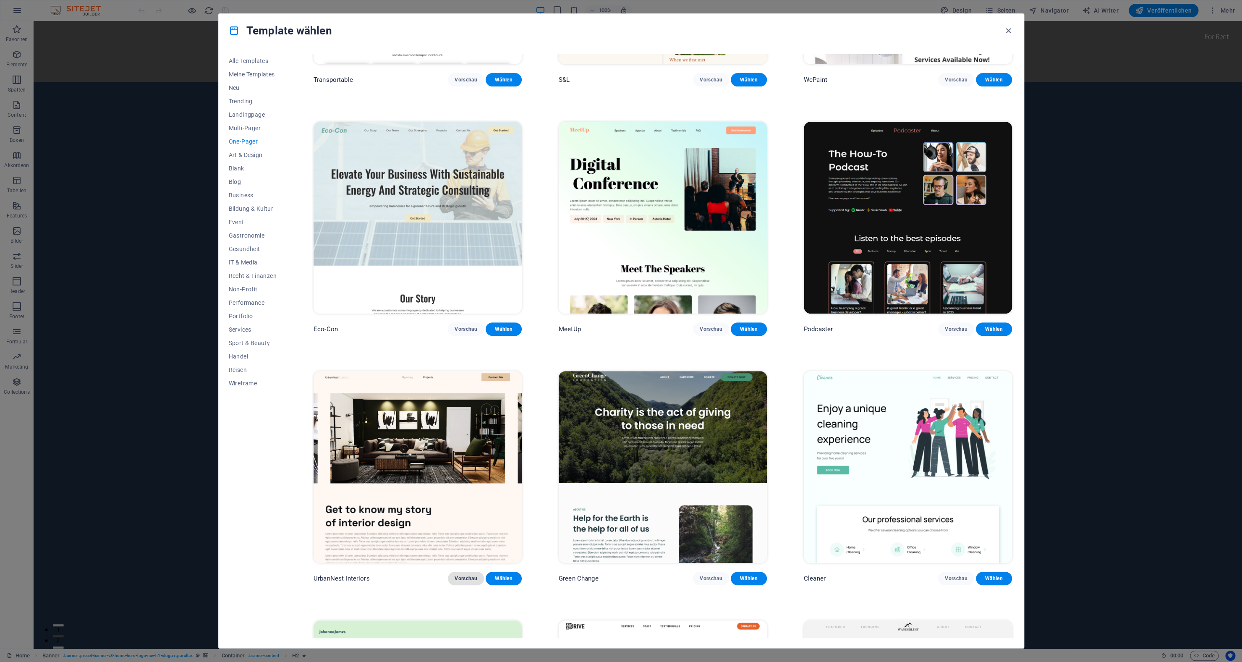
click at [473, 572] on button "Vorschau" at bounding box center [466, 578] width 36 height 13
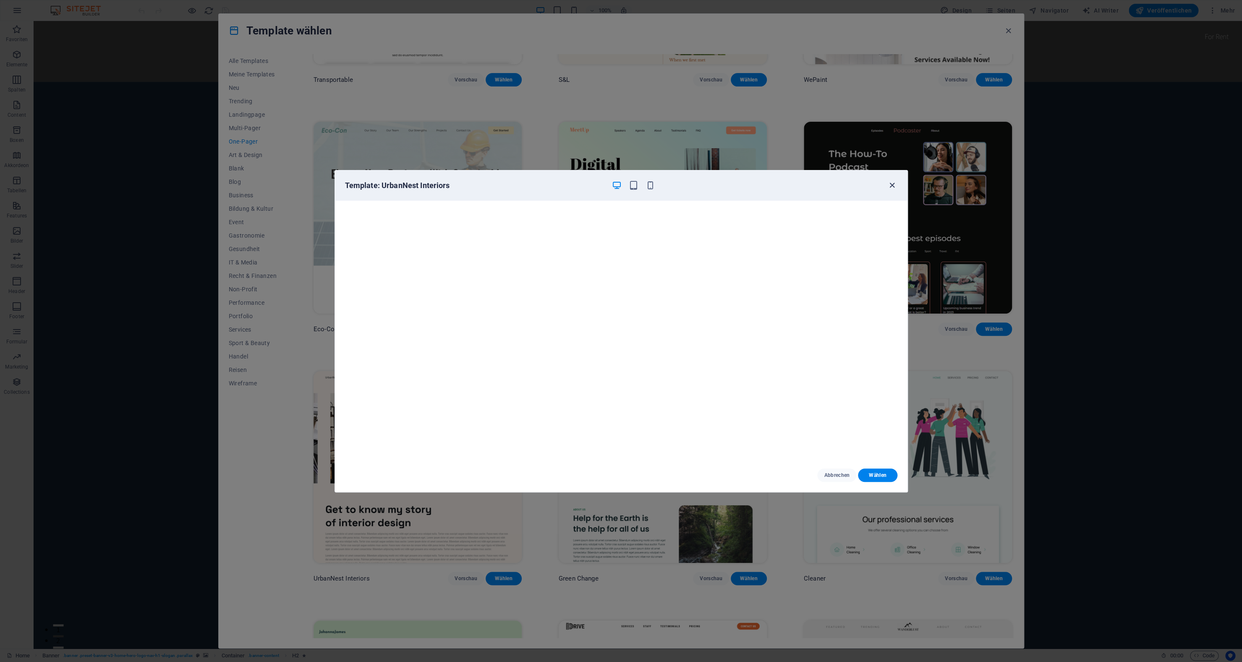
drag, startPoint x: 891, startPoint y: 185, endPoint x: 895, endPoint y: 187, distance: 4.5
click at [895, 190] on icon "button" at bounding box center [892, 185] width 10 height 10
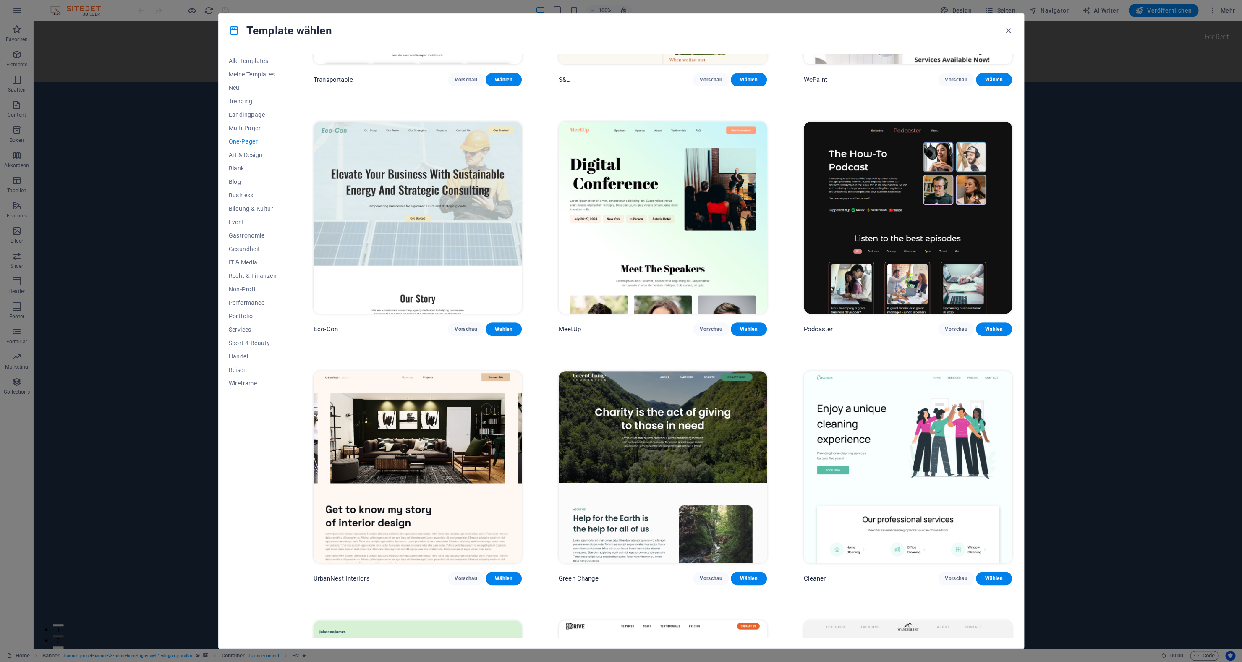
scroll to position [178, 0]
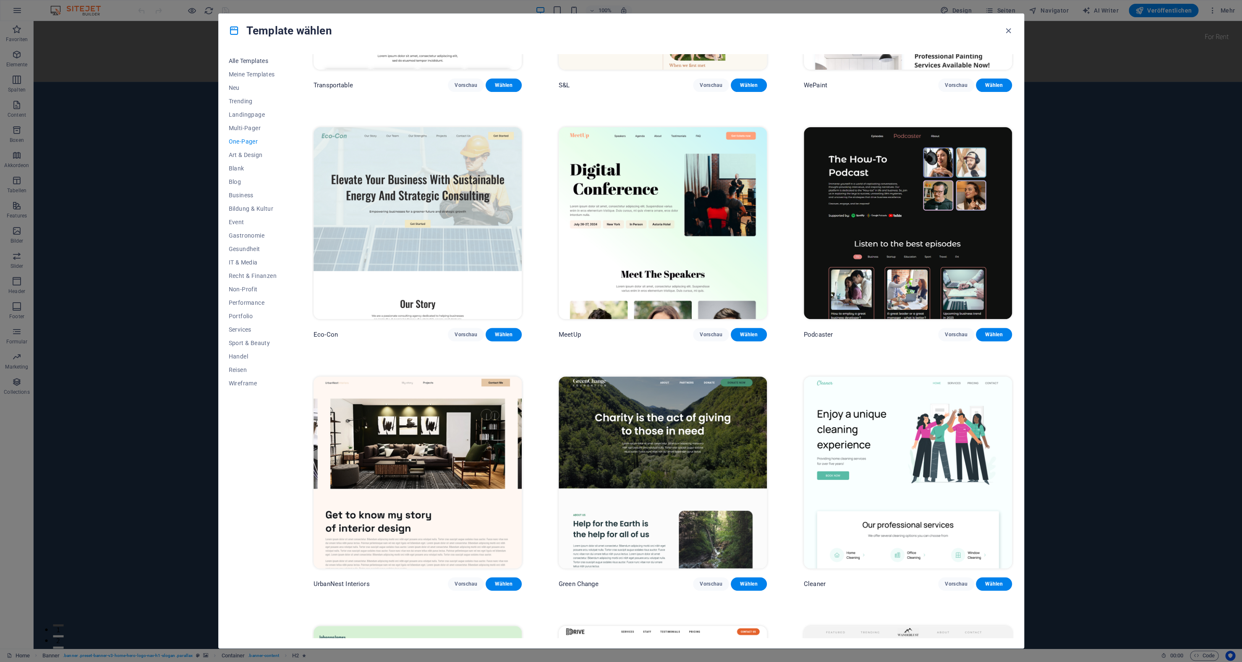
click at [253, 60] on span "Alle Templates" at bounding box center [253, 60] width 48 height 7
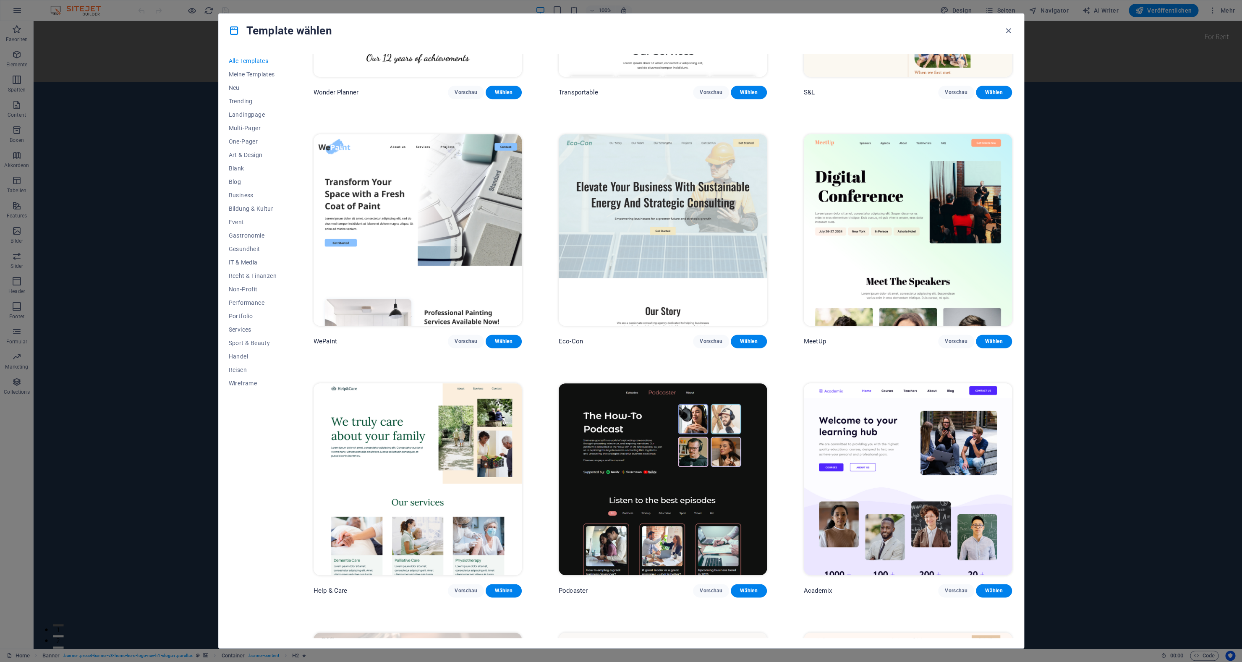
click at [253, 62] on span "Alle Templates" at bounding box center [253, 60] width 48 height 7
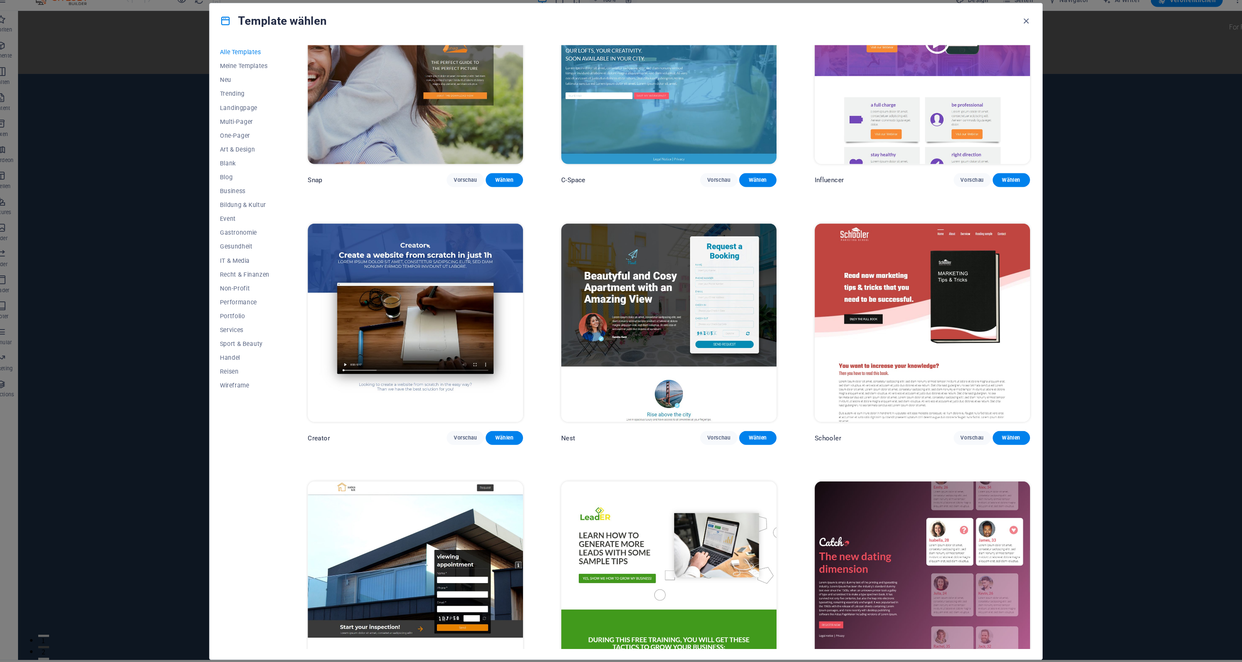
scroll to position [12600, 0]
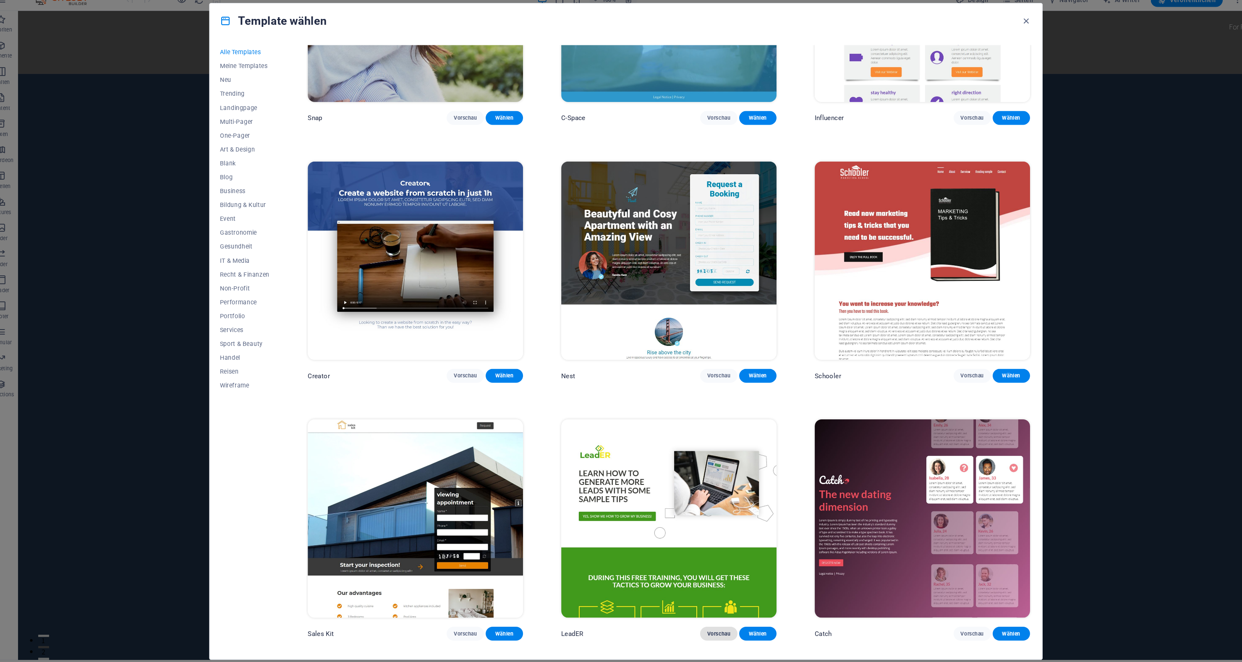
click at [705, 620] on span "Vorschau" at bounding box center [711, 623] width 23 height 7
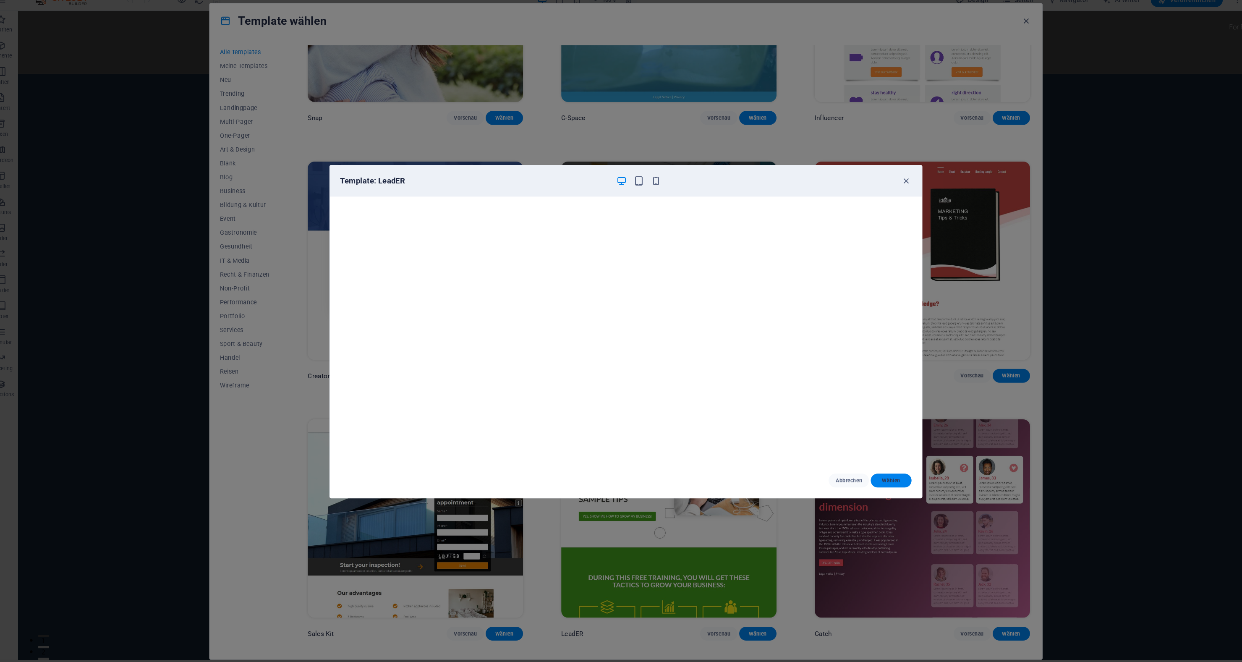
click at [878, 470] on button "Wählen" at bounding box center [877, 474] width 39 height 13
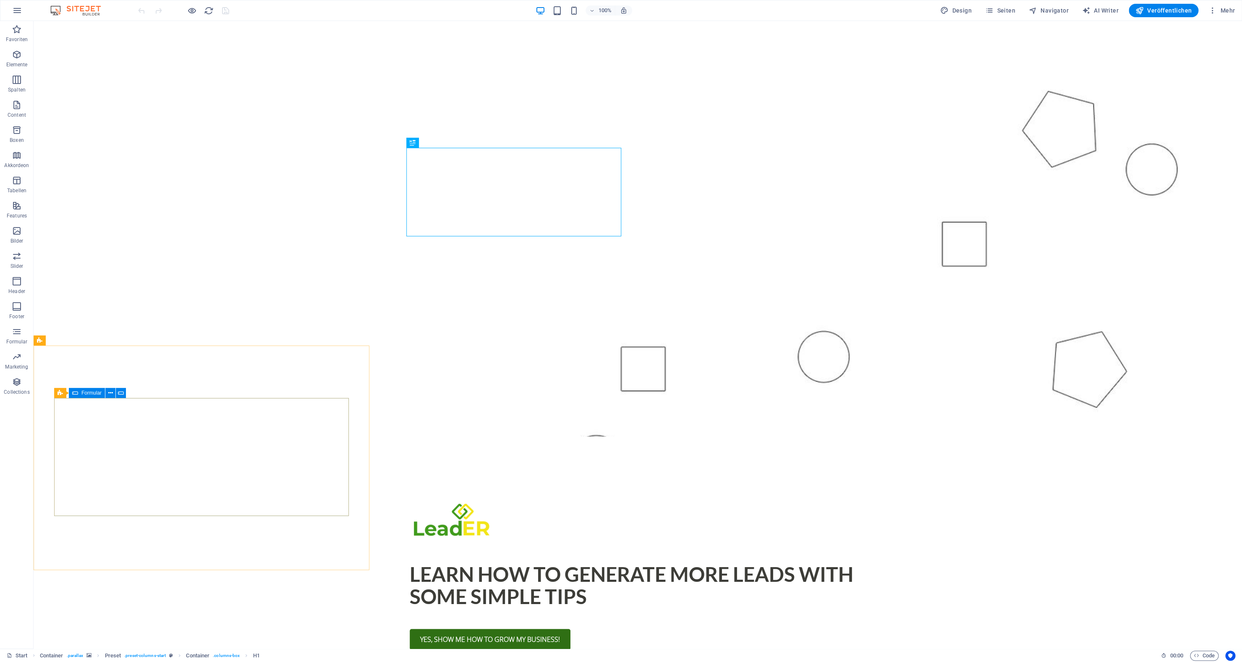
click at [96, 394] on span "Formular" at bounding box center [91, 392] width 20 height 5
click at [114, 392] on button at bounding box center [110, 393] width 10 height 10
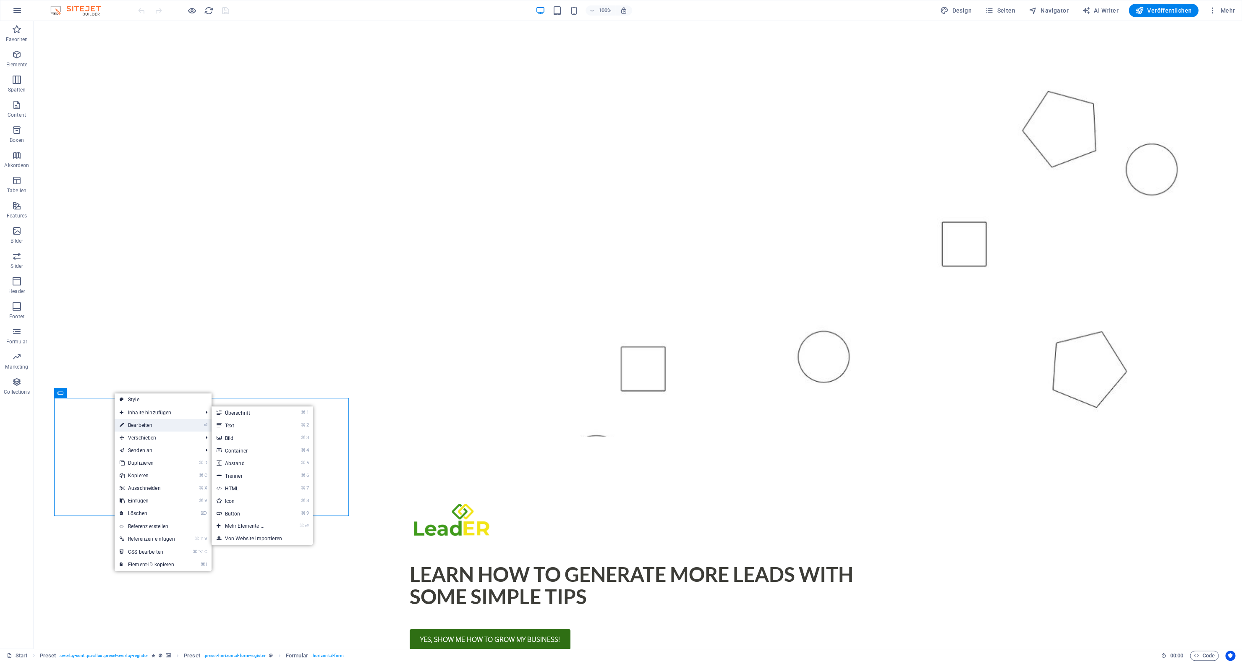
click at [138, 426] on link "⏎ Bearbeiten" at bounding box center [147, 425] width 65 height 13
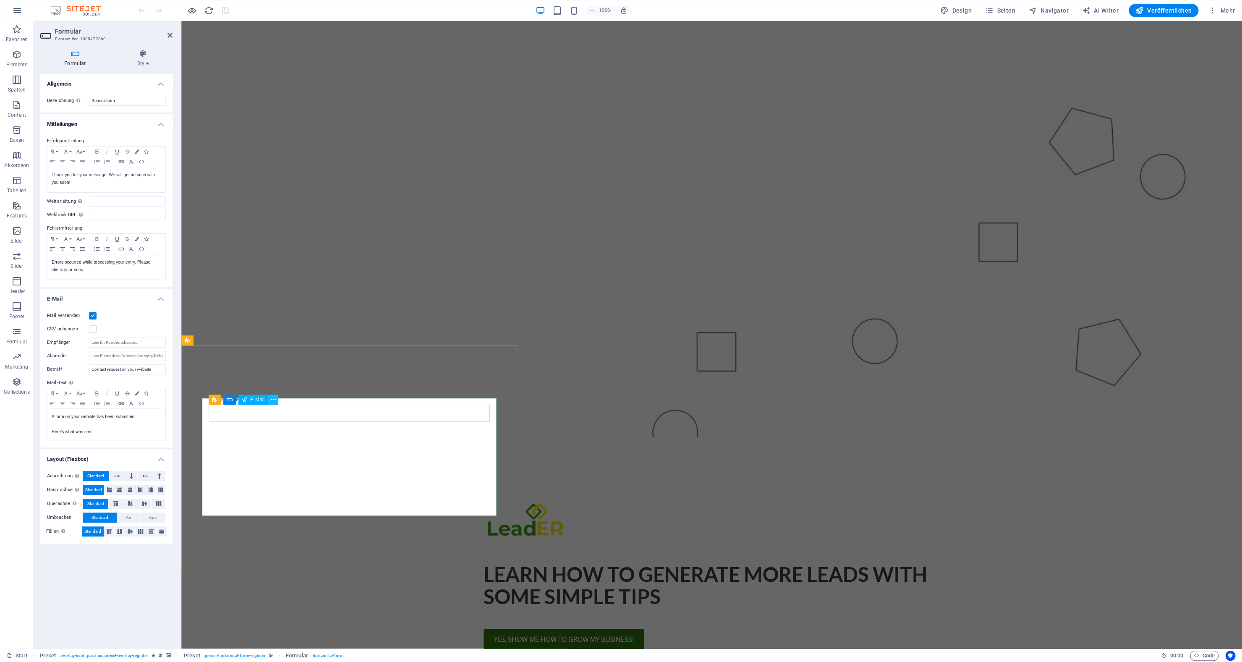
click at [272, 402] on icon at bounding box center [273, 399] width 5 height 9
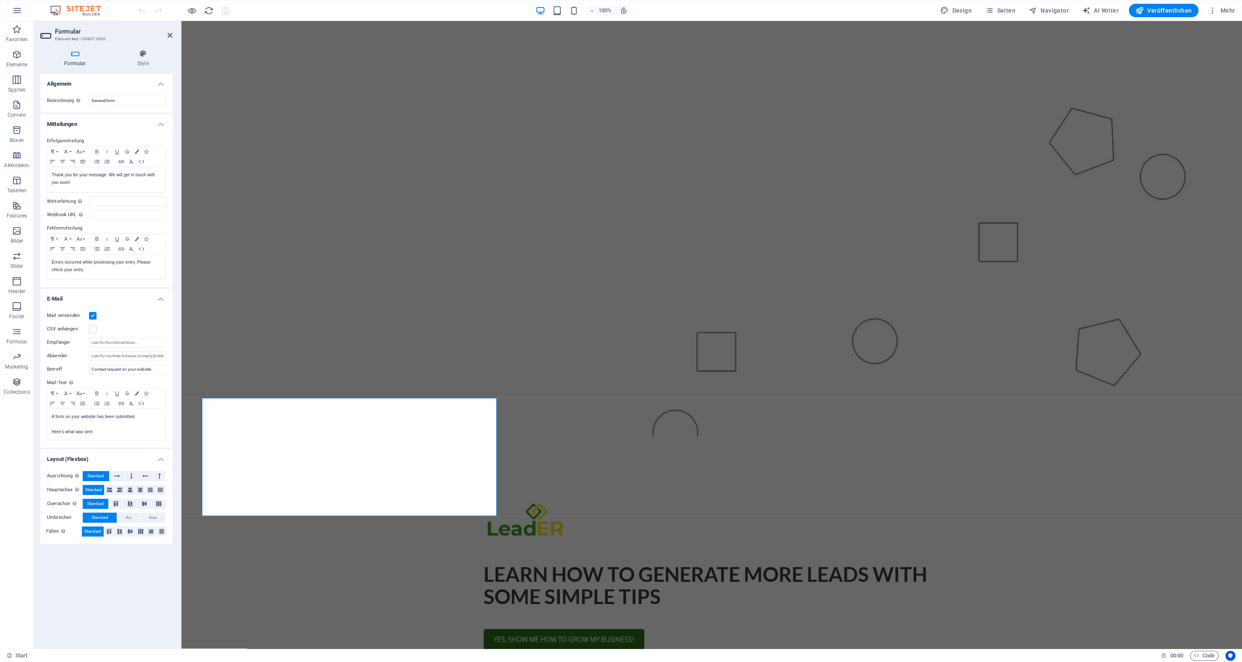
click at [149, 63] on h4 "Style" at bounding box center [142, 59] width 59 height 18
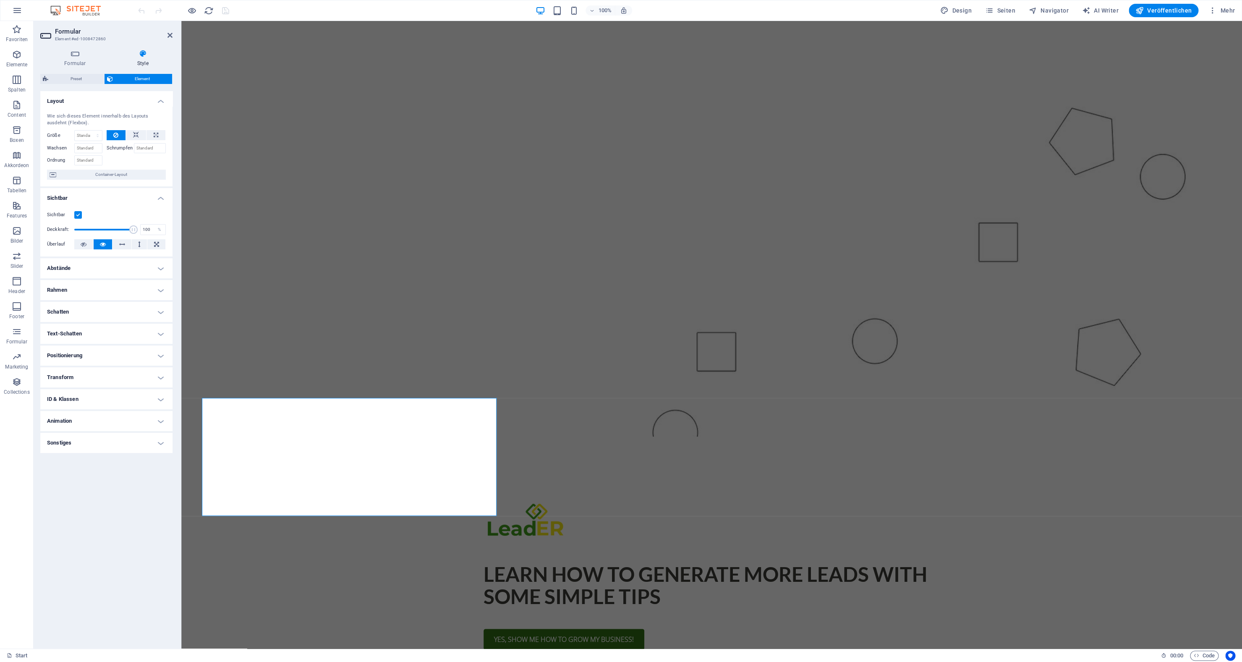
click at [175, 35] on aside "Formular Element #ed-1008472860 Formular Style Allgemein Bezeichnung Lege eine …" at bounding box center [108, 334] width 148 height 627
click at [171, 35] on icon at bounding box center [169, 35] width 5 height 7
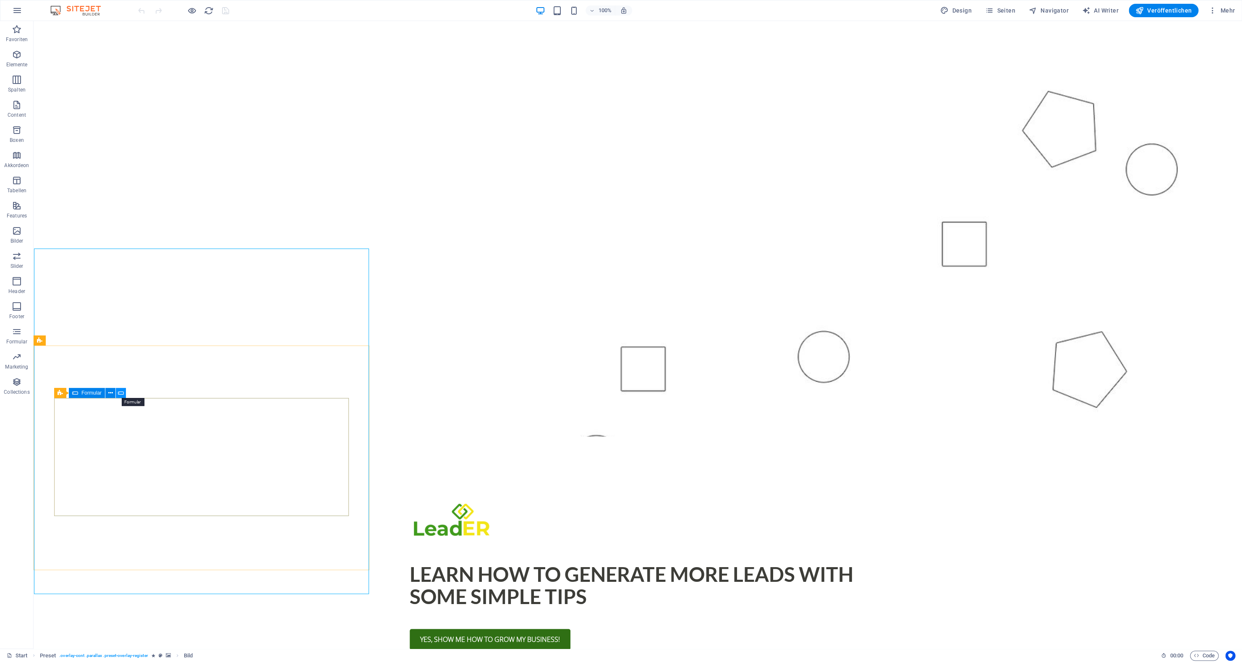
click at [122, 393] on icon at bounding box center [121, 393] width 6 height 9
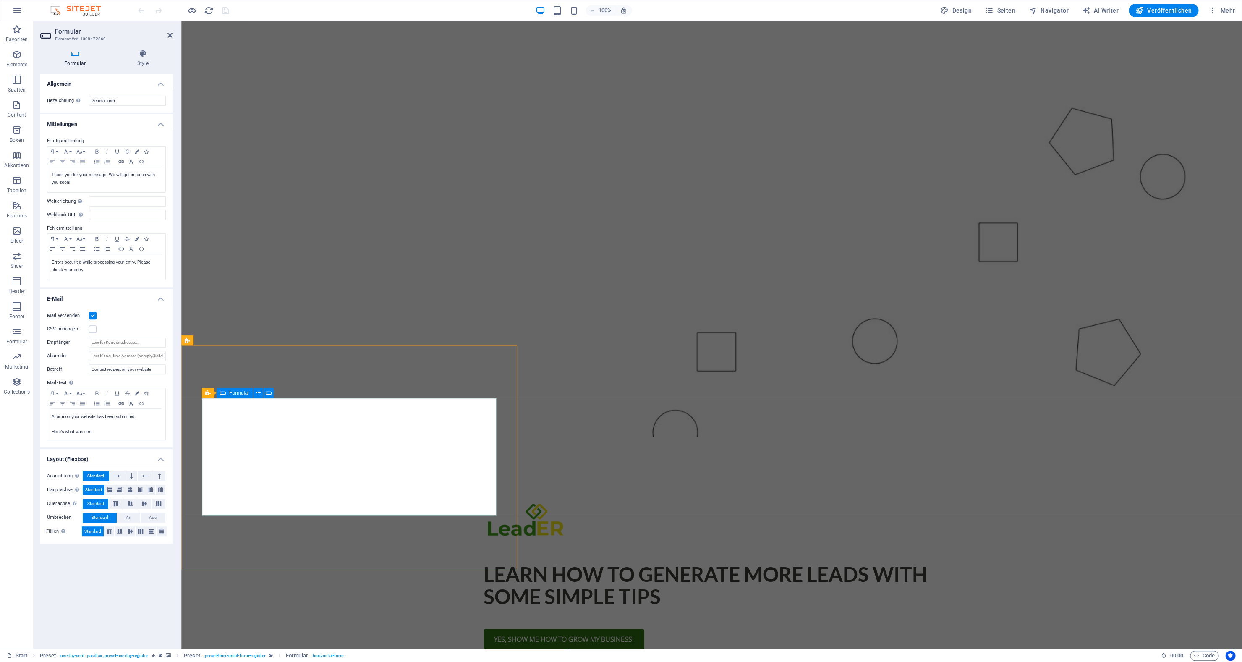
click at [227, 393] on div "Formular" at bounding box center [235, 393] width 36 height 10
click at [264, 393] on button at bounding box center [269, 393] width 10 height 10
click at [256, 393] on icon at bounding box center [258, 393] width 5 height 9
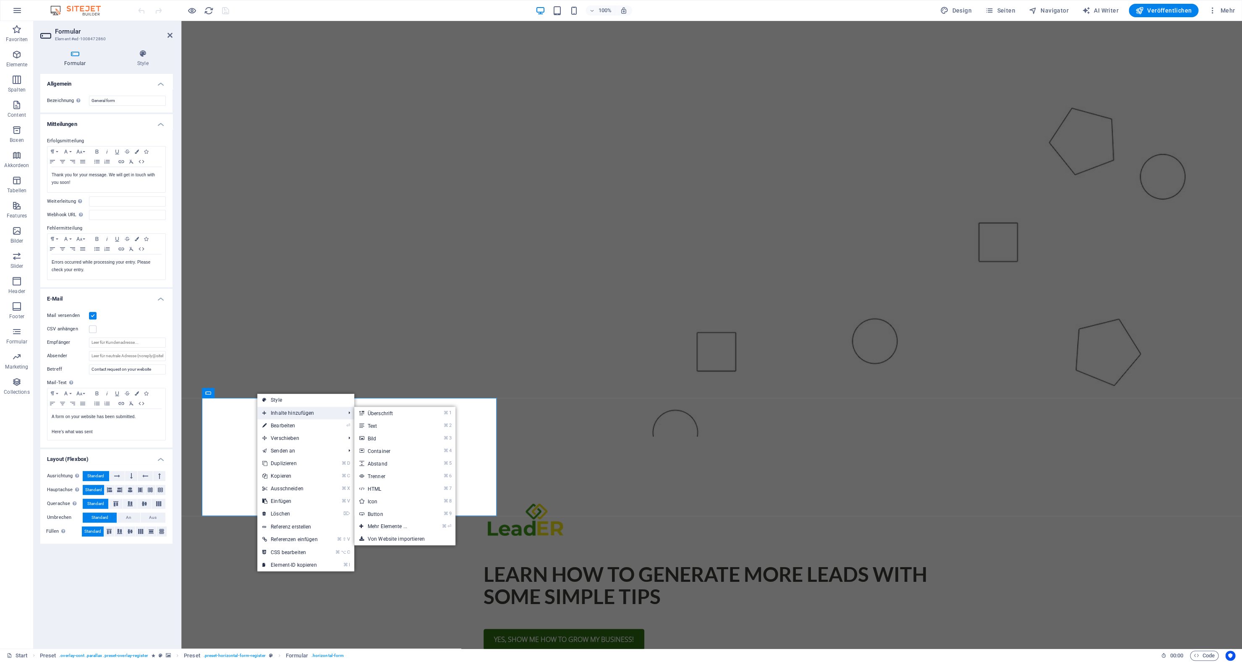
click at [269, 411] on span "Inhalte hinzufügen" at bounding box center [299, 413] width 84 height 13
click at [382, 524] on link "⌘ ⏎ Mehr Elemente ..." at bounding box center [389, 526] width 70 height 13
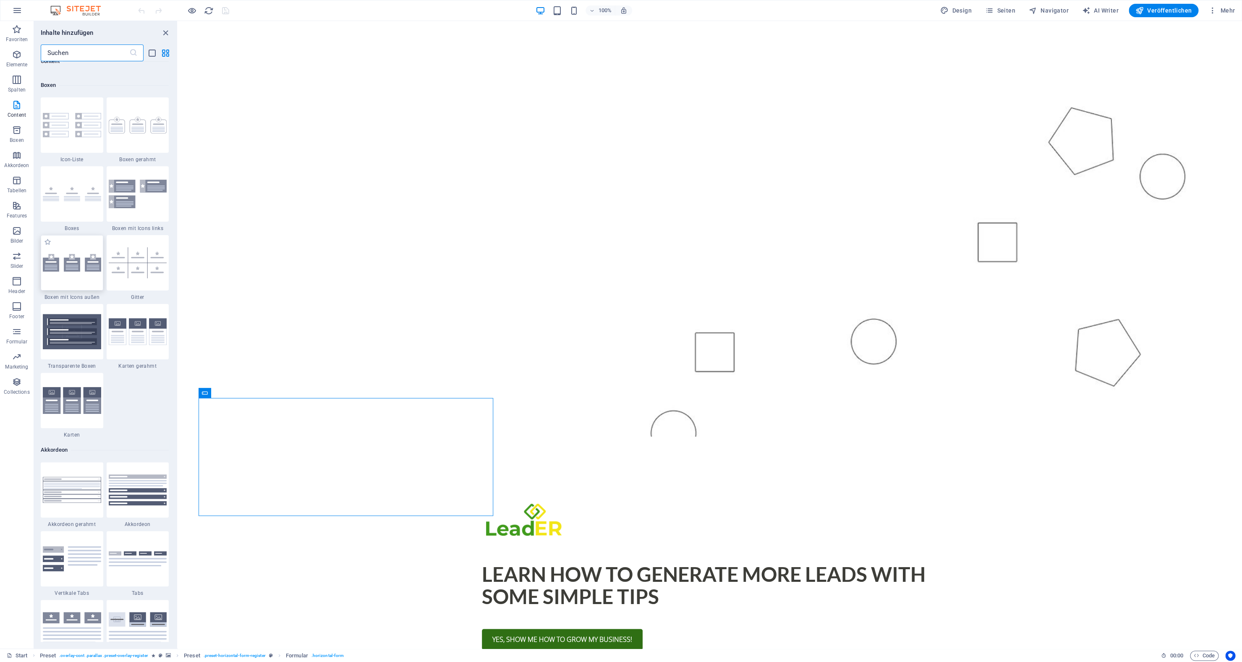
scroll to position [2432, 0]
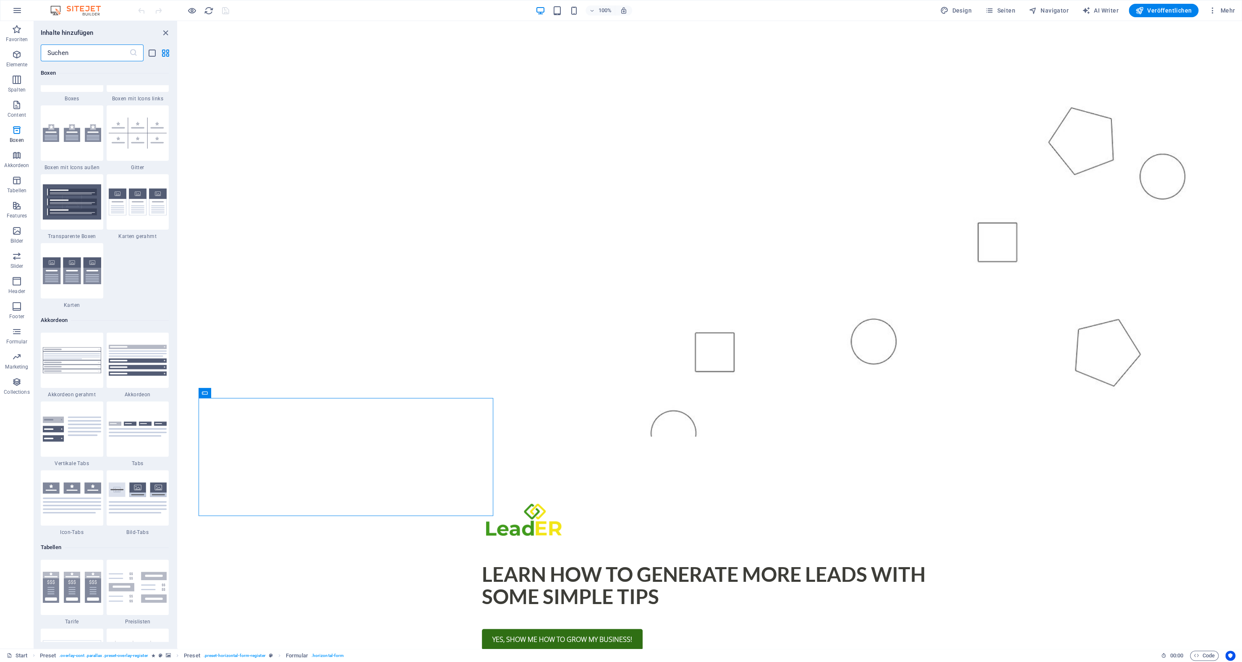
click at [65, 52] on input "text" at bounding box center [85, 52] width 89 height 17
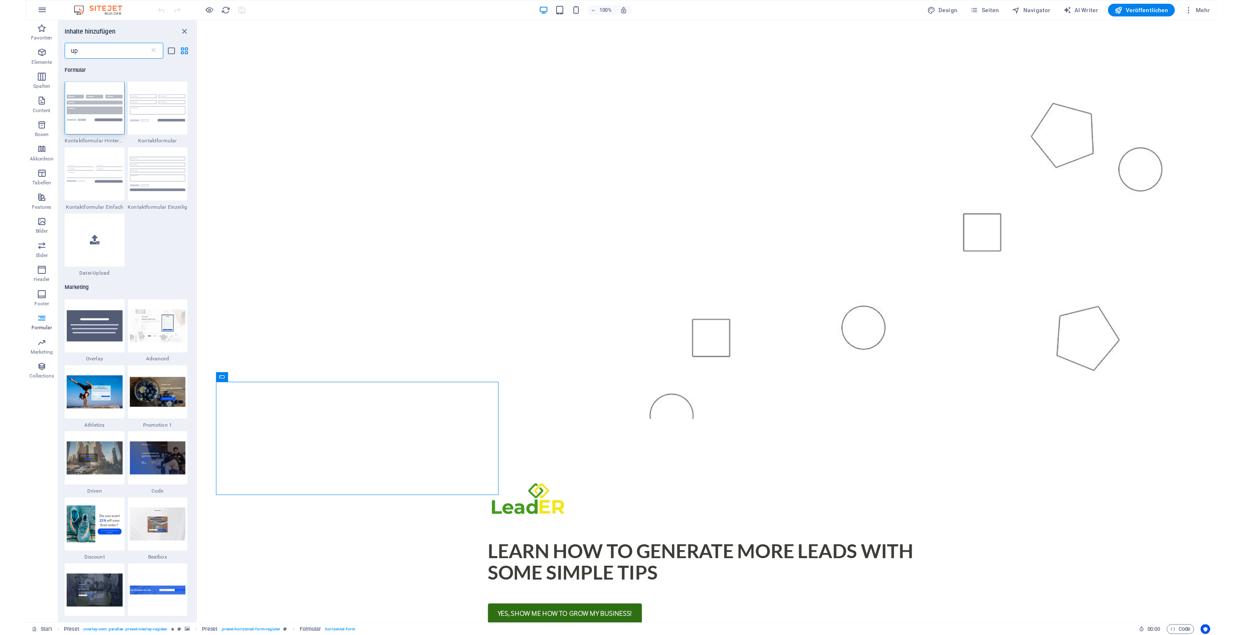
scroll to position [0, 0]
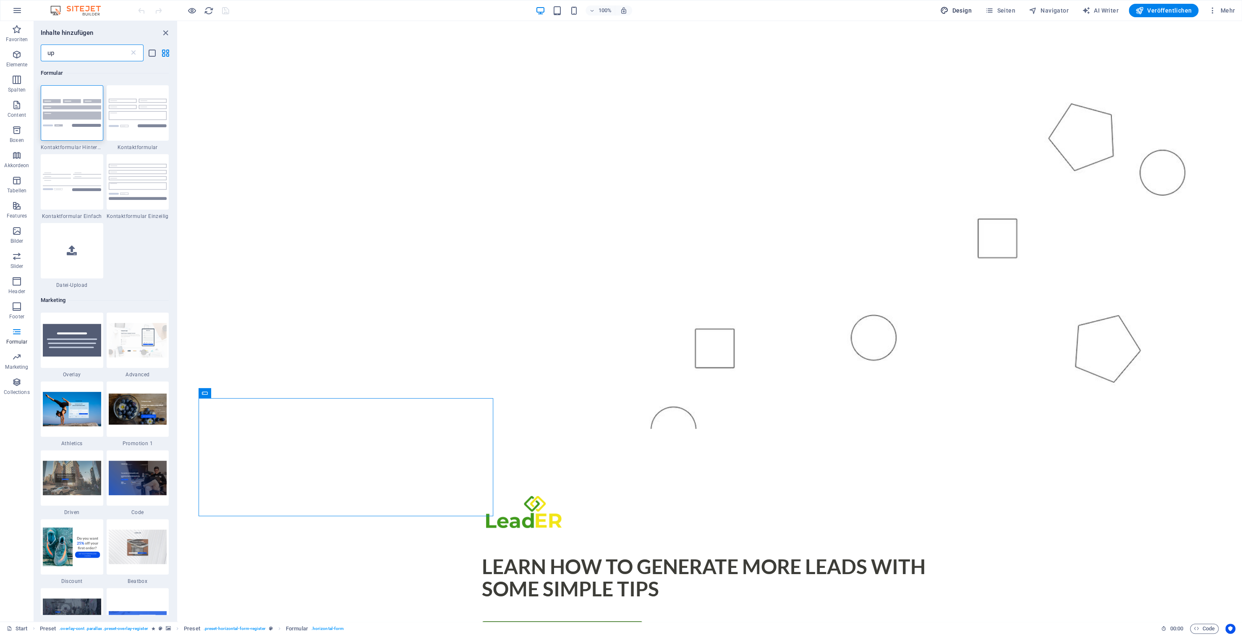
type input "up"
